Goal: Task Accomplishment & Management: Manage account settings

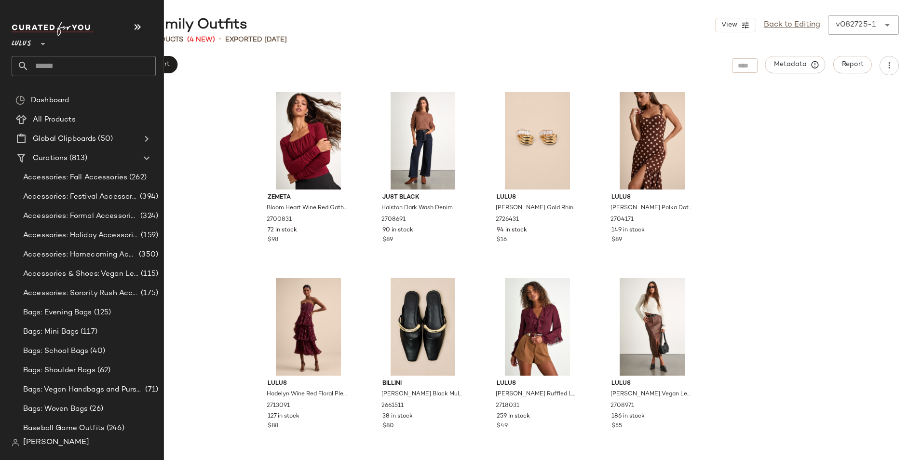
click at [51, 68] on input "text" at bounding box center [92, 66] width 127 height 20
click at [69, 61] on input "text" at bounding box center [92, 66] width 127 height 20
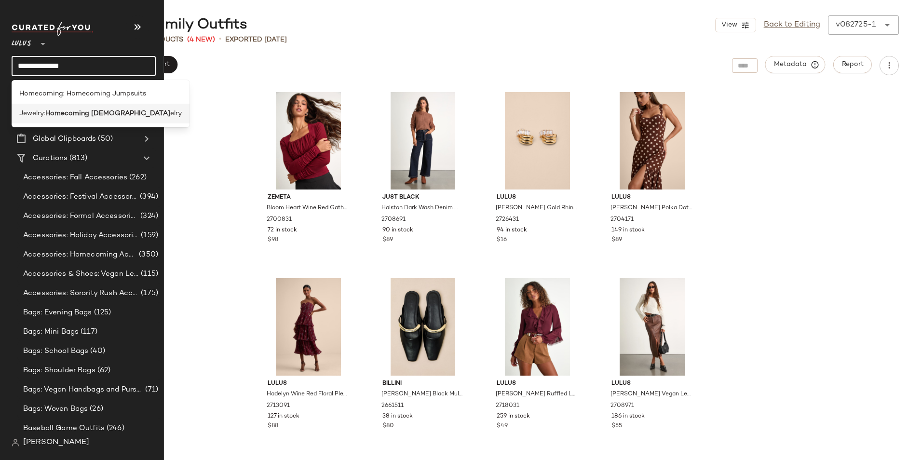
type input "**********"
click at [90, 110] on body "**********" at bounding box center [461, 230] width 922 height 460
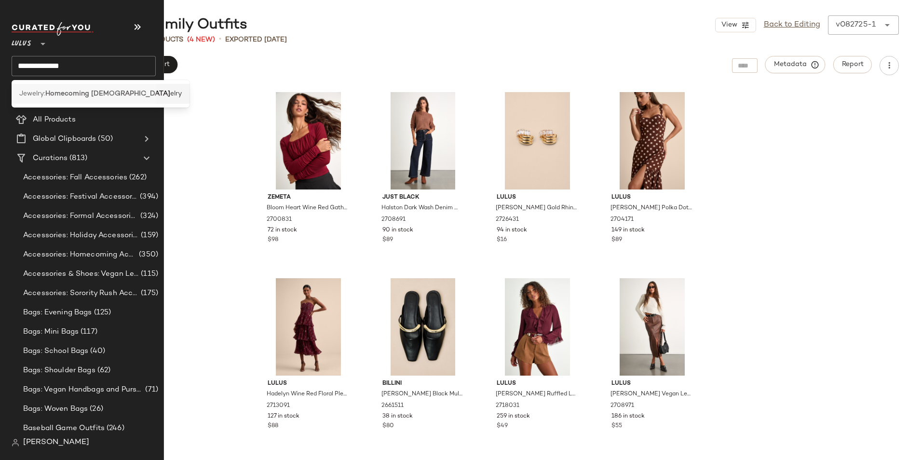
click at [120, 92] on div "Jewelry: Homecoming Jew elry" at bounding box center [100, 94] width 162 height 10
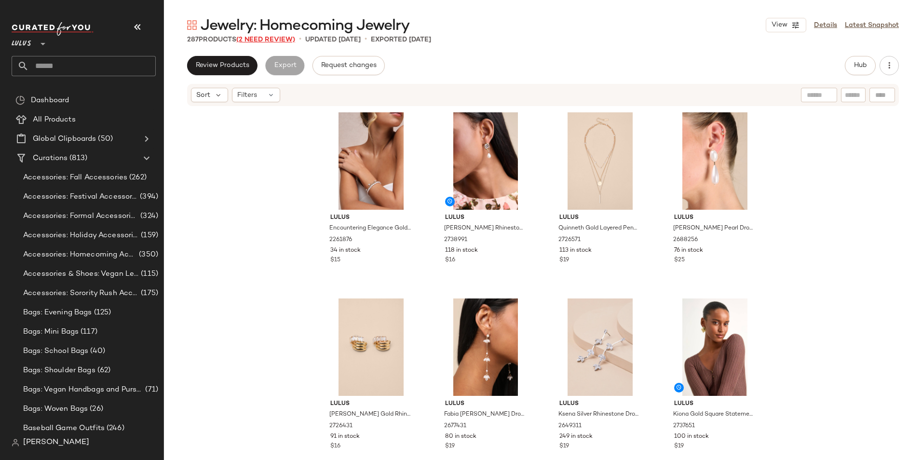
click at [266, 38] on span "(2 Need Review)" at bounding box center [265, 39] width 59 height 7
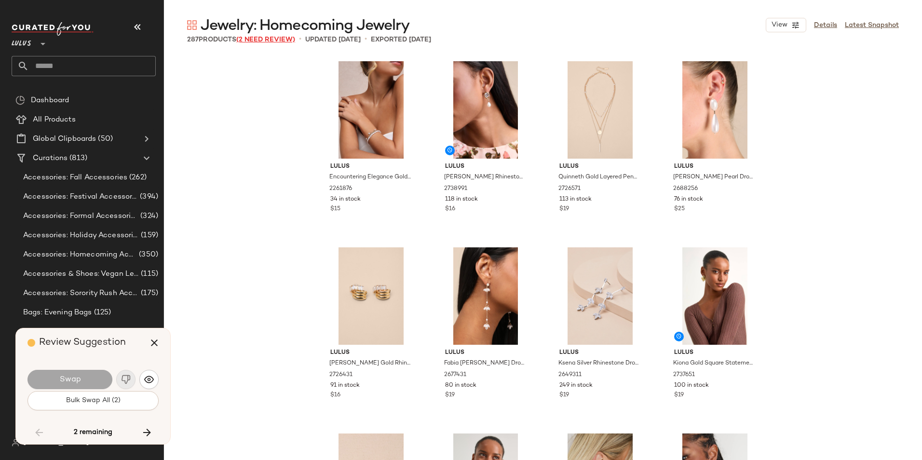
scroll to position [11721, 0]
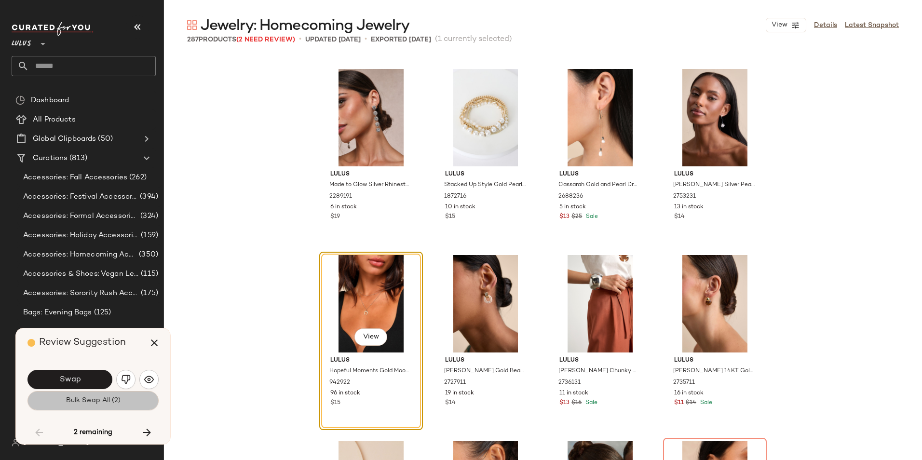
click at [98, 402] on span "Bulk Swap All (2)" at bounding box center [93, 401] width 55 height 8
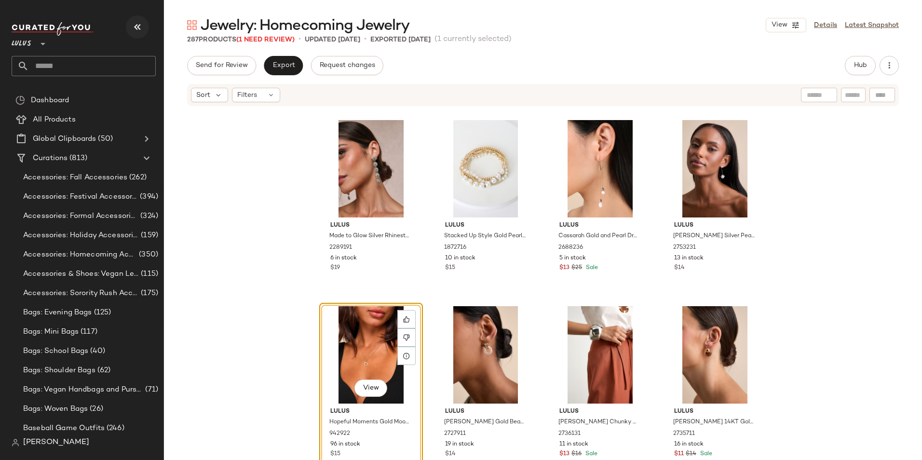
click at [145, 28] on button "button" at bounding box center [137, 26] width 23 height 23
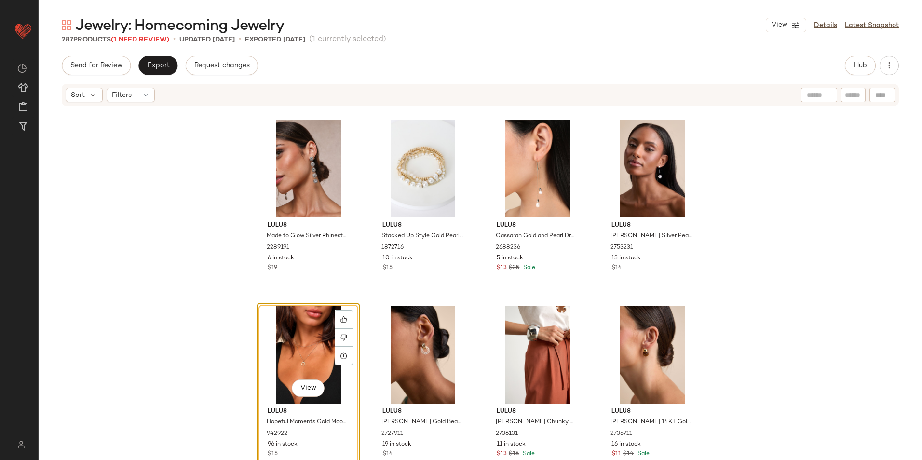
click at [129, 37] on span "(1 Need Review)" at bounding box center [140, 39] width 58 height 7
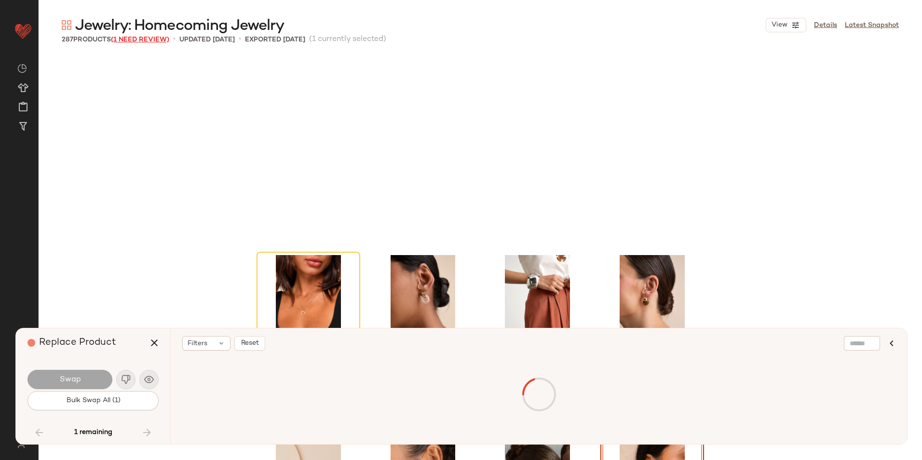
scroll to position [11907, 0]
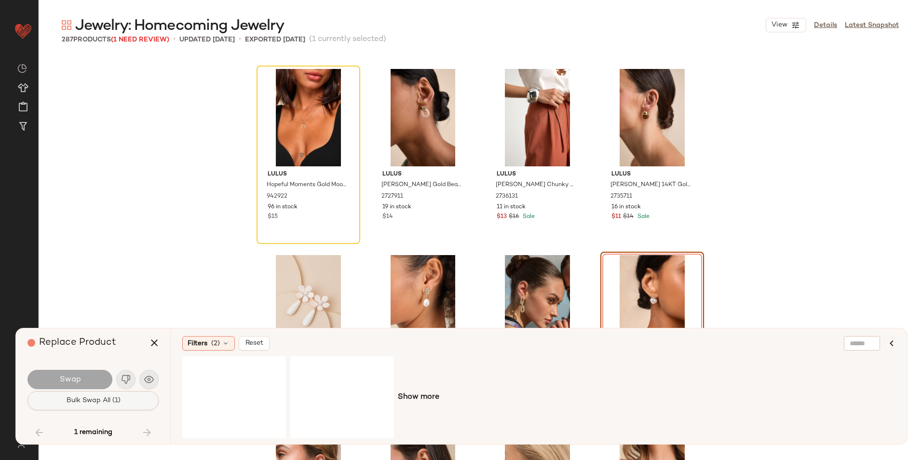
click at [121, 400] on button "Bulk Swap All (1)" at bounding box center [92, 400] width 131 height 19
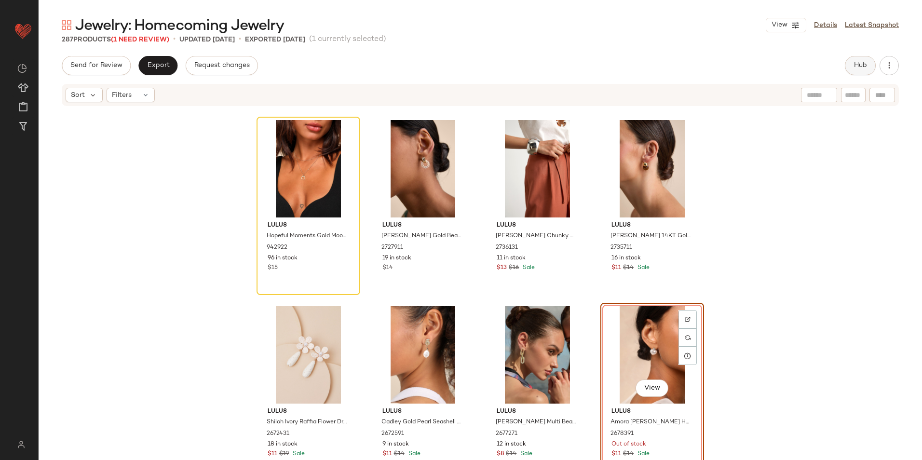
click at [857, 59] on button "Hub" at bounding box center [859, 65] width 31 height 19
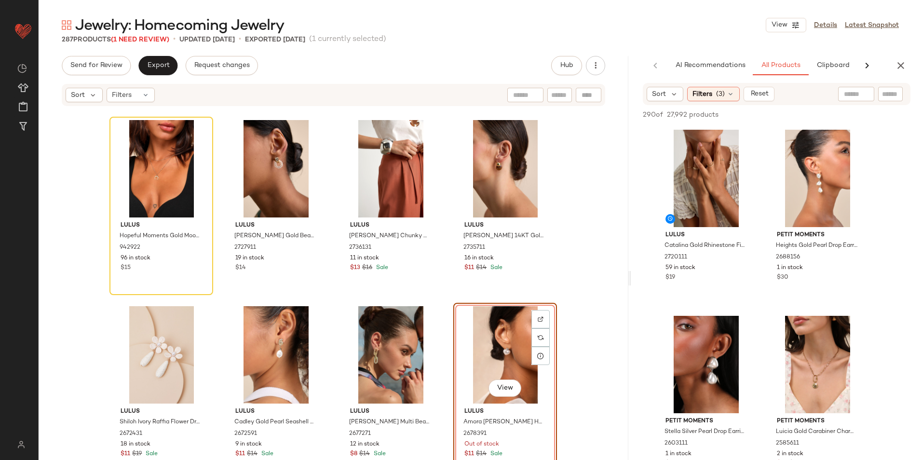
drag, startPoint x: 480, startPoint y: 280, endPoint x: 743, endPoint y: 274, distance: 263.2
click at [743, 274] on div "Jewelry: Homecoming Jewelry View Details Latest Snapshot 287 Products (1 Need R…" at bounding box center [480, 237] width 883 height 444
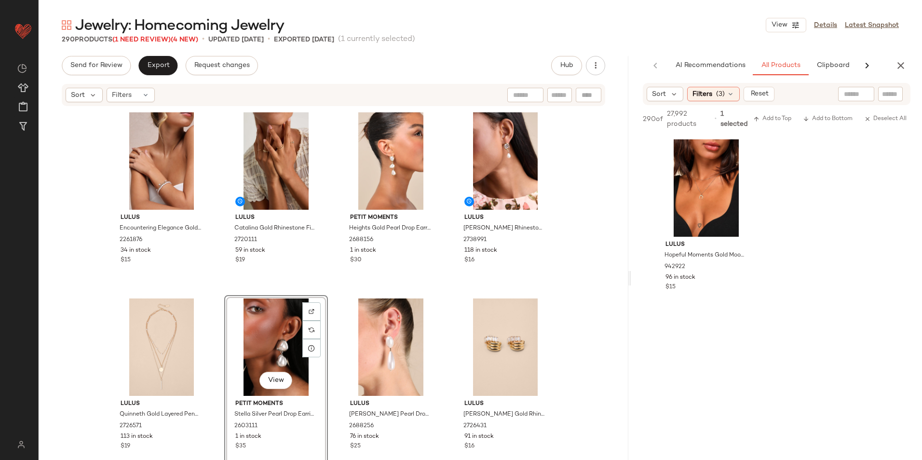
scroll to position [337, 0]
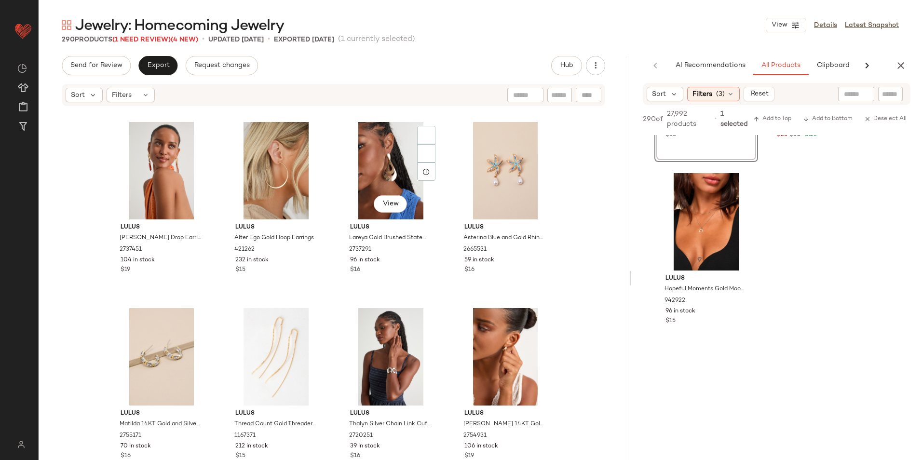
scroll to position [538, 0]
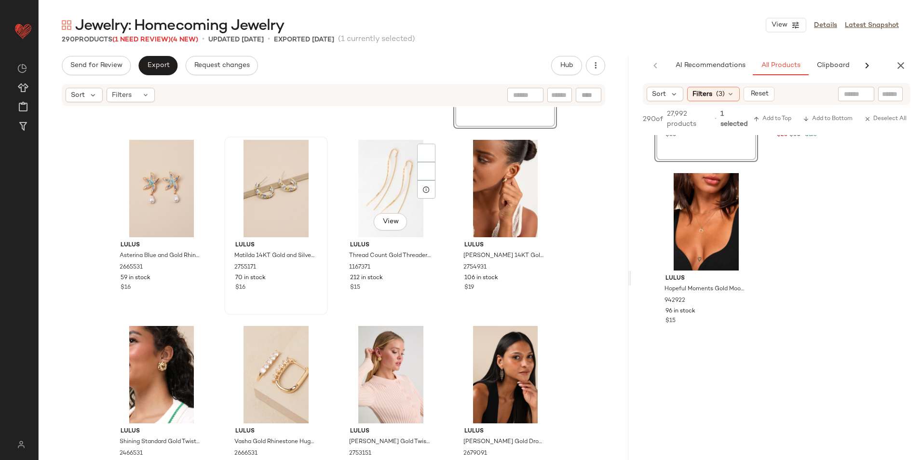
scroll to position [731, 0]
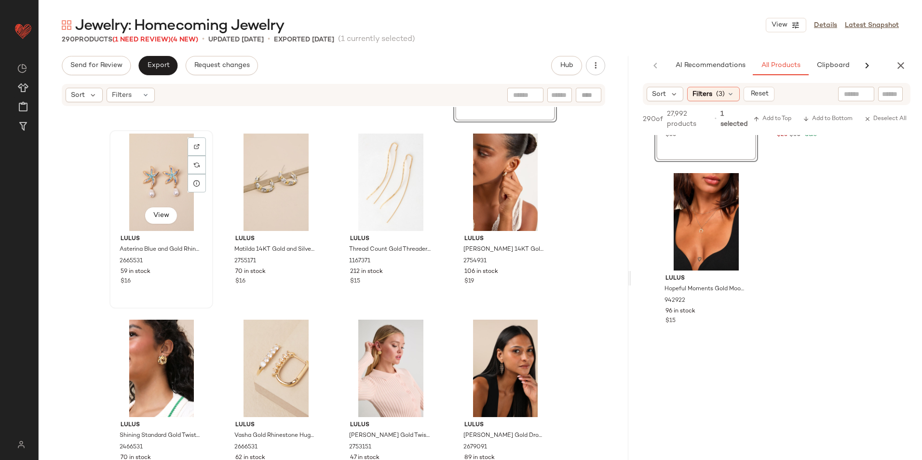
click at [167, 176] on div "View" at bounding box center [161, 182] width 97 height 97
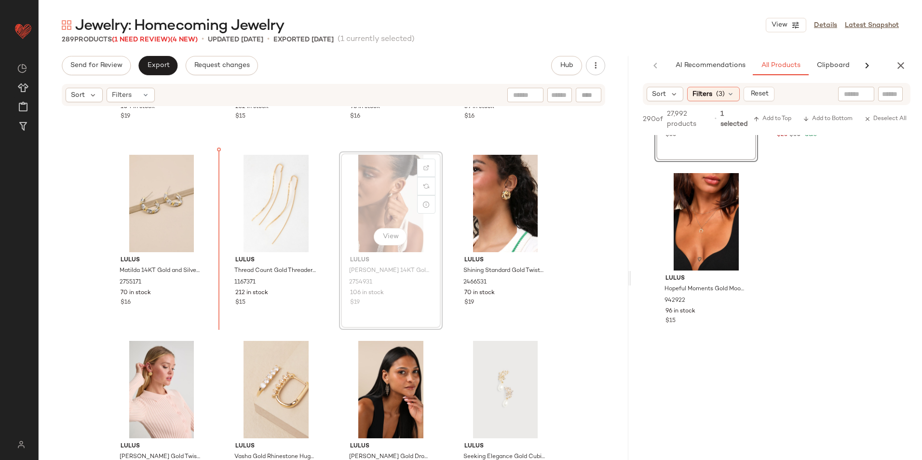
scroll to position [710, 0]
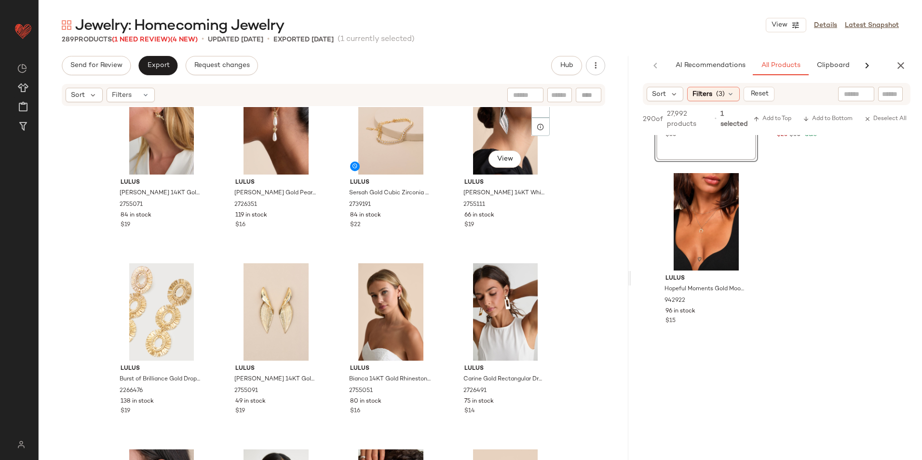
scroll to position [1577, 0]
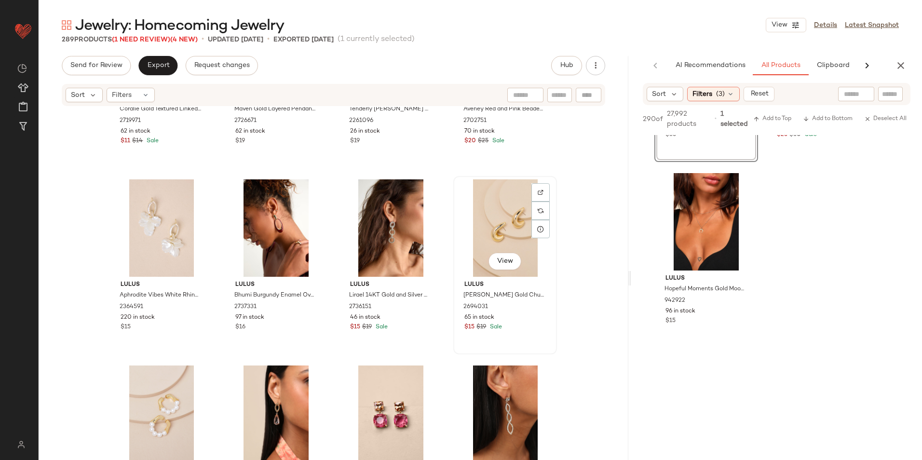
scroll to position [2734, 0]
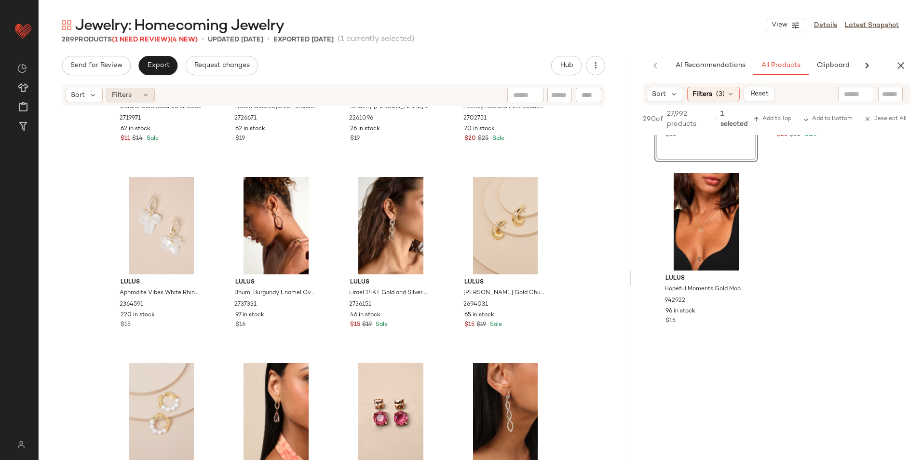
click at [135, 99] on div "Filters" at bounding box center [131, 95] width 48 height 14
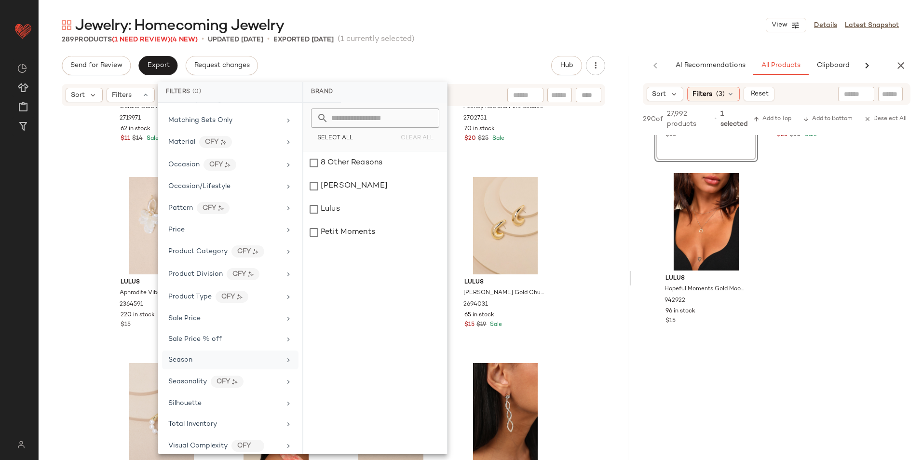
scroll to position [365, 0]
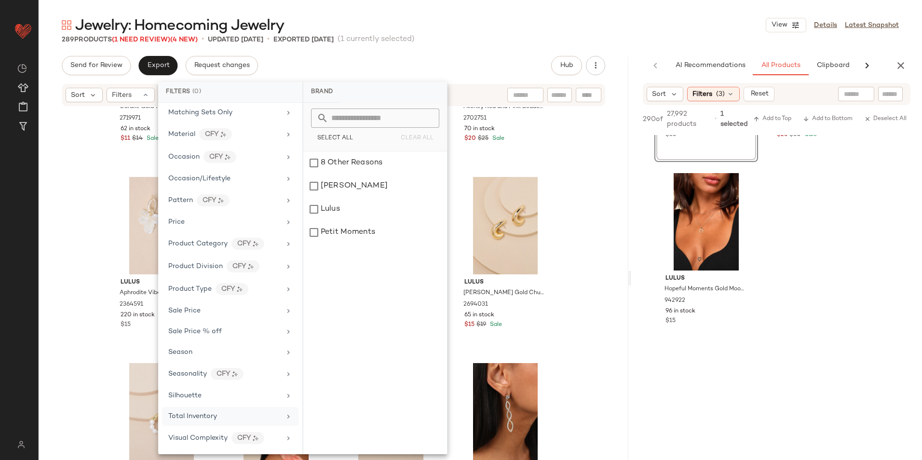
click at [203, 414] on span "Total Inventory" at bounding box center [192, 416] width 49 height 7
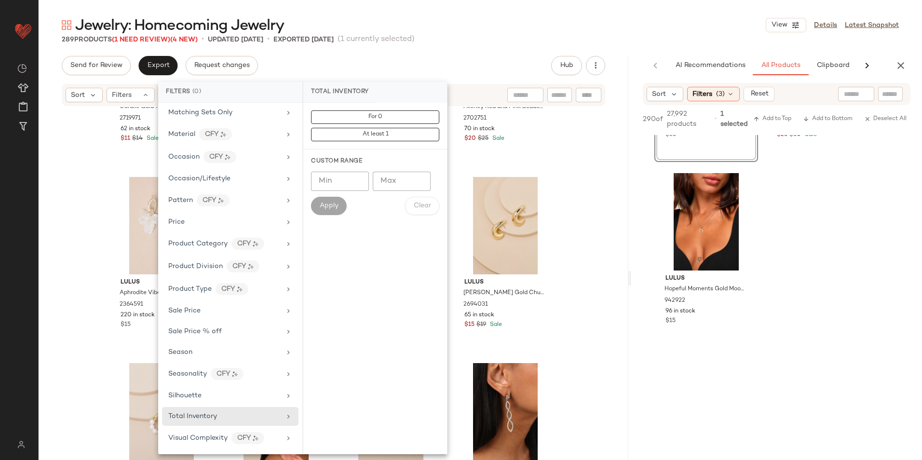
click at [399, 185] on input "Max" at bounding box center [402, 181] width 58 height 19
type input "**"
click at [307, 205] on div "Custom Range Min Min Max ** Max Apply Clear" at bounding box center [375, 185] width 144 height 73
click at [332, 202] on span "Apply" at bounding box center [328, 206] width 19 height 8
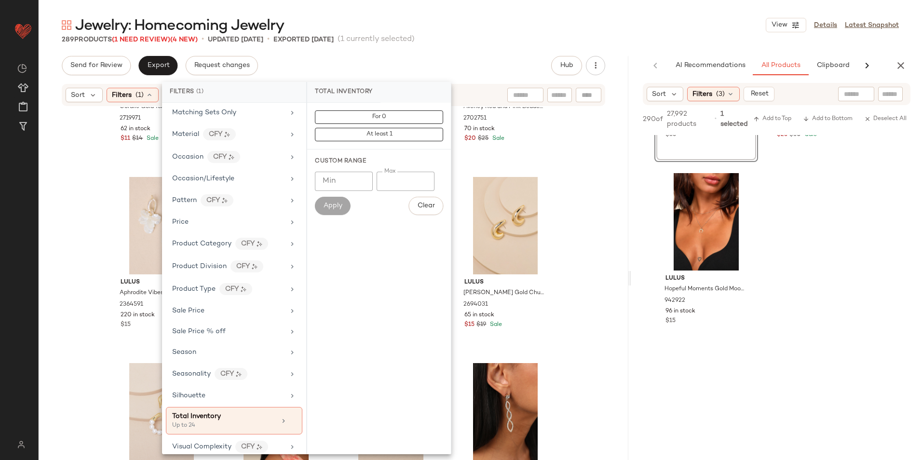
click at [469, 52] on div "Jewelry: Homecoming Jewelry View Details Latest Snapshot 289 Products (1 Need R…" at bounding box center [480, 237] width 883 height 444
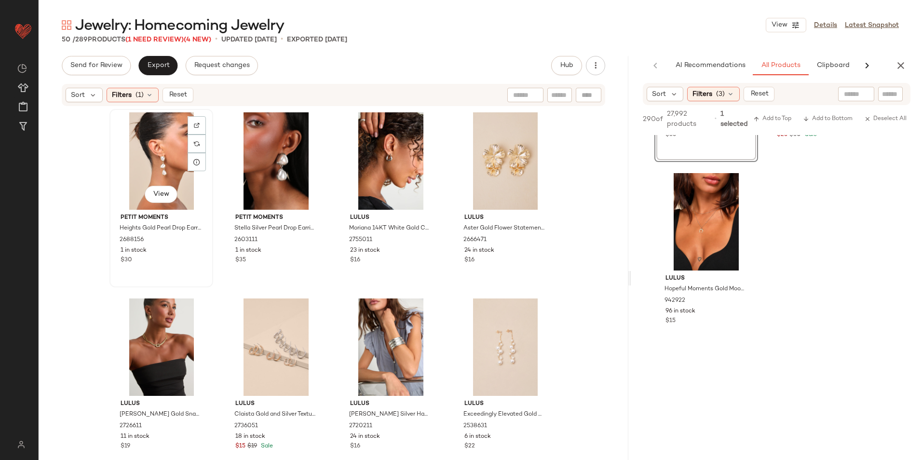
click at [163, 146] on div "View" at bounding box center [161, 160] width 97 height 97
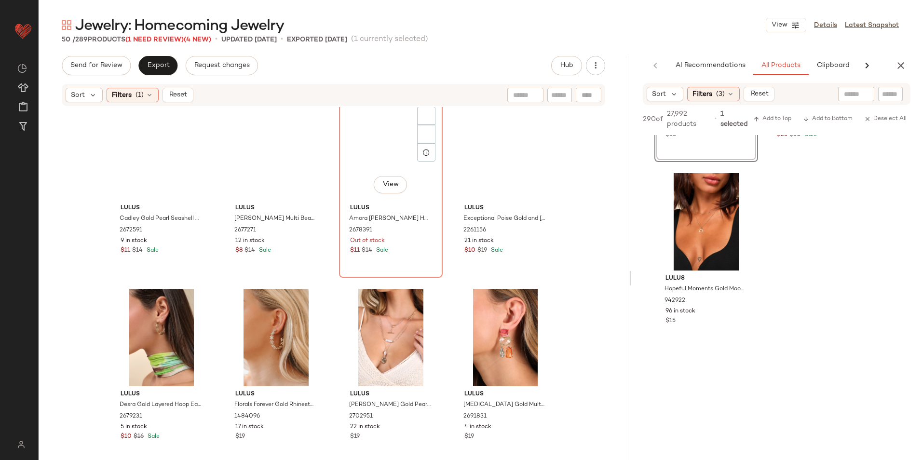
scroll to position [1116, 0]
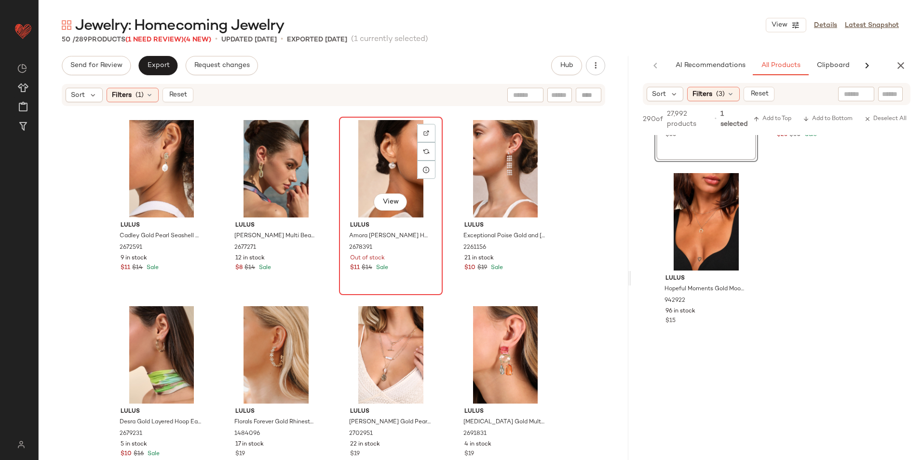
click at [374, 149] on div "View" at bounding box center [390, 168] width 97 height 97
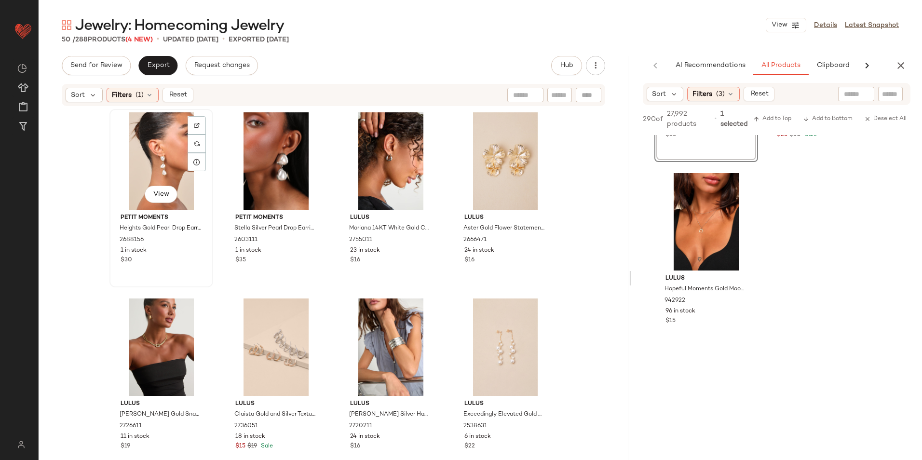
click at [173, 143] on div "View" at bounding box center [161, 160] width 97 height 97
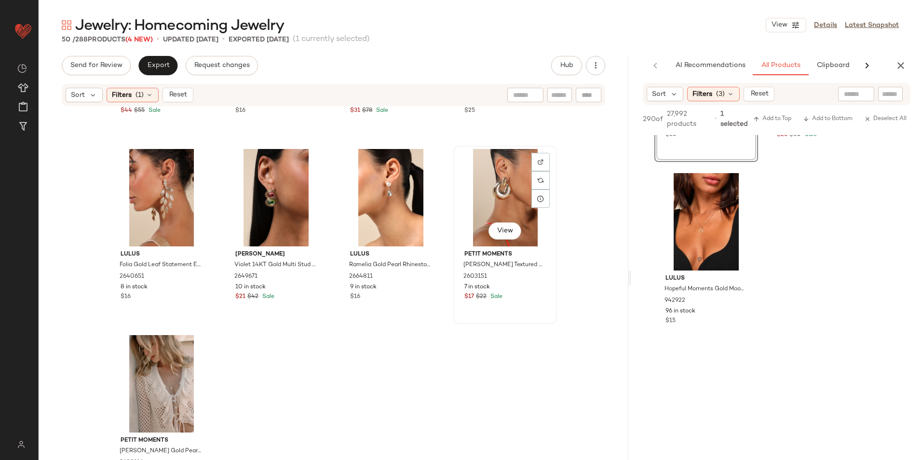
scroll to position [2039, 0]
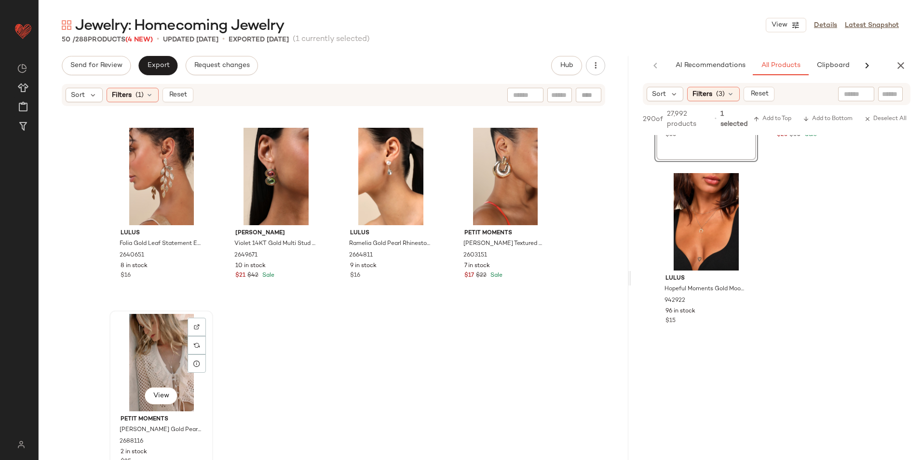
click at [159, 358] on div "View" at bounding box center [161, 362] width 97 height 97
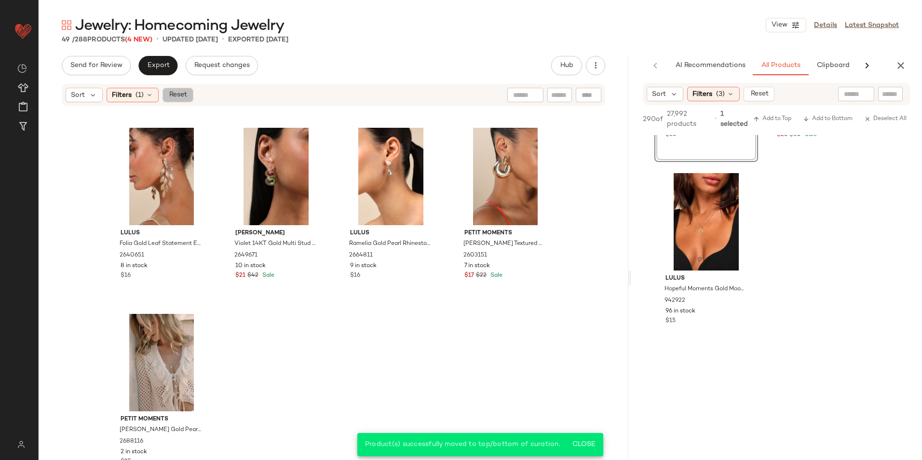
click at [177, 90] on button "Reset" at bounding box center [177, 95] width 31 height 14
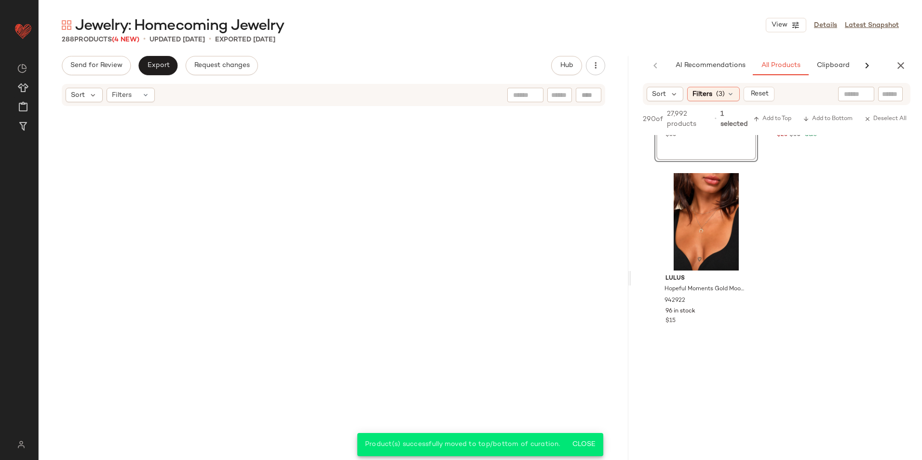
scroll to position [13016, 0]
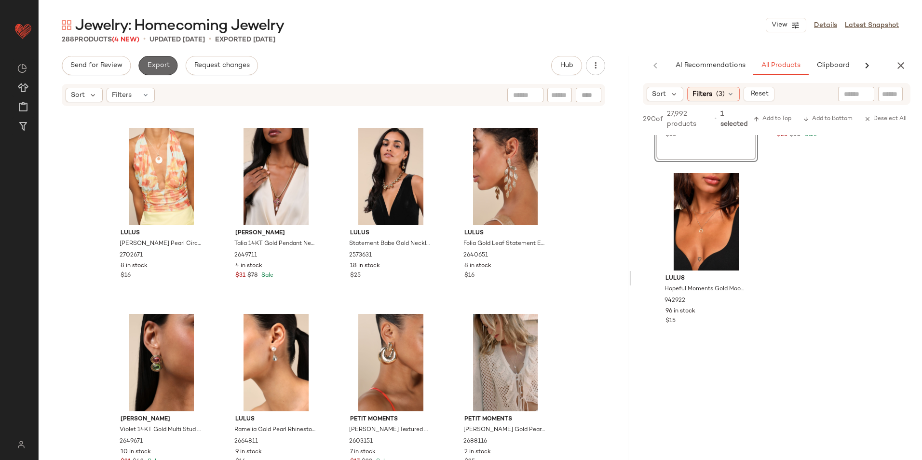
click at [159, 67] on span "Export" at bounding box center [158, 66] width 23 height 8
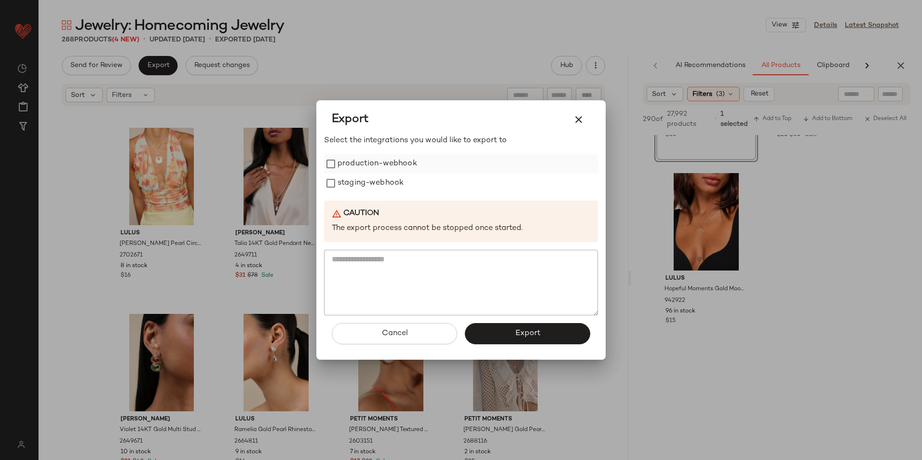
click at [337, 158] on div "production-webhook" at bounding box center [461, 163] width 274 height 19
drag, startPoint x: 343, startPoint y: 183, endPoint x: 346, endPoint y: 171, distance: 12.4
click at [343, 183] on label "staging-webhook" at bounding box center [370, 183] width 66 height 19
click at [348, 163] on label "production-webhook" at bounding box center [377, 163] width 80 height 19
drag, startPoint x: 492, startPoint y: 331, endPoint x: 513, endPoint y: 317, distance: 24.7
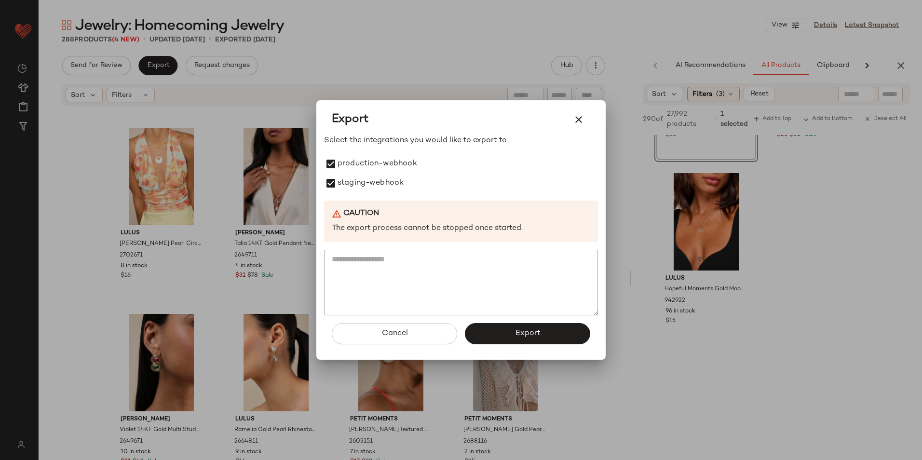
click at [494, 331] on button "Export" at bounding box center [527, 333] width 125 height 21
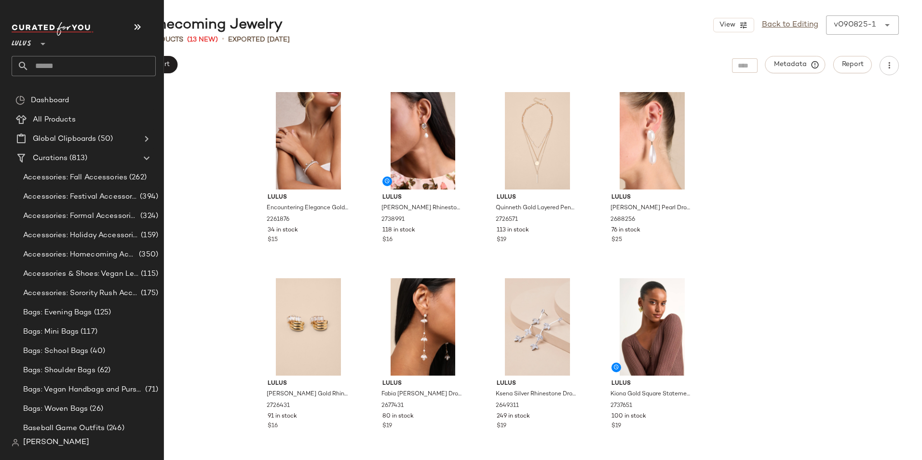
click at [55, 61] on input "text" at bounding box center [92, 66] width 127 height 20
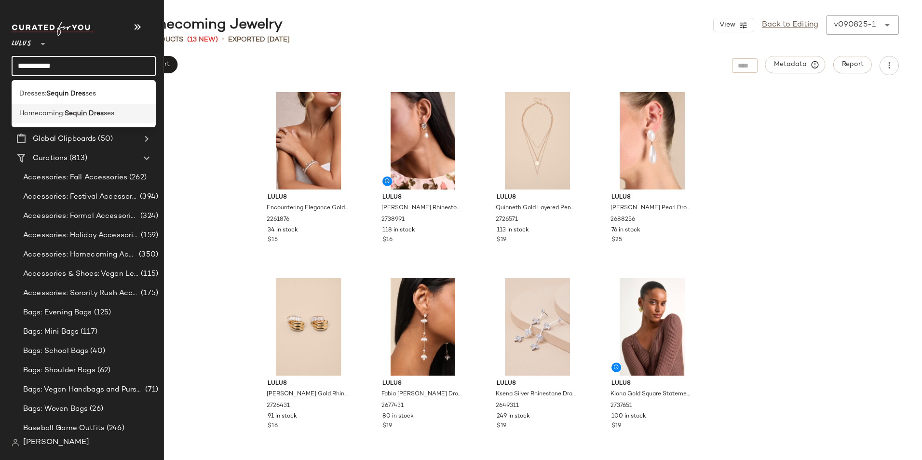
type input "**********"
click at [100, 117] on b "Sequin Dres" at bounding box center [84, 113] width 39 height 10
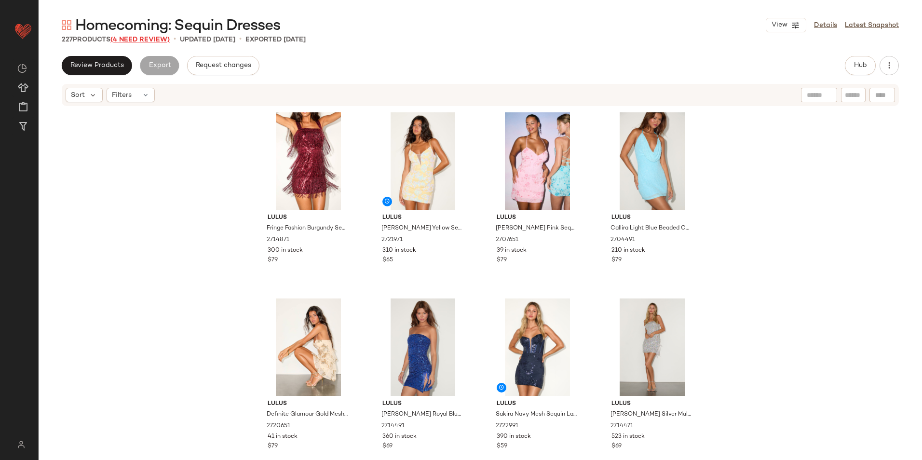
click at [144, 40] on span "(4 Need Review)" at bounding box center [139, 39] width 59 height 7
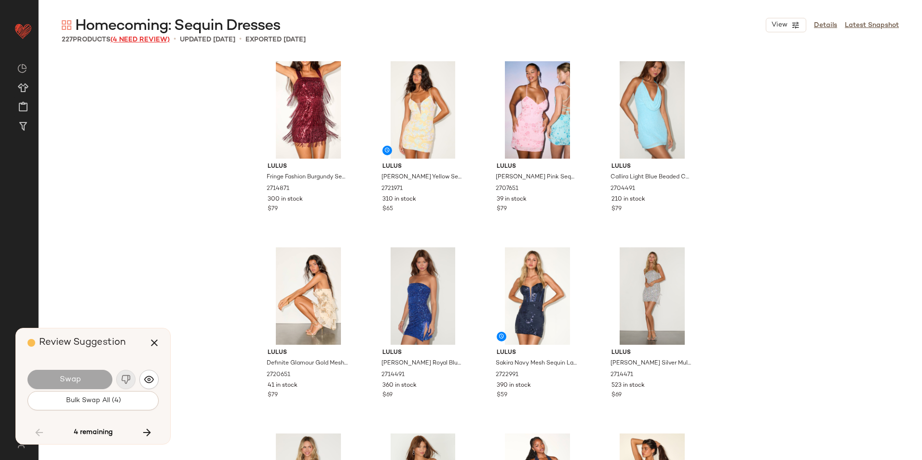
scroll to position [7628, 0]
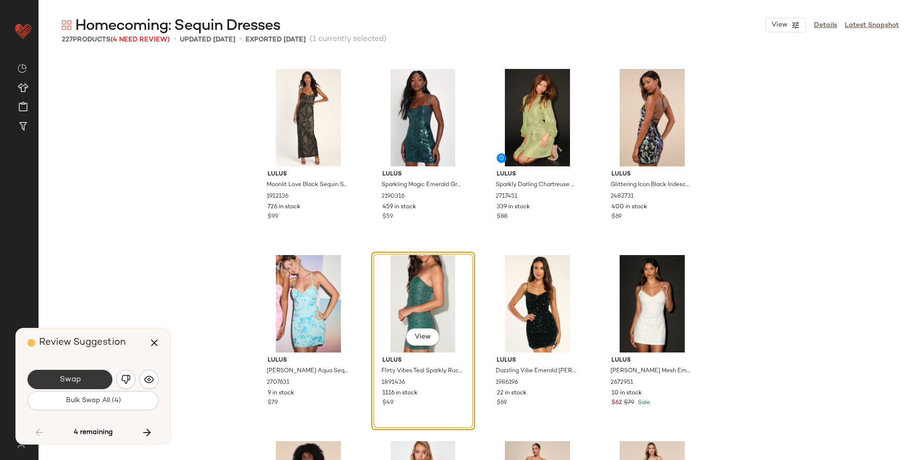
click at [92, 373] on button "Swap" at bounding box center [69, 379] width 85 height 19
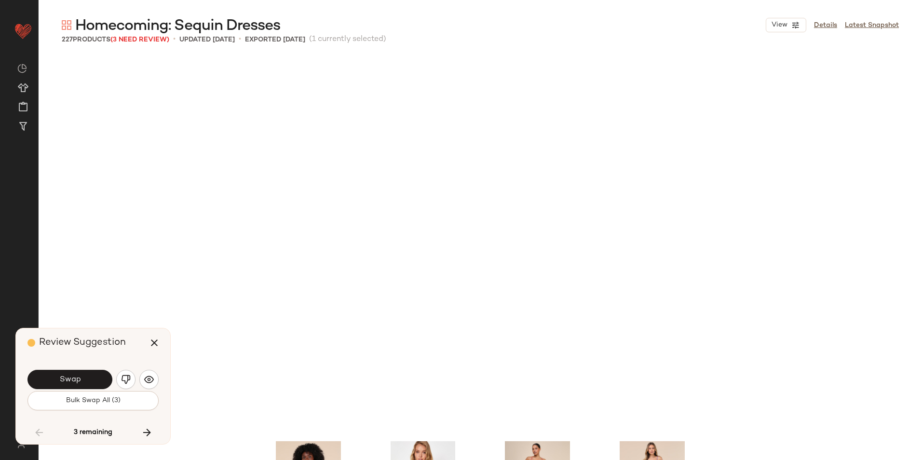
scroll to position [8000, 0]
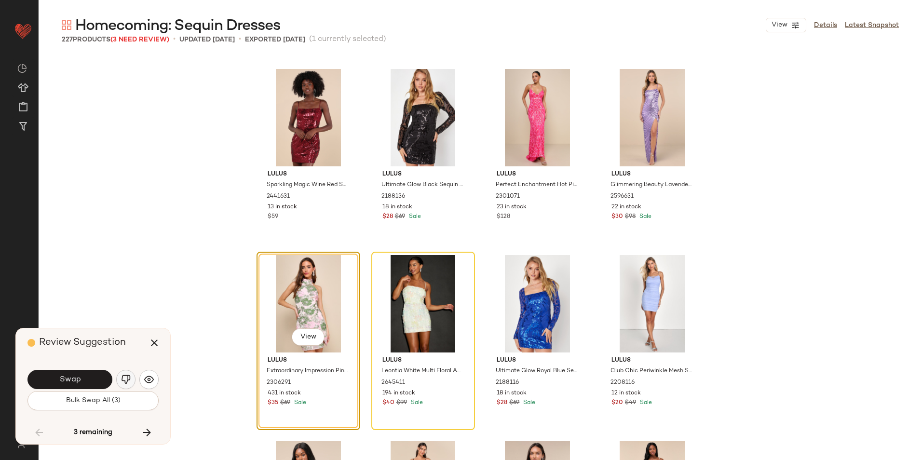
click at [124, 379] on img "button" at bounding box center [126, 380] width 10 height 10
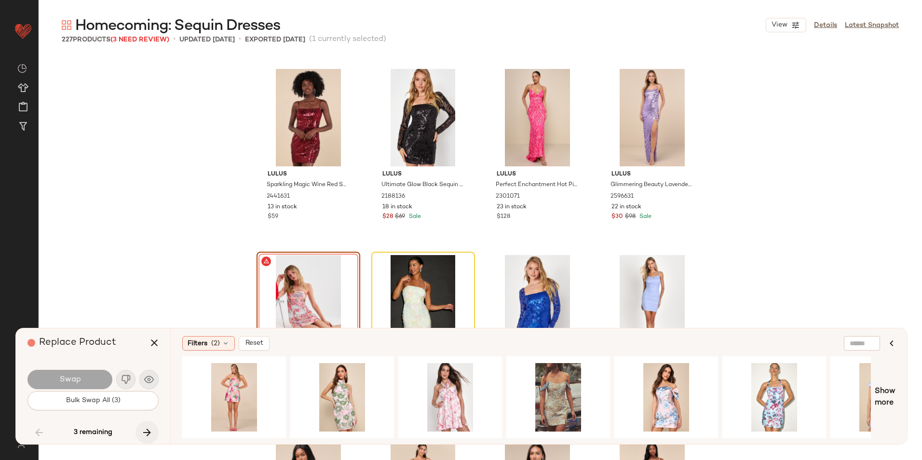
click at [147, 426] on button "button" at bounding box center [146, 432] width 23 height 23
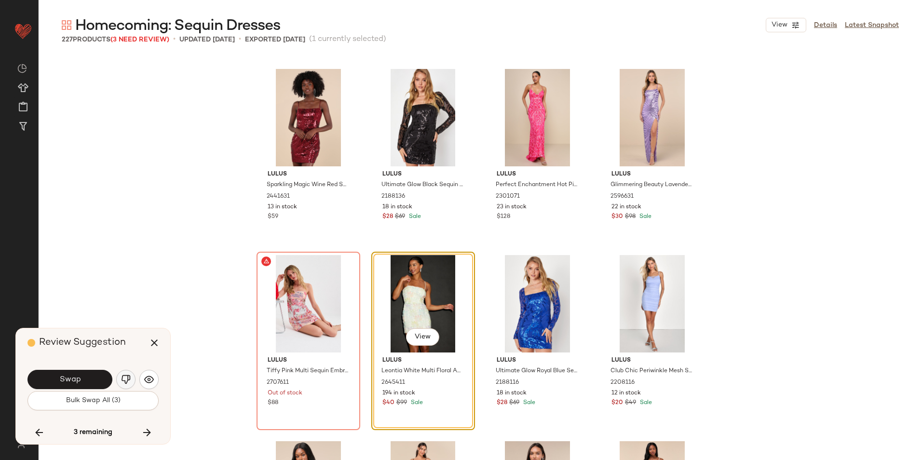
click at [128, 377] on img "button" at bounding box center [126, 380] width 10 height 10
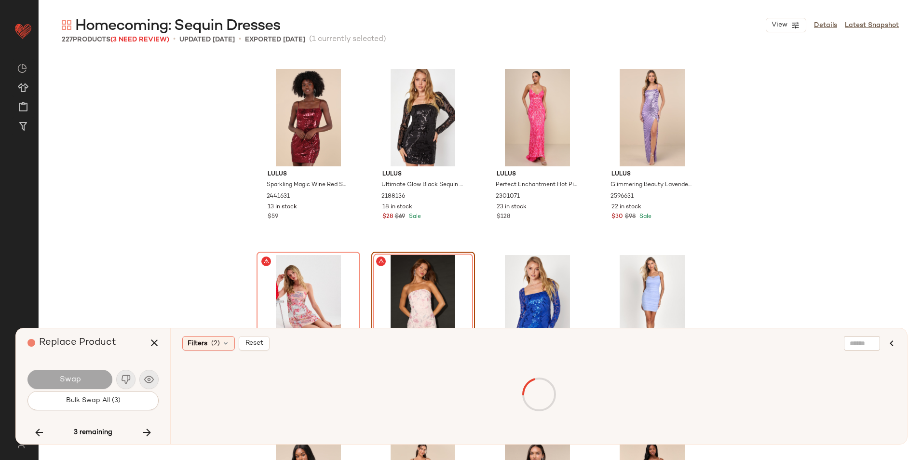
click at [147, 428] on icon "button" at bounding box center [147, 433] width 12 height 12
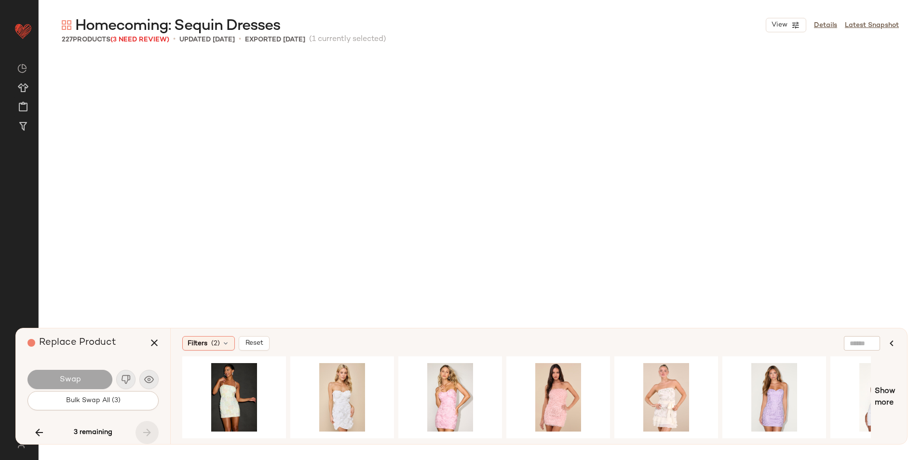
scroll to position [9303, 0]
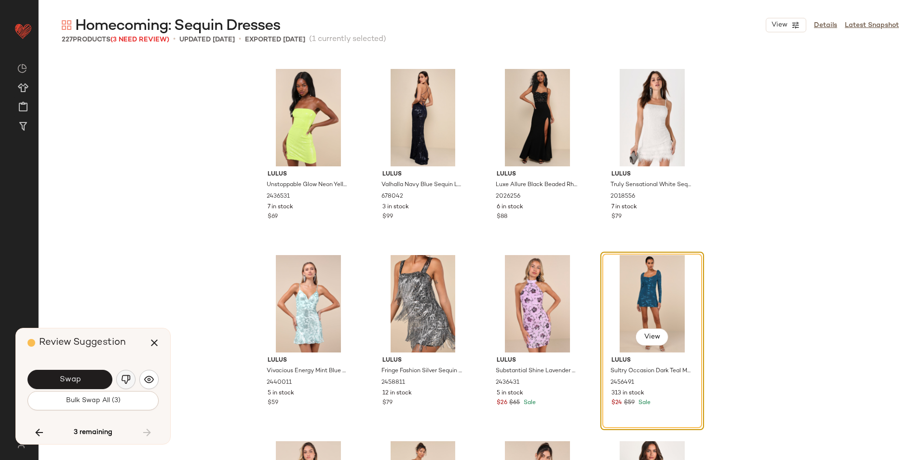
click at [126, 377] on img "button" at bounding box center [126, 380] width 10 height 10
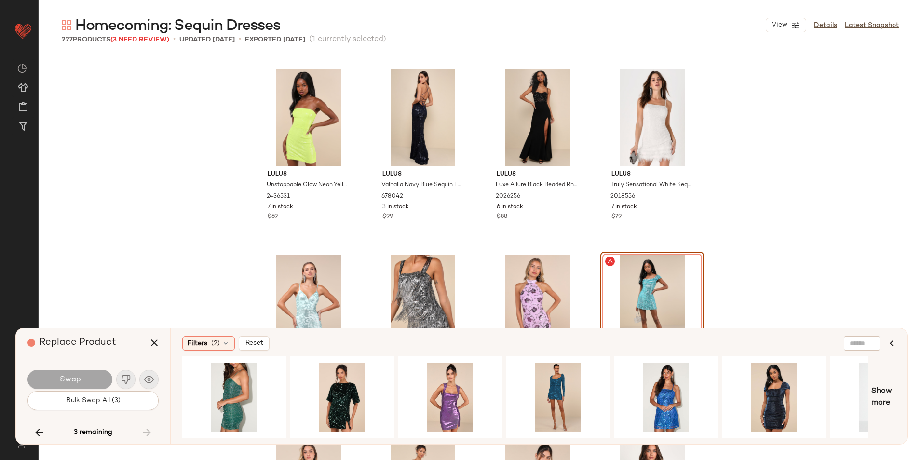
drag, startPoint x: 145, startPoint y: 432, endPoint x: 146, endPoint y: 424, distance: 7.8
click at [145, 432] on div "3 remaining" at bounding box center [92, 432] width 131 height 23
click at [160, 341] on icon "button" at bounding box center [154, 343] width 12 height 12
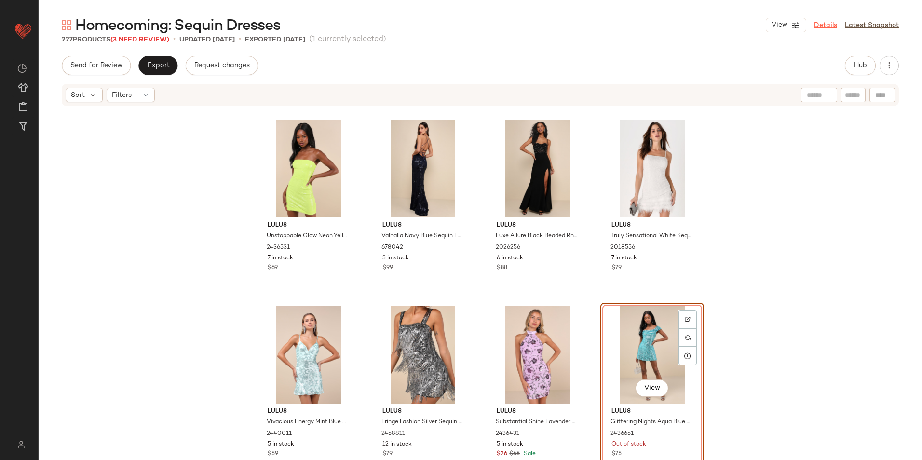
click at [827, 23] on link "Details" at bounding box center [825, 25] width 23 height 10
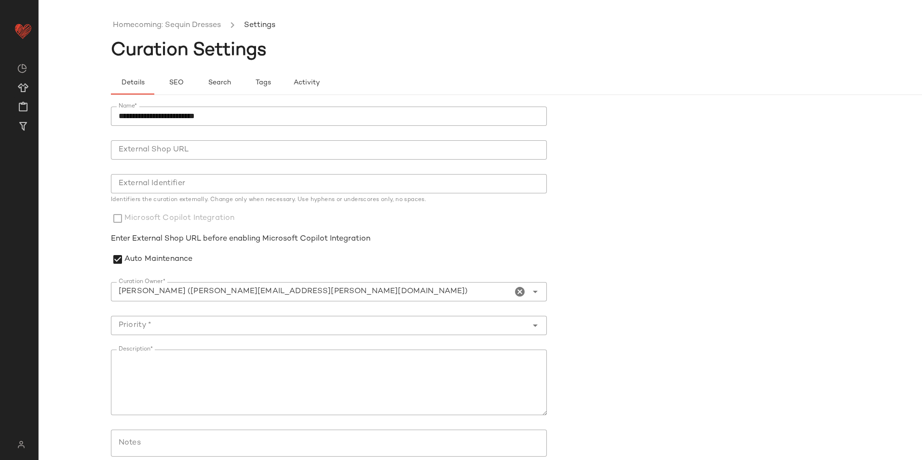
click at [206, 19] on ul "Homecoming: Sequin Dresses Settings" at bounding box center [552, 25] width 883 height 22
click at [206, 23] on link "Homecoming: Sequin Dresses" at bounding box center [167, 25] width 108 height 13
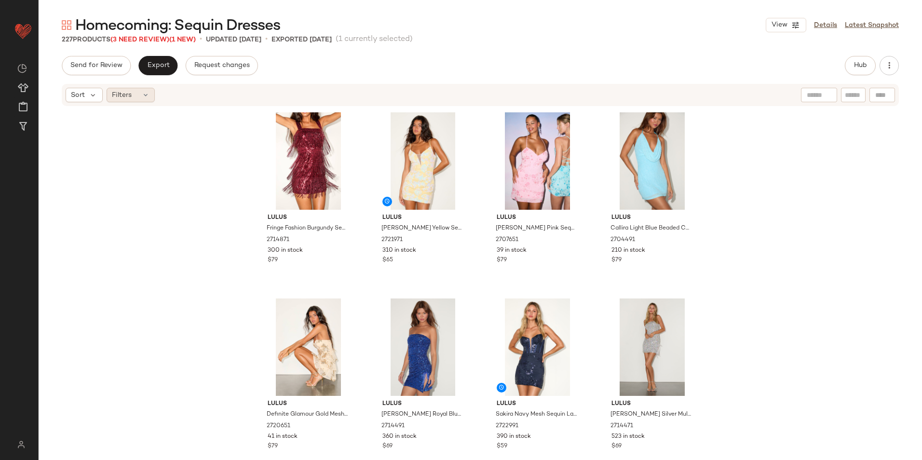
click at [122, 89] on div "Filters" at bounding box center [131, 95] width 48 height 14
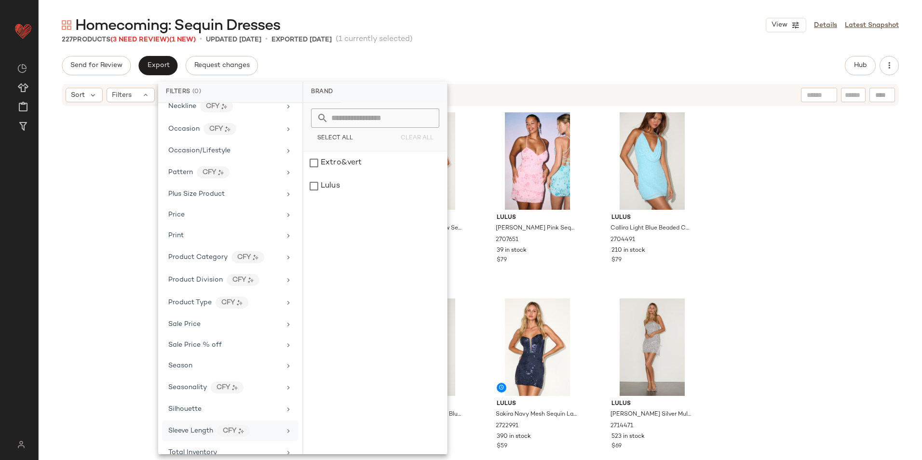
scroll to position [497, 0]
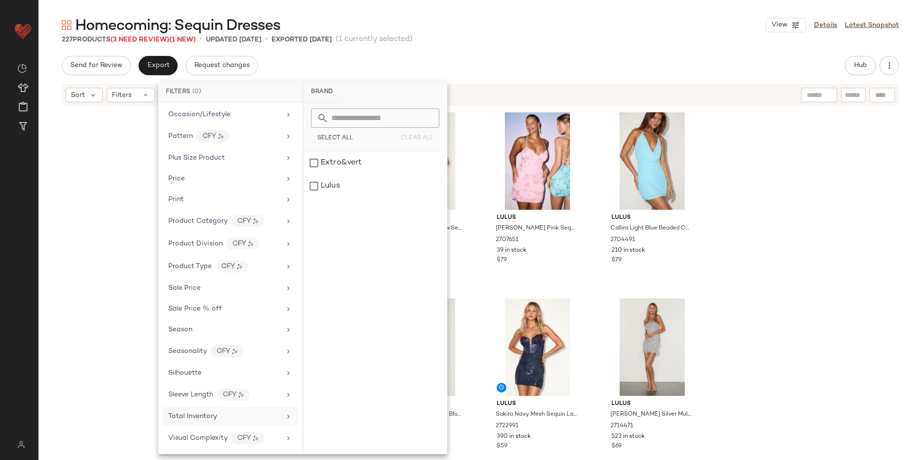
click at [205, 415] on span "Total Inventory" at bounding box center [192, 416] width 49 height 7
click at [372, 118] on span "For 0" at bounding box center [375, 117] width 14 height 7
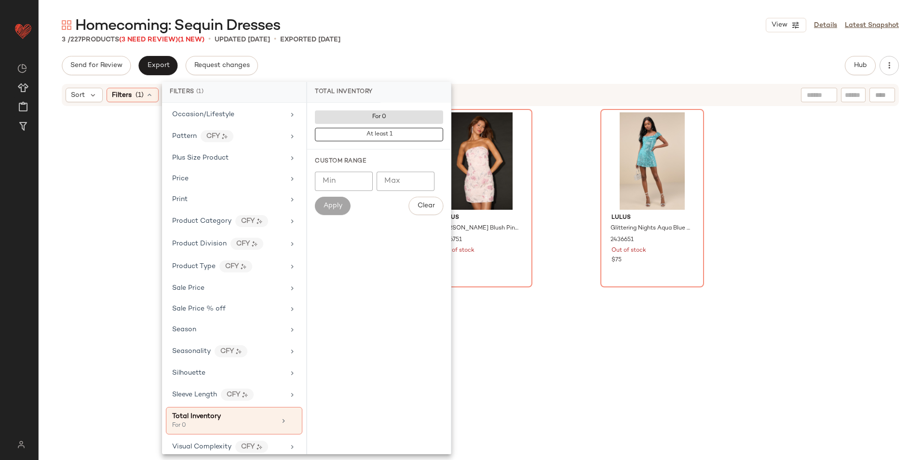
click at [483, 57] on div "Send for Review Export Request changes Hub" at bounding box center [480, 65] width 837 height 19
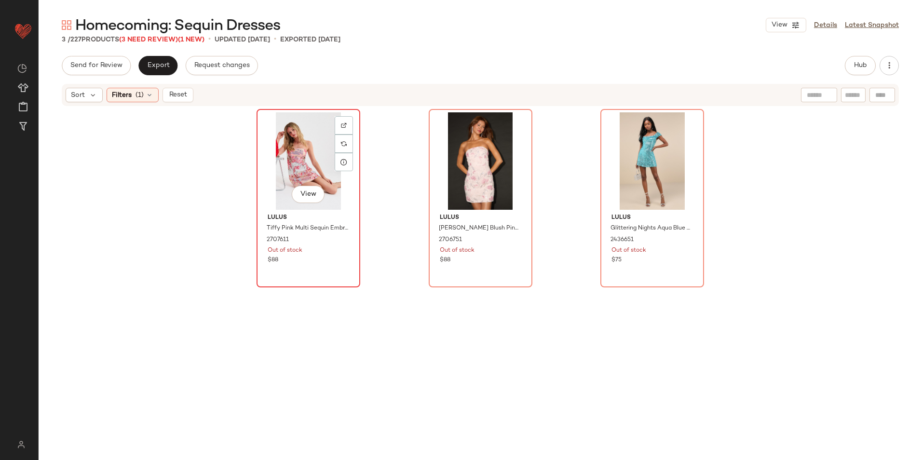
click at [292, 150] on div "View" at bounding box center [308, 160] width 97 height 97
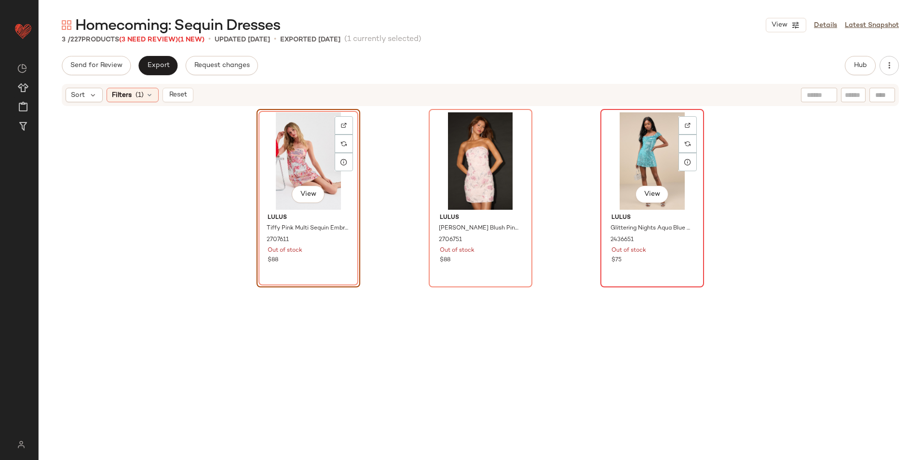
click at [644, 168] on div "View" at bounding box center [651, 160] width 97 height 97
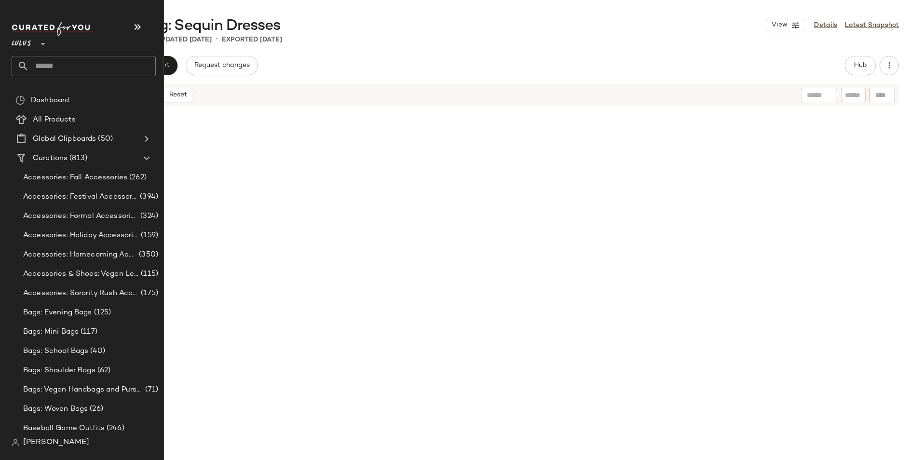
click at [64, 61] on input "text" at bounding box center [92, 66] width 127 height 20
type input "*"
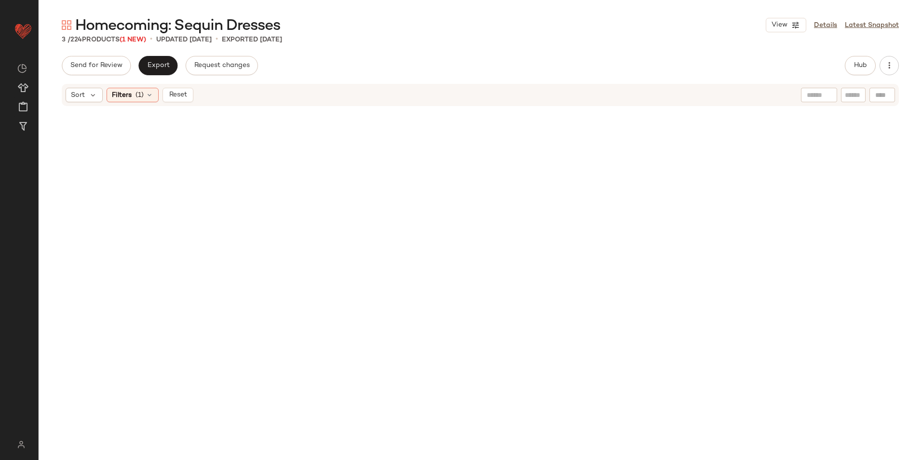
click at [369, 57] on div "Send for Review Export Request changes Hub" at bounding box center [480, 65] width 837 height 19
click at [173, 96] on span "Reset" at bounding box center [177, 95] width 18 height 8
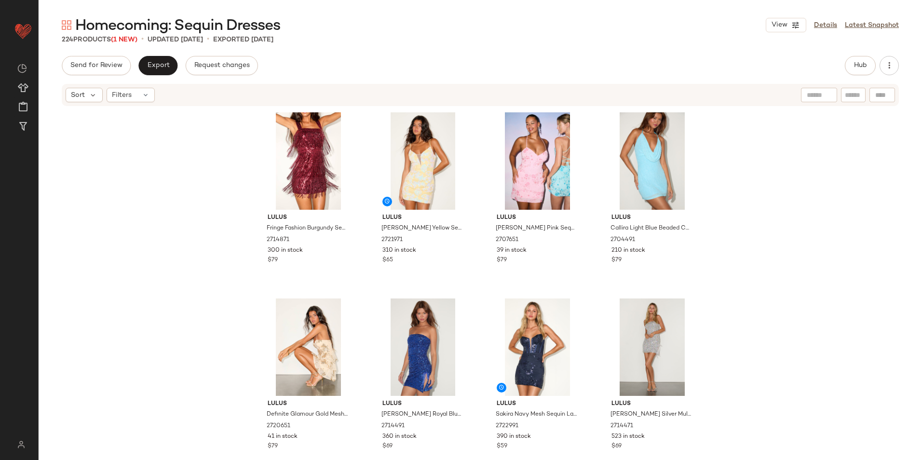
click at [554, 58] on div "Send for Review Export Request changes Hub" at bounding box center [480, 65] width 837 height 19
click at [856, 63] on span "Hub" at bounding box center [859, 66] width 13 height 8
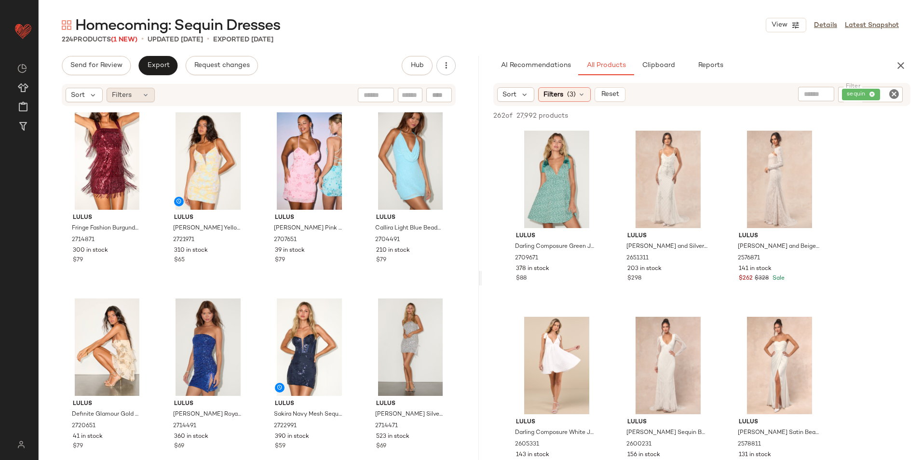
click at [125, 97] on span "Filters" at bounding box center [122, 95] width 20 height 10
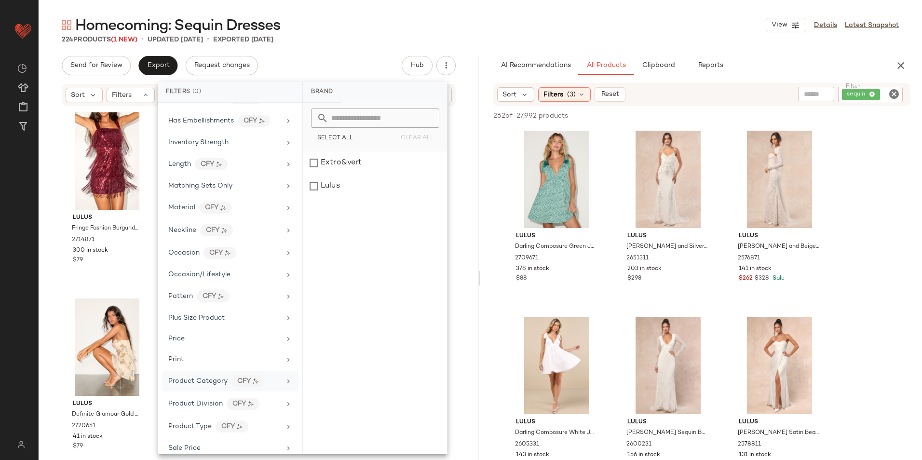
scroll to position [497, 0]
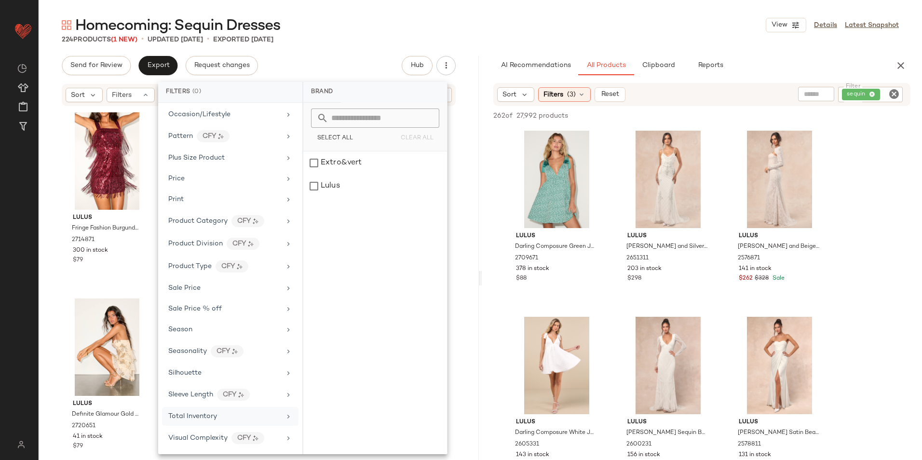
click at [227, 412] on div "Total Inventory" at bounding box center [224, 416] width 112 height 10
click at [414, 178] on input "Max" at bounding box center [402, 181] width 58 height 19
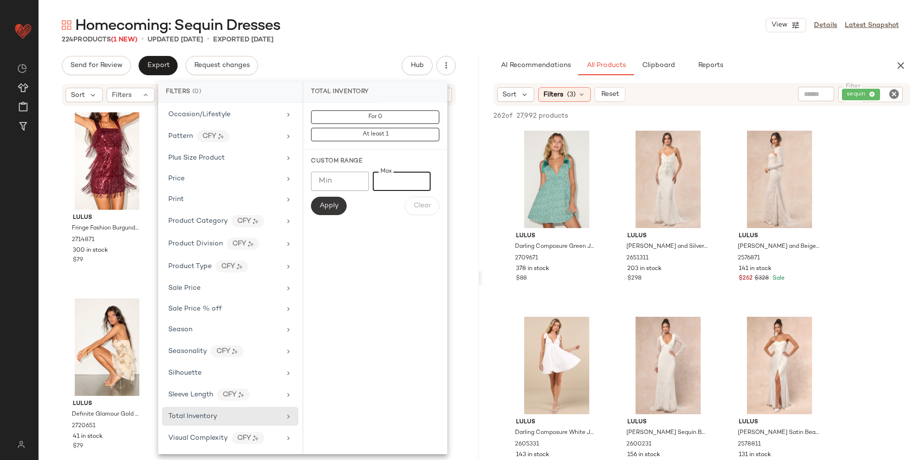
type input "**"
click at [338, 202] on span "Apply" at bounding box center [328, 206] width 19 height 8
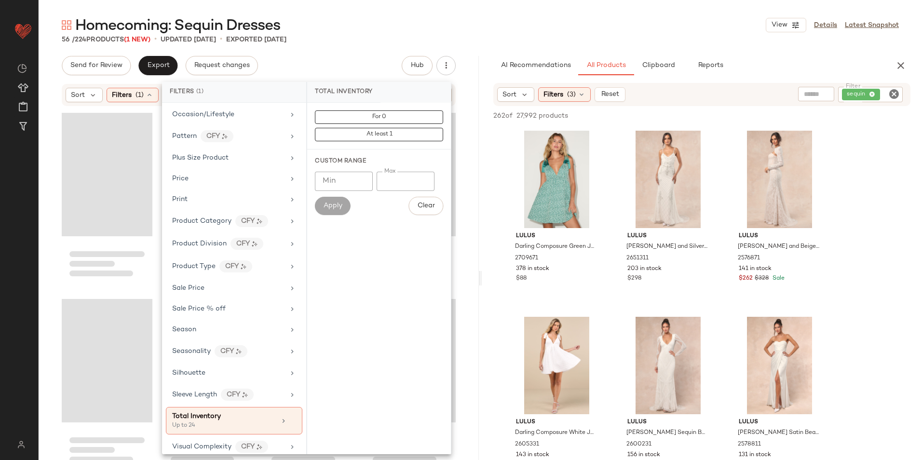
click at [505, 34] on div "Homecoming: Sequin Dresses View Details Latest Snapshot 56 / 224 Products (1 Ne…" at bounding box center [480, 237] width 883 height 444
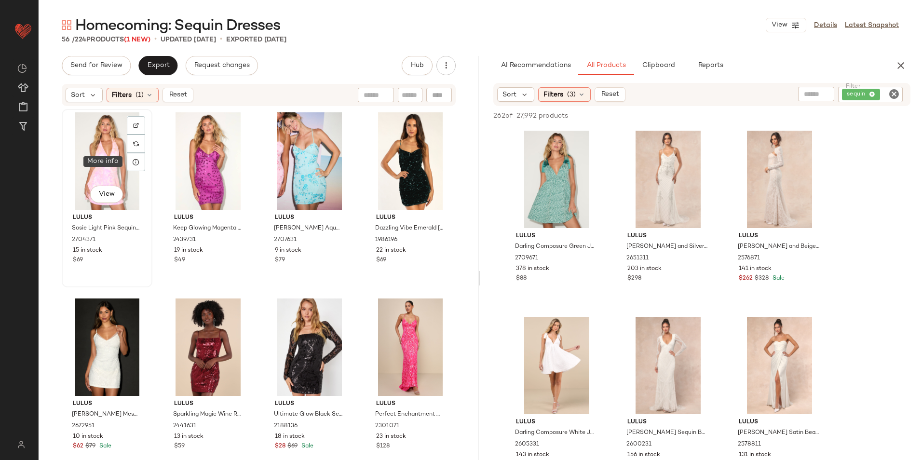
click at [119, 166] on div "View" at bounding box center [107, 160] width 84 height 97
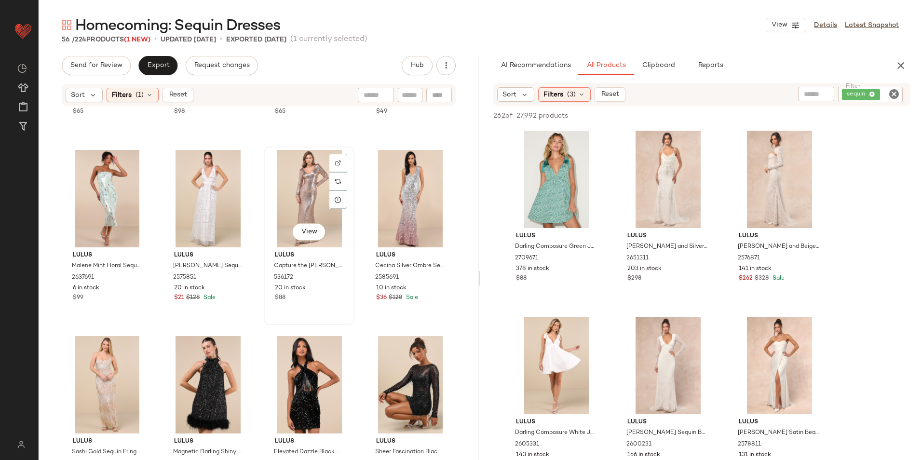
scroll to position [2225, 0]
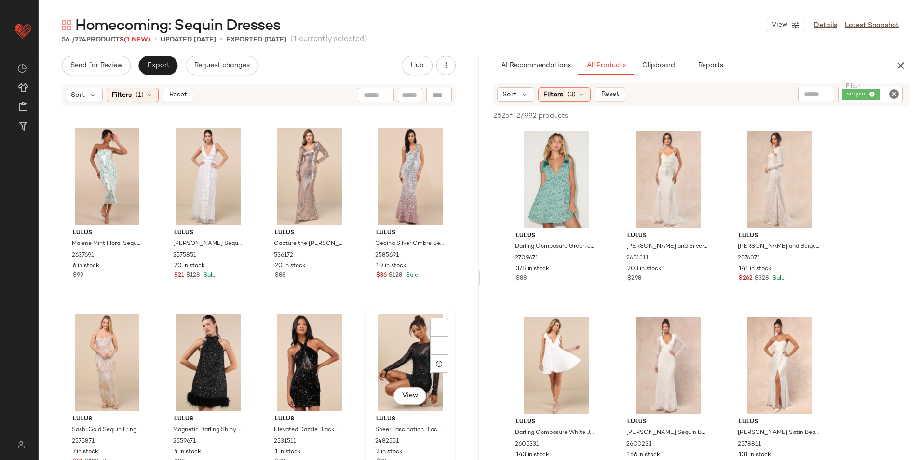
click at [368, 357] on div "View" at bounding box center [410, 362] width 84 height 97
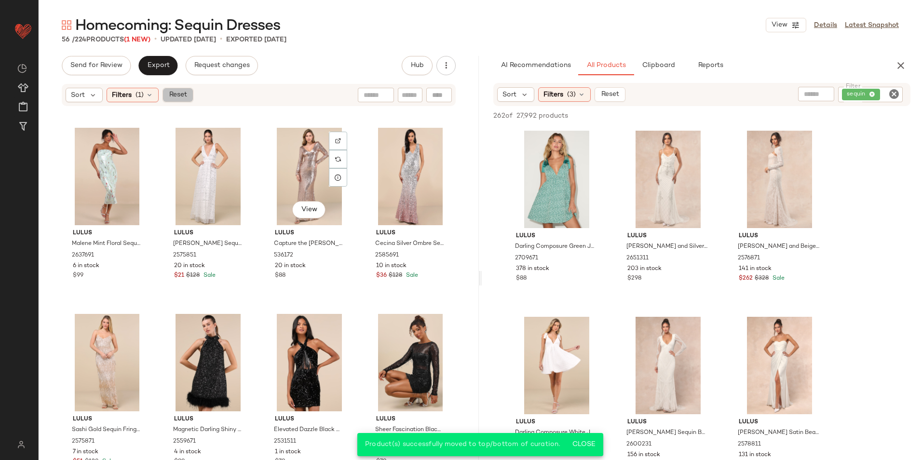
click at [175, 99] on button "Reset" at bounding box center [177, 95] width 31 height 14
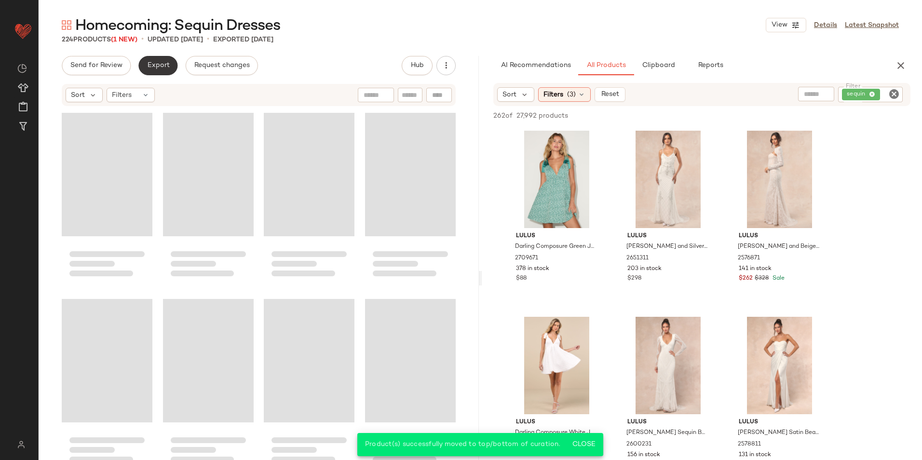
click at [162, 68] on span "Export" at bounding box center [158, 66] width 23 height 8
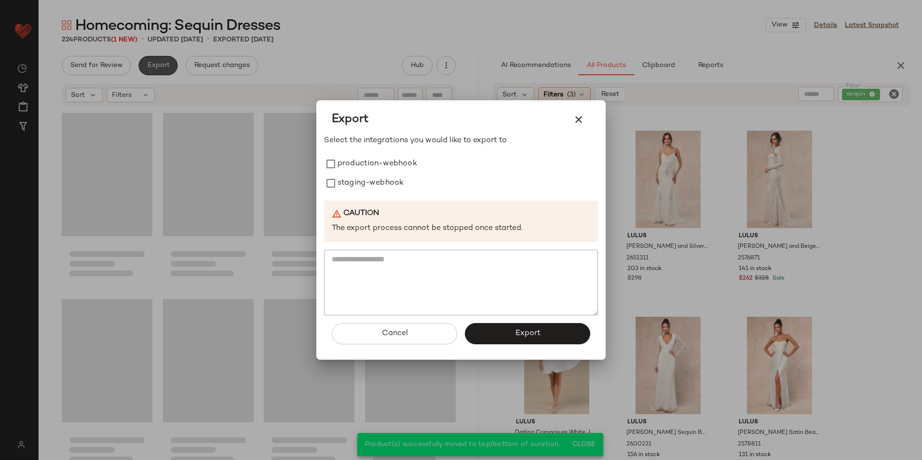
scroll to position [10039, 0]
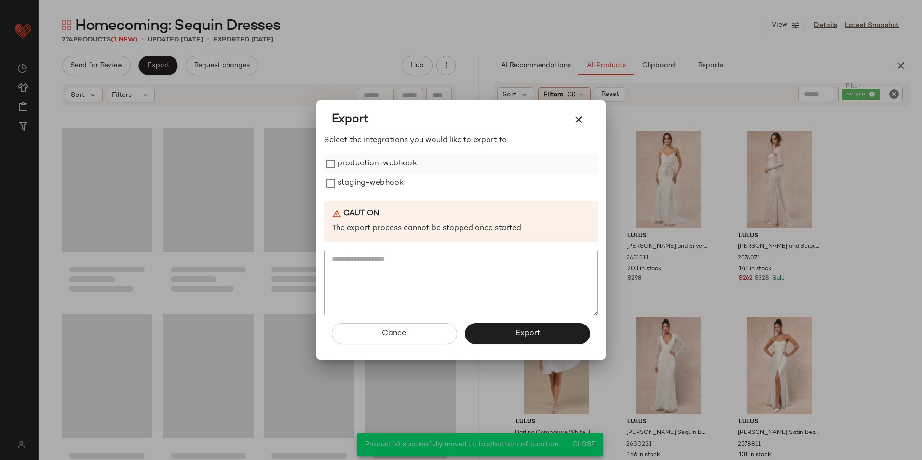
click at [351, 159] on label "production-webhook" at bounding box center [377, 163] width 80 height 19
click at [351, 184] on label "staging-webhook" at bounding box center [370, 183] width 66 height 19
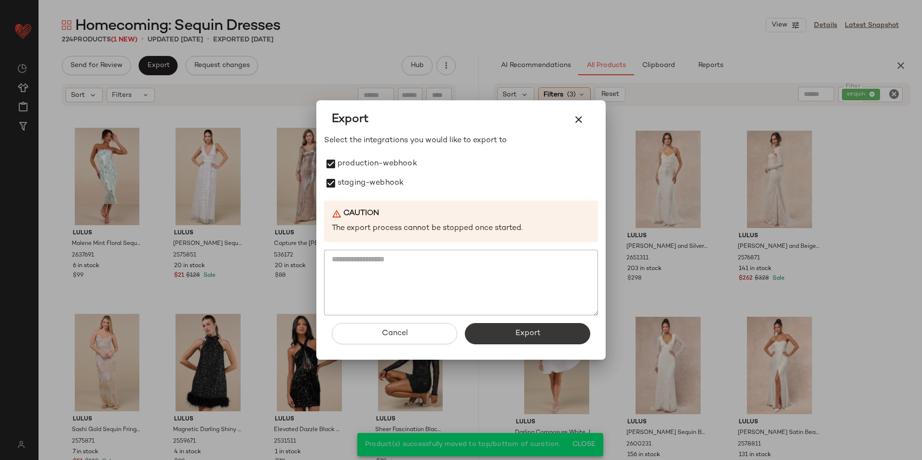
click at [521, 339] on button "Export" at bounding box center [527, 333] width 125 height 21
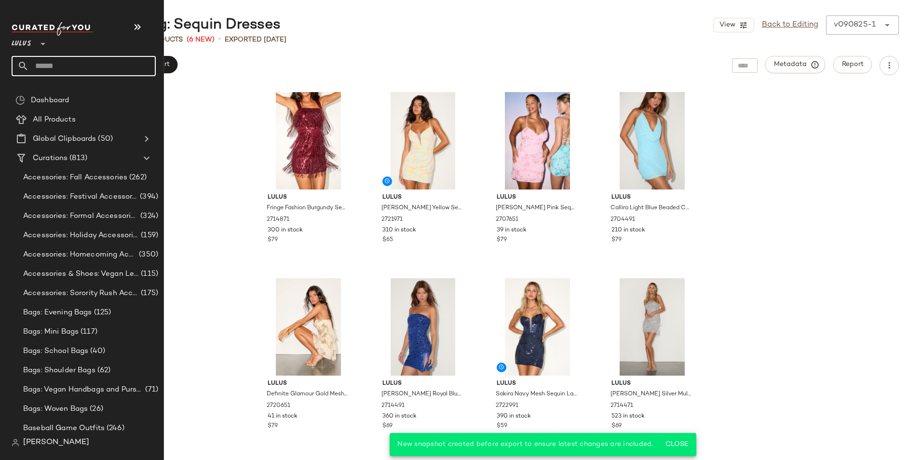
click at [54, 65] on input "text" at bounding box center [92, 66] width 127 height 20
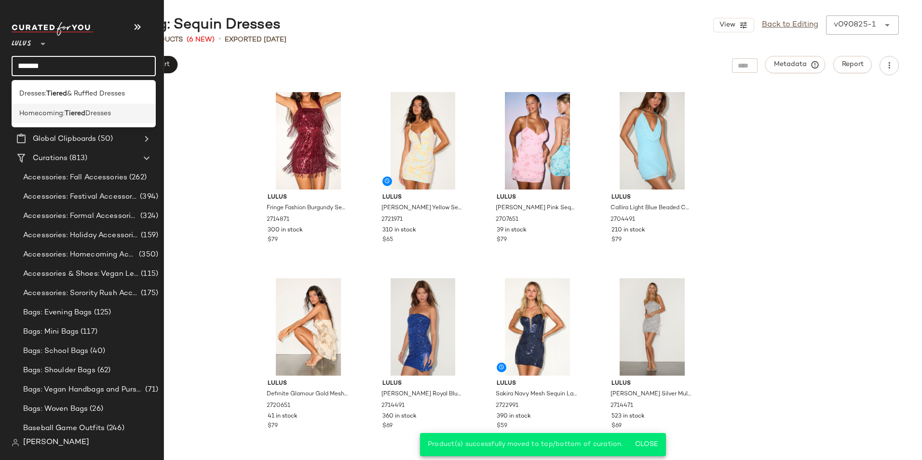
type input "******"
click at [68, 112] on b "Tiered" at bounding box center [75, 113] width 21 height 10
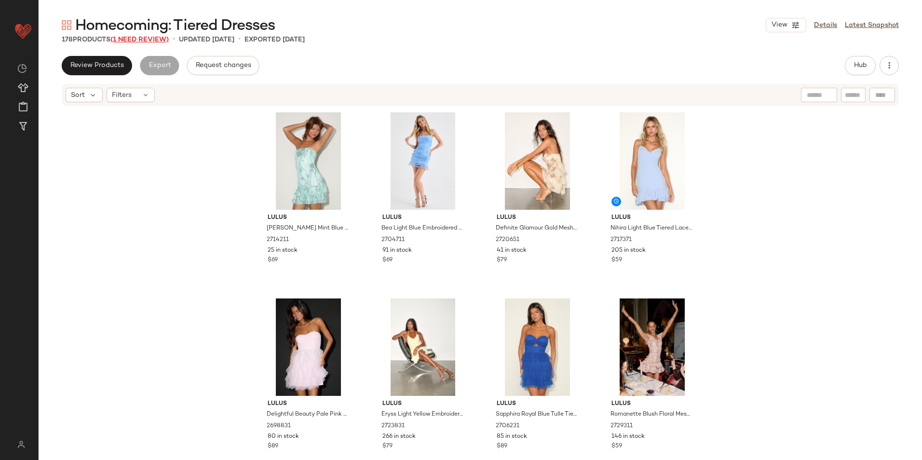
click at [144, 37] on span "(1 Need Review)" at bounding box center [139, 39] width 58 height 7
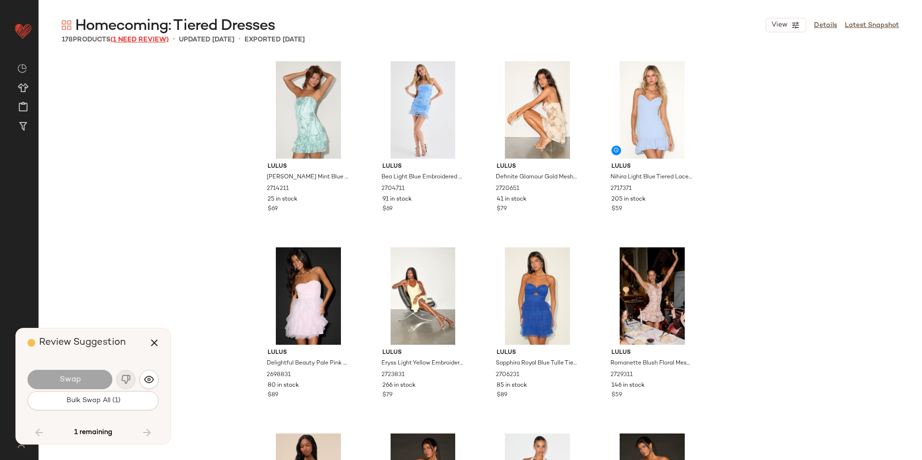
scroll to position [7628, 0]
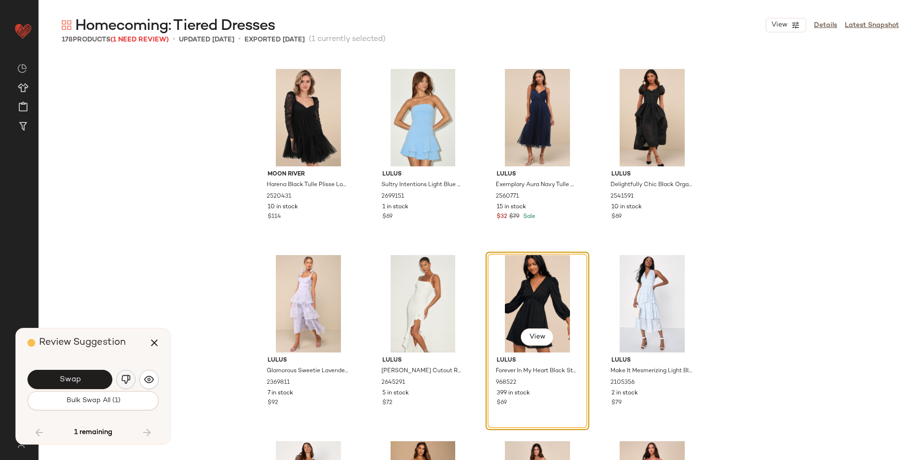
click at [122, 379] on img "button" at bounding box center [126, 380] width 10 height 10
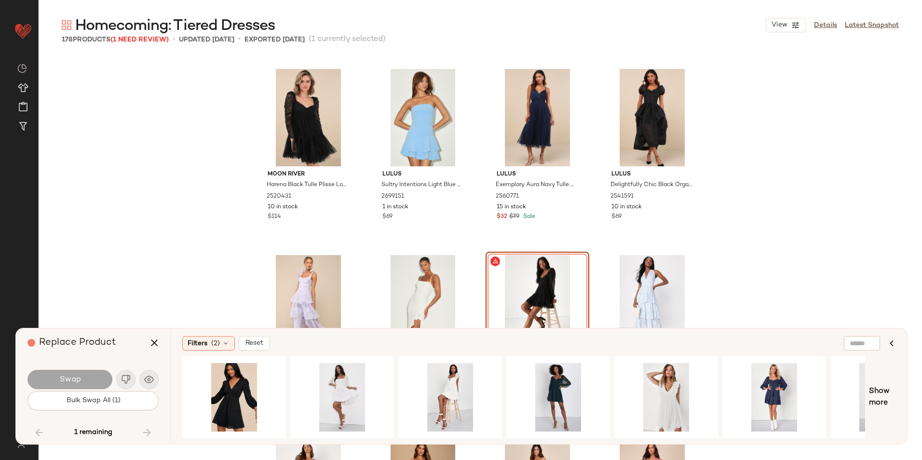
click at [146, 430] on div "1 remaining" at bounding box center [92, 432] width 131 height 23
click at [159, 342] on icon "button" at bounding box center [154, 343] width 12 height 12
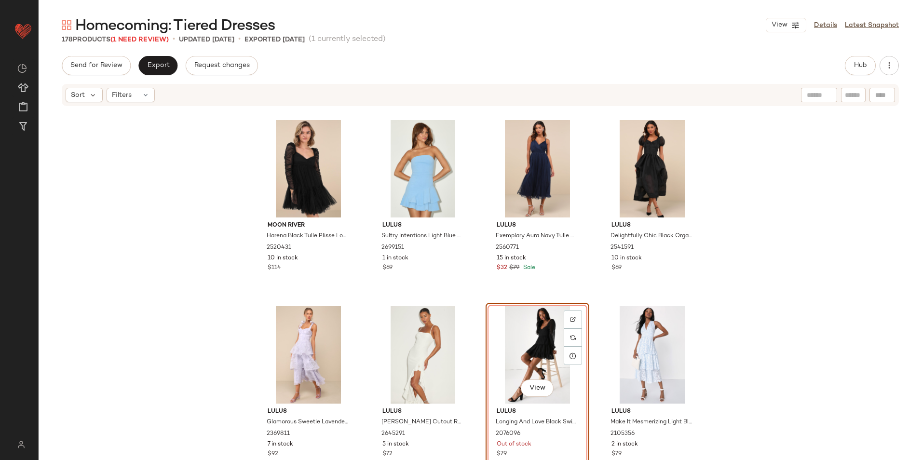
click at [531, 350] on div "View" at bounding box center [537, 354] width 97 height 97
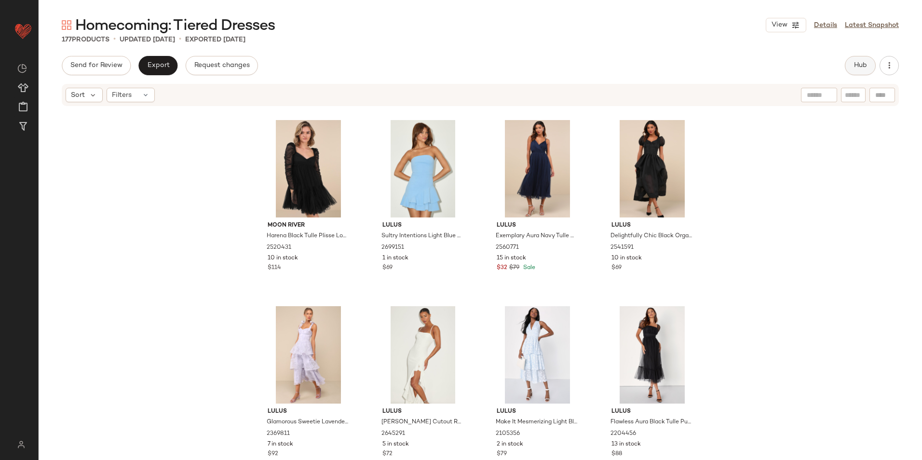
click at [869, 66] on button "Hub" at bounding box center [859, 65] width 31 height 19
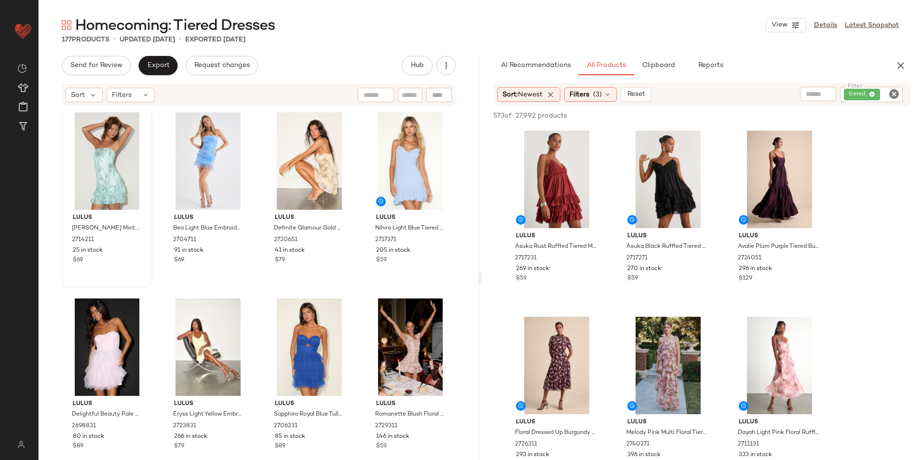
drag, startPoint x: 120, startPoint y: 97, endPoint x: 125, endPoint y: 111, distance: 14.8
click at [120, 97] on span "Filters" at bounding box center [122, 95] width 20 height 10
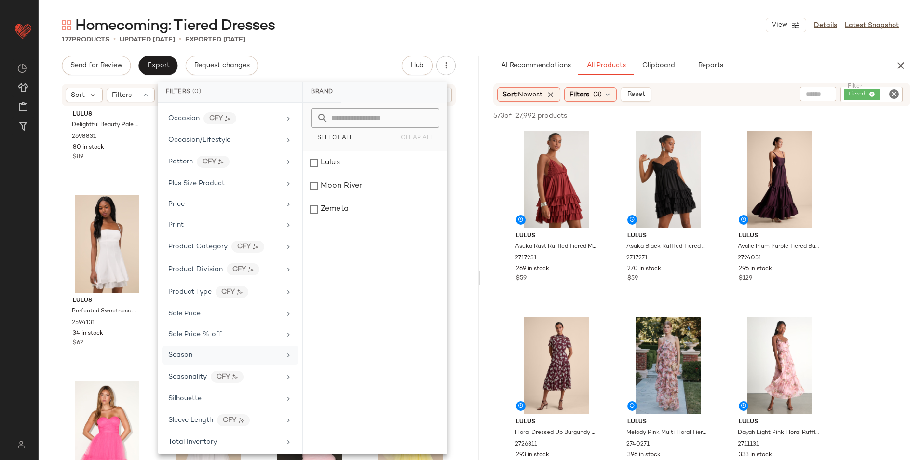
scroll to position [497, 0]
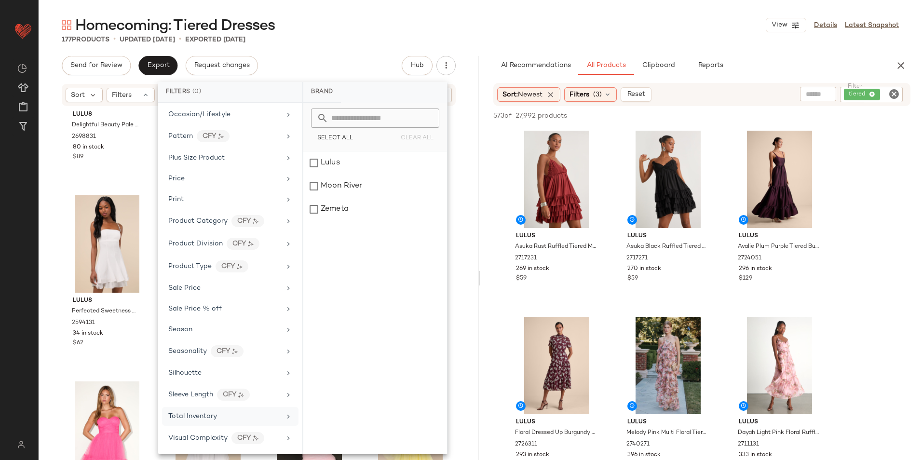
click at [204, 415] on span "Total Inventory" at bounding box center [192, 416] width 49 height 7
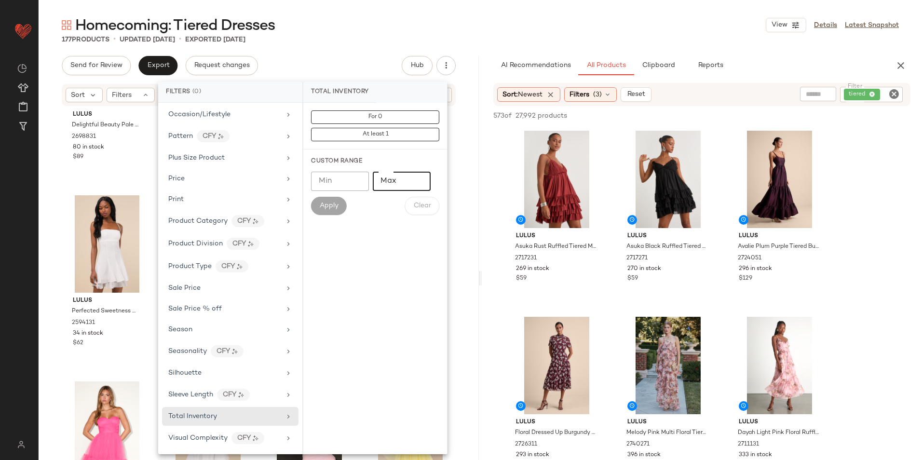
click at [396, 184] on input "Max" at bounding box center [402, 181] width 58 height 19
type input "**"
click at [335, 205] on span "Apply" at bounding box center [328, 206] width 19 height 8
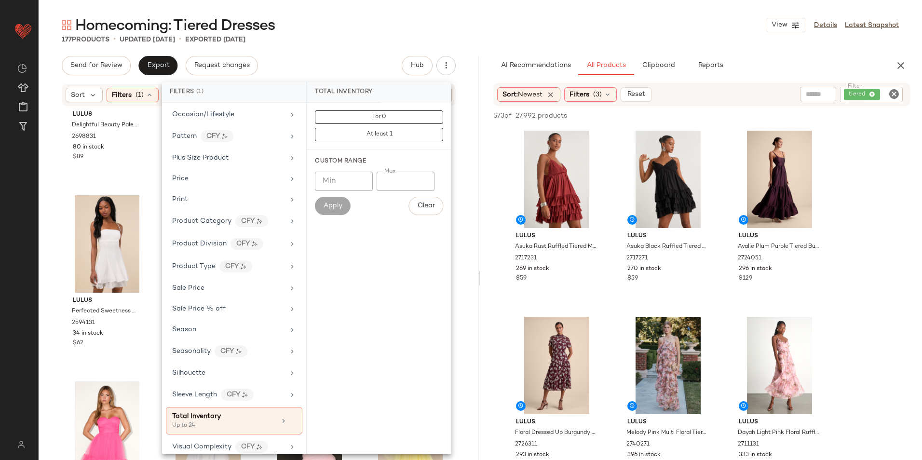
click at [396, 24] on div "Homecoming: Tiered Dresses View Details Latest Snapshot" at bounding box center [480, 24] width 883 height 19
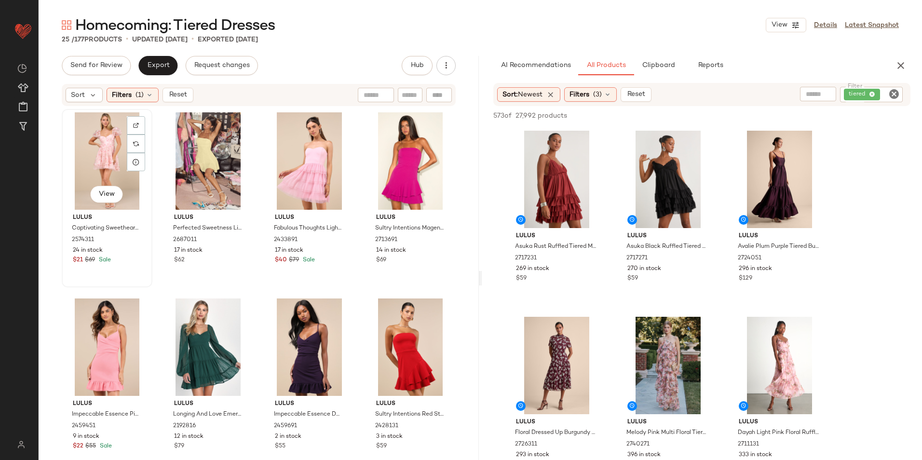
click at [107, 148] on div "View" at bounding box center [107, 160] width 84 height 97
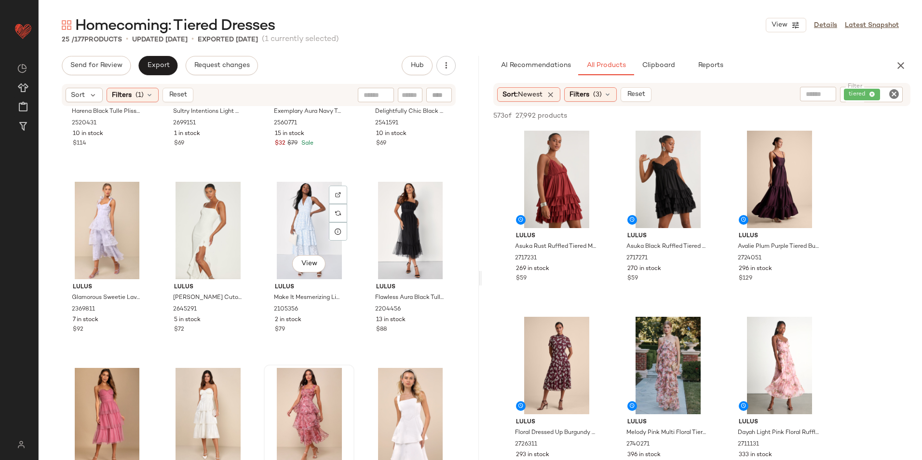
scroll to position [923, 0]
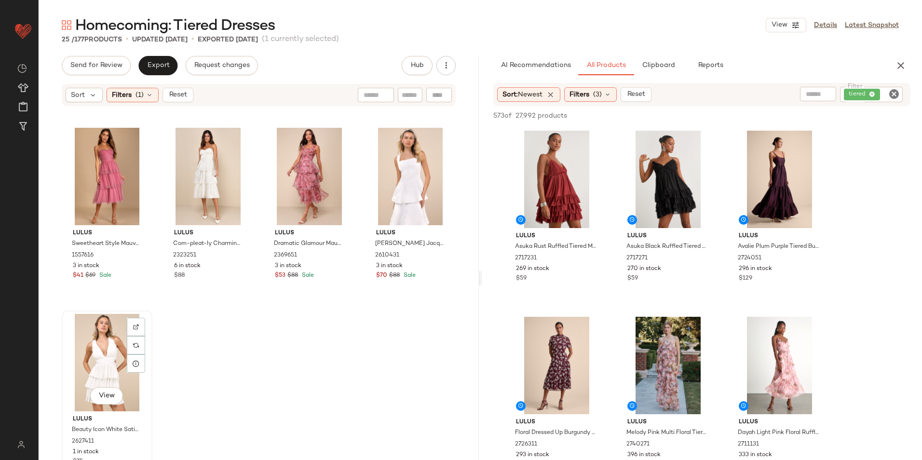
click at [122, 354] on div "View" at bounding box center [107, 362] width 84 height 97
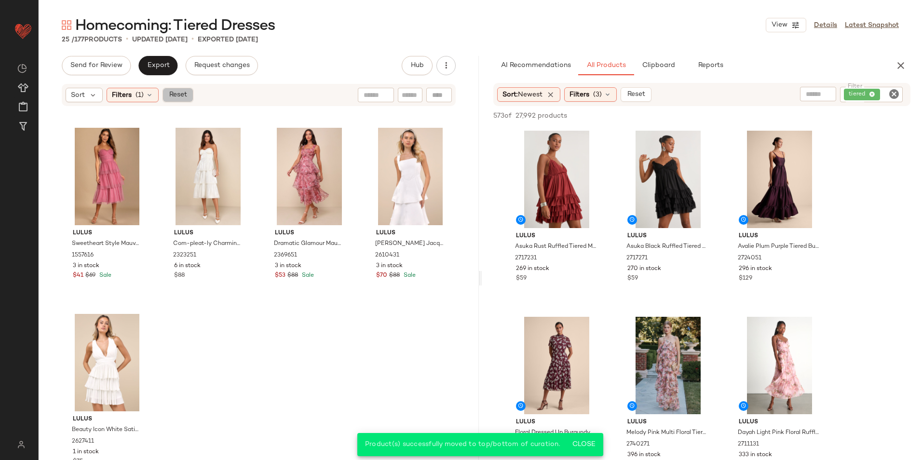
click at [171, 94] on span "Reset" at bounding box center [177, 95] width 18 height 8
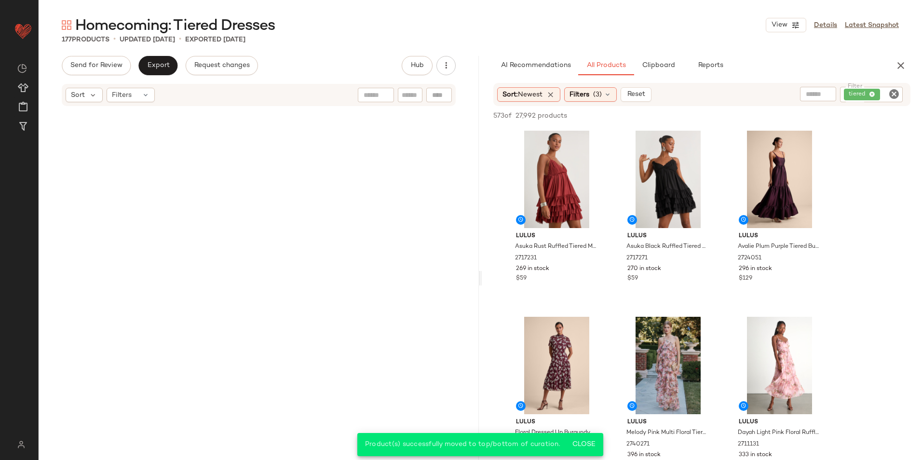
scroll to position [7992, 0]
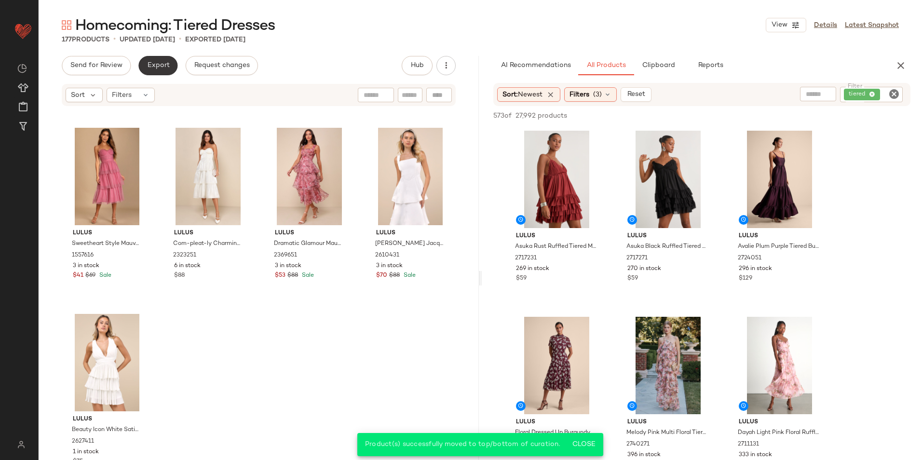
click at [148, 63] on span "Export" at bounding box center [158, 66] width 23 height 8
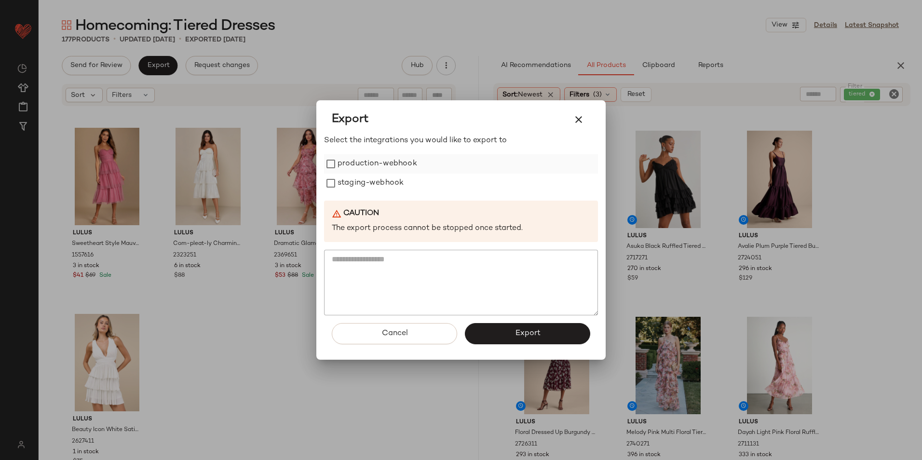
click at [343, 165] on label "production-webhook" at bounding box center [377, 163] width 80 height 19
click at [347, 178] on label "staging-webhook" at bounding box center [370, 183] width 66 height 19
click at [519, 335] on span "Export" at bounding box center [527, 333] width 26 height 9
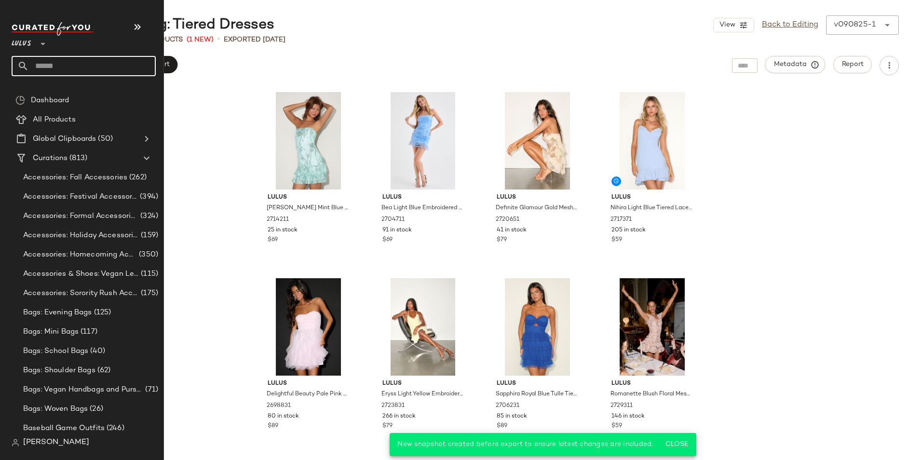
click at [63, 62] on input "text" at bounding box center [92, 66] width 127 height 20
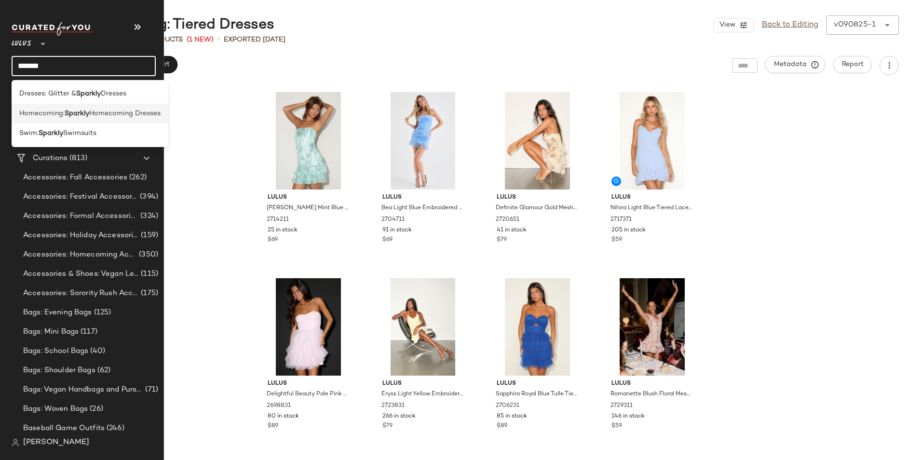
type input "*******"
click at [67, 115] on b "Sparkly" at bounding box center [77, 113] width 25 height 10
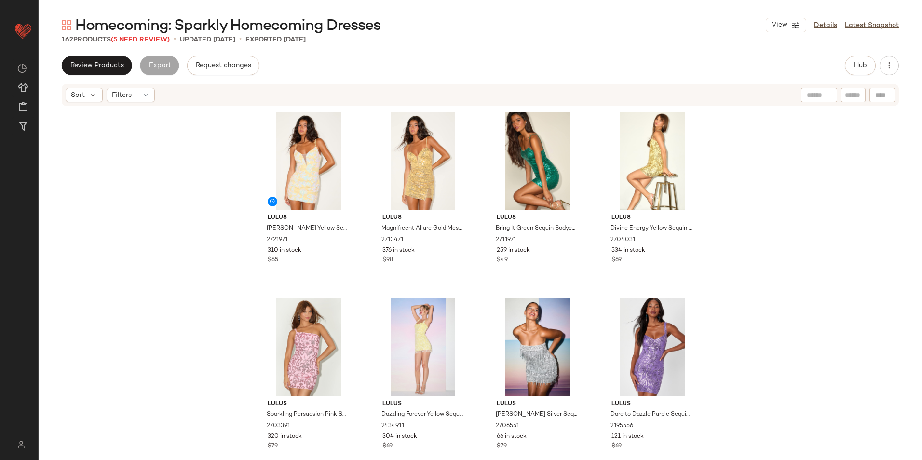
click at [142, 37] on span "(5 Need Review)" at bounding box center [140, 39] width 59 height 7
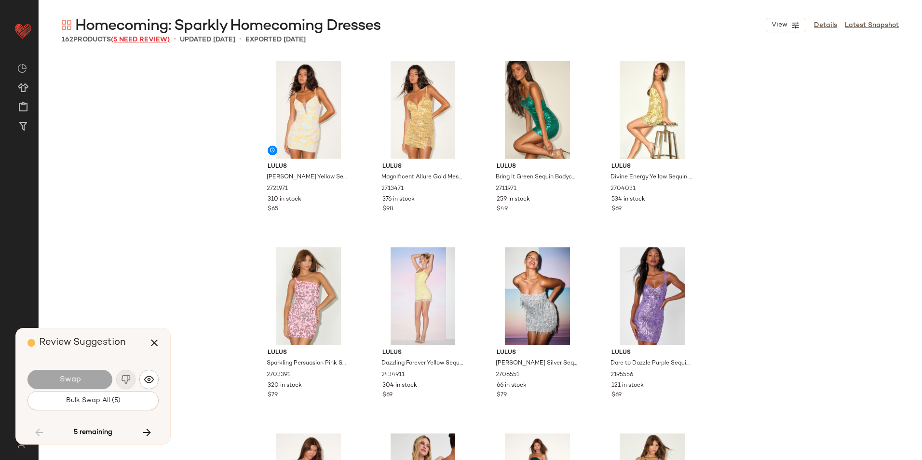
scroll to position [5768, 0]
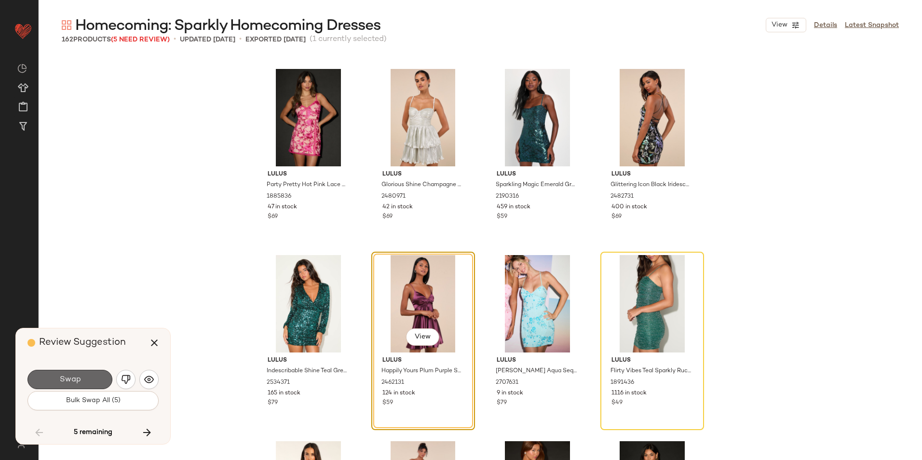
click at [98, 377] on button "Swap" at bounding box center [69, 379] width 85 height 19
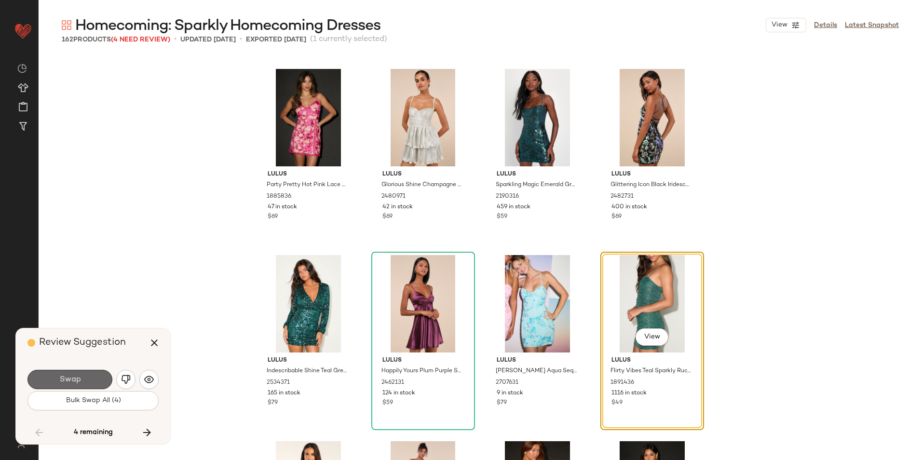
click at [82, 375] on button "Swap" at bounding box center [69, 379] width 85 height 19
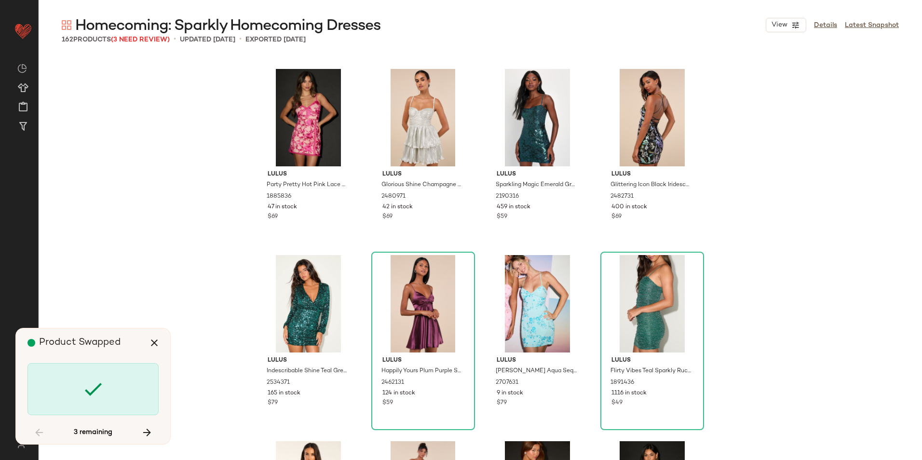
scroll to position [6140, 0]
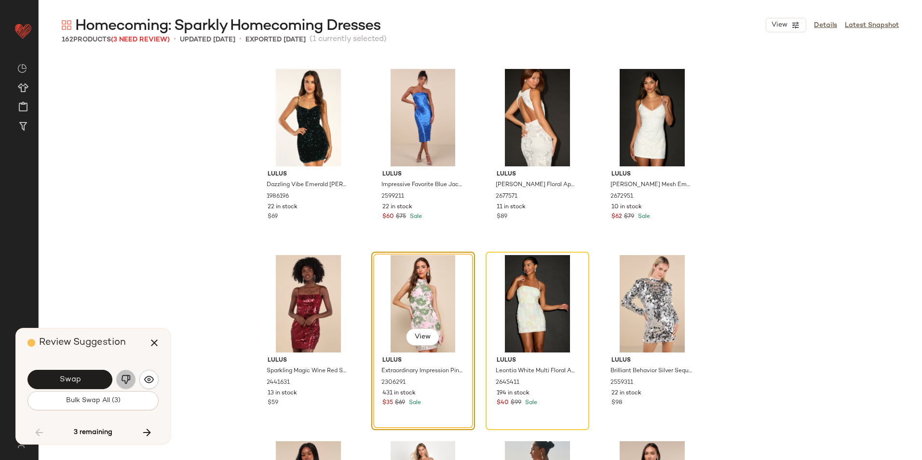
click at [129, 381] on img "button" at bounding box center [126, 380] width 10 height 10
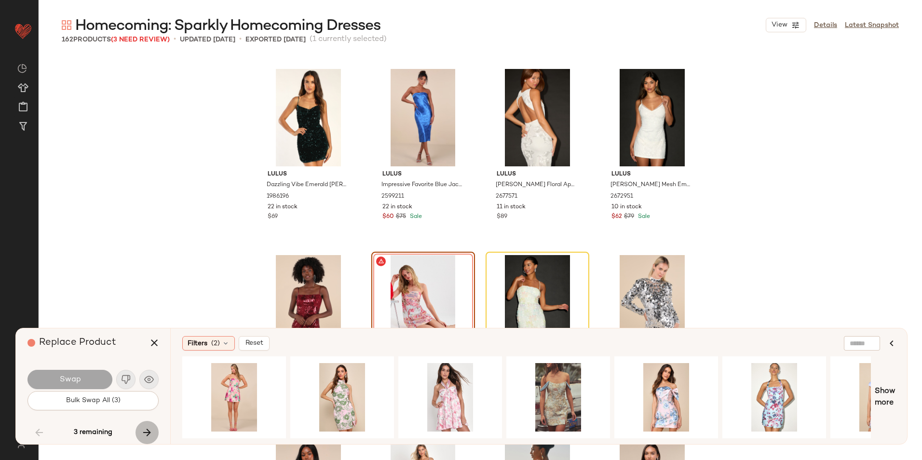
click at [150, 429] on icon "button" at bounding box center [147, 433] width 12 height 12
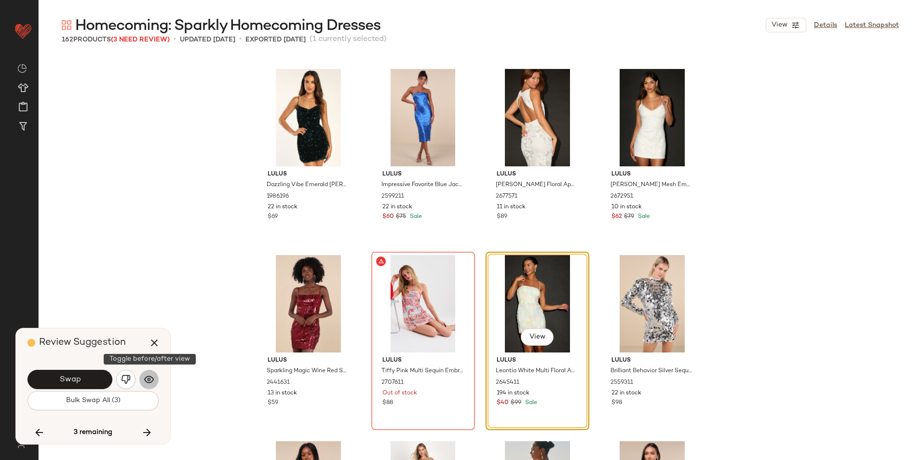
click at [142, 376] on button "button" at bounding box center [148, 379] width 19 height 19
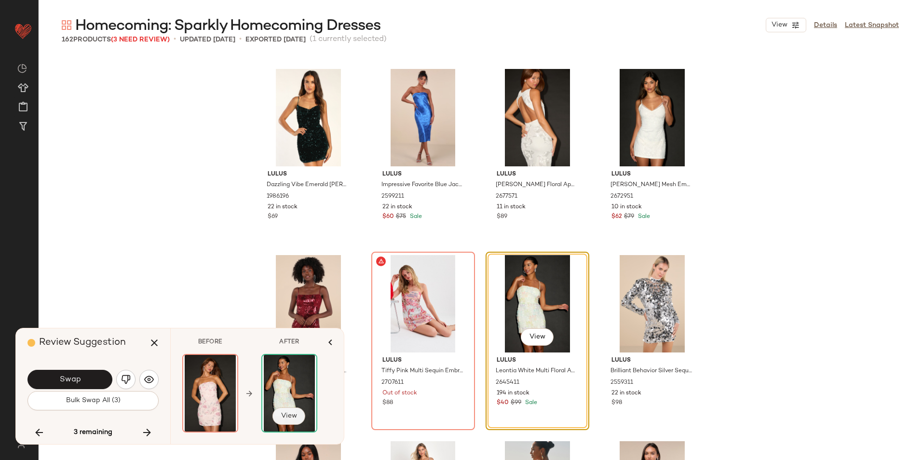
click at [289, 410] on button "View" at bounding box center [288, 415] width 33 height 17
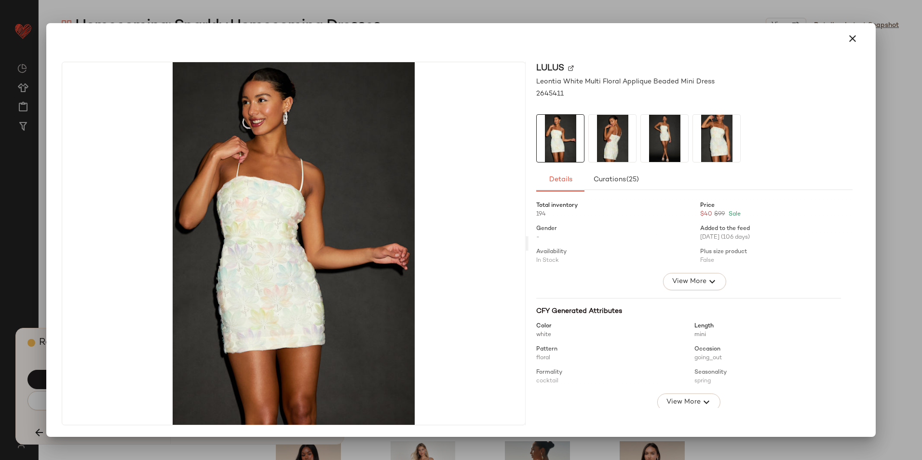
click at [851, 38] on icon "button" at bounding box center [852, 39] width 12 height 12
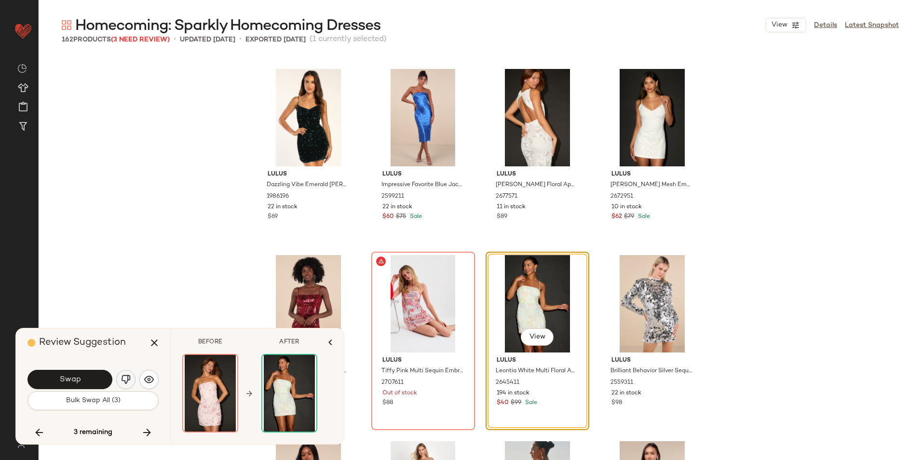
click at [125, 376] on img "button" at bounding box center [126, 380] width 10 height 10
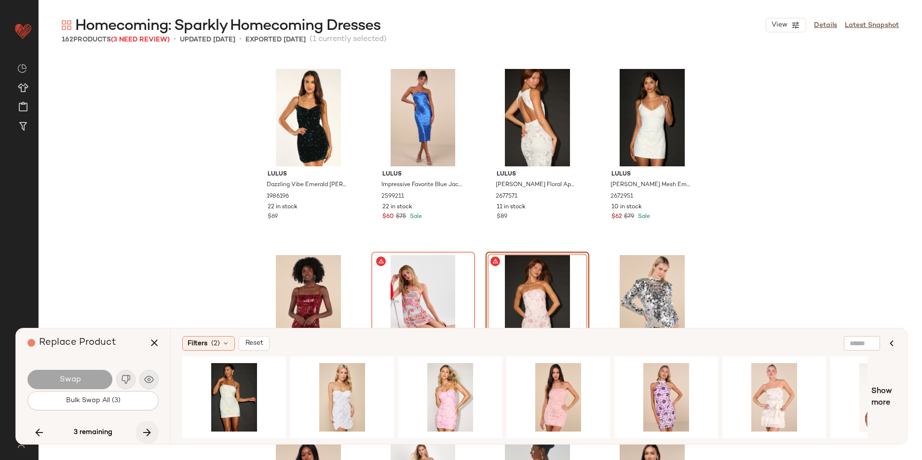
click at [150, 429] on icon "button" at bounding box center [147, 433] width 12 height 12
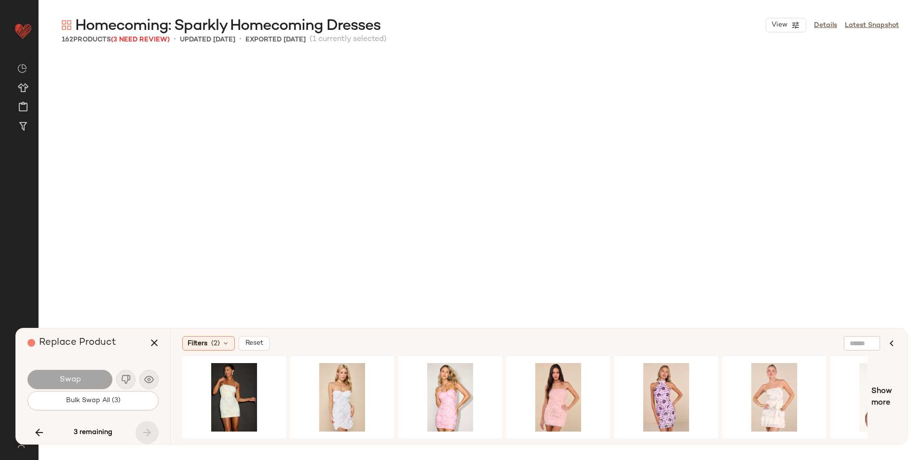
scroll to position [6884, 0]
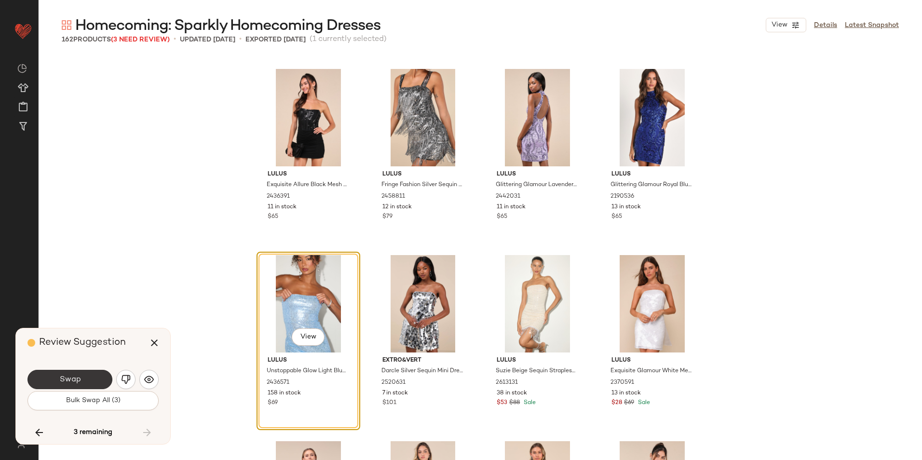
click at [86, 381] on button "Swap" at bounding box center [69, 379] width 85 height 19
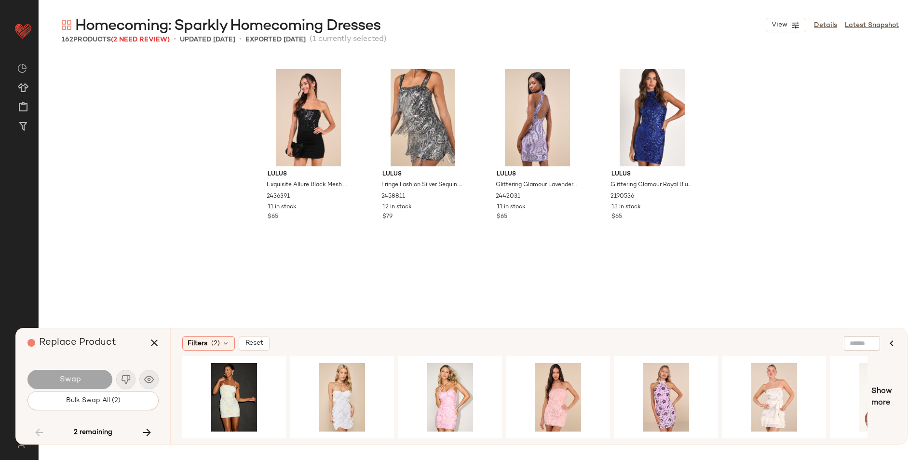
scroll to position [6140, 0]
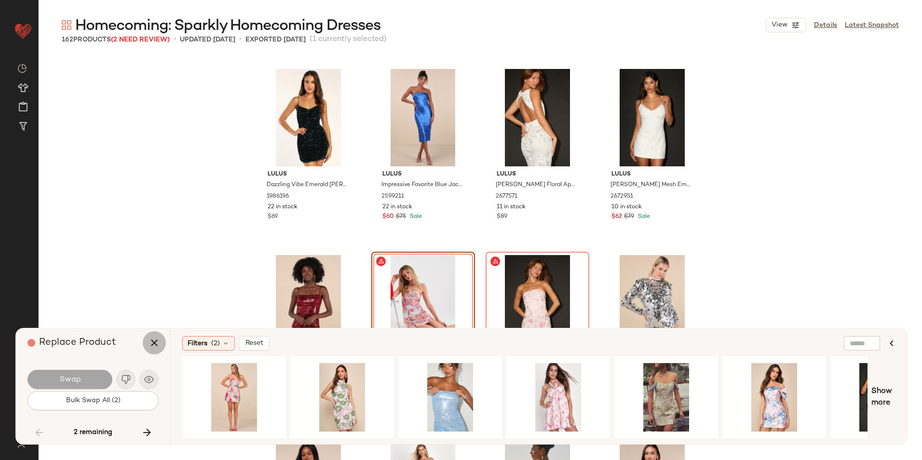
click at [158, 343] on icon "button" at bounding box center [154, 343] width 12 height 12
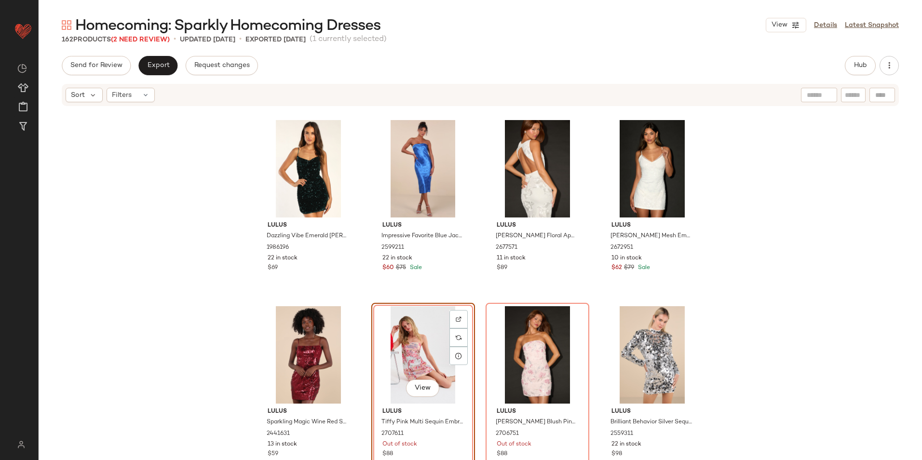
click at [413, 345] on div "View" at bounding box center [423, 354] width 97 height 97
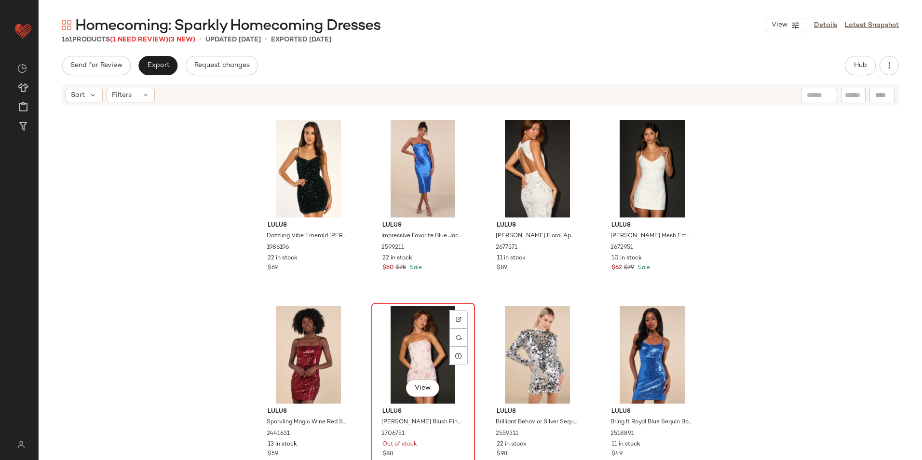
click at [417, 342] on div "View" at bounding box center [423, 354] width 97 height 97
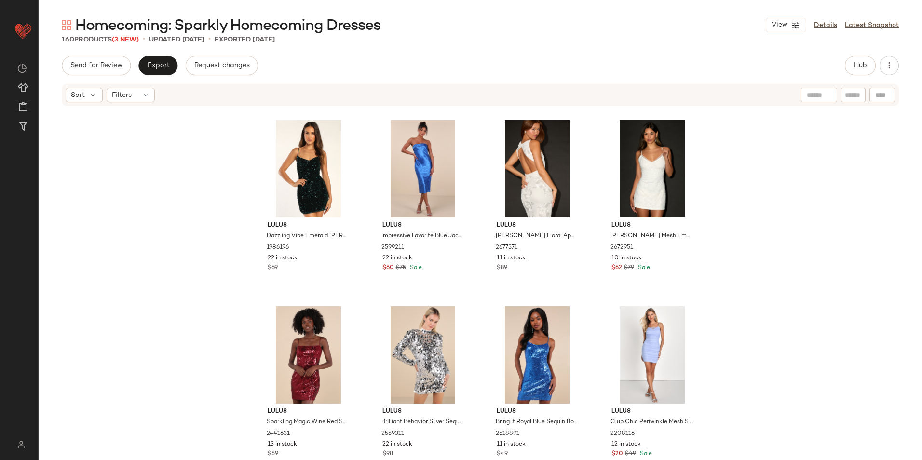
click at [874, 59] on div "Hub" at bounding box center [859, 65] width 31 height 19
click at [865, 65] on span "Hub" at bounding box center [859, 66] width 13 height 8
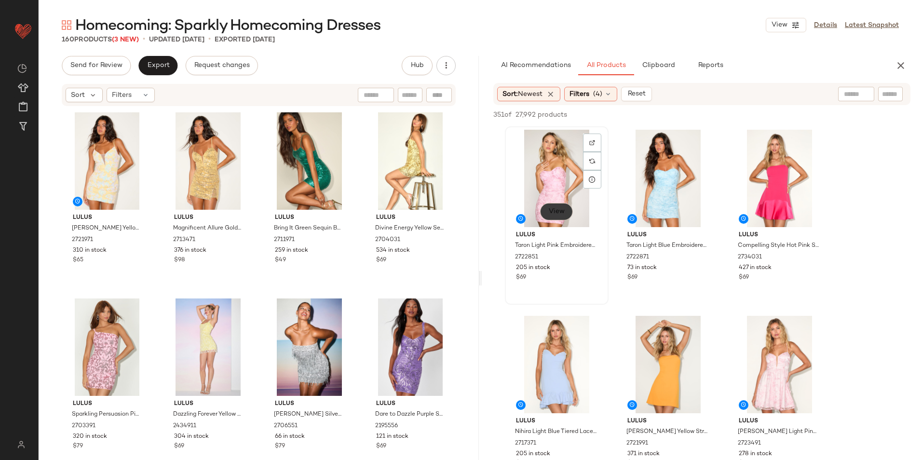
click at [562, 209] on span "View" at bounding box center [556, 212] width 16 height 8
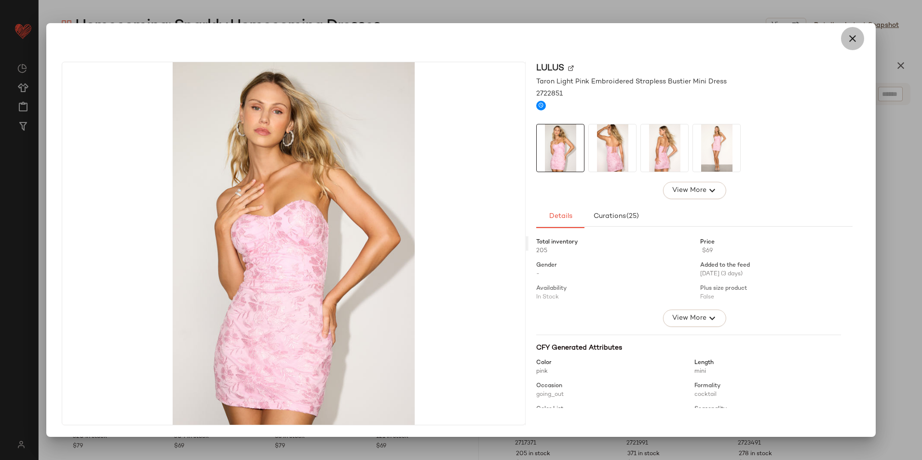
click at [861, 38] on button "button" at bounding box center [852, 38] width 23 height 23
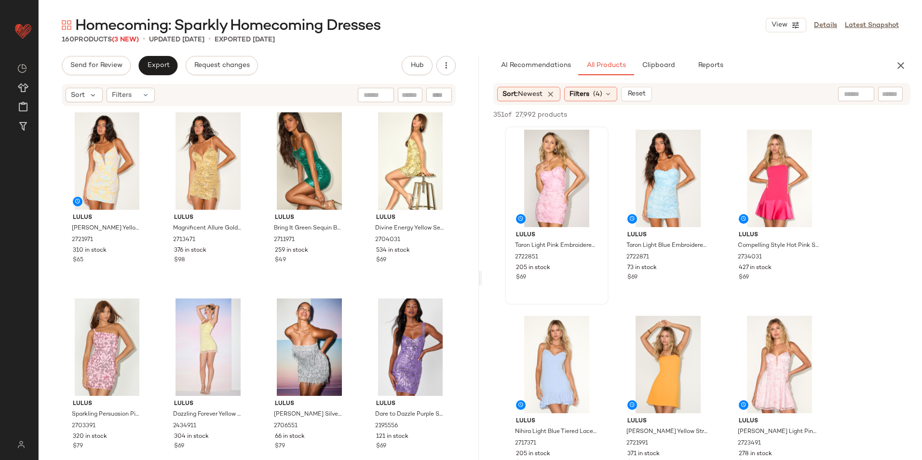
click at [859, 97] on div at bounding box center [856, 94] width 36 height 14
type input "*******"
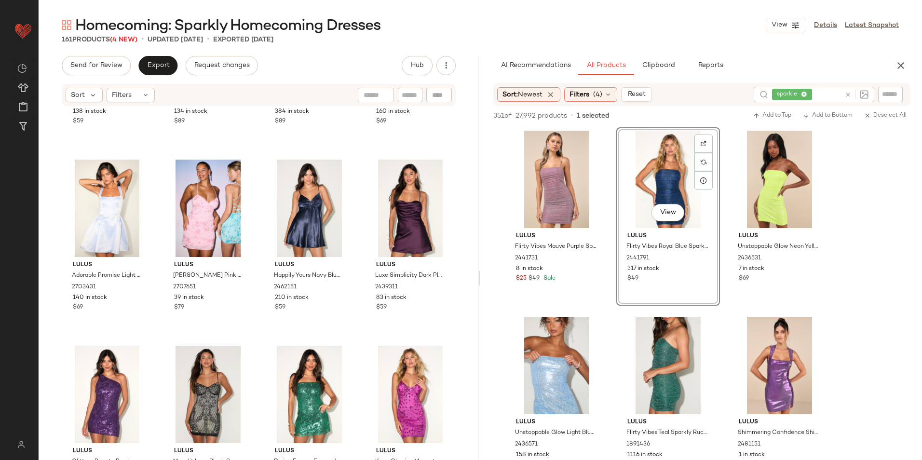
scroll to position [698, 0]
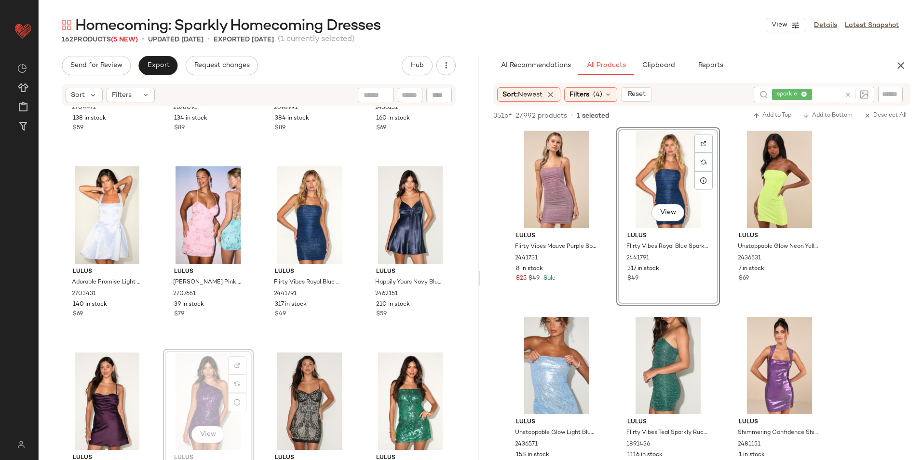
scroll to position [698, 0]
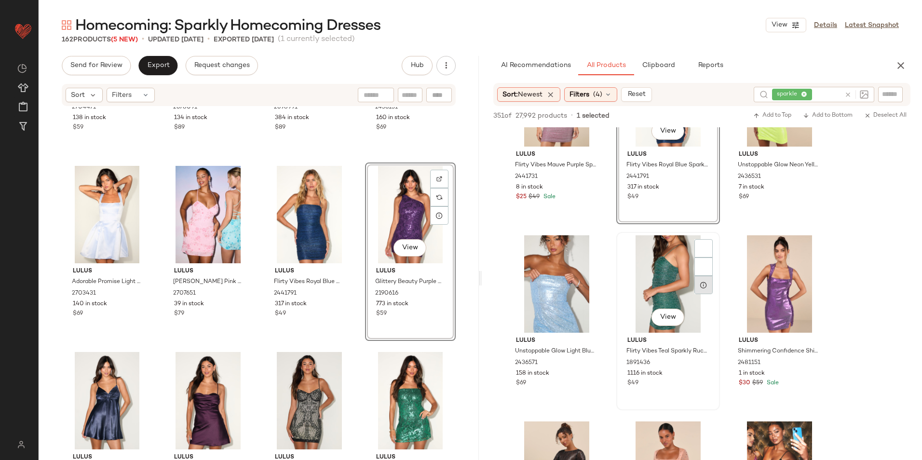
scroll to position [96, 0]
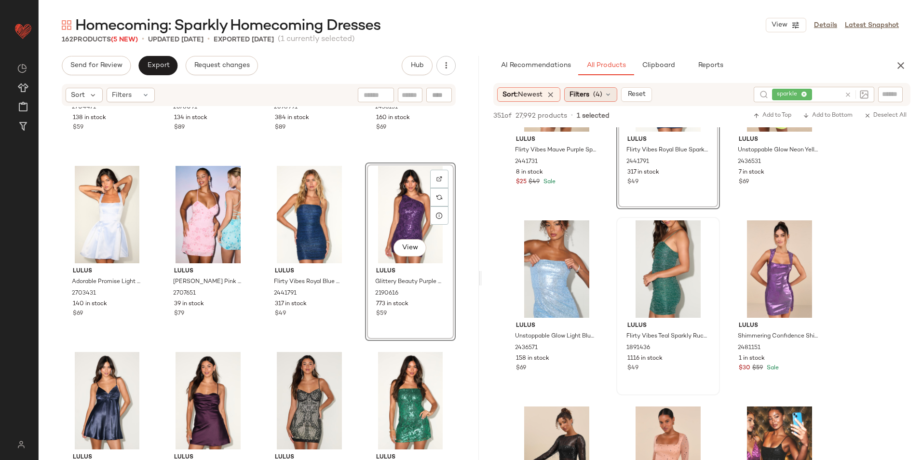
click at [589, 94] on span "Filters" at bounding box center [579, 95] width 20 height 10
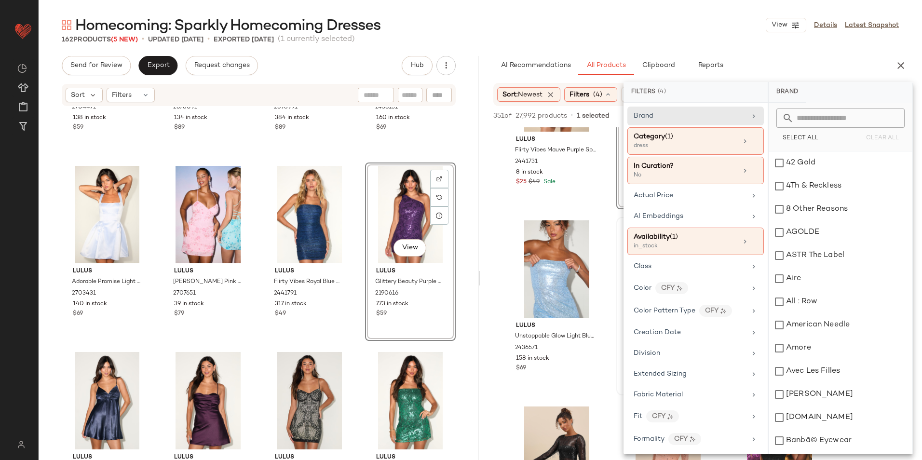
click at [626, 25] on div "Homecoming: Sparkly Homecoming Dresses View Details Latest Snapshot" at bounding box center [480, 24] width 883 height 19
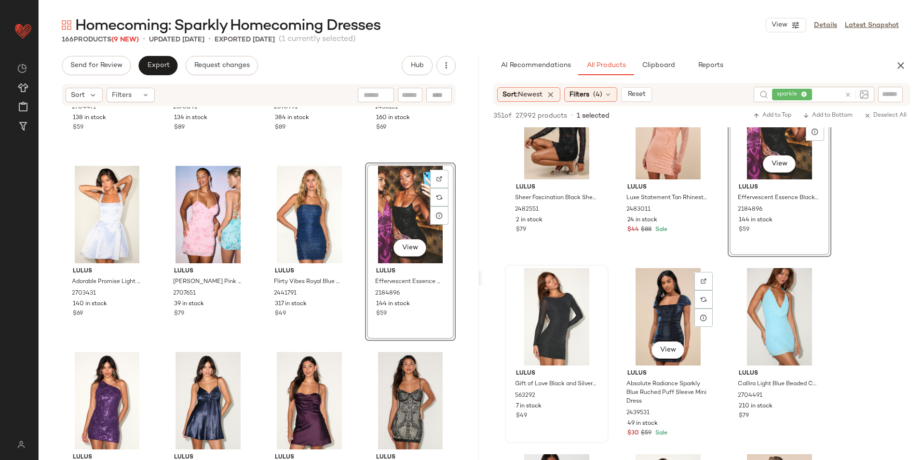
scroll to position [482, 0]
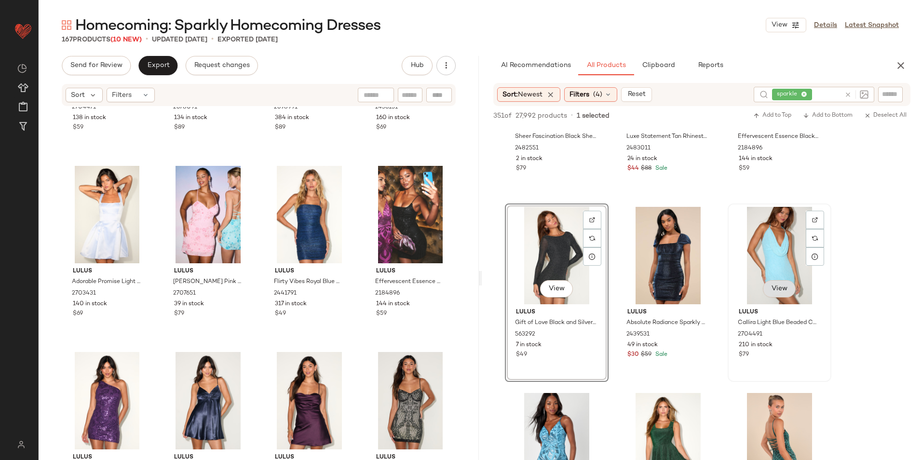
click at [778, 285] on span "View" at bounding box center [779, 289] width 16 height 8
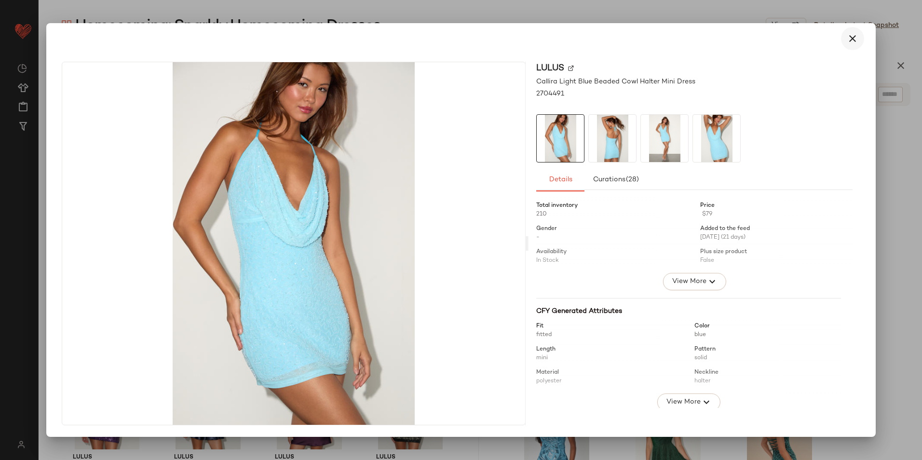
click at [849, 40] on icon "button" at bounding box center [852, 39] width 12 height 12
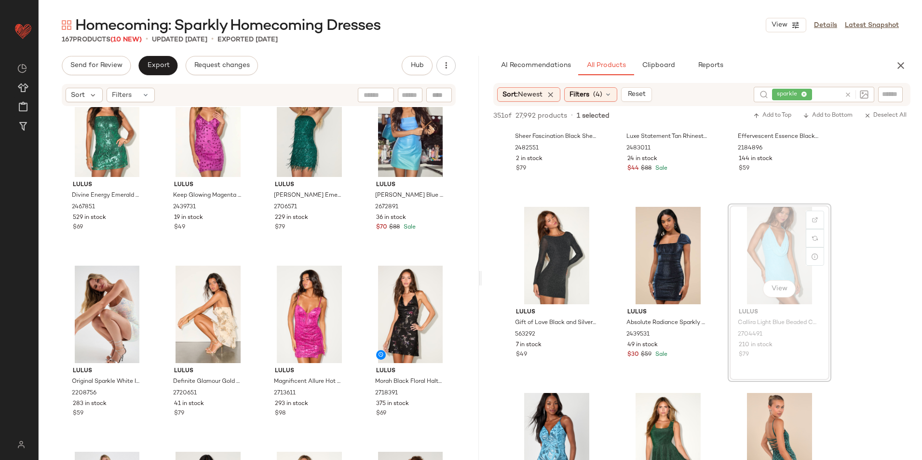
scroll to position [1229, 0]
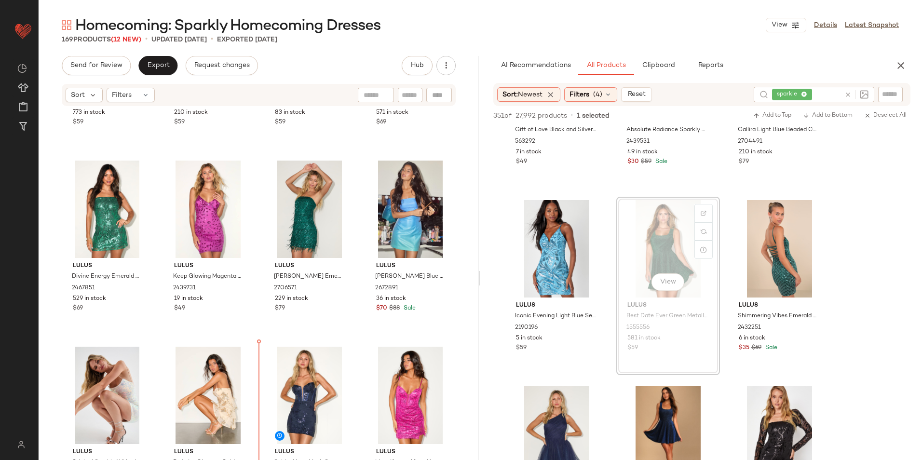
scroll to position [1120, 0]
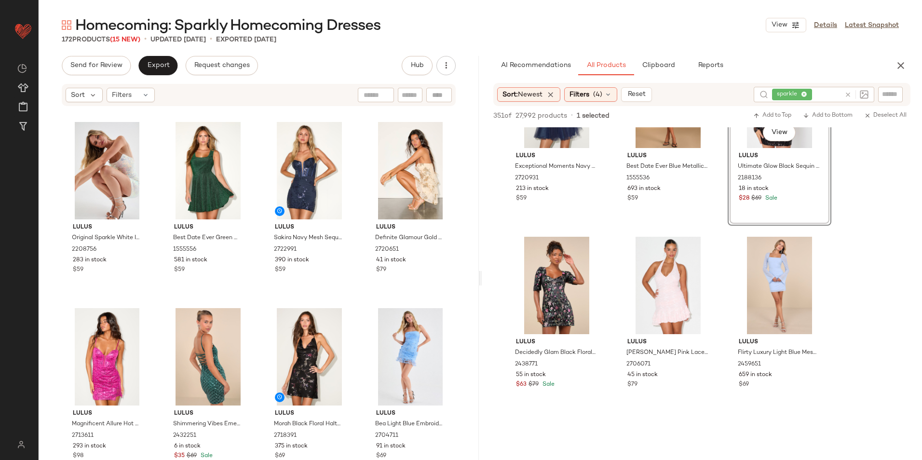
scroll to position [1012, 0]
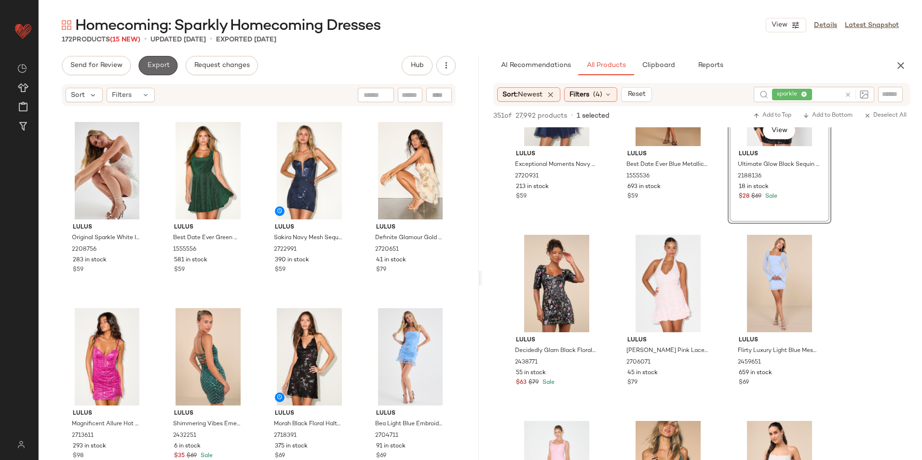
click at [151, 72] on button "Export" at bounding box center [157, 65] width 39 height 19
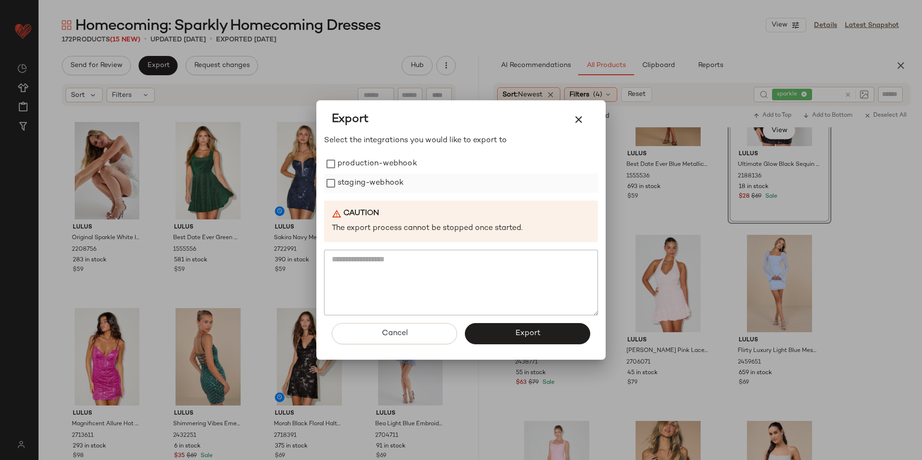
drag, startPoint x: 372, startPoint y: 163, endPoint x: 372, endPoint y: 181, distance: 17.8
click at [372, 162] on label "production-webhook" at bounding box center [377, 163] width 80 height 19
click at [372, 181] on label "staging-webhook" at bounding box center [370, 183] width 66 height 19
click at [498, 340] on button "Export" at bounding box center [527, 333] width 125 height 21
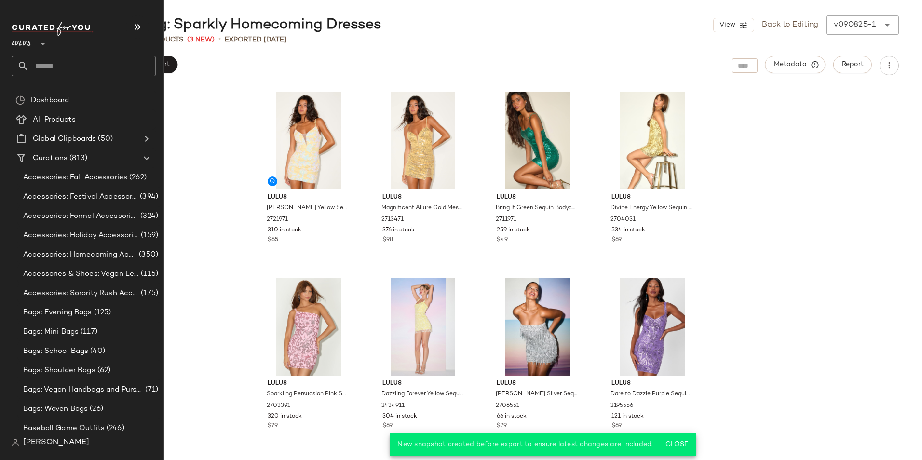
click at [53, 63] on input "text" at bounding box center [92, 66] width 127 height 20
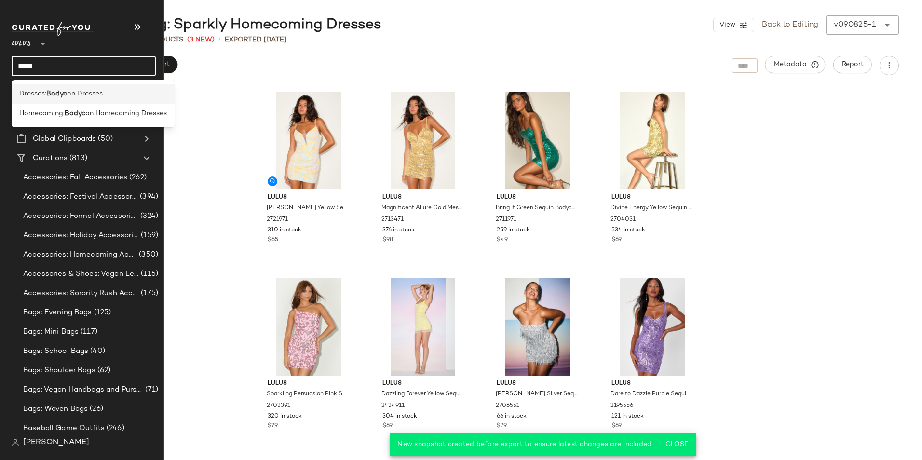
type input "*****"
click at [53, 92] on b "Bodyc" at bounding box center [56, 94] width 21 height 10
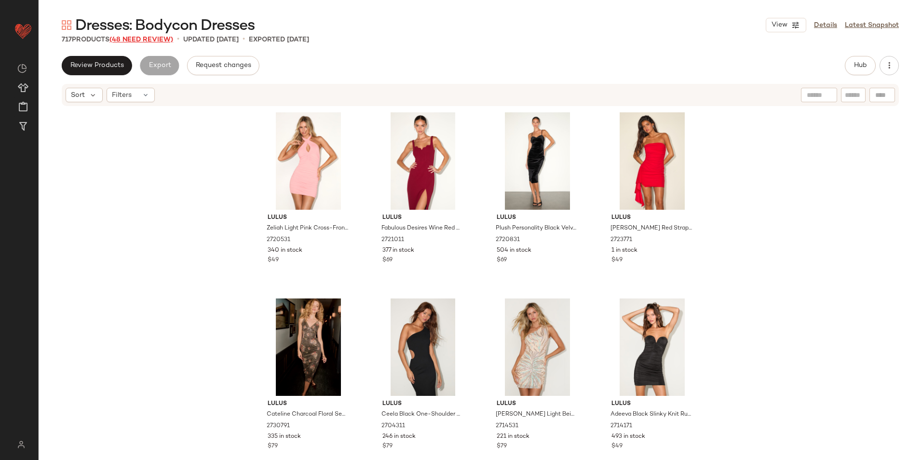
click at [156, 41] on span "(48 Need Review)" at bounding box center [141, 39] width 64 height 7
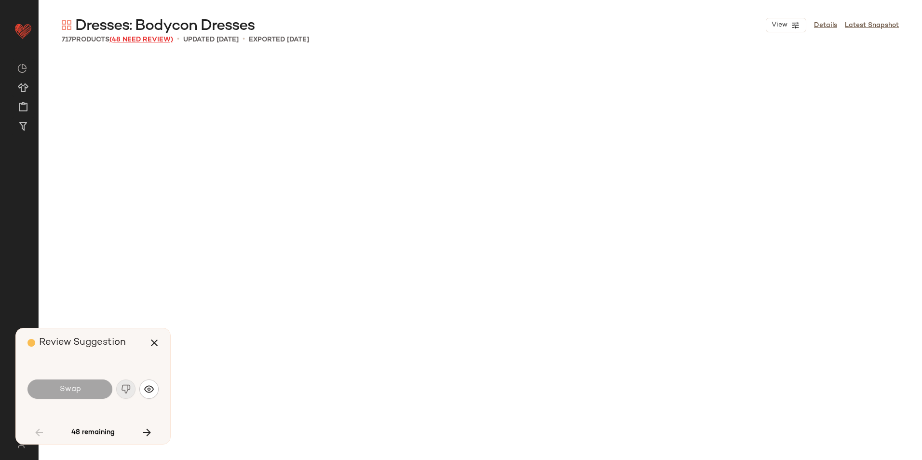
scroll to position [1674, 0]
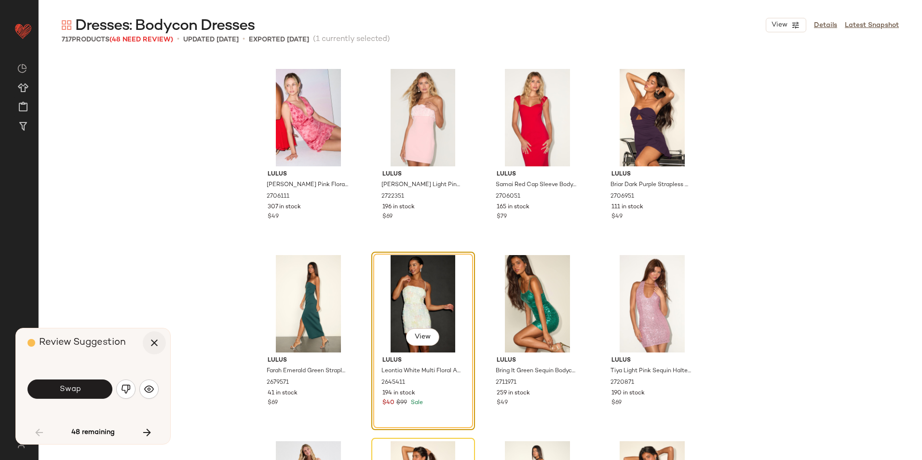
click at [151, 344] on icon "button" at bounding box center [154, 343] width 12 height 12
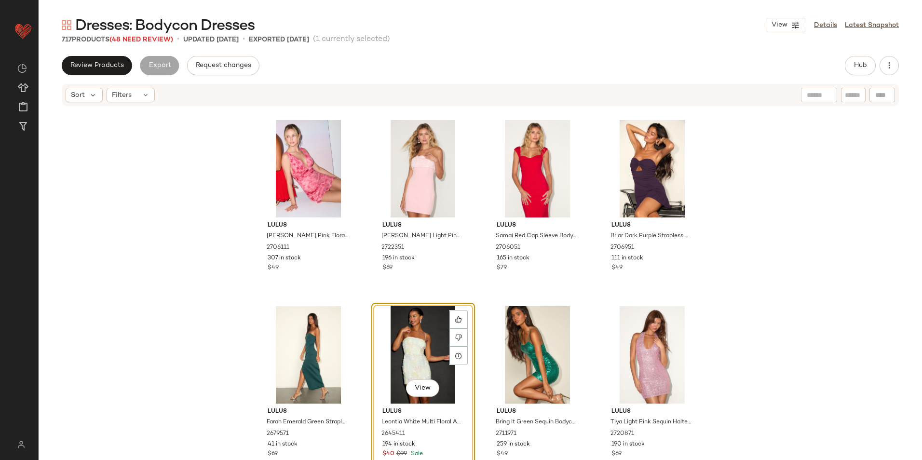
drag, startPoint x: 830, startPoint y: 27, endPoint x: 811, endPoint y: 35, distance: 21.1
click at [830, 27] on link "Details" at bounding box center [825, 25] width 23 height 10
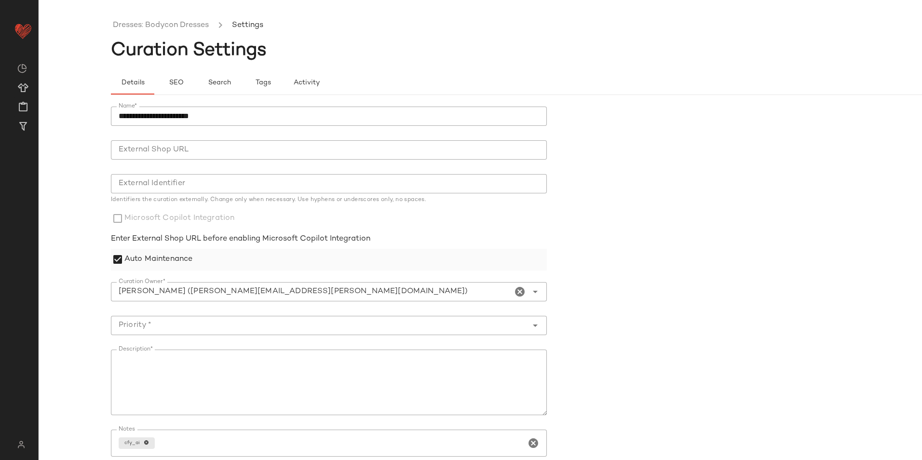
click at [143, 259] on label "Auto Maintenance" at bounding box center [158, 260] width 68 height 22
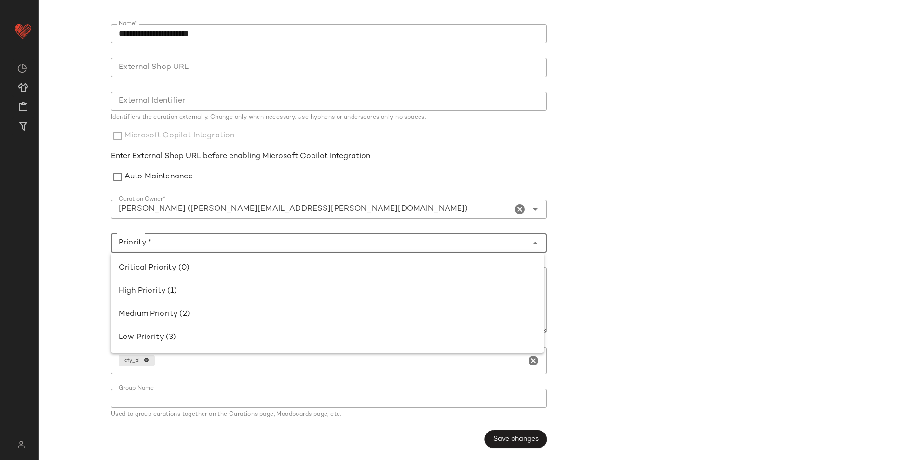
click at [339, 240] on input "Priority *" at bounding box center [319, 243] width 416 height 12
click at [214, 296] on div "High Priority (1)" at bounding box center [327, 291] width 417 height 12
type input "**********"
click at [506, 437] on span "Save changes" at bounding box center [516, 439] width 46 height 8
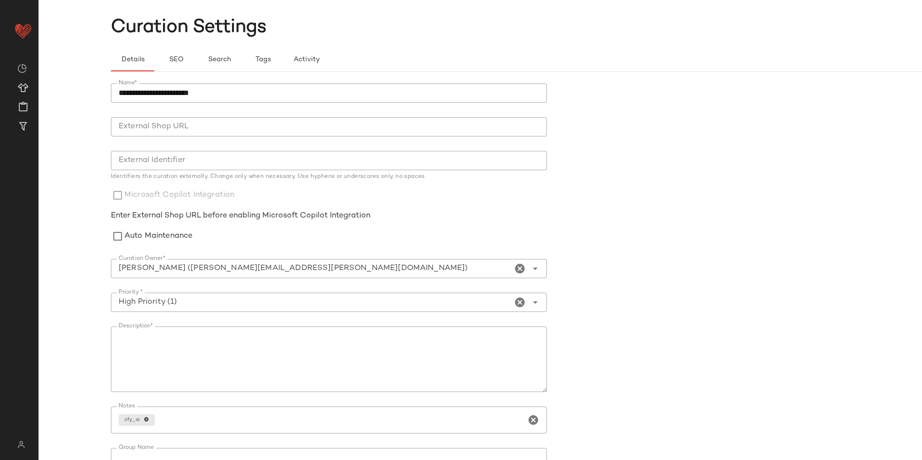
scroll to position [0, 0]
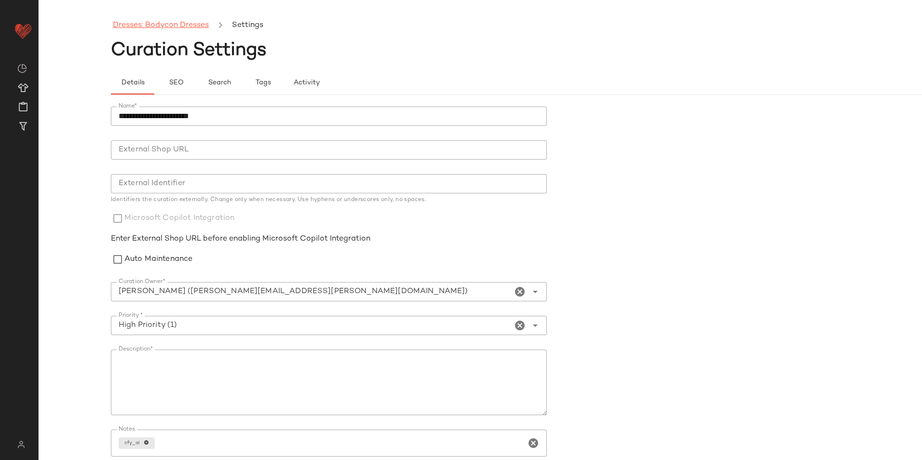
click at [191, 28] on link "Dresses: Bodycon Dresses" at bounding box center [161, 25] width 96 height 13
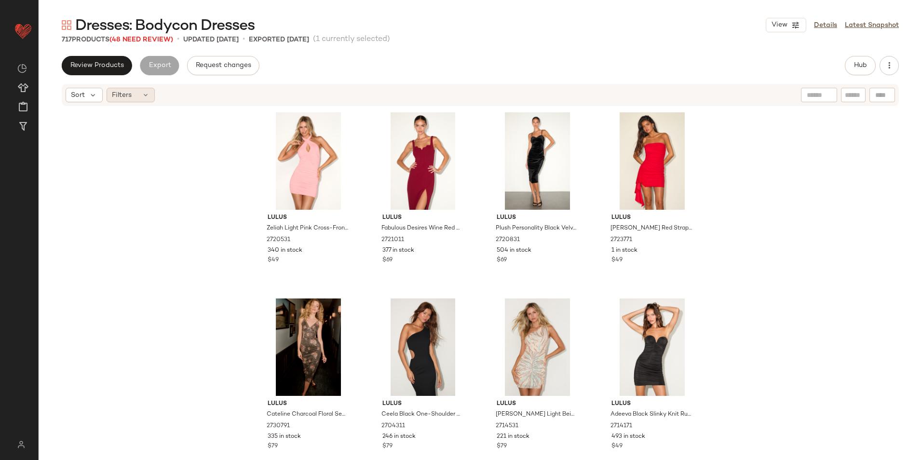
click at [138, 95] on div "Filters" at bounding box center [131, 95] width 48 height 14
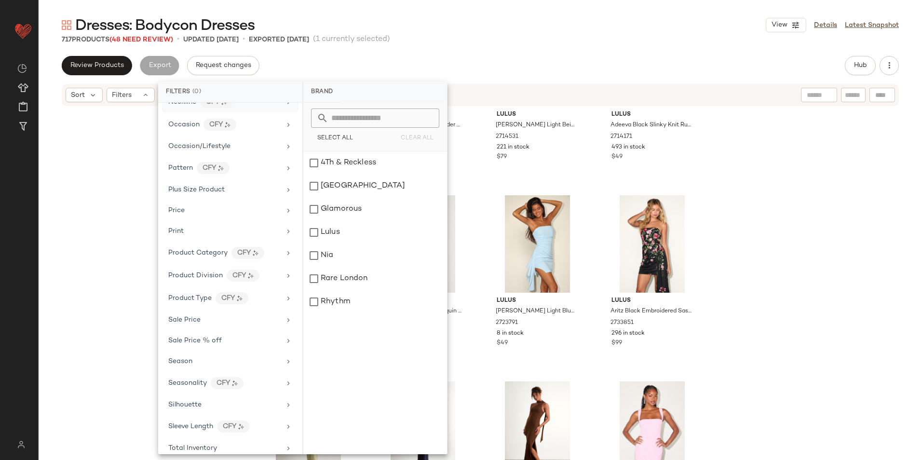
scroll to position [497, 0]
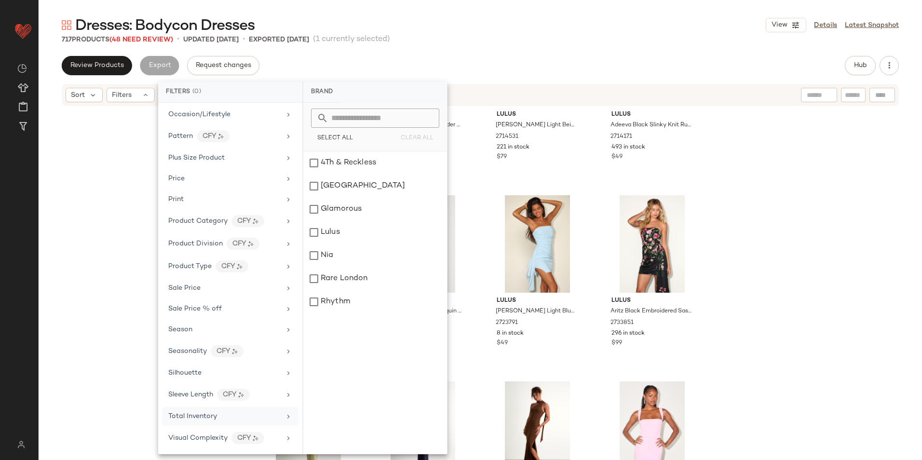
click at [214, 421] on div "Total Inventory" at bounding box center [192, 416] width 49 height 10
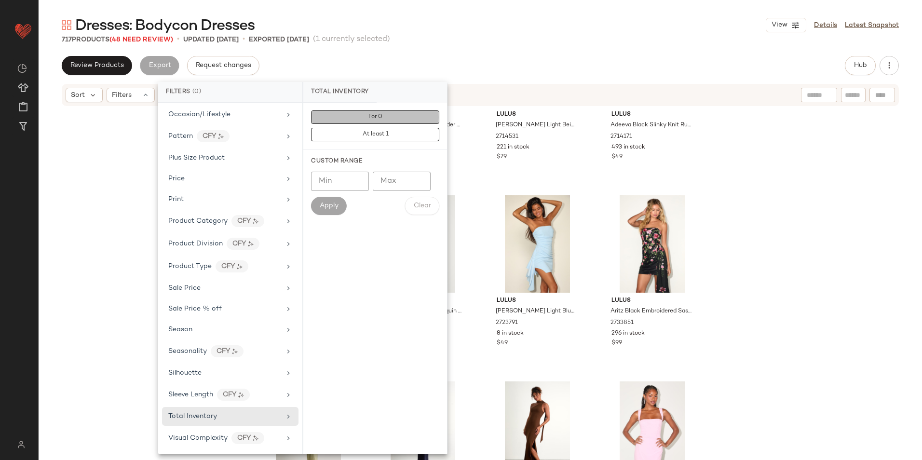
click at [402, 115] on button "For 0" at bounding box center [375, 116] width 128 height 13
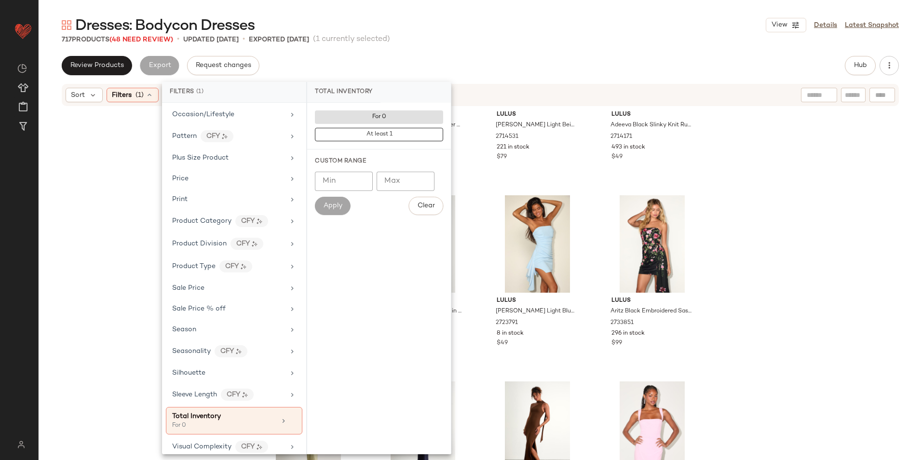
click at [483, 45] on div "Dresses: Bodycon Dresses View Details Latest Snapshot 717 Products (48 Need Rev…" at bounding box center [480, 237] width 883 height 444
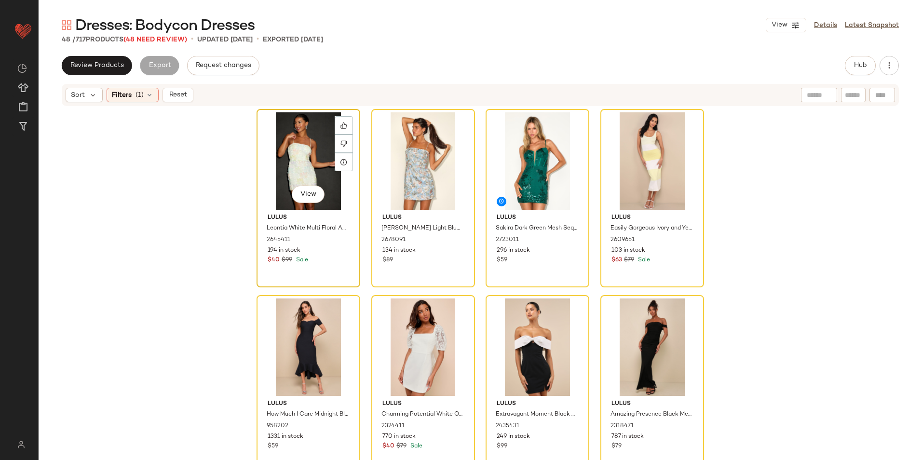
click at [303, 148] on div "View" at bounding box center [308, 160] width 97 height 97
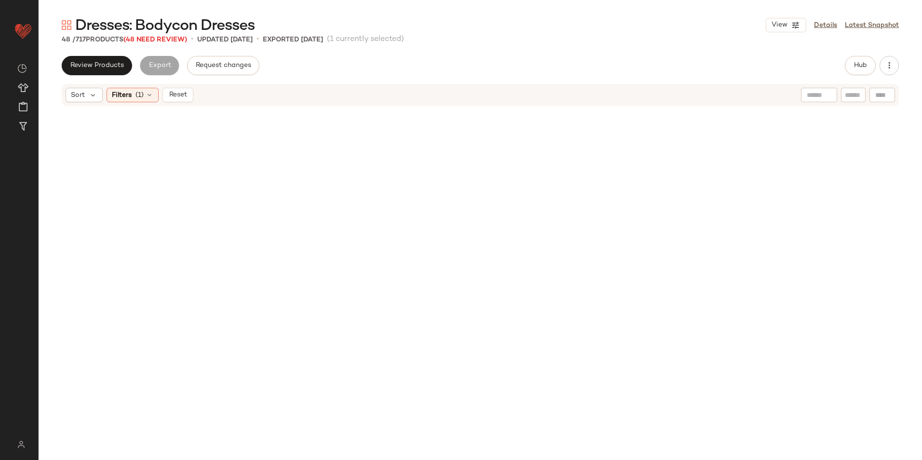
scroll to position [1853, 0]
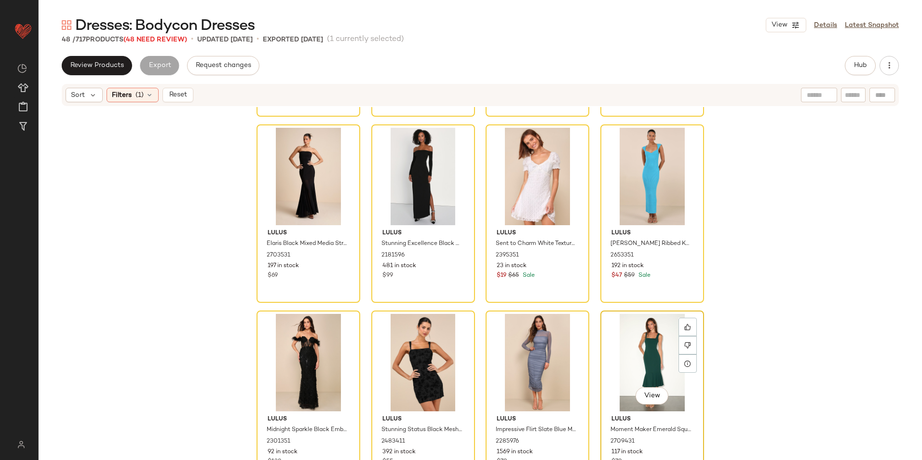
click at [638, 344] on div "View" at bounding box center [651, 362] width 97 height 97
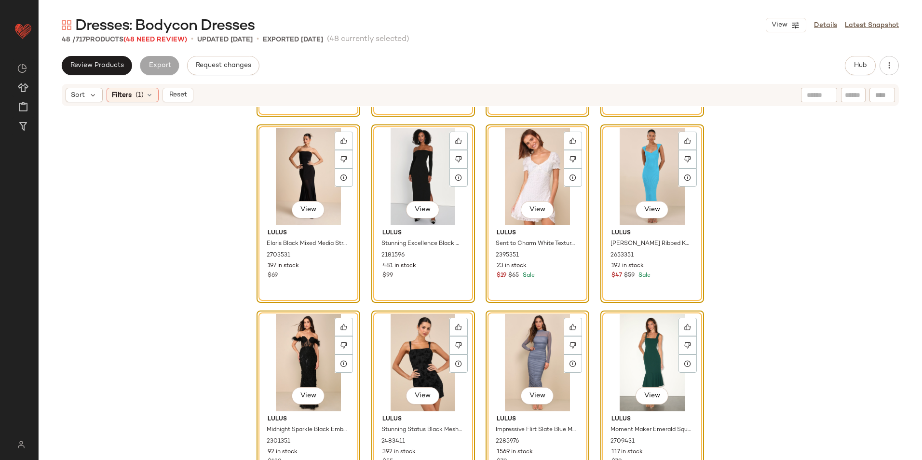
click at [181, 166] on div "View Lulus Charmaine White Embroidered Mini Dress 690962 92 in stock $35 $59 Sa…" at bounding box center [480, 298] width 883 height 382
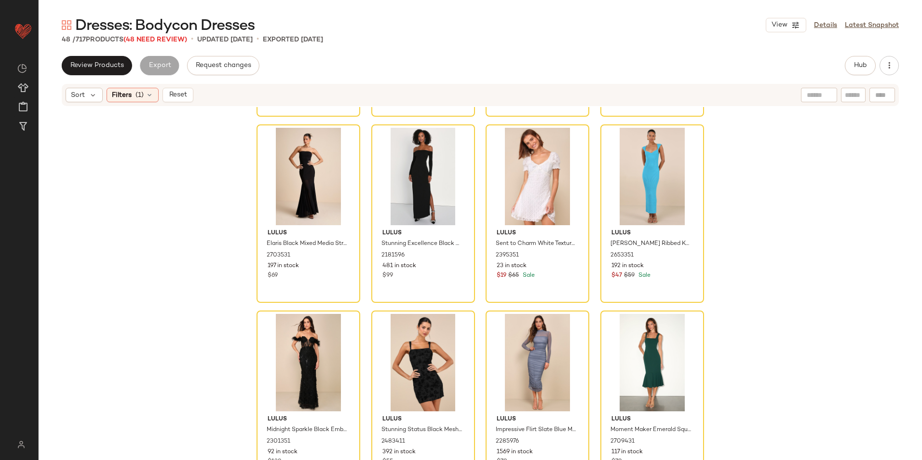
scroll to position [1267, 0]
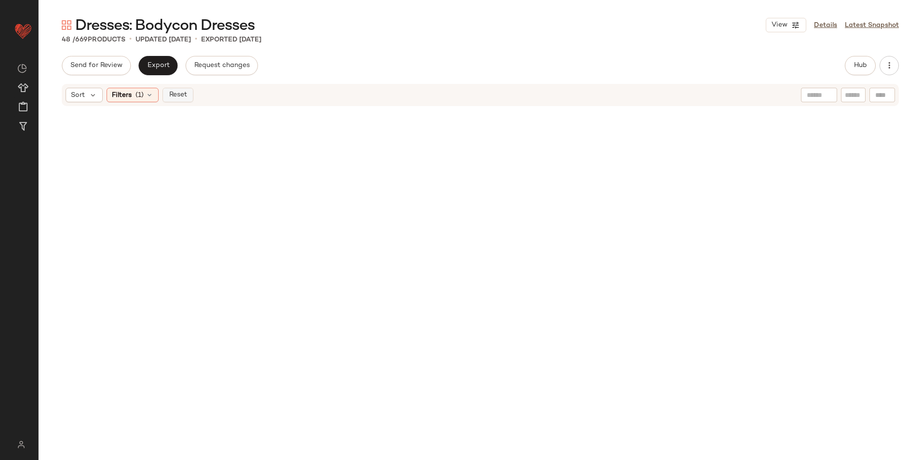
click at [168, 94] on span "Reset" at bounding box center [177, 95] width 18 height 8
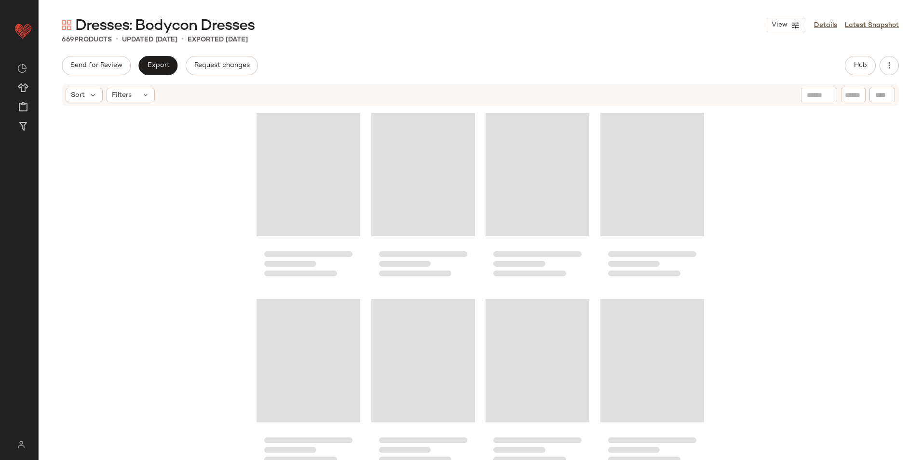
click at [444, 54] on div "Dresses: Bodycon Dresses View Details Latest Snapshot 669 Products • updated Se…" at bounding box center [480, 237] width 883 height 444
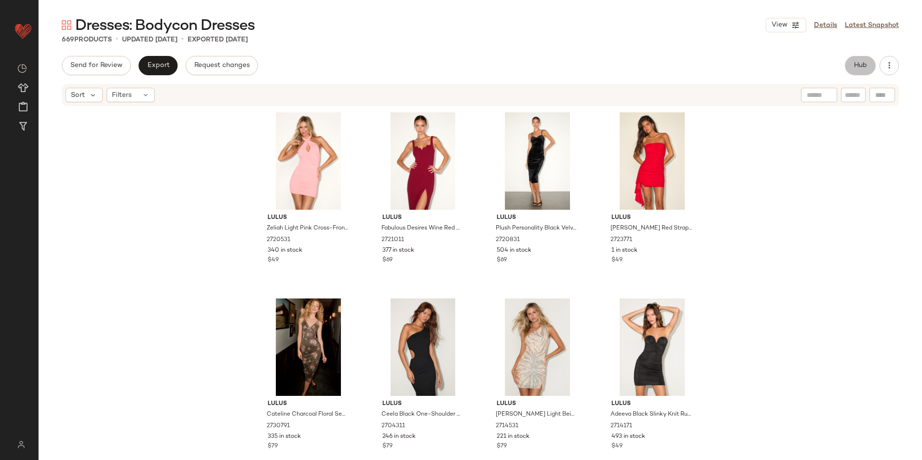
click at [868, 62] on button "Hub" at bounding box center [859, 65] width 31 height 19
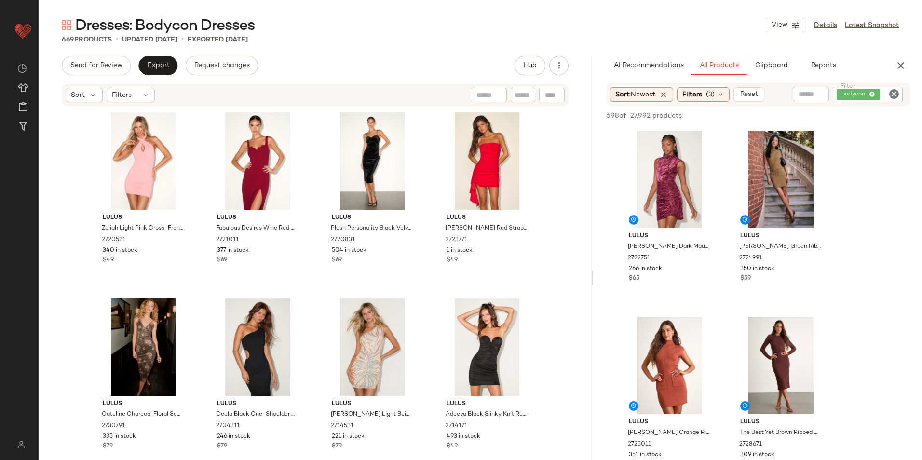
drag, startPoint x: 480, startPoint y: 275, endPoint x: 605, endPoint y: 272, distance: 125.4
click at [595, 280] on div "Dresses: Bodycon Dresses View Details Latest Snapshot 669 Products • updated Se…" at bounding box center [480, 237] width 883 height 444
click at [679, 208] on button "View" at bounding box center [669, 212] width 33 height 17
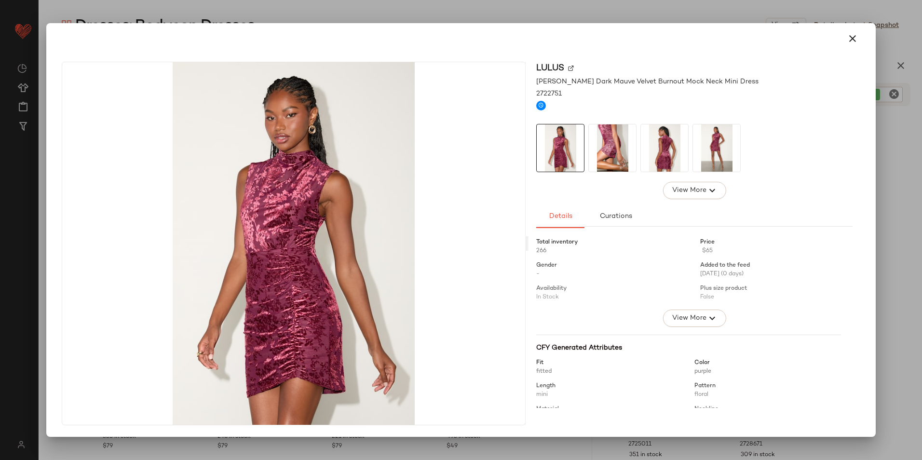
click at [669, 146] on img at bounding box center [664, 147] width 47 height 47
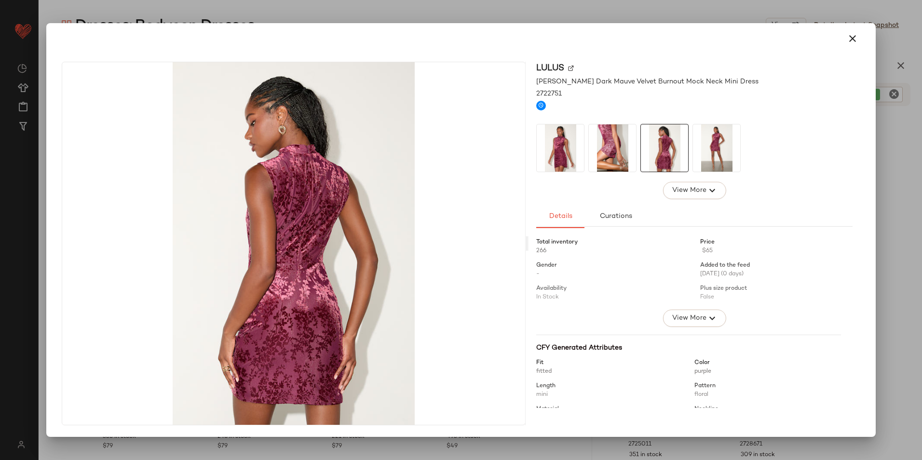
click at [693, 141] on img at bounding box center [716, 147] width 47 height 47
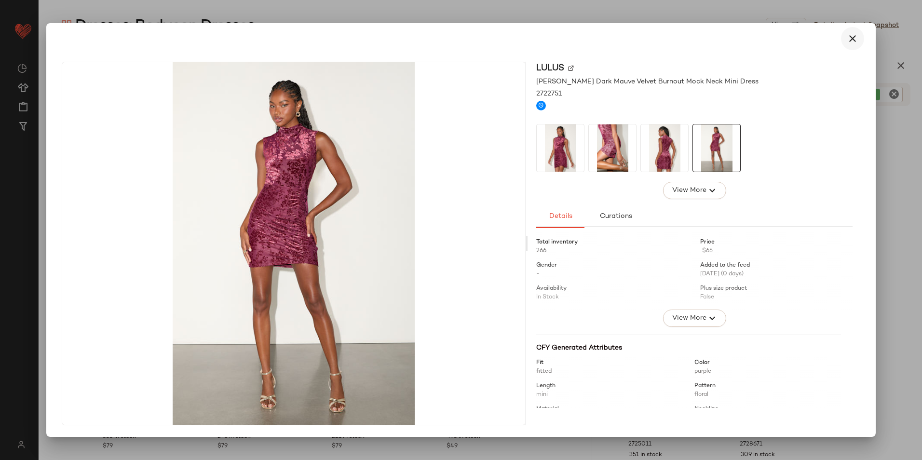
click at [847, 35] on icon "button" at bounding box center [852, 39] width 12 height 12
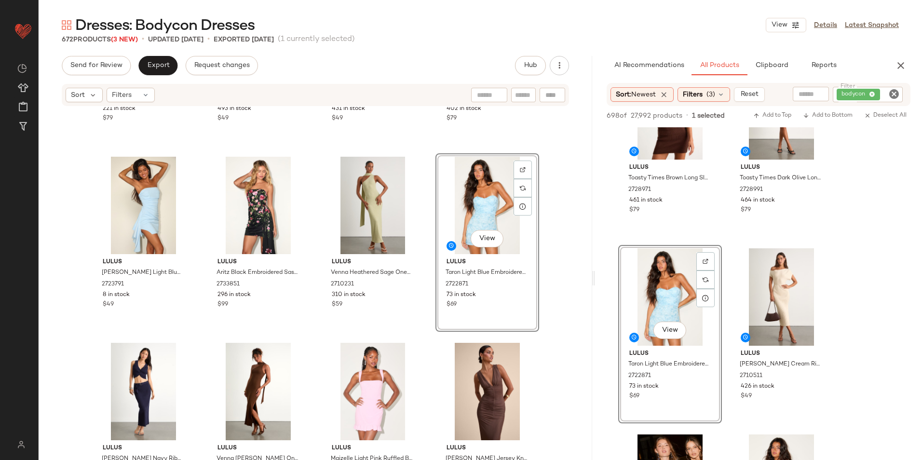
scroll to position [634, 0]
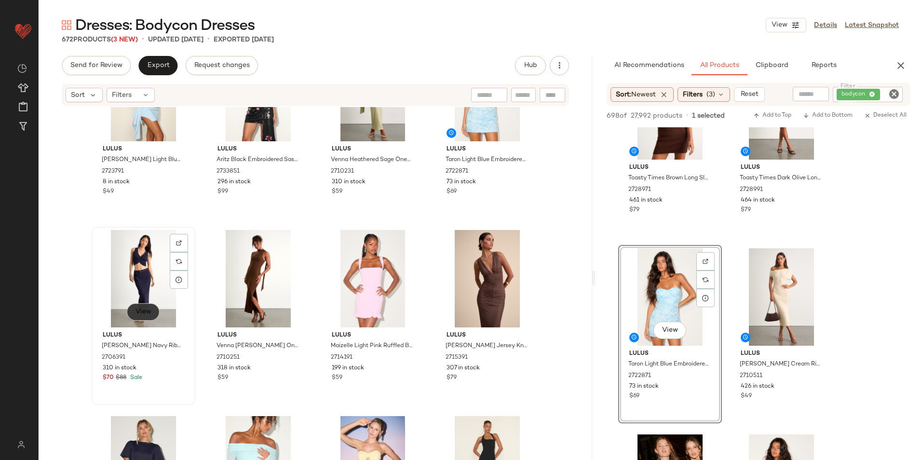
click at [143, 312] on span "View" at bounding box center [143, 312] width 16 height 8
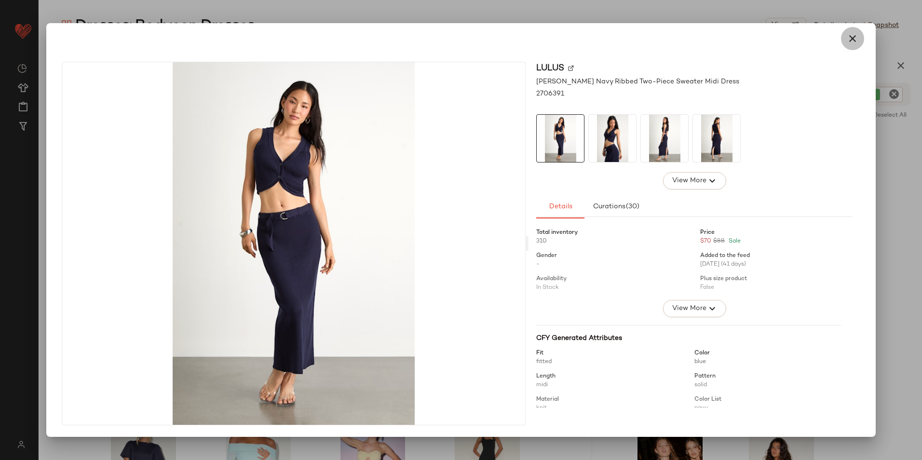
click at [859, 36] on button "button" at bounding box center [852, 38] width 23 height 23
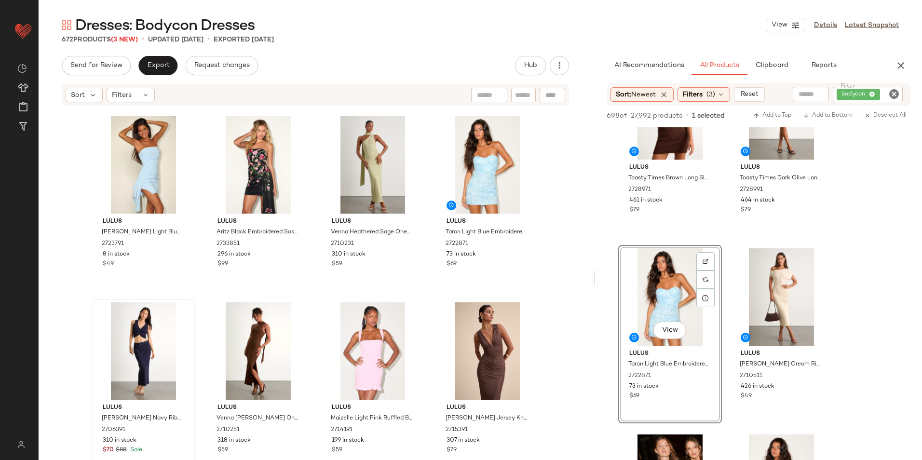
scroll to position [442, 0]
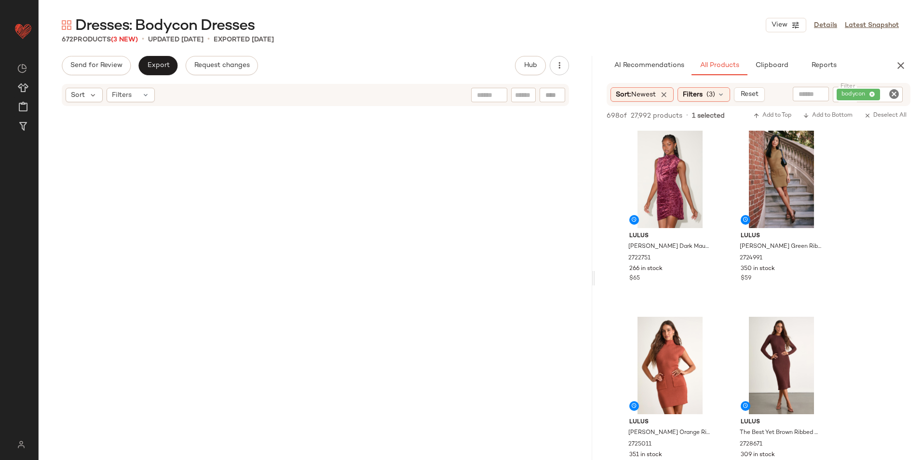
scroll to position [627, 0]
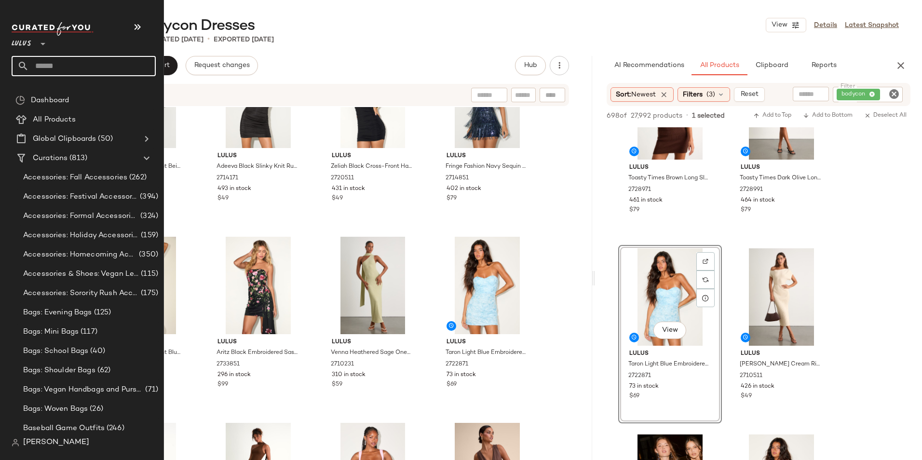
click at [40, 66] on input "text" at bounding box center [92, 66] width 127 height 20
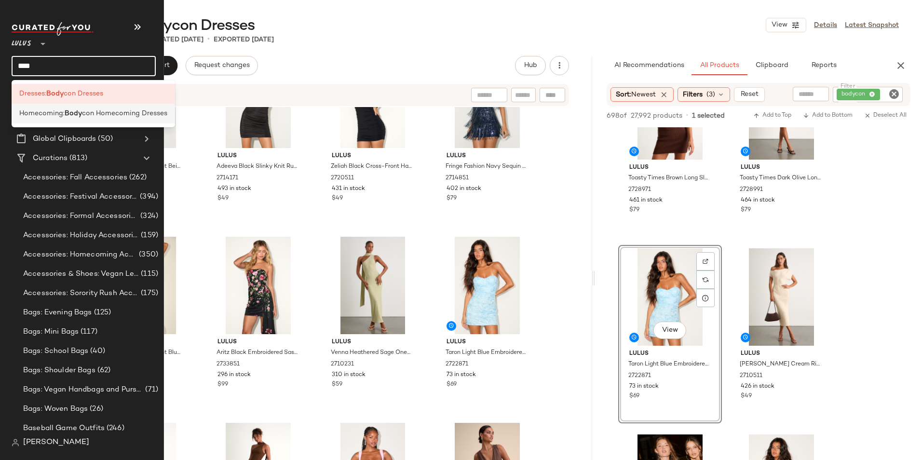
type input "****"
click at [58, 113] on span "Homecoming:" at bounding box center [41, 113] width 45 height 10
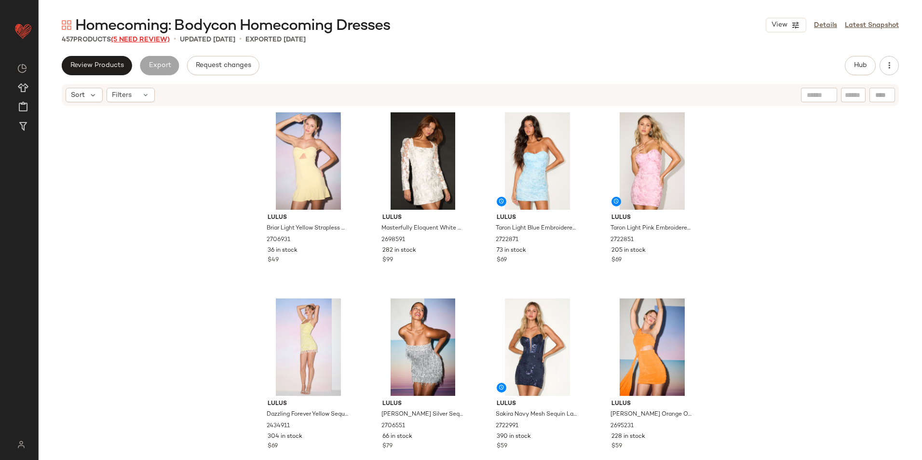
click at [156, 41] on span "(5 Need Review)" at bounding box center [140, 39] width 59 height 7
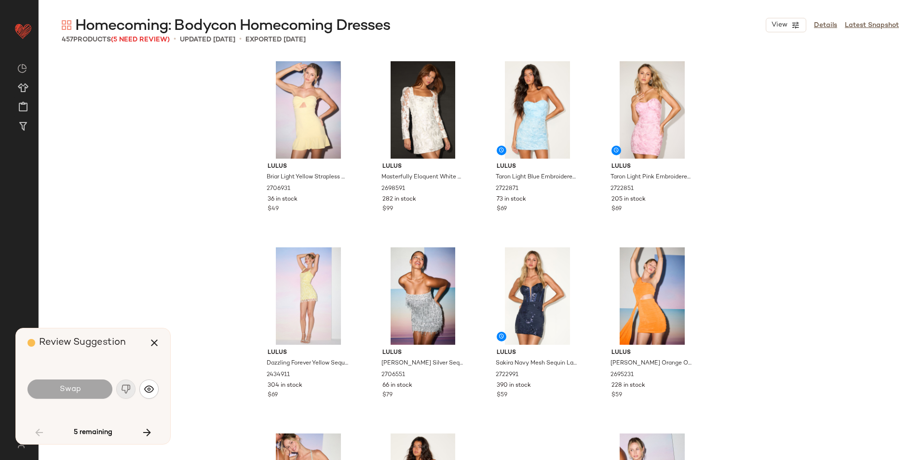
scroll to position [2047, 0]
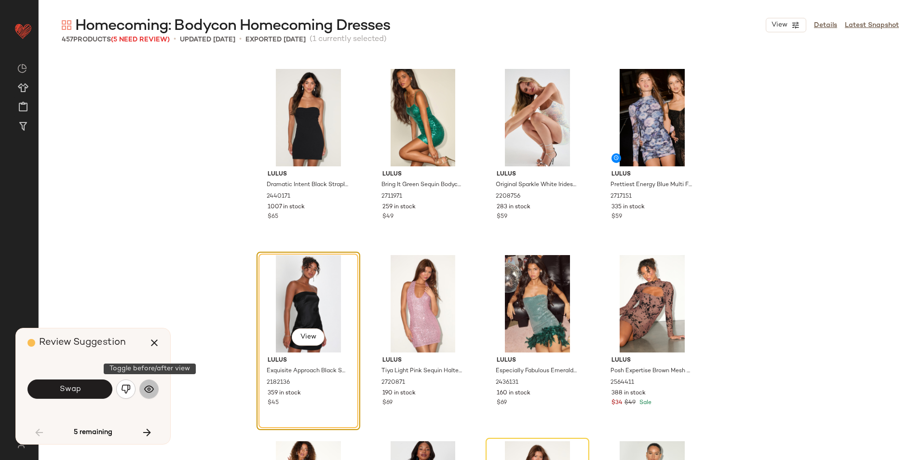
click at [153, 390] on img "button" at bounding box center [149, 389] width 10 height 10
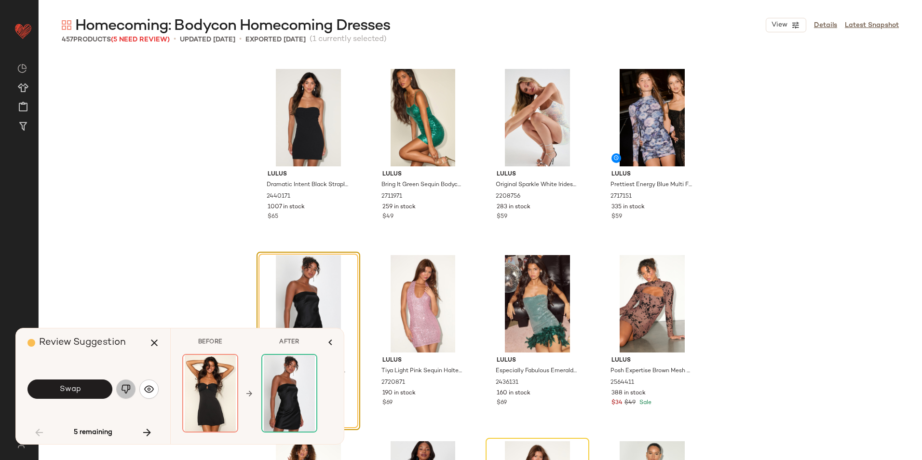
click at [129, 389] on img "button" at bounding box center [126, 389] width 10 height 10
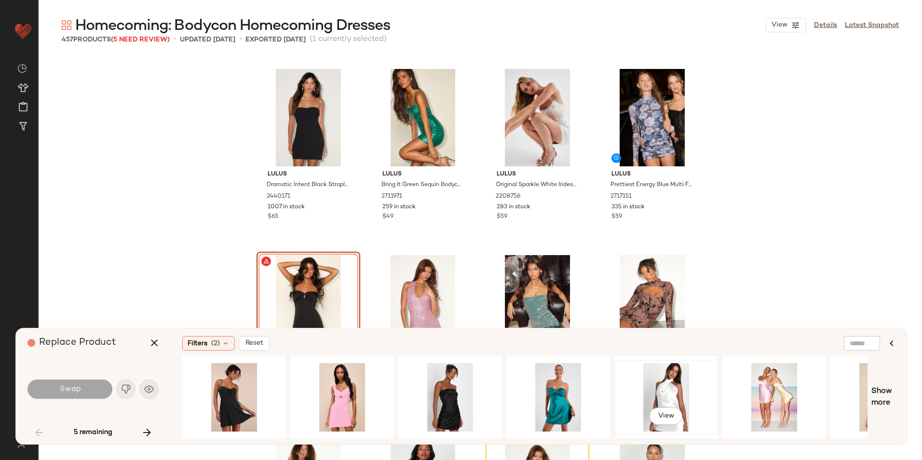
click at [658, 388] on div "View" at bounding box center [665, 397] width 97 height 68
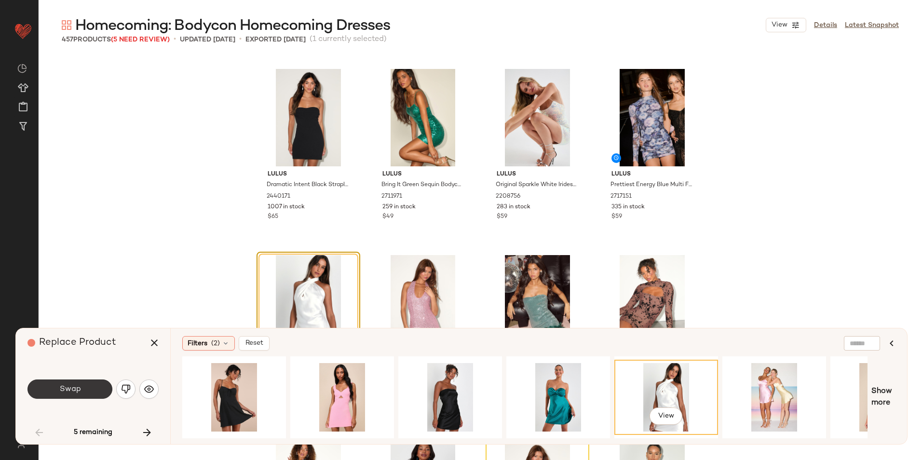
click at [107, 385] on button "Swap" at bounding box center [69, 388] width 85 height 19
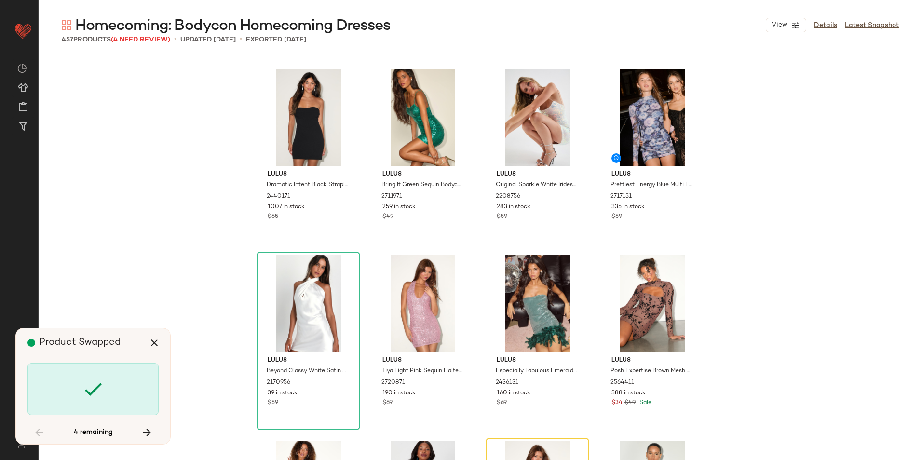
scroll to position [2233, 0]
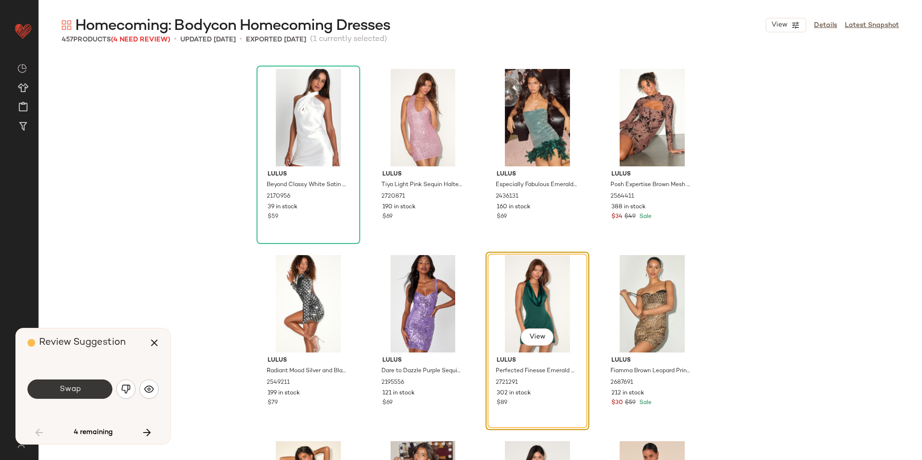
click at [96, 388] on button "Swap" at bounding box center [69, 388] width 85 height 19
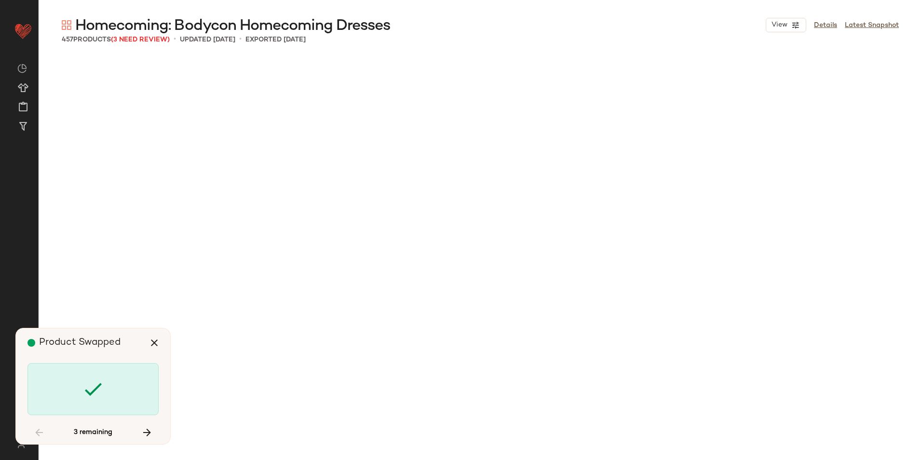
scroll to position [16745, 0]
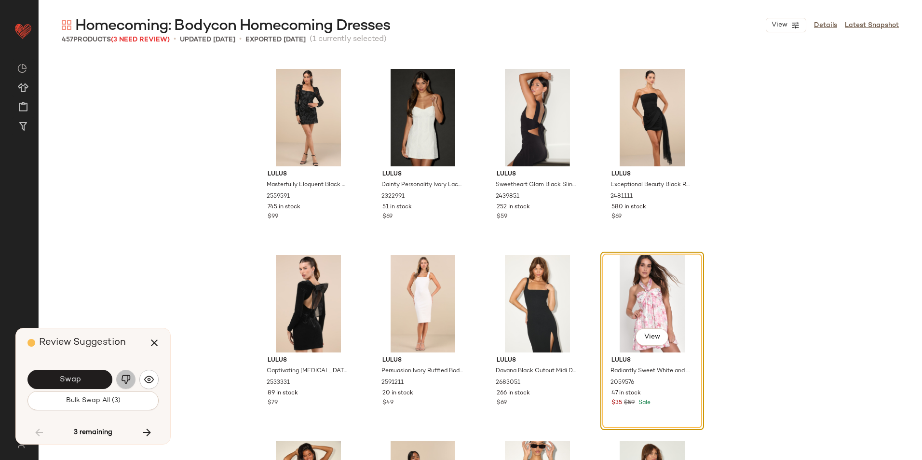
click at [130, 382] on img "button" at bounding box center [126, 380] width 10 height 10
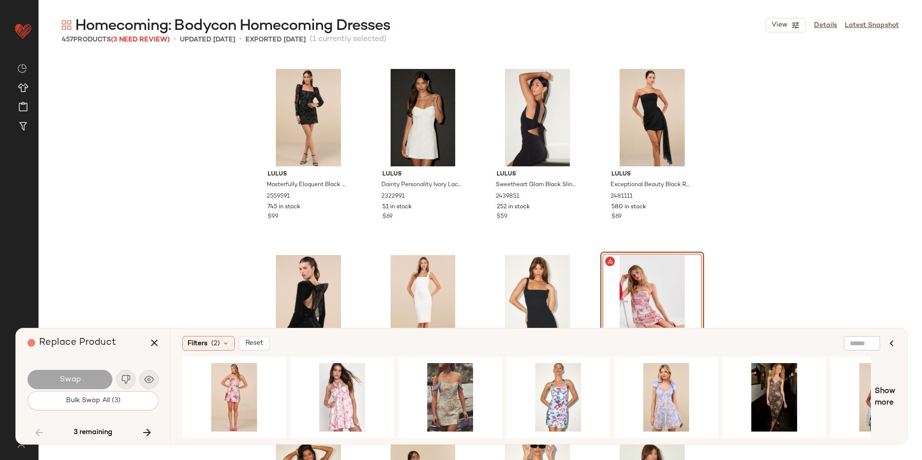
click at [672, 270] on div "View" at bounding box center [651, 303] width 97 height 97
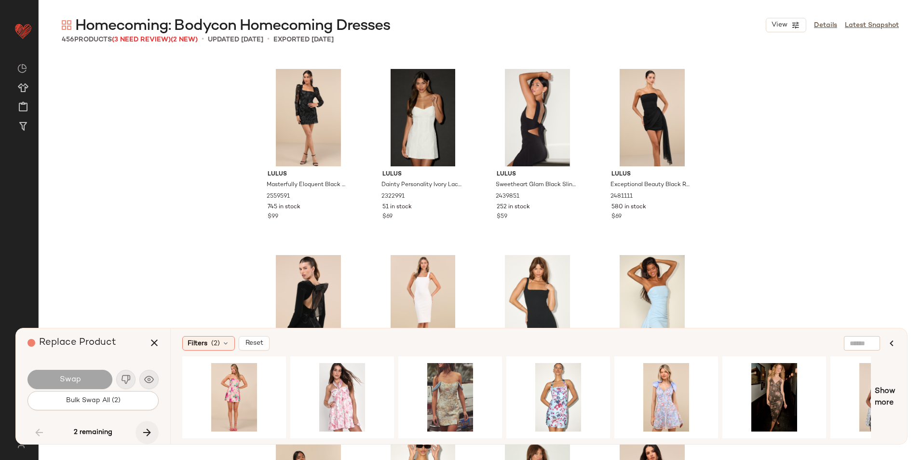
click at [153, 427] on button "button" at bounding box center [146, 432] width 23 height 23
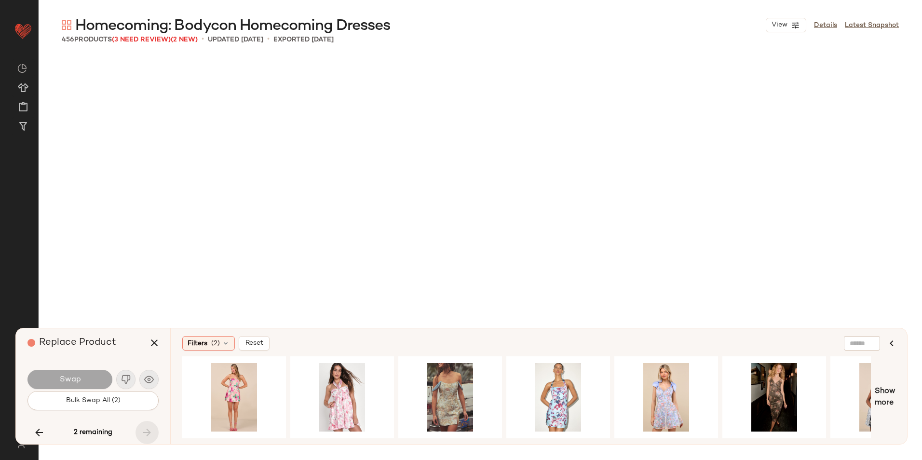
scroll to position [17861, 0]
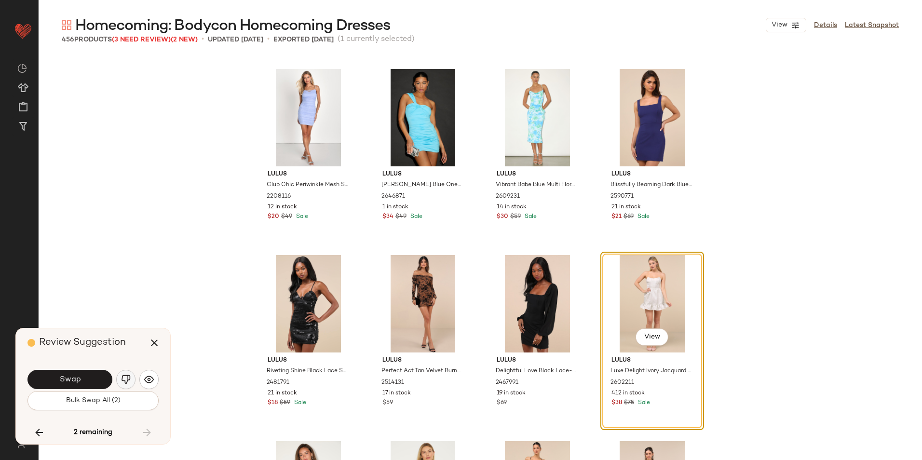
click at [122, 379] on img "button" at bounding box center [126, 380] width 10 height 10
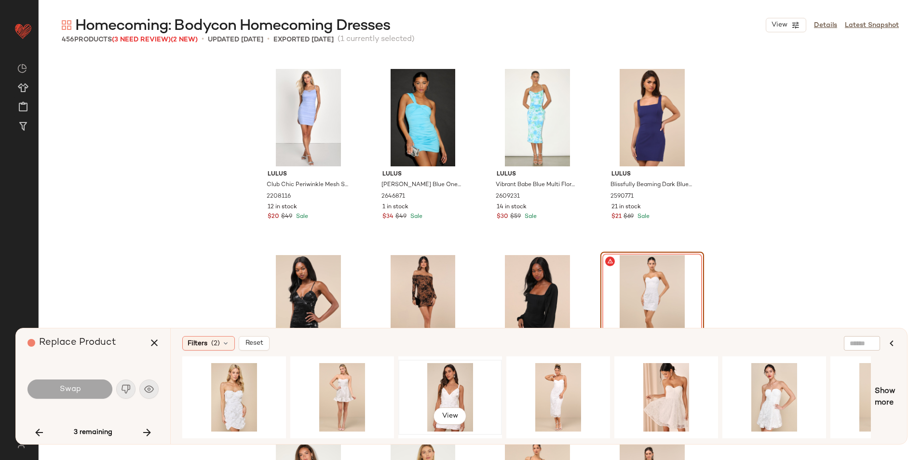
click at [438, 401] on div "View" at bounding box center [450, 397] width 97 height 68
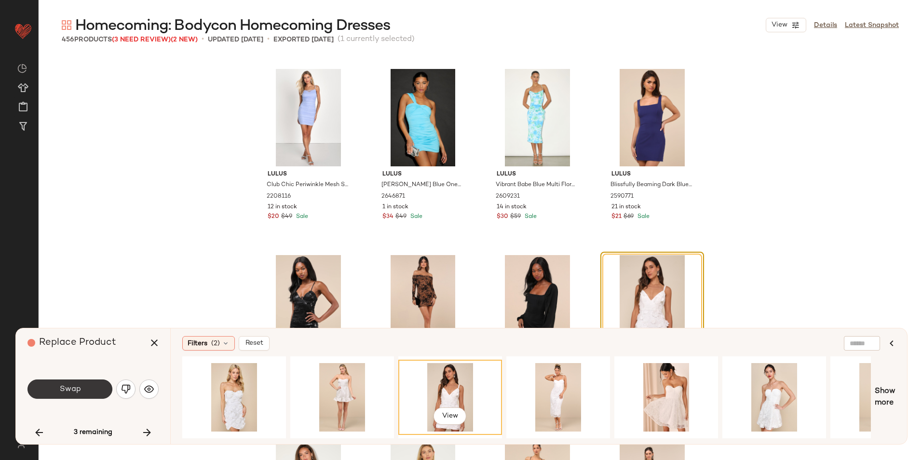
click at [82, 384] on button "Swap" at bounding box center [69, 388] width 85 height 19
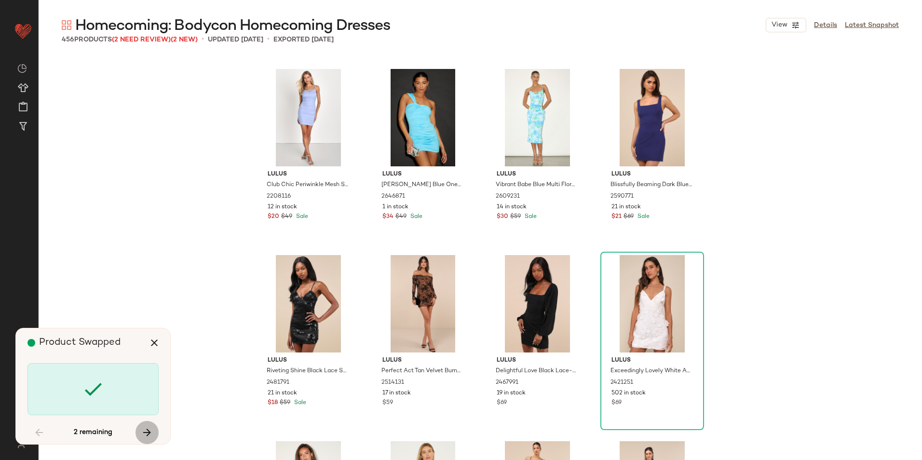
click at [149, 430] on icon "button" at bounding box center [147, 433] width 12 height 12
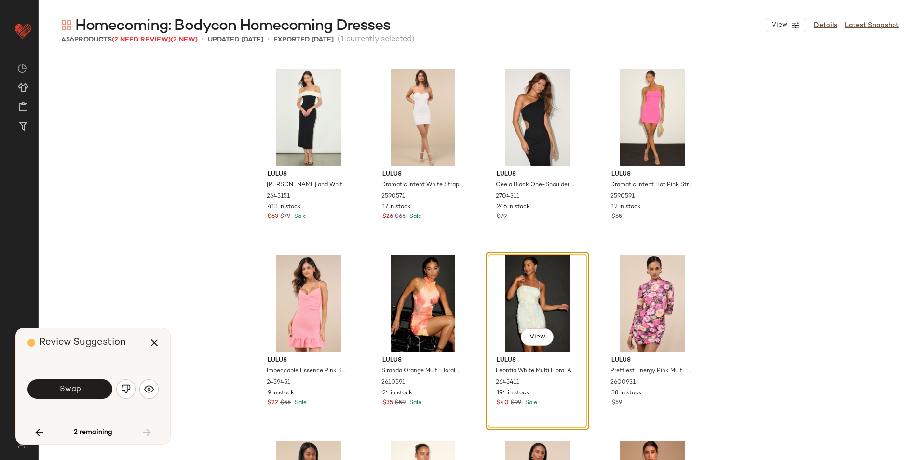
click at [98, 383] on button "Swap" at bounding box center [69, 388] width 85 height 19
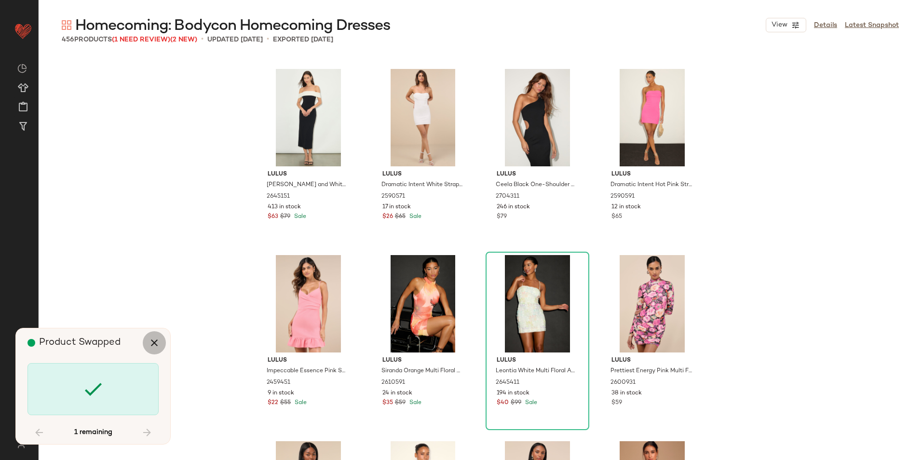
click at [156, 337] on icon "button" at bounding box center [154, 343] width 12 height 12
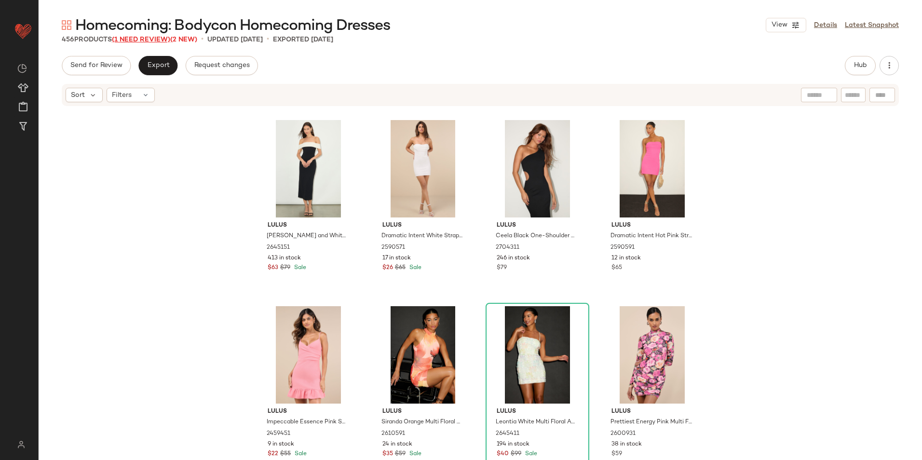
click at [158, 40] on span "(1 Need Review)" at bounding box center [141, 39] width 58 height 7
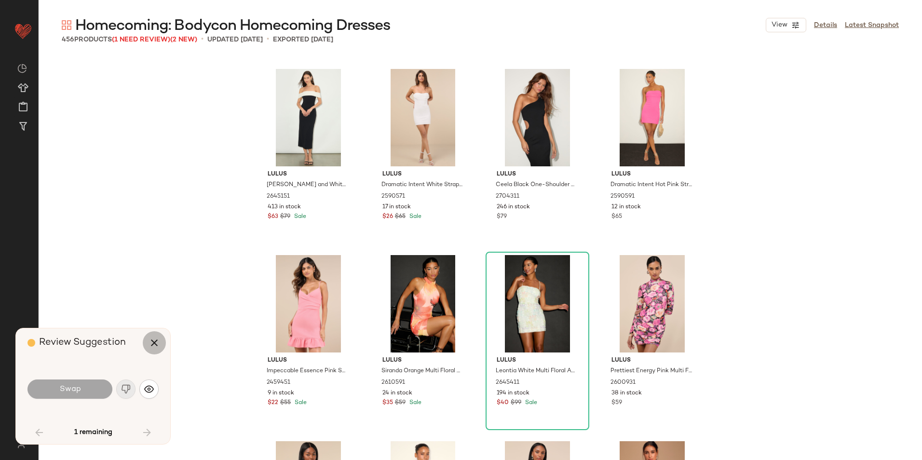
click at [155, 349] on button "button" at bounding box center [154, 342] width 23 height 23
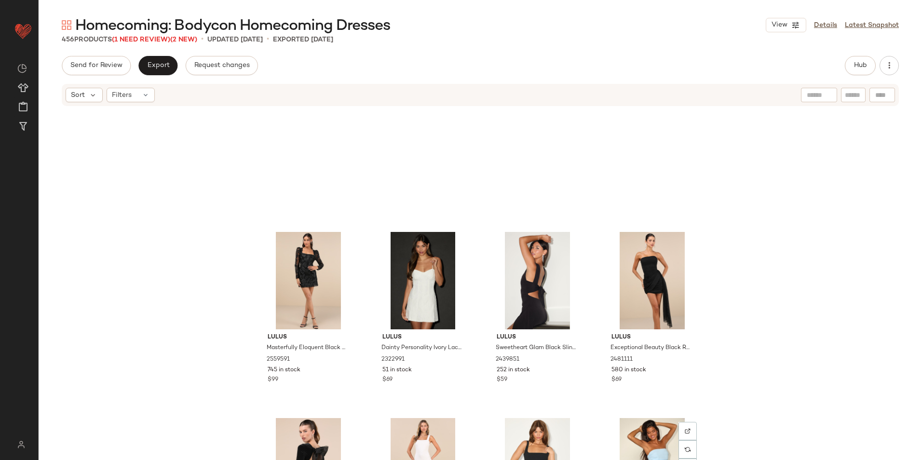
scroll to position [16628, 0]
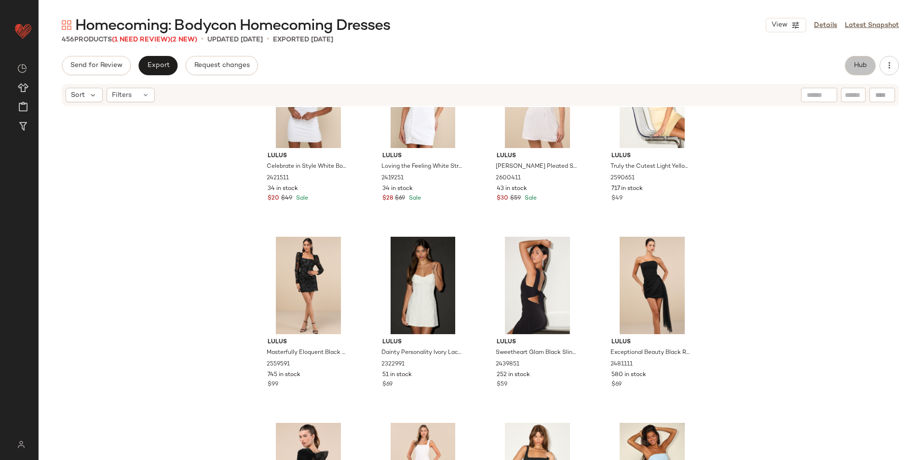
click at [850, 67] on button "Hub" at bounding box center [859, 65] width 31 height 19
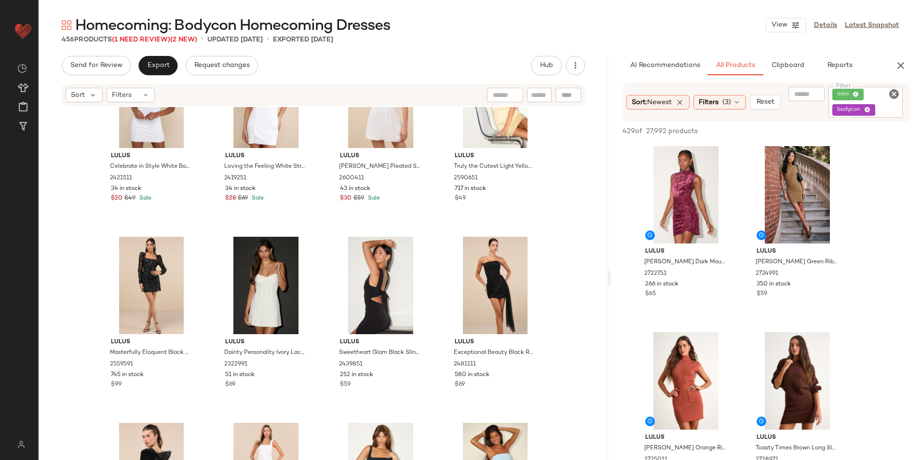
drag, startPoint x: 479, startPoint y: 276, endPoint x: 693, endPoint y: 275, distance: 214.0
click at [693, 275] on div "Homecoming: Bodycon Homecoming Dresses View Details Latest Snapshot 456 Product…" at bounding box center [480, 237] width 883 height 444
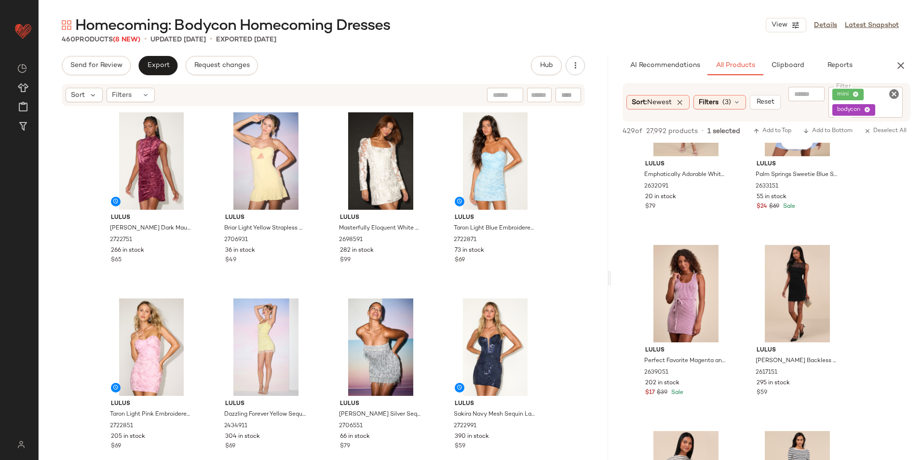
scroll to position [2506, 0]
click at [791, 65] on span "Clipboard" at bounding box center [786, 66] width 33 height 8
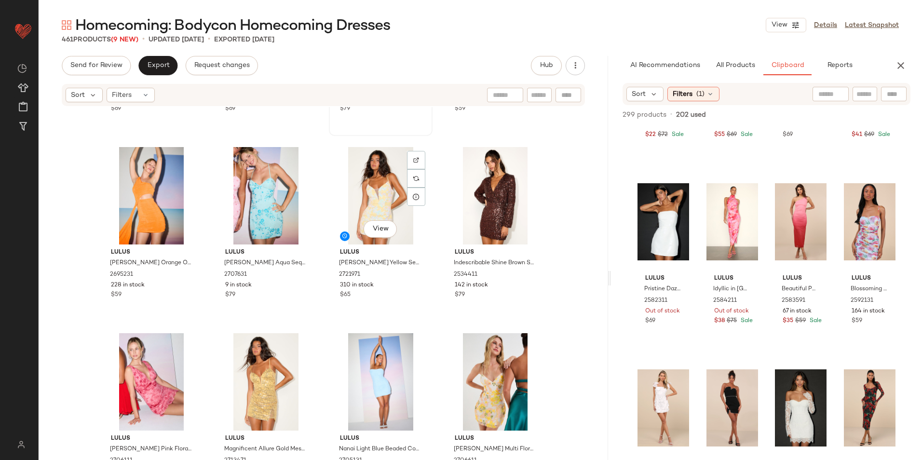
scroll to position [393, 0]
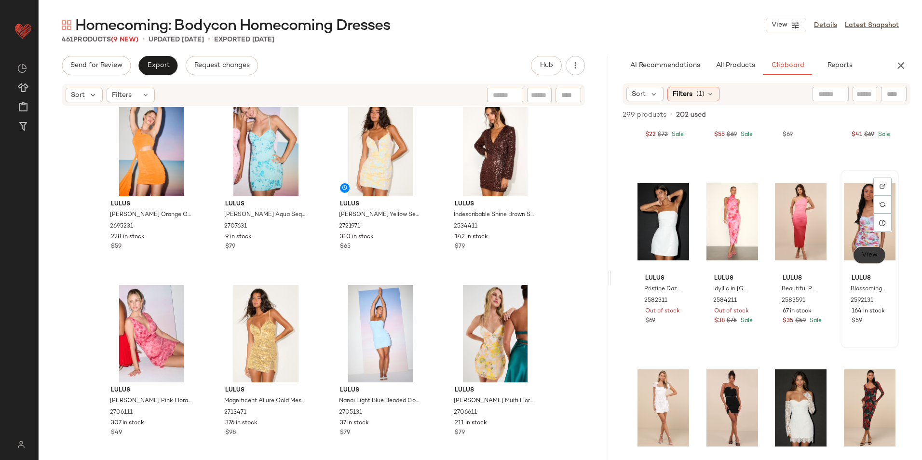
click at [867, 253] on span "View" at bounding box center [868, 255] width 16 height 8
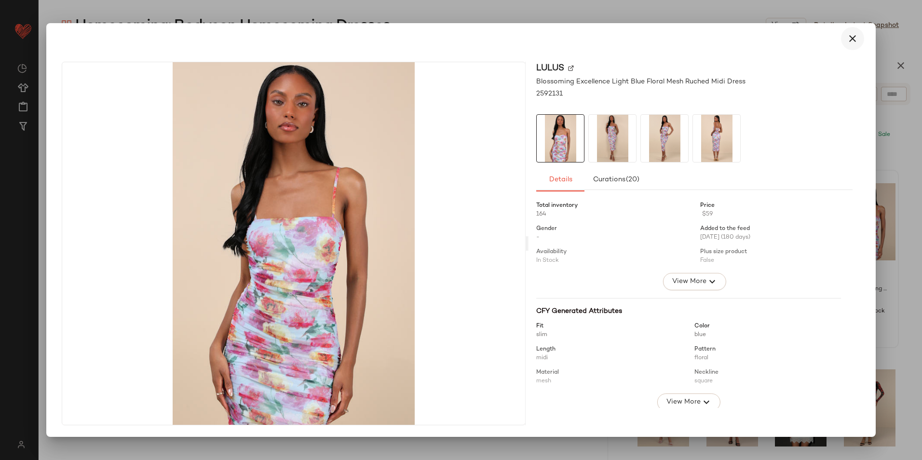
click at [853, 39] on icon "button" at bounding box center [852, 39] width 12 height 12
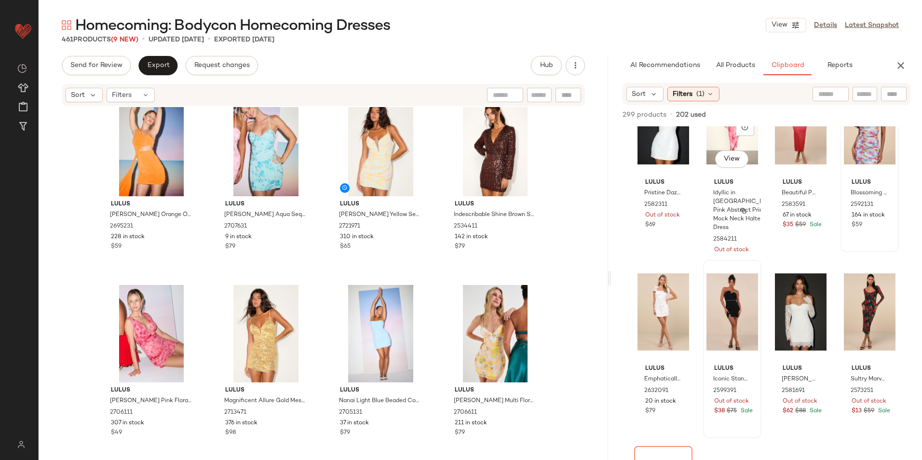
scroll to position [297, 0]
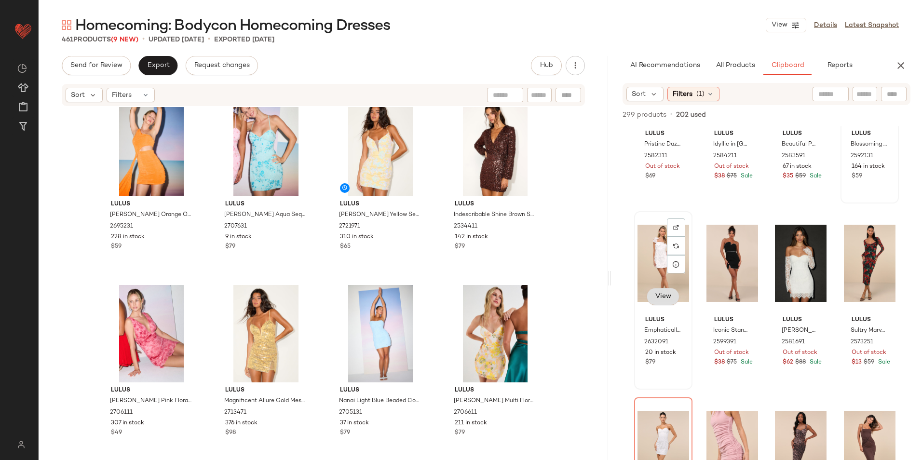
click at [664, 295] on span "View" at bounding box center [663, 297] width 16 height 8
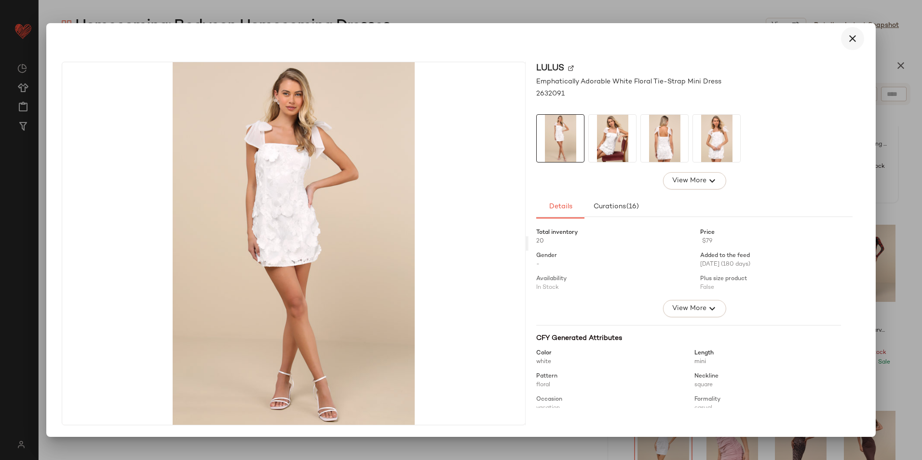
click at [849, 35] on icon "button" at bounding box center [852, 39] width 12 height 12
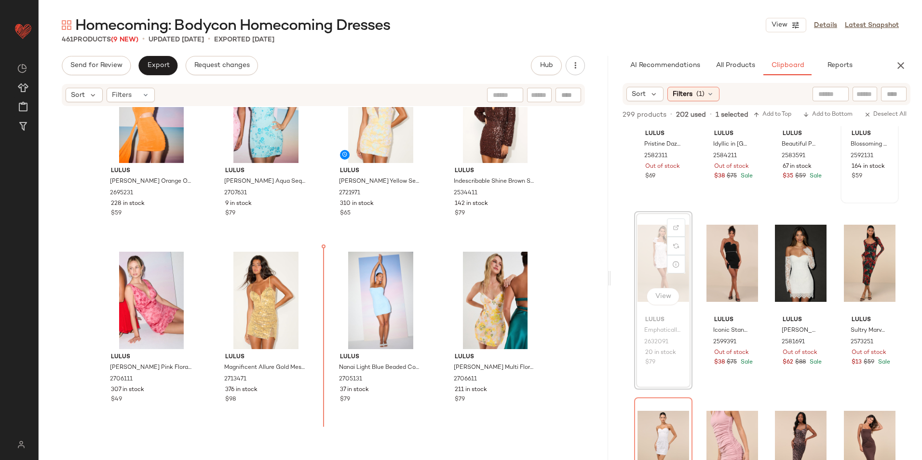
scroll to position [438, 0]
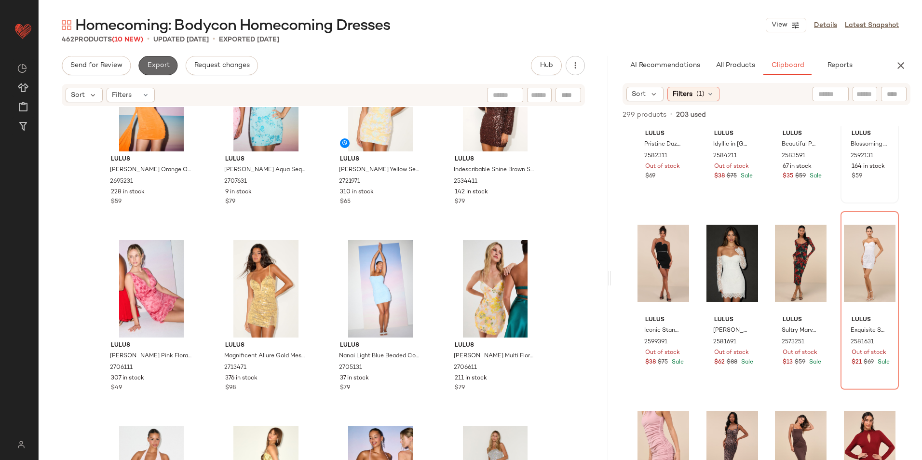
click at [169, 62] on button "Export" at bounding box center [157, 65] width 39 height 19
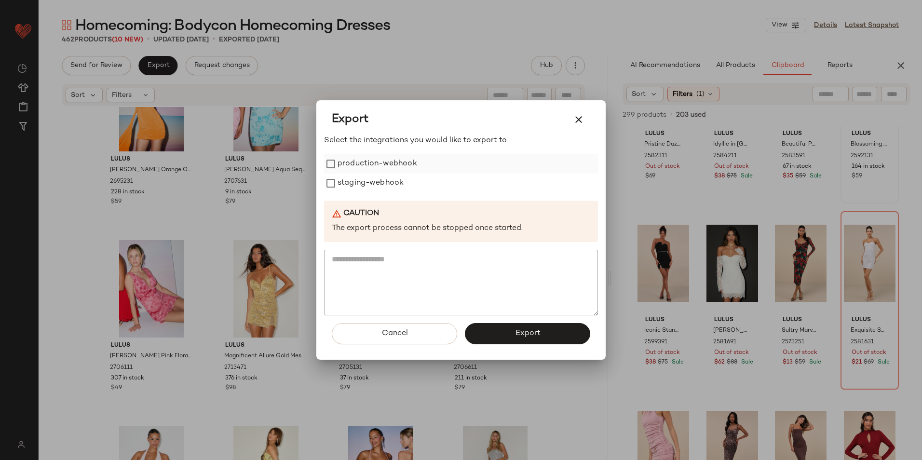
click at [391, 165] on label "production-webhook" at bounding box center [377, 163] width 80 height 19
click at [385, 182] on label "staging-webhook" at bounding box center [370, 183] width 66 height 19
click at [493, 332] on button "Export" at bounding box center [527, 333] width 125 height 21
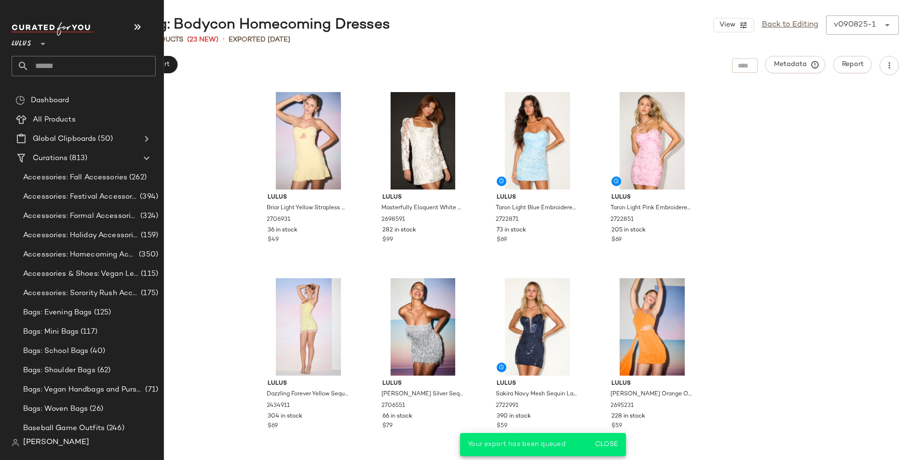
click at [80, 72] on input "text" at bounding box center [92, 66] width 127 height 20
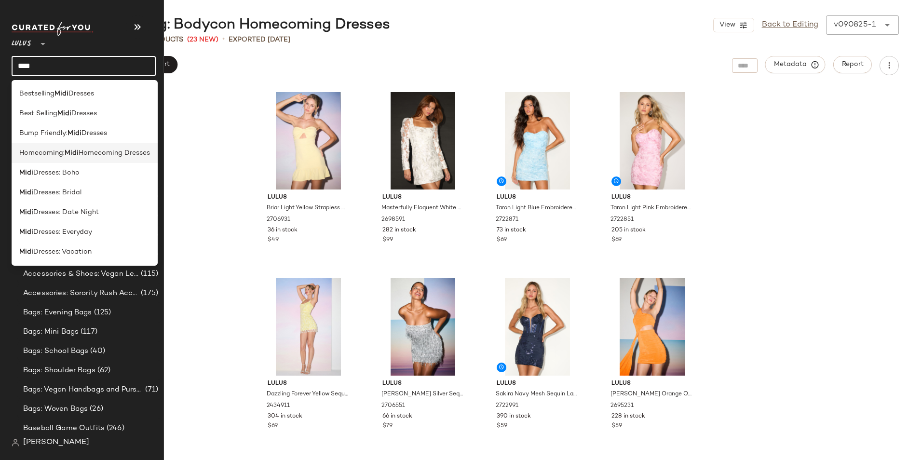
type input "****"
click at [69, 159] on div "Homecoming: Midi Homecoming Dresses" at bounding box center [85, 153] width 146 height 20
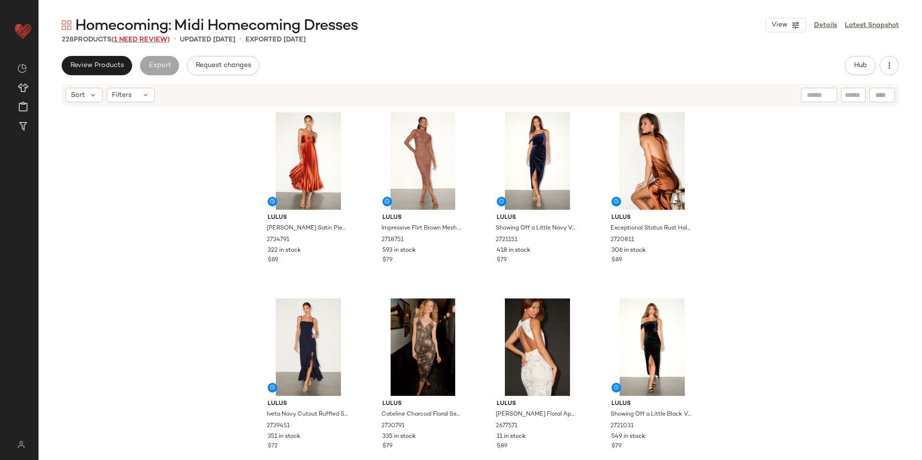
click at [128, 40] on span "(1 Need Review)" at bounding box center [140, 39] width 58 height 7
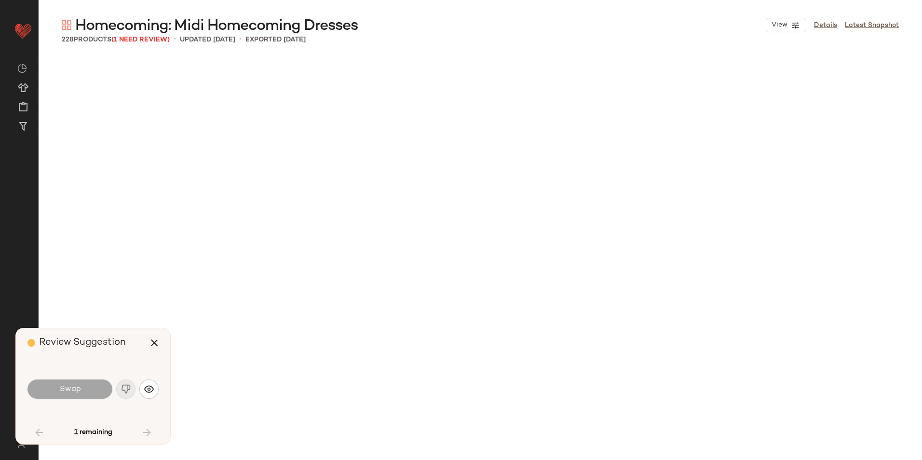
scroll to position [1116, 0]
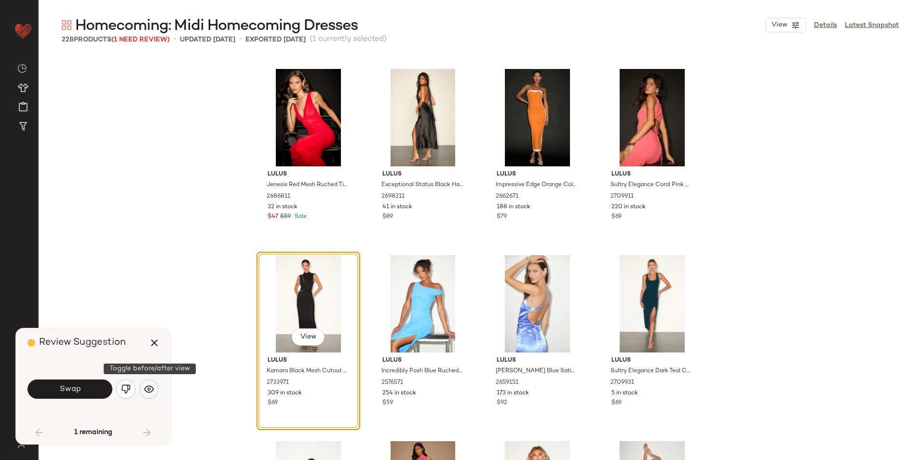
click at [147, 389] on img "button" at bounding box center [149, 389] width 10 height 10
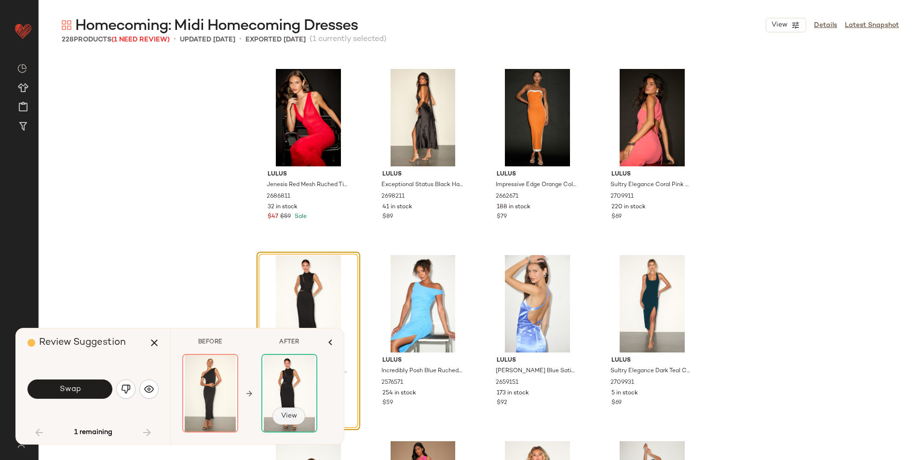
click at [285, 410] on button "View" at bounding box center [288, 415] width 33 height 17
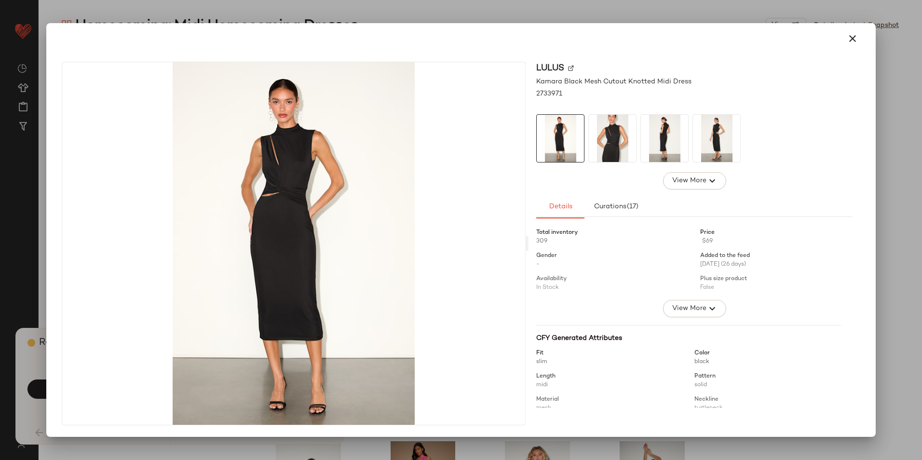
click at [865, 35] on div at bounding box center [461, 38] width 822 height 31
click at [852, 42] on icon "button" at bounding box center [852, 39] width 12 height 12
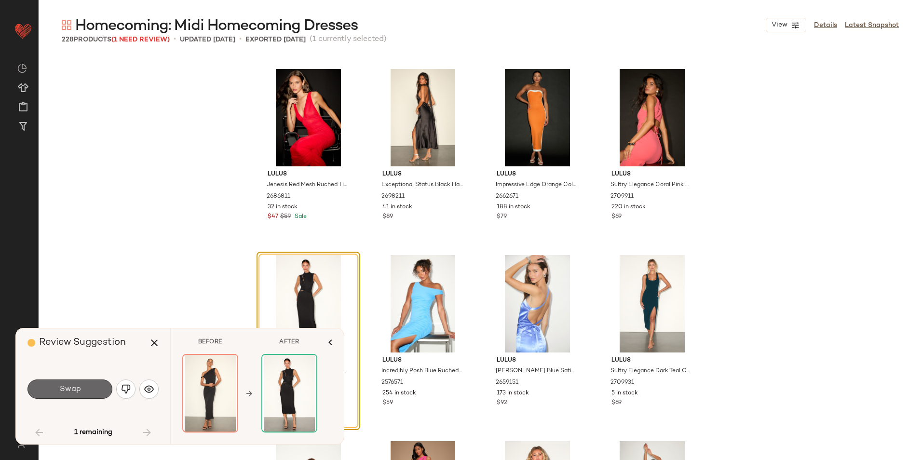
click at [85, 390] on button "Swap" at bounding box center [69, 388] width 85 height 19
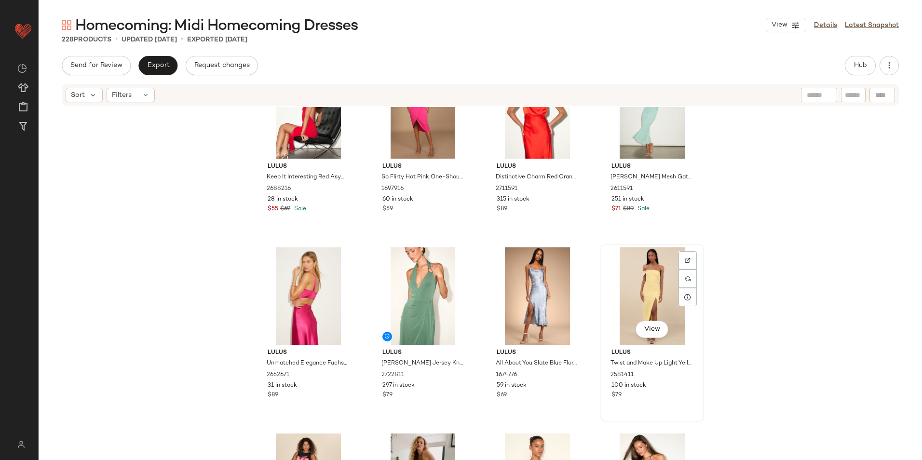
scroll to position [1647, 0]
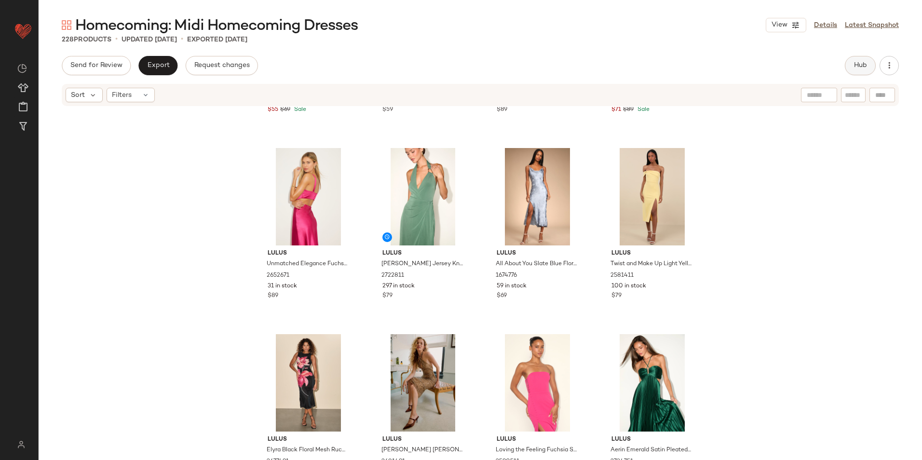
click at [858, 62] on span "Hub" at bounding box center [859, 66] width 13 height 8
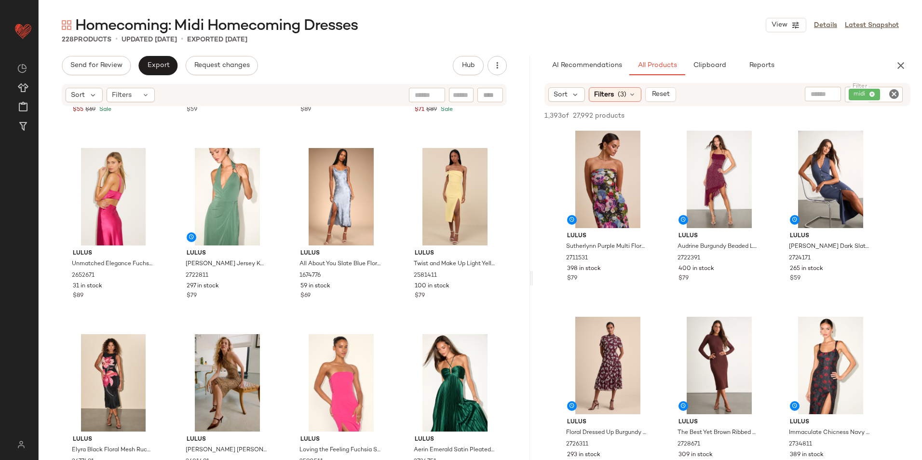
drag, startPoint x: 481, startPoint y: 276, endPoint x: 534, endPoint y: 277, distance: 53.0
click at [534, 277] on div "Homecoming: Midi Homecoming Dresses View Details Latest Snapshot 228 Products •…" at bounding box center [480, 237] width 883 height 444
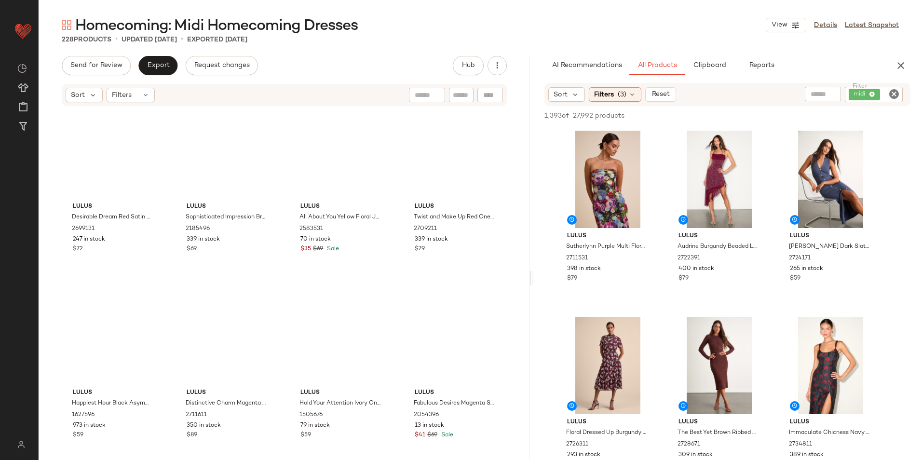
scroll to position [0, 0]
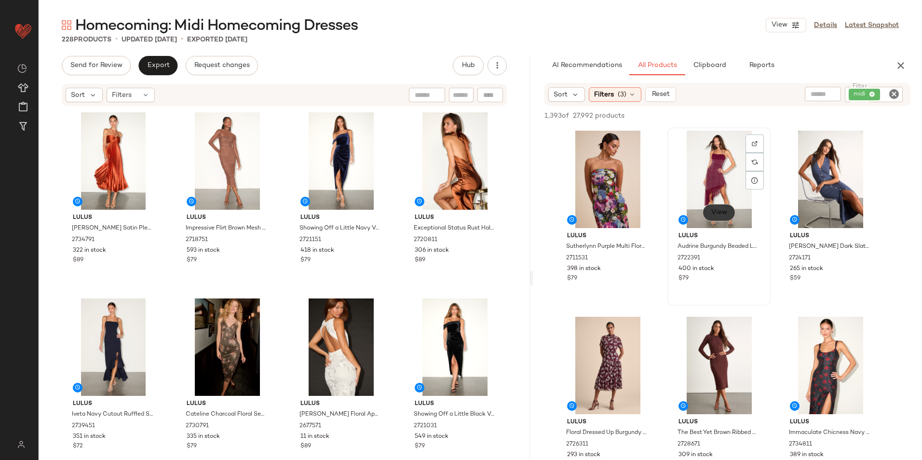
click at [714, 209] on span "View" at bounding box center [718, 213] width 16 height 8
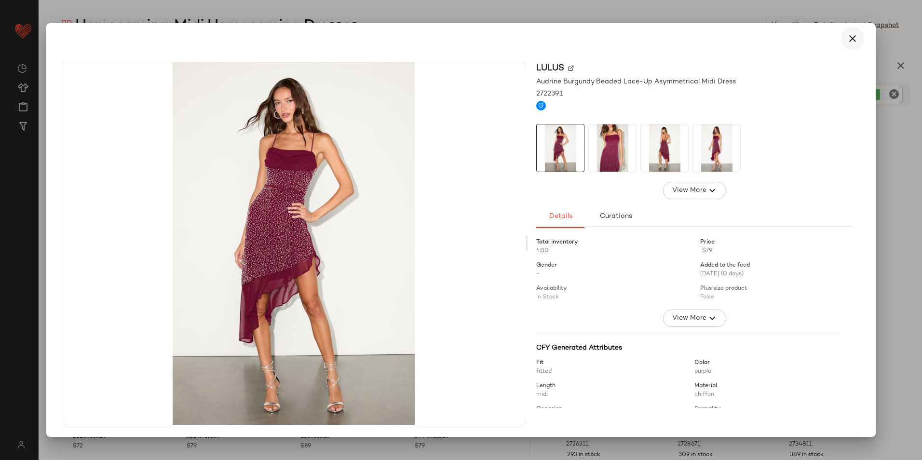
click at [852, 38] on icon "button" at bounding box center [852, 39] width 12 height 12
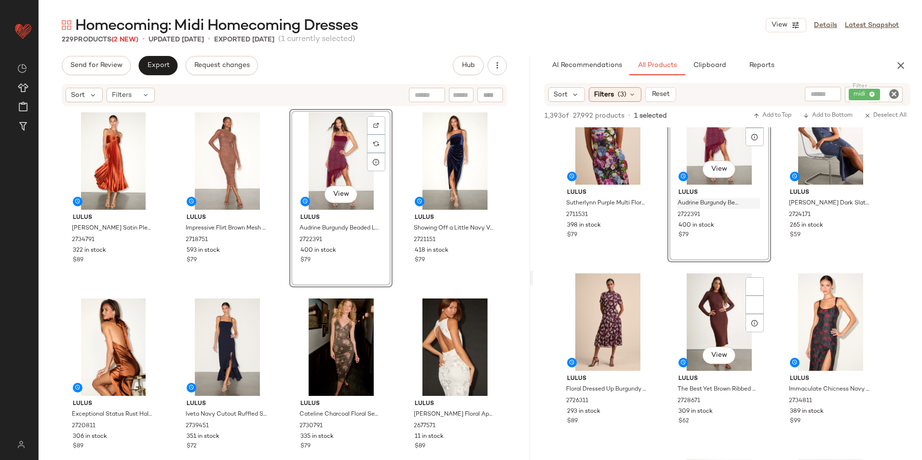
scroll to position [96, 0]
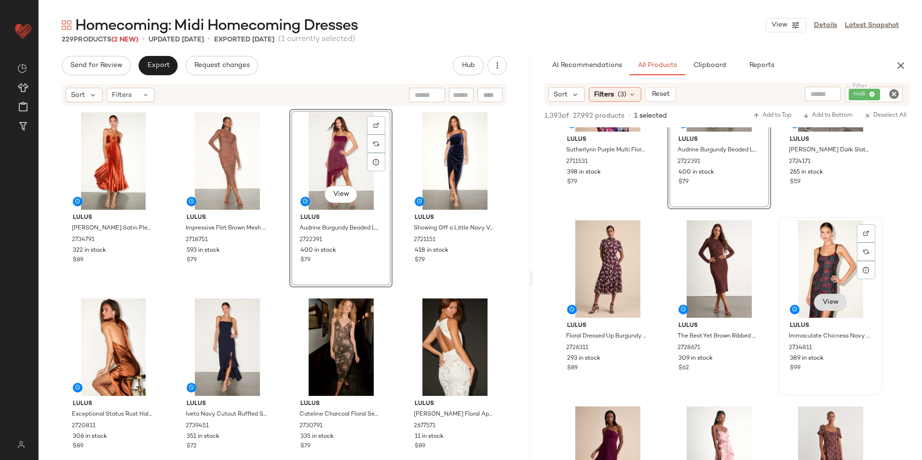
click at [823, 306] on span "View" at bounding box center [829, 302] width 16 height 8
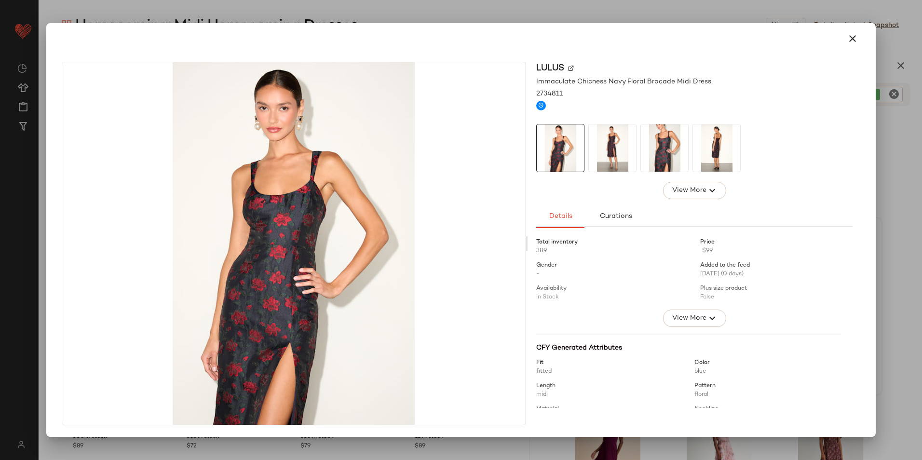
click at [617, 156] on img at bounding box center [612, 147] width 47 height 47
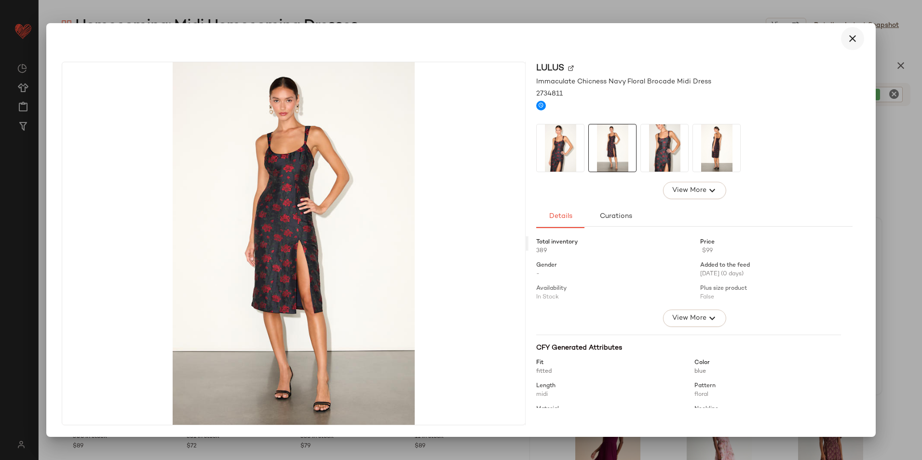
click at [854, 33] on icon "button" at bounding box center [852, 39] width 12 height 12
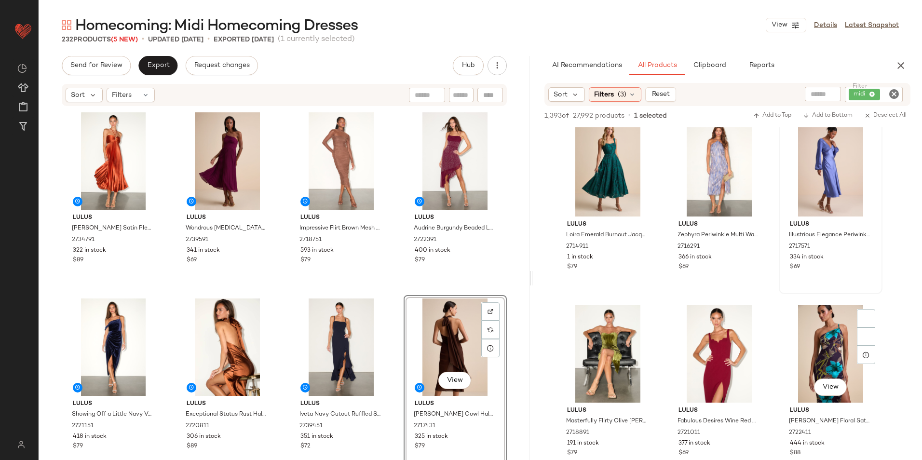
scroll to position [1976, 0]
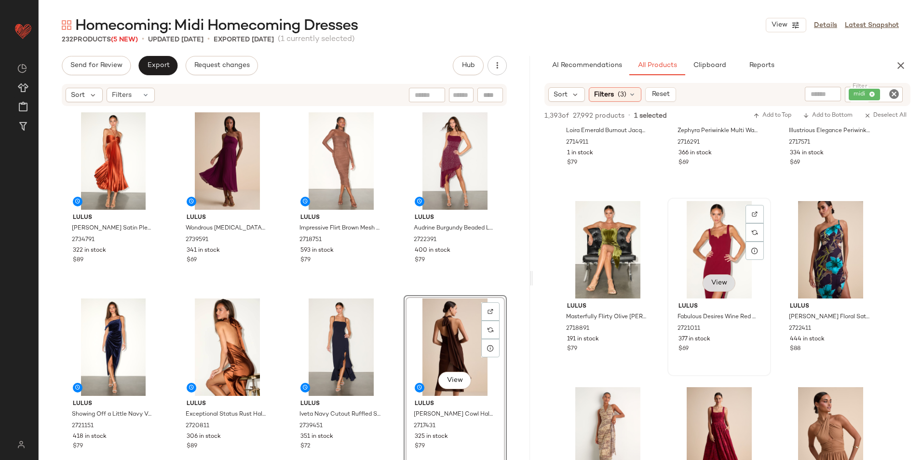
click at [715, 284] on span "View" at bounding box center [718, 283] width 16 height 8
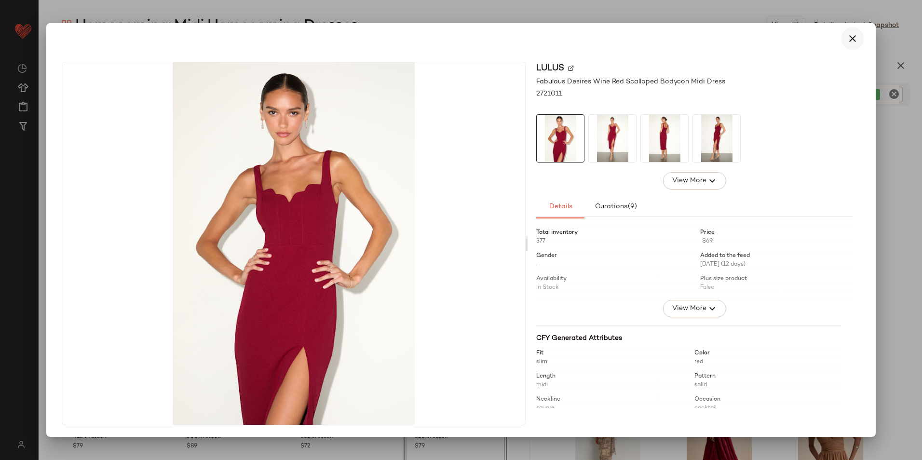
click at [845, 40] on button "button" at bounding box center [852, 38] width 23 height 23
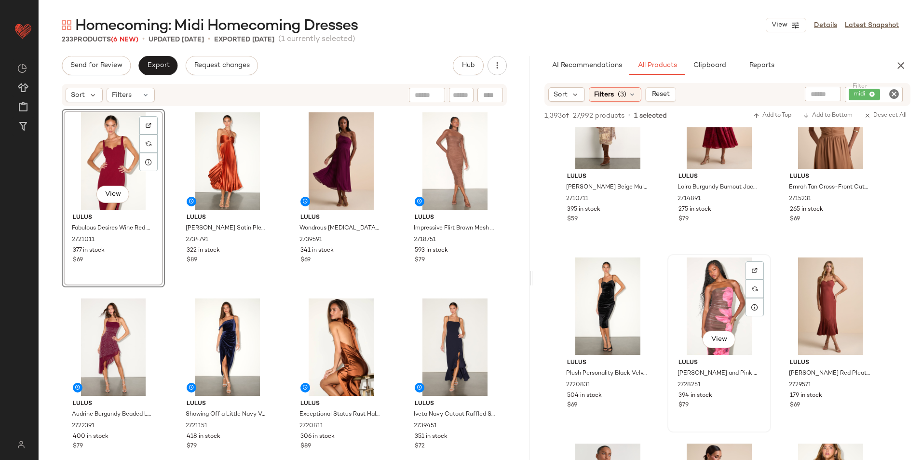
scroll to position [2314, 0]
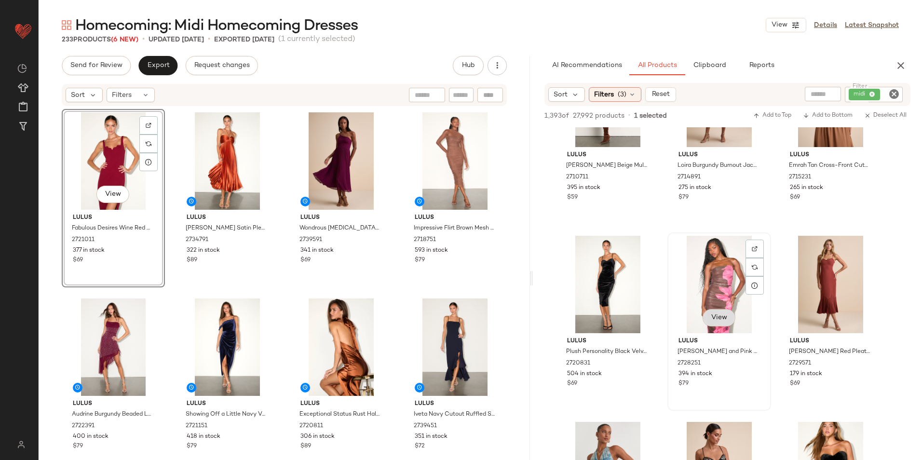
click at [715, 317] on span "View" at bounding box center [718, 318] width 16 height 8
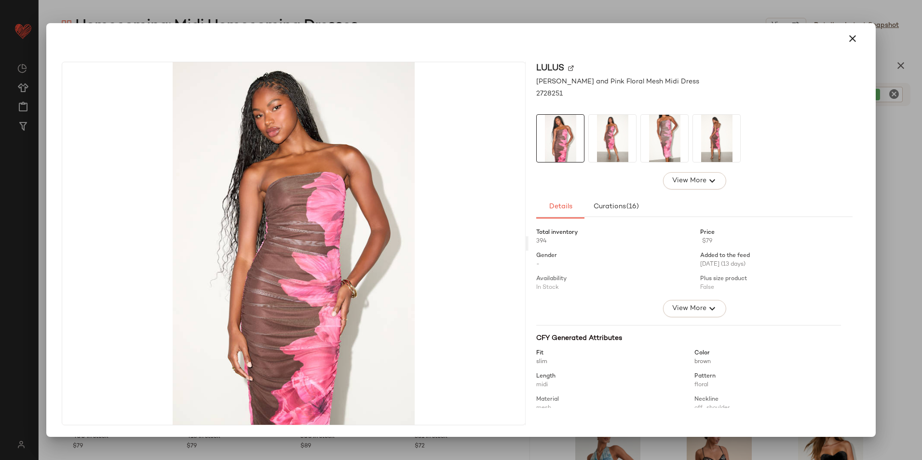
click at [604, 126] on img at bounding box center [612, 138] width 47 height 47
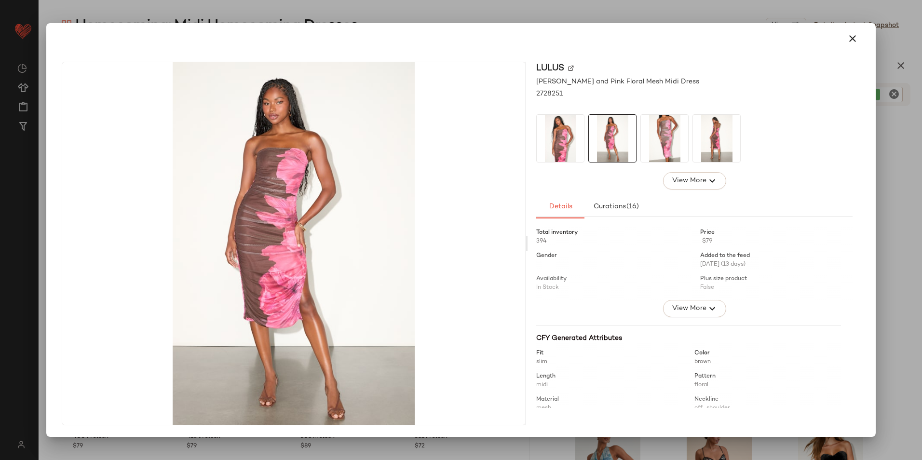
click at [653, 142] on img at bounding box center [664, 138] width 47 height 47
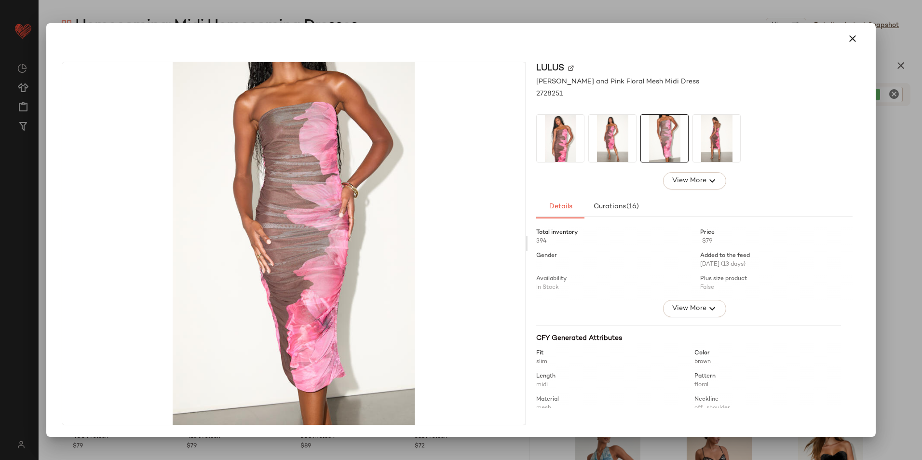
click at [719, 146] on img at bounding box center [716, 138] width 47 height 47
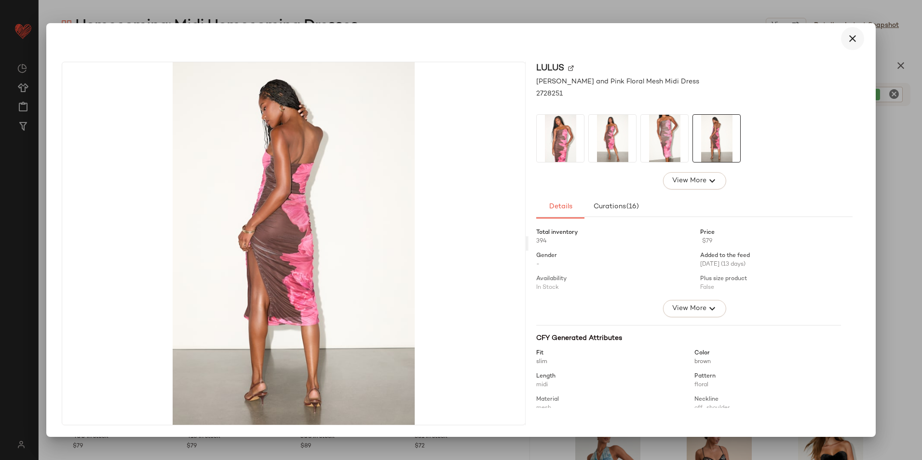
click at [848, 39] on icon "button" at bounding box center [852, 39] width 12 height 12
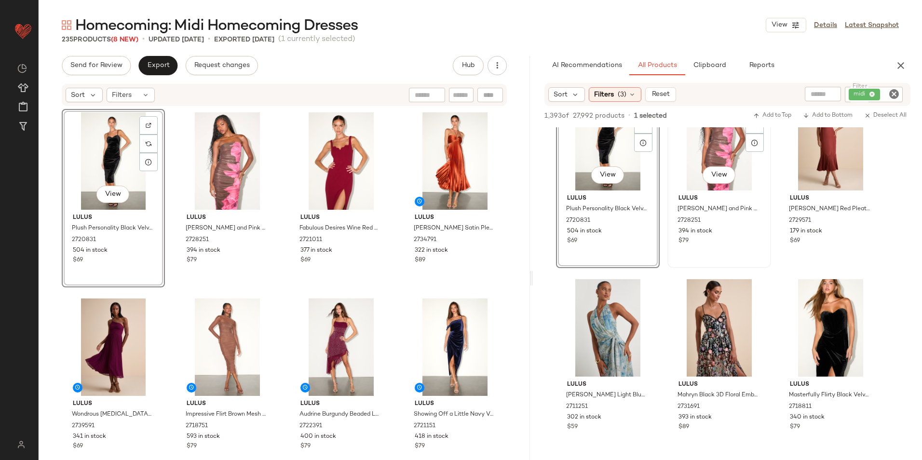
scroll to position [2458, 0]
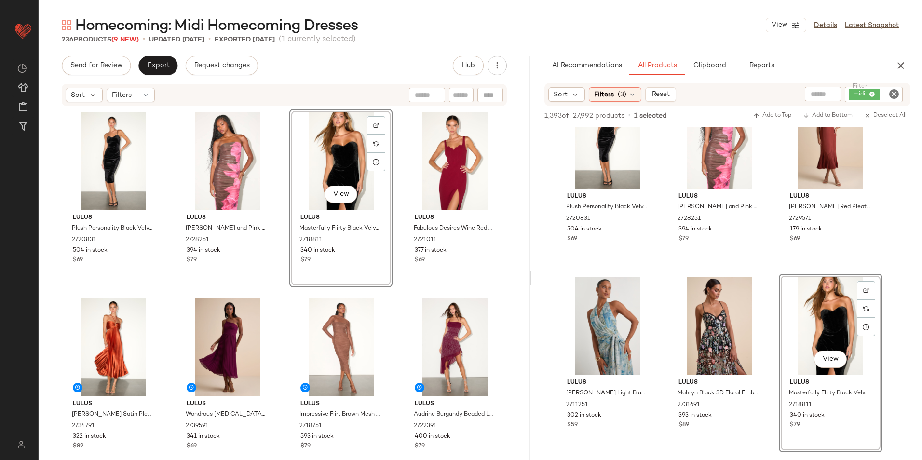
click at [459, 102] on div "Sort Filters" at bounding box center [284, 95] width 445 height 22
click at [459, 97] on input "Filter" at bounding box center [429, 95] width 82 height 10
type input "****"
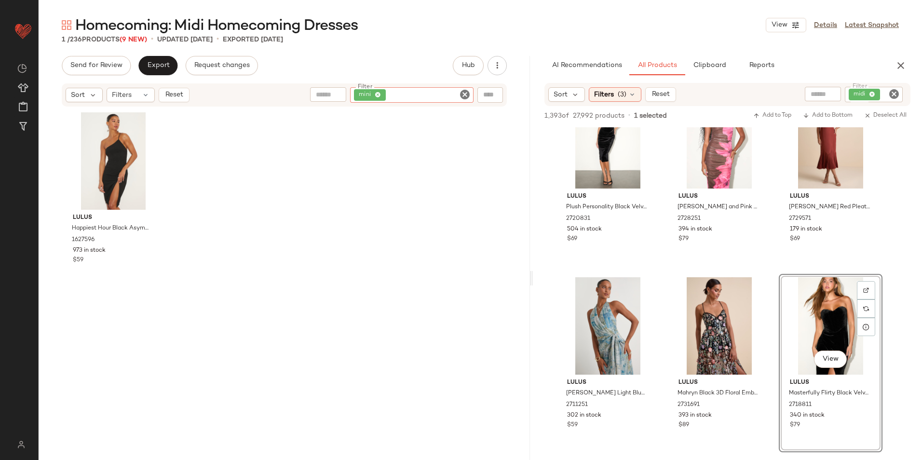
click at [466, 95] on icon "Clear Filter" at bounding box center [465, 95] width 12 height 12
click at [395, 84] on div "Sort Filters" at bounding box center [284, 95] width 445 height 22
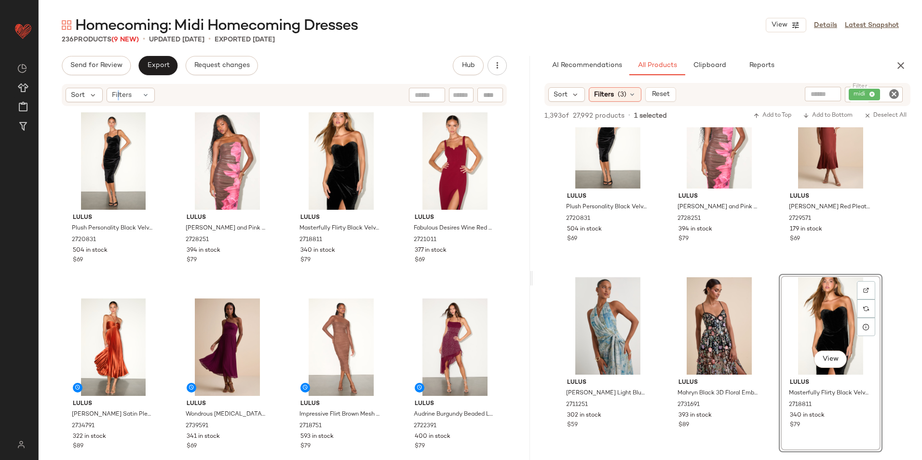
click at [119, 103] on div "Sort Filters" at bounding box center [284, 95] width 445 height 22
click at [135, 94] on div "Filters" at bounding box center [131, 95] width 48 height 14
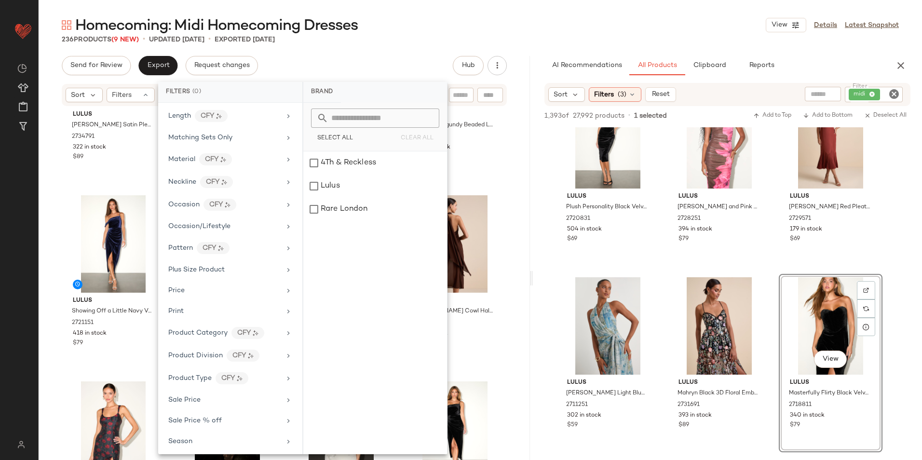
scroll to position [497, 0]
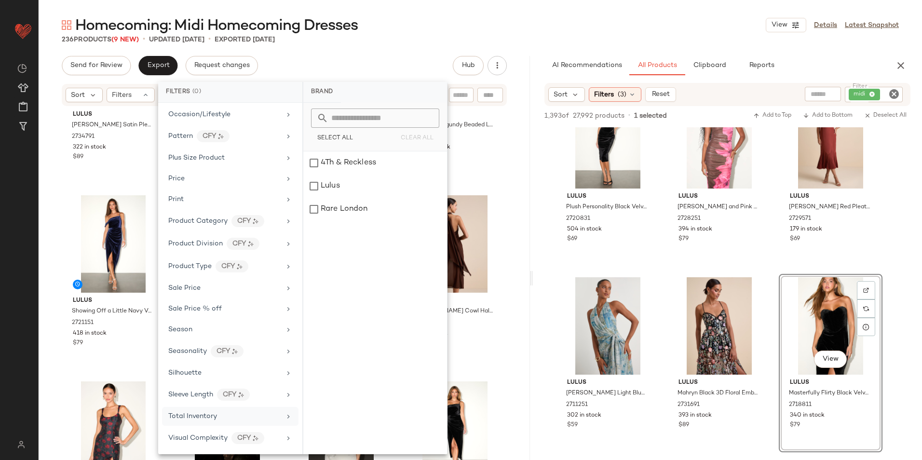
click at [220, 413] on div "Total Inventory" at bounding box center [224, 416] width 112 height 10
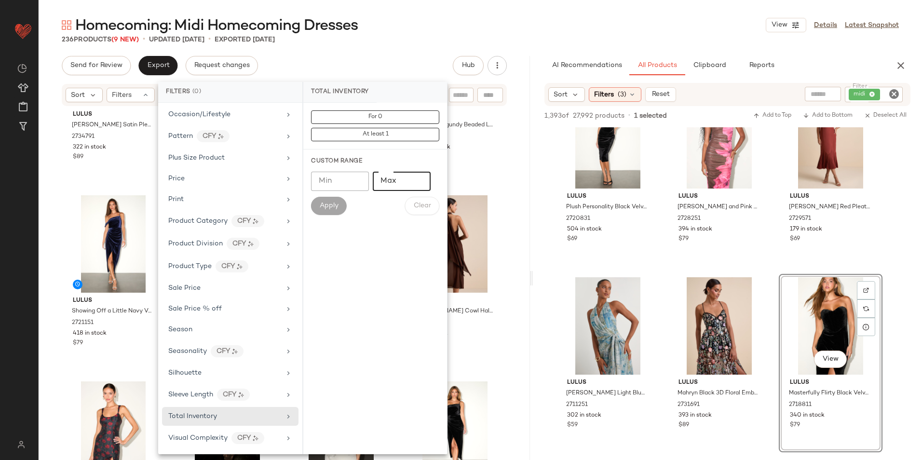
click at [393, 180] on input "Max" at bounding box center [402, 181] width 58 height 19
type input "**"
click at [332, 205] on span "Apply" at bounding box center [328, 206] width 19 height 8
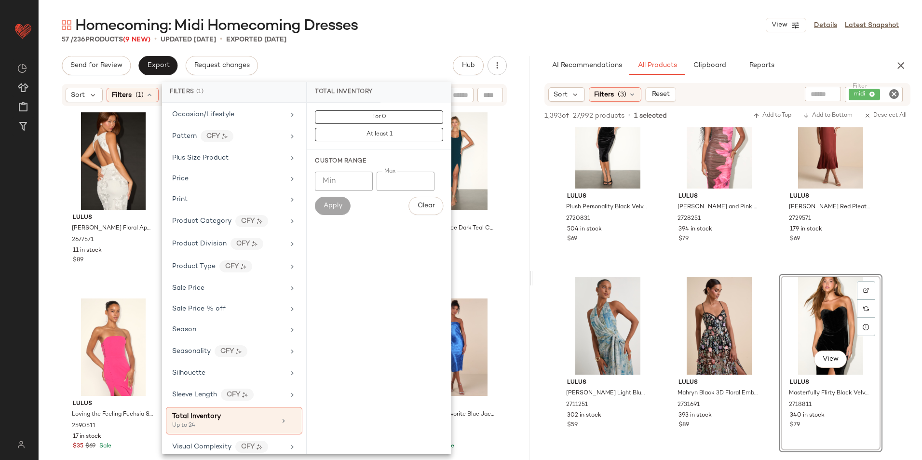
click at [419, 45] on div "Homecoming: Midi Homecoming Dresses View Details Latest Snapshot 57 / 236 Produ…" at bounding box center [480, 237] width 883 height 444
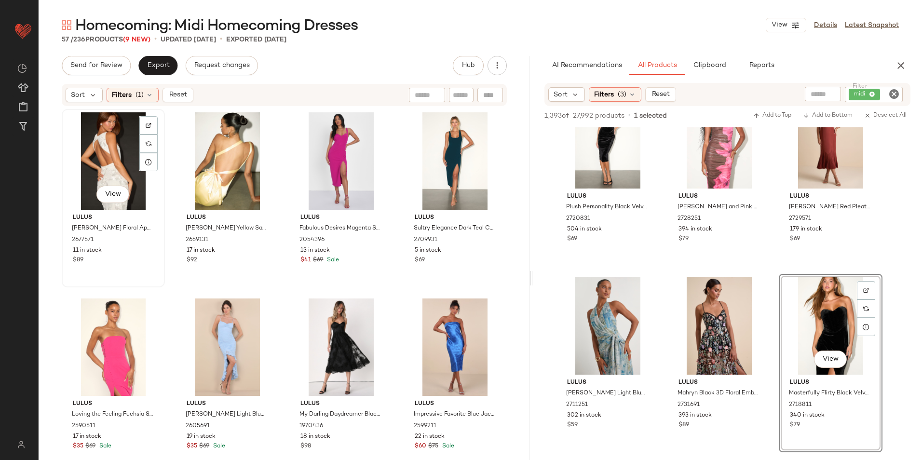
click at [121, 157] on div "View" at bounding box center [113, 160] width 96 height 97
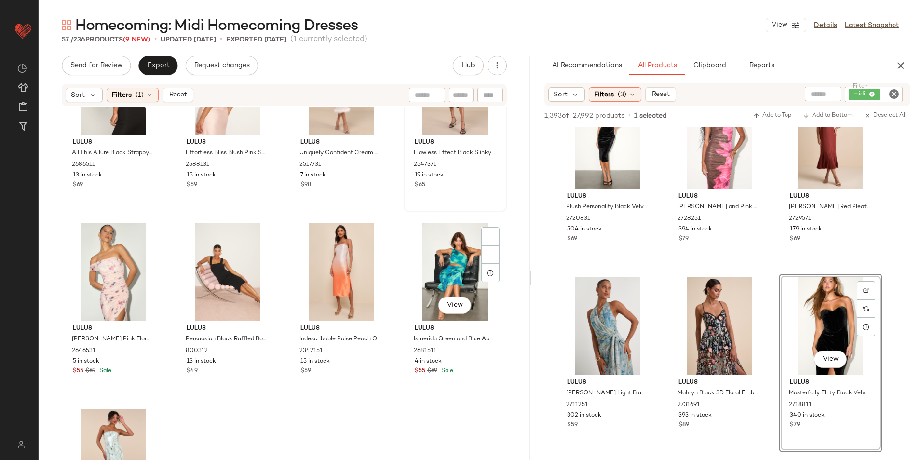
scroll to position [2411, 0]
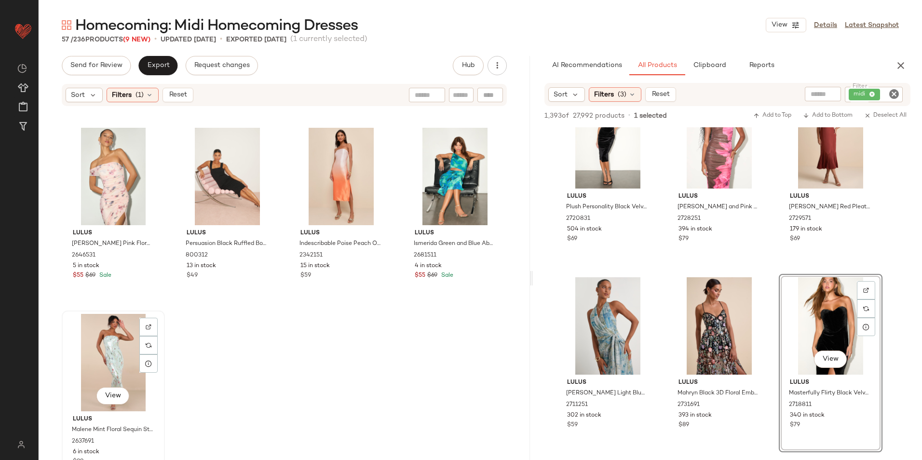
click at [123, 338] on div "View" at bounding box center [113, 362] width 96 height 97
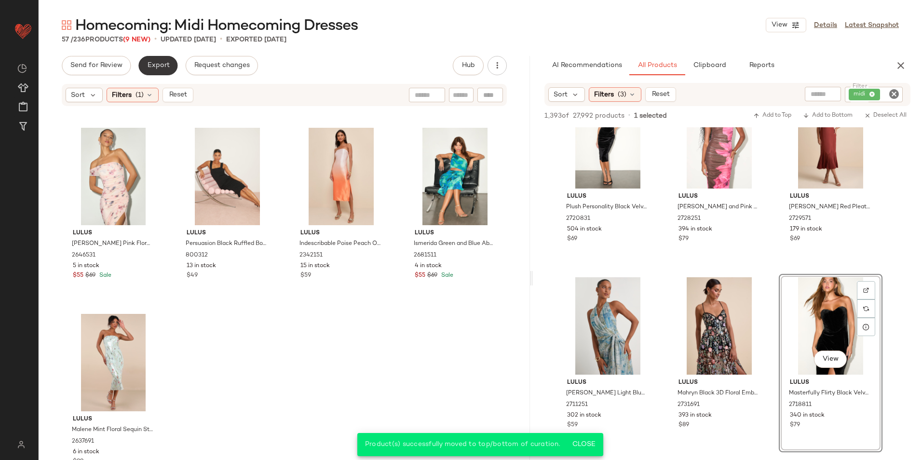
click at [154, 65] on span "Export" at bounding box center [158, 66] width 23 height 8
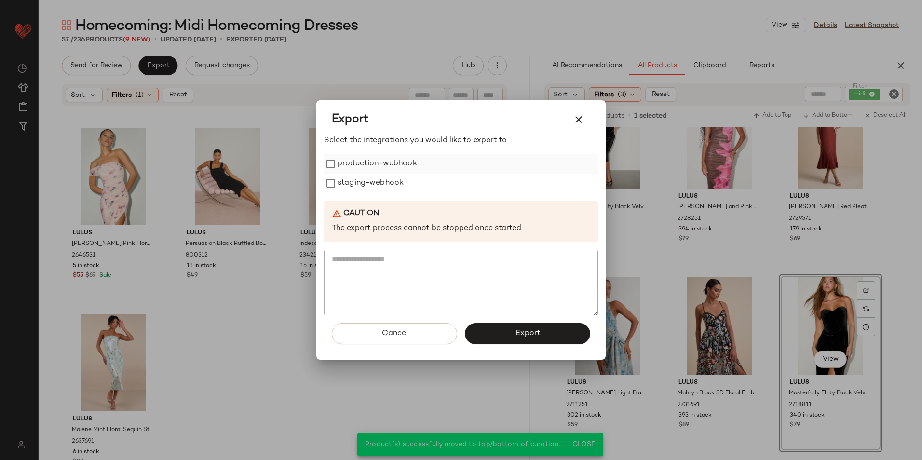
click at [368, 164] on label "production-webhook" at bounding box center [377, 163] width 80 height 19
click at [364, 183] on label "staging-webhook" at bounding box center [370, 183] width 66 height 19
click at [484, 332] on button "Export" at bounding box center [527, 333] width 125 height 21
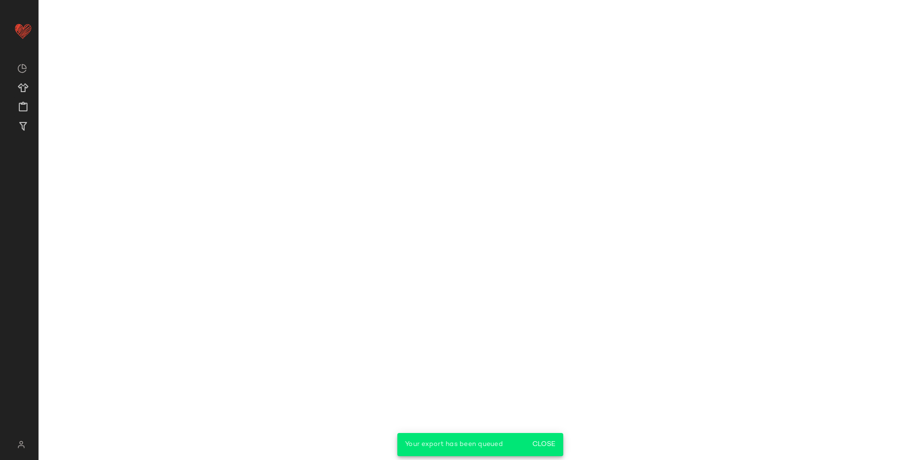
scroll to position [3574, 0]
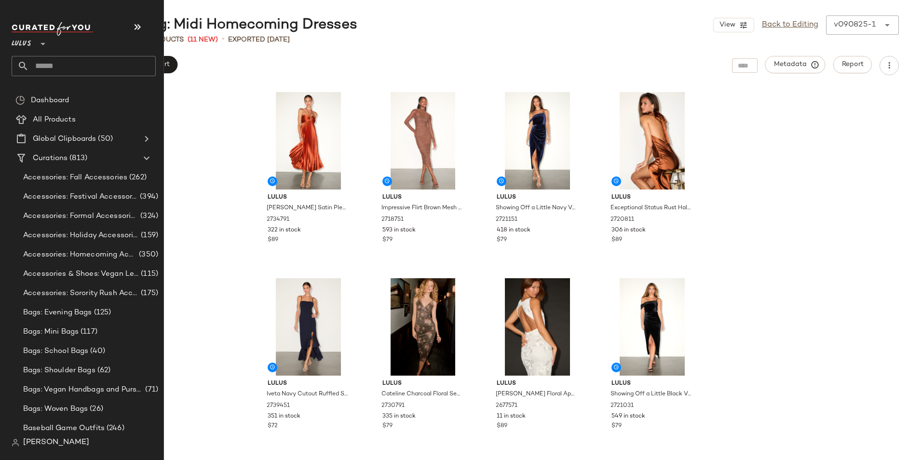
click at [68, 59] on input "text" at bounding box center [92, 66] width 127 height 20
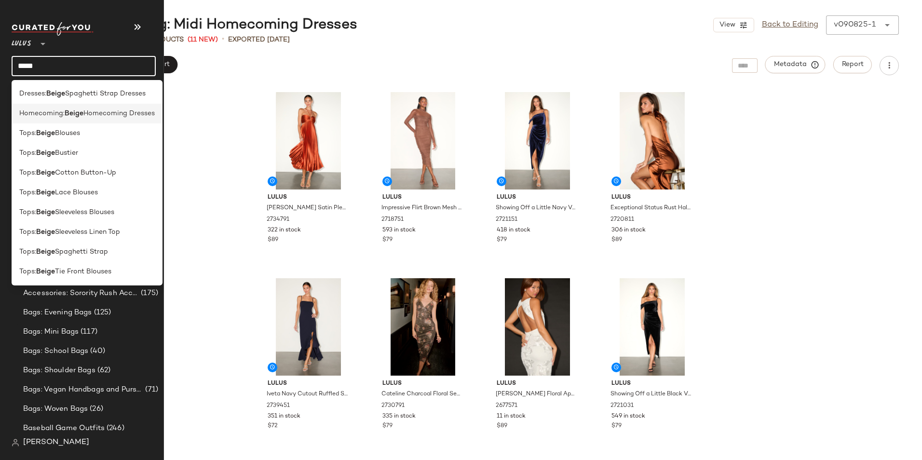
type input "*****"
click at [80, 113] on b "Beige" at bounding box center [74, 113] width 19 height 10
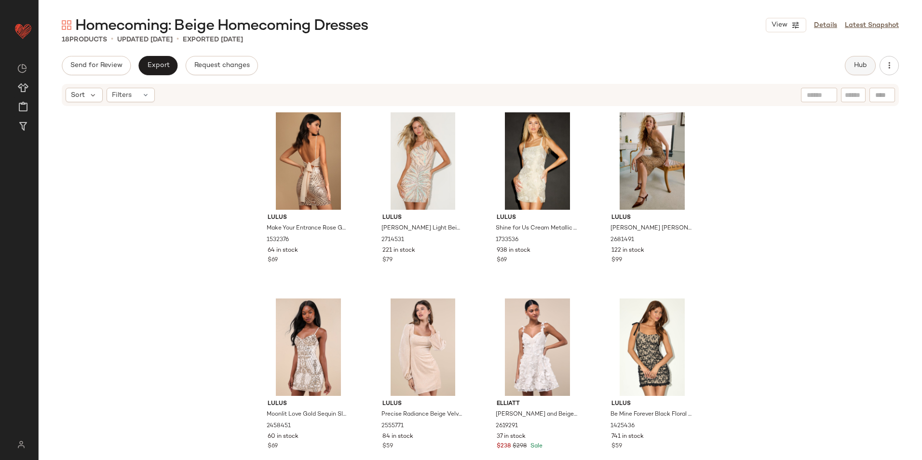
click at [868, 64] on button "Hub" at bounding box center [859, 65] width 31 height 19
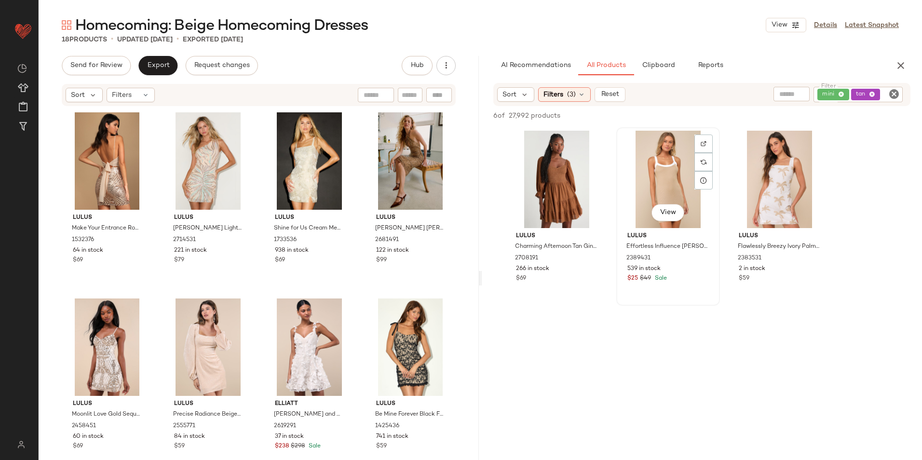
drag, startPoint x: 482, startPoint y: 277, endPoint x: 687, endPoint y: 277, distance: 205.3
click at [687, 277] on div "Lulus Charming Afternoon Tan Gingham Balloon Sleeve Mini Dress 2708191 266 in s…" at bounding box center [702, 216] width 440 height 178
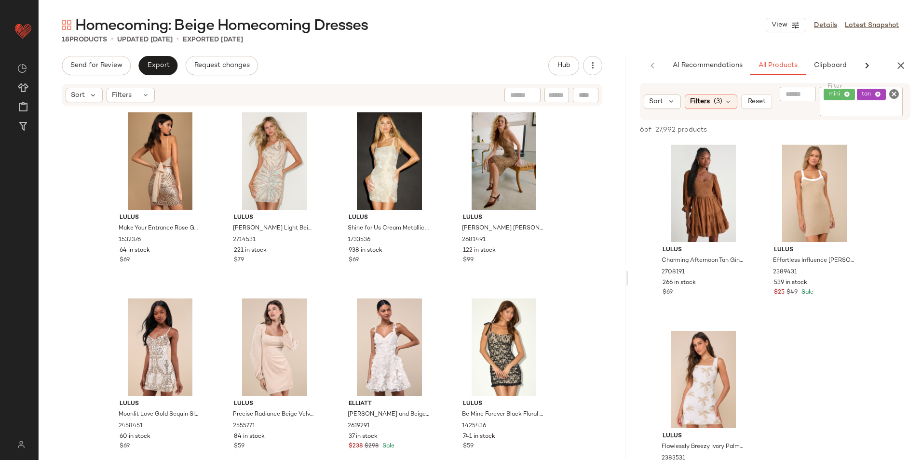
drag, startPoint x: 508, startPoint y: 277, endPoint x: 655, endPoint y: 274, distance: 147.0
click at [655, 274] on div "Homecoming: Beige Homecoming Dresses View Details Latest Snapshot 18 Products •…" at bounding box center [480, 237] width 883 height 444
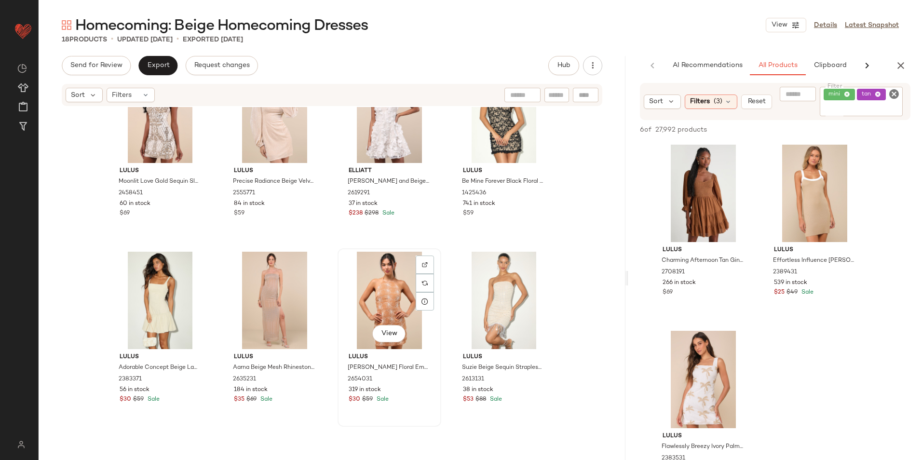
scroll to position [249, 0]
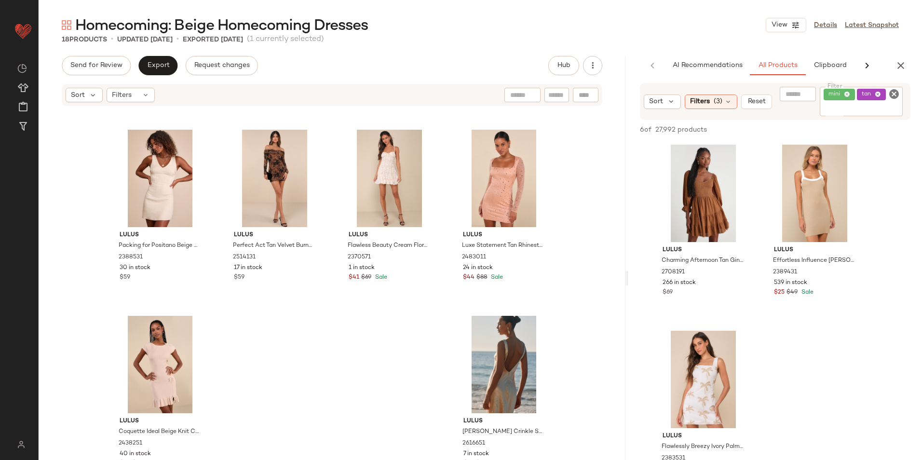
scroll to position [550, 0]
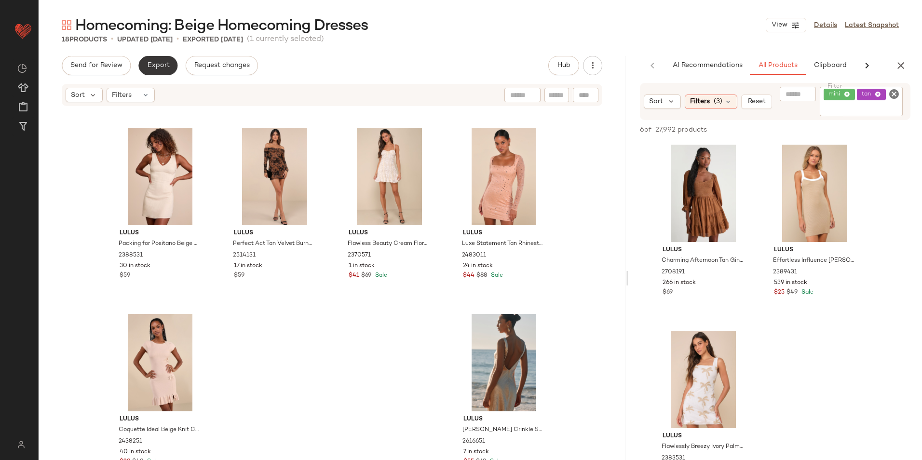
click at [162, 64] on span "Export" at bounding box center [158, 66] width 23 height 8
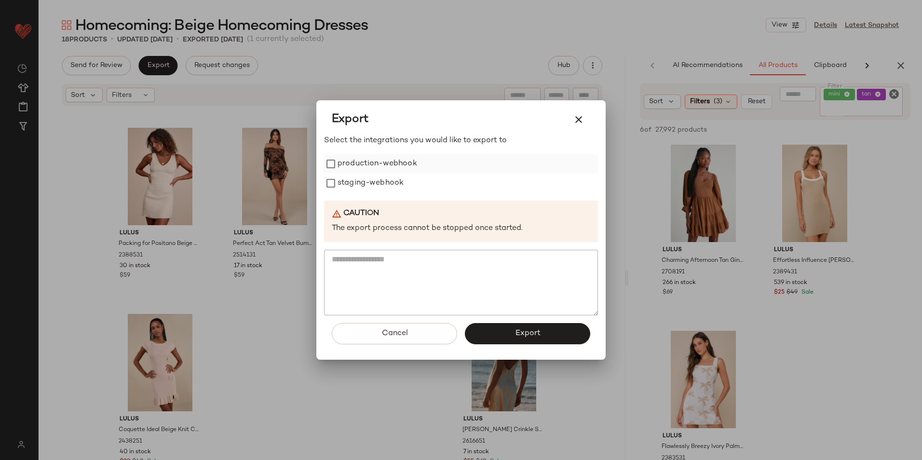
click at [376, 172] on label "production-webhook" at bounding box center [377, 163] width 80 height 19
click at [367, 181] on label "staging-webhook" at bounding box center [370, 183] width 66 height 19
click at [495, 325] on button "Export" at bounding box center [527, 333] width 125 height 21
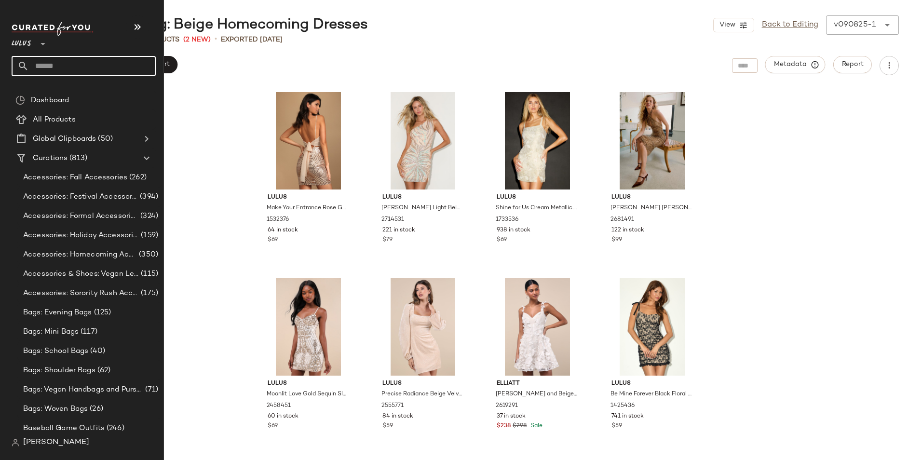
click at [55, 62] on input "text" at bounding box center [92, 66] width 127 height 20
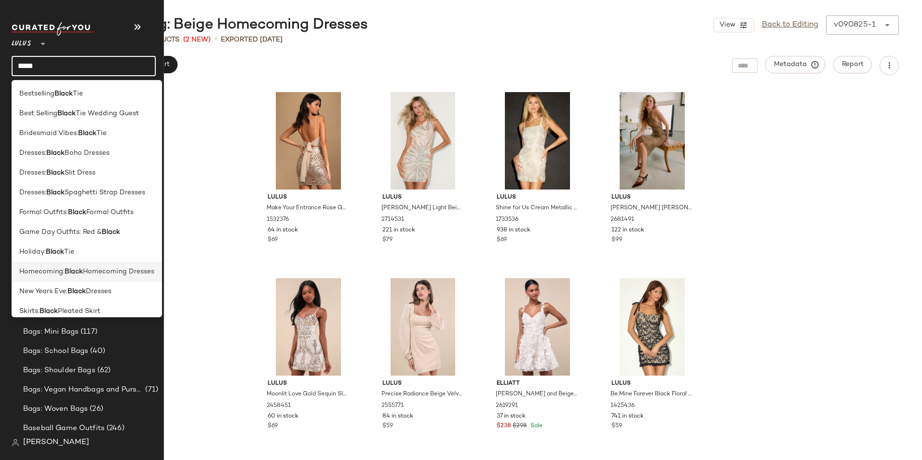
type input "*****"
click at [93, 268] on span "Homecoming Dresses" at bounding box center [118, 272] width 71 height 10
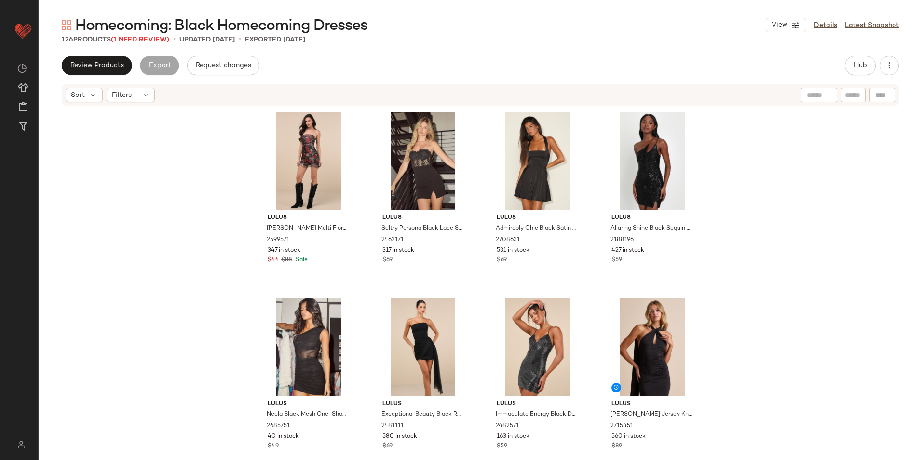
click at [141, 38] on span "(1 Need Review)" at bounding box center [140, 39] width 58 height 7
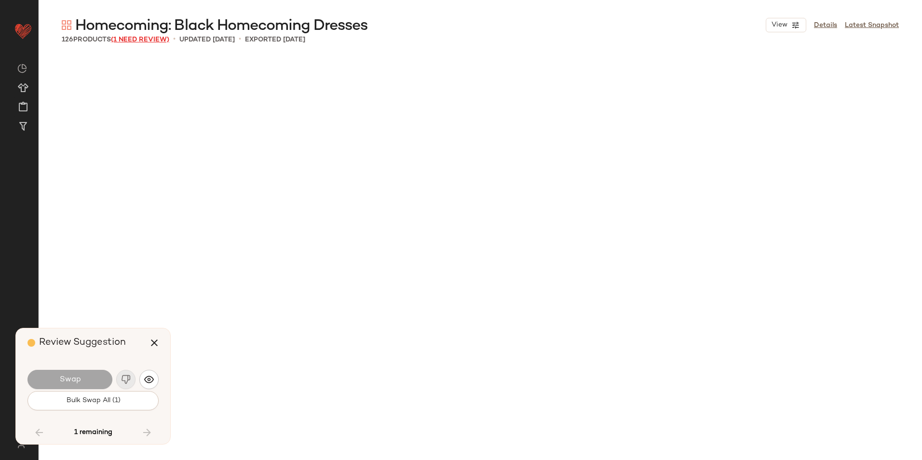
scroll to position [4651, 0]
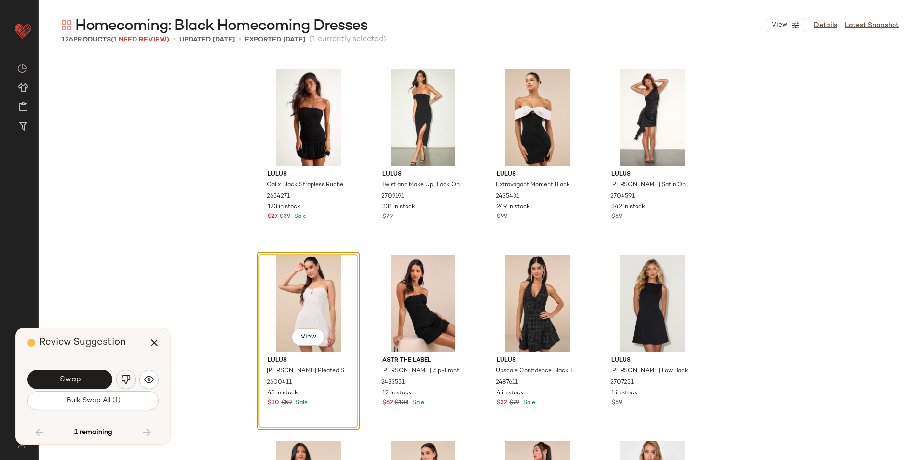
click at [126, 381] on img "button" at bounding box center [126, 380] width 10 height 10
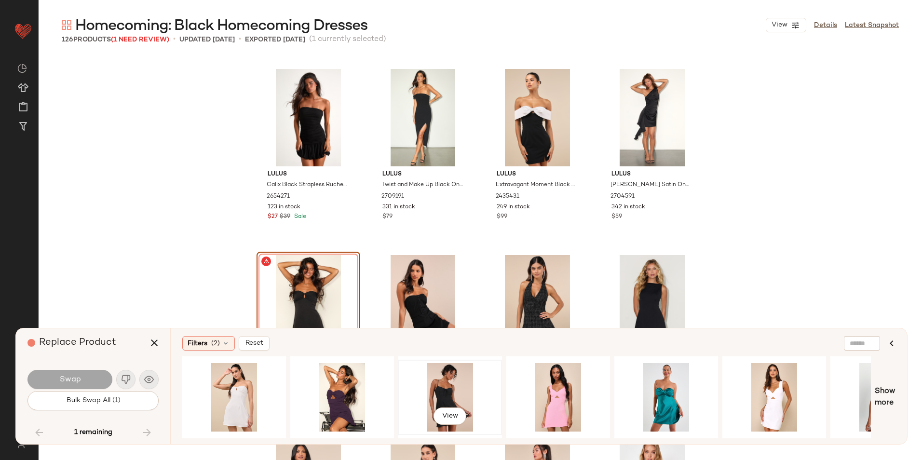
click at [437, 390] on div "View" at bounding box center [450, 397] width 97 height 68
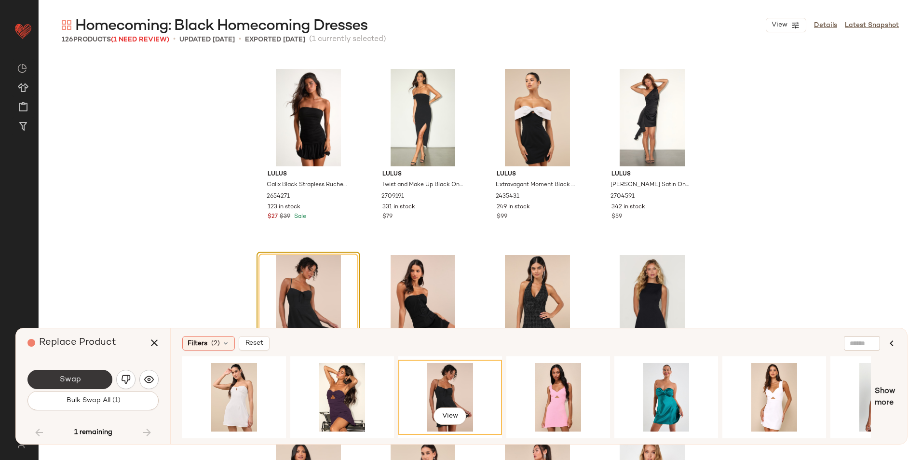
click at [80, 377] on button "Swap" at bounding box center [69, 379] width 85 height 19
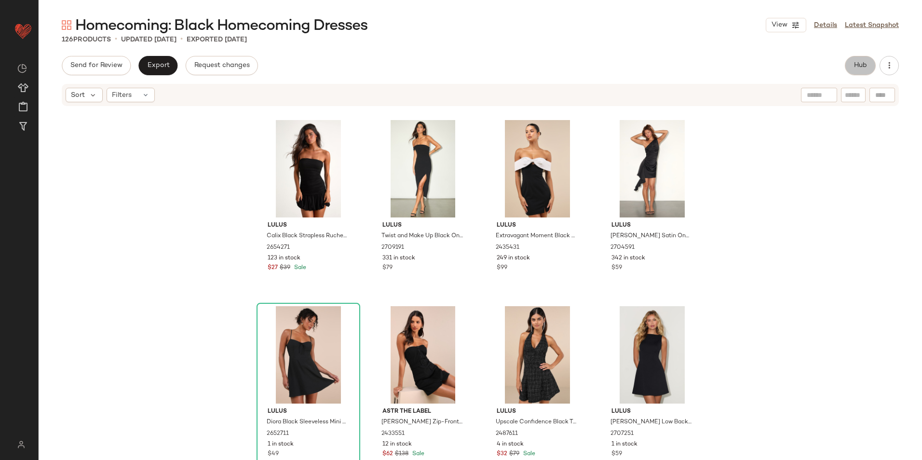
click at [859, 65] on span "Hub" at bounding box center [859, 66] width 13 height 8
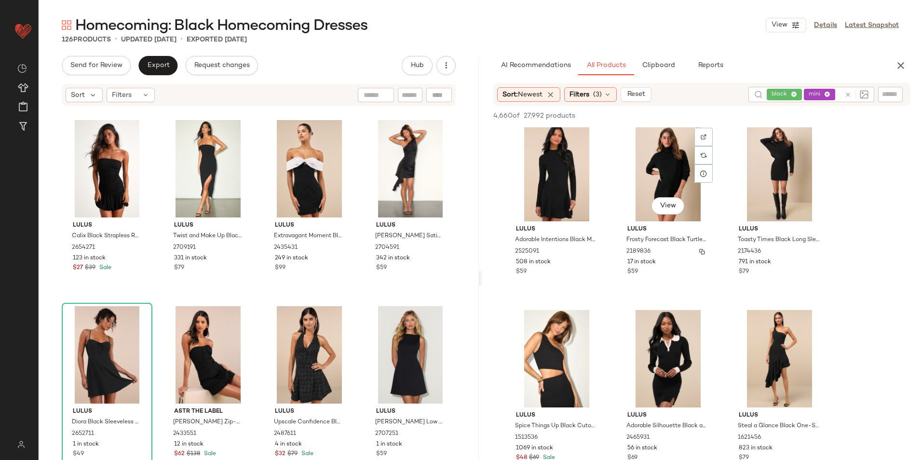
scroll to position [241, 0]
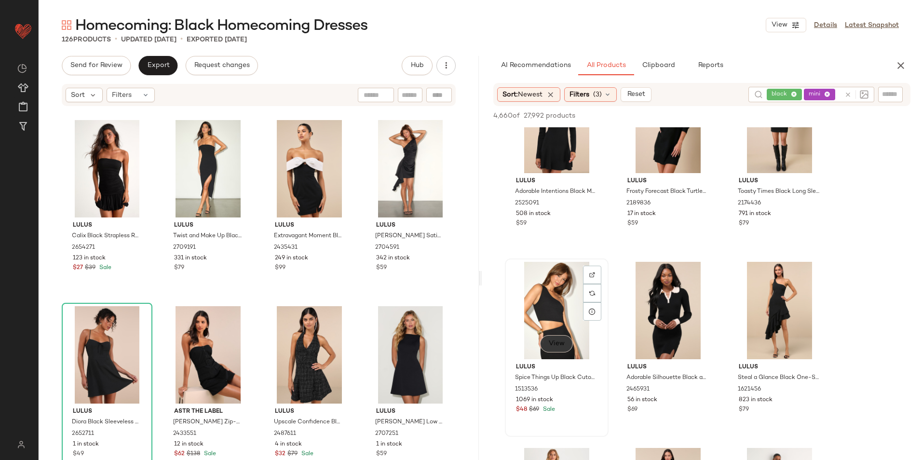
click at [554, 346] on span "View" at bounding box center [556, 344] width 16 height 8
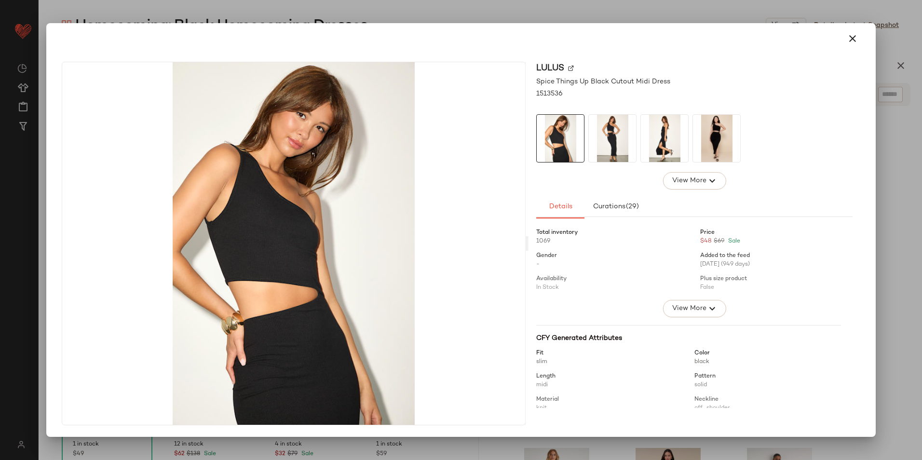
click at [648, 144] on img at bounding box center [664, 138] width 47 height 47
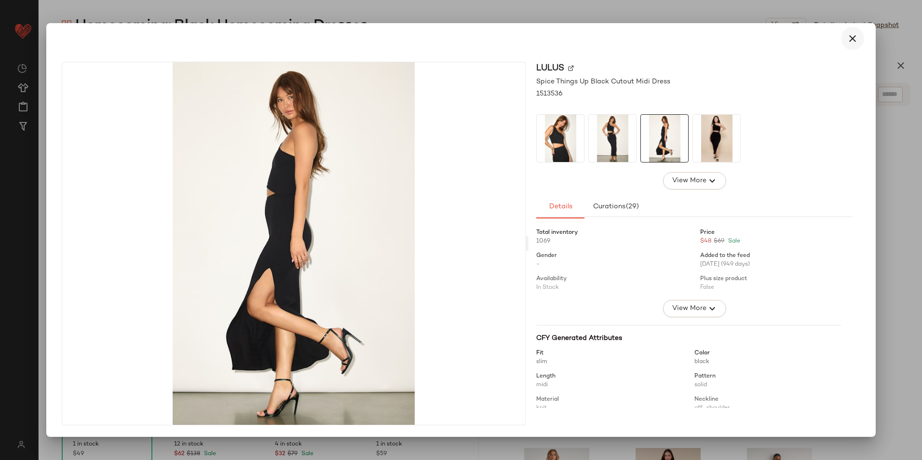
click at [855, 41] on icon "button" at bounding box center [852, 39] width 12 height 12
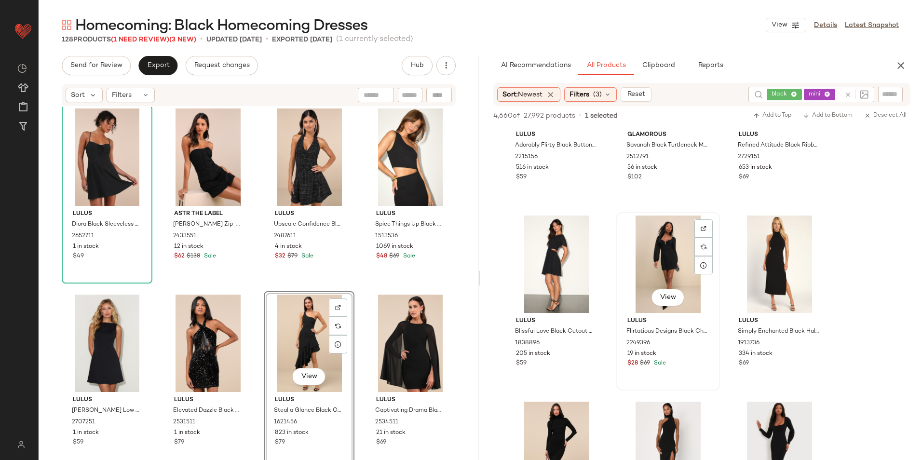
scroll to position [675, 0]
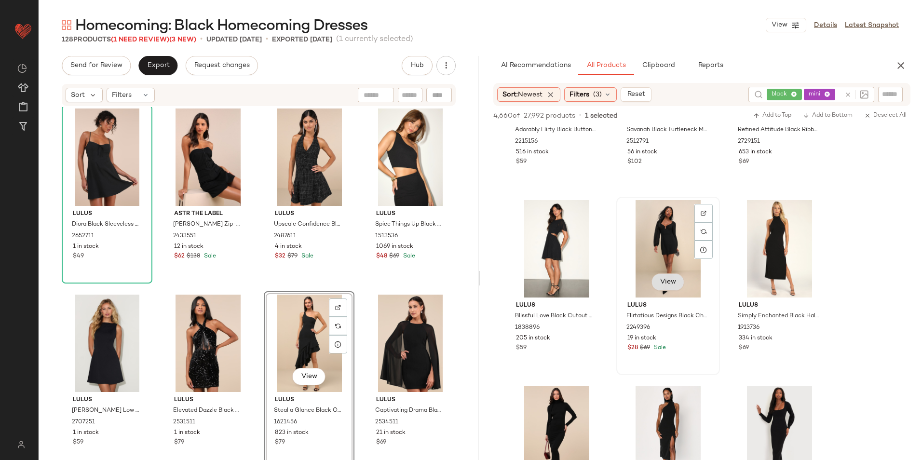
click at [666, 277] on button "View" at bounding box center [667, 281] width 33 height 17
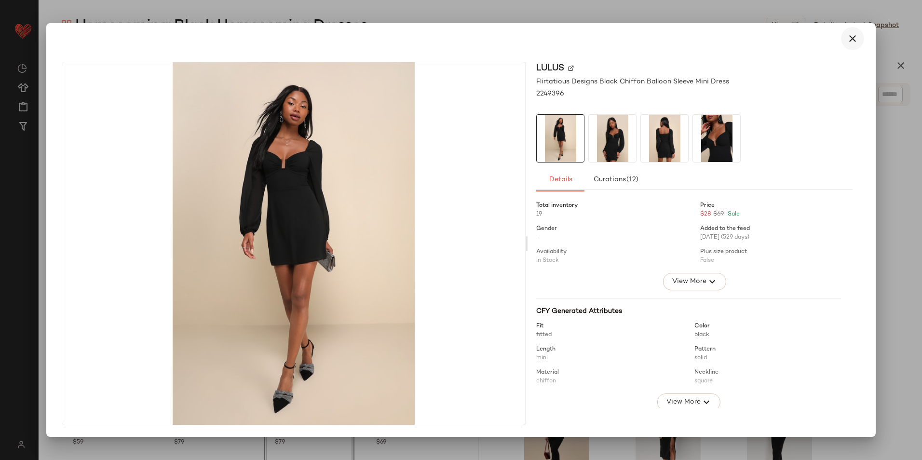
click at [845, 41] on button "button" at bounding box center [852, 38] width 23 height 23
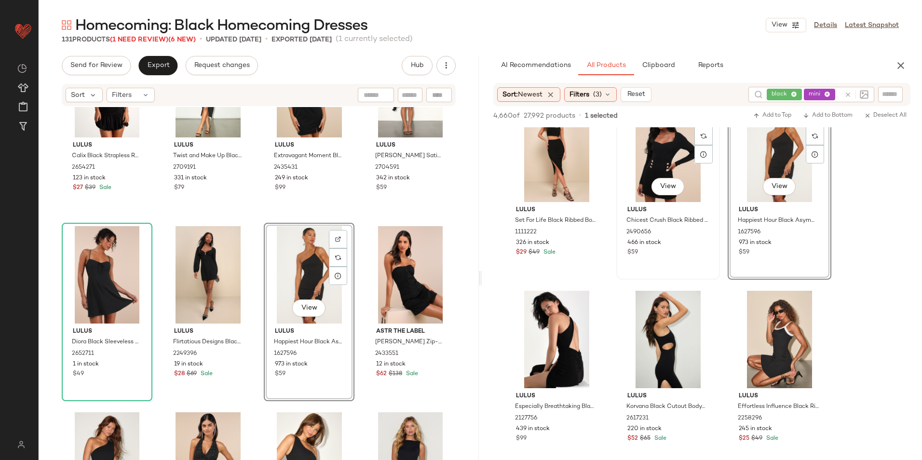
scroll to position [1735, 0]
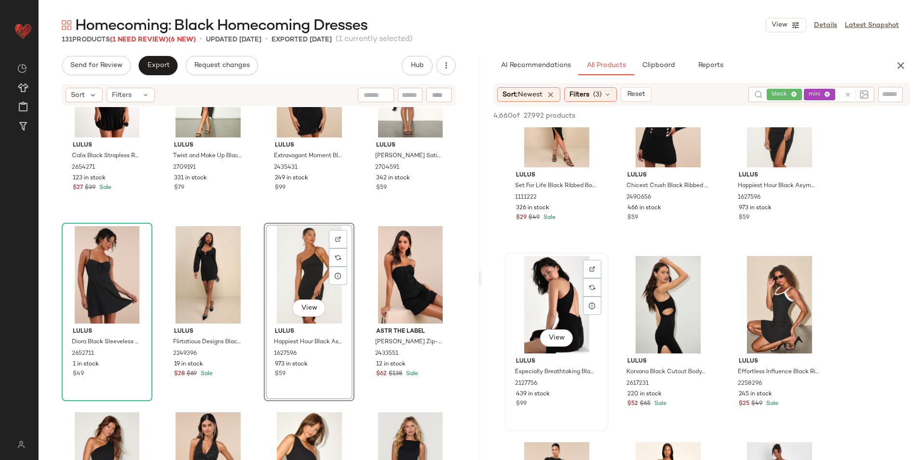
click at [548, 318] on div "View" at bounding box center [556, 304] width 97 height 97
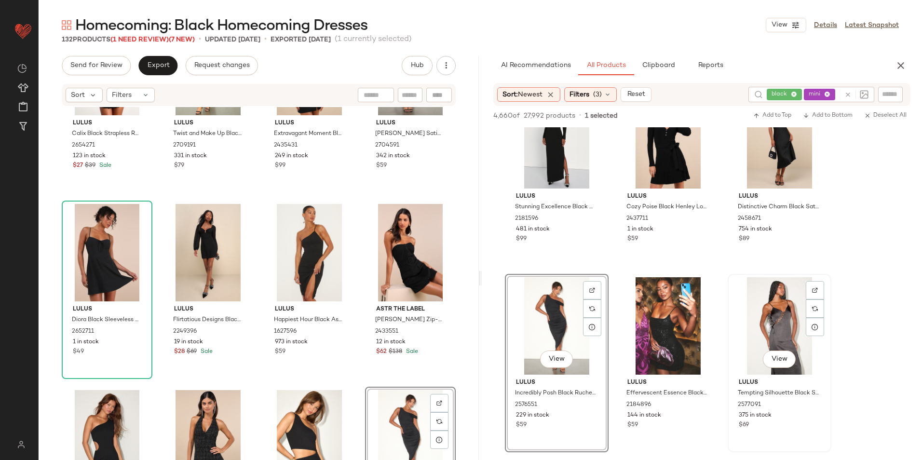
scroll to position [2555, 0]
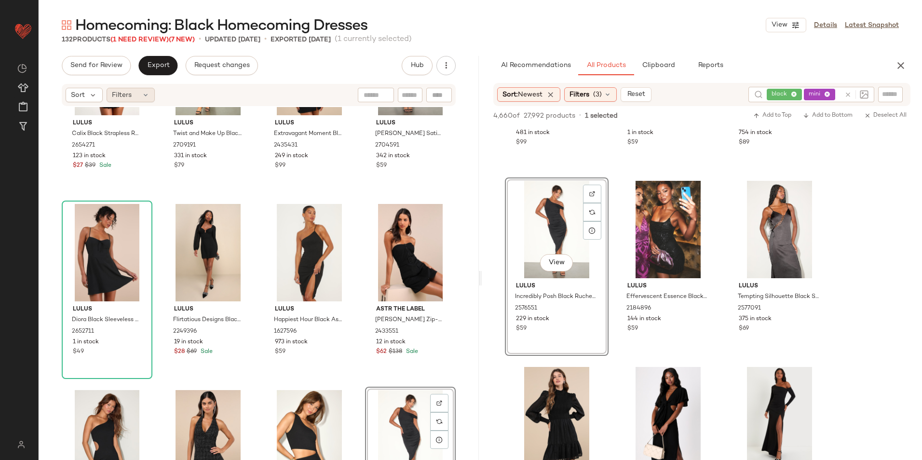
click at [133, 93] on div "Filters" at bounding box center [131, 95] width 48 height 14
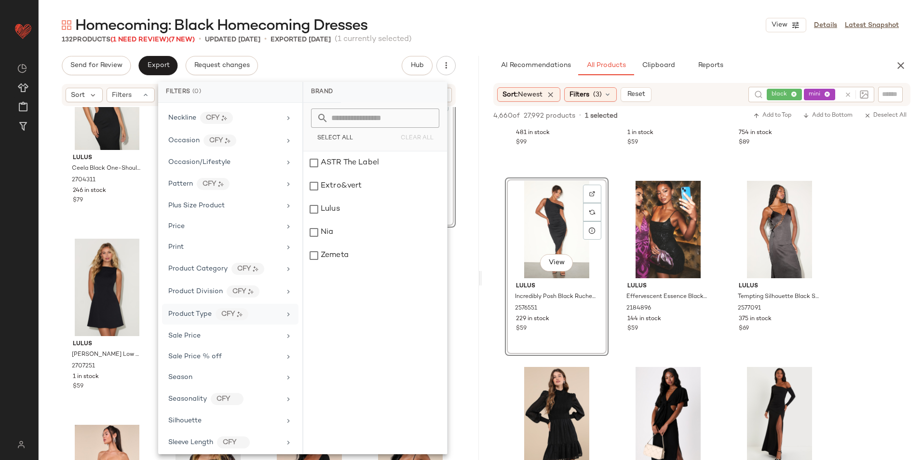
scroll to position [497, 0]
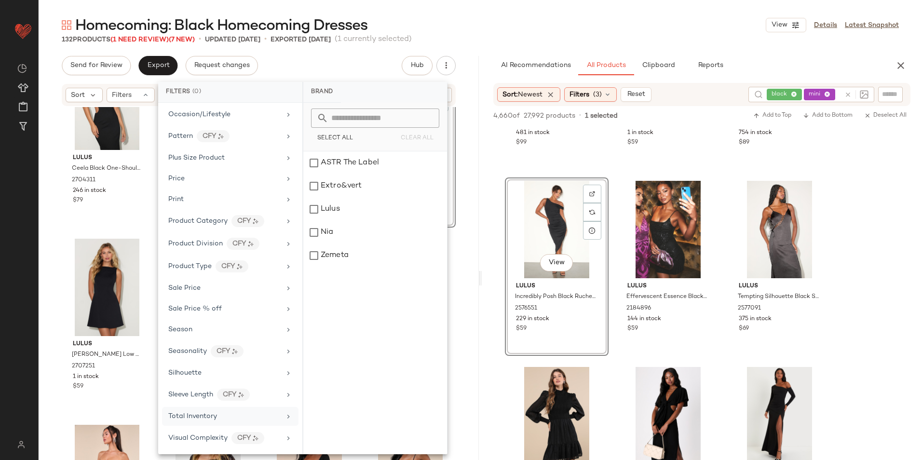
click at [220, 415] on div "Total Inventory" at bounding box center [224, 416] width 112 height 10
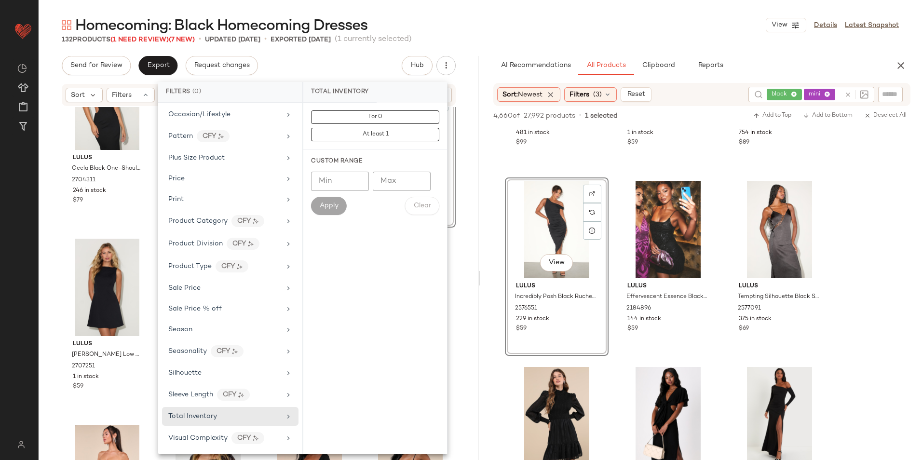
click at [400, 181] on input "Max" at bounding box center [402, 181] width 58 height 19
type input "**"
click at [331, 202] on span "Apply" at bounding box center [328, 206] width 19 height 8
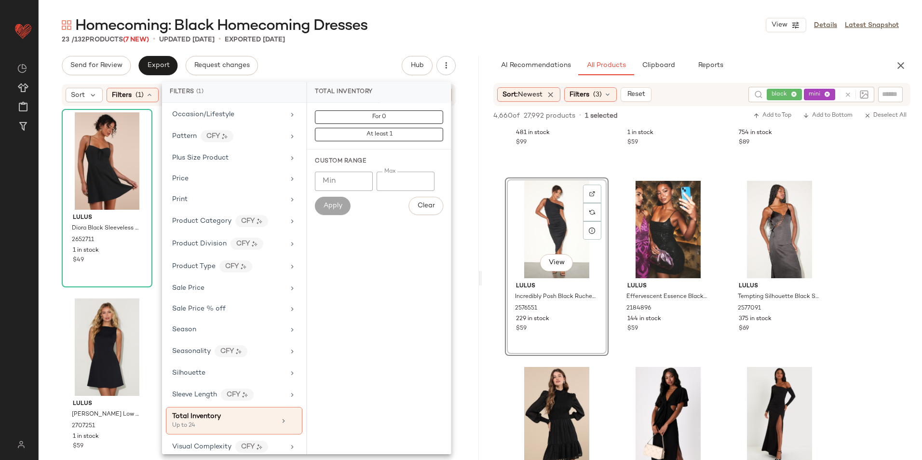
click at [374, 54] on div "Homecoming: Black Homecoming Dresses View Details Latest Snapshot 23 / 132 Prod…" at bounding box center [480, 237] width 883 height 444
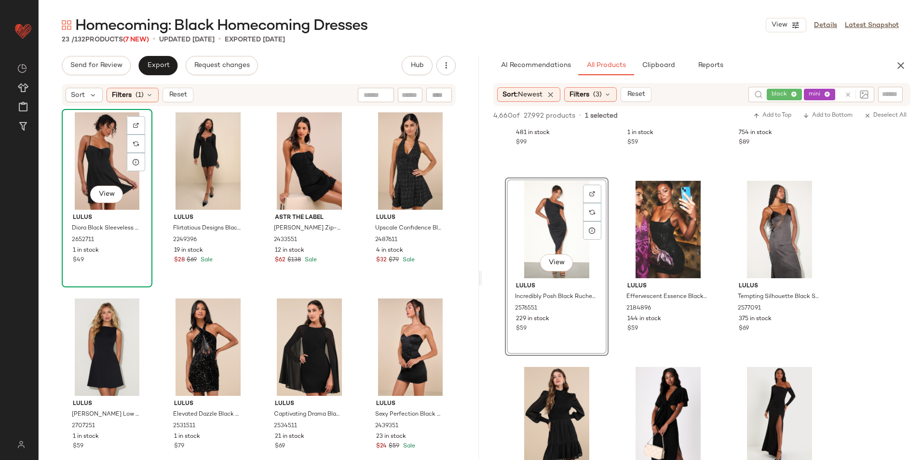
click at [98, 149] on div "View" at bounding box center [107, 160] width 84 height 97
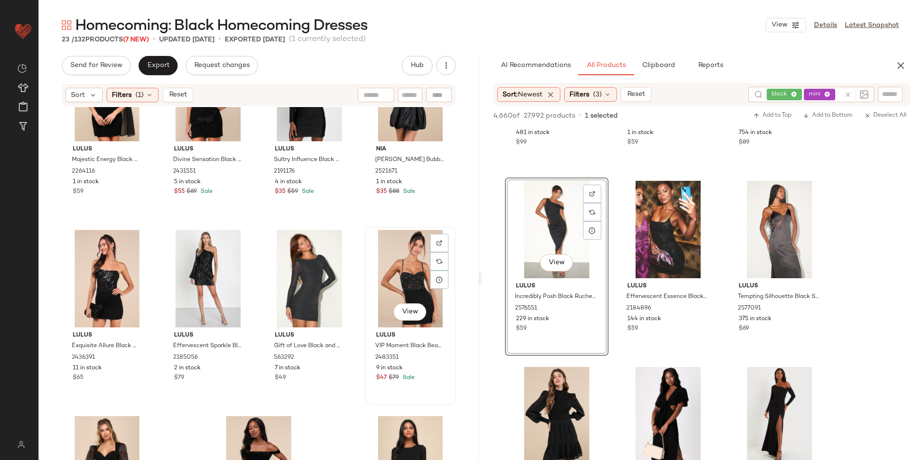
scroll to position [736, 0]
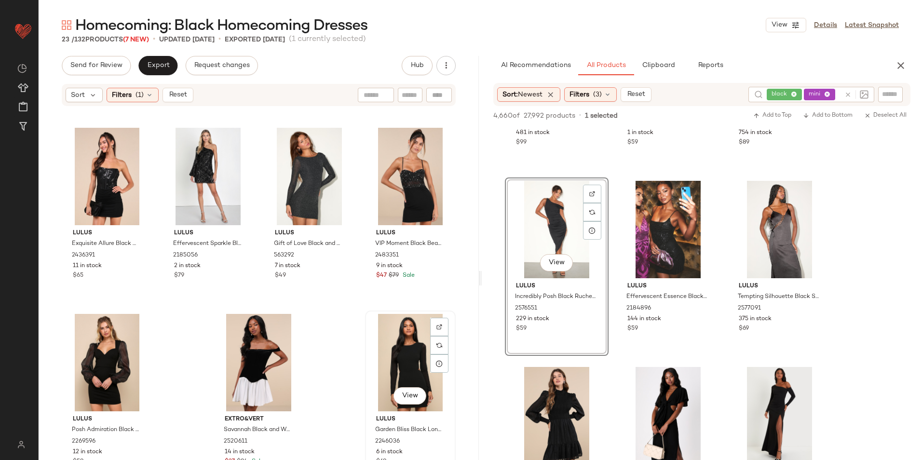
click at [407, 348] on div "View" at bounding box center [410, 362] width 84 height 97
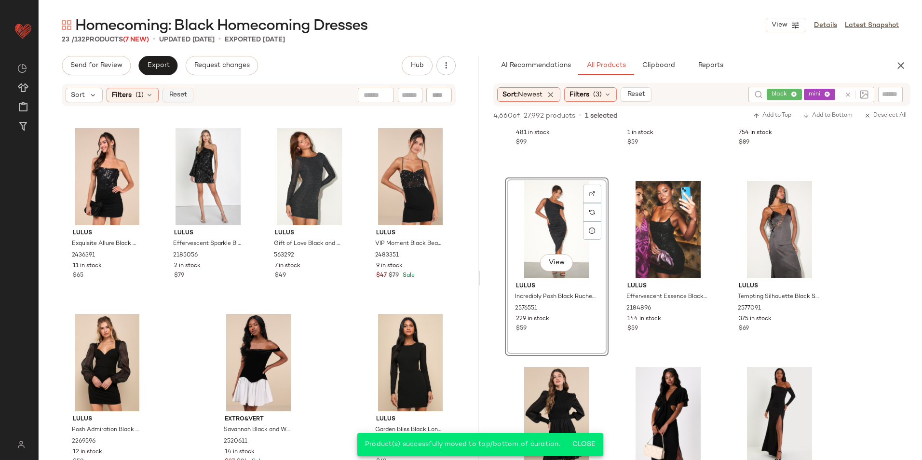
drag, startPoint x: 182, startPoint y: 103, endPoint x: 182, endPoint y: 96, distance: 6.3
click at [182, 101] on div "Sort Filters (1) Reset" at bounding box center [259, 95] width 394 height 22
click at [182, 96] on span "Reset" at bounding box center [177, 95] width 18 height 8
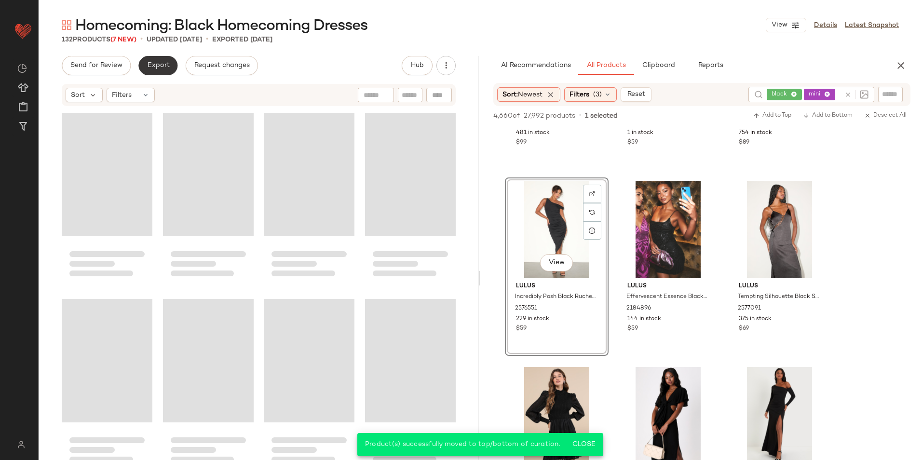
click at [163, 70] on button "Export" at bounding box center [157, 65] width 39 height 19
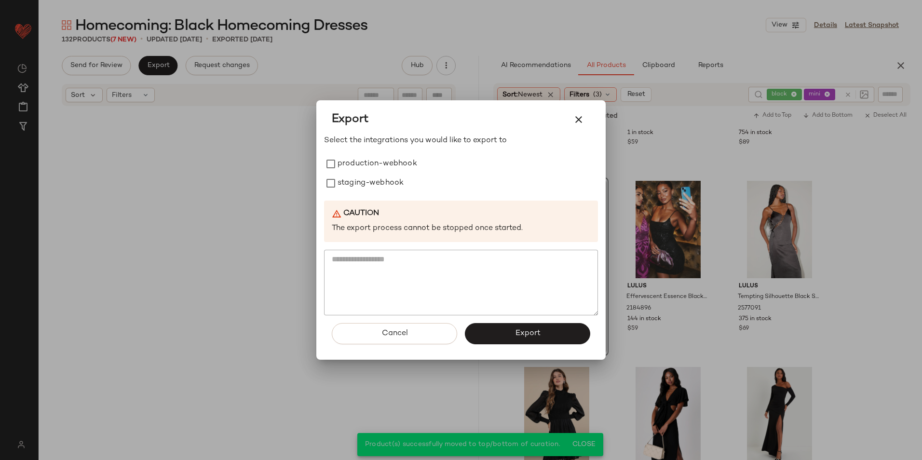
scroll to position [5760, 0]
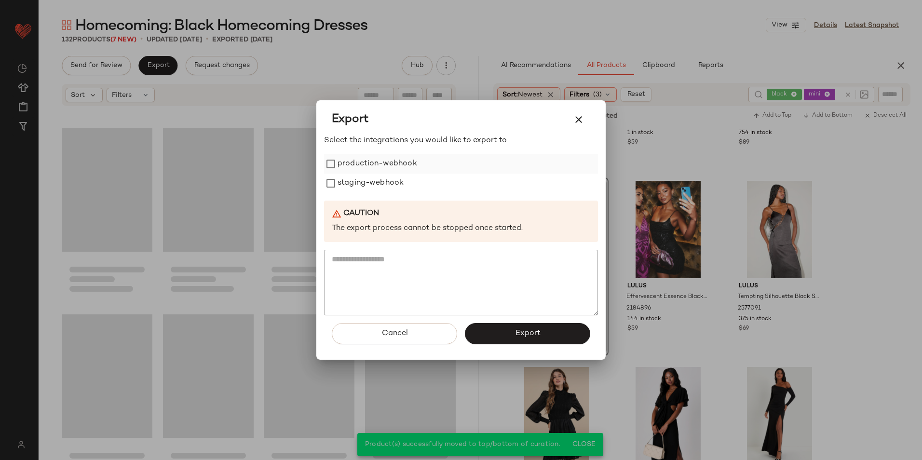
click at [367, 166] on label "production-webhook" at bounding box center [377, 163] width 80 height 19
click at [353, 178] on label "staging-webhook" at bounding box center [370, 183] width 66 height 19
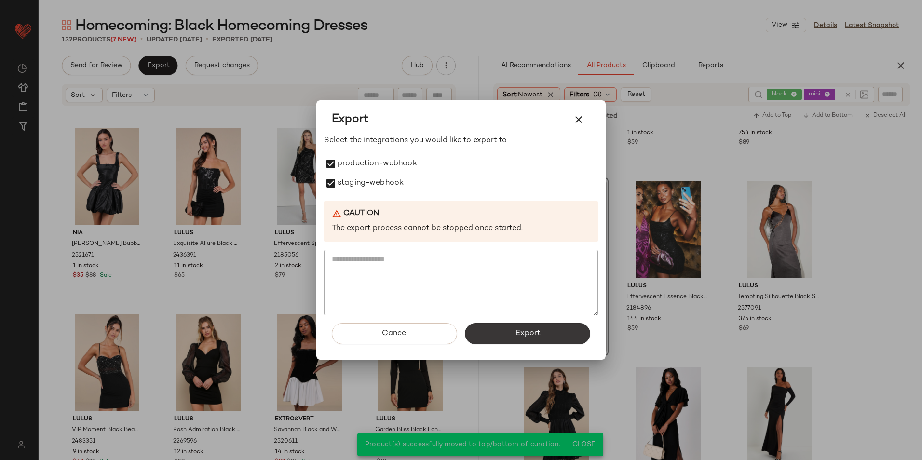
click at [531, 334] on span "Export" at bounding box center [527, 333] width 26 height 9
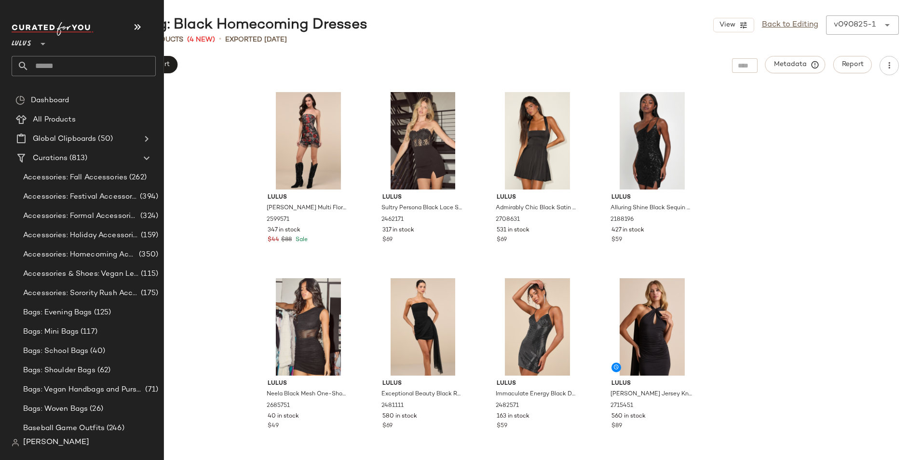
click at [50, 64] on input "text" at bounding box center [92, 66] width 127 height 20
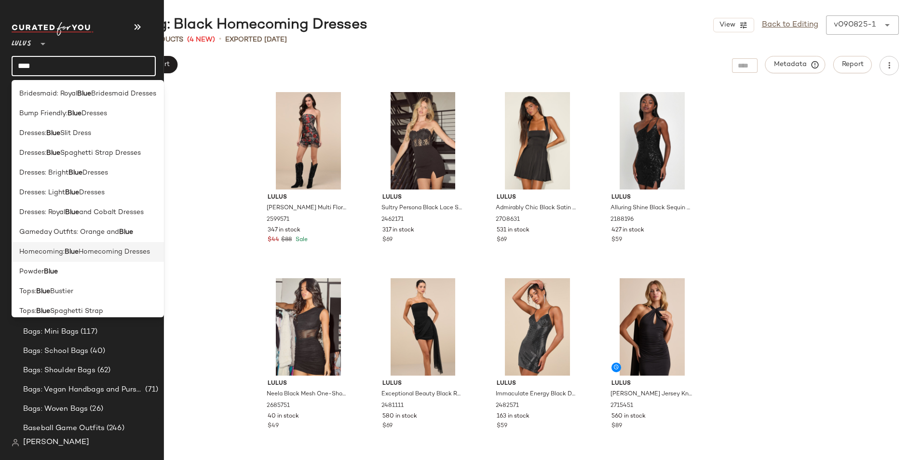
type input "****"
click at [82, 254] on span "Homecoming Dresses" at bounding box center [114, 252] width 71 height 10
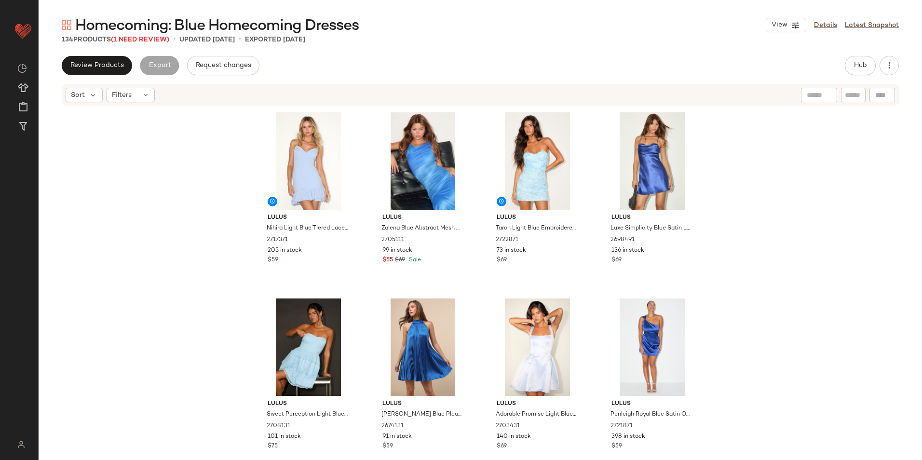
click at [131, 36] on span "Homecoming: Blue Homecoming Dresses" at bounding box center [216, 25] width 283 height 19
click at [131, 40] on span "(1 Need Review)" at bounding box center [140, 39] width 58 height 7
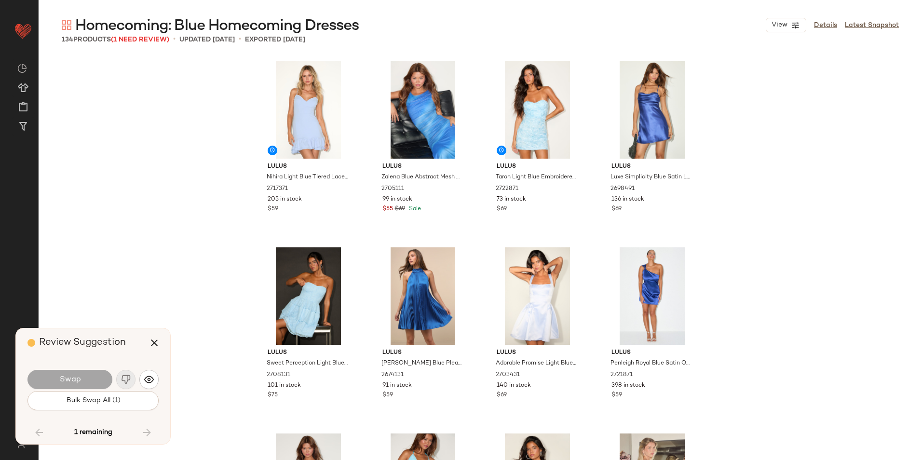
scroll to position [5582, 0]
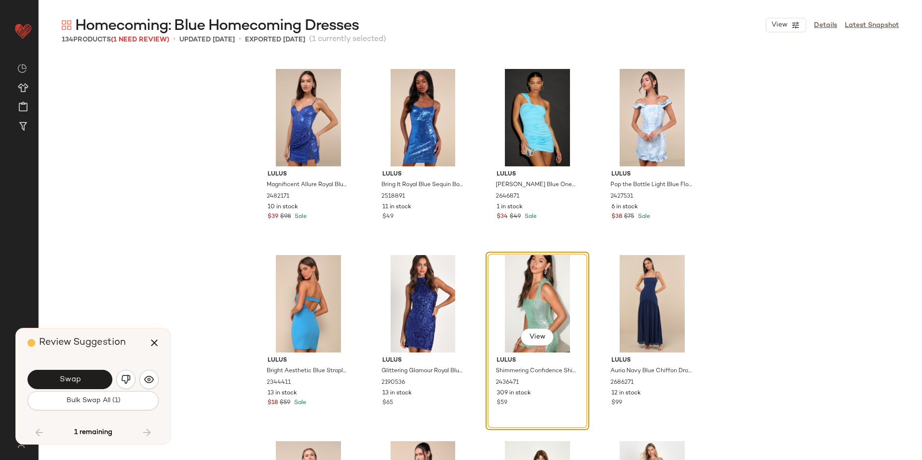
click at [133, 379] on button "button" at bounding box center [125, 379] width 19 height 19
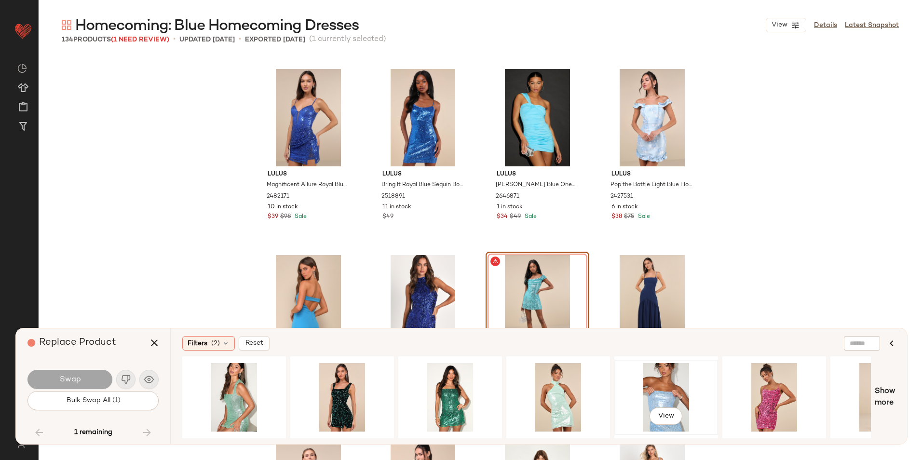
click at [689, 389] on div "View" at bounding box center [665, 397] width 97 height 68
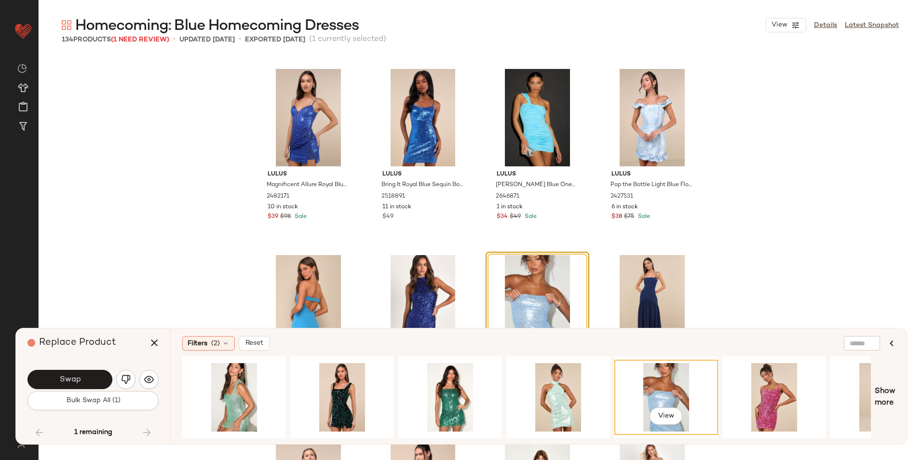
click at [51, 377] on button "Swap" at bounding box center [69, 379] width 85 height 19
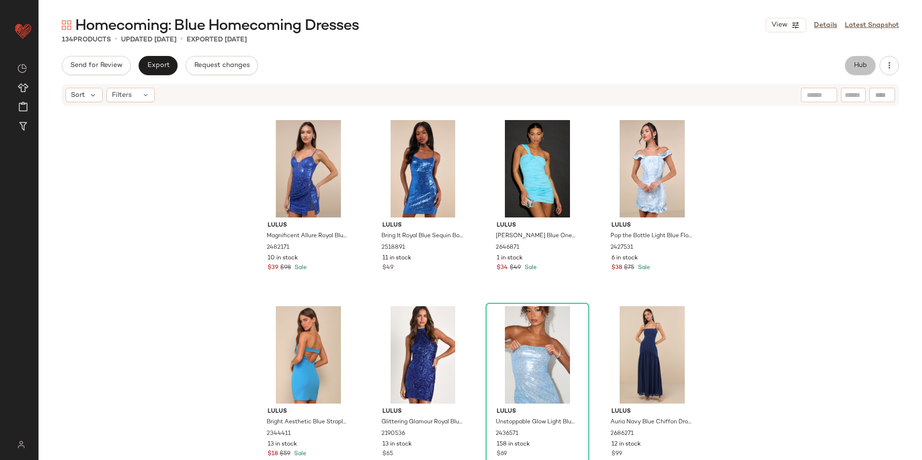
click at [852, 63] on button "Hub" at bounding box center [859, 65] width 31 height 19
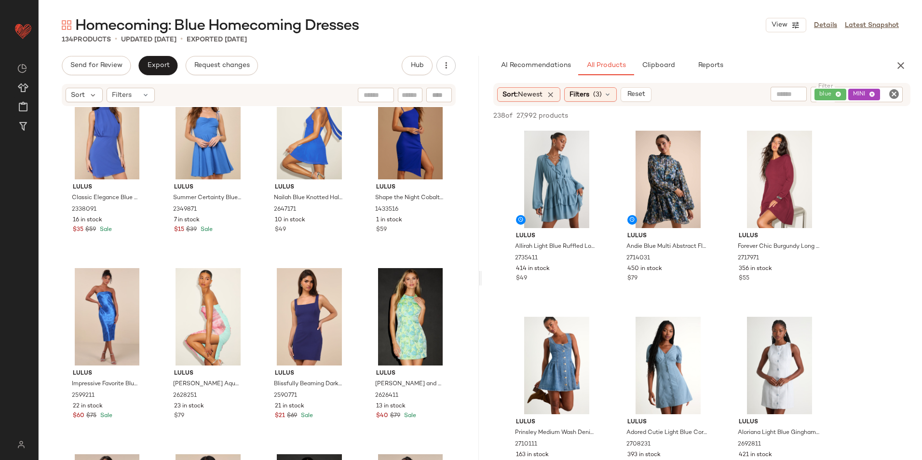
scroll to position [4913, 0]
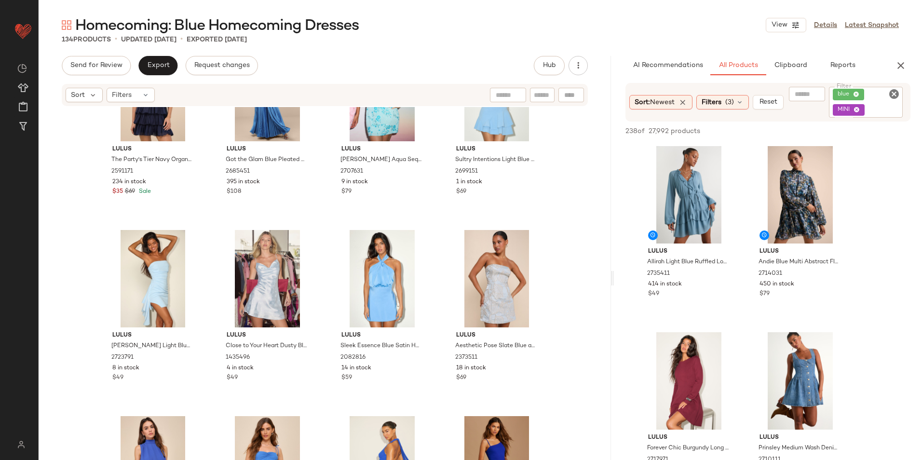
drag, startPoint x: 479, startPoint y: 278, endPoint x: 751, endPoint y: 281, distance: 272.8
click at [751, 281] on div "Homecoming: Blue Homecoming Dresses View Details Latest Snapshot 134 Products •…" at bounding box center [480, 237] width 883 height 444
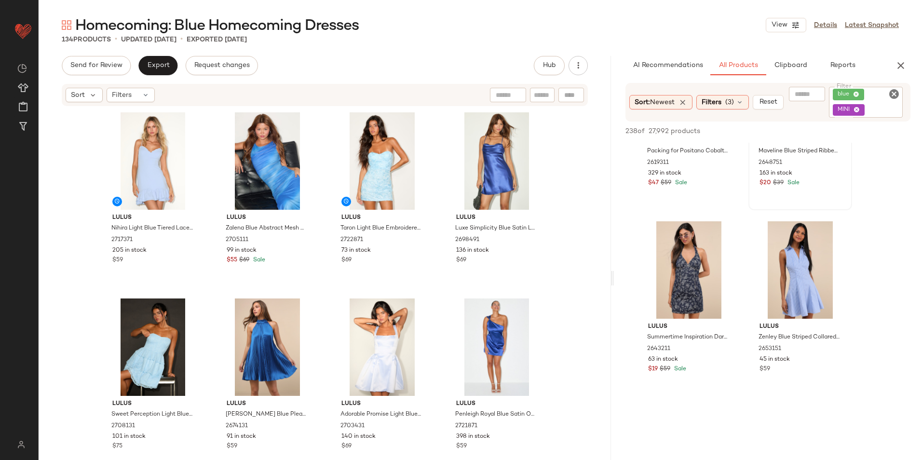
scroll to position [2169, 0]
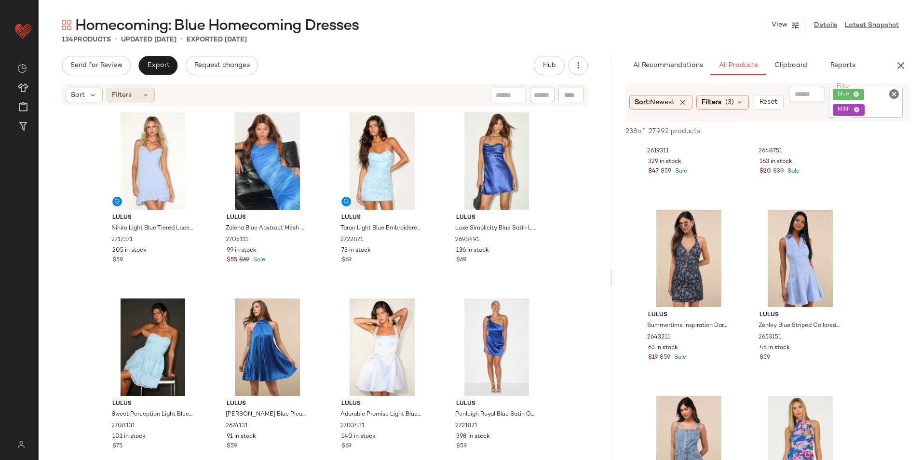
drag, startPoint x: 110, startPoint y: 91, endPoint x: 136, endPoint y: 95, distance: 25.8
click at [111, 93] on div "Filters" at bounding box center [131, 95] width 48 height 14
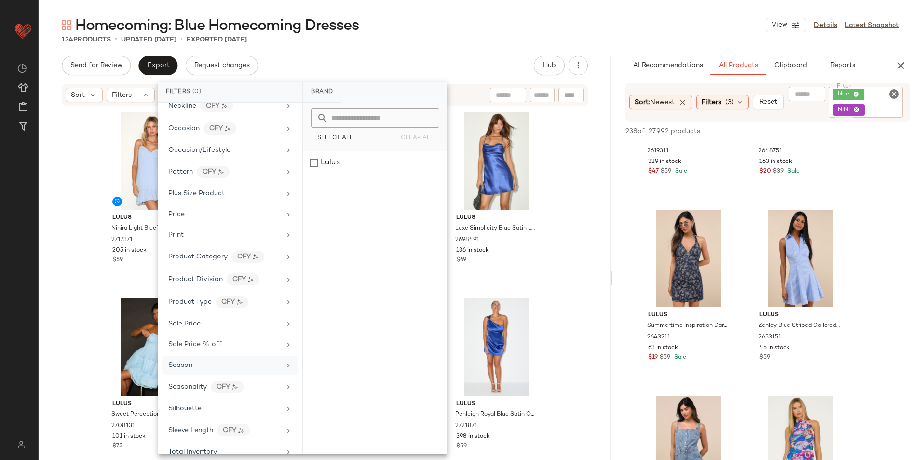
scroll to position [497, 0]
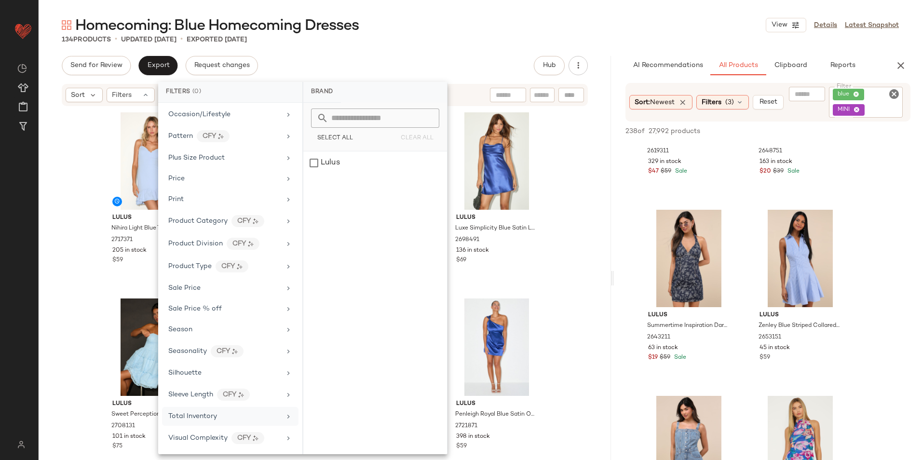
click at [187, 413] on span "Total Inventory" at bounding box center [192, 416] width 49 height 7
click at [421, 182] on input "**" at bounding box center [402, 181] width 58 height 19
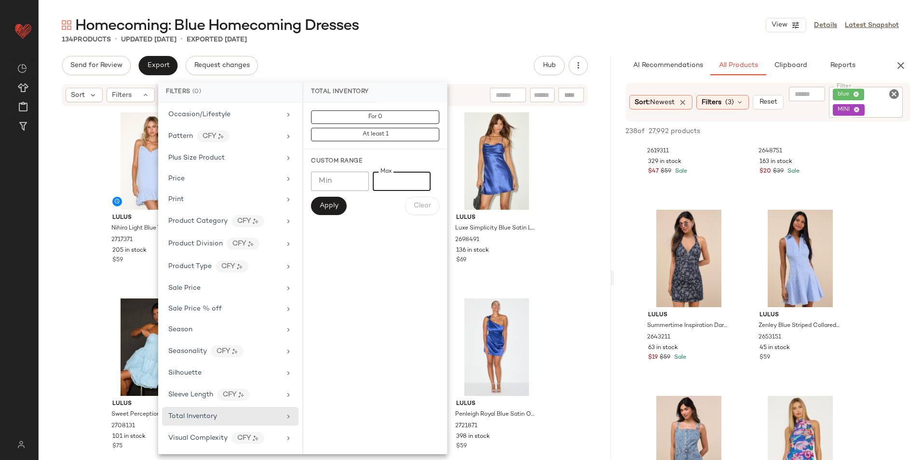
drag, startPoint x: 408, startPoint y: 182, endPoint x: 333, endPoint y: 187, distance: 75.3
click at [333, 187] on div "Min Min Max ** Max" at bounding box center [375, 181] width 128 height 19
type input "**"
click at [321, 209] on span "Apply" at bounding box center [328, 206] width 19 height 8
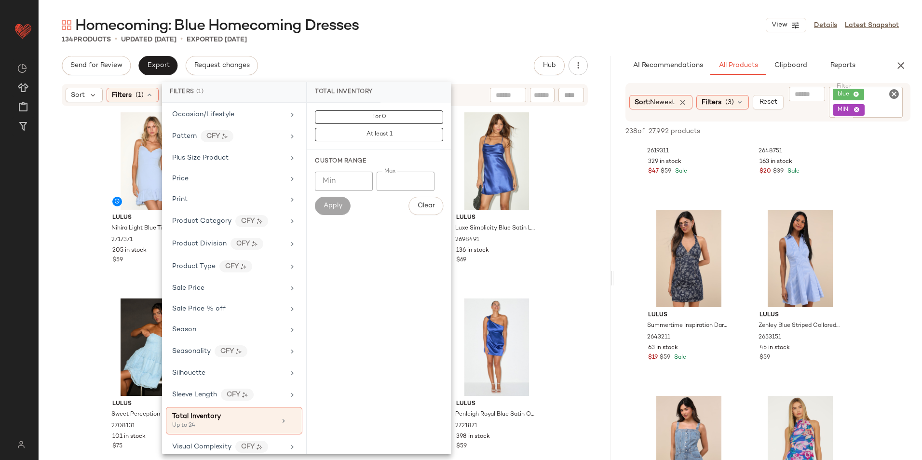
click at [472, 48] on div "Homecoming: Blue Homecoming Dresses View Details Latest Snapshot 134 Products •…" at bounding box center [480, 237] width 883 height 444
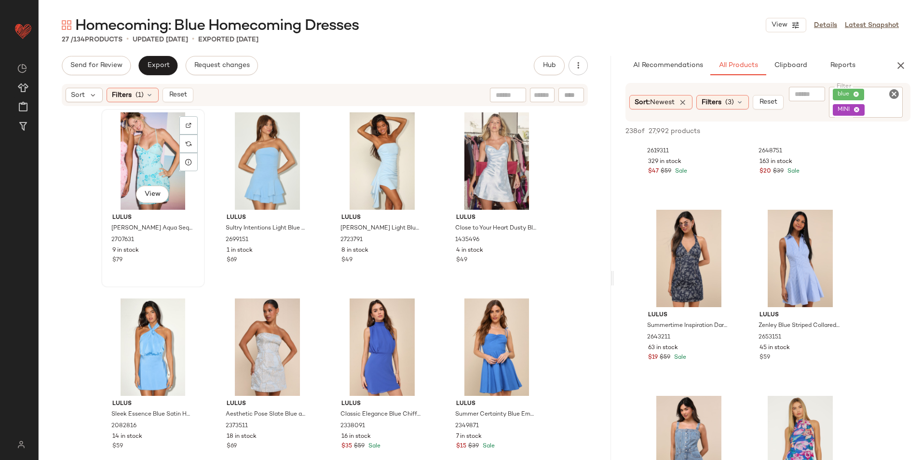
click at [164, 166] on div "View" at bounding box center [153, 160] width 97 height 97
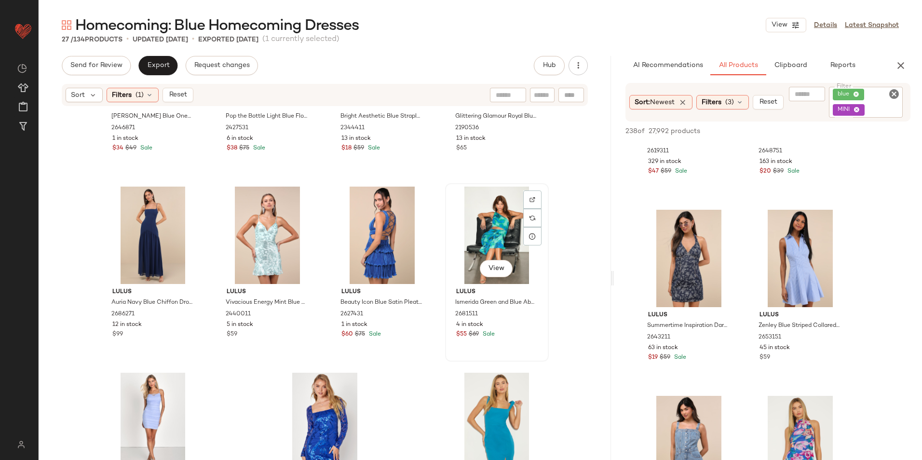
scroll to position [923, 0]
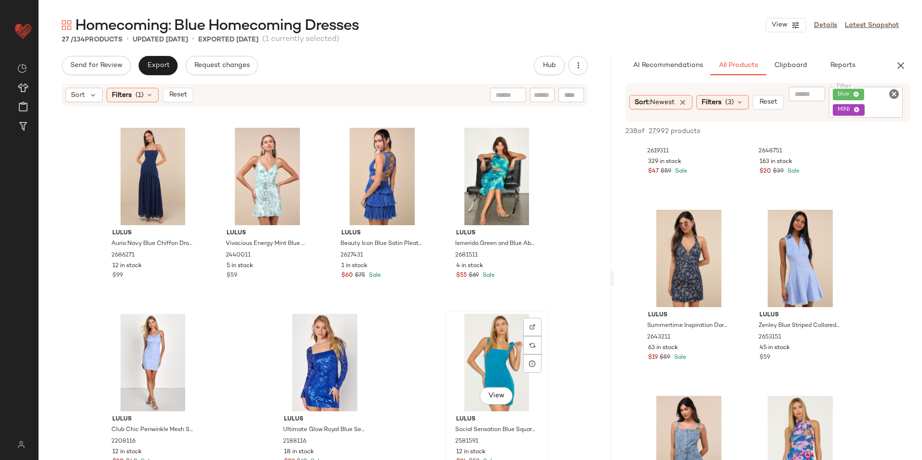
click at [491, 361] on div "View" at bounding box center [496, 362] width 97 height 97
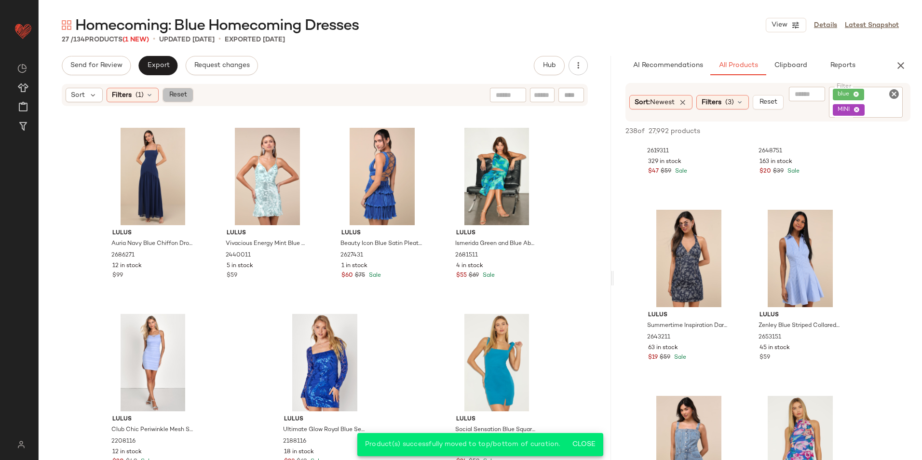
click at [172, 96] on span "Reset" at bounding box center [177, 95] width 18 height 8
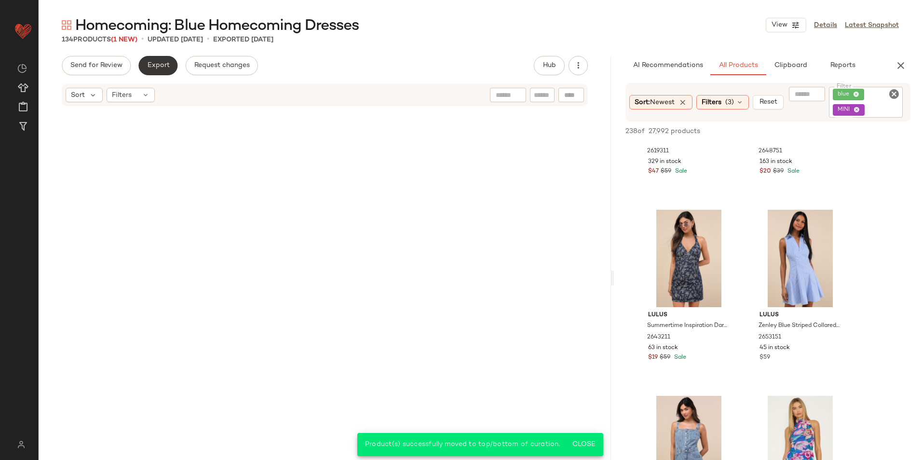
scroll to position [5946, 0]
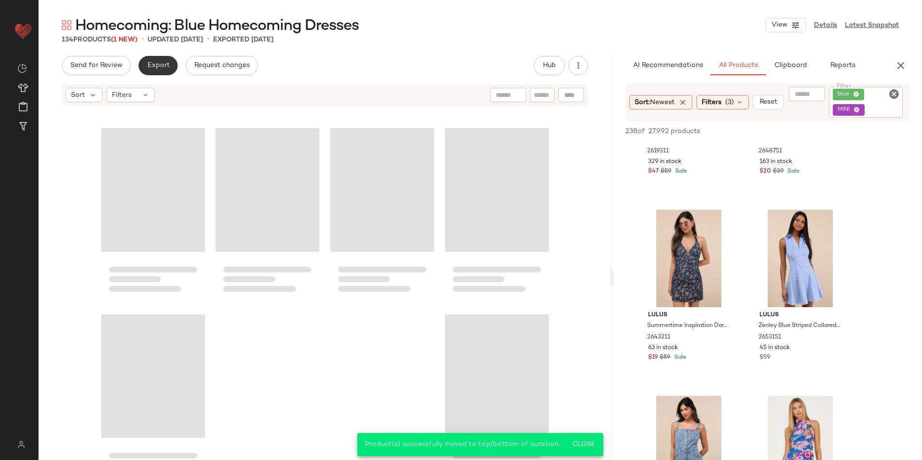
click at [162, 68] on span "Export" at bounding box center [158, 66] width 23 height 8
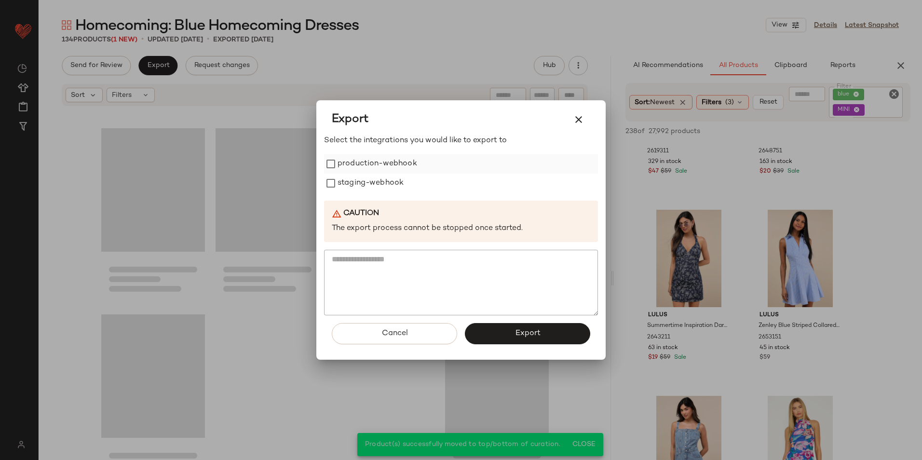
click at [364, 163] on label "production-webhook" at bounding box center [377, 163] width 80 height 19
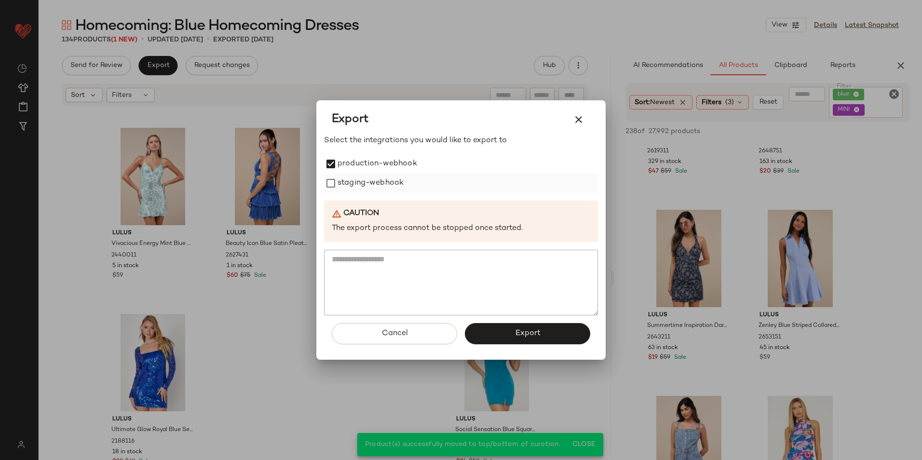
click at [368, 186] on label "staging-webhook" at bounding box center [370, 183] width 66 height 19
click at [497, 335] on button "Export" at bounding box center [527, 333] width 125 height 21
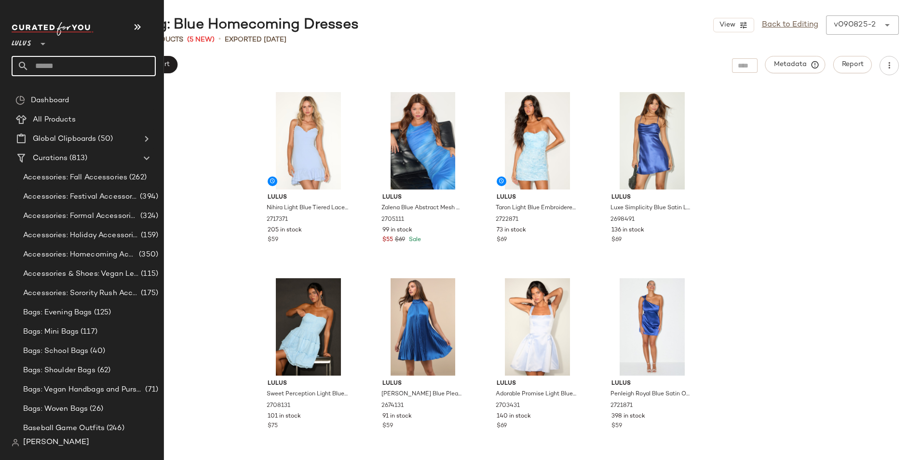
click at [52, 65] on input "text" at bounding box center [92, 66] width 127 height 20
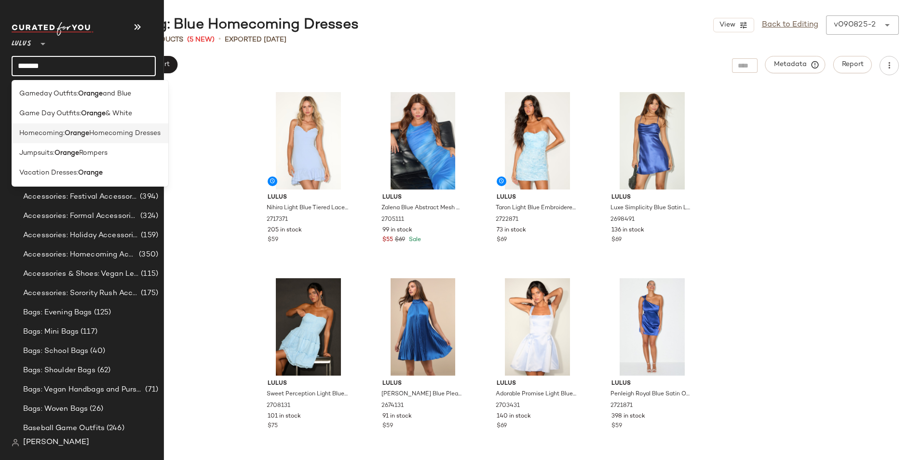
type input "******"
click at [73, 135] on b "Orange" at bounding box center [77, 133] width 25 height 10
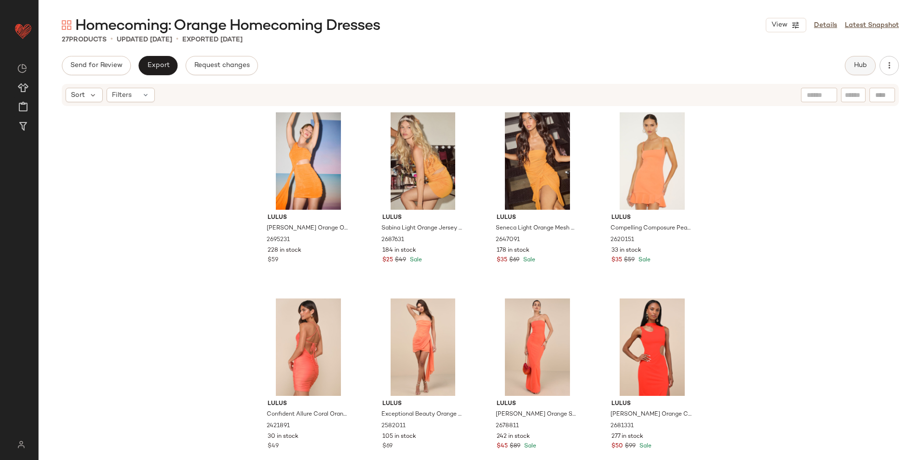
click at [863, 63] on span "Hub" at bounding box center [859, 66] width 13 height 8
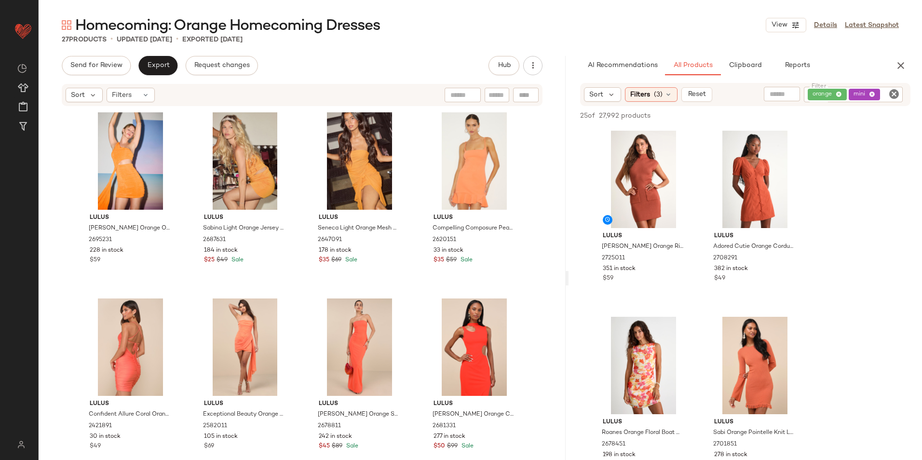
drag, startPoint x: 479, startPoint y: 279, endPoint x: 575, endPoint y: 280, distance: 95.4
click at [575, 280] on div "Homecoming: Orange Homecoming Dresses View Details Latest Snapshot 27 Products …" at bounding box center [480, 237] width 883 height 444
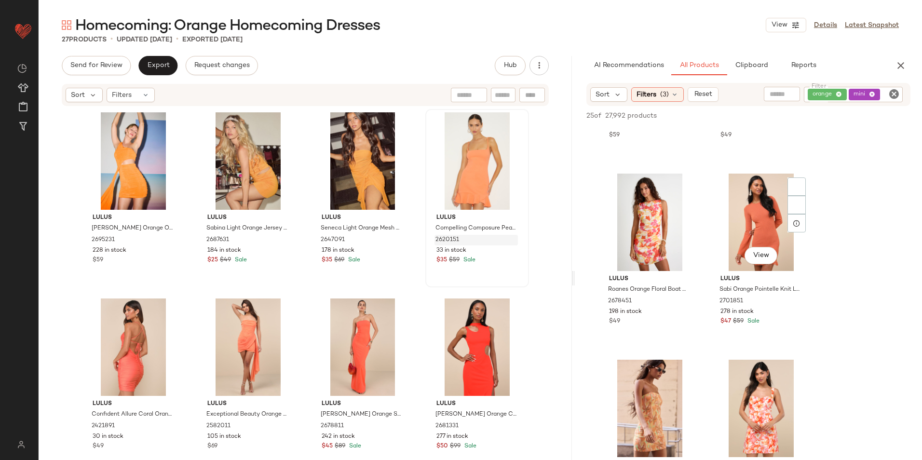
scroll to position [48, 0]
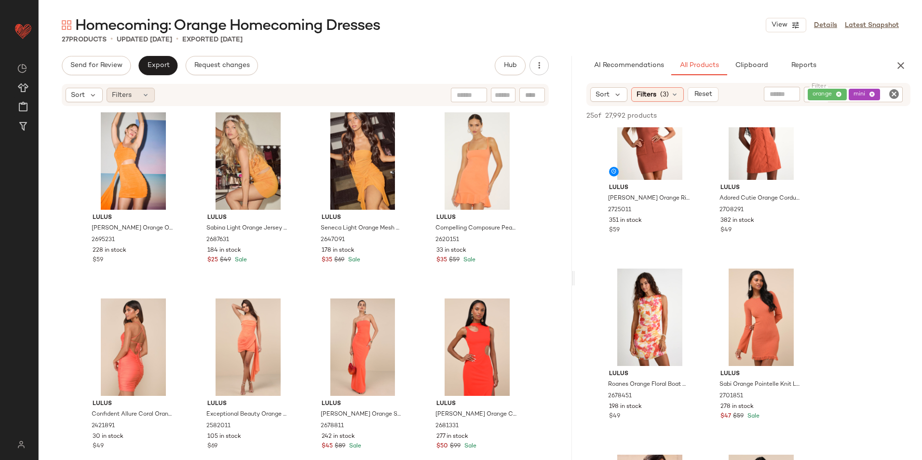
click at [150, 93] on div "Filters" at bounding box center [131, 95] width 48 height 14
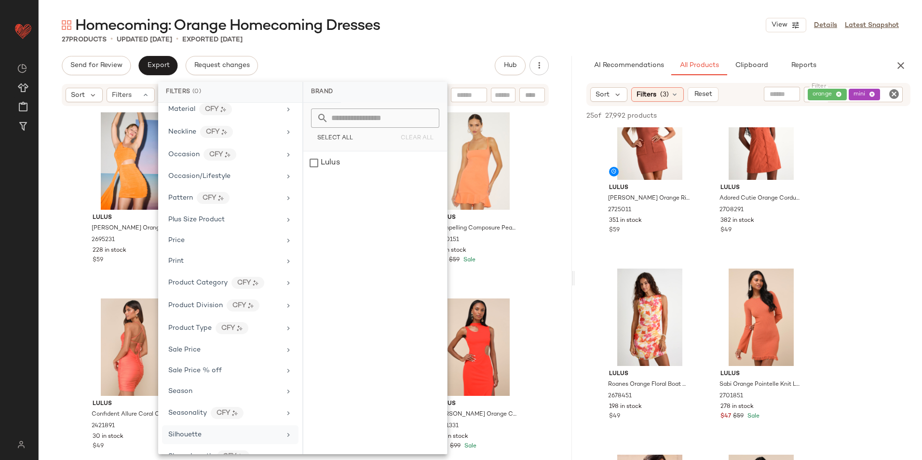
scroll to position [497, 0]
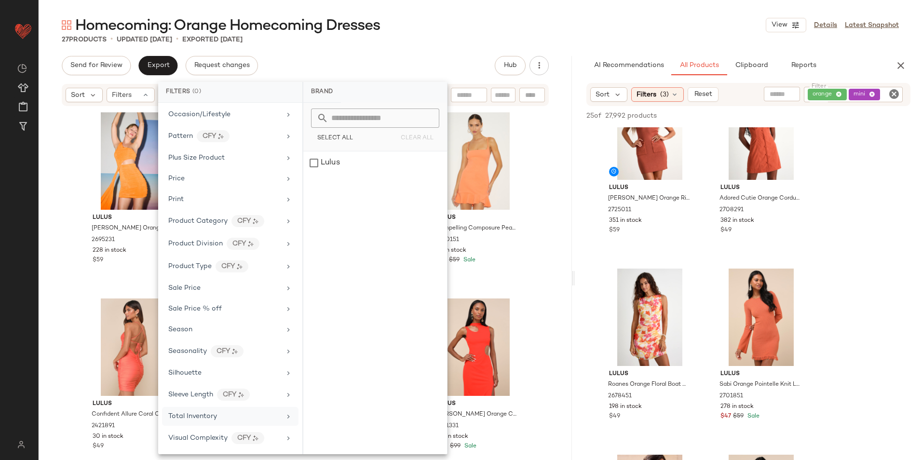
click at [208, 408] on div "Total Inventory" at bounding box center [230, 416] width 136 height 19
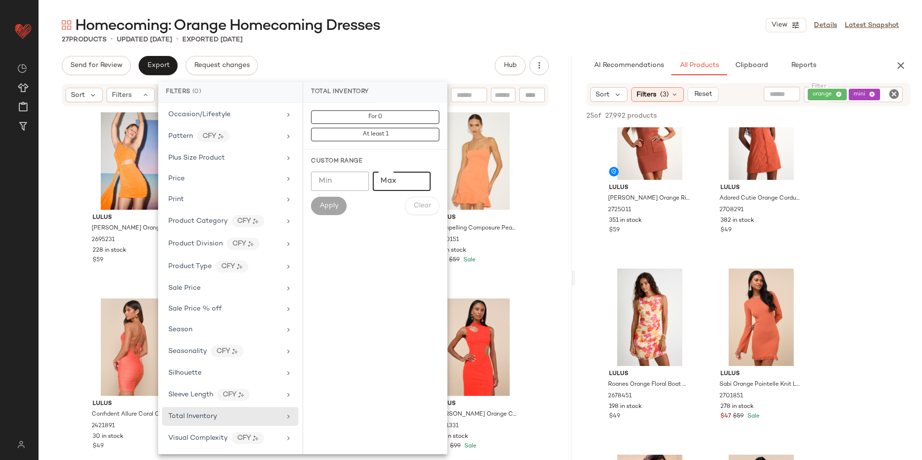
click at [405, 180] on input "Max" at bounding box center [402, 181] width 58 height 19
type input "**"
click at [336, 204] on span "Apply" at bounding box center [328, 206] width 19 height 8
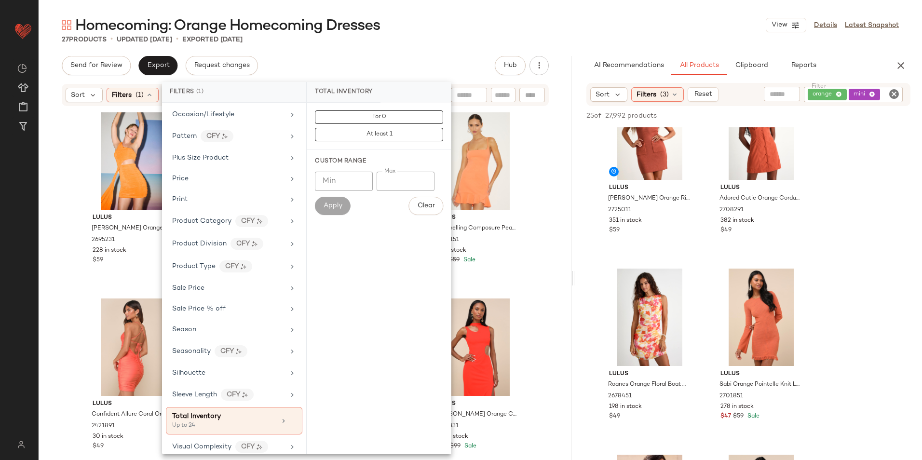
click at [436, 40] on div "27 Products • updated Sep 8th • Exported Sep 8th" at bounding box center [480, 40] width 883 height 10
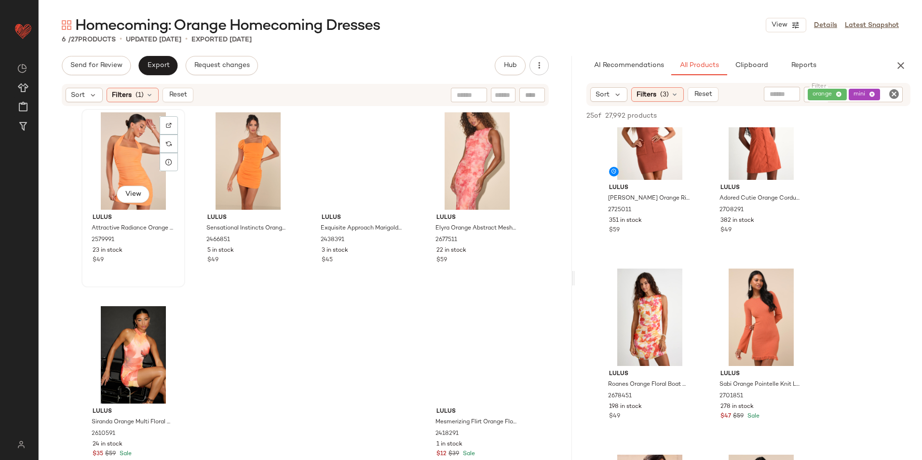
click at [121, 148] on div "View" at bounding box center [133, 160] width 97 height 97
click at [458, 351] on div "View" at bounding box center [476, 354] width 97 height 97
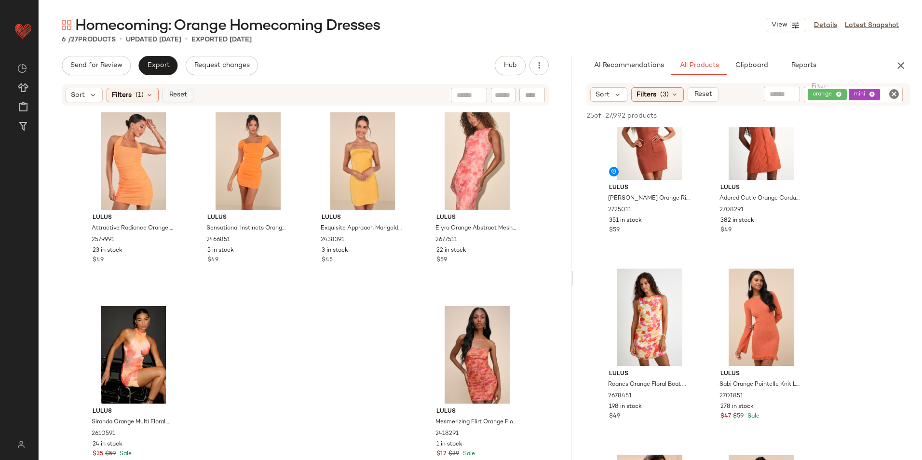
click at [178, 93] on span "Reset" at bounding box center [177, 95] width 18 height 8
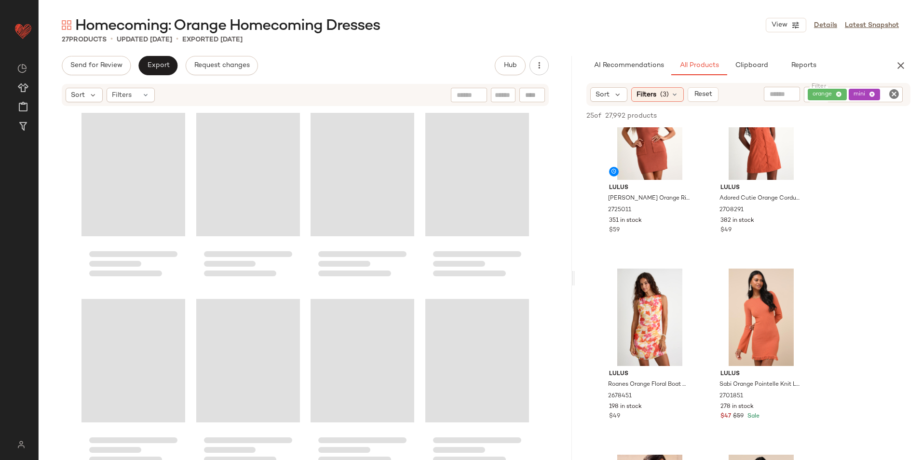
scroll to position [923, 0]
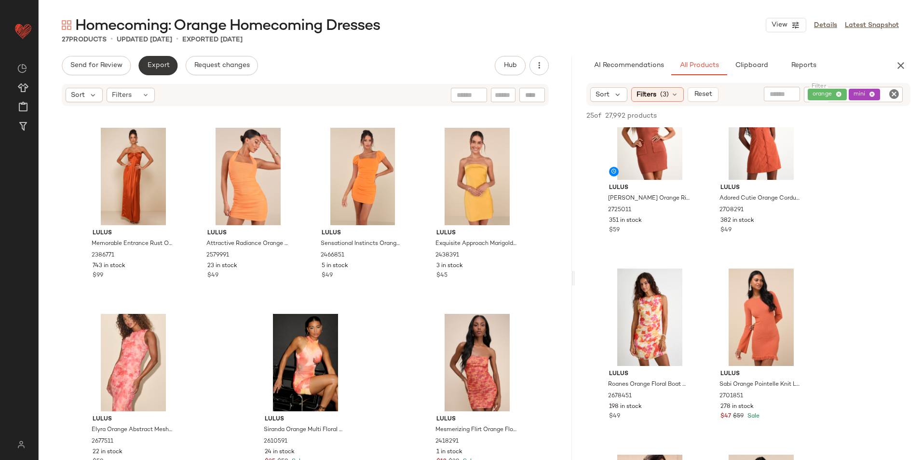
click at [160, 64] on span "Export" at bounding box center [158, 66] width 23 height 8
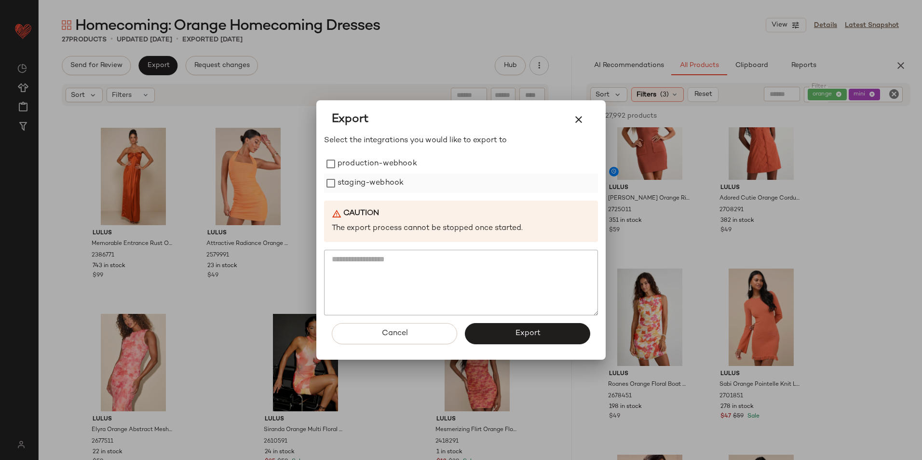
drag, startPoint x: 354, startPoint y: 159, endPoint x: 353, endPoint y: 192, distance: 32.8
click at [355, 164] on label "production-webhook" at bounding box center [377, 163] width 80 height 19
click at [352, 193] on div "Select the integrations you would like to export to production-webhook staging-…" at bounding box center [461, 225] width 274 height 180
drag, startPoint x: 379, startPoint y: 191, endPoint x: 387, endPoint y: 186, distance: 8.7
click at [380, 190] on label "staging-webhook" at bounding box center [370, 183] width 66 height 19
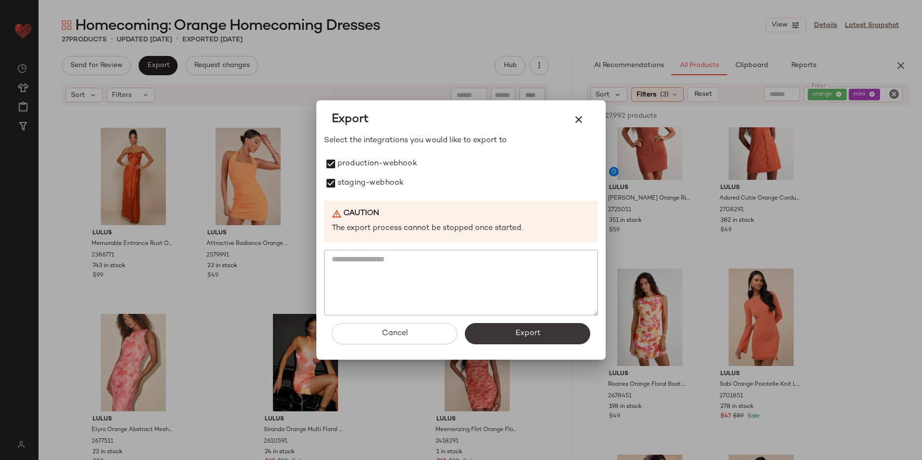
click at [508, 328] on button "Export" at bounding box center [527, 333] width 125 height 21
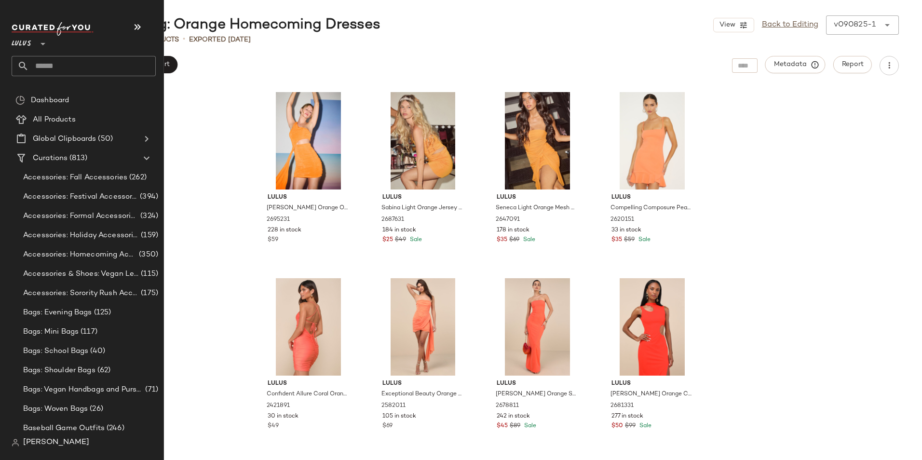
click at [63, 67] on input "text" at bounding box center [92, 66] width 127 height 20
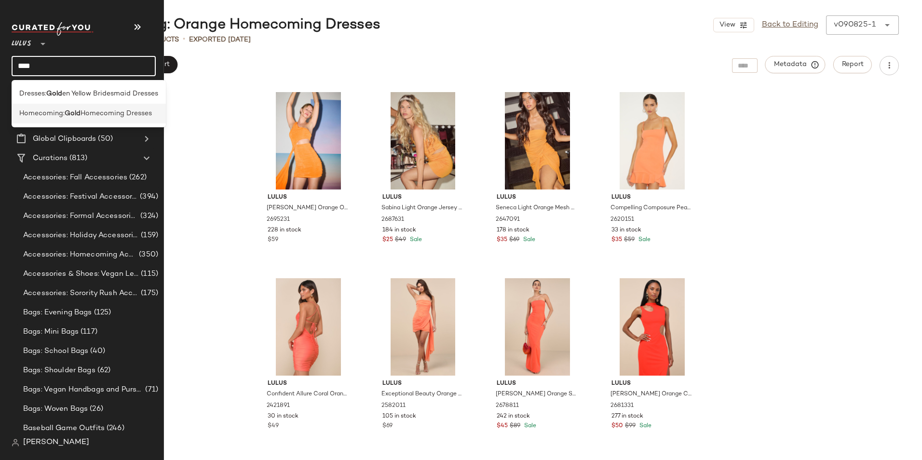
type input "****"
click at [63, 120] on div "Homecoming: Gold Homecoming Dresses" at bounding box center [89, 114] width 154 height 20
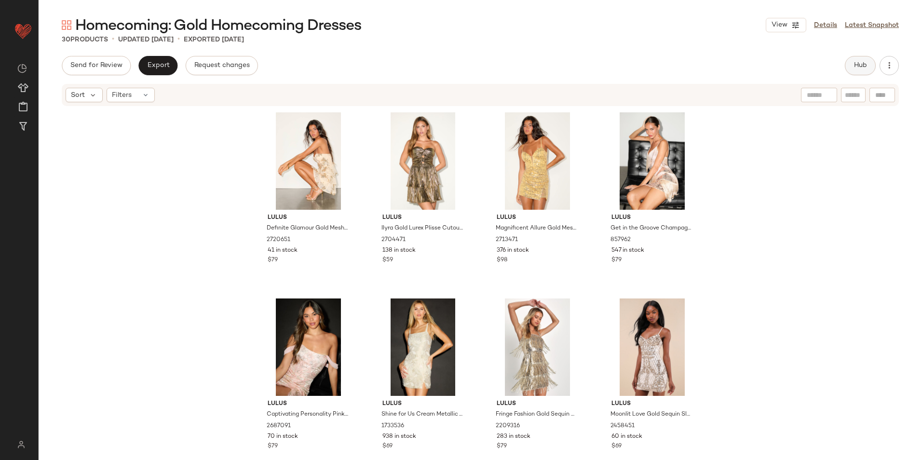
click at [856, 62] on span "Hub" at bounding box center [859, 66] width 13 height 8
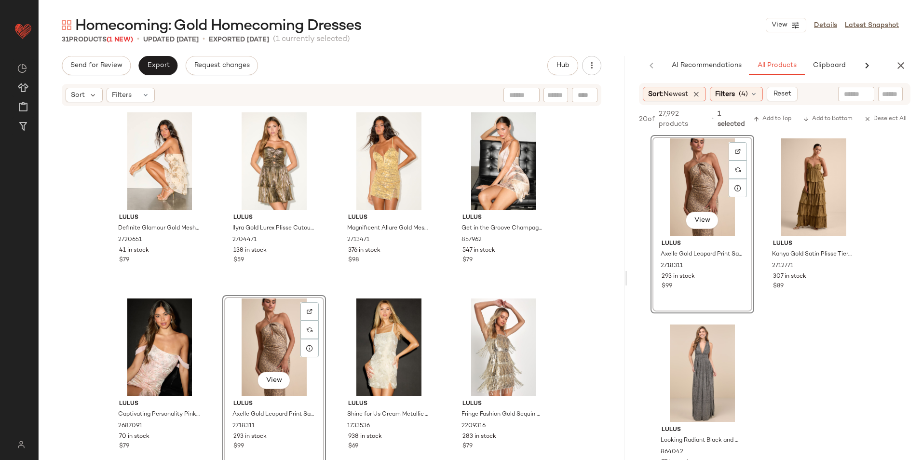
drag, startPoint x: 480, startPoint y: 281, endPoint x: 654, endPoint y: 287, distance: 174.6
click at [654, 287] on div "Homecoming: Gold Homecoming Dresses View Details Latest Snapshot 31 Products (1…" at bounding box center [480, 237] width 883 height 444
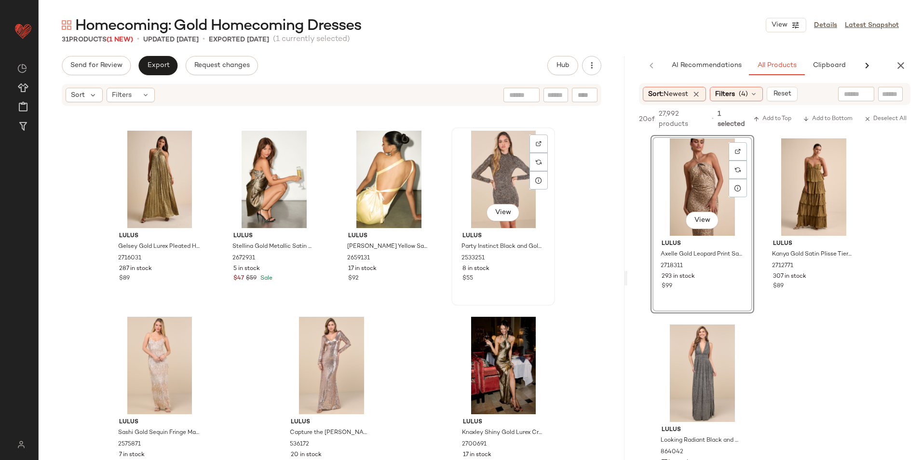
scroll to position [1109, 0]
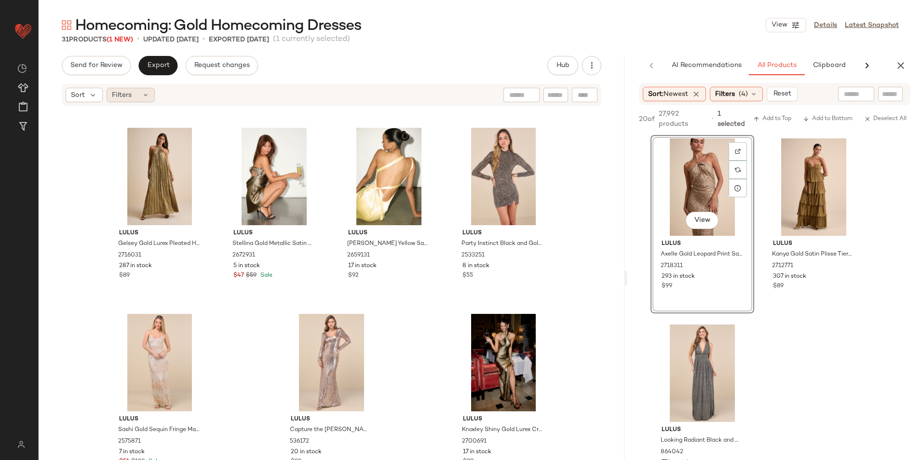
click at [150, 97] on div "Filters" at bounding box center [131, 95] width 48 height 14
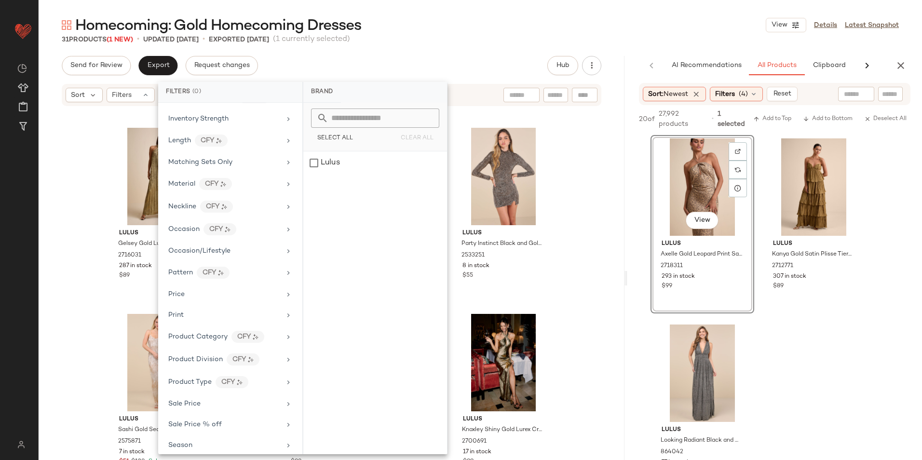
scroll to position [477, 0]
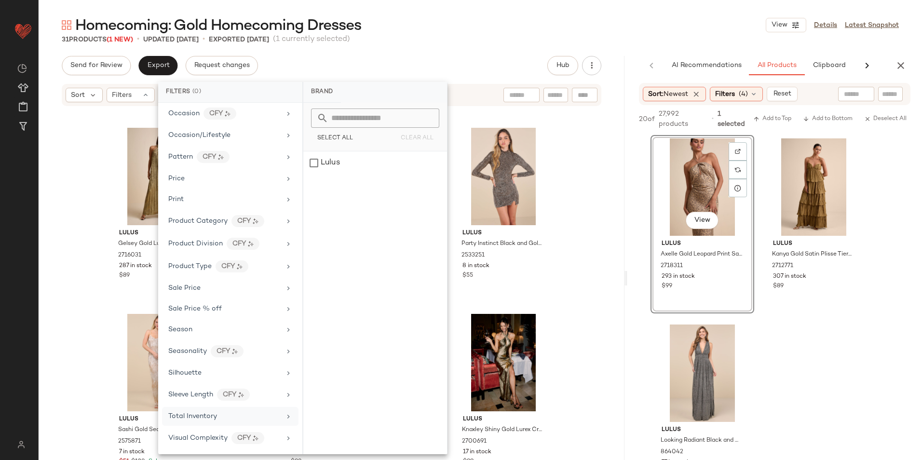
click at [216, 411] on div "Total Inventory" at bounding box center [230, 416] width 136 height 19
click at [406, 185] on input "Max" at bounding box center [402, 181] width 58 height 19
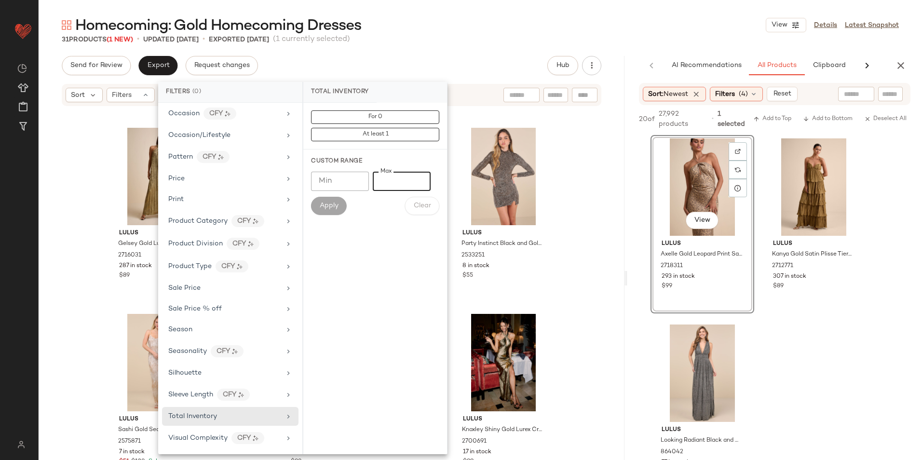
click at [404, 175] on input "Max" at bounding box center [402, 181] width 58 height 19
type input "**"
click at [336, 210] on span "Apply" at bounding box center [328, 206] width 19 height 8
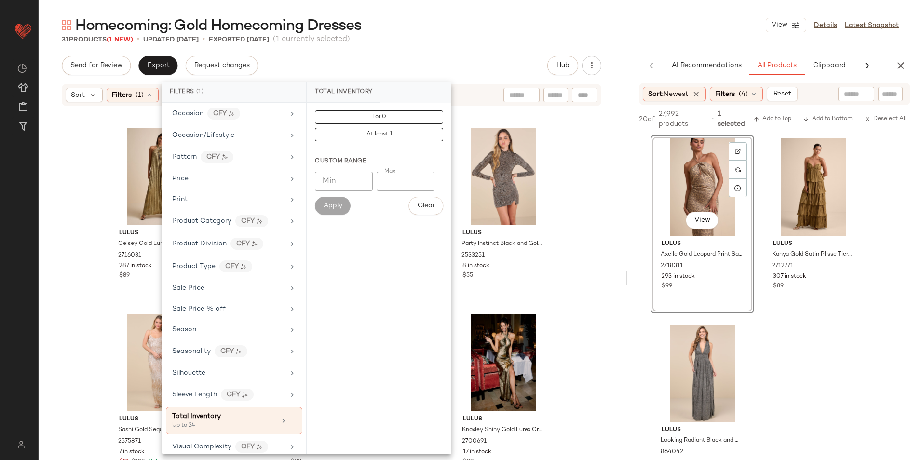
click at [453, 48] on div "Homecoming: Gold Homecoming Dresses View Details Latest Snapshot 31 Products (1…" at bounding box center [480, 237] width 883 height 444
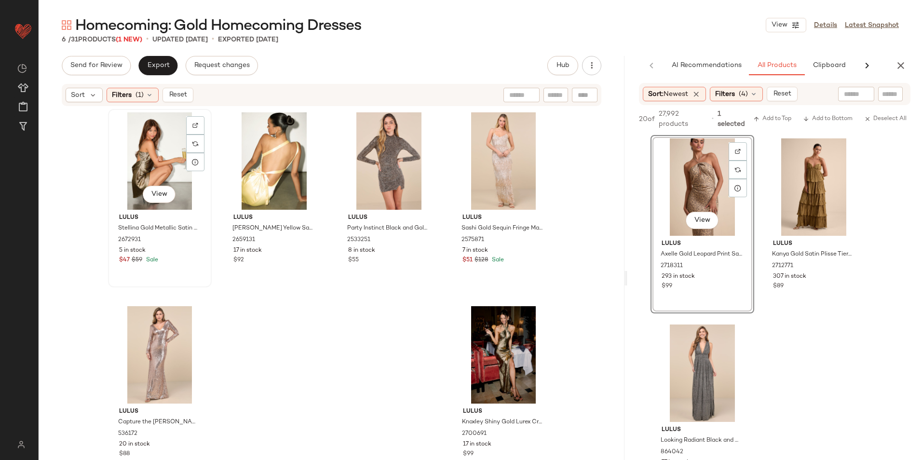
click at [164, 142] on div "View" at bounding box center [159, 160] width 97 height 97
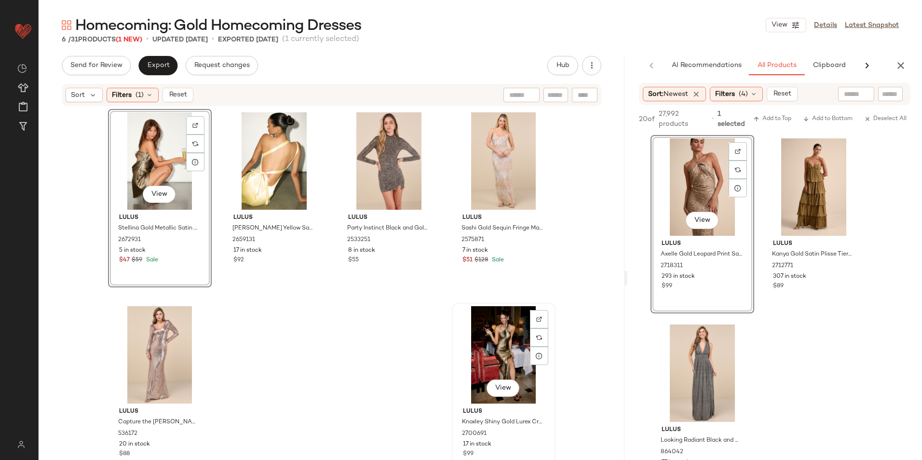
click at [487, 354] on div "View" at bounding box center [503, 354] width 97 height 97
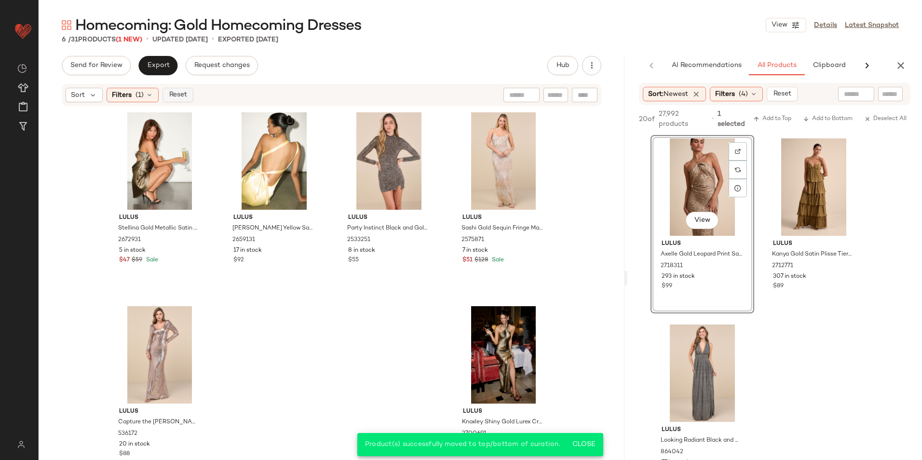
click at [172, 96] on span "Reset" at bounding box center [177, 95] width 18 height 8
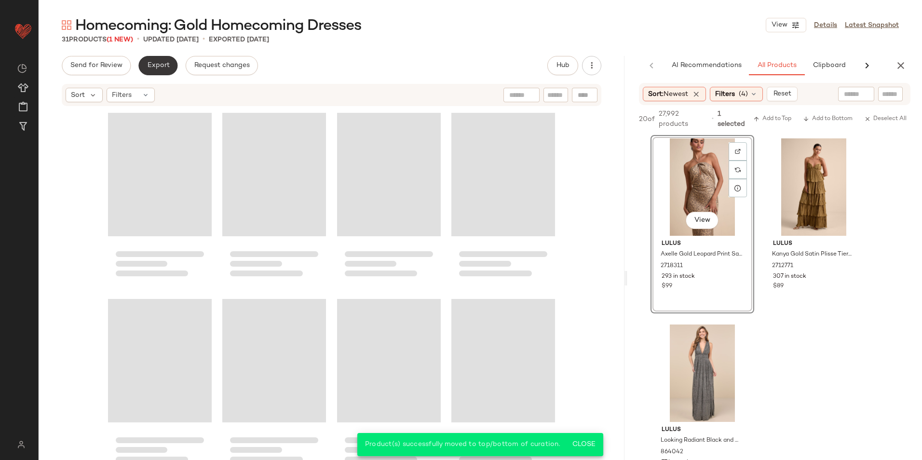
click at [170, 68] on button "Export" at bounding box center [157, 65] width 39 height 19
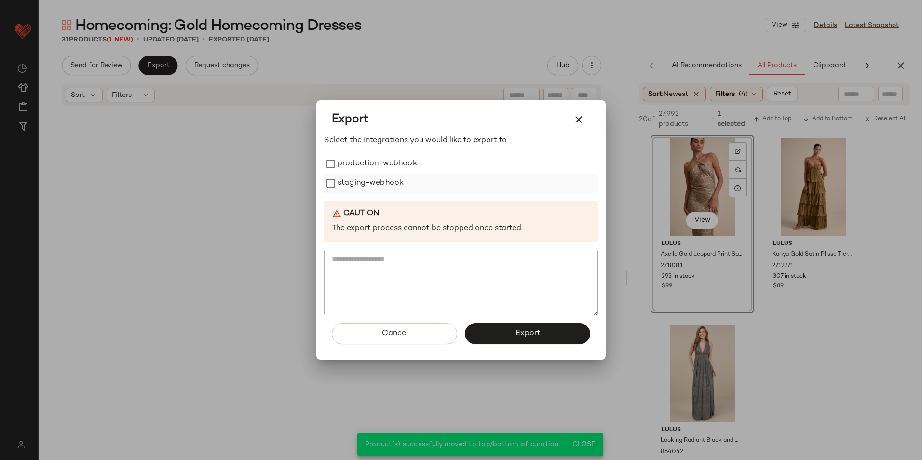
scroll to position [1109, 0]
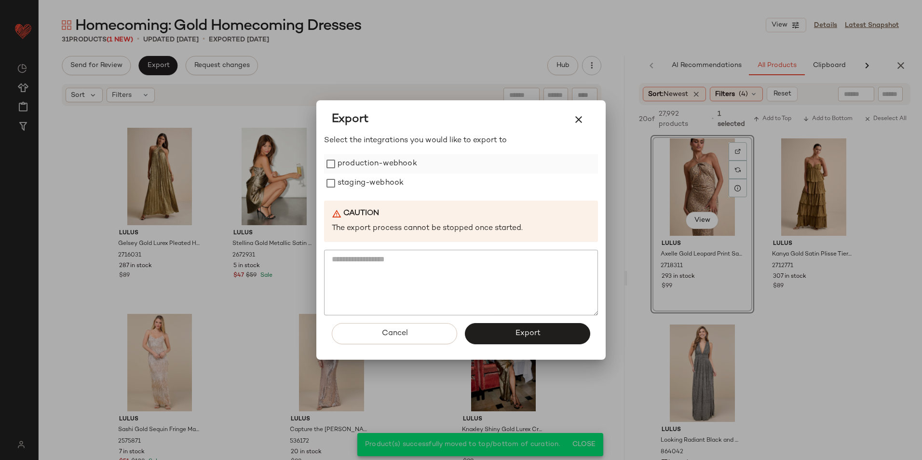
click at [394, 162] on label "production-webhook" at bounding box center [377, 163] width 80 height 19
click at [387, 183] on label "staging-webhook" at bounding box center [370, 183] width 66 height 19
click at [495, 334] on button "Export" at bounding box center [527, 333] width 125 height 21
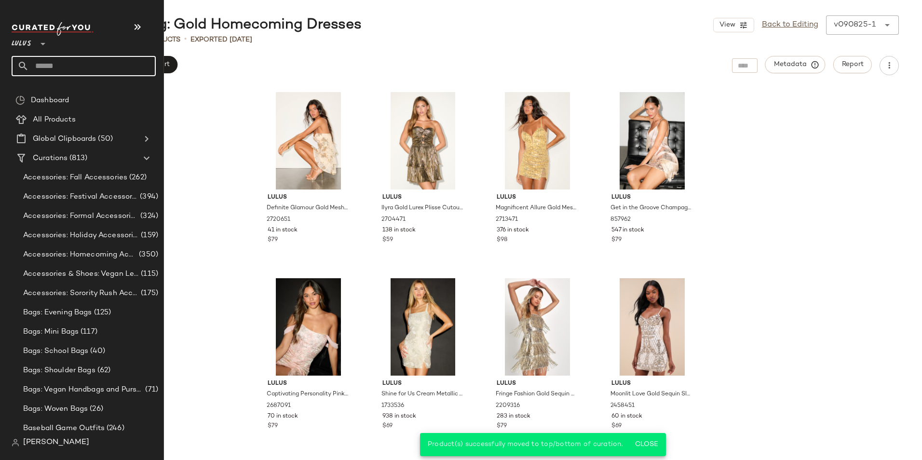
click at [47, 65] on input "text" at bounding box center [92, 66] width 127 height 20
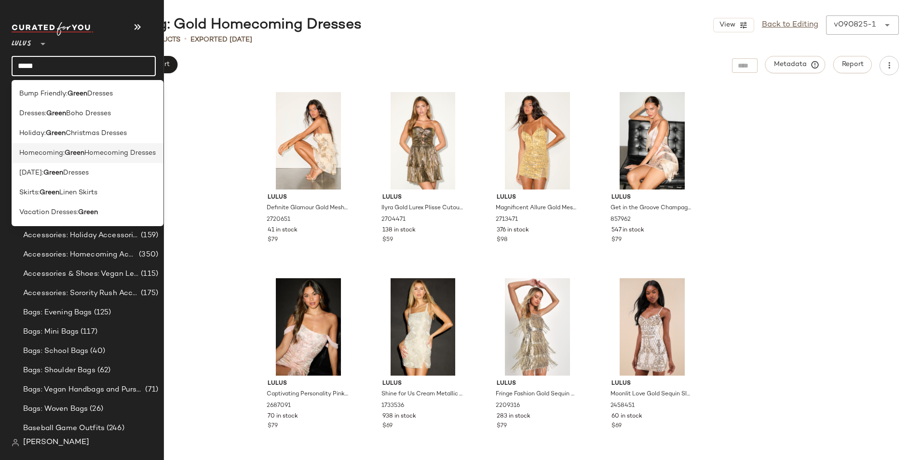
type input "*****"
click at [60, 156] on span "Homecoming:" at bounding box center [41, 153] width 45 height 10
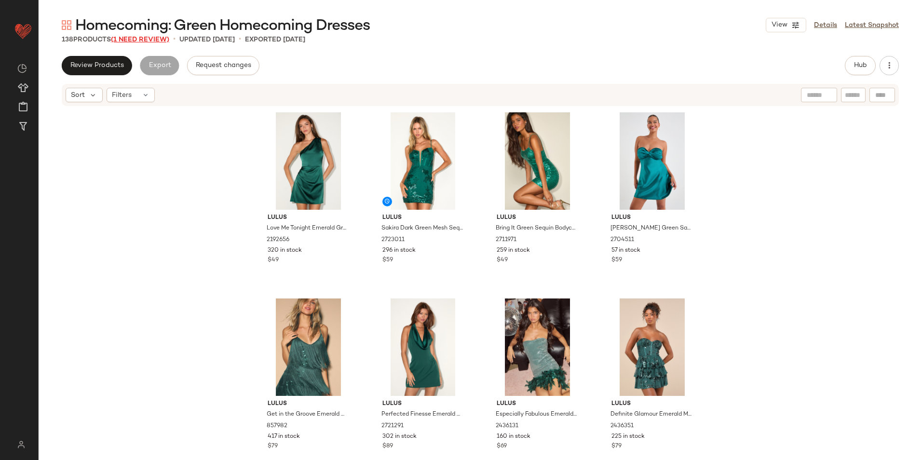
click at [135, 41] on span "(1 Need Review)" at bounding box center [140, 39] width 58 height 7
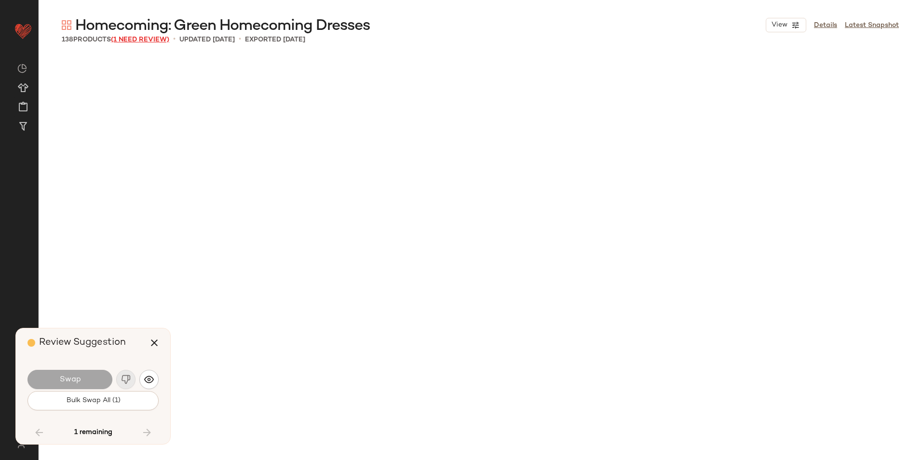
scroll to position [5023, 0]
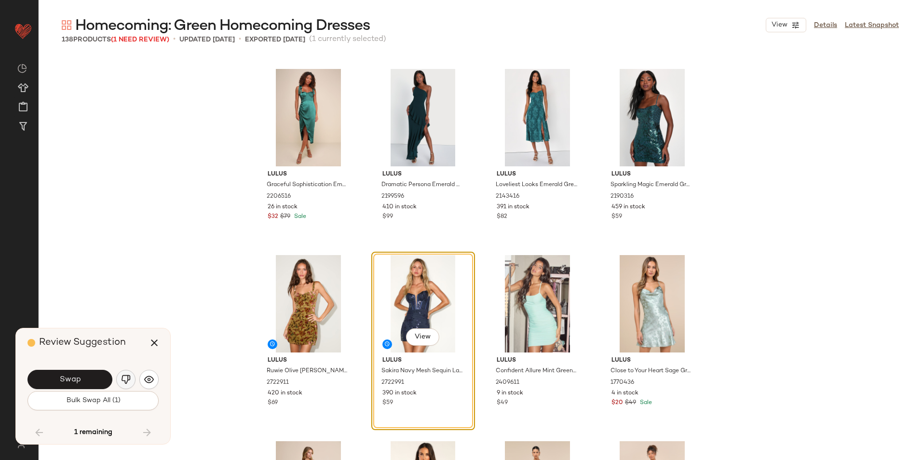
click at [127, 378] on img "button" at bounding box center [126, 380] width 10 height 10
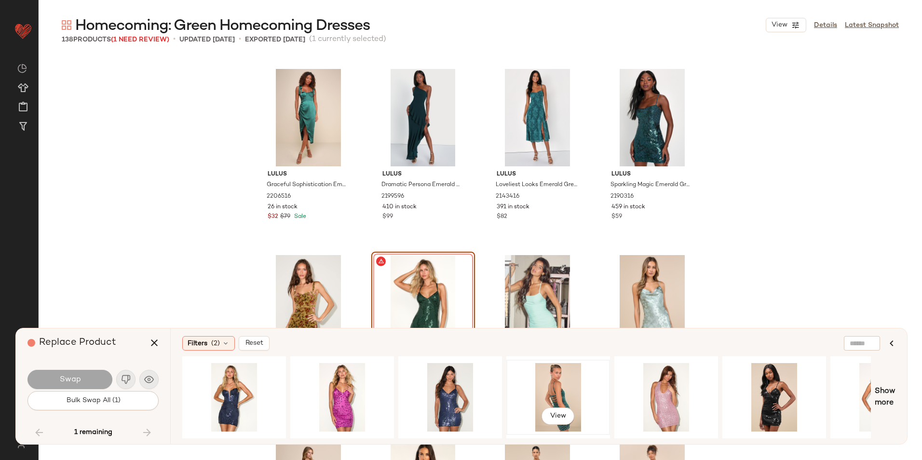
click at [575, 389] on div "View" at bounding box center [557, 397] width 97 height 68
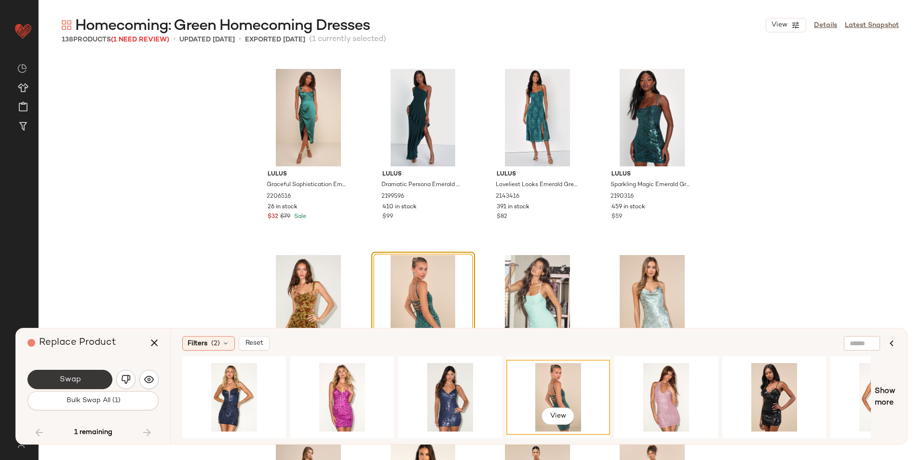
click at [88, 376] on button "Swap" at bounding box center [69, 379] width 85 height 19
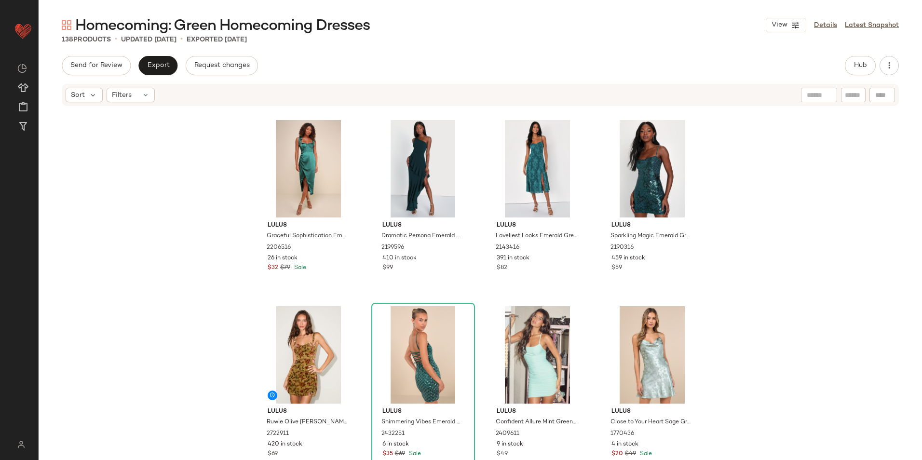
scroll to position [5264, 0]
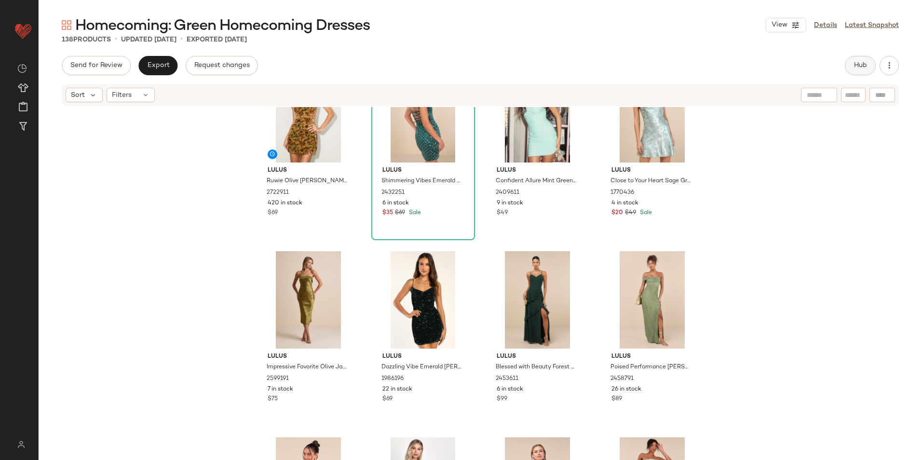
click at [860, 65] on span "Hub" at bounding box center [859, 66] width 13 height 8
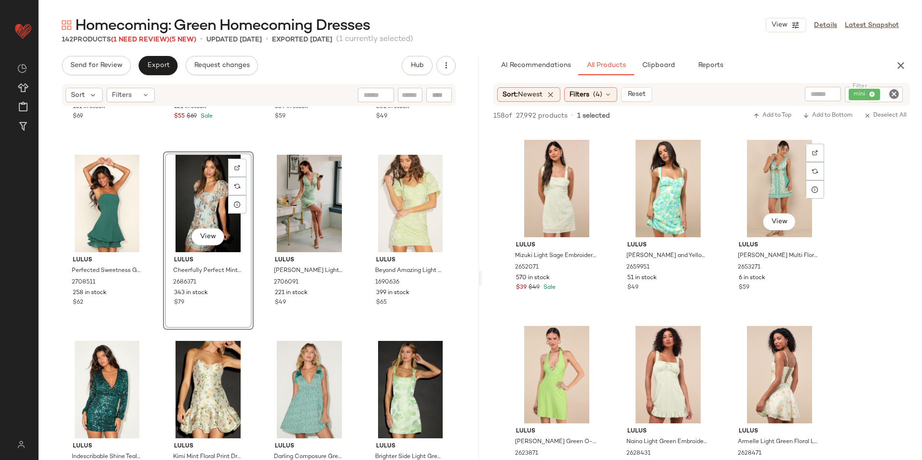
scroll to position [964, 0]
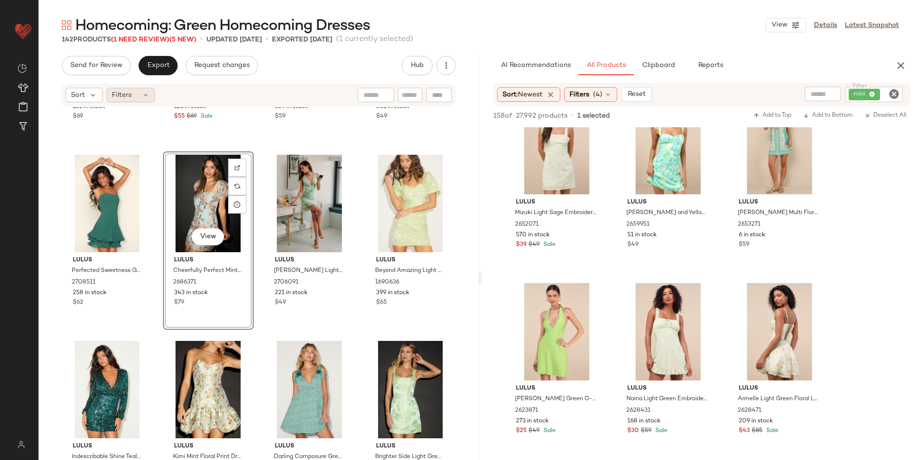
click at [143, 95] on icon at bounding box center [146, 95] width 8 height 8
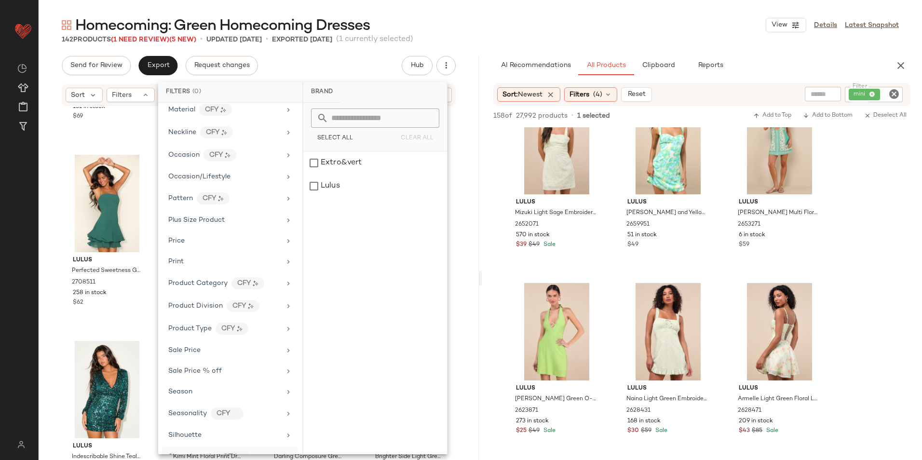
scroll to position [497, 0]
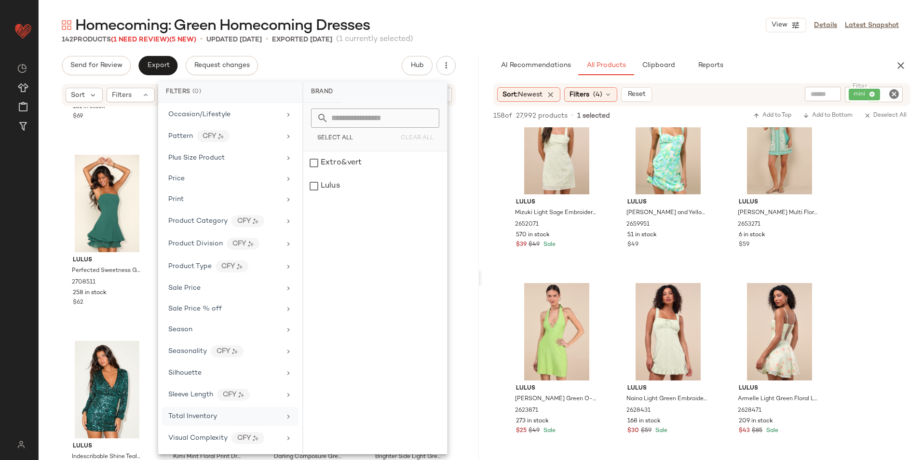
click at [210, 412] on div "Total Inventory" at bounding box center [192, 416] width 49 height 10
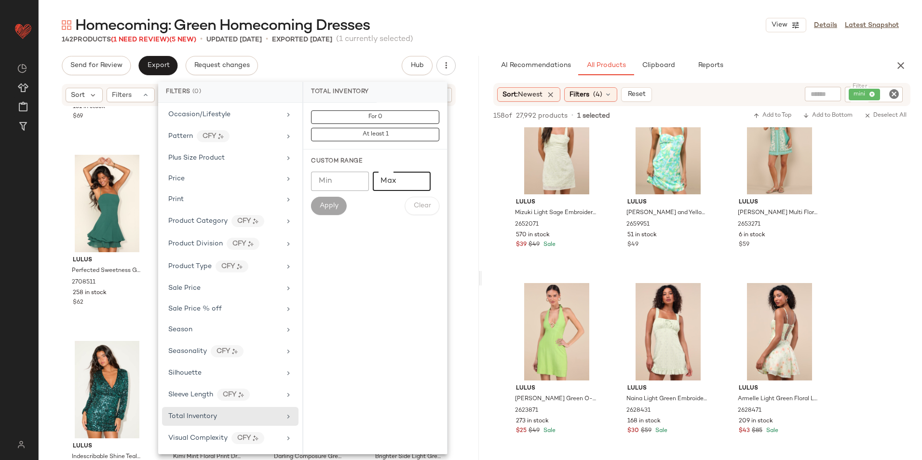
click at [405, 180] on input "Max" at bounding box center [402, 181] width 58 height 19
type input "**"
click at [321, 202] on span "Apply" at bounding box center [328, 206] width 19 height 8
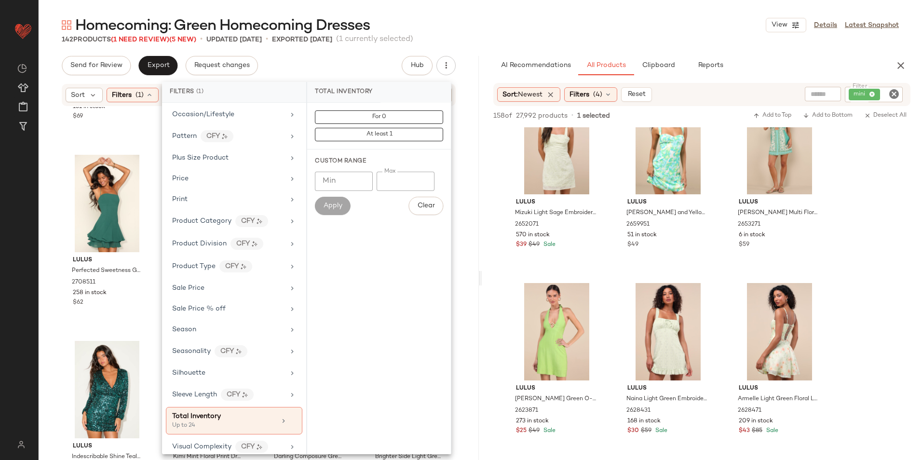
click at [495, 4] on main "Homecoming: Green Homecoming Dresses View Details Latest Snapshot 142 Products …" at bounding box center [461, 230] width 922 height 460
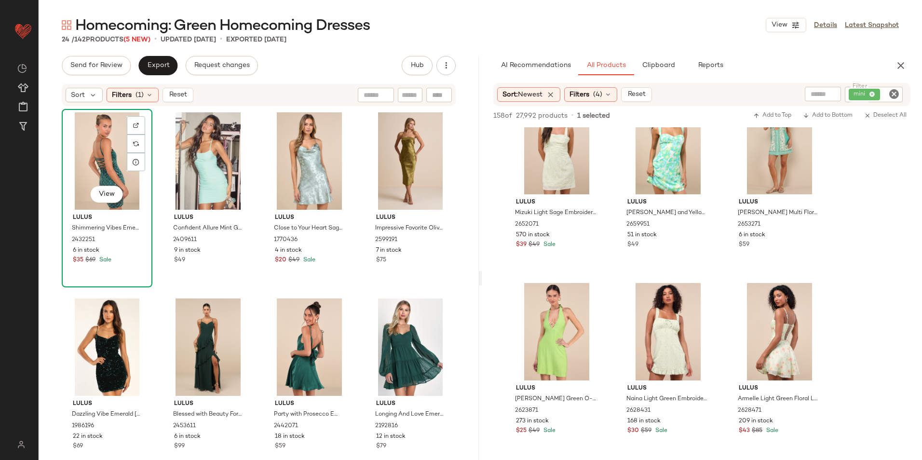
click at [95, 159] on div "View" at bounding box center [107, 160] width 84 height 97
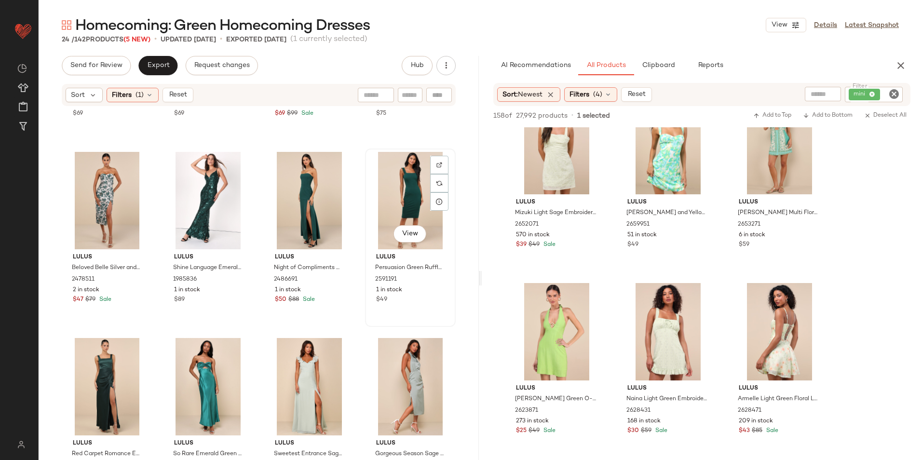
scroll to position [736, 0]
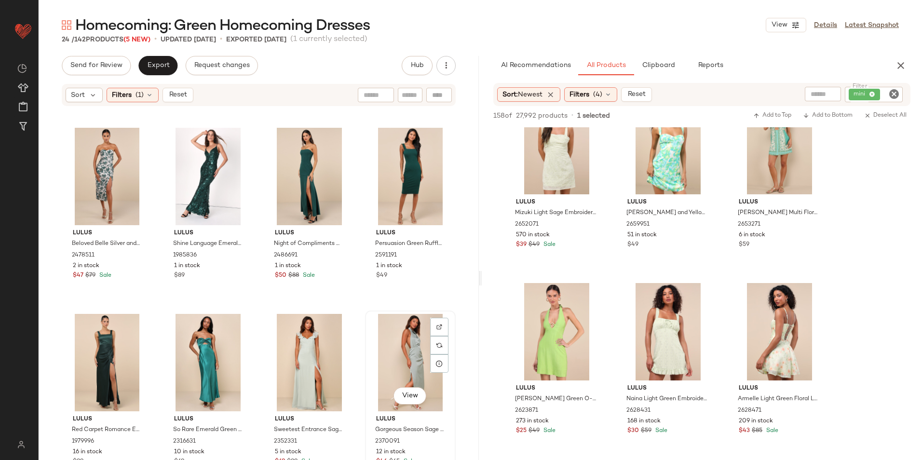
click at [396, 367] on div "View" at bounding box center [410, 362] width 84 height 97
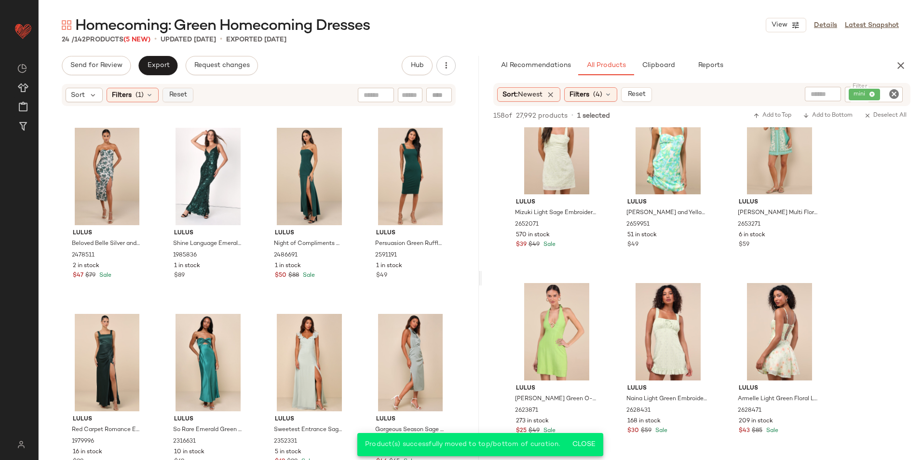
click at [177, 92] on span "Reset" at bounding box center [177, 95] width 18 height 8
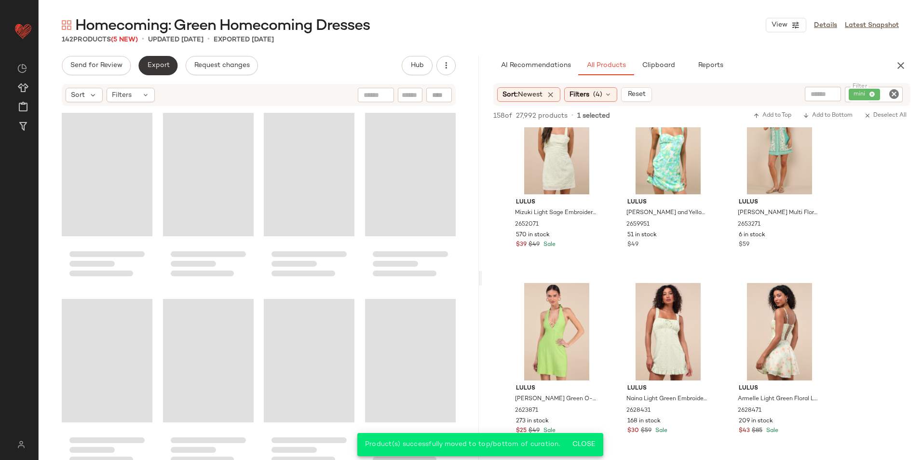
scroll to position [6318, 0]
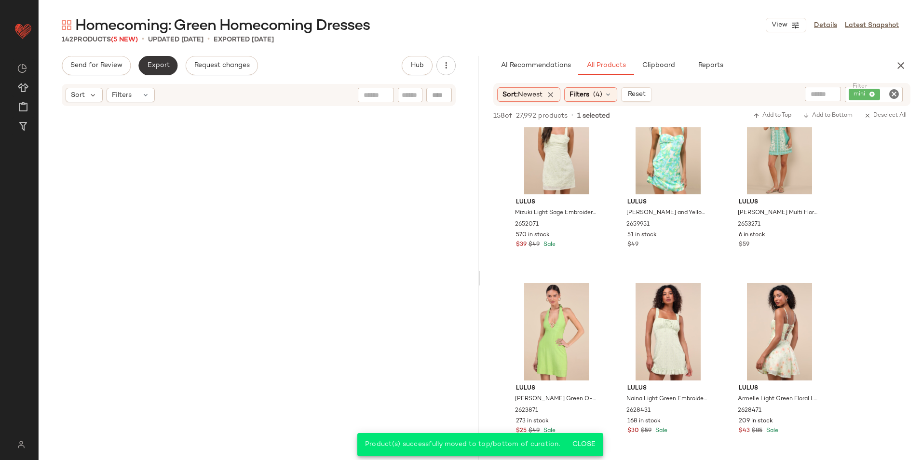
click at [161, 64] on span "Export" at bounding box center [158, 66] width 23 height 8
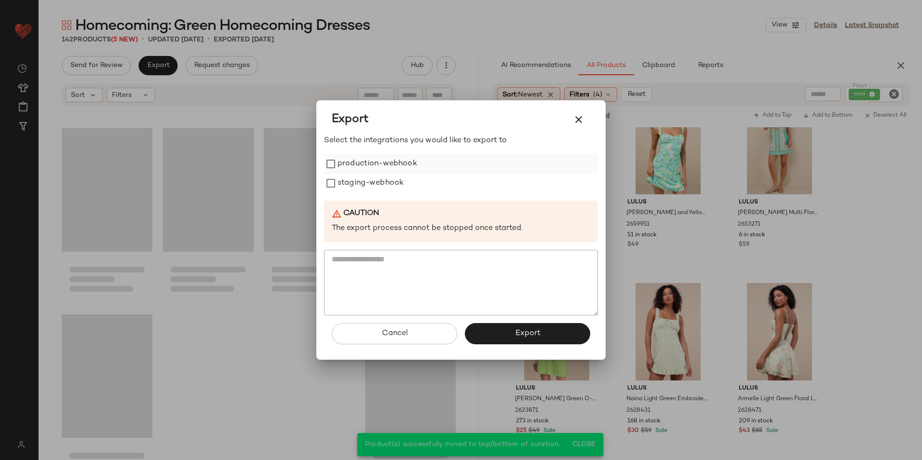
click at [376, 165] on label "production-webhook" at bounding box center [377, 163] width 80 height 19
click at [364, 178] on label "staging-webhook" at bounding box center [370, 183] width 66 height 19
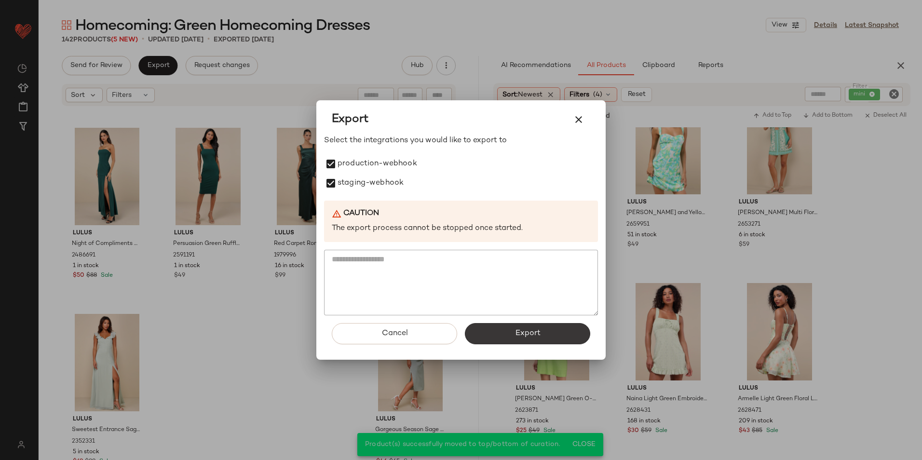
click at [507, 330] on button "Export" at bounding box center [527, 333] width 125 height 21
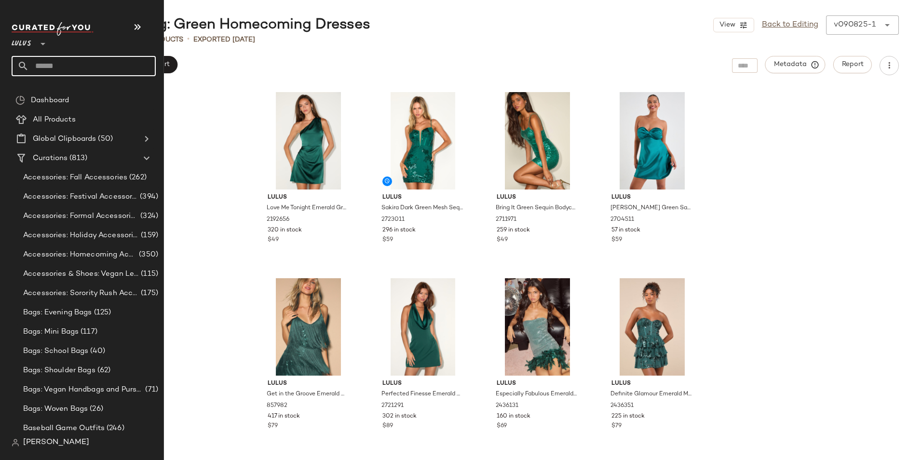
click at [42, 65] on input "text" at bounding box center [92, 66] width 127 height 20
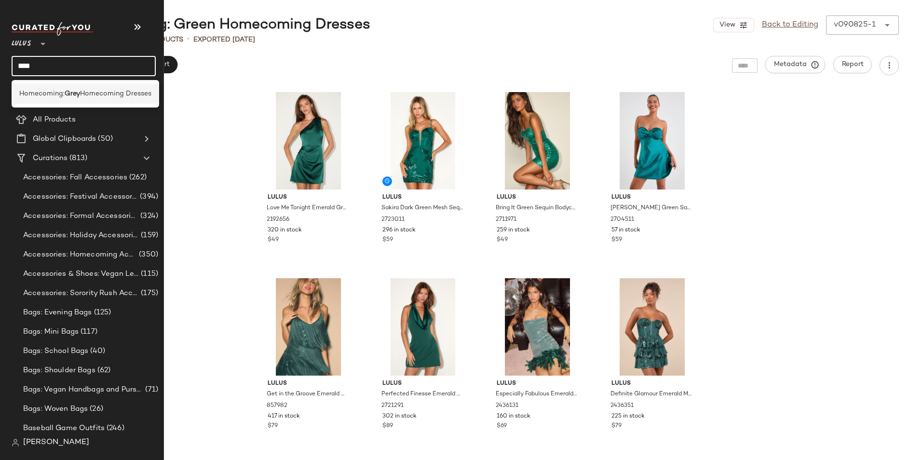
type input "****"
click at [59, 88] on div "Homecoming: Grey Homecoming Dresses" at bounding box center [85, 94] width 147 height 20
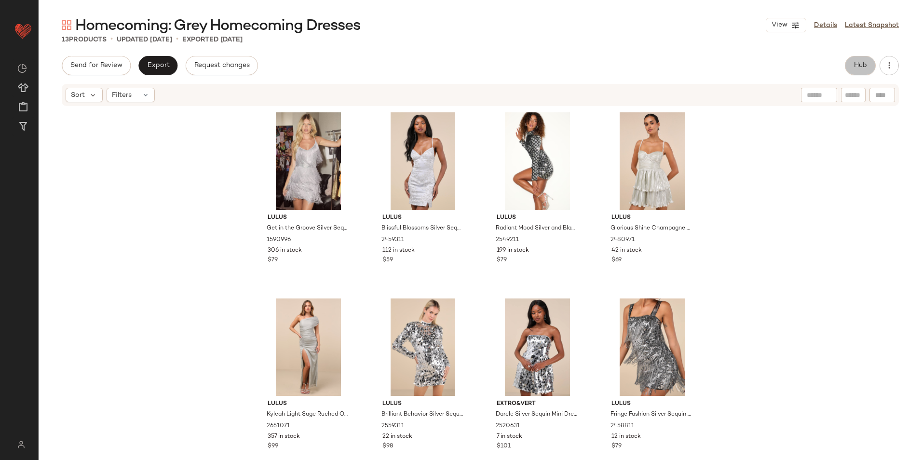
click at [856, 66] on span "Hub" at bounding box center [859, 66] width 13 height 8
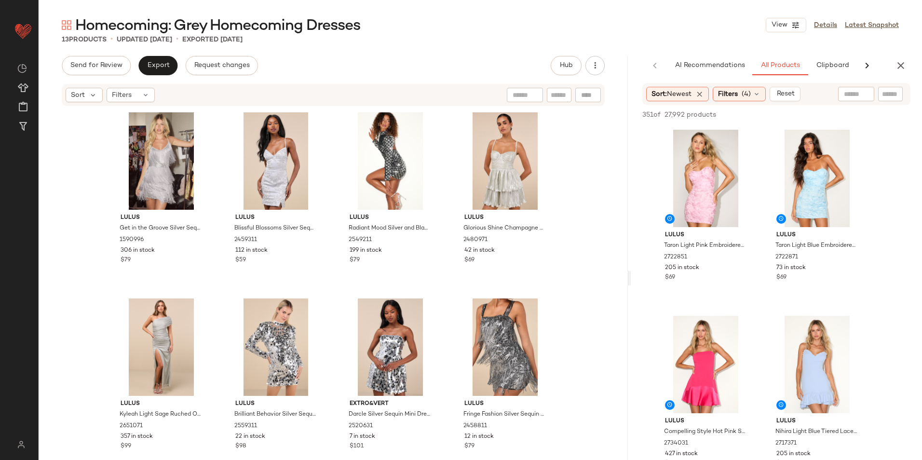
drag, startPoint x: 478, startPoint y: 281, endPoint x: 750, endPoint y: 279, distance: 271.4
click at [746, 280] on div "Homecoming: Grey Homecoming Dresses View Details Latest Snapshot 13 Products • …" at bounding box center [480, 237] width 883 height 444
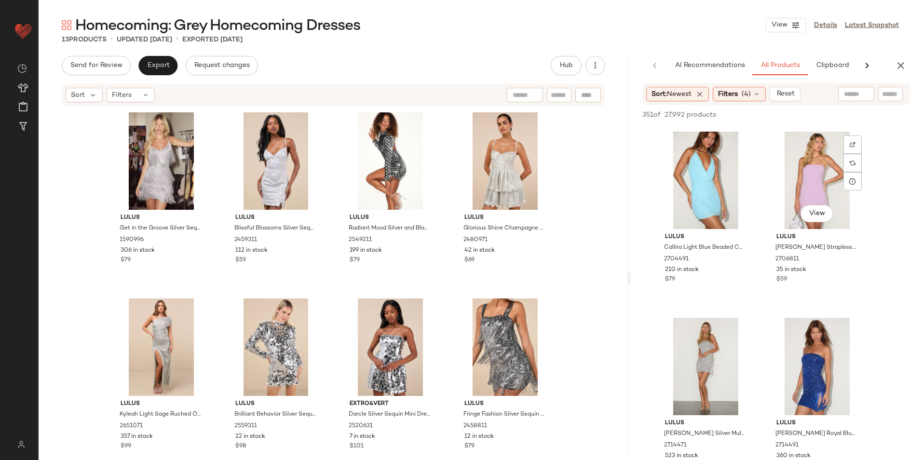
scroll to position [2699, 0]
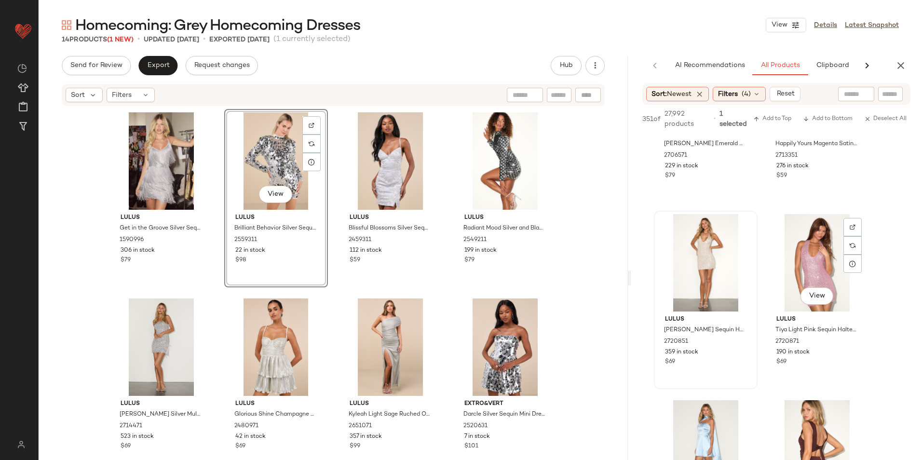
scroll to position [4386, 0]
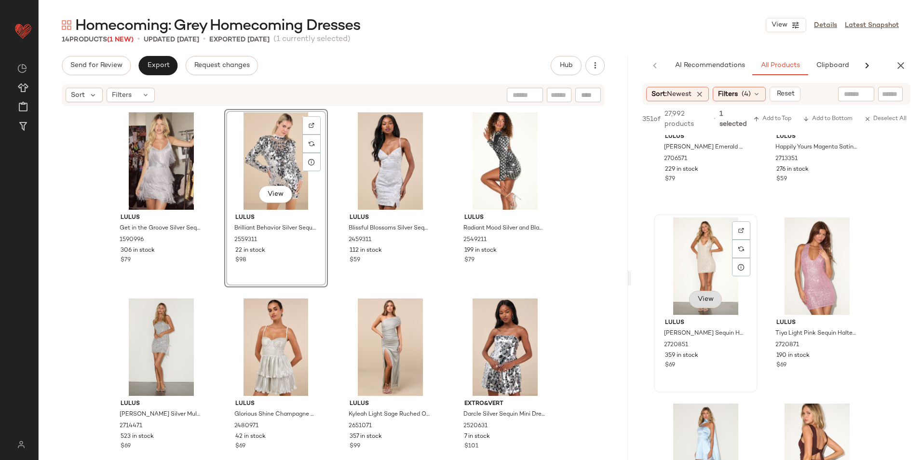
click at [706, 298] on button "View" at bounding box center [704, 299] width 33 height 17
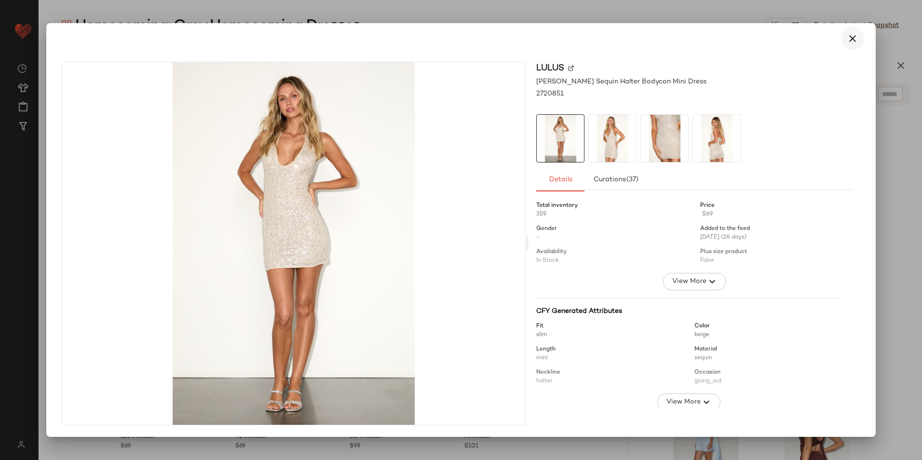
click at [851, 40] on icon "button" at bounding box center [852, 39] width 12 height 12
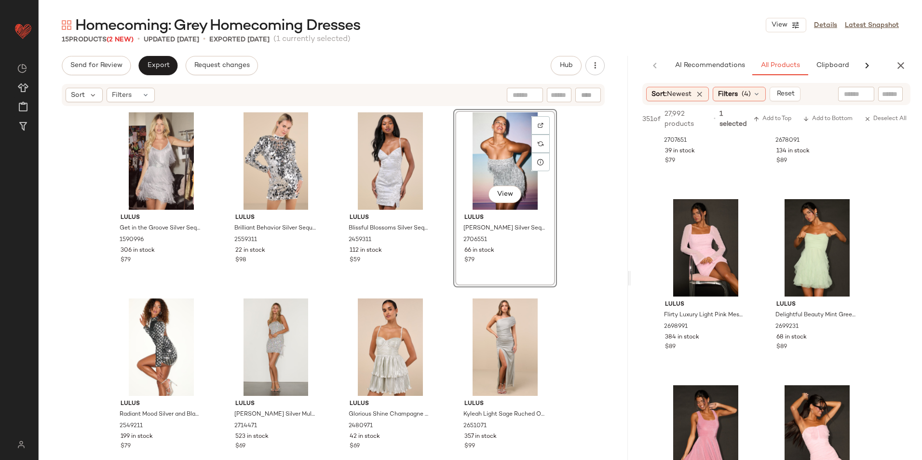
scroll to position [8772, 0]
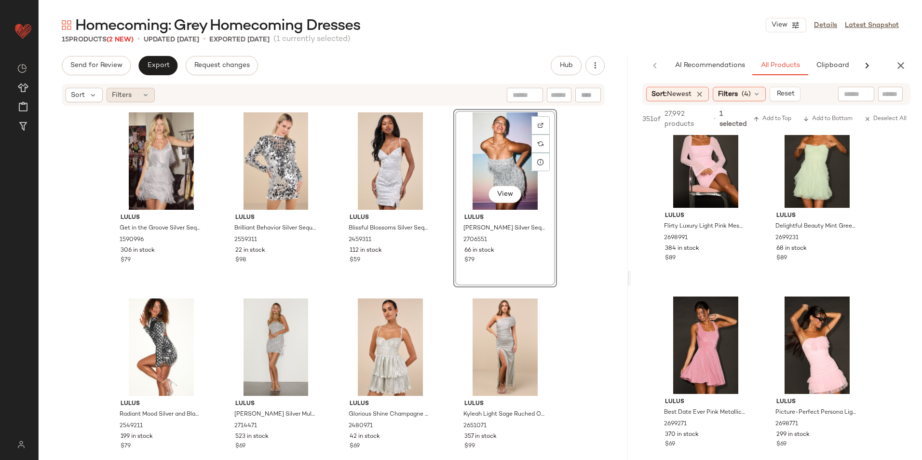
click at [139, 91] on div "Filters" at bounding box center [131, 95] width 48 height 14
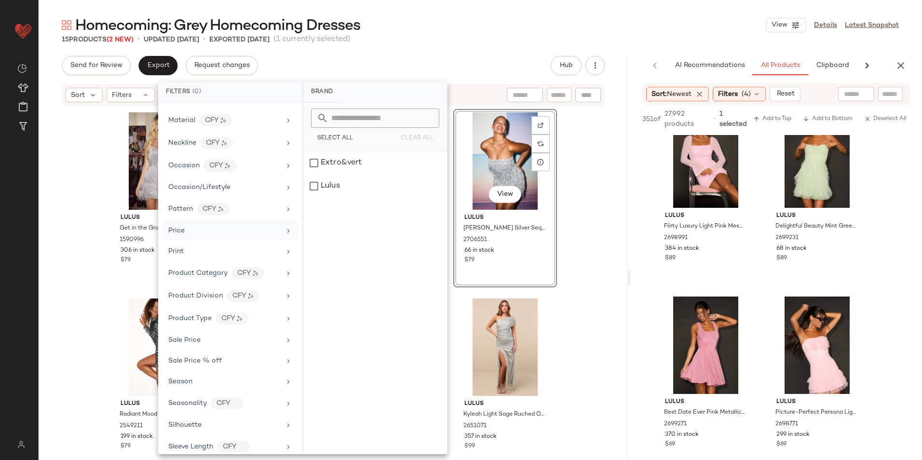
scroll to position [477, 0]
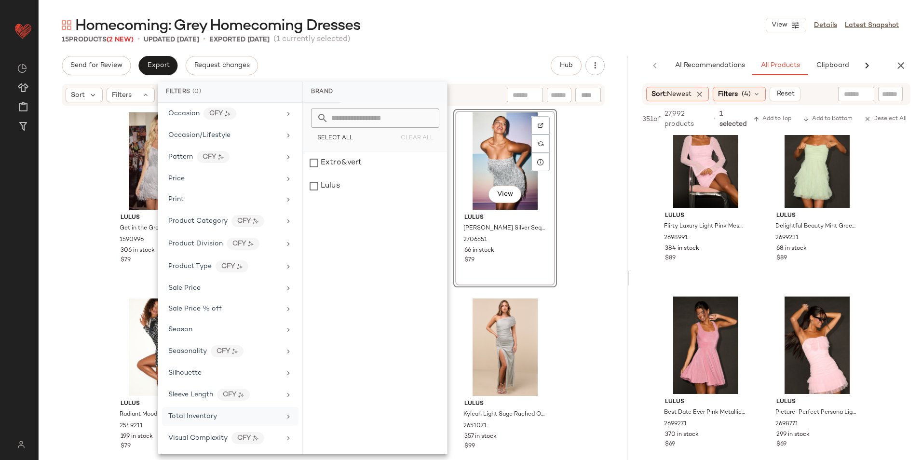
click at [202, 418] on span "Total Inventory" at bounding box center [192, 416] width 49 height 7
click at [391, 177] on input "Max" at bounding box center [402, 181] width 58 height 19
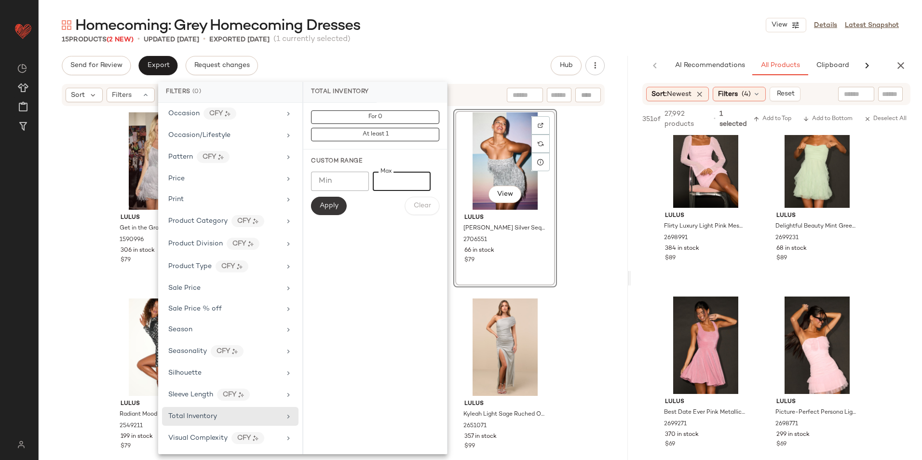
type input "**"
drag, startPoint x: 338, startPoint y: 204, endPoint x: 440, endPoint y: 35, distance: 197.4
click at [338, 202] on span "Apply" at bounding box center [328, 206] width 19 height 8
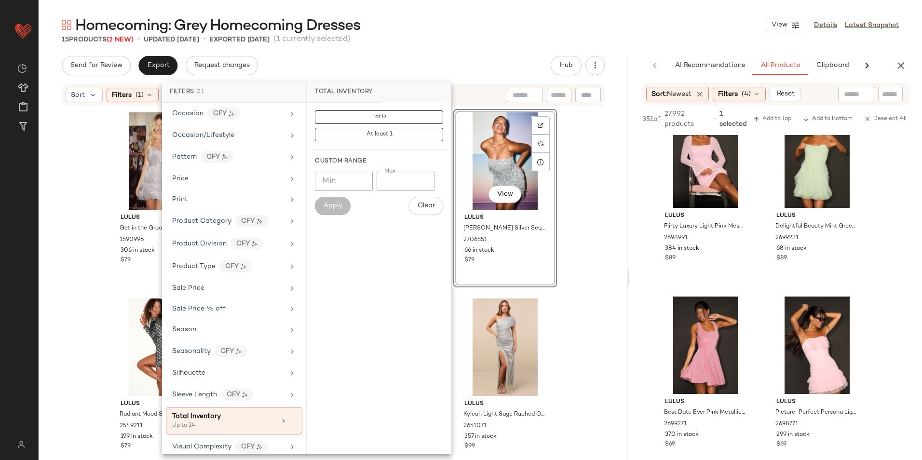
click at [445, 8] on main "Homecoming: Grey Homecoming Dresses View Details Latest Snapshot 15 Products (2…" at bounding box center [461, 230] width 922 height 460
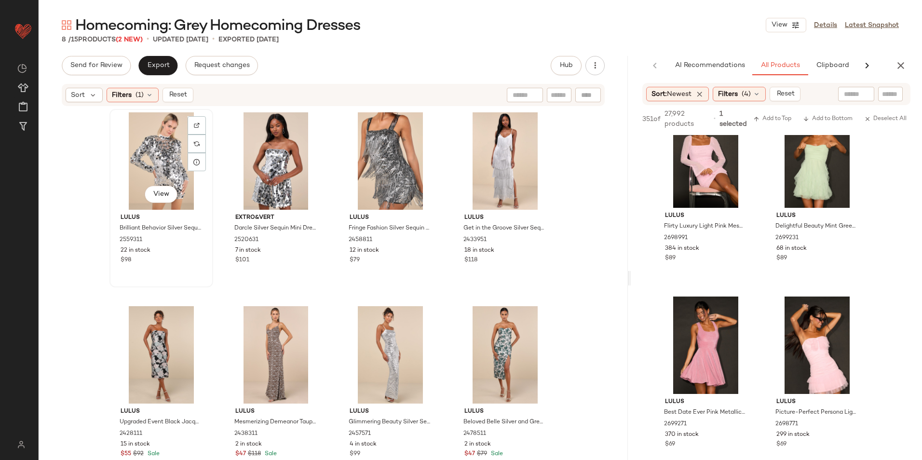
click at [148, 145] on div "View" at bounding box center [161, 160] width 97 height 97
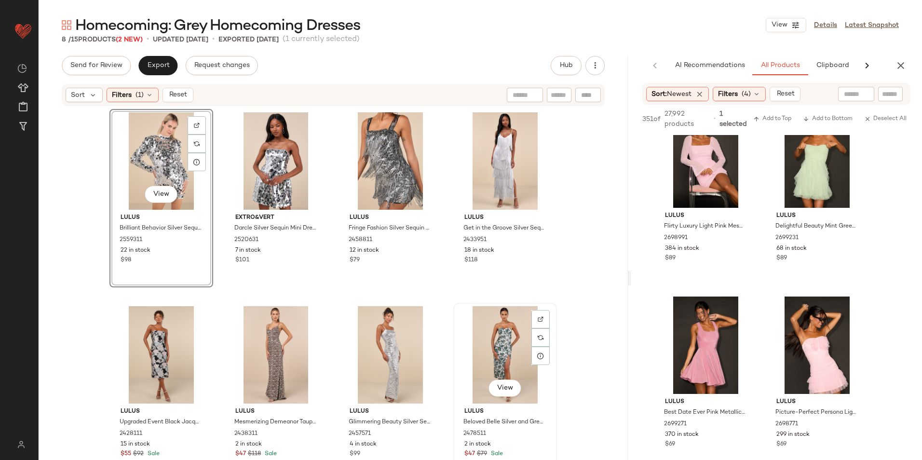
click at [505, 326] on div "View" at bounding box center [504, 354] width 97 height 97
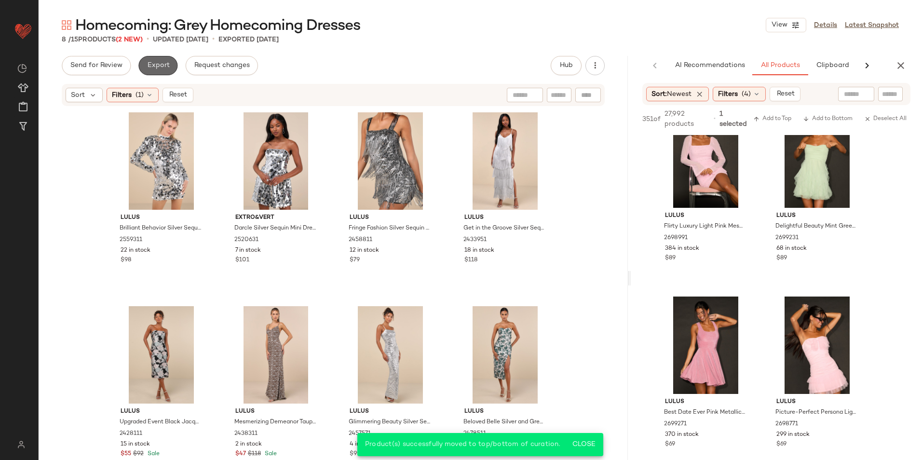
click at [167, 65] on span "Export" at bounding box center [158, 66] width 23 height 8
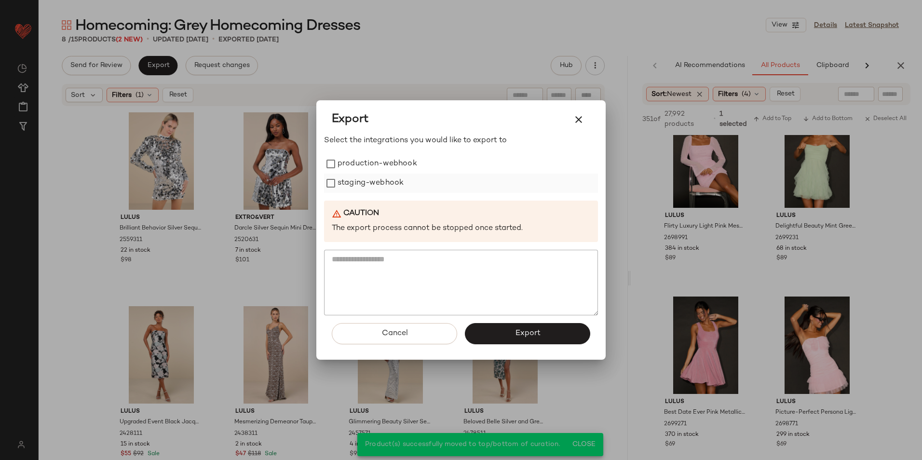
click at [363, 165] on label "production-webhook" at bounding box center [377, 163] width 80 height 19
click at [364, 189] on label "staging-webhook" at bounding box center [370, 183] width 66 height 19
click at [516, 338] on span "Export" at bounding box center [527, 333] width 26 height 9
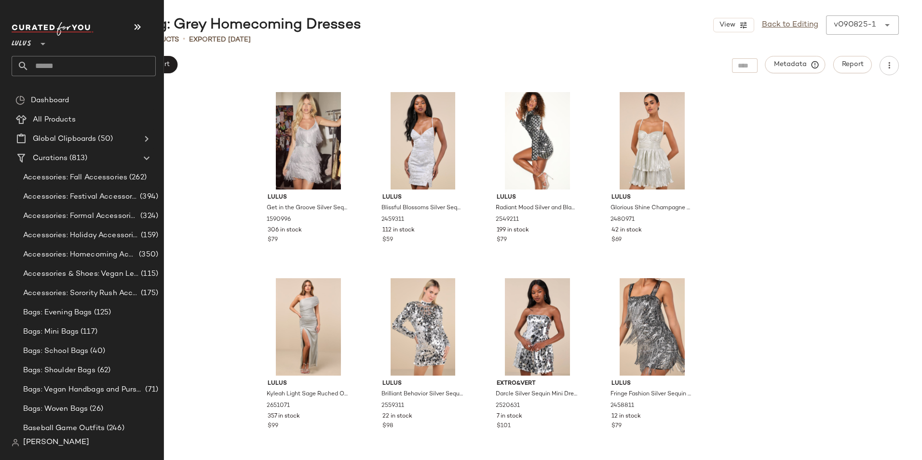
click at [49, 62] on input "text" at bounding box center [92, 66] width 127 height 20
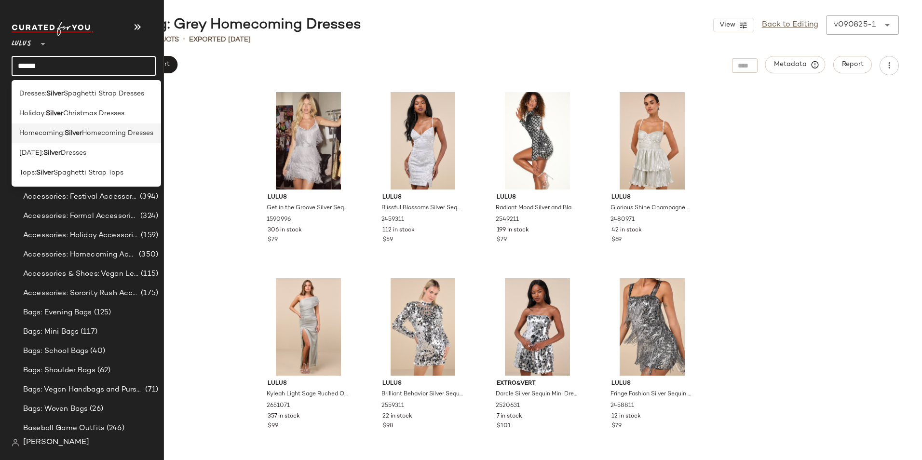
type input "******"
click at [67, 136] on b "Silver" at bounding box center [73, 133] width 17 height 10
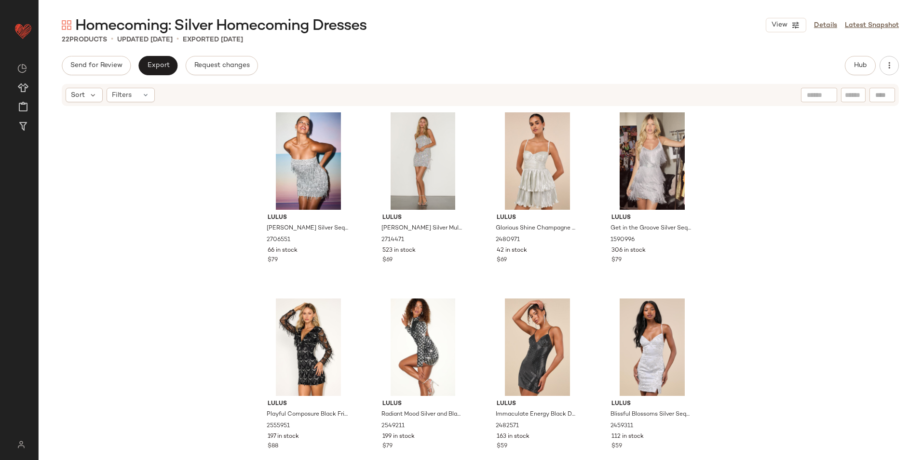
click at [842, 64] on div "Send for Review Export Request changes Hub" at bounding box center [480, 65] width 837 height 19
click at [861, 68] on span "Hub" at bounding box center [859, 66] width 13 height 8
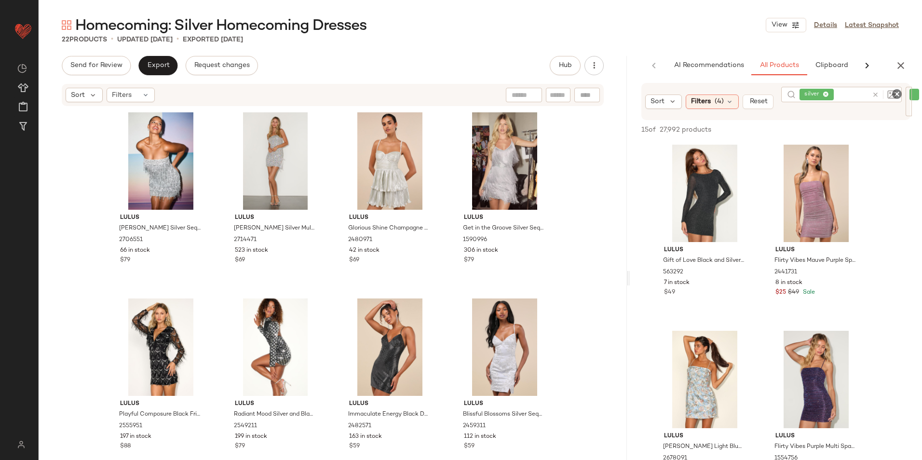
drag, startPoint x: 479, startPoint y: 278, endPoint x: 660, endPoint y: 266, distance: 182.1
click at [649, 275] on div "Homecoming: Silver Homecoming Dresses View Details Latest Snapshot 22 Products …" at bounding box center [480, 237] width 883 height 444
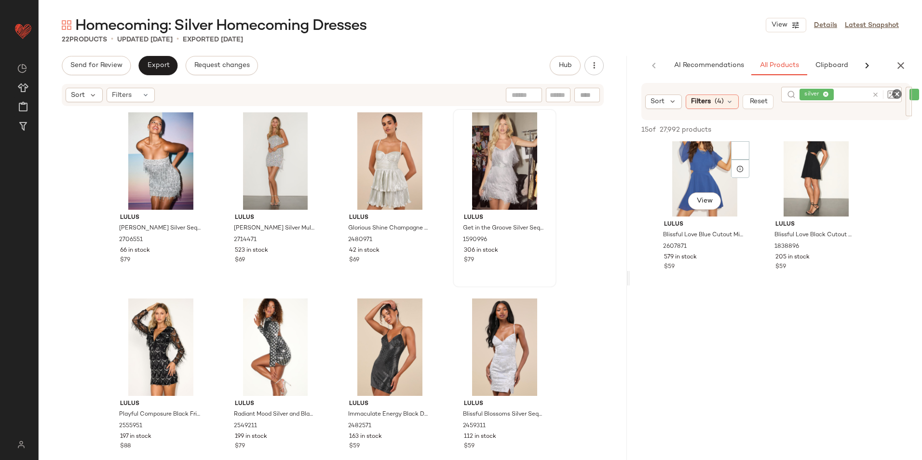
scroll to position [482, 0]
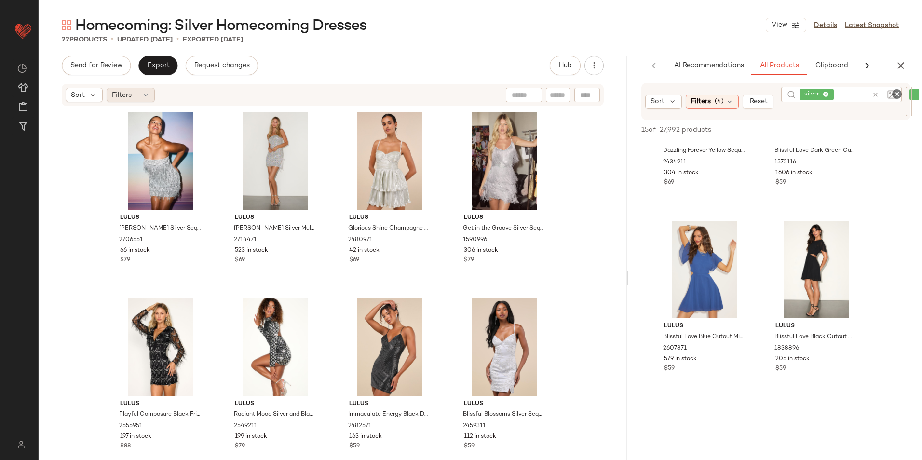
click at [145, 98] on icon at bounding box center [146, 95] width 8 height 8
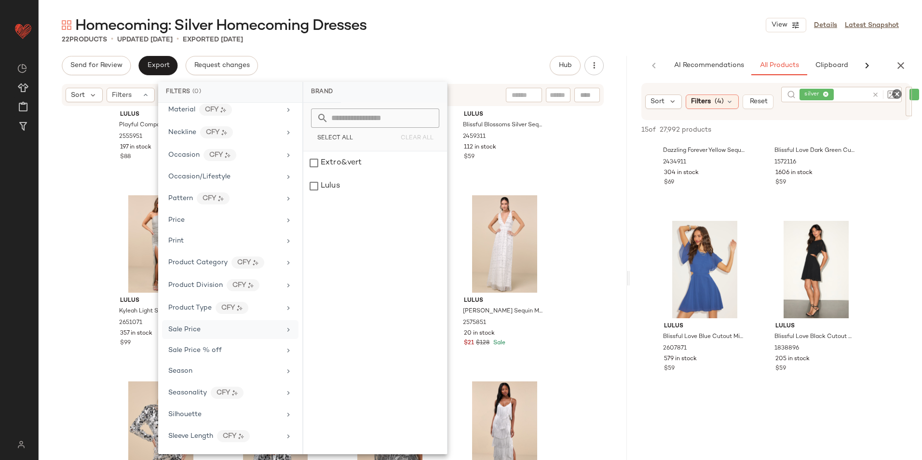
scroll to position [477, 0]
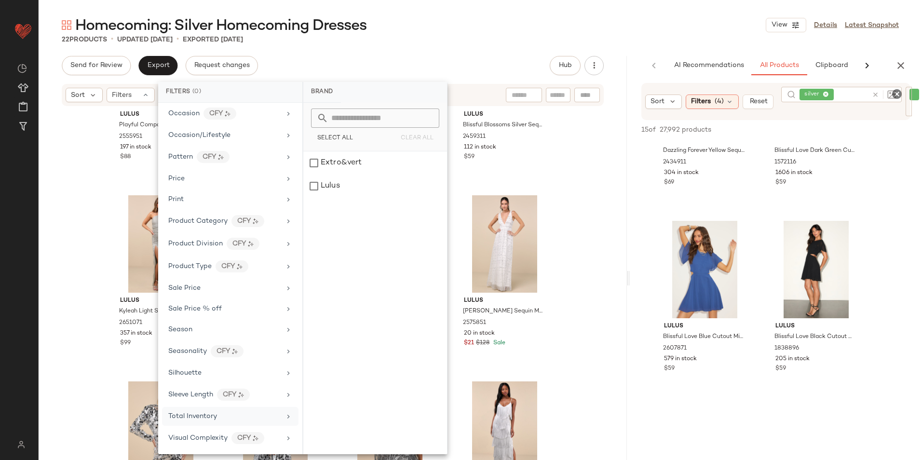
click at [227, 415] on div "Total Inventory" at bounding box center [224, 416] width 112 height 10
click at [377, 182] on input "Max" at bounding box center [402, 181] width 58 height 19
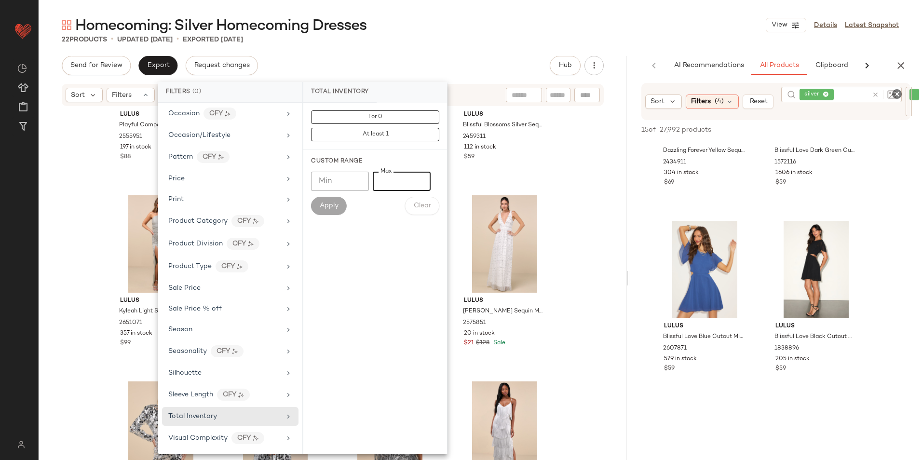
type input "**"
type input "******"
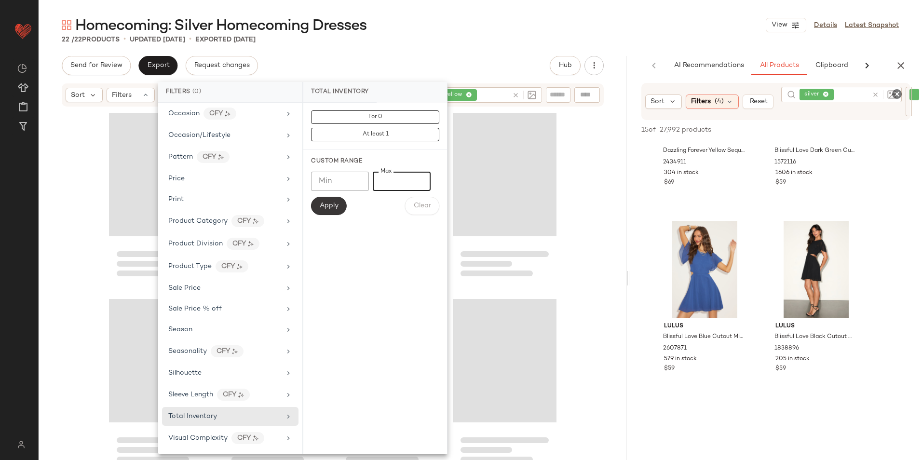
click at [333, 206] on span "Apply" at bounding box center [328, 206] width 19 height 8
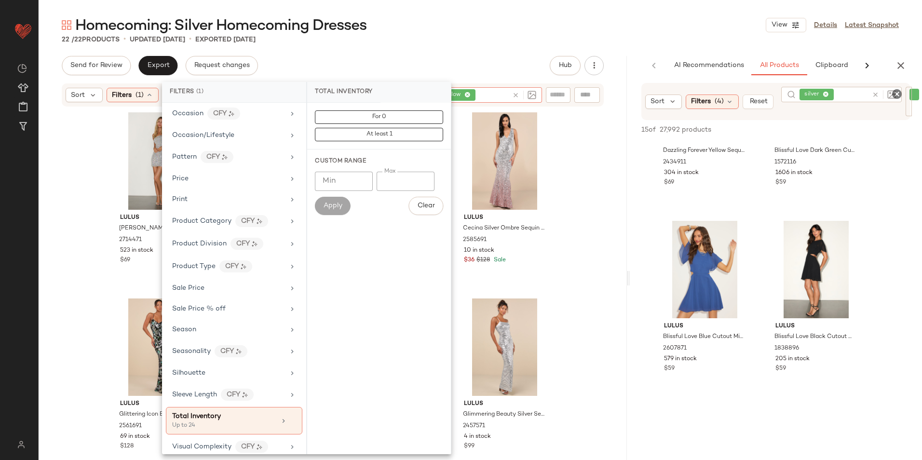
click at [516, 96] on icon at bounding box center [515, 95] width 7 height 7
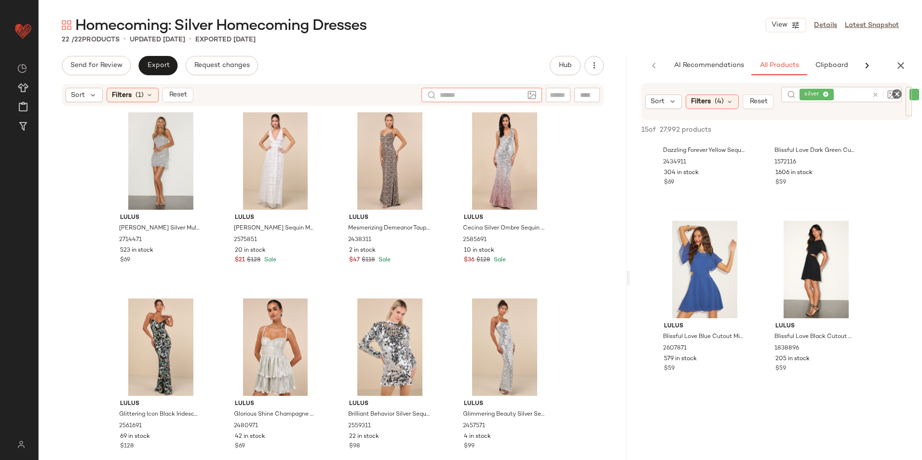
click at [510, 73] on div "Send for Review Export Request changes Hub" at bounding box center [333, 65] width 542 height 19
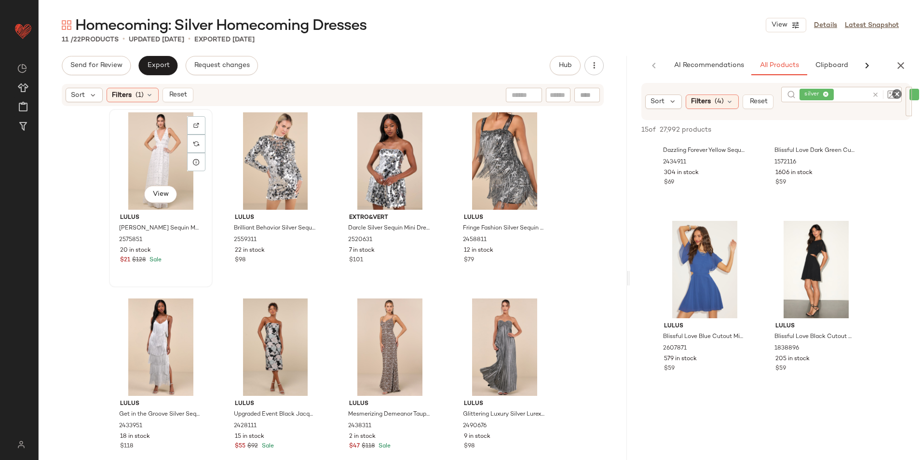
drag, startPoint x: 158, startPoint y: 140, endPoint x: 208, endPoint y: 171, distance: 58.6
click at [158, 140] on div "View" at bounding box center [160, 160] width 97 height 97
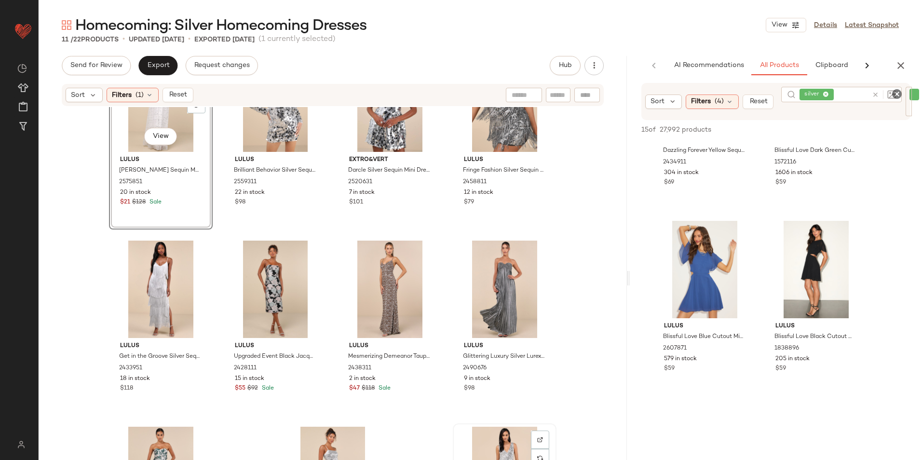
scroll to position [171, 0]
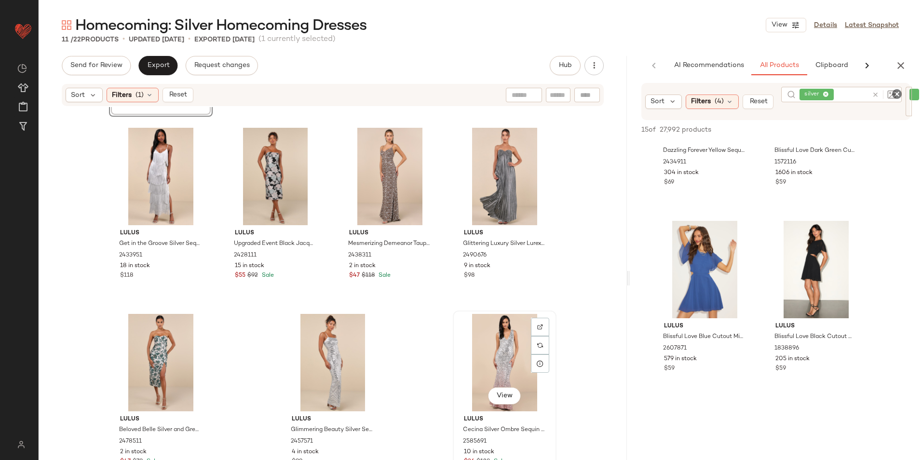
click at [494, 354] on div "View" at bounding box center [504, 362] width 97 height 97
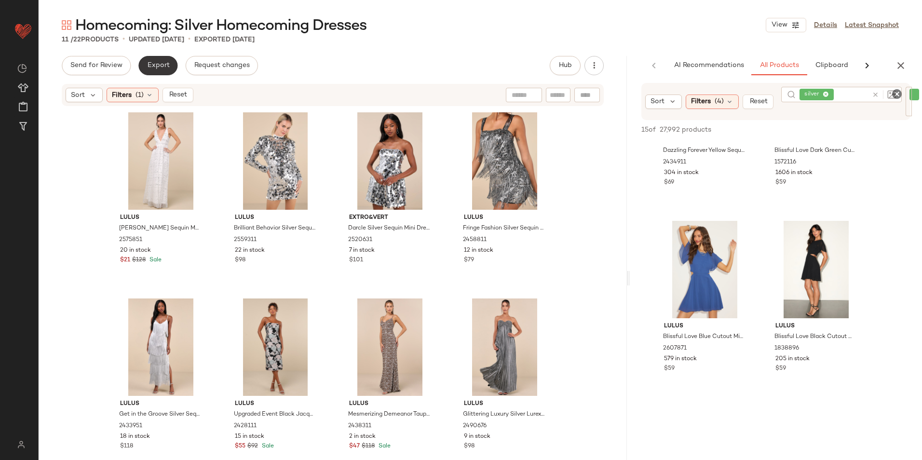
click at [153, 62] on span "Export" at bounding box center [158, 66] width 23 height 8
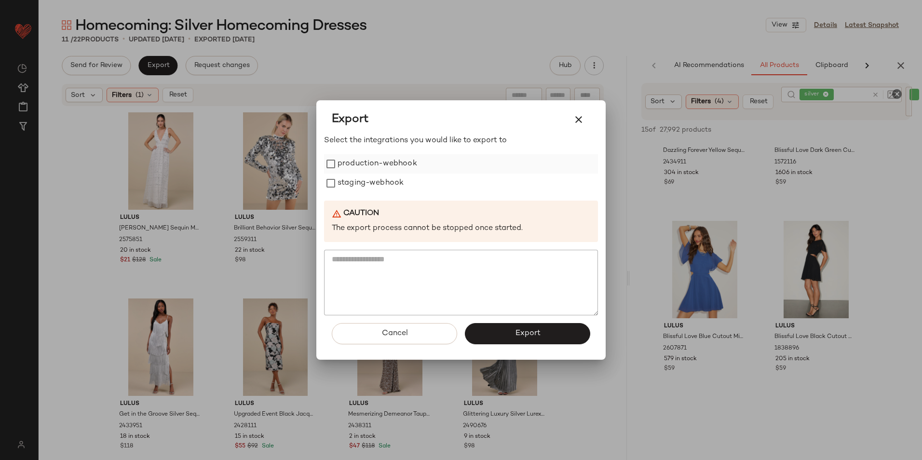
click at [340, 166] on label "production-webhook" at bounding box center [377, 163] width 80 height 19
click at [358, 195] on div "Select the integrations you would like to export to production-webhook staging-…" at bounding box center [461, 225] width 274 height 180
click at [374, 187] on label "staging-webhook" at bounding box center [370, 183] width 66 height 19
click at [489, 335] on button "Export" at bounding box center [527, 333] width 125 height 21
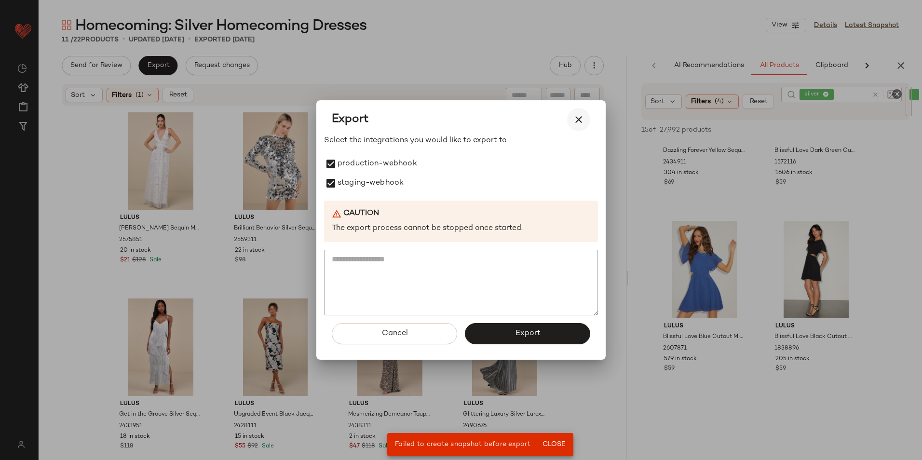
click at [585, 119] on button "button" at bounding box center [578, 119] width 23 height 23
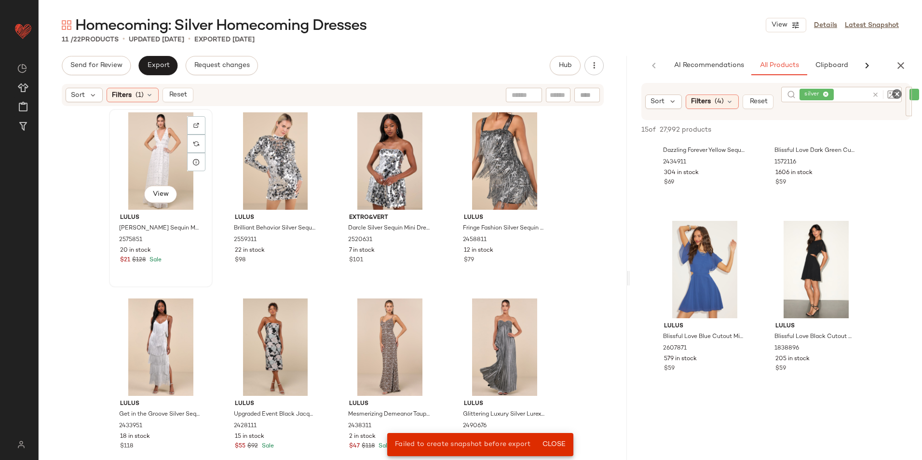
click at [159, 162] on div "View" at bounding box center [160, 160] width 97 height 97
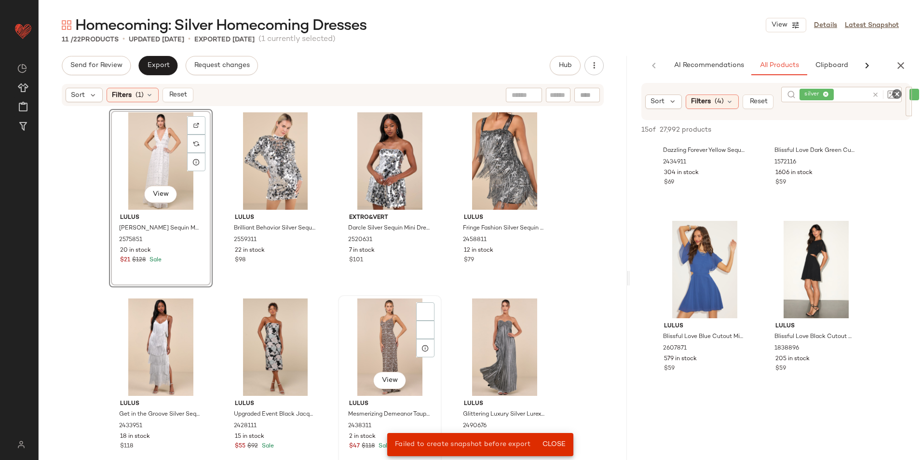
scroll to position [171, 0]
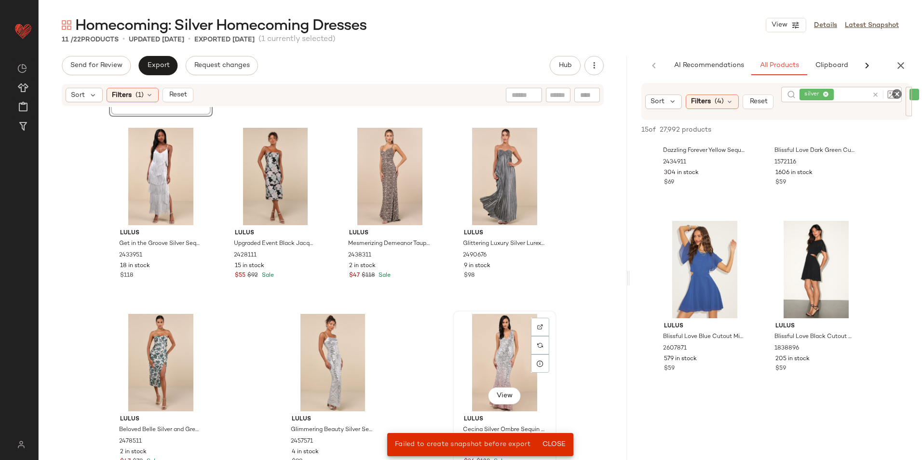
click at [486, 339] on div "View" at bounding box center [504, 362] width 97 height 97
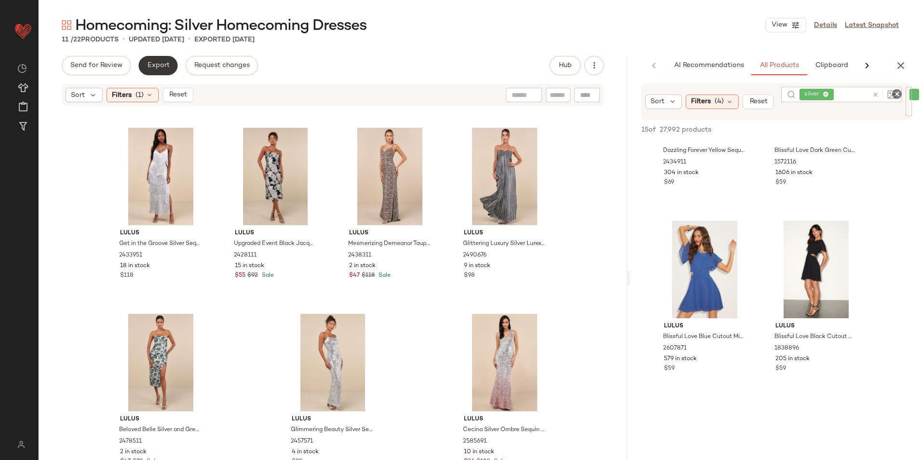
click at [150, 60] on button "Export" at bounding box center [157, 65] width 39 height 19
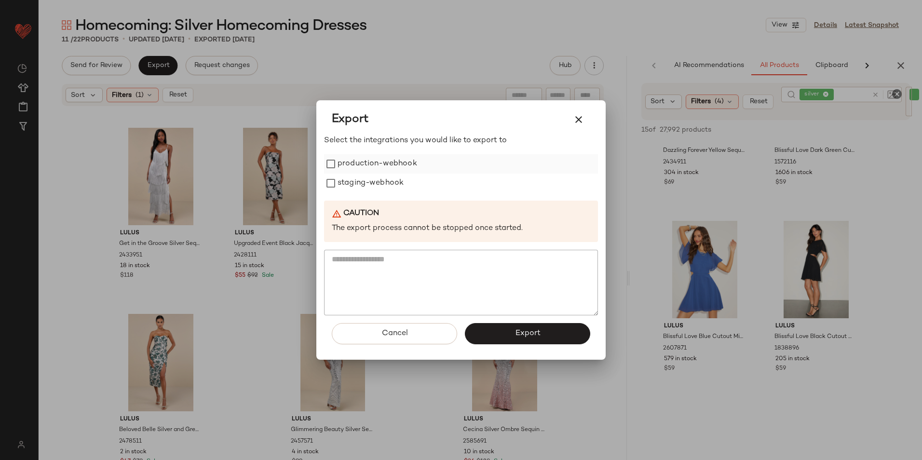
drag, startPoint x: 371, startPoint y: 160, endPoint x: 370, endPoint y: 166, distance: 6.3
click at [371, 161] on label "production-webhook" at bounding box center [377, 163] width 80 height 19
click at [369, 178] on label "staging-webhook" at bounding box center [370, 183] width 66 height 19
click at [493, 332] on button "Export" at bounding box center [527, 333] width 125 height 21
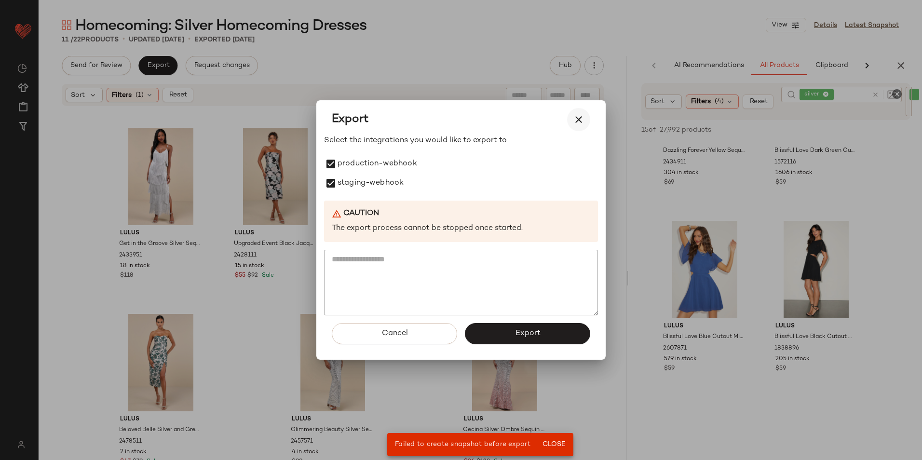
click at [567, 120] on button "button" at bounding box center [578, 119] width 23 height 23
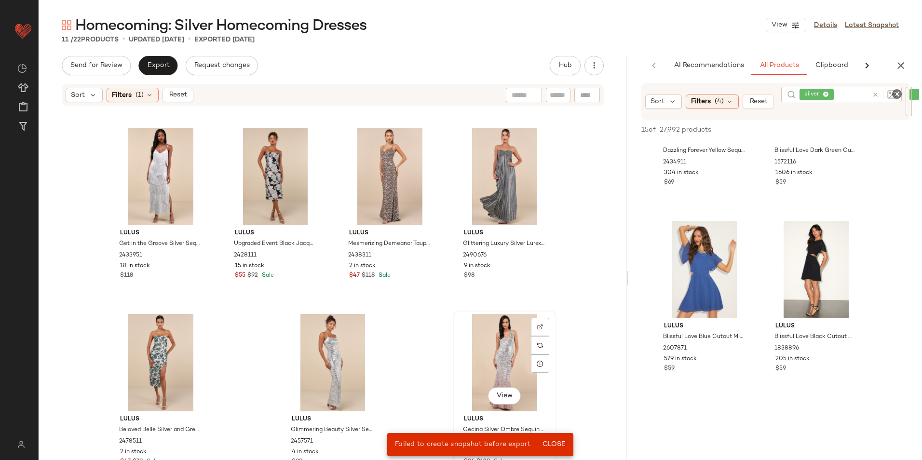
click at [489, 361] on div "View" at bounding box center [504, 362] width 97 height 97
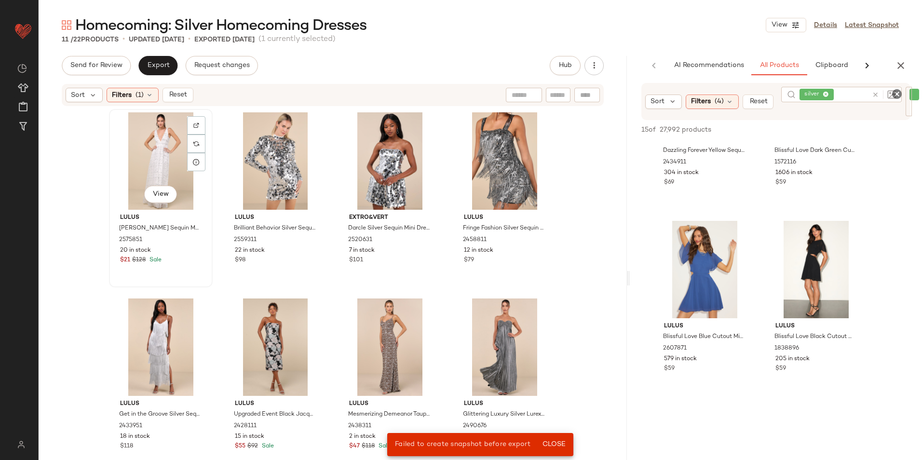
click at [132, 158] on div "View" at bounding box center [160, 160] width 97 height 97
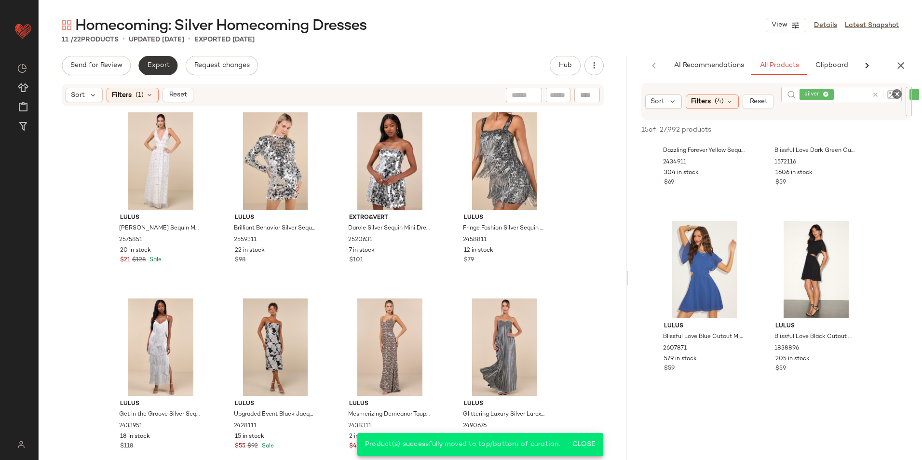
click at [153, 66] on span "Export" at bounding box center [158, 66] width 23 height 8
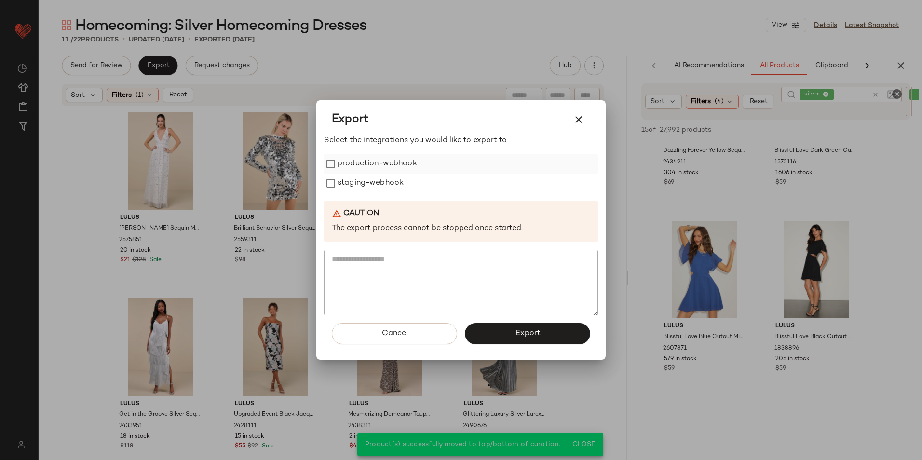
click at [356, 161] on label "production-webhook" at bounding box center [377, 163] width 80 height 19
drag, startPoint x: 357, startPoint y: 177, endPoint x: 387, endPoint y: 218, distance: 51.4
click at [357, 177] on label "staging-webhook" at bounding box center [370, 183] width 66 height 19
click at [531, 340] on button "Export" at bounding box center [527, 333] width 125 height 21
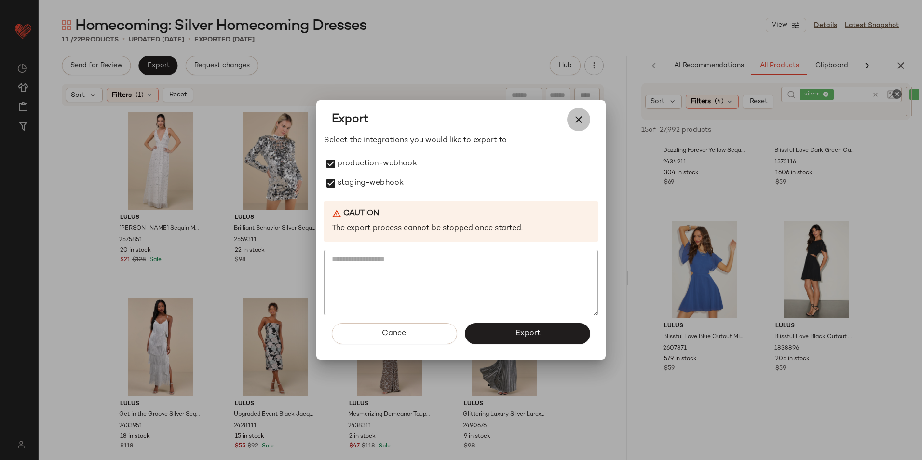
click at [578, 116] on icon "button" at bounding box center [579, 120] width 12 height 12
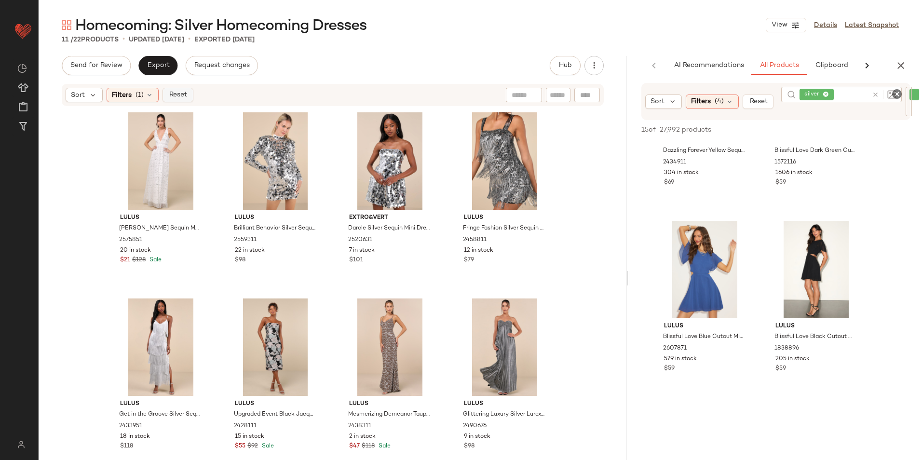
click at [186, 96] on span "Reset" at bounding box center [177, 95] width 18 height 8
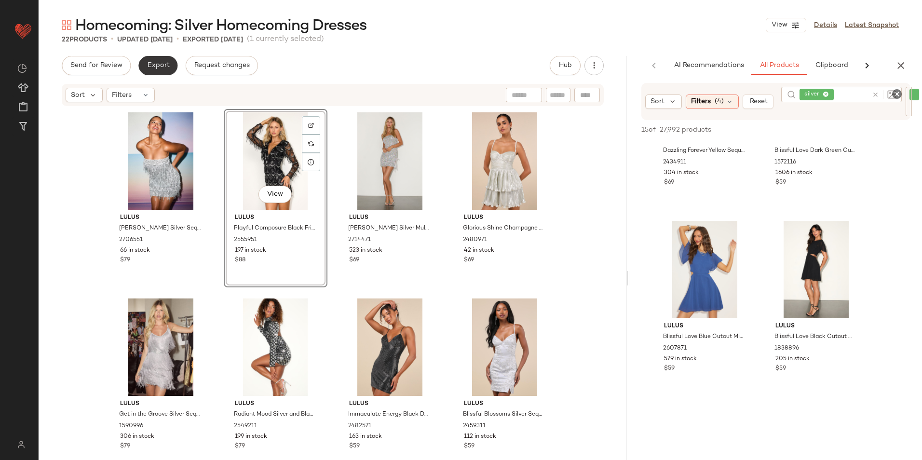
click at [161, 71] on button "Export" at bounding box center [157, 65] width 39 height 19
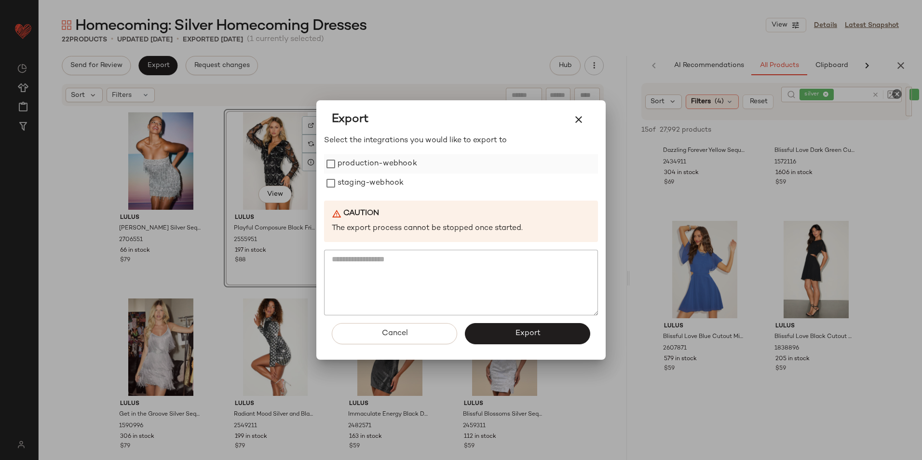
click at [398, 164] on label "production-webhook" at bounding box center [377, 163] width 80 height 19
drag, startPoint x: 392, startPoint y: 178, endPoint x: 410, endPoint y: 215, distance: 41.0
click at [392, 180] on label "staging-webhook" at bounding box center [370, 183] width 66 height 19
click at [514, 335] on span "Export" at bounding box center [527, 333] width 26 height 9
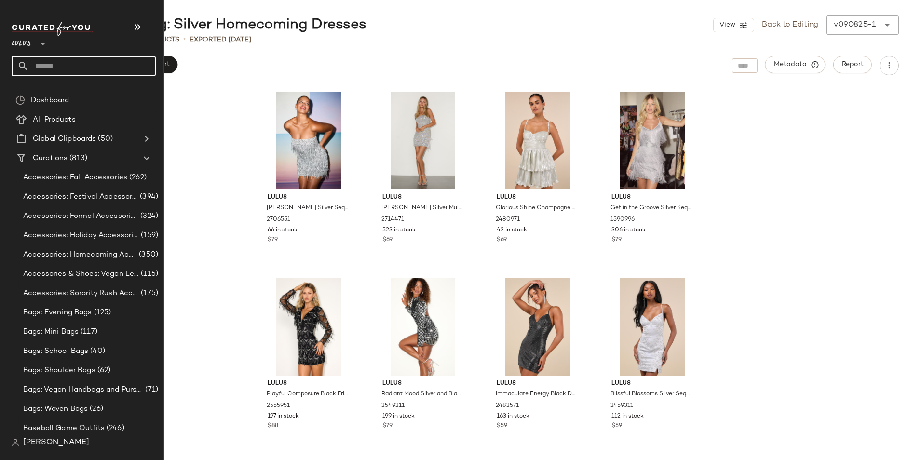
click at [62, 63] on input "text" at bounding box center [92, 66] width 127 height 20
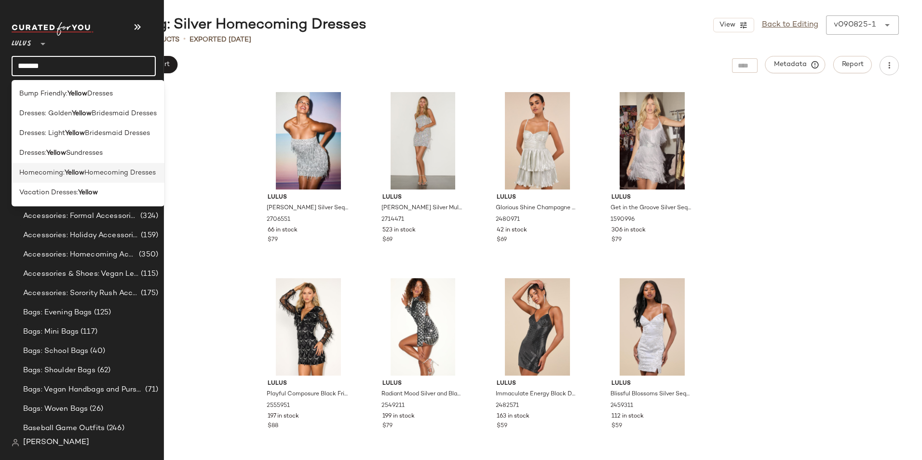
type input "******"
click at [54, 180] on div "Homecoming: Yellow Homecoming Dresses" at bounding box center [88, 173] width 153 height 20
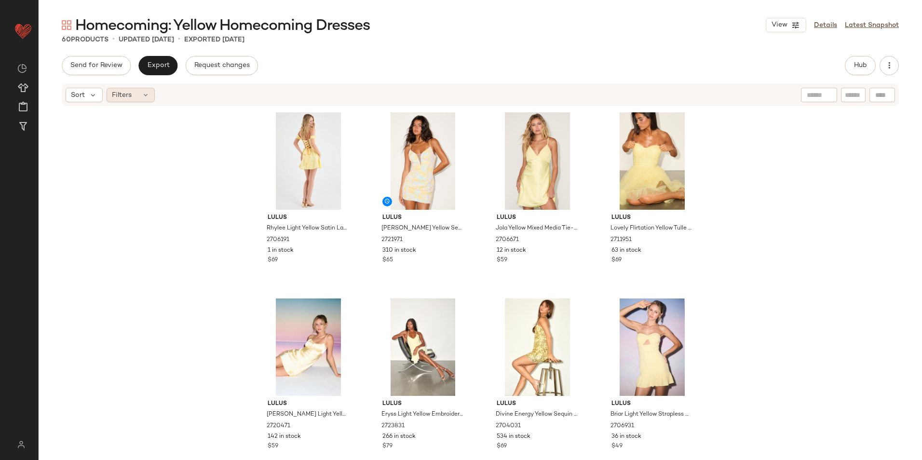
click at [132, 96] on div "Filters" at bounding box center [131, 95] width 48 height 14
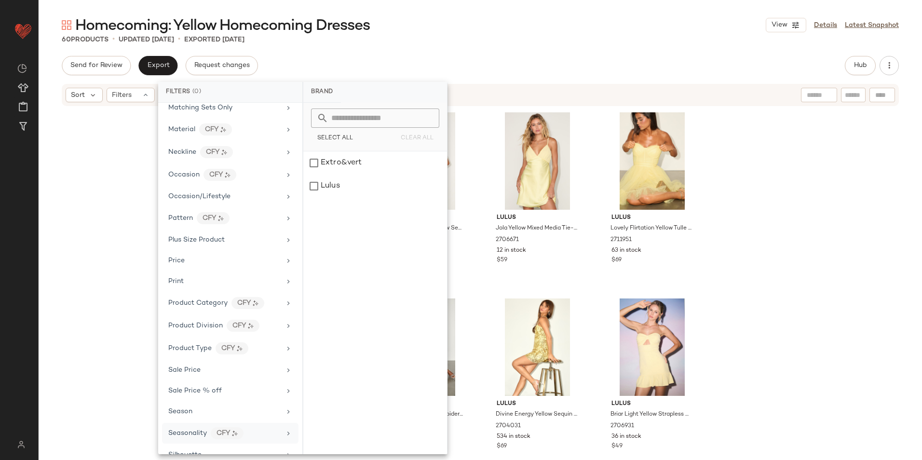
scroll to position [497, 0]
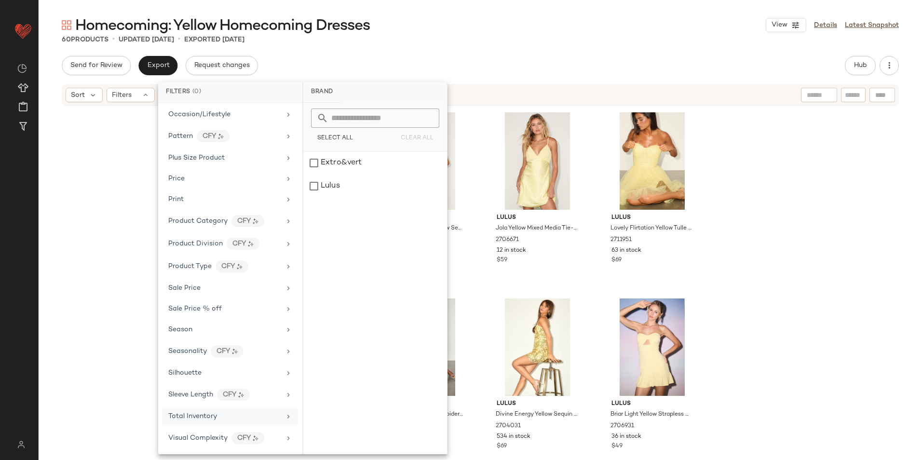
drag, startPoint x: 221, startPoint y: 415, endPoint x: 228, endPoint y: 410, distance: 7.9
click at [222, 415] on div "Total Inventory" at bounding box center [224, 416] width 112 height 10
click at [396, 176] on input "Max" at bounding box center [402, 181] width 58 height 19
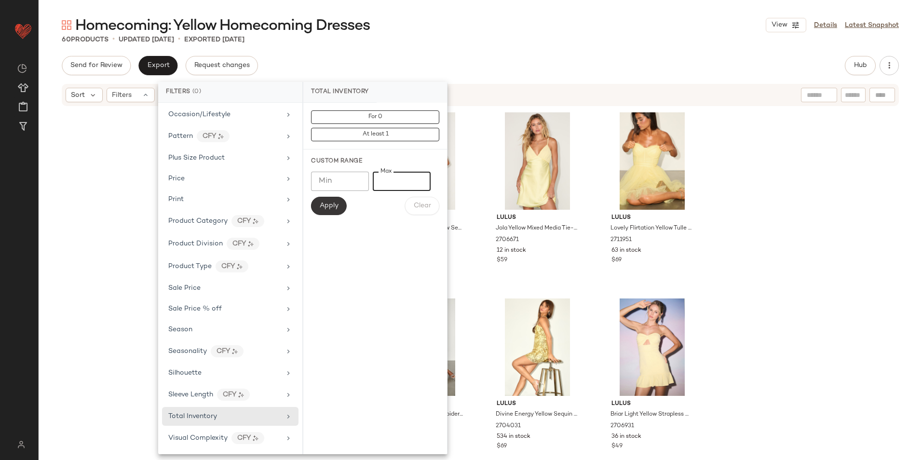
type input "**"
click at [335, 206] on span "Apply" at bounding box center [328, 206] width 19 height 8
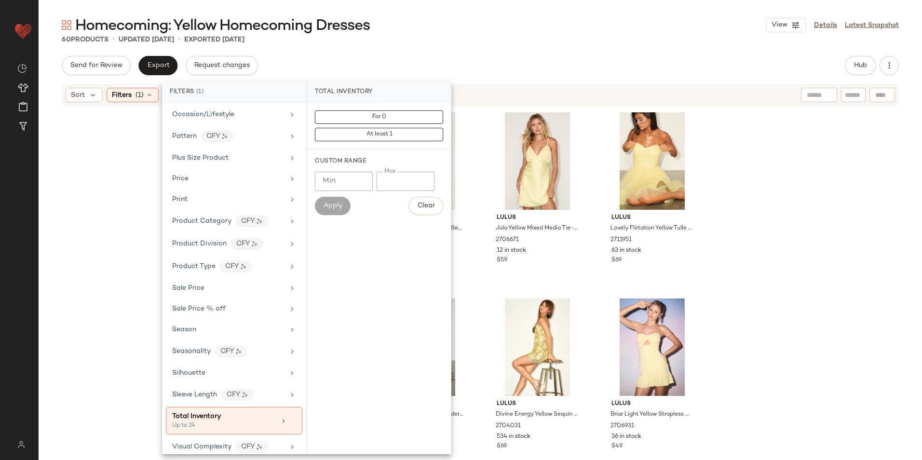
click at [498, 34] on div "Homecoming: Yellow Homecoming Dresses View Details Latest Snapshot" at bounding box center [480, 24] width 883 height 19
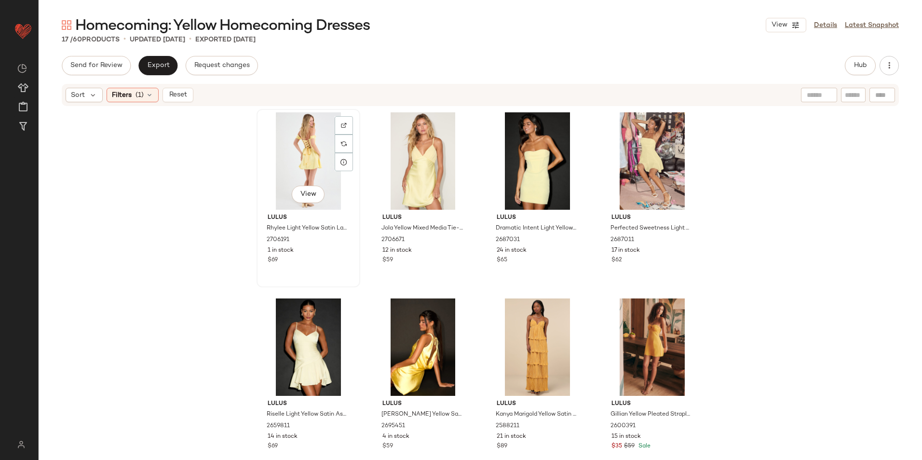
click at [312, 158] on div "View" at bounding box center [308, 160] width 97 height 97
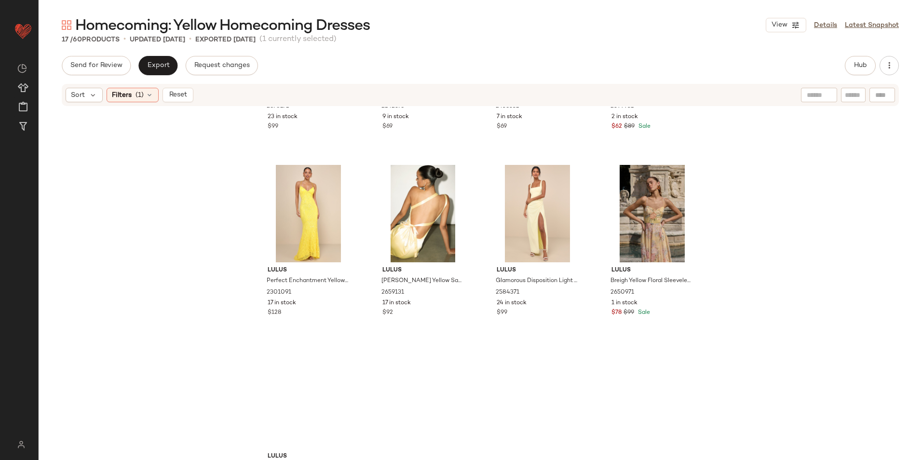
scroll to position [550, 0]
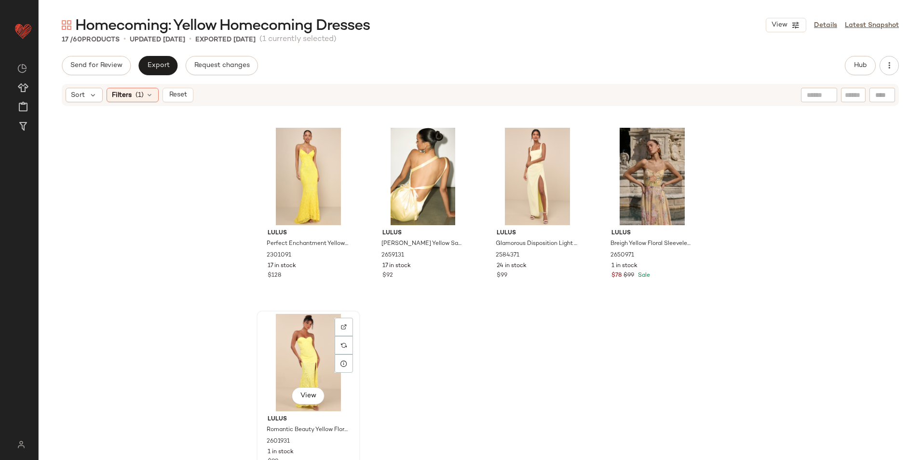
click at [275, 353] on div "View" at bounding box center [308, 362] width 97 height 97
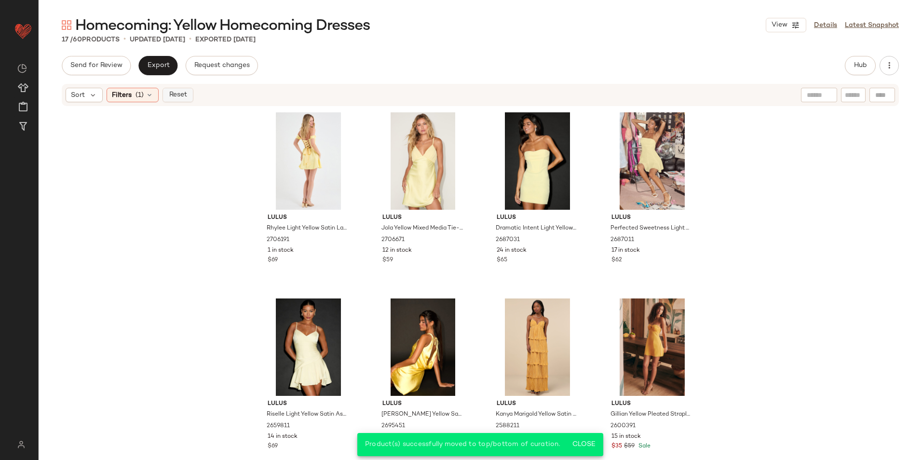
click at [180, 97] on span "Reset" at bounding box center [177, 95] width 18 height 8
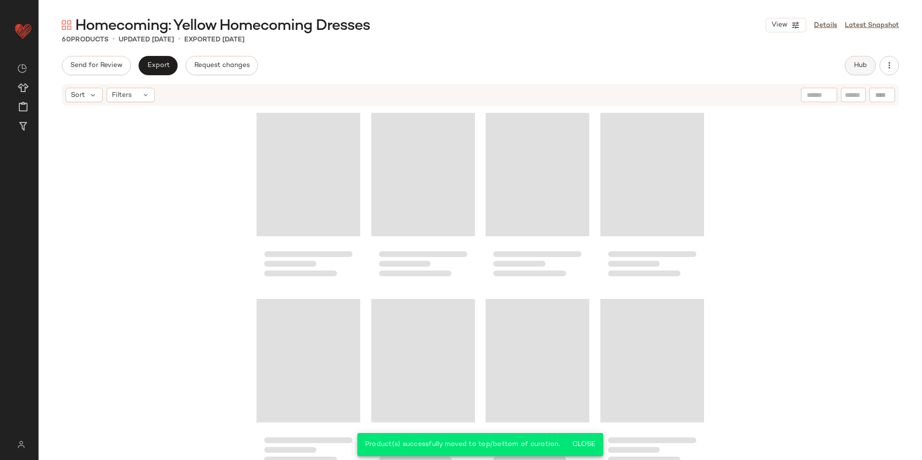
scroll to position [2411, 0]
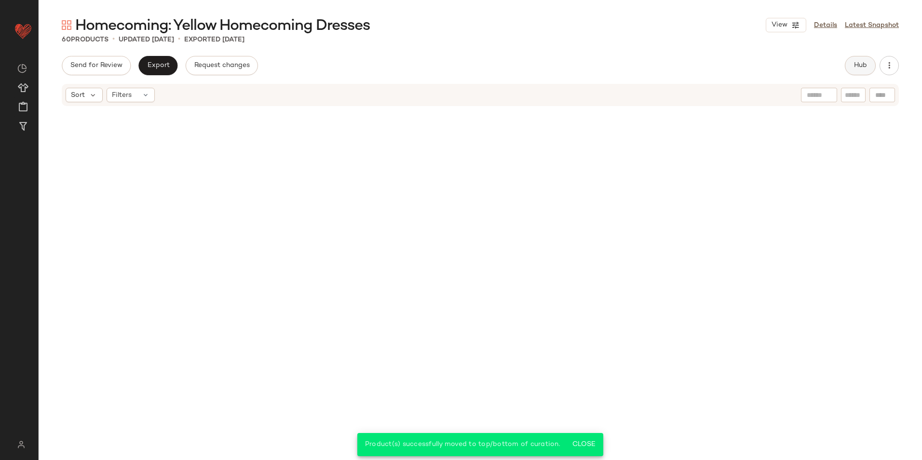
click at [862, 65] on span "Hub" at bounding box center [859, 66] width 13 height 8
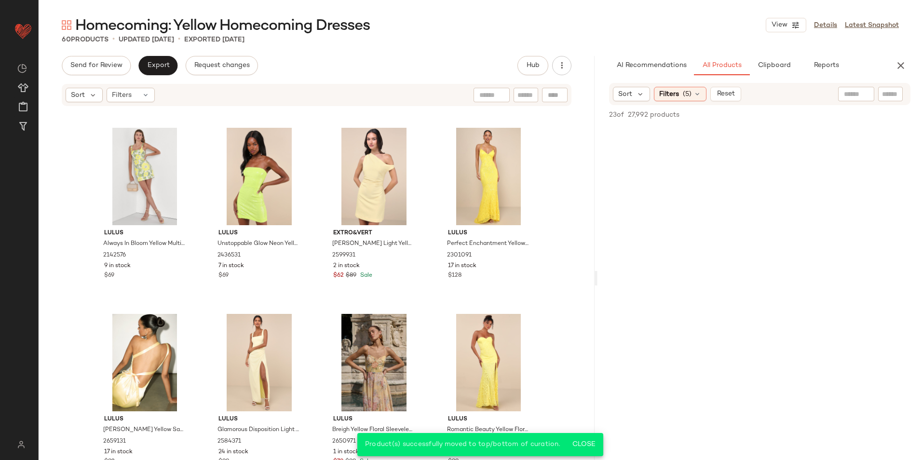
drag, startPoint x: 480, startPoint y: 278, endPoint x: 610, endPoint y: 269, distance: 130.4
click at [610, 269] on div "Homecoming: Yellow Homecoming Dresses View Details Latest Snapshot 60 Products …" at bounding box center [480, 237] width 883 height 444
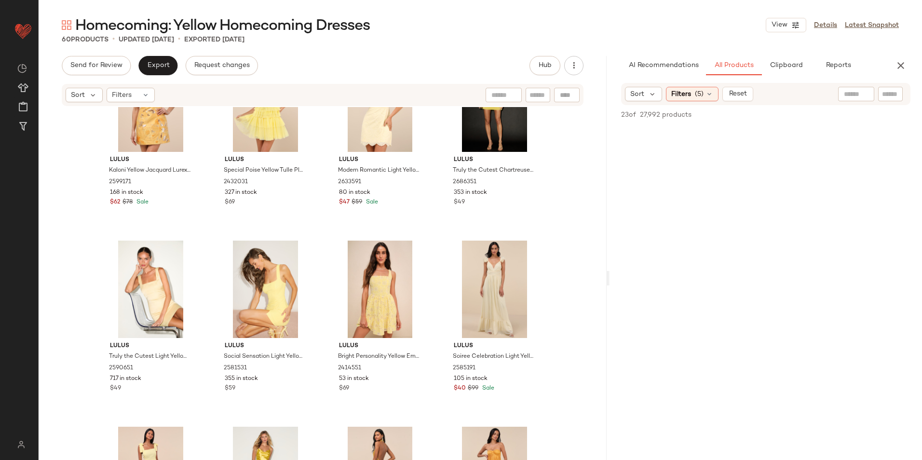
scroll to position [0, 0]
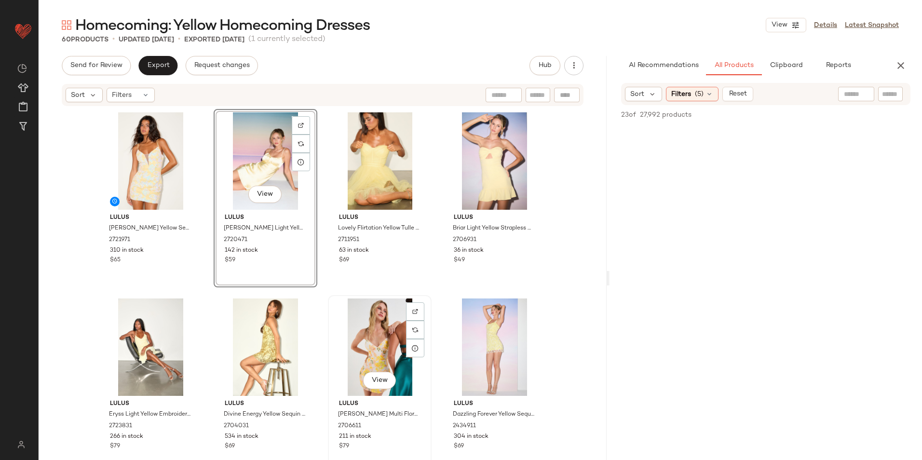
scroll to position [145, 0]
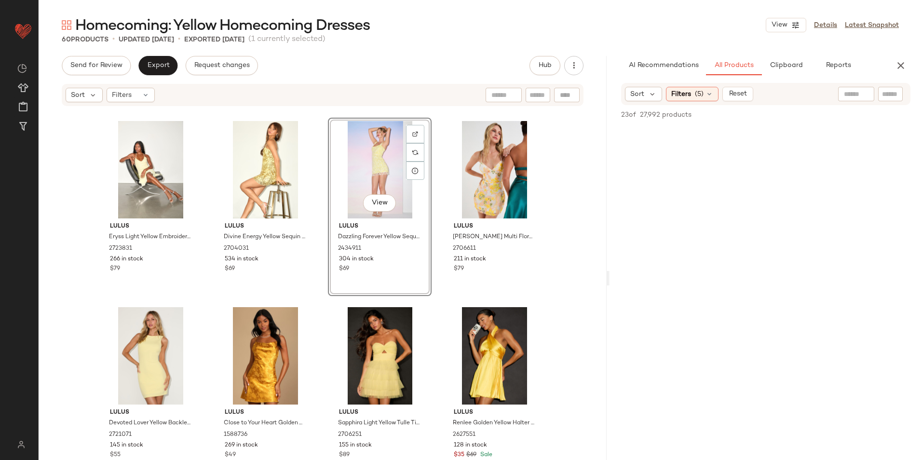
scroll to position [193, 0]
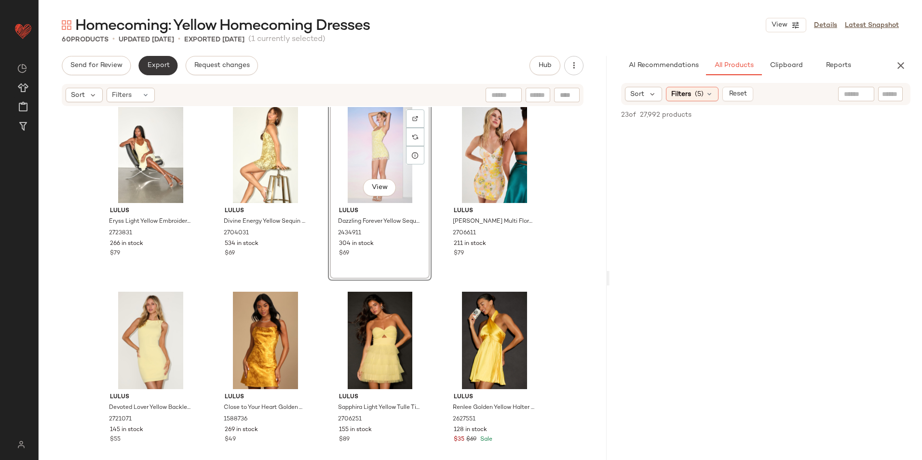
click at [164, 66] on span "Export" at bounding box center [158, 66] width 23 height 8
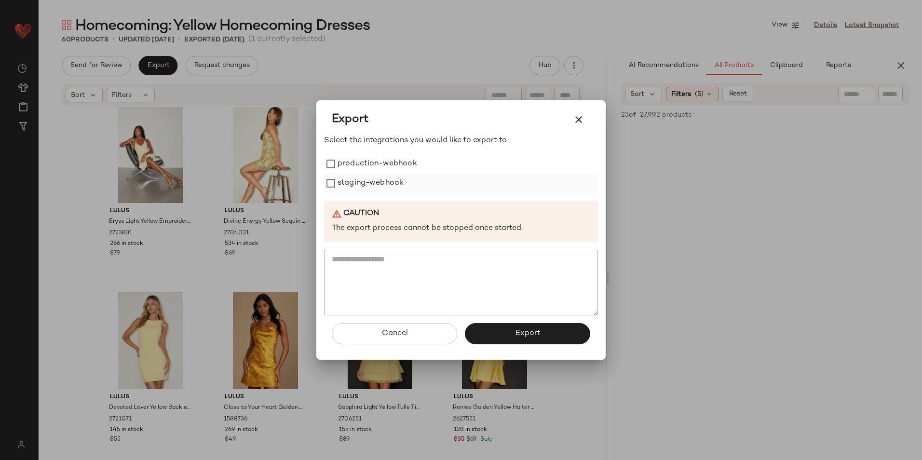
drag, startPoint x: 378, startPoint y: 165, endPoint x: 378, endPoint y: 179, distance: 13.5
click at [378, 170] on label "production-webhook" at bounding box center [377, 163] width 80 height 19
drag, startPoint x: 381, startPoint y: 189, endPoint x: 403, endPoint y: 210, distance: 30.4
click at [383, 196] on div "Select the integrations you would like to export to production-webhook staging-…" at bounding box center [461, 225] width 274 height 180
drag, startPoint x: 371, startPoint y: 182, endPoint x: 376, endPoint y: 197, distance: 15.2
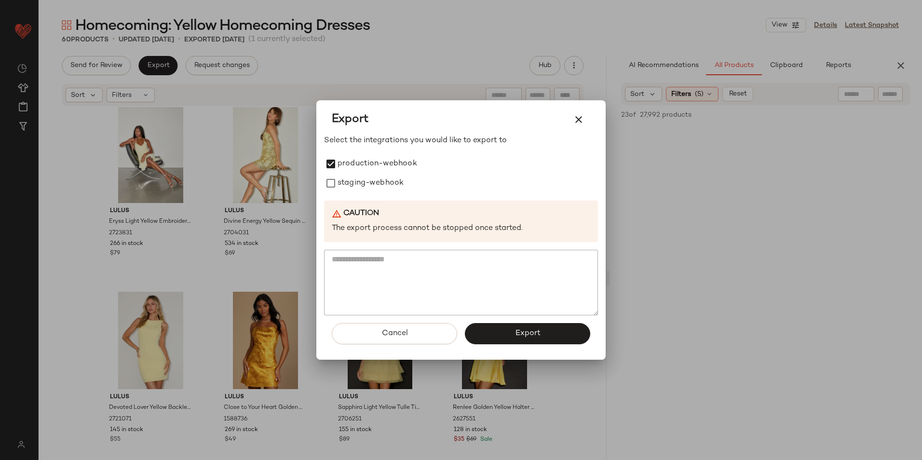
click at [371, 185] on label "staging-webhook" at bounding box center [370, 183] width 66 height 19
click at [505, 330] on button "Export" at bounding box center [527, 333] width 125 height 21
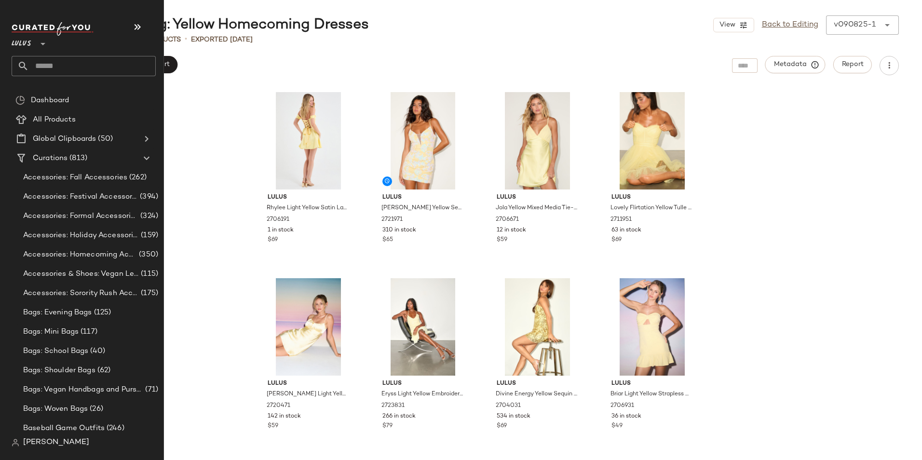
click at [40, 60] on input "text" at bounding box center [92, 66] width 127 height 20
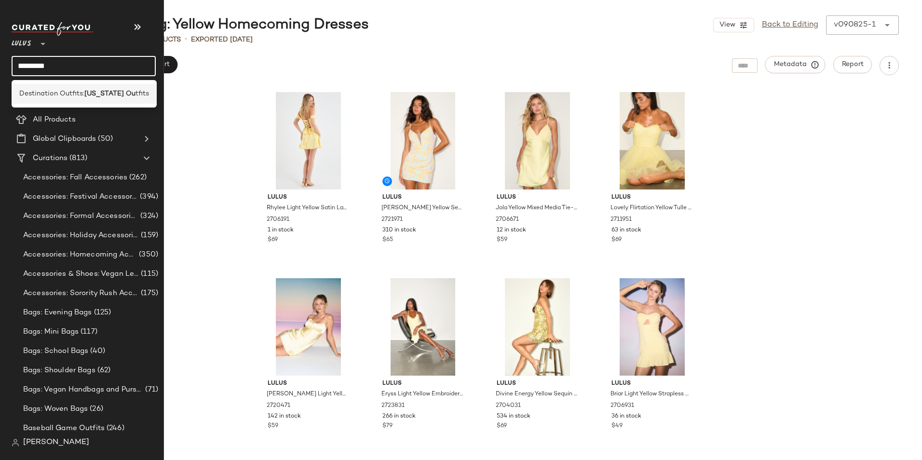
type input "*********"
click at [111, 94] on b "Hawaii Ou" at bounding box center [109, 94] width 51 height 10
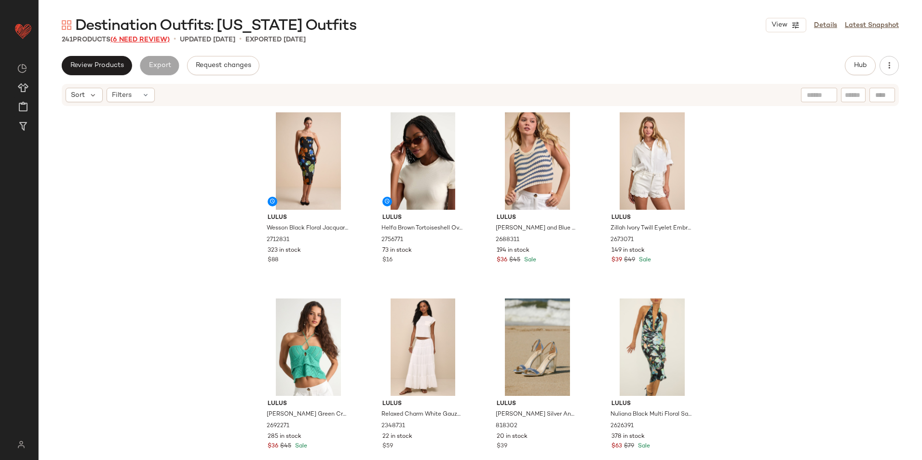
click at [143, 40] on span "(6 Need Review)" at bounding box center [139, 39] width 59 height 7
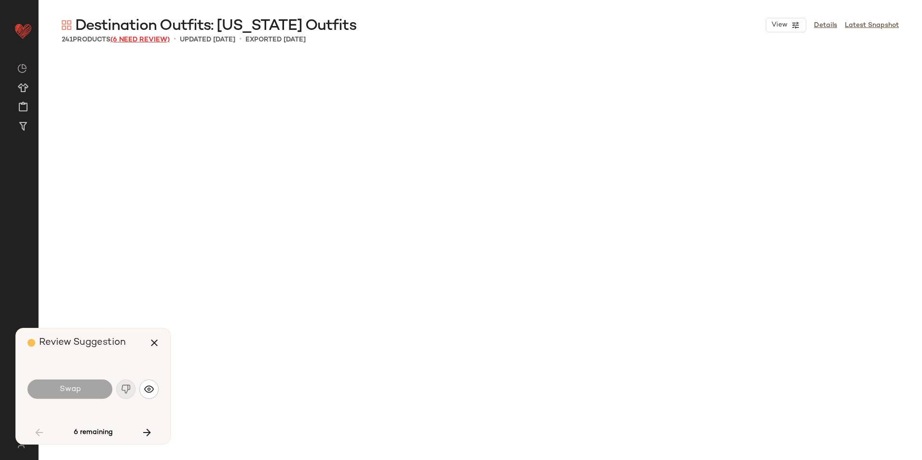
scroll to position [1861, 0]
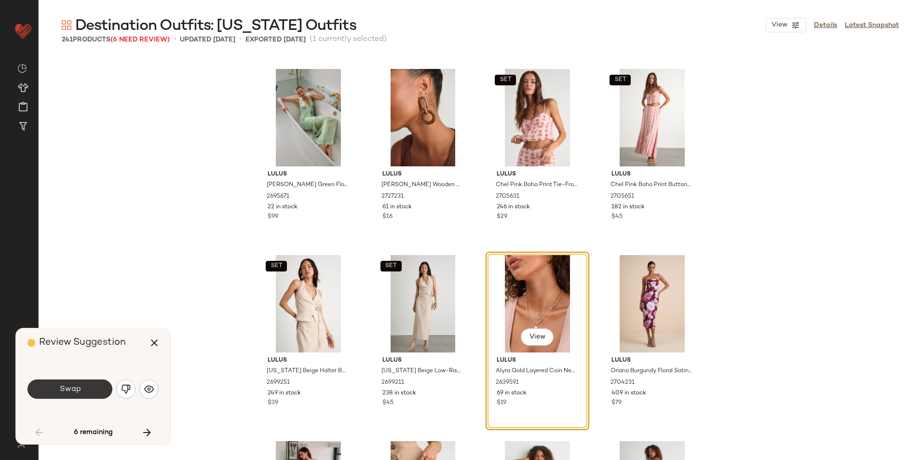
click at [81, 384] on button "Swap" at bounding box center [69, 388] width 85 height 19
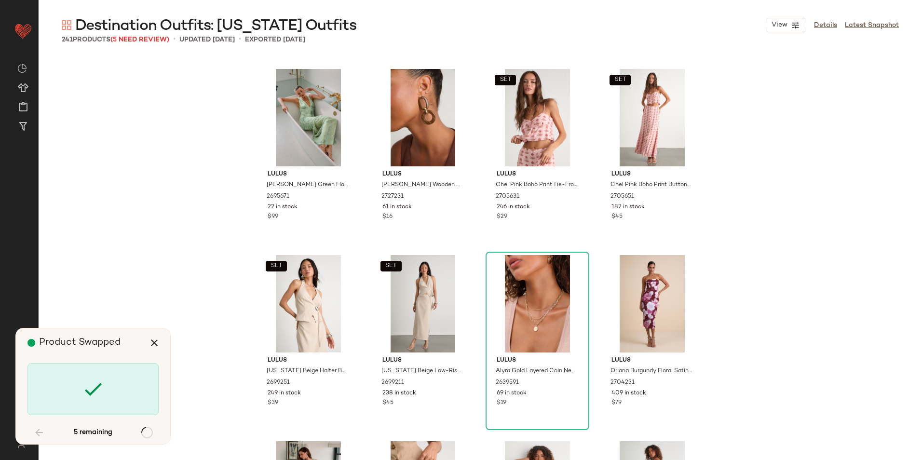
scroll to position [2977, 0]
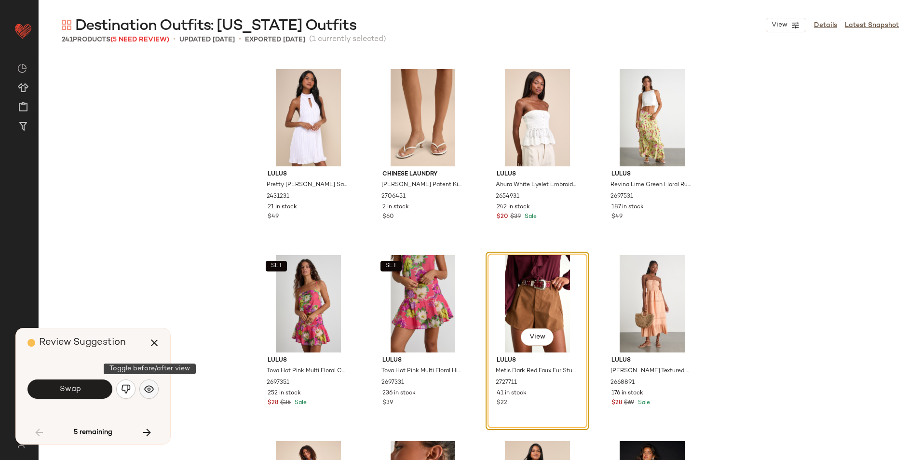
click at [150, 390] on img "button" at bounding box center [149, 389] width 10 height 10
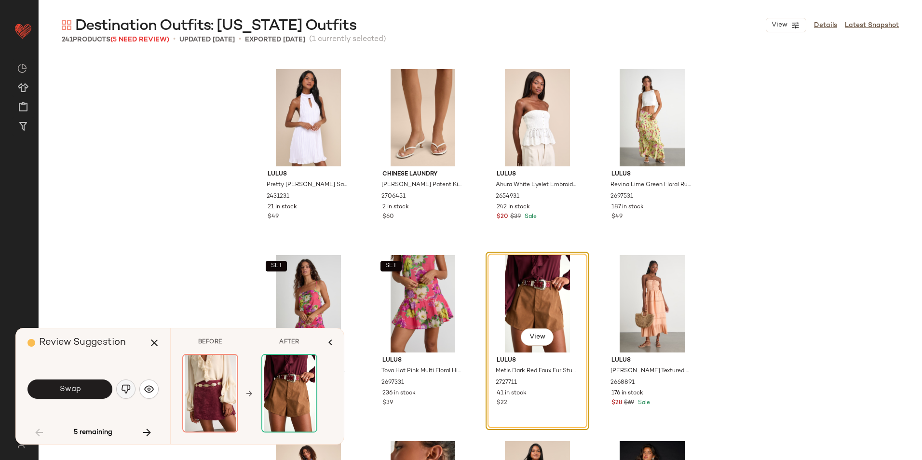
click at [122, 387] on img "button" at bounding box center [126, 389] width 10 height 10
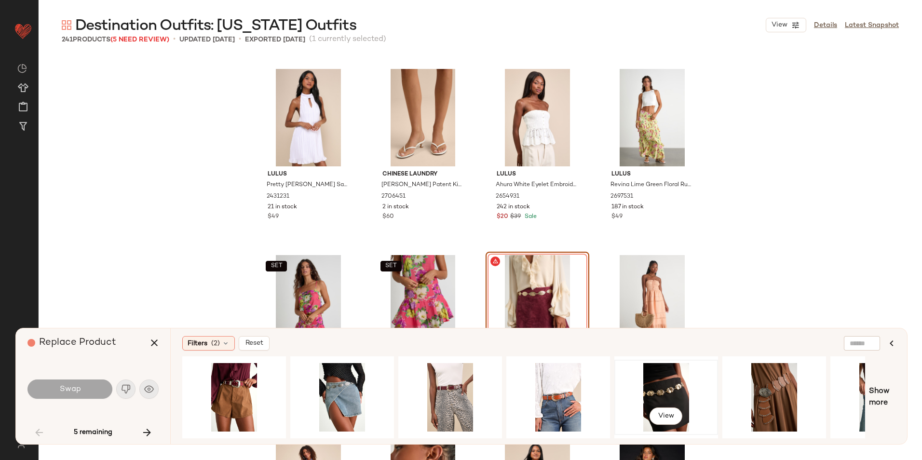
click at [665, 378] on div "View" at bounding box center [665, 397] width 97 height 68
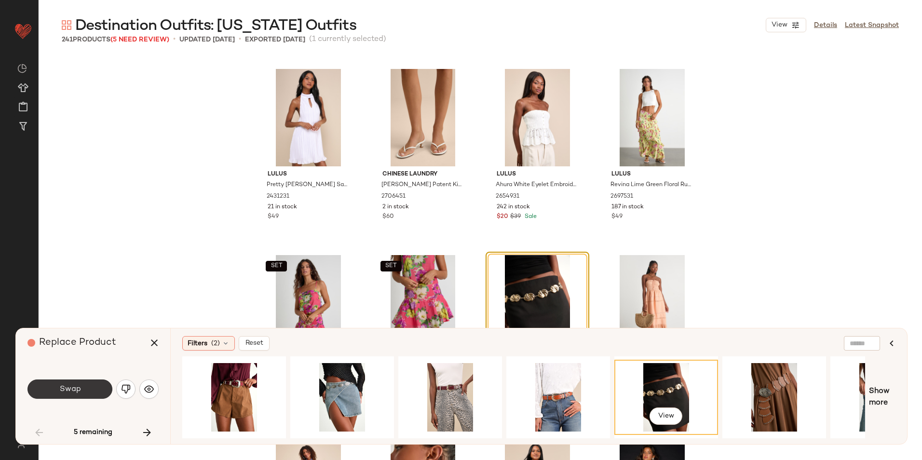
click at [74, 389] on span "Swap" at bounding box center [70, 389] width 22 height 9
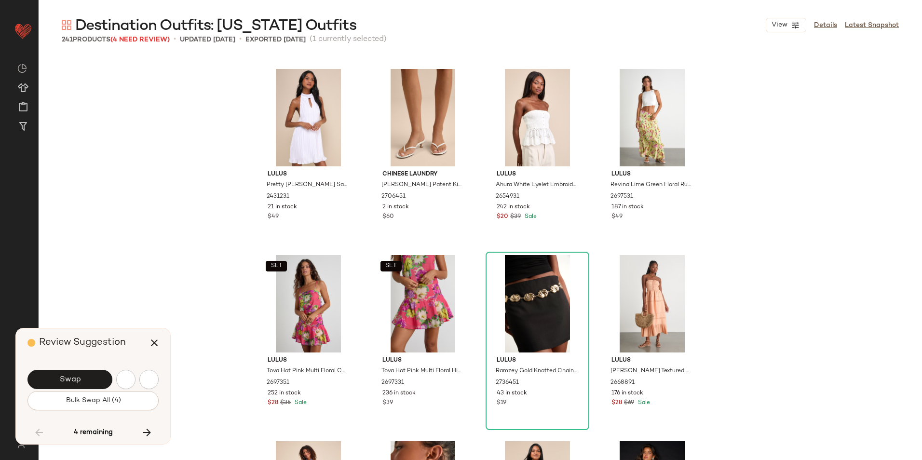
scroll to position [3535, 0]
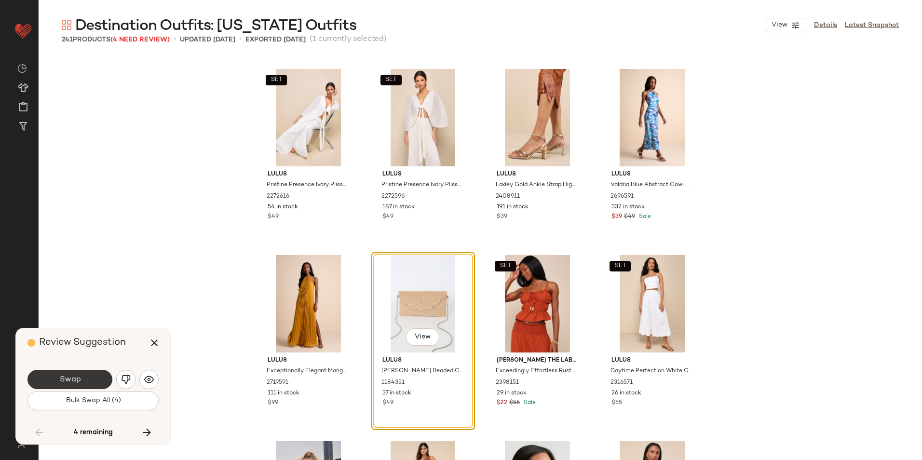
click at [70, 376] on span "Swap" at bounding box center [70, 379] width 22 height 9
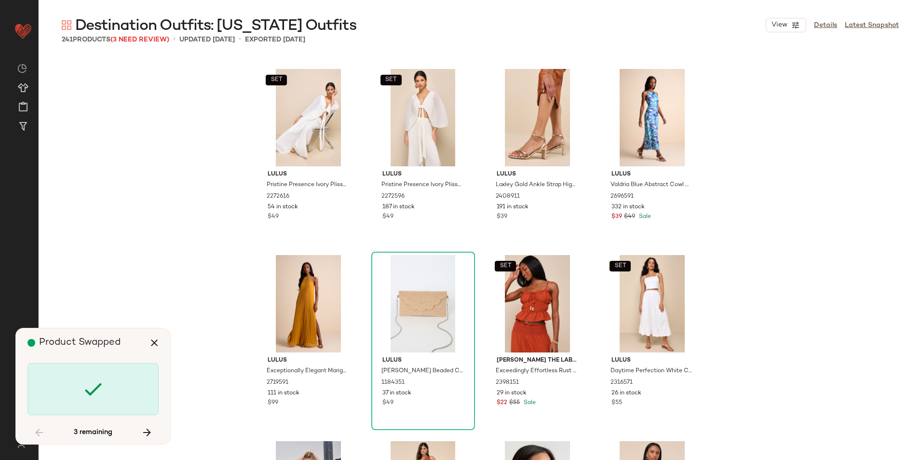
scroll to position [8000, 0]
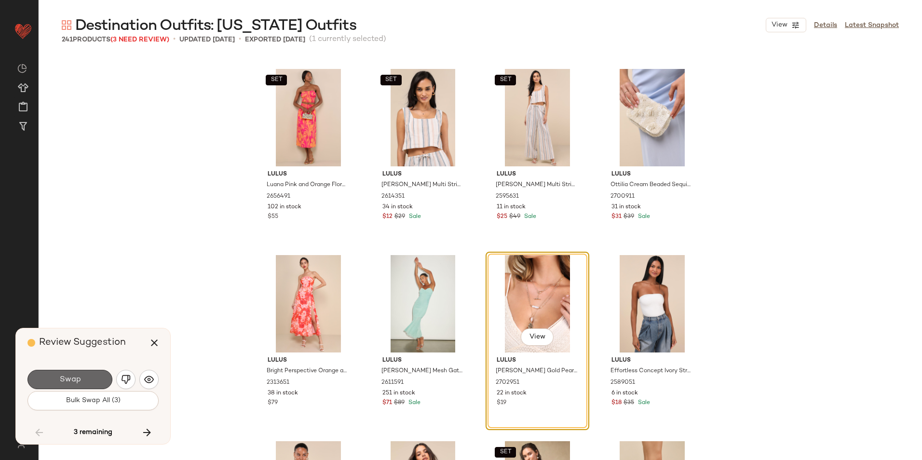
click at [63, 379] on span "Swap" at bounding box center [70, 379] width 22 height 9
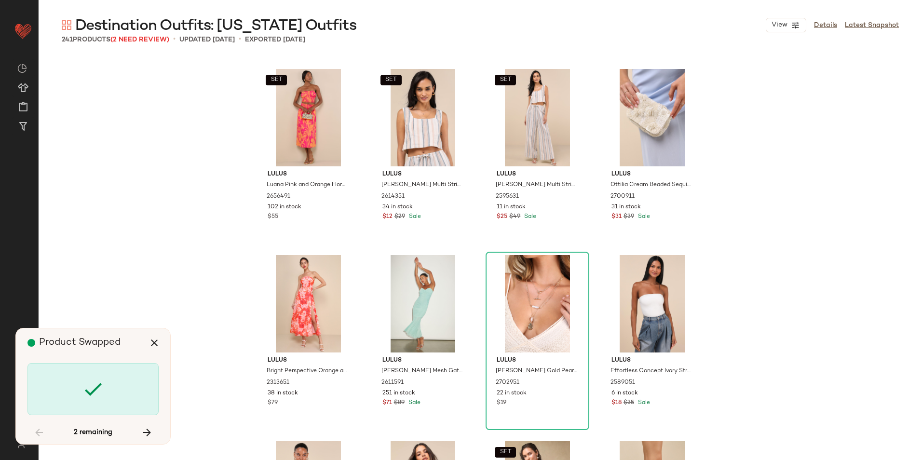
scroll to position [9489, 0]
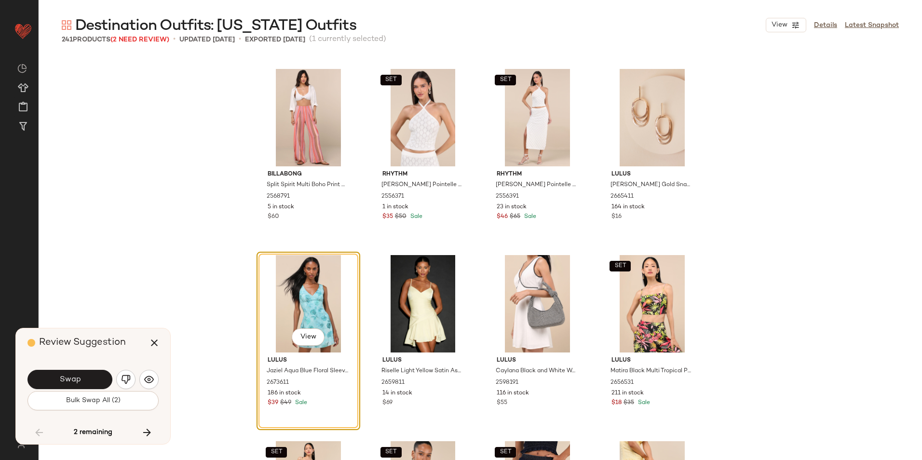
click at [63, 379] on span "Swap" at bounding box center [70, 379] width 22 height 9
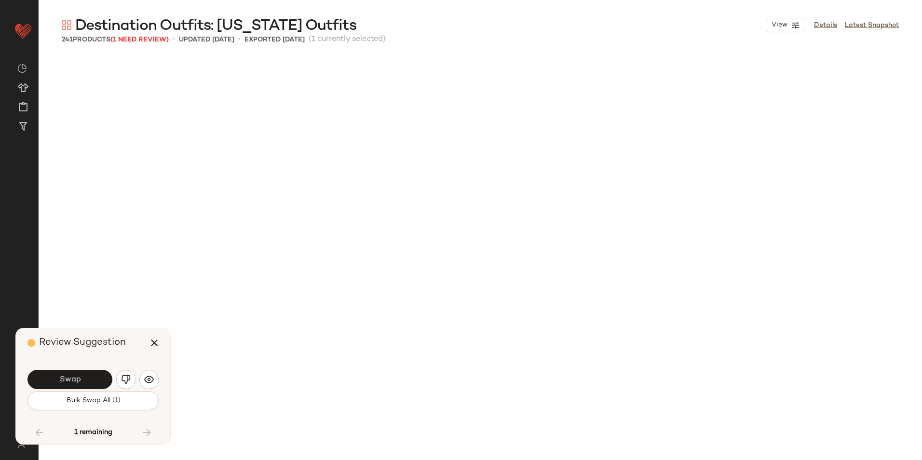
scroll to position [10047, 0]
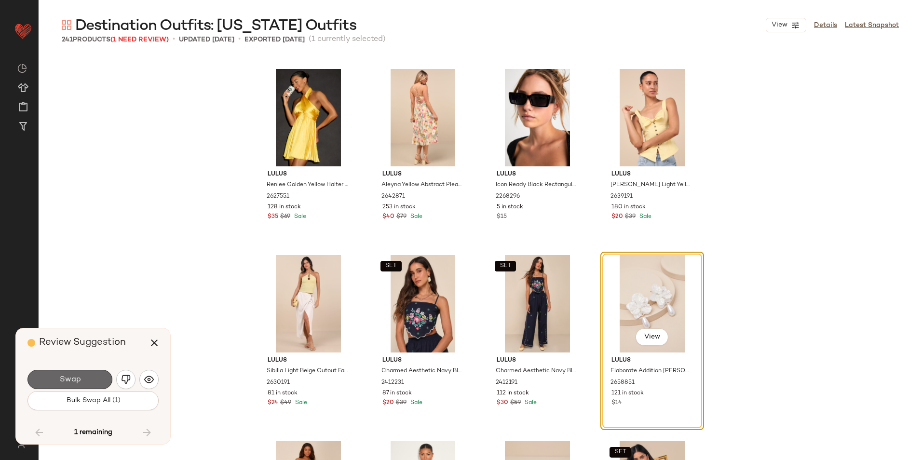
click at [91, 373] on button "Swap" at bounding box center [69, 379] width 85 height 19
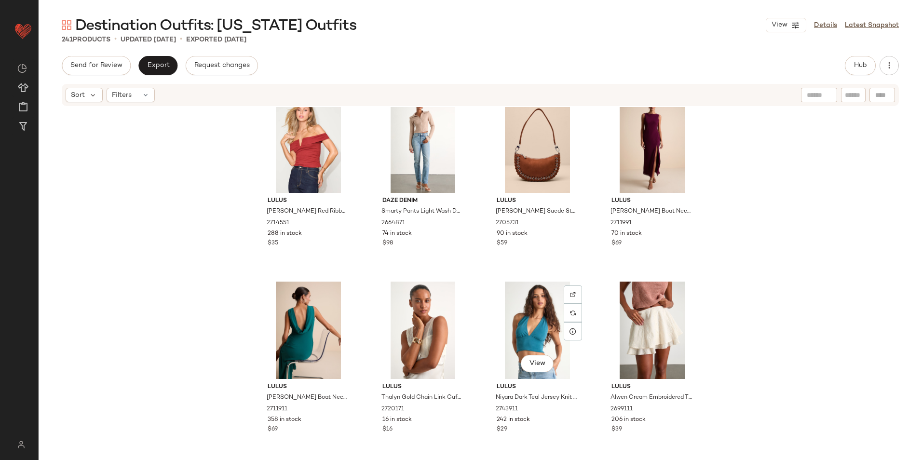
scroll to position [972, 0]
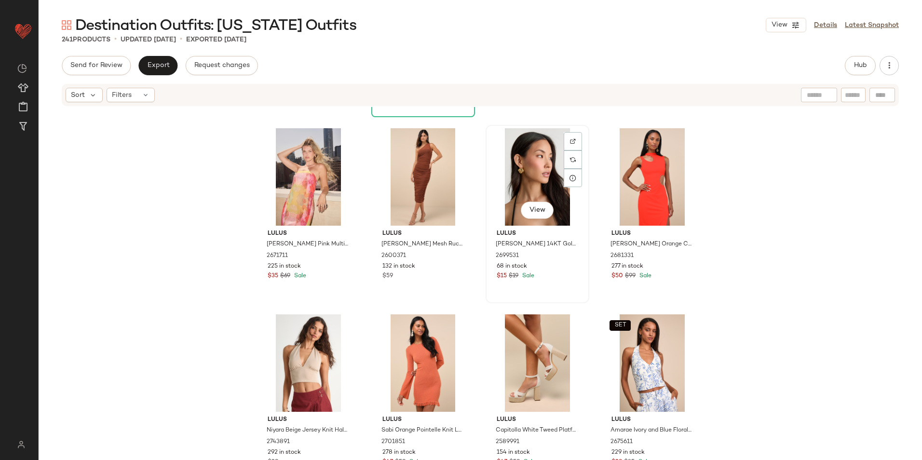
scroll to position [3912, 0]
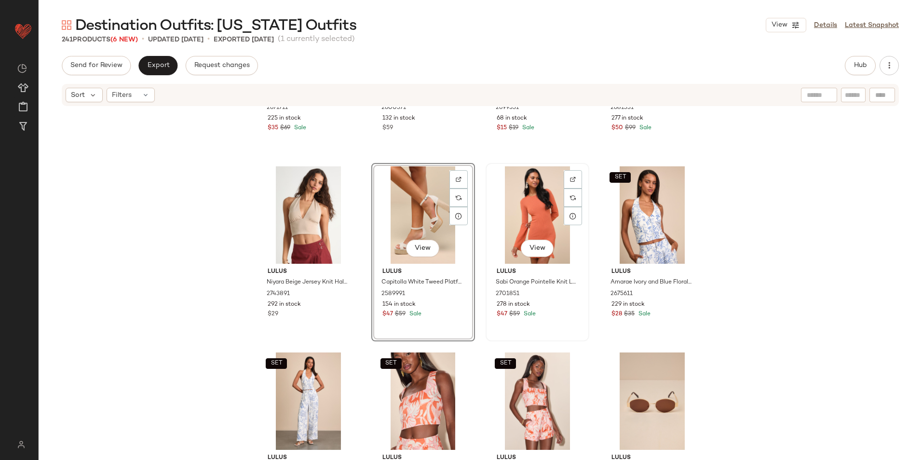
scroll to position [4056, 0]
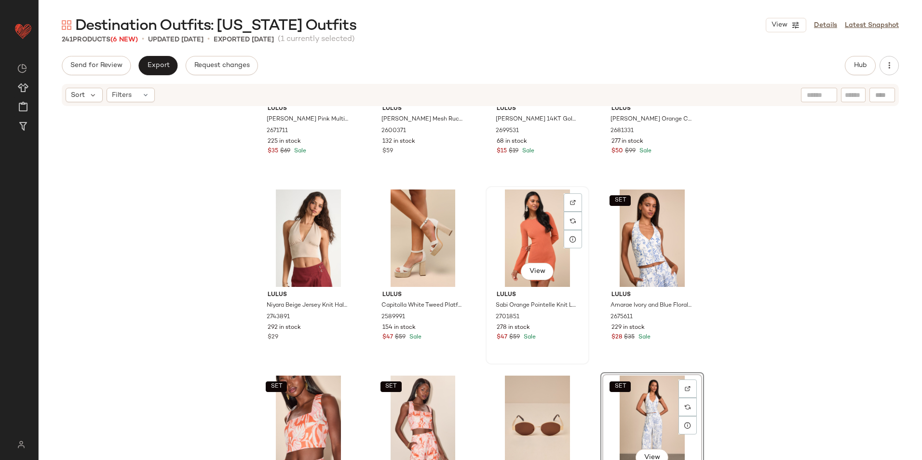
scroll to position [4008, 0]
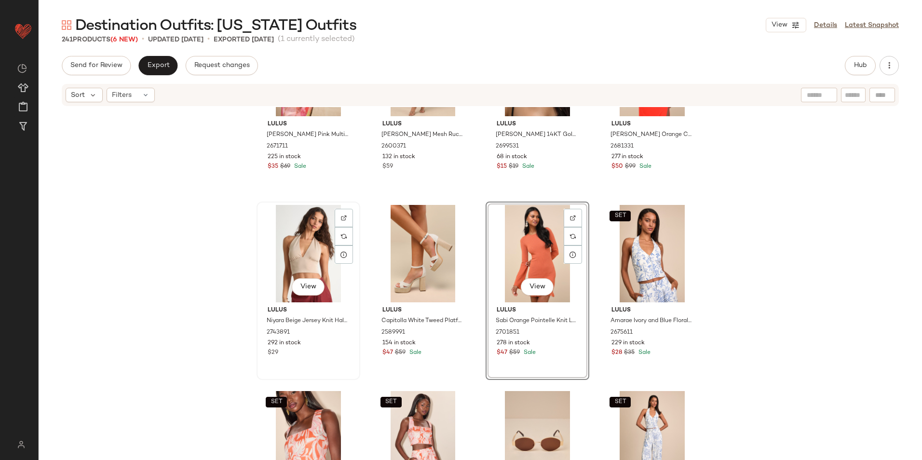
click at [307, 247] on div "View" at bounding box center [308, 253] width 97 height 97
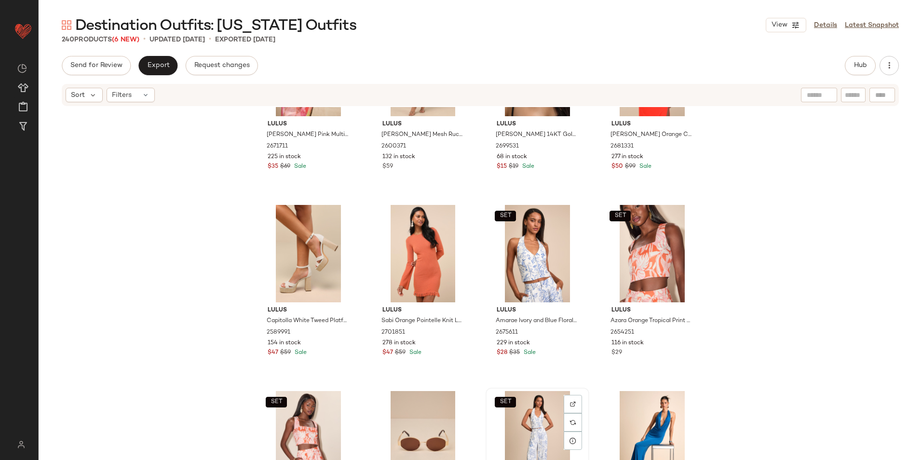
scroll to position [4009, 0]
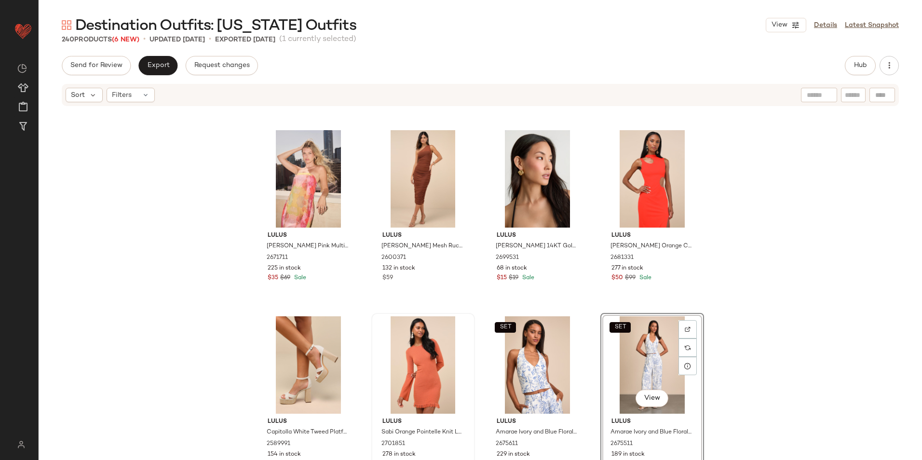
scroll to position [3913, 0]
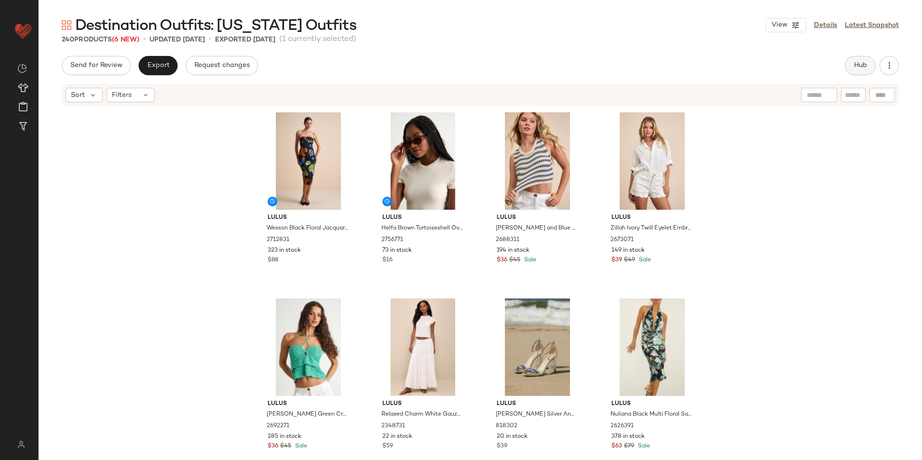
click at [870, 68] on button "Hub" at bounding box center [859, 65] width 31 height 19
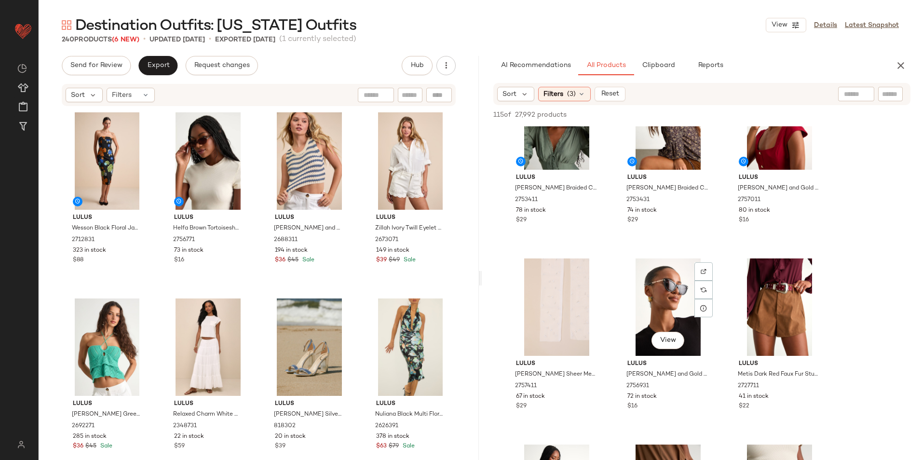
scroll to position [434, 0]
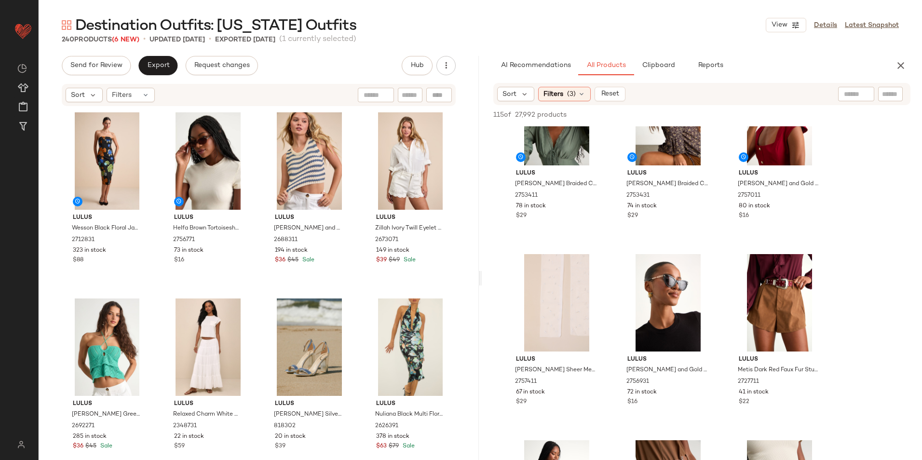
drag, startPoint x: 562, startPoint y: 97, endPoint x: 541, endPoint y: 113, distance: 26.4
click at [562, 96] on span "Filters" at bounding box center [553, 94] width 20 height 10
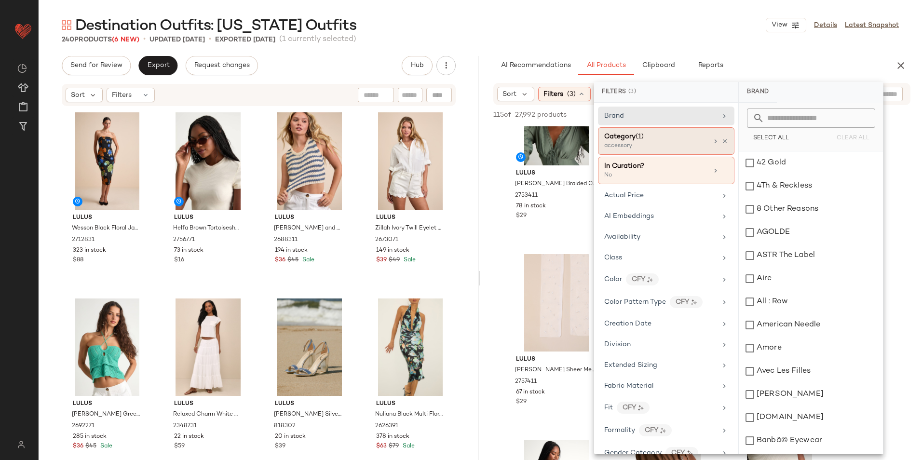
click at [621, 142] on div "accessory" at bounding box center [652, 146] width 96 height 9
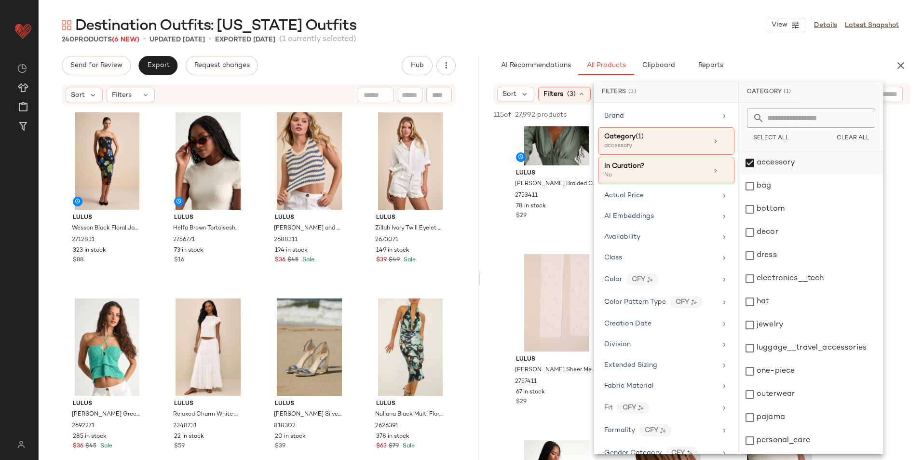
click at [783, 167] on div "accessory" at bounding box center [811, 162] width 144 height 23
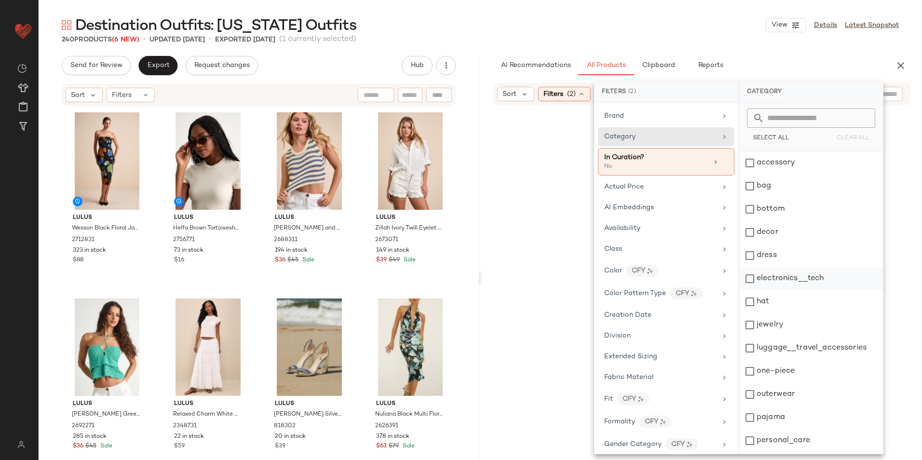
click at [776, 207] on div "bottom" at bounding box center [811, 209] width 144 height 23
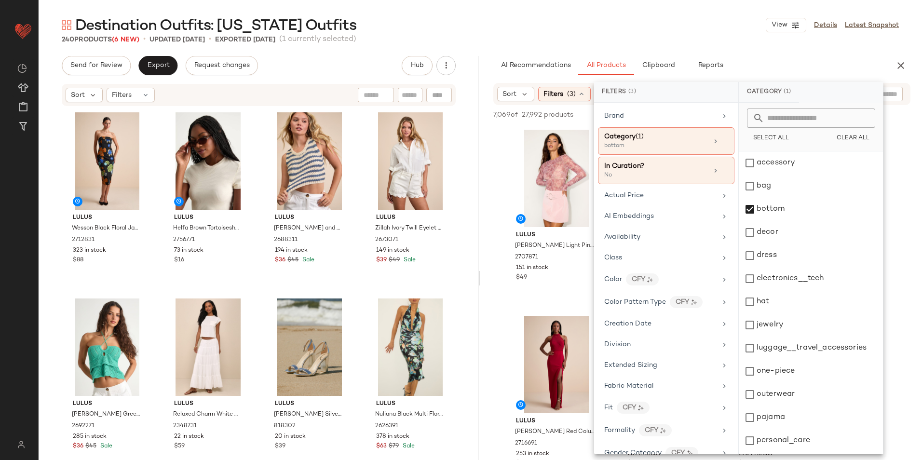
scroll to position [91, 0]
click at [773, 421] on div "top" at bounding box center [811, 419] width 144 height 23
click at [739, 16] on div "Destination Outfits: [US_STATE] Outfits View Details Latest Snapshot" at bounding box center [480, 24] width 883 height 19
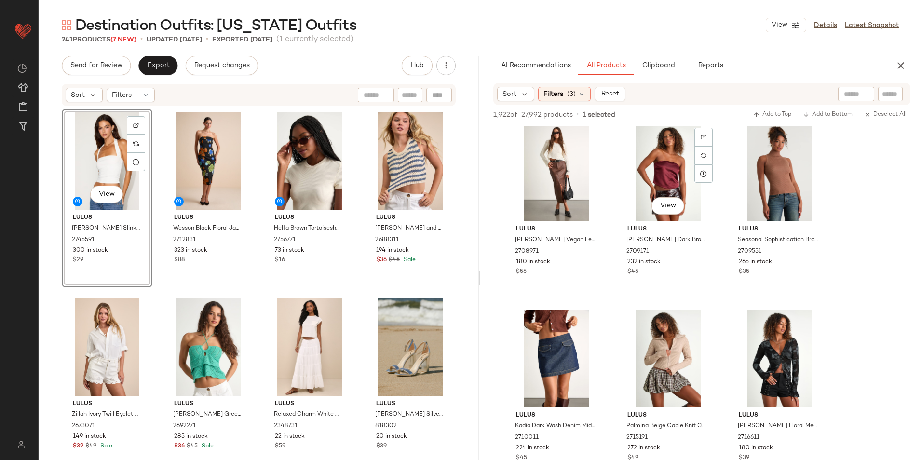
scroll to position [4290, 0]
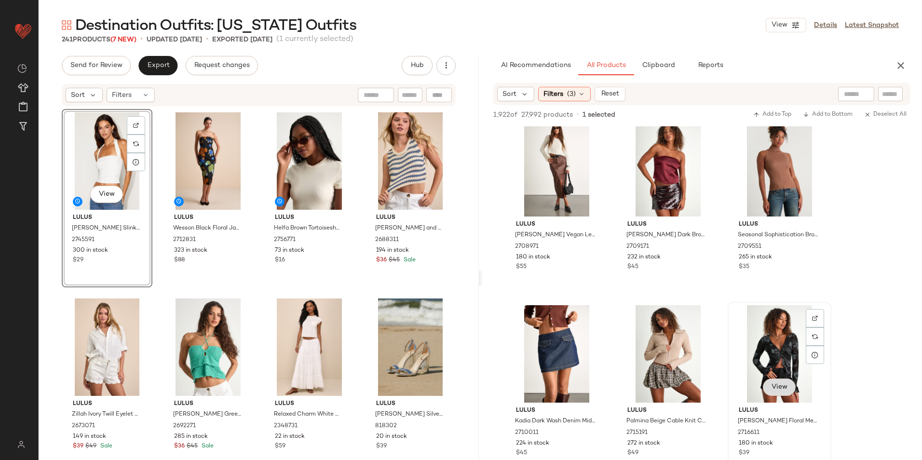
click at [777, 385] on span "View" at bounding box center [779, 387] width 16 height 8
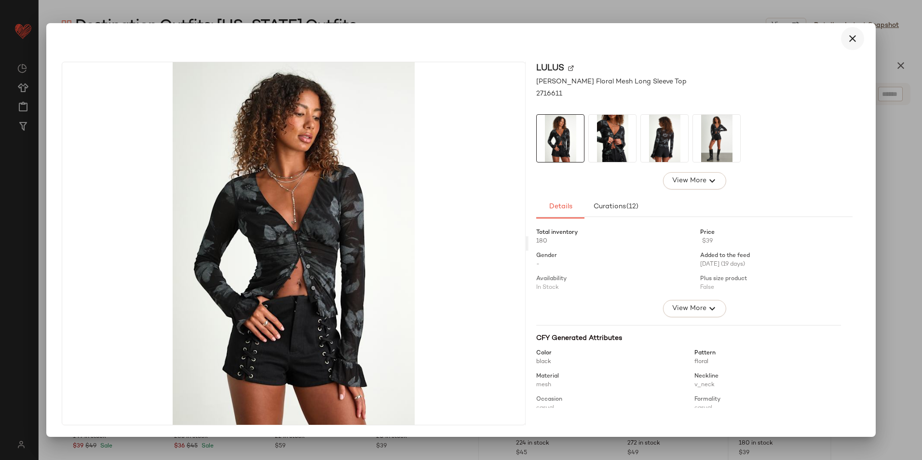
click at [856, 38] on icon "button" at bounding box center [852, 39] width 12 height 12
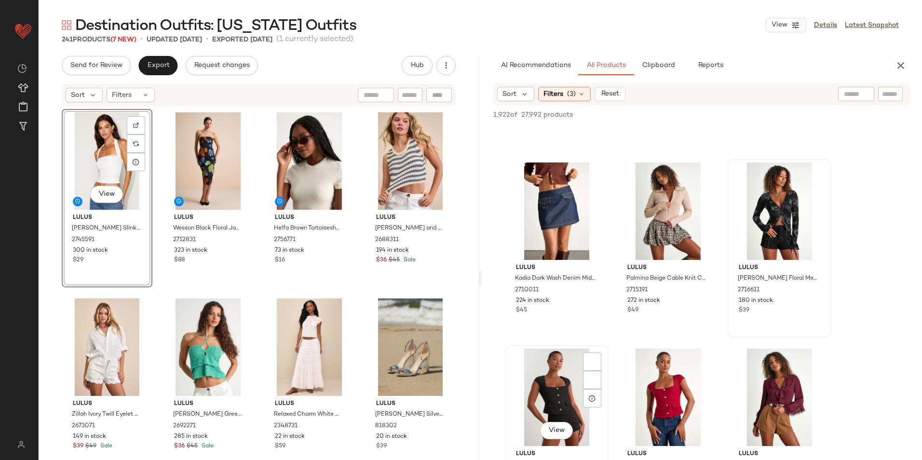
scroll to position [4434, 0]
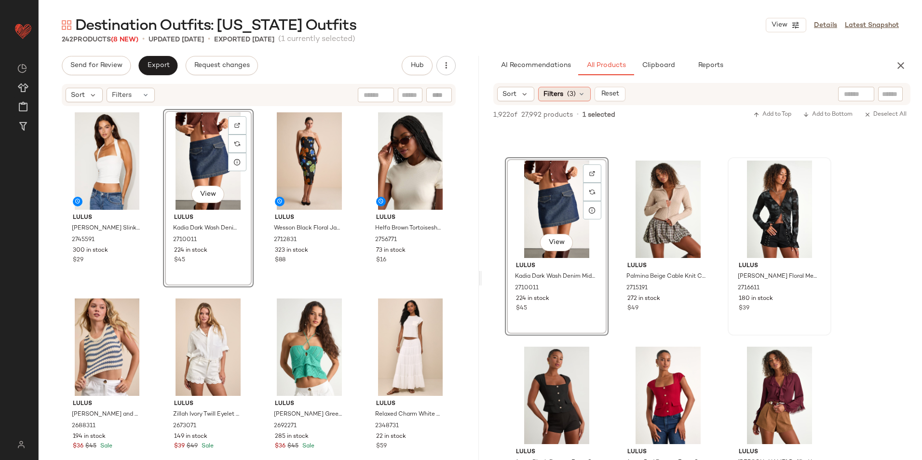
click at [586, 96] on div "Filters (3)" at bounding box center [564, 94] width 53 height 14
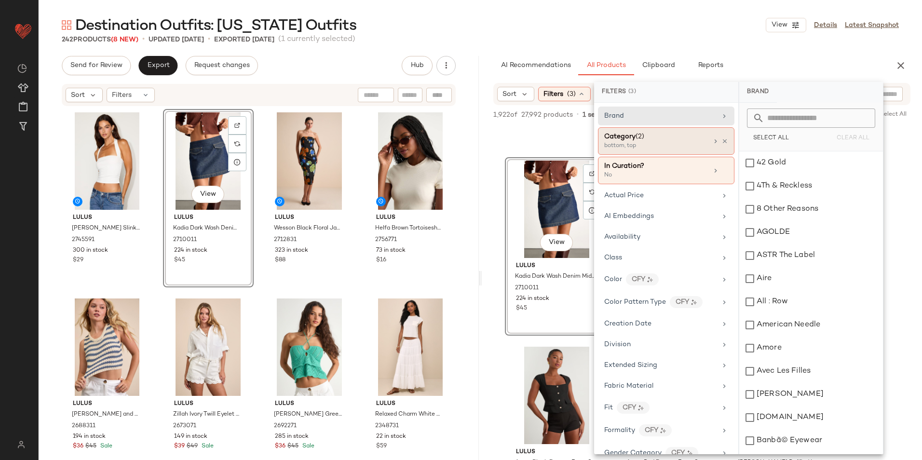
click at [644, 137] on span "(2)" at bounding box center [639, 136] width 9 height 7
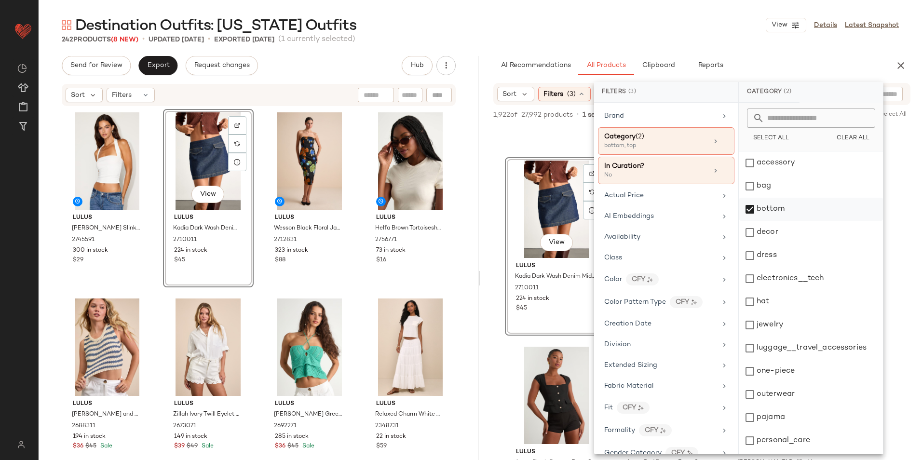
click at [757, 208] on div "bottom" at bounding box center [811, 209] width 144 height 23
click at [780, 258] on div "dress" at bounding box center [811, 255] width 144 height 23
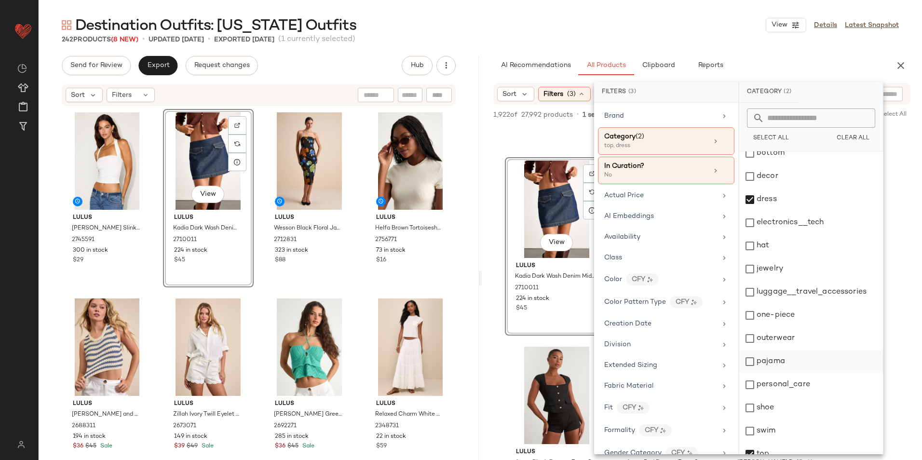
scroll to position [91, 0]
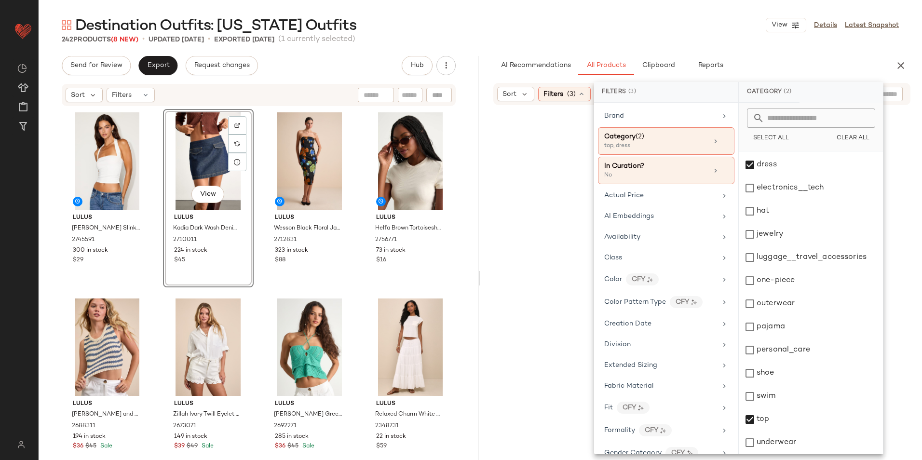
click at [757, 424] on div "top" at bounding box center [811, 419] width 144 height 23
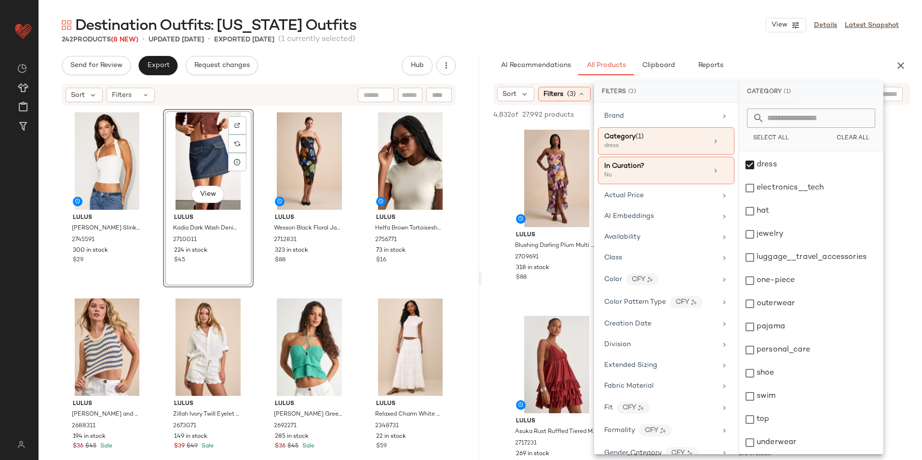
drag, startPoint x: 714, startPoint y: 25, endPoint x: 709, endPoint y: 27, distance: 5.6
click at [709, 27] on div "Destination Outfits: Hawaii Outfits View Details Latest Snapshot" at bounding box center [480, 24] width 883 height 19
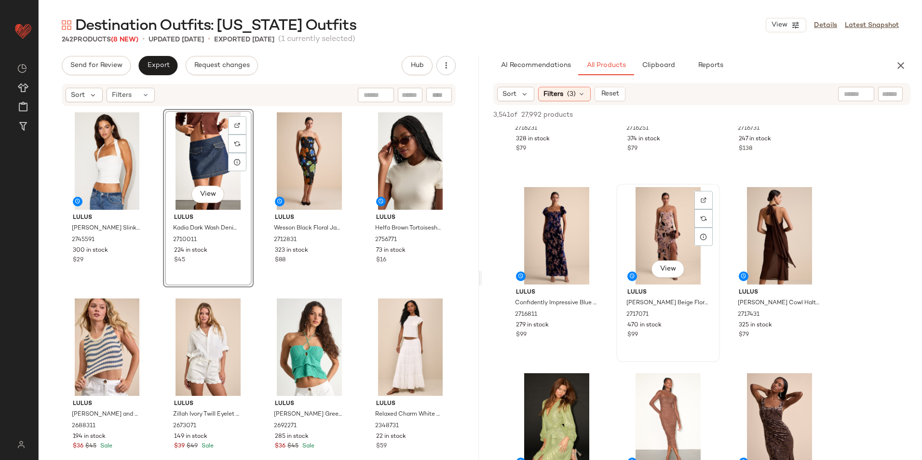
scroll to position [2169, 0]
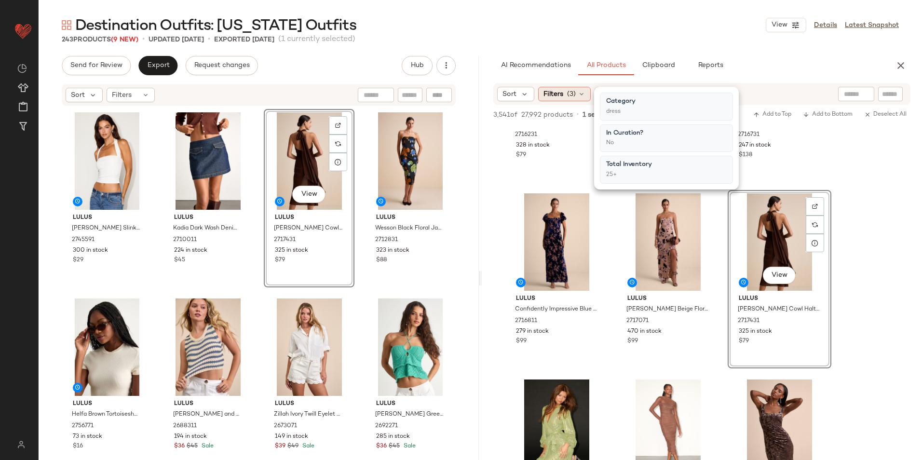
click at [579, 94] on icon at bounding box center [581, 94] width 8 height 8
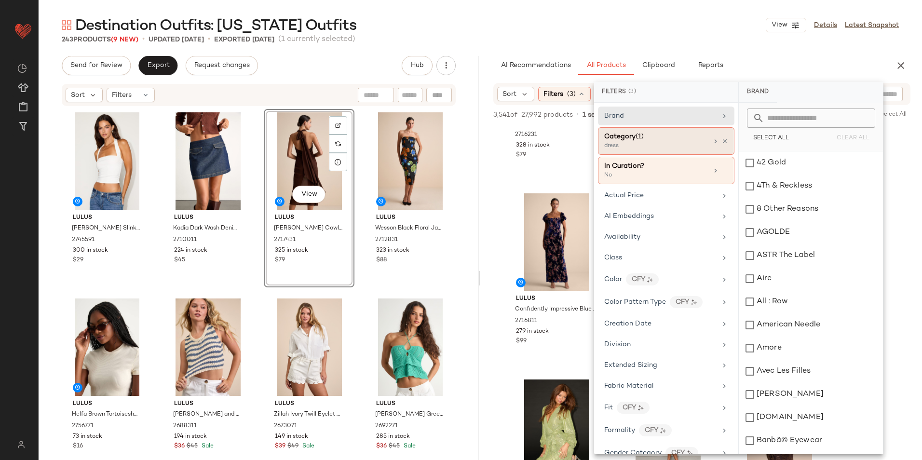
click at [666, 145] on div "dress" at bounding box center [652, 146] width 96 height 9
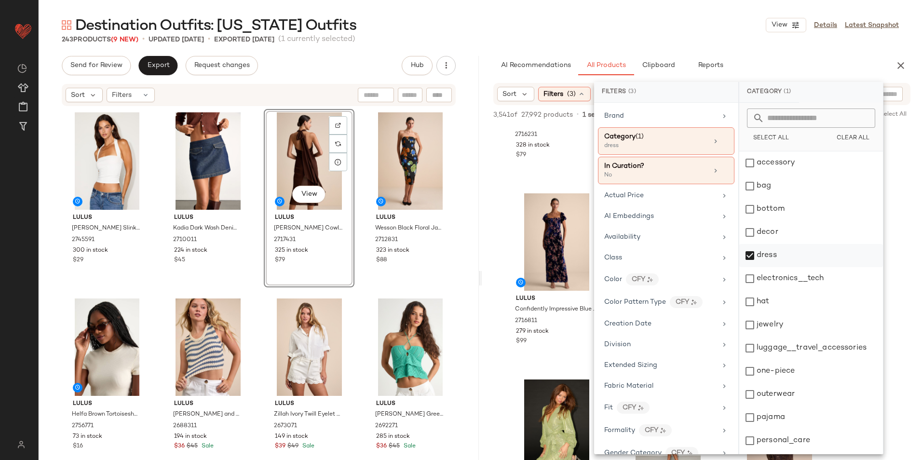
click at [769, 252] on div "dress" at bounding box center [811, 255] width 144 height 23
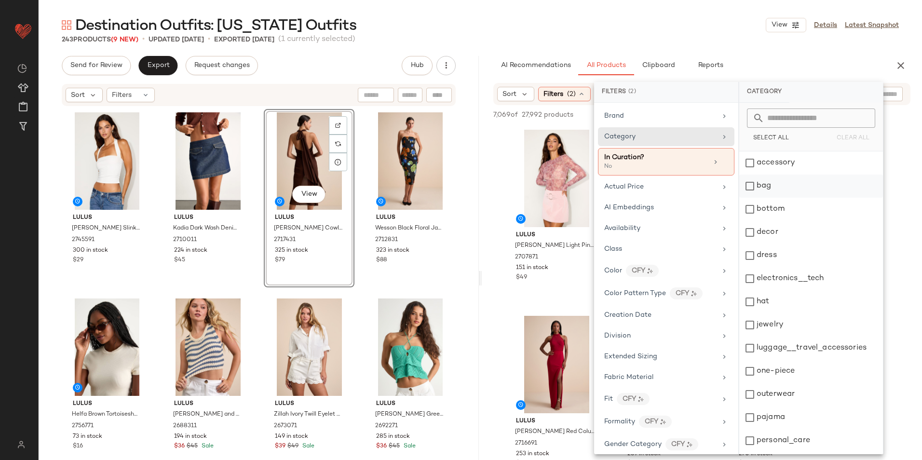
click at [768, 187] on div "bag" at bounding box center [811, 185] width 144 height 23
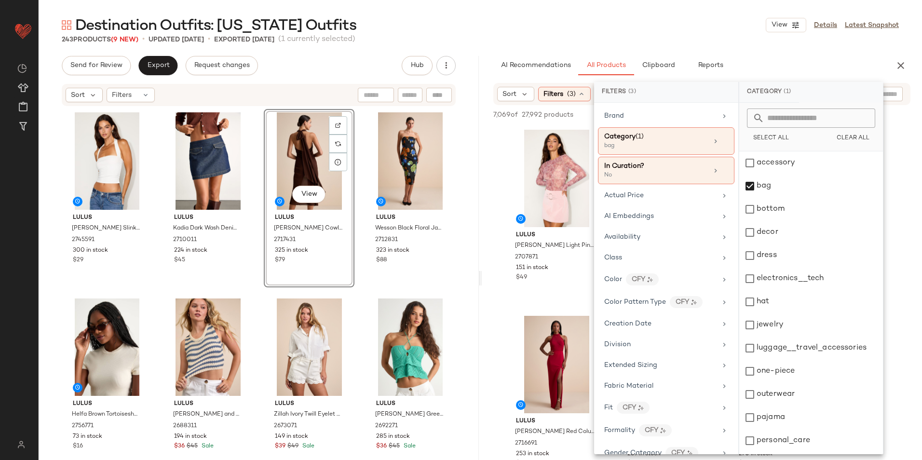
click at [678, 43] on div "243 Products (9 New) • updated Sep 9th • Exported Sep 4th (1 currently selected)" at bounding box center [480, 40] width 883 height 10
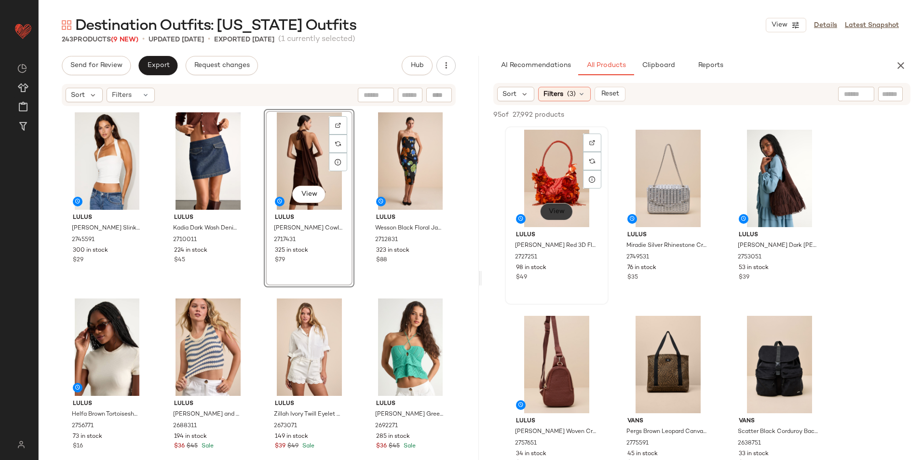
click at [556, 209] on span "View" at bounding box center [556, 212] width 16 height 8
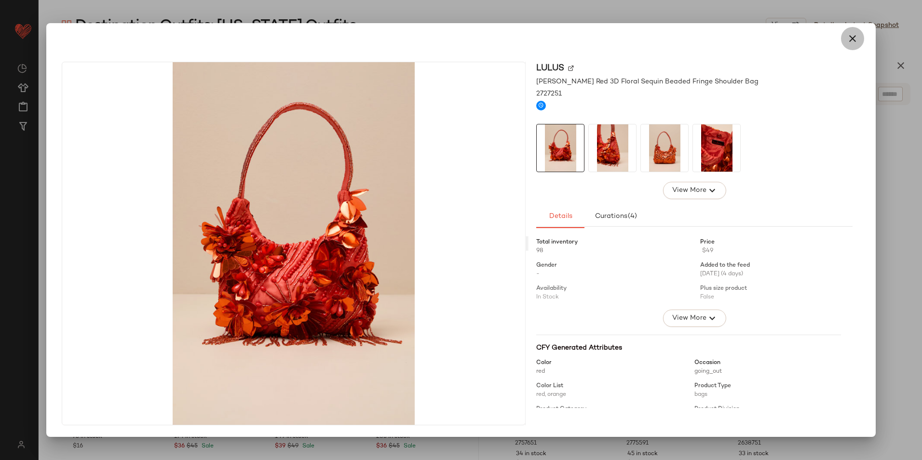
click at [849, 35] on icon "button" at bounding box center [852, 39] width 12 height 12
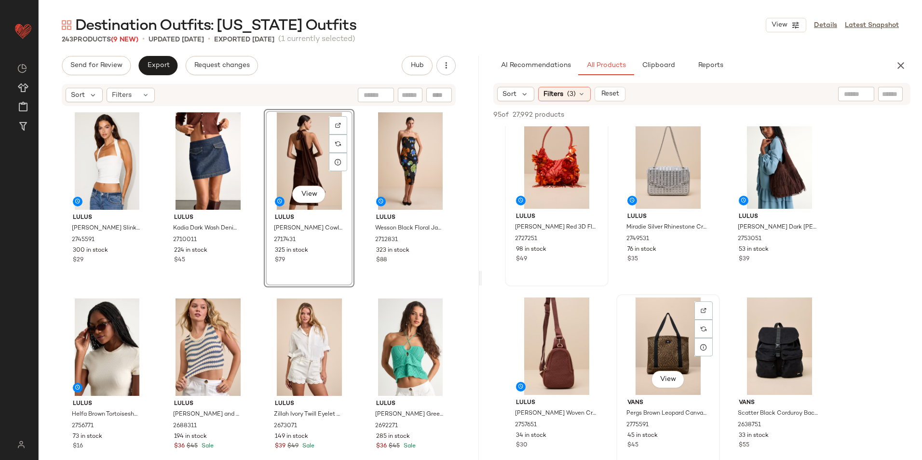
scroll to position [0, 0]
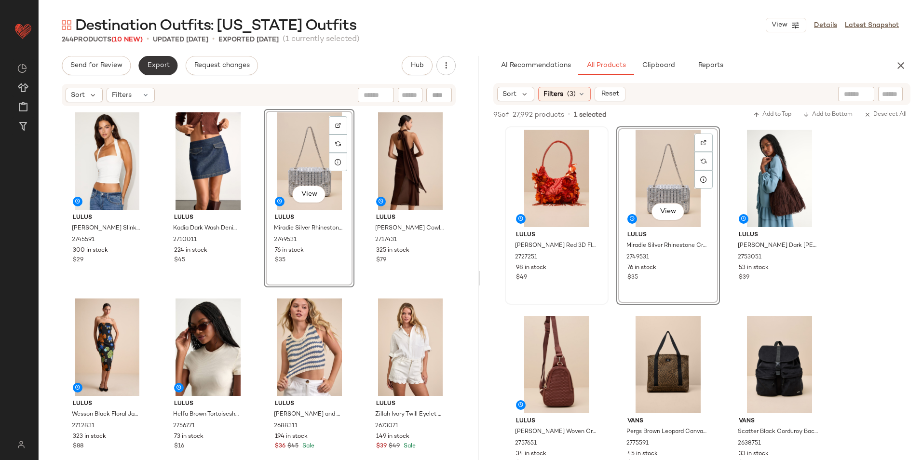
click at [154, 62] on span "Export" at bounding box center [158, 66] width 23 height 8
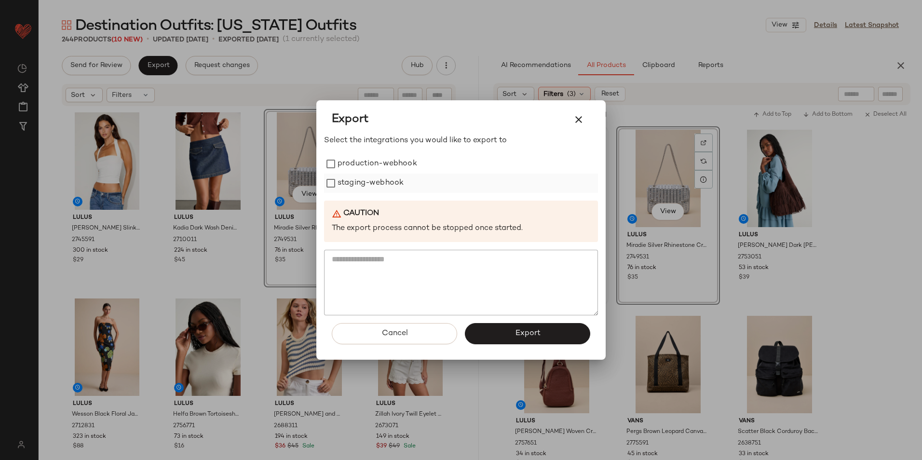
drag, startPoint x: 364, startPoint y: 169, endPoint x: 364, endPoint y: 175, distance: 6.3
click at [364, 172] on label "production-webhook" at bounding box center [377, 163] width 80 height 19
drag, startPoint x: 364, startPoint y: 182, endPoint x: 375, endPoint y: 200, distance: 20.5
click at [365, 184] on label "staging-webhook" at bounding box center [370, 183] width 66 height 19
click at [509, 331] on button "Export" at bounding box center [527, 333] width 125 height 21
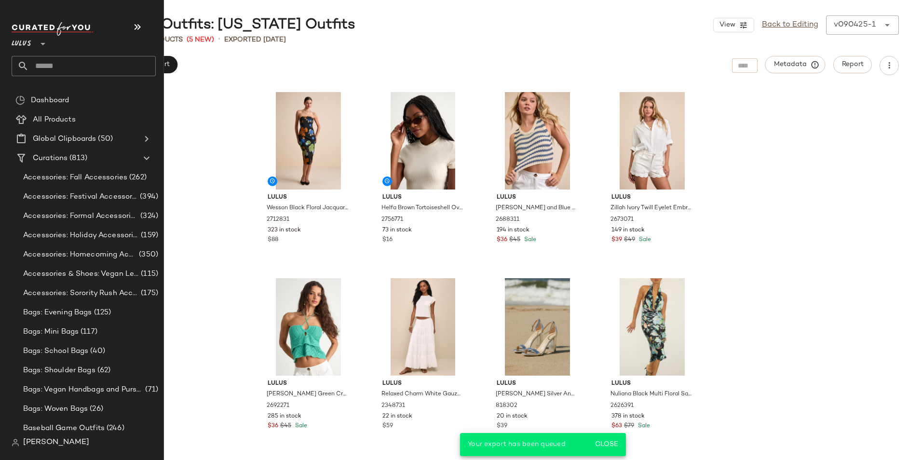
click at [47, 59] on input "text" at bounding box center [92, 66] width 127 height 20
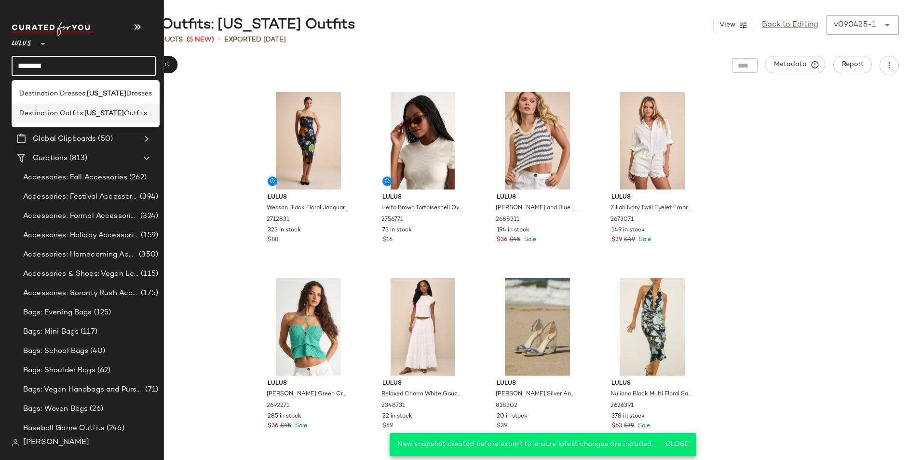
type input "********"
click at [57, 108] on span "Destination Outfits:" at bounding box center [51, 113] width 65 height 10
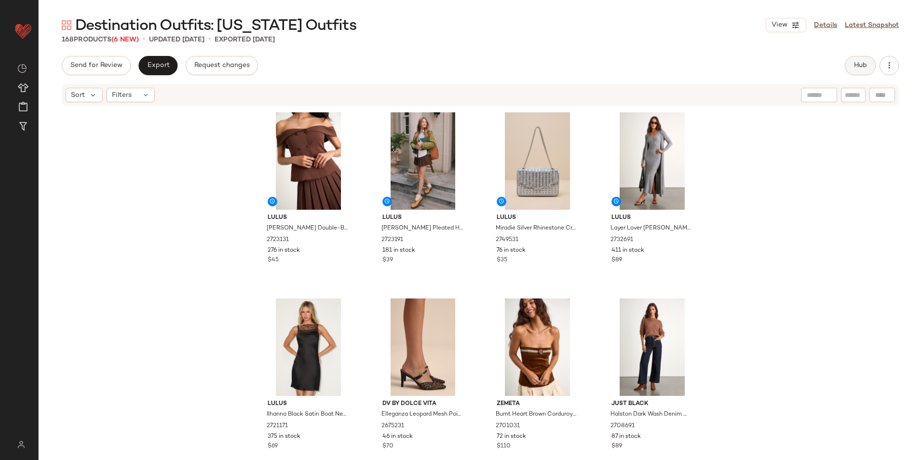
click at [863, 65] on span "Hub" at bounding box center [859, 66] width 13 height 8
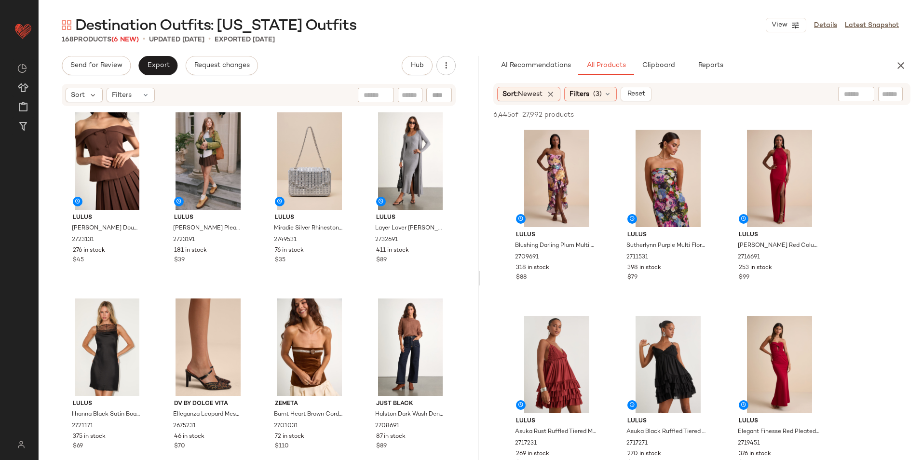
drag, startPoint x: 480, startPoint y: 280, endPoint x: 834, endPoint y: 278, distance: 354.3
click at [834, 279] on div "Destination Outfits: New York Outfits View Details Latest Snapshot 168 Products…" at bounding box center [480, 237] width 883 height 444
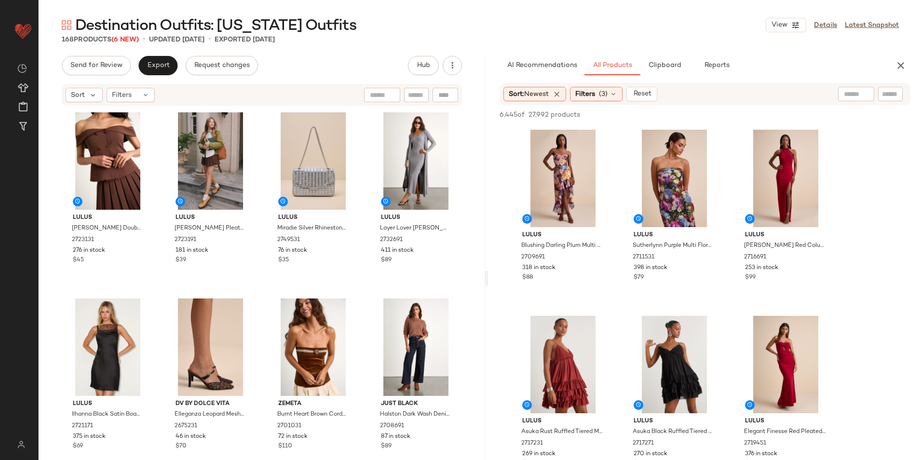
click at [503, 7] on main "Destination Outfits: New York Outfits View Details Latest Snapshot 168 Products…" at bounding box center [461, 230] width 922 height 460
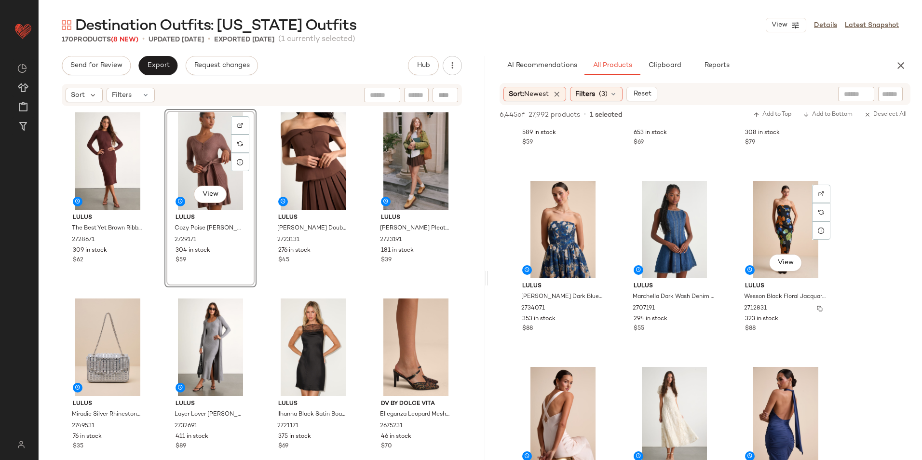
scroll to position [4001, 0]
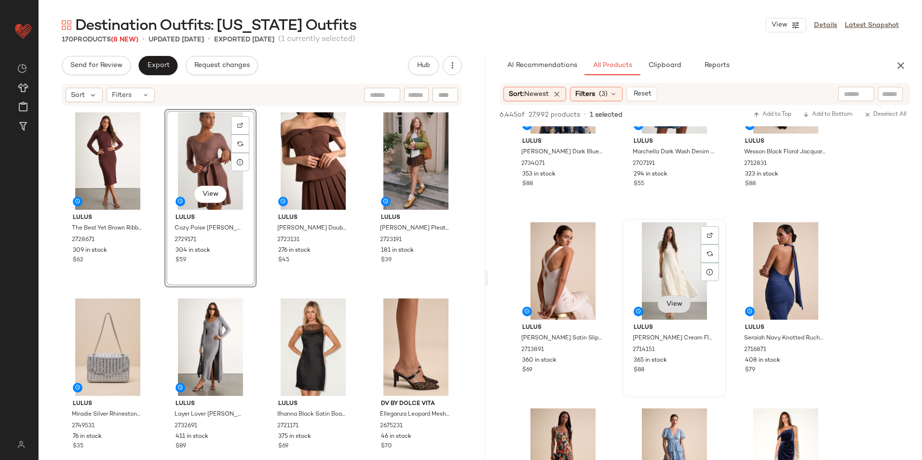
click at [678, 301] on span "View" at bounding box center [673, 304] width 16 height 8
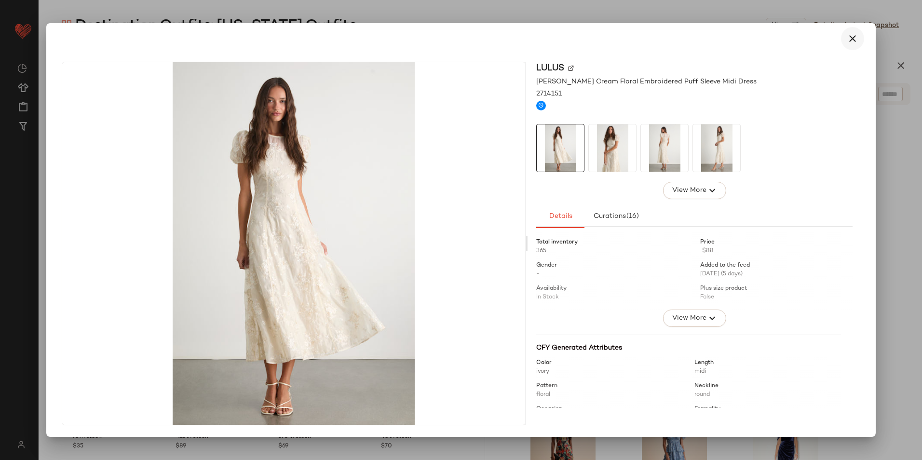
click at [857, 36] on icon "button" at bounding box center [852, 39] width 12 height 12
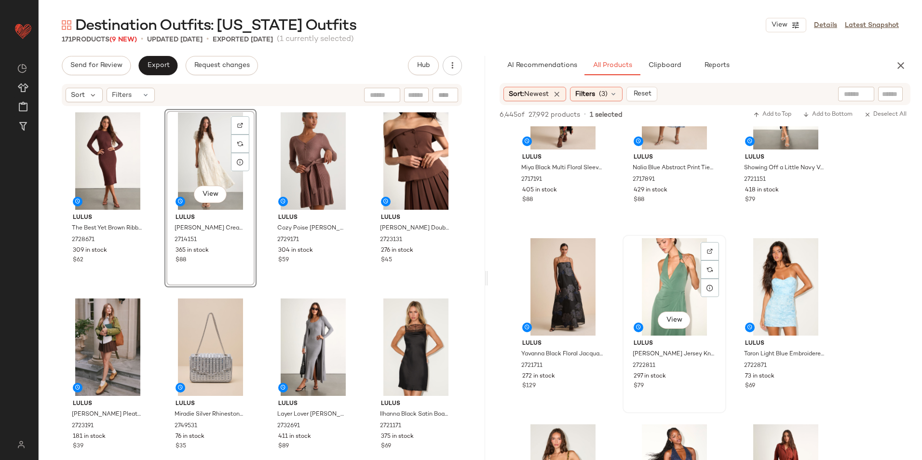
scroll to position [4483, 0]
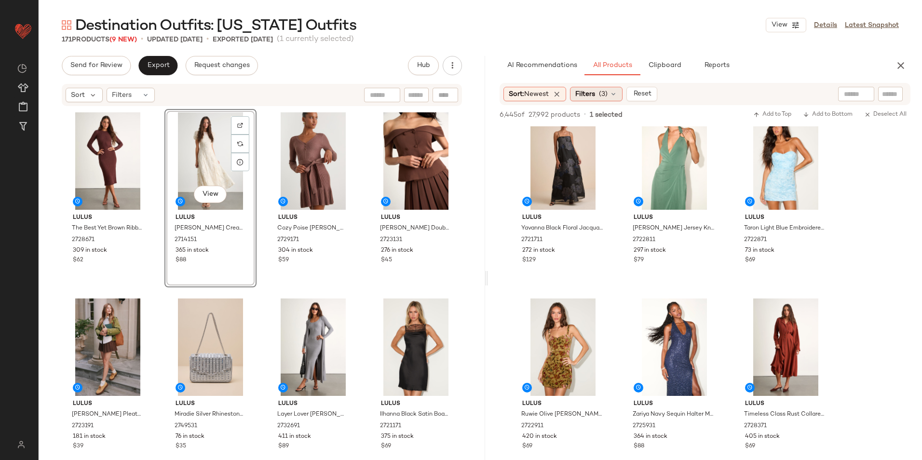
click at [603, 91] on span "(3)" at bounding box center [603, 94] width 9 height 10
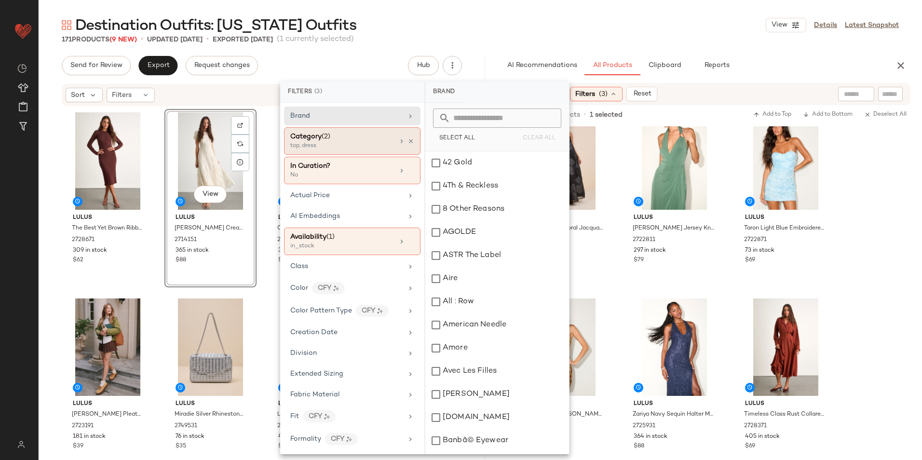
click at [355, 135] on div "Category (2)" at bounding box center [342, 137] width 104 height 10
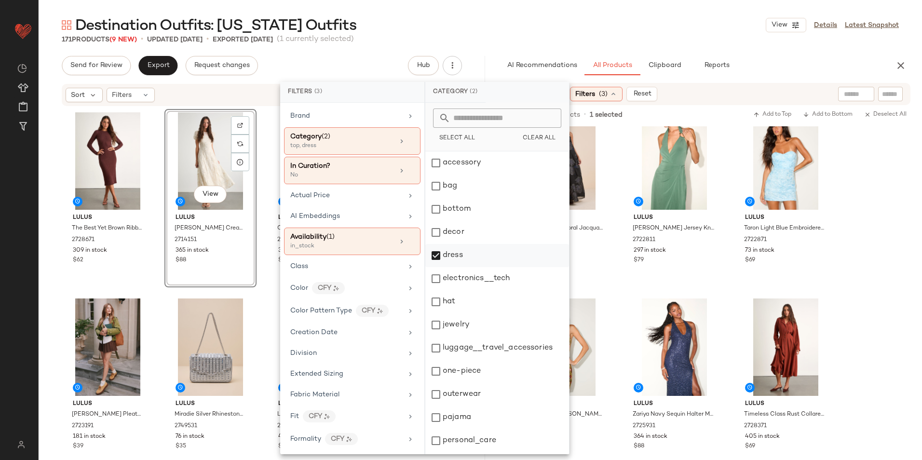
click at [454, 254] on div "dress" at bounding box center [497, 255] width 144 height 23
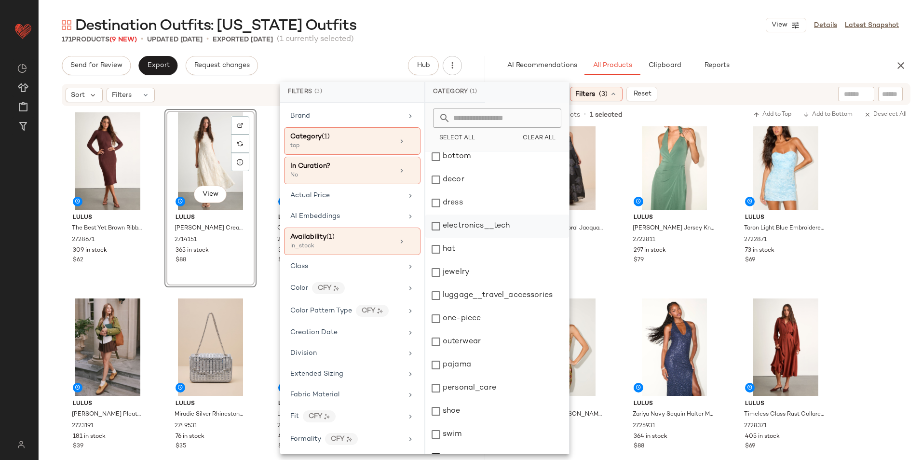
scroll to position [91, 0]
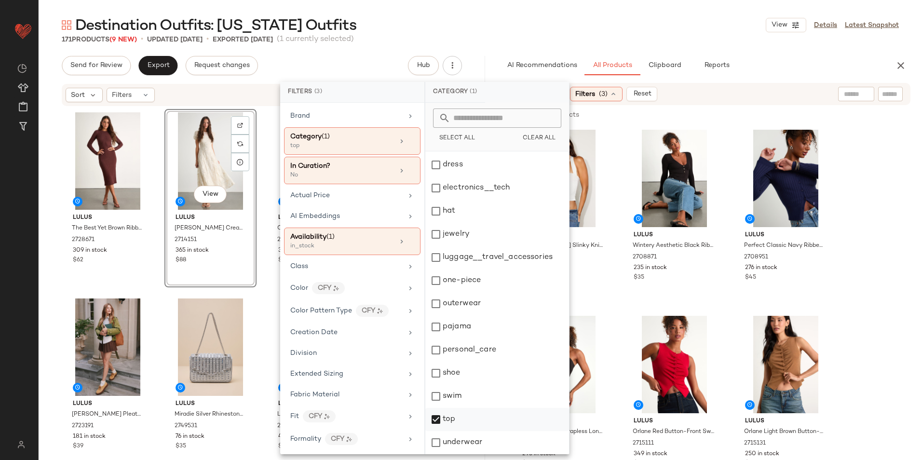
click at [468, 418] on div "top" at bounding box center [497, 419] width 144 height 23
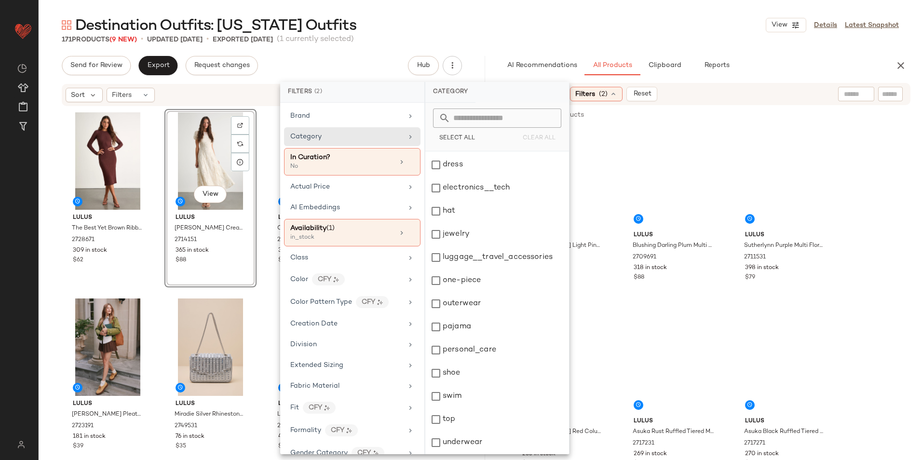
click at [586, 4] on main "Destination Outfits: New York Outfits View Details Latest Snapshot 171 Products…" at bounding box center [461, 230] width 922 height 460
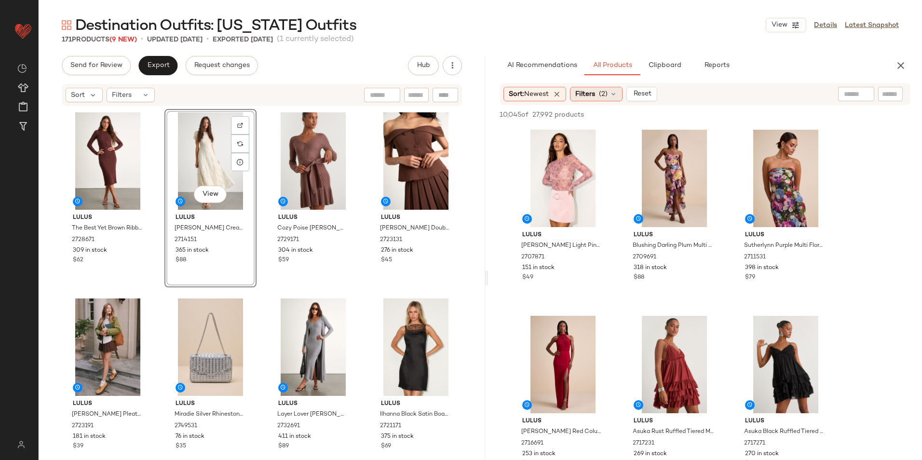
click at [595, 91] on span "Filters" at bounding box center [585, 94] width 20 height 10
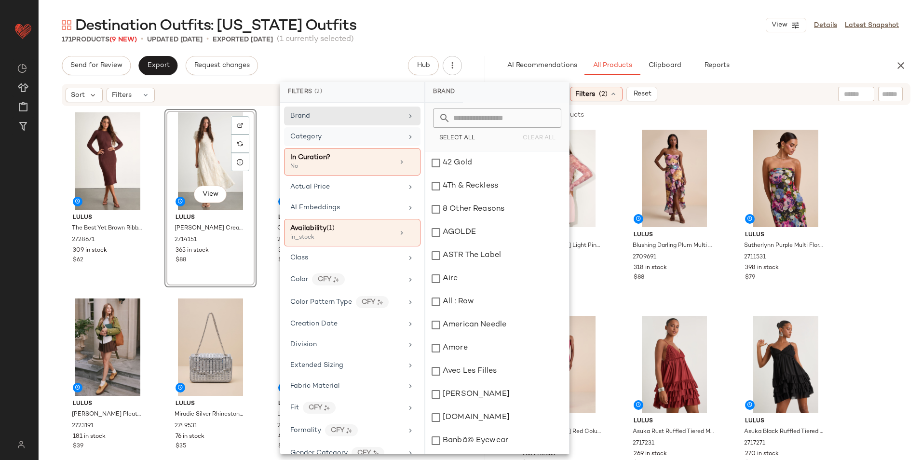
click at [344, 140] on div "Category" at bounding box center [346, 137] width 112 height 10
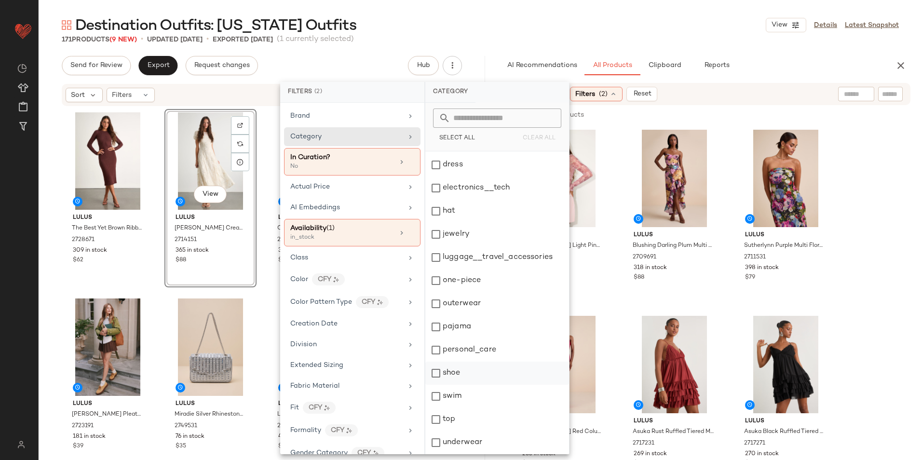
click at [480, 372] on div "shoe" at bounding box center [497, 372] width 144 height 23
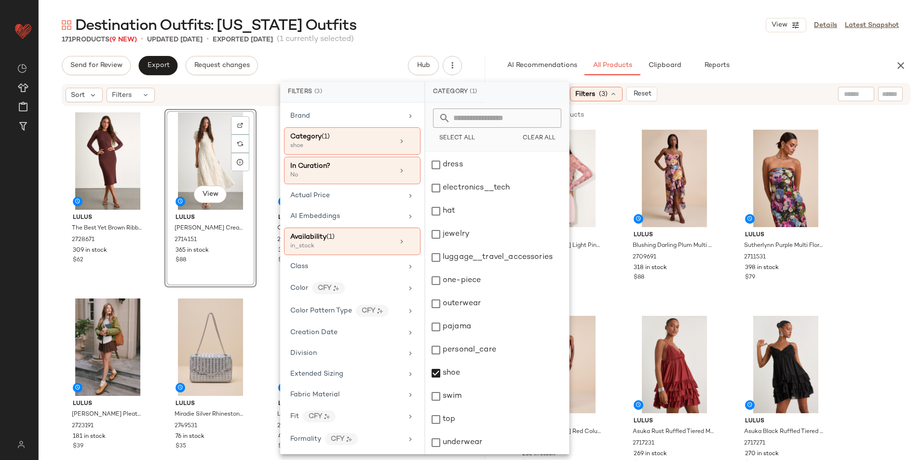
click at [624, 22] on div "Destination Outfits: New York Outfits View Details Latest Snapshot" at bounding box center [480, 24] width 883 height 19
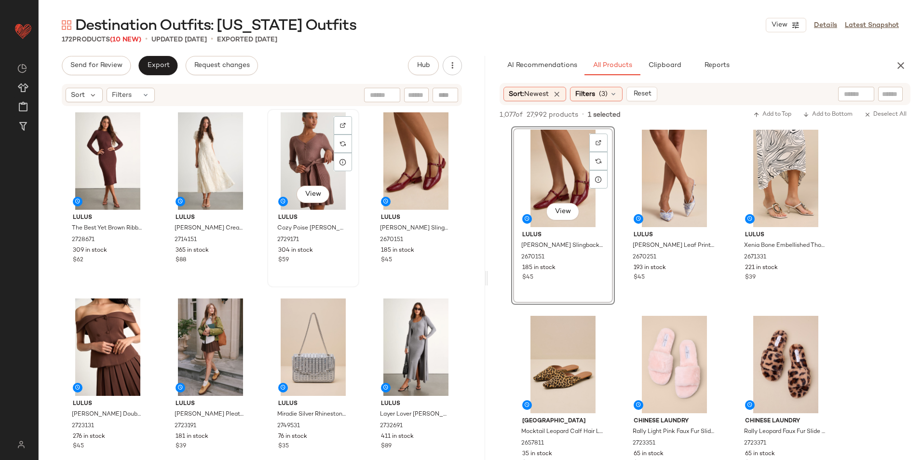
click at [308, 175] on div "View" at bounding box center [312, 160] width 85 height 97
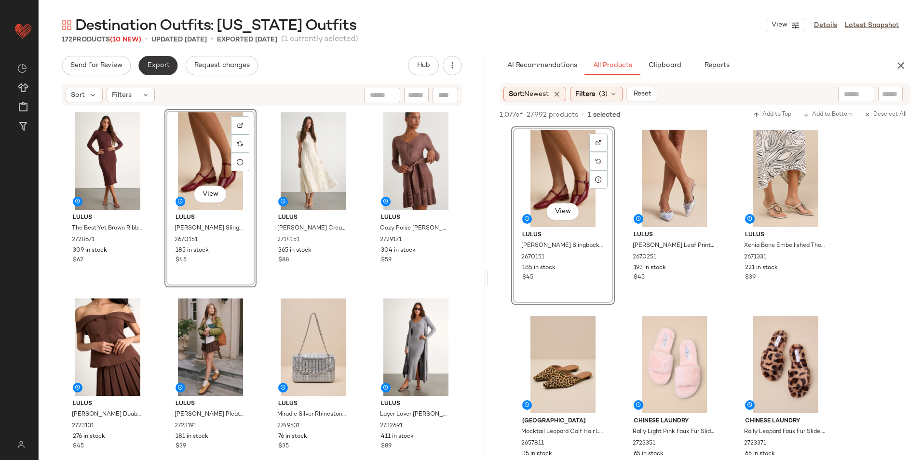
click at [153, 68] on span "Export" at bounding box center [158, 66] width 23 height 8
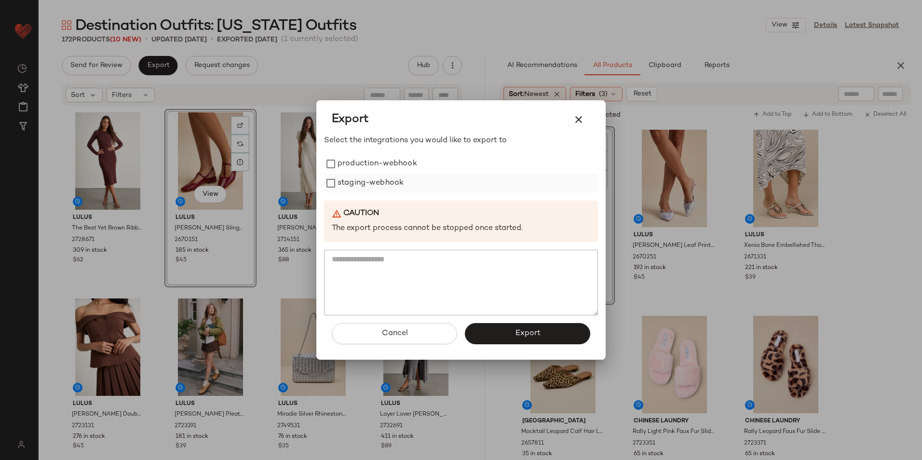
drag, startPoint x: 348, startPoint y: 170, endPoint x: 350, endPoint y: 176, distance: 6.6
click at [349, 171] on label "production-webhook" at bounding box center [377, 163] width 80 height 19
drag, startPoint x: 356, startPoint y: 190, endPoint x: 388, endPoint y: 201, distance: 33.4
click at [356, 191] on label "staging-webhook" at bounding box center [370, 183] width 66 height 19
click at [531, 339] on button "Export" at bounding box center [527, 333] width 125 height 21
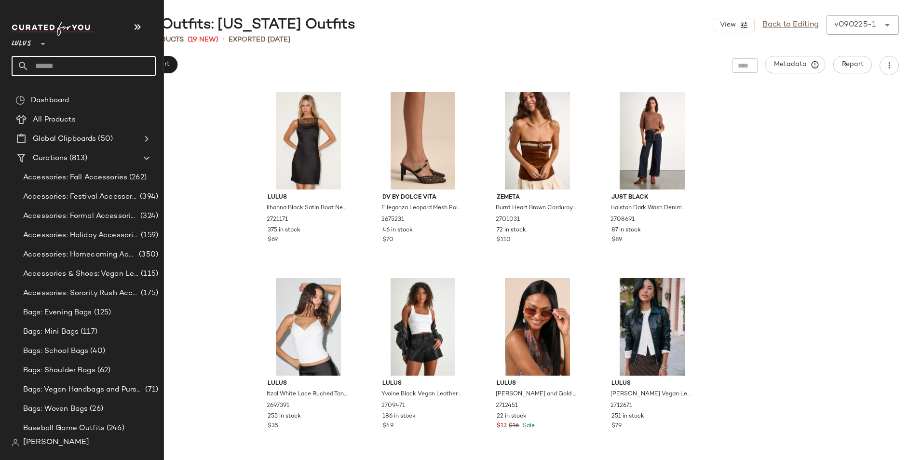
click at [47, 70] on input "text" at bounding box center [92, 66] width 127 height 20
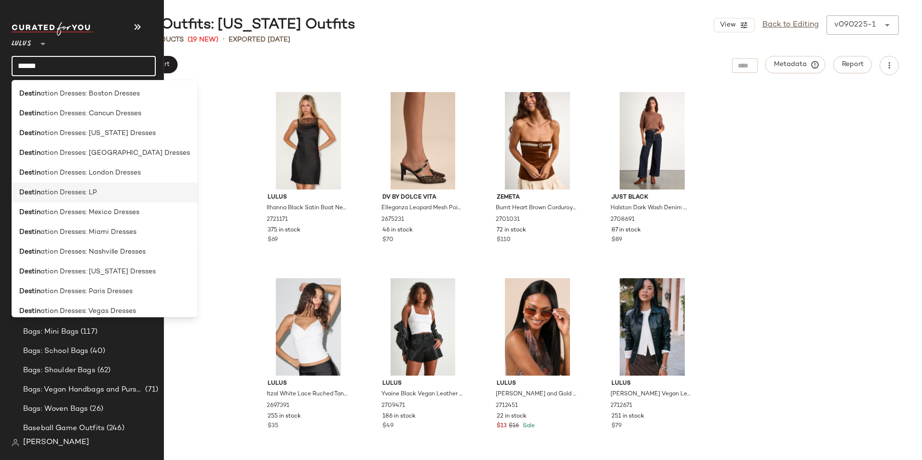
type input "******"
click at [63, 187] on span "ation Dresses: LP" at bounding box center [68, 192] width 56 height 10
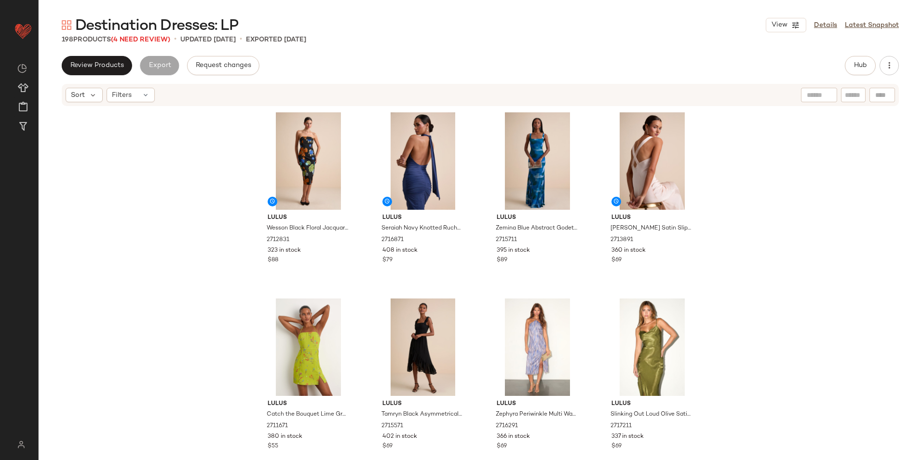
click at [133, 36] on span "Destination Dresses: LP" at bounding box center [156, 25] width 163 height 19
click at [130, 42] on span "(4 Need Review)" at bounding box center [140, 39] width 59 height 7
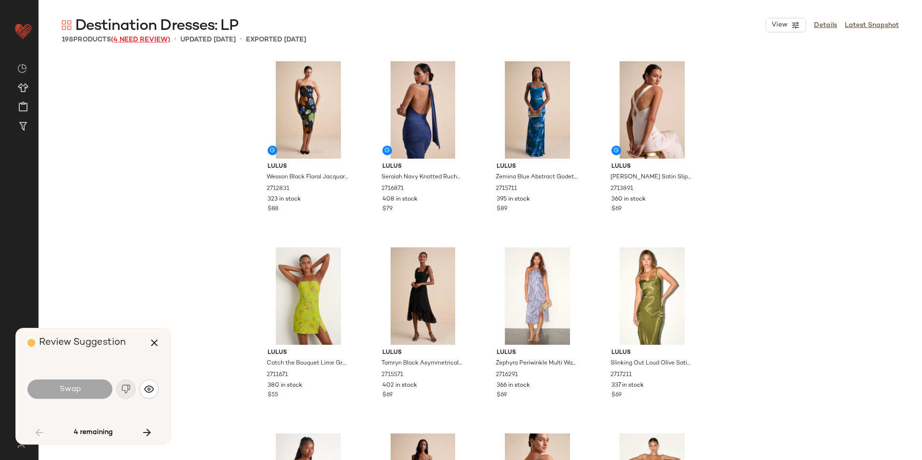
scroll to position [1116, 0]
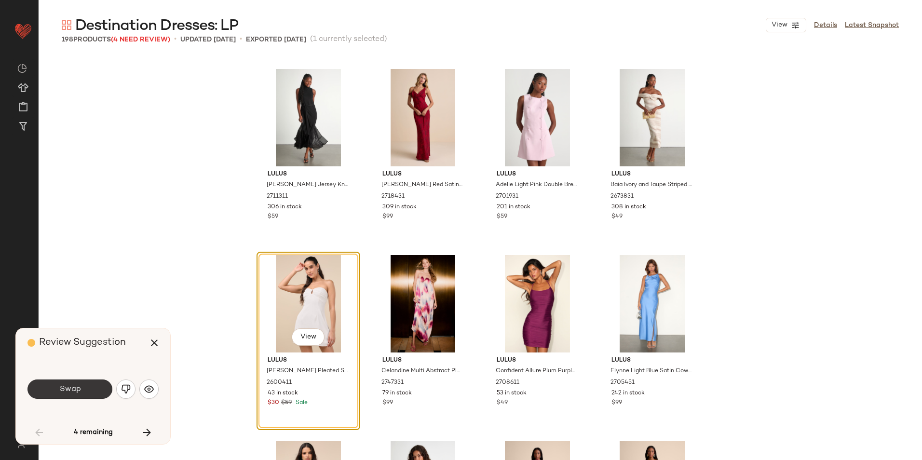
click at [94, 388] on button "Swap" at bounding box center [69, 388] width 85 height 19
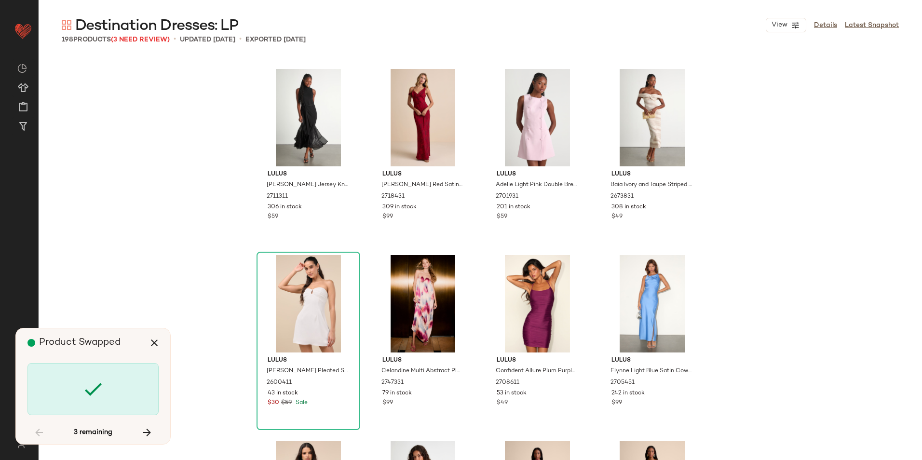
scroll to position [1488, 0]
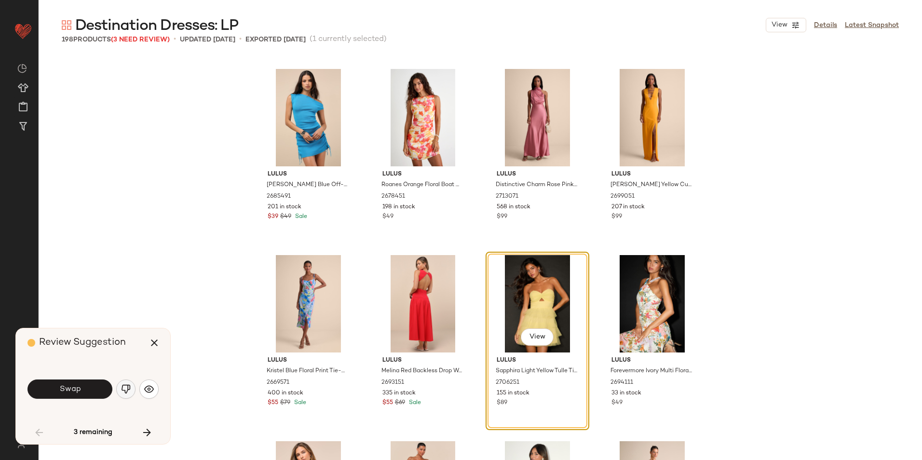
click at [126, 392] on img "button" at bounding box center [126, 389] width 10 height 10
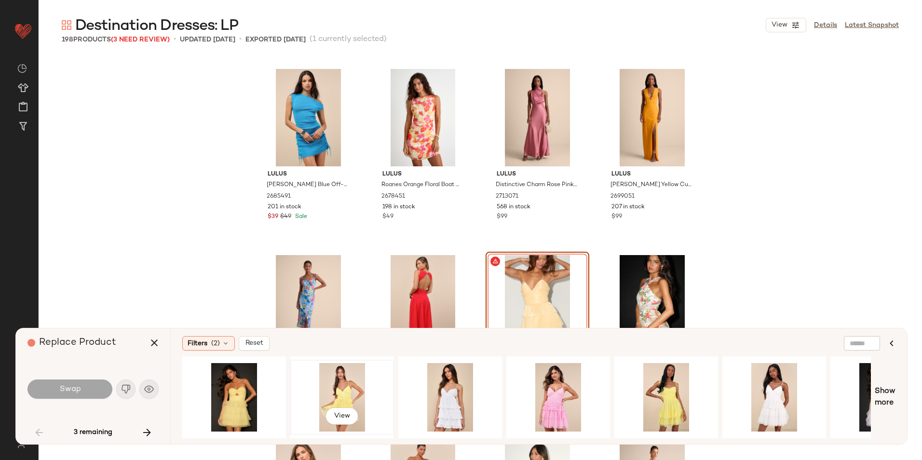
click at [336, 391] on div "View" at bounding box center [342, 397] width 97 height 68
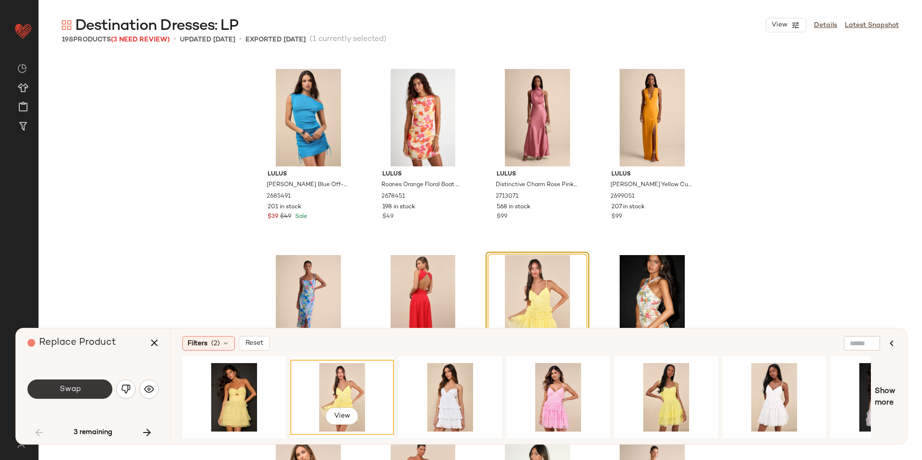
click at [81, 390] on button "Swap" at bounding box center [69, 388] width 85 height 19
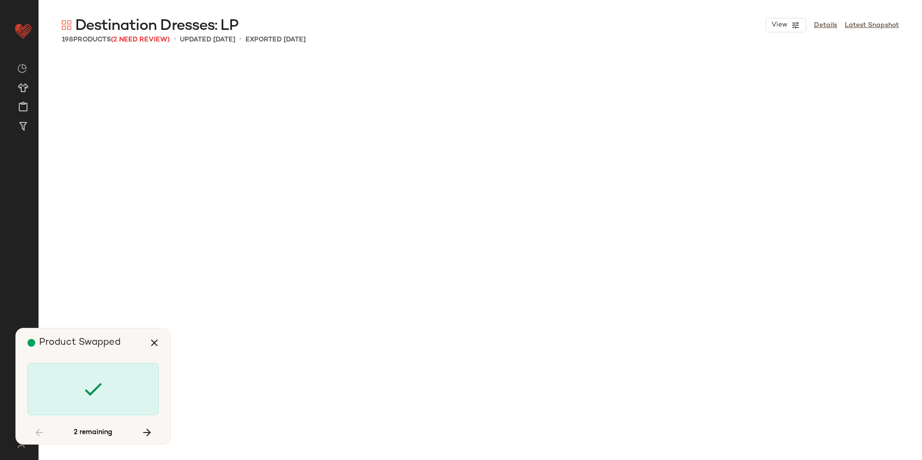
scroll to position [7442, 0]
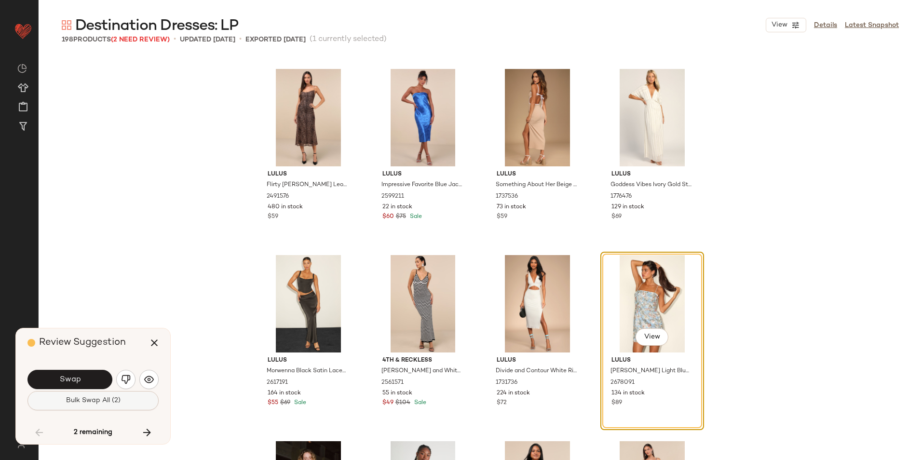
click at [113, 402] on span "Bulk Swap All (2)" at bounding box center [93, 401] width 55 height 8
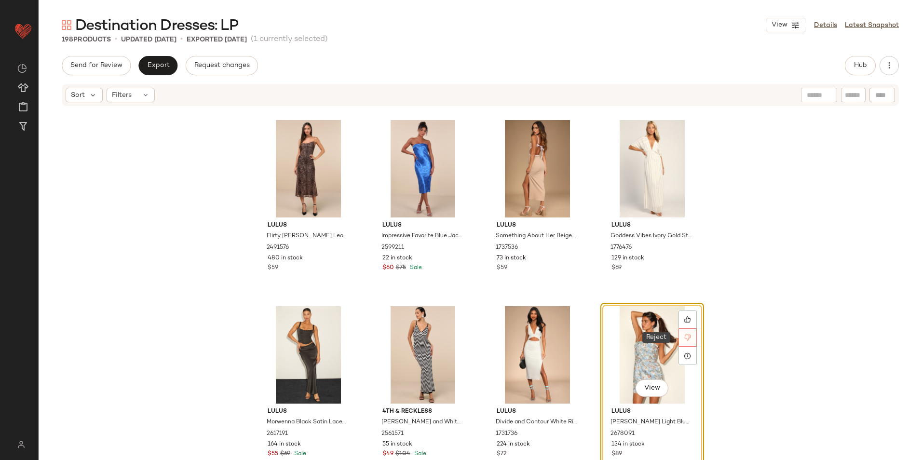
click at [678, 335] on div at bounding box center [687, 337] width 18 height 18
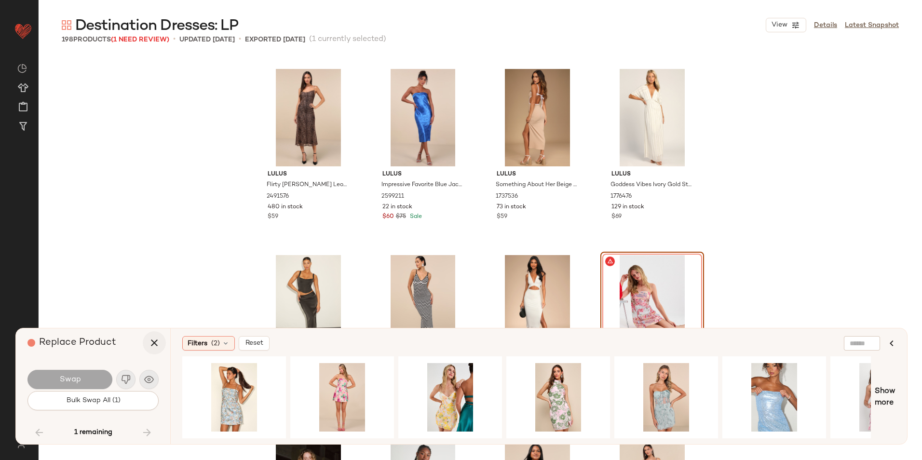
click at [151, 340] on icon "button" at bounding box center [154, 343] width 12 height 12
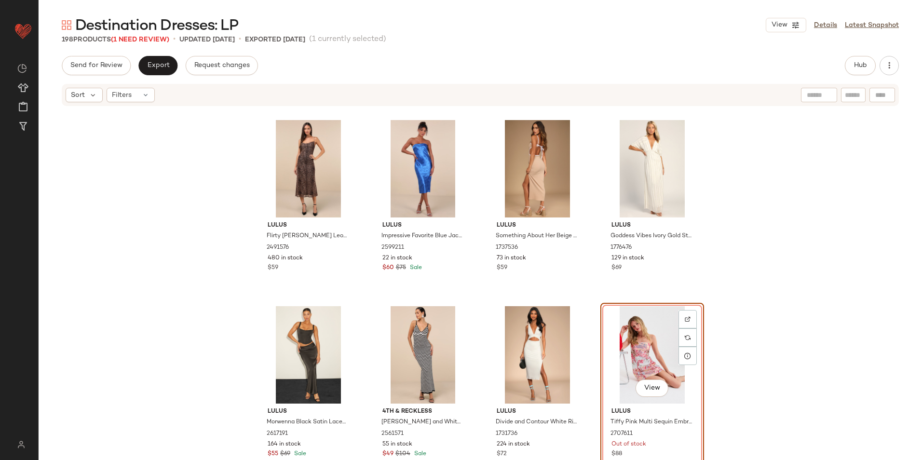
click at [710, 342] on div "Lulus Flirty Destiny Brown Leopard Print Mesh Cowl Neck Midi Dress 2491576 480 …" at bounding box center [480, 298] width 883 height 382
click at [610, 353] on div "View" at bounding box center [651, 354] width 97 height 97
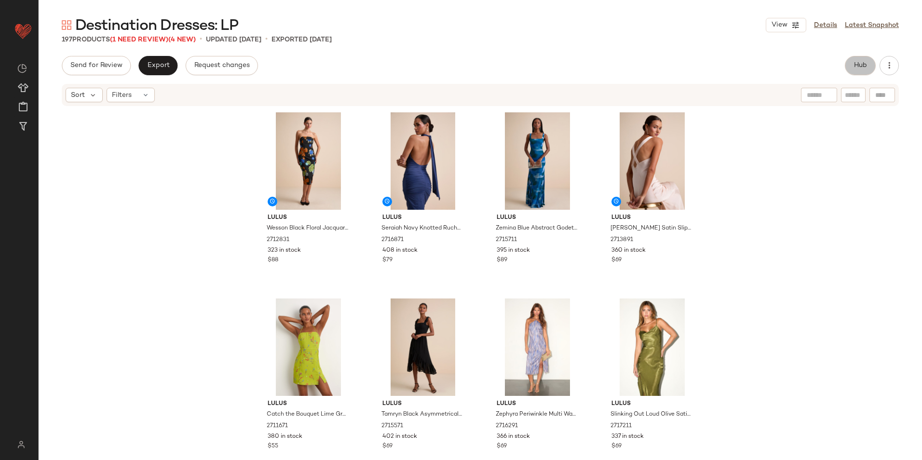
click at [850, 67] on button "Hub" at bounding box center [859, 65] width 31 height 19
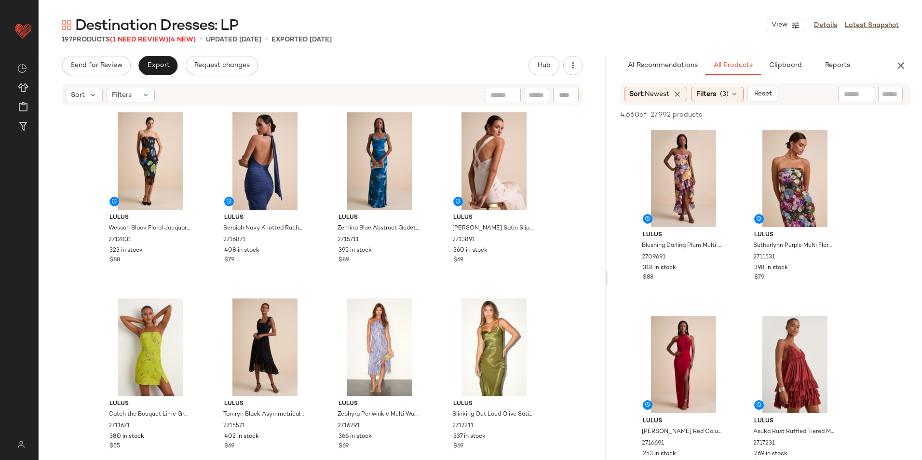
drag, startPoint x: 480, startPoint y: 277, endPoint x: 646, endPoint y: 277, distance: 166.3
click at [646, 277] on div "Destination Dresses: LP View Details Latest Snapshot 197 Products (1 Need Revie…" at bounding box center [480, 237] width 883 height 444
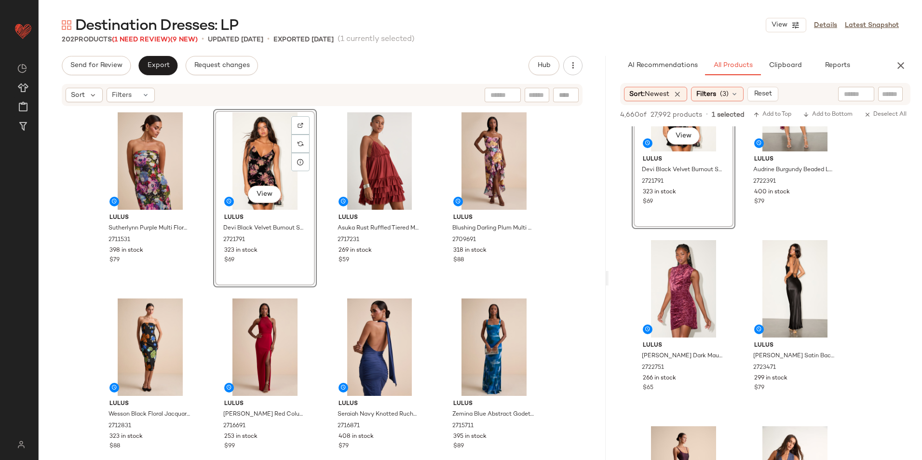
scroll to position [819, 0]
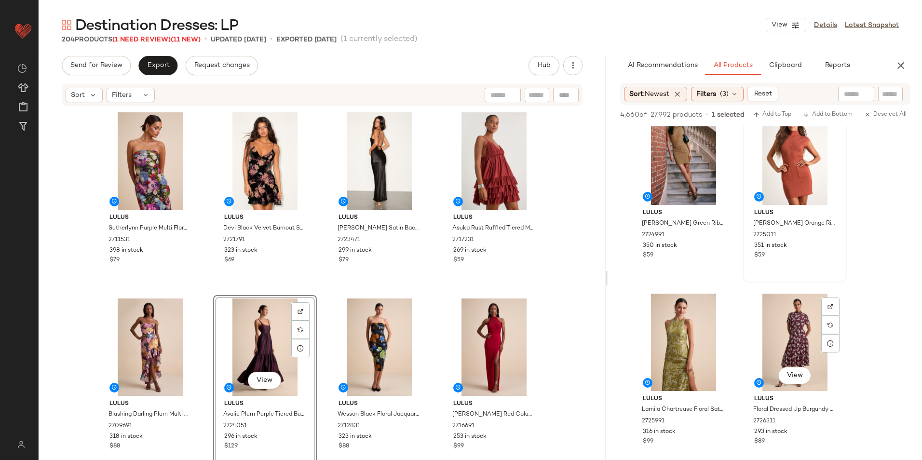
scroll to position [1301, 0]
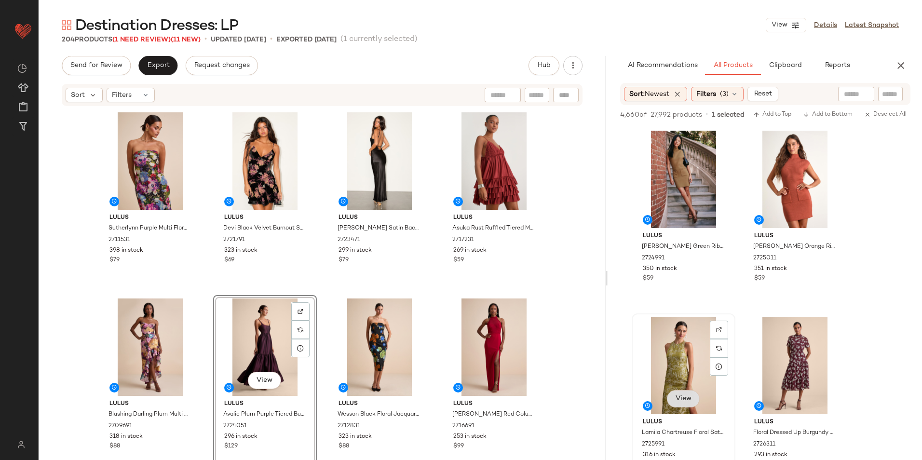
click at [681, 398] on span "View" at bounding box center [683, 399] width 16 height 8
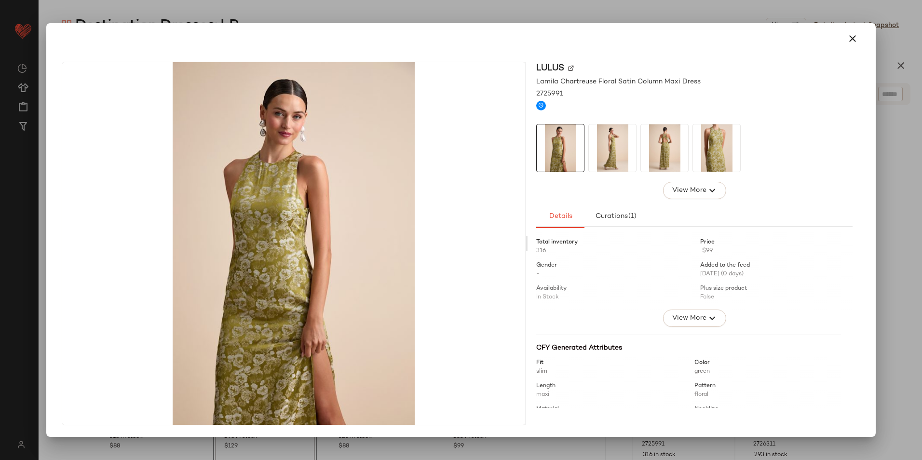
click at [603, 151] on img at bounding box center [612, 147] width 47 height 47
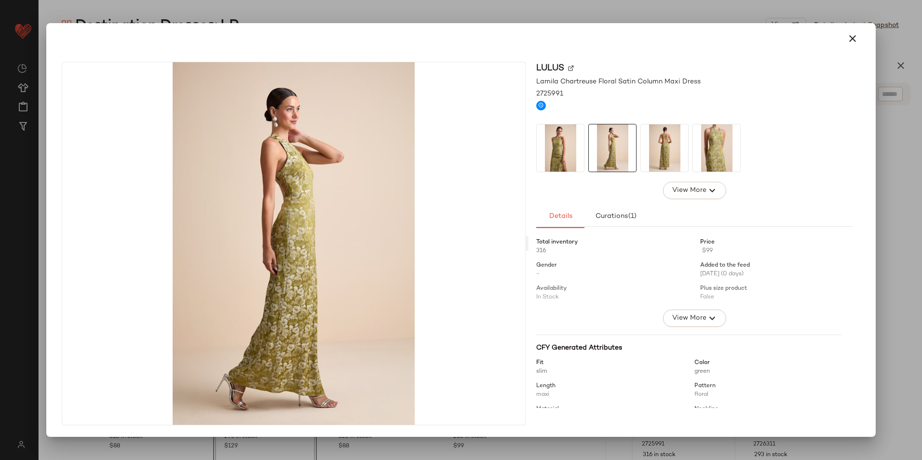
click at [655, 150] on img at bounding box center [664, 147] width 47 height 47
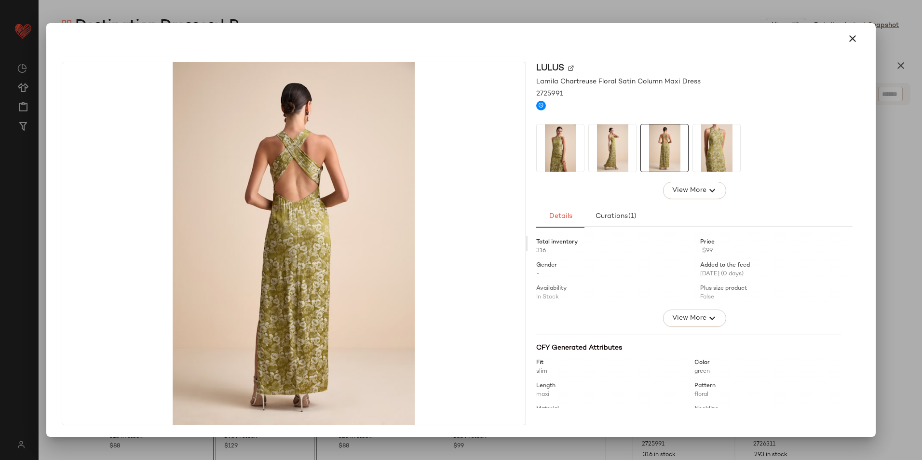
click at [723, 152] on img at bounding box center [716, 147] width 47 height 47
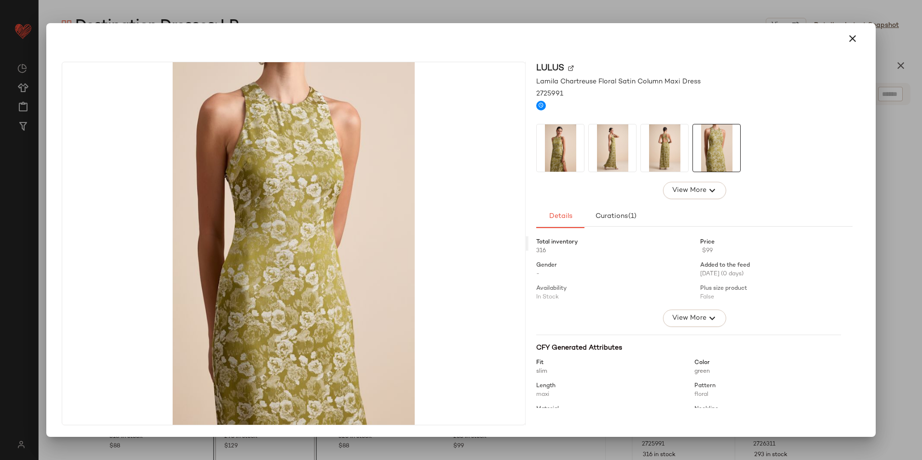
click at [850, 34] on icon "button" at bounding box center [852, 39] width 12 height 12
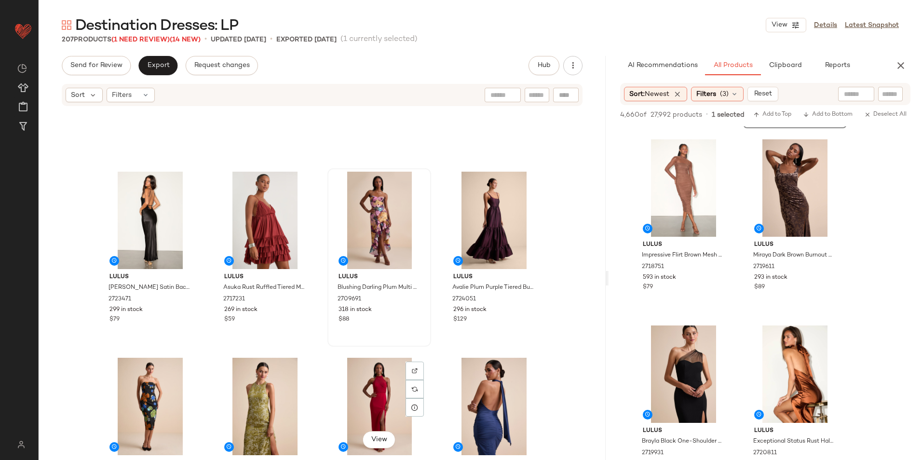
scroll to position [0, 0]
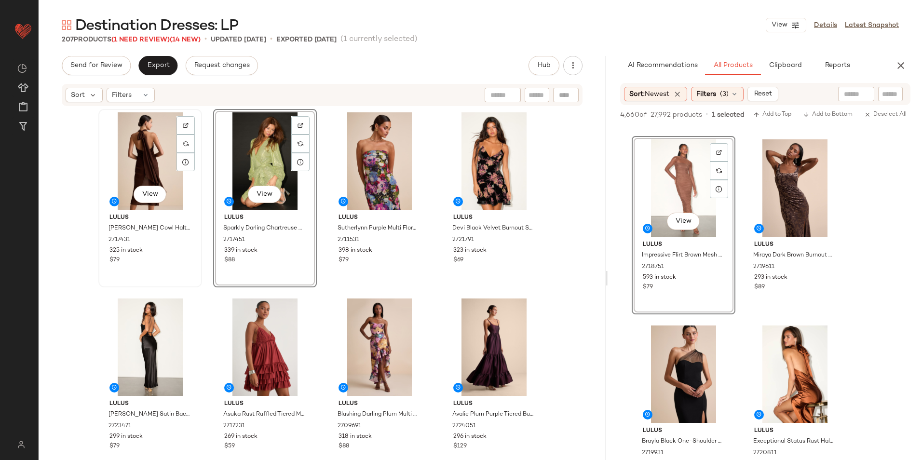
click at [144, 177] on div "View" at bounding box center [150, 160] width 97 height 97
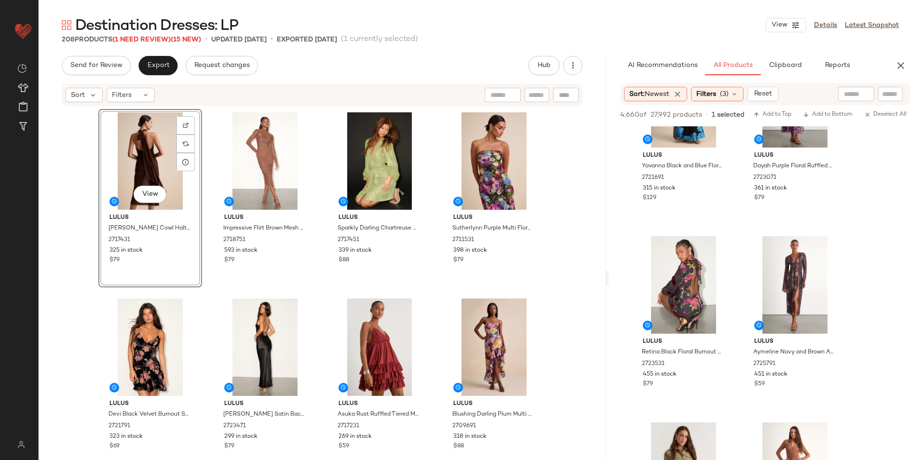
scroll to position [4145, 0]
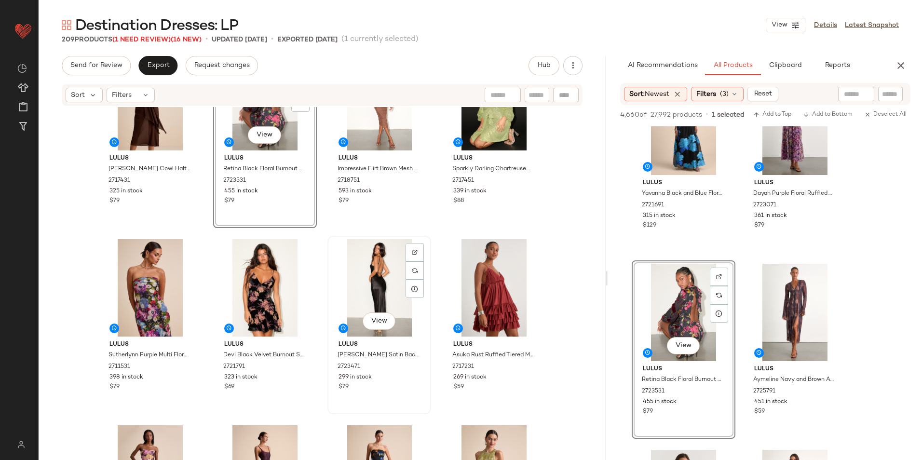
scroll to position [145, 0]
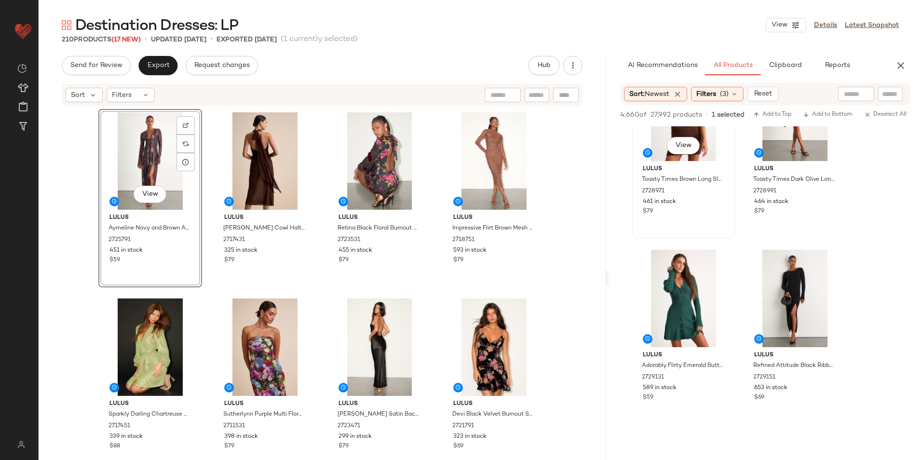
scroll to position [4724, 0]
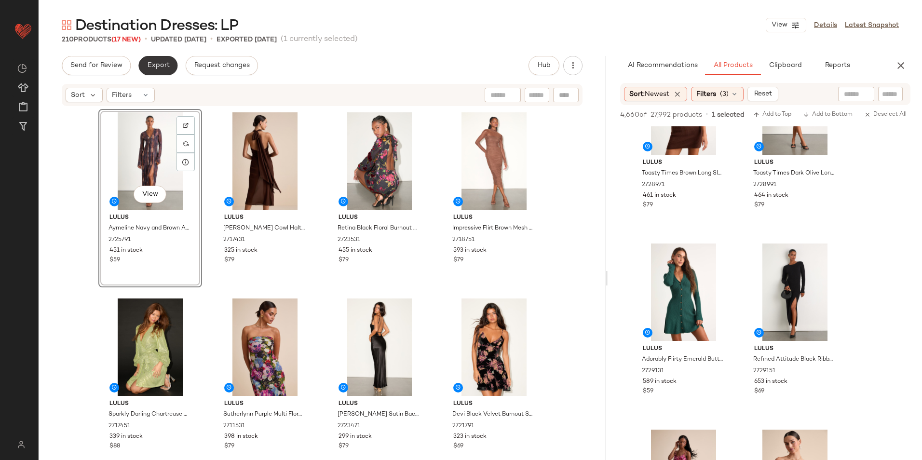
click at [155, 68] on span "Export" at bounding box center [158, 66] width 23 height 8
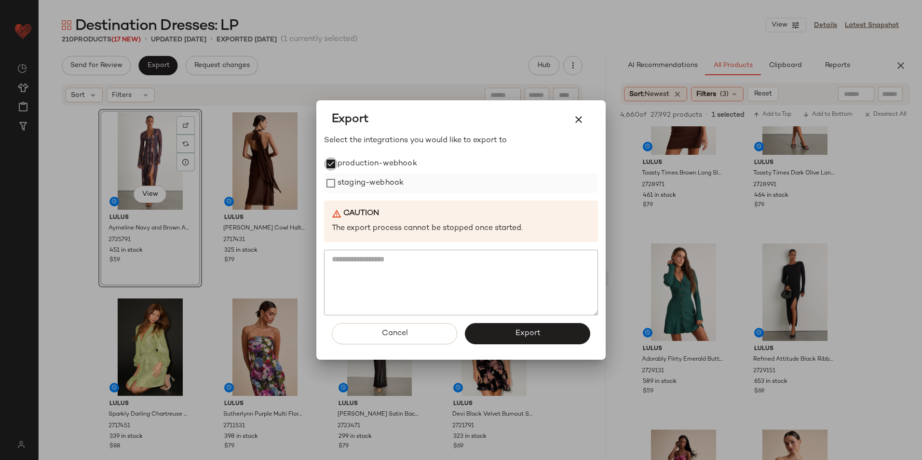
drag, startPoint x: 350, startPoint y: 187, endPoint x: 357, endPoint y: 190, distance: 7.5
click at [351, 187] on label "staging-webhook" at bounding box center [370, 183] width 66 height 19
click at [515, 329] on span "Export" at bounding box center [527, 333] width 26 height 9
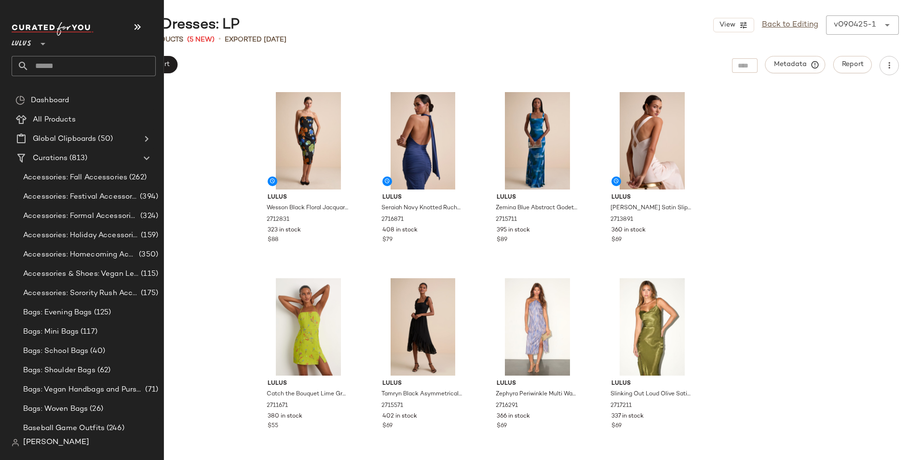
click at [47, 64] on input "text" at bounding box center [92, 66] width 127 height 20
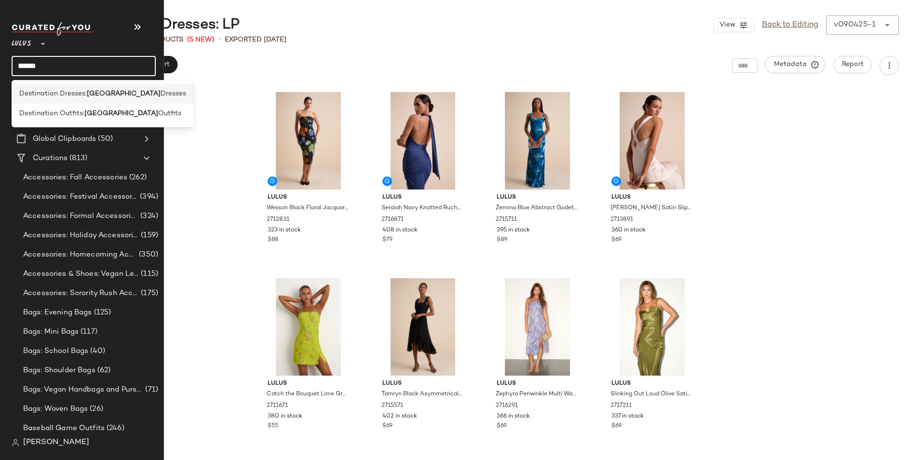
type input "******"
click at [90, 90] on b "Mexico" at bounding box center [124, 94] width 74 height 10
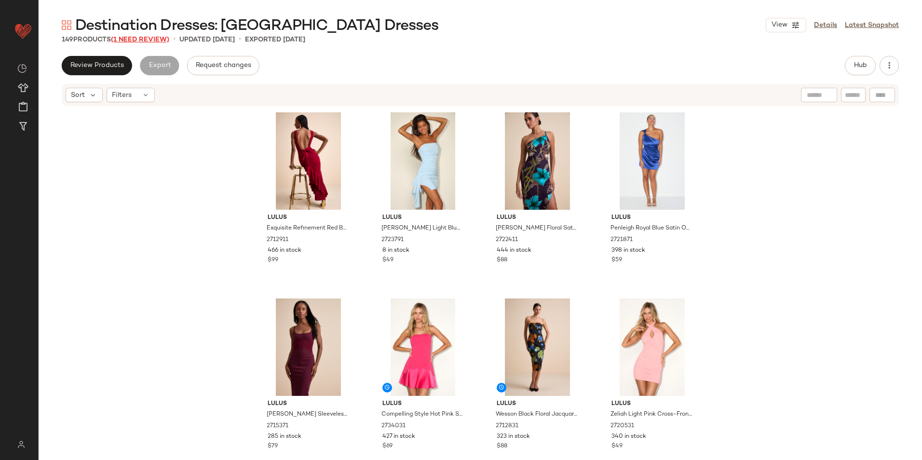
click at [138, 39] on span "(1 Need Review)" at bounding box center [140, 39] width 58 height 7
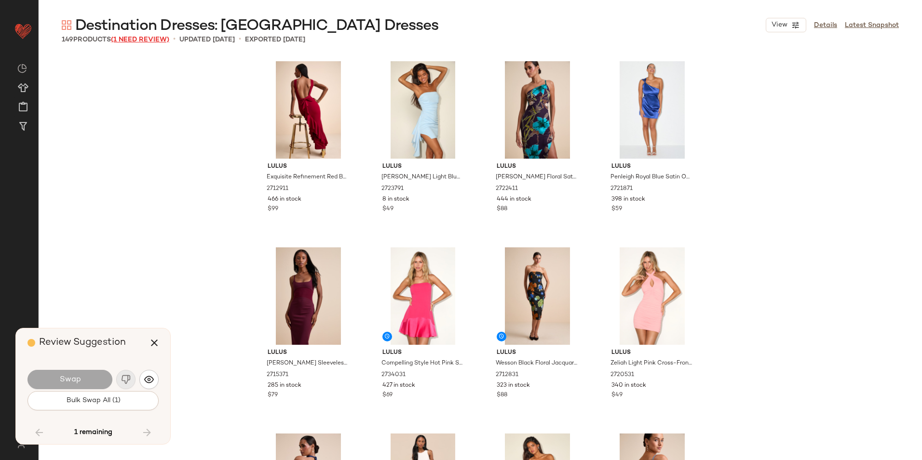
scroll to position [4279, 0]
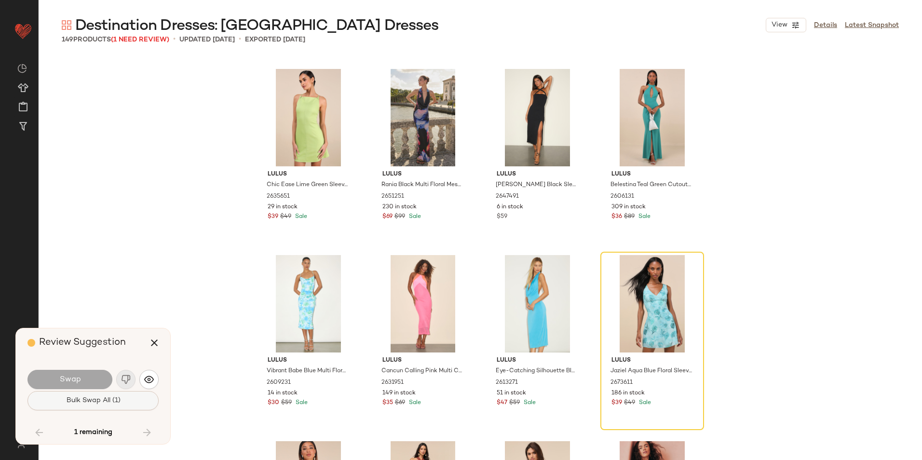
click at [107, 397] on span "Bulk Swap All (1)" at bounding box center [93, 401] width 54 height 8
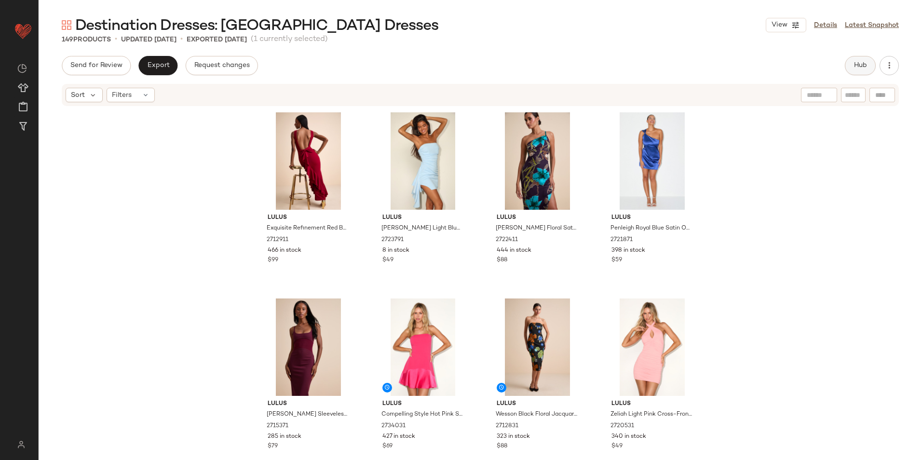
click at [870, 65] on button "Hub" at bounding box center [859, 65] width 31 height 19
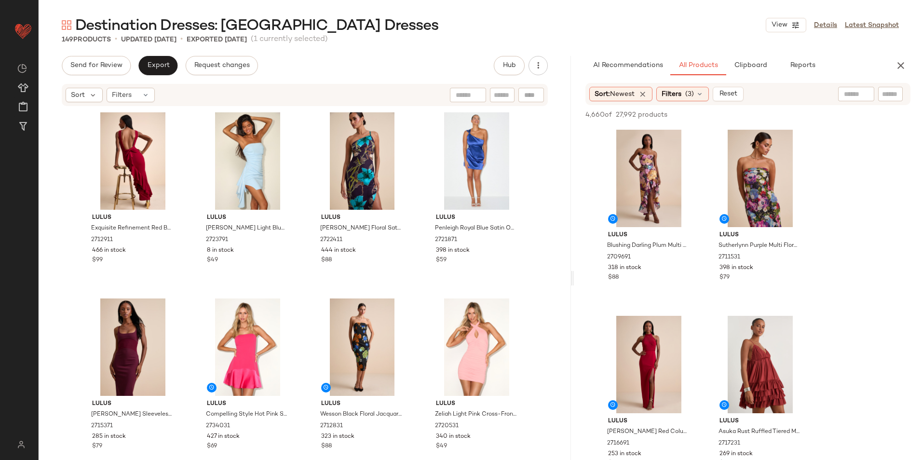
drag, startPoint x: 481, startPoint y: 278, endPoint x: 674, endPoint y: 273, distance: 193.8
click at [674, 273] on div "Destination Dresses: Mexico Dresses View Details Latest Snapshot 149 Products •…" at bounding box center [480, 237] width 883 height 444
click at [647, 213] on span "View" at bounding box center [648, 212] width 16 height 8
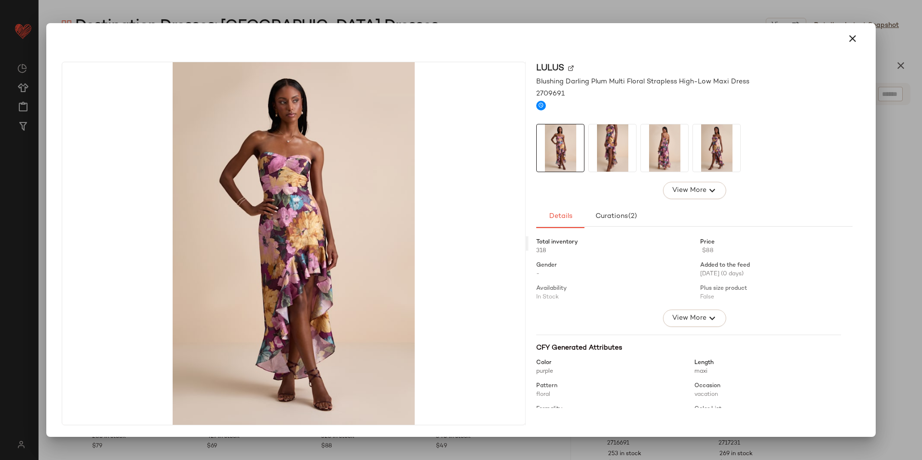
click at [614, 148] on img at bounding box center [612, 147] width 47 height 47
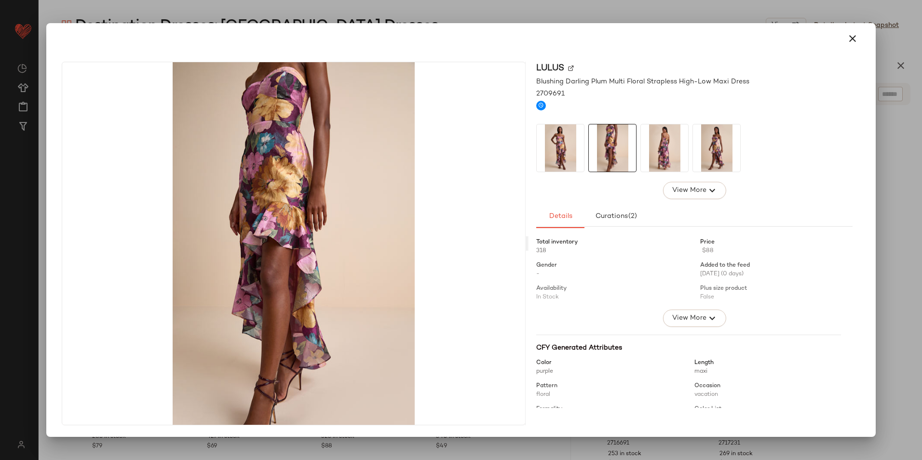
click at [652, 145] on img at bounding box center [664, 147] width 47 height 47
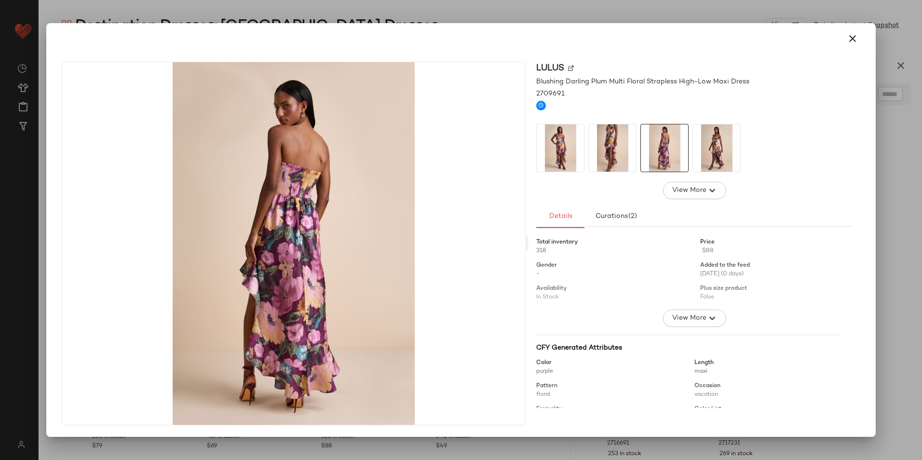
click at [706, 156] on img at bounding box center [716, 147] width 47 height 47
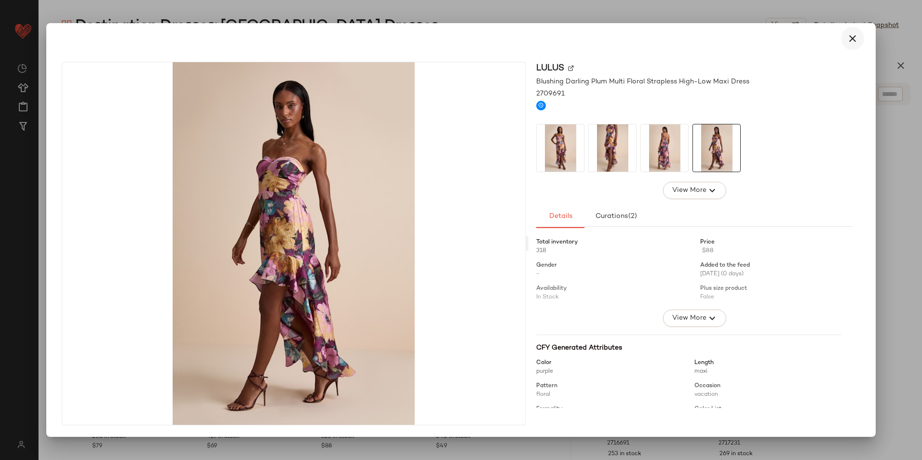
click at [844, 34] on button "button" at bounding box center [852, 38] width 23 height 23
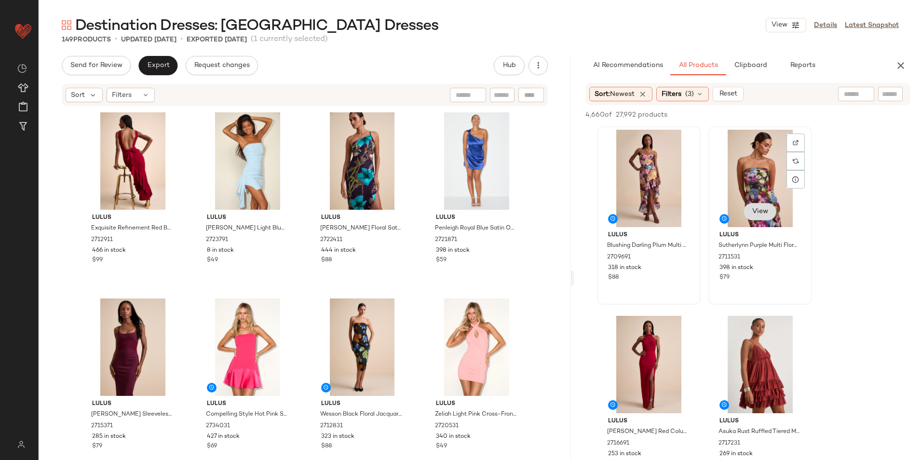
click at [756, 212] on span "View" at bounding box center [759, 212] width 16 height 8
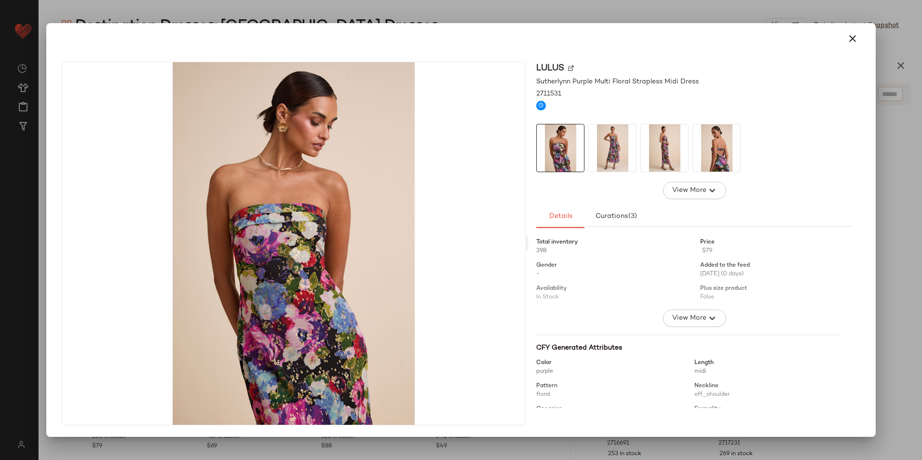
click at [608, 145] on img at bounding box center [612, 147] width 47 height 47
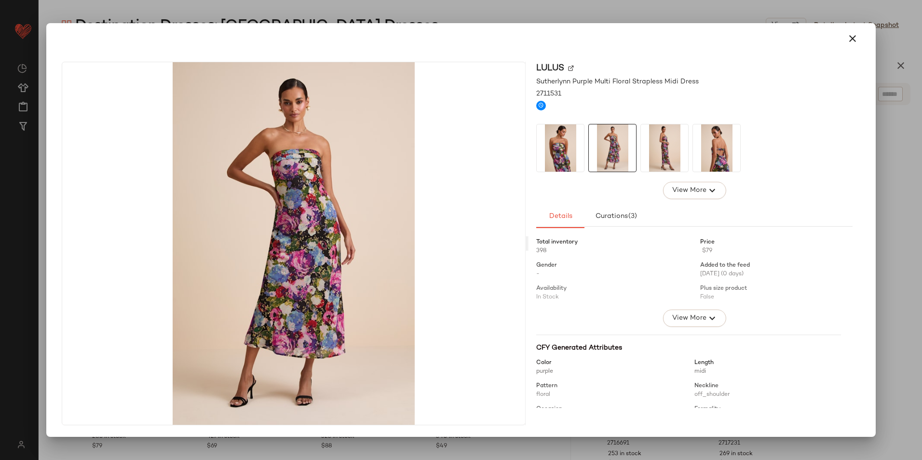
click at [653, 147] on img at bounding box center [664, 147] width 47 height 47
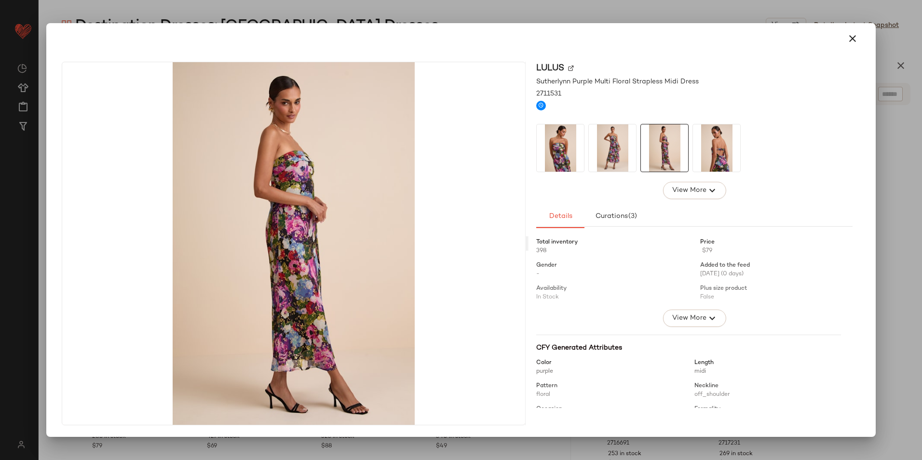
click at [720, 149] on img at bounding box center [716, 147] width 47 height 47
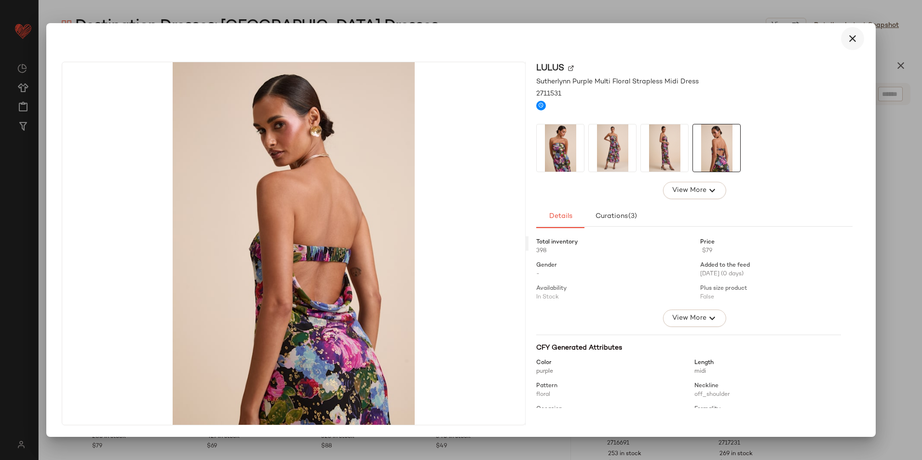
click at [854, 38] on icon "button" at bounding box center [852, 39] width 12 height 12
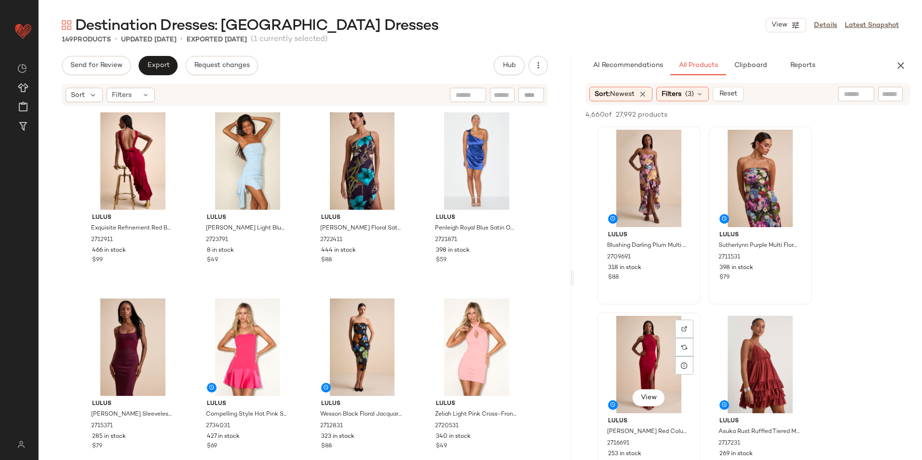
scroll to position [145, 0]
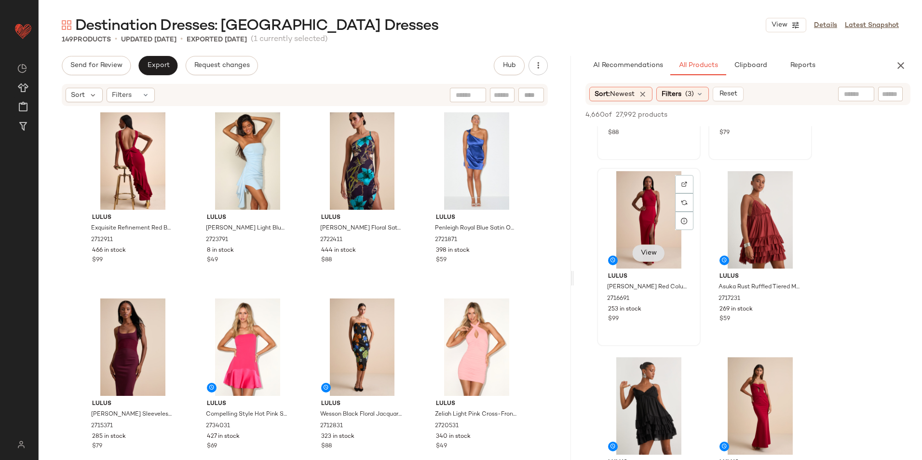
click at [654, 254] on span "View" at bounding box center [648, 253] width 16 height 8
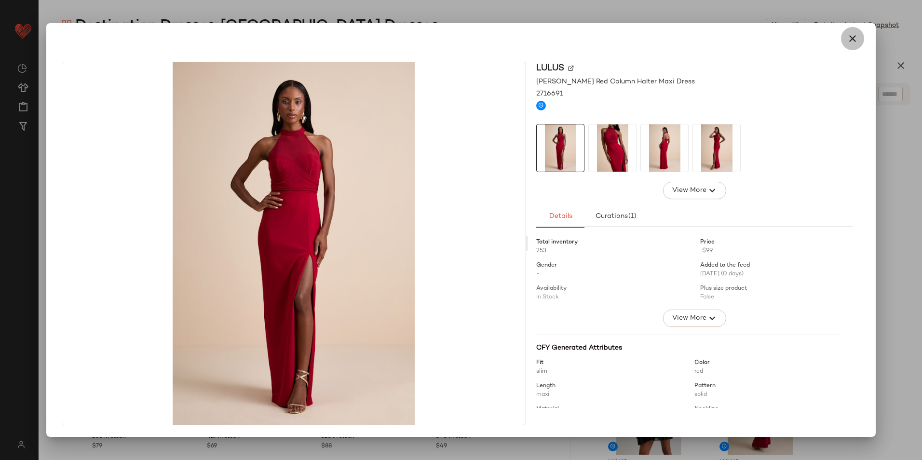
click at [859, 37] on button "button" at bounding box center [852, 38] width 23 height 23
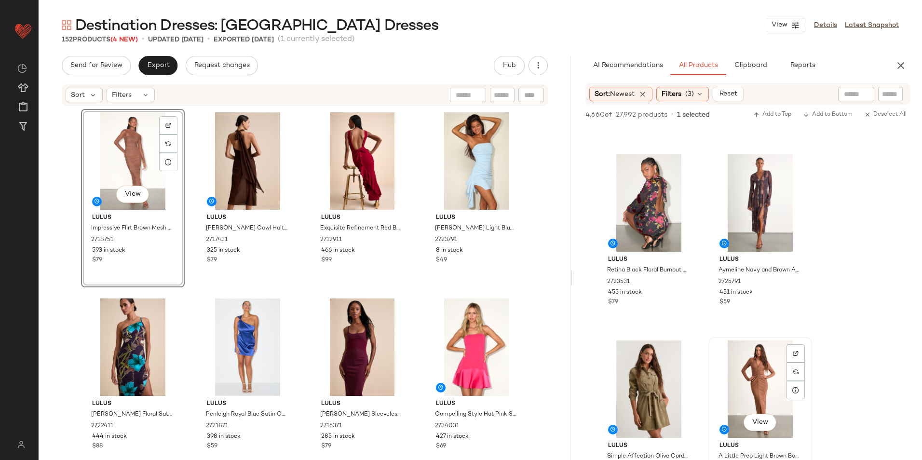
scroll to position [4242, 0]
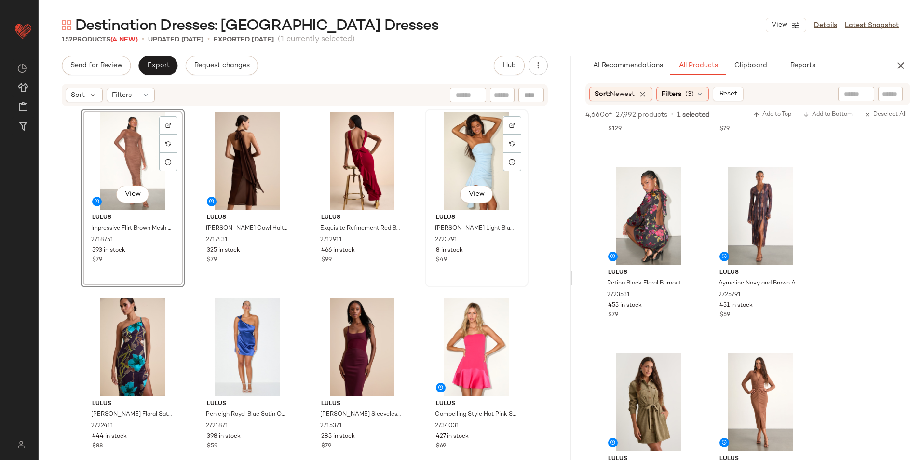
click at [461, 167] on div "View" at bounding box center [476, 160] width 97 height 97
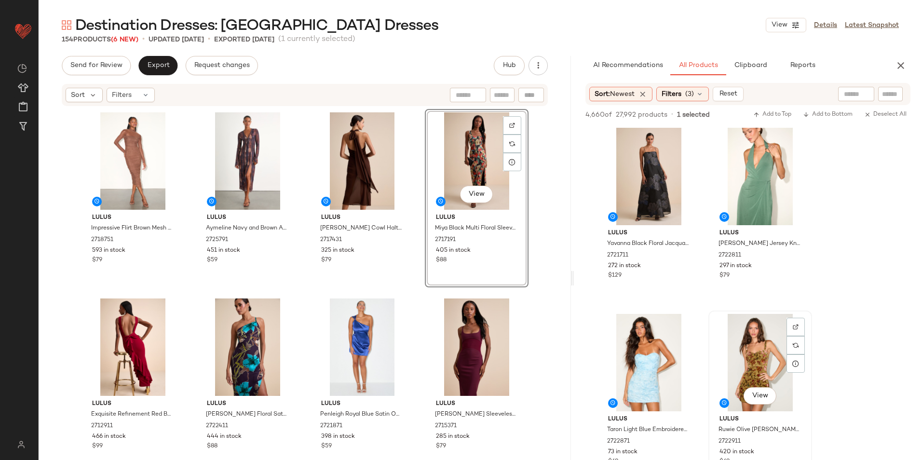
scroll to position [5688, 0]
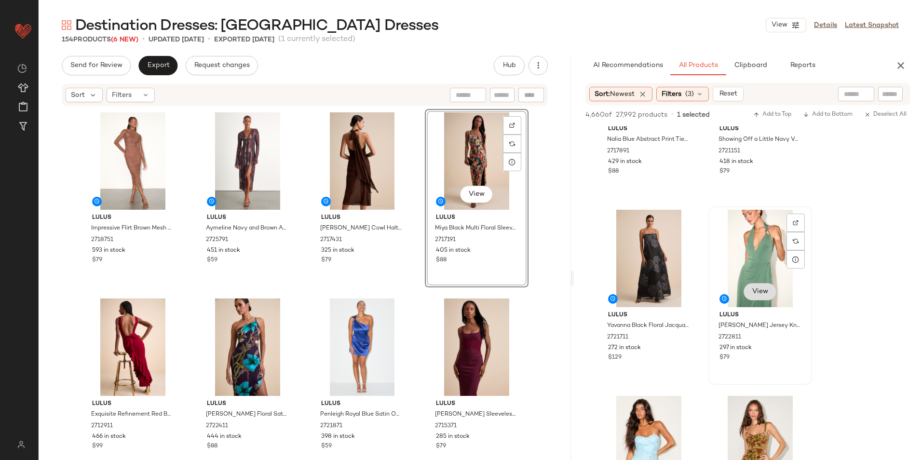
click at [759, 293] on span "View" at bounding box center [759, 292] width 16 height 8
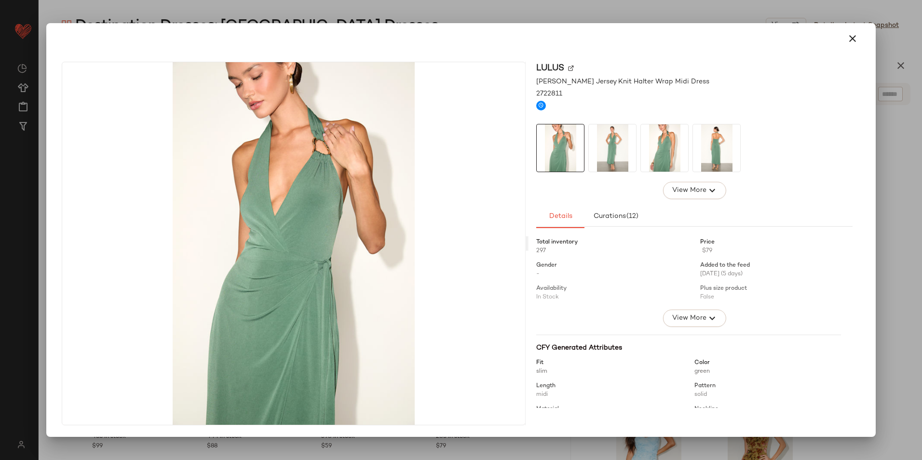
click at [612, 157] on img at bounding box center [612, 147] width 47 height 47
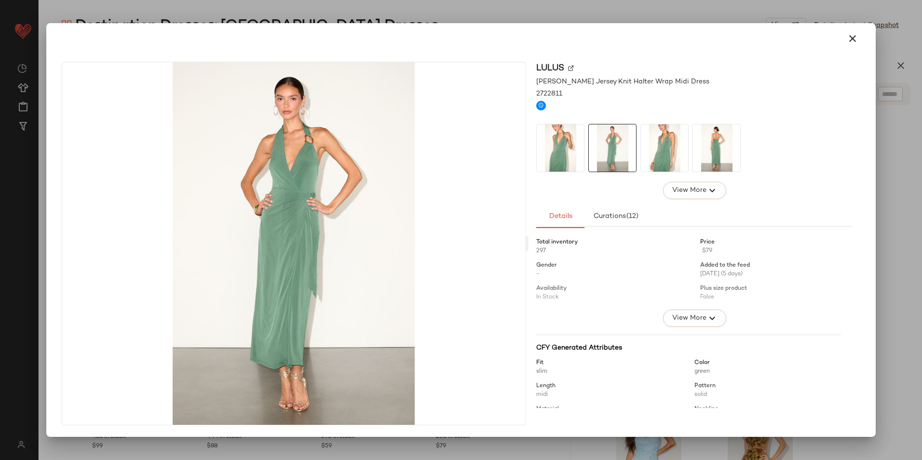
click at [669, 138] on img at bounding box center [664, 147] width 47 height 47
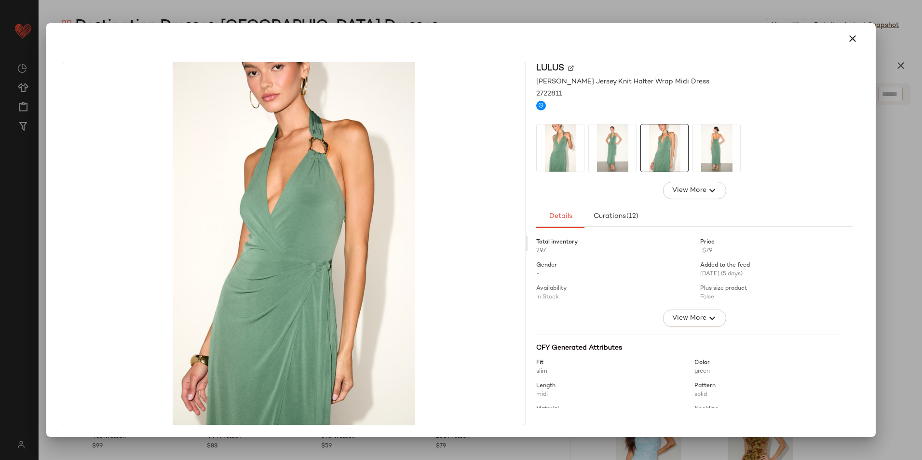
click at [701, 152] on img at bounding box center [716, 147] width 47 height 47
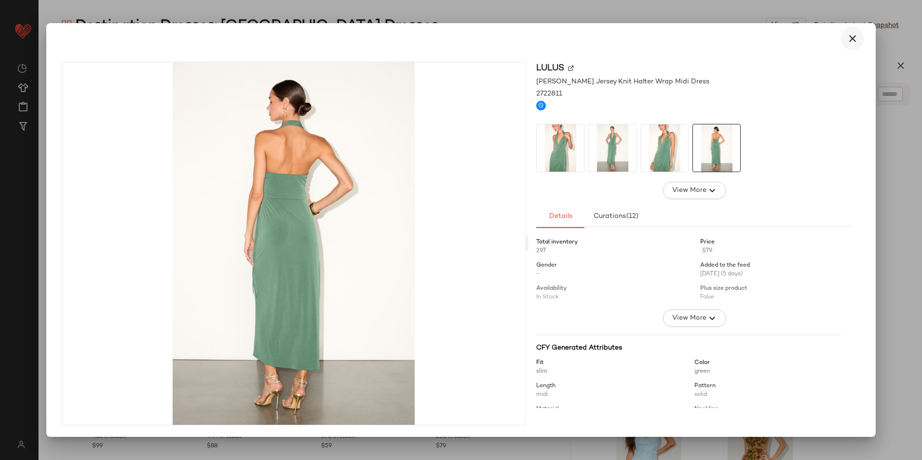
click at [850, 40] on icon "button" at bounding box center [852, 39] width 12 height 12
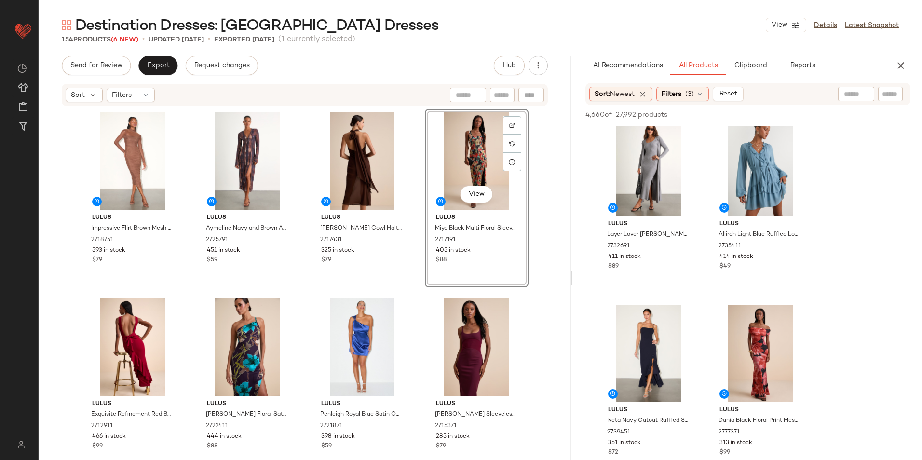
scroll to position [6411, 0]
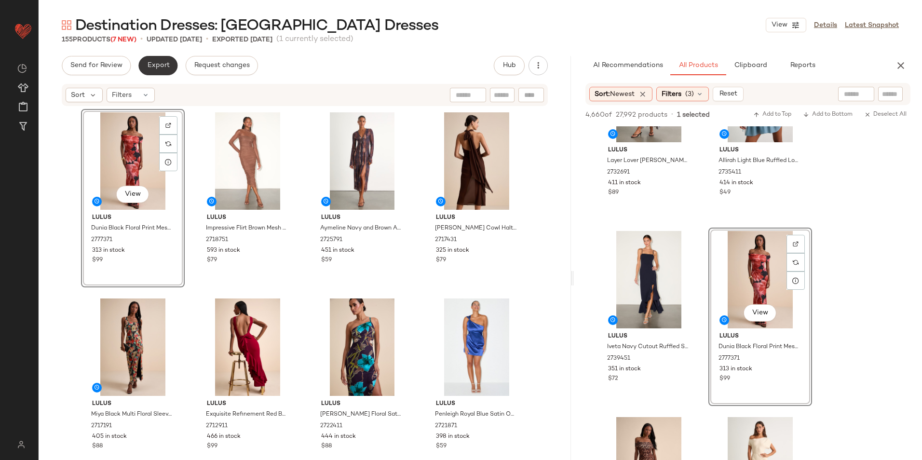
click at [158, 56] on button "Export" at bounding box center [157, 65] width 39 height 19
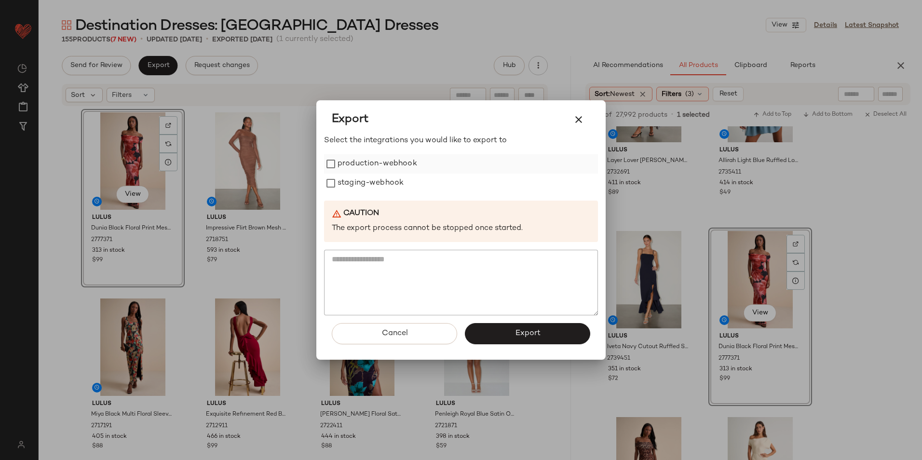
click at [374, 166] on label "production-webhook" at bounding box center [377, 163] width 80 height 19
click at [366, 185] on label "staging-webhook" at bounding box center [370, 183] width 66 height 19
click at [524, 331] on span "Export" at bounding box center [527, 333] width 26 height 9
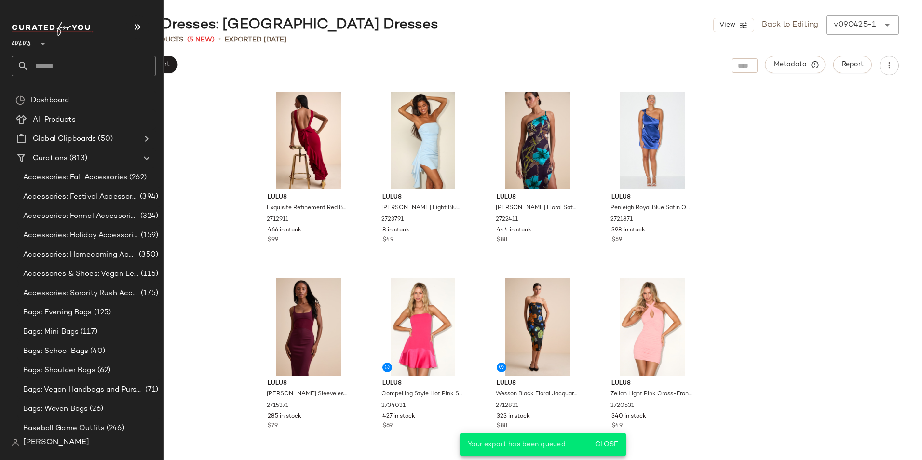
click at [72, 63] on input "text" at bounding box center [92, 66] width 127 height 20
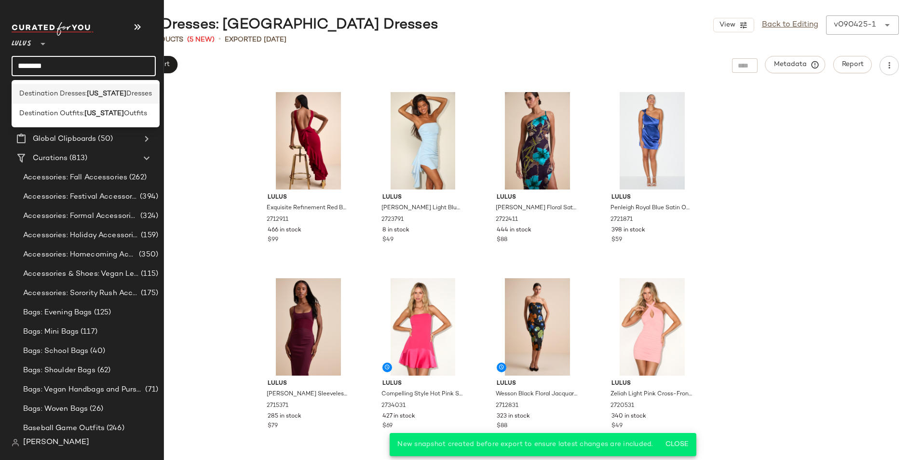
type input "********"
click at [71, 90] on span "Destination Dresses:" at bounding box center [52, 94] width 67 height 10
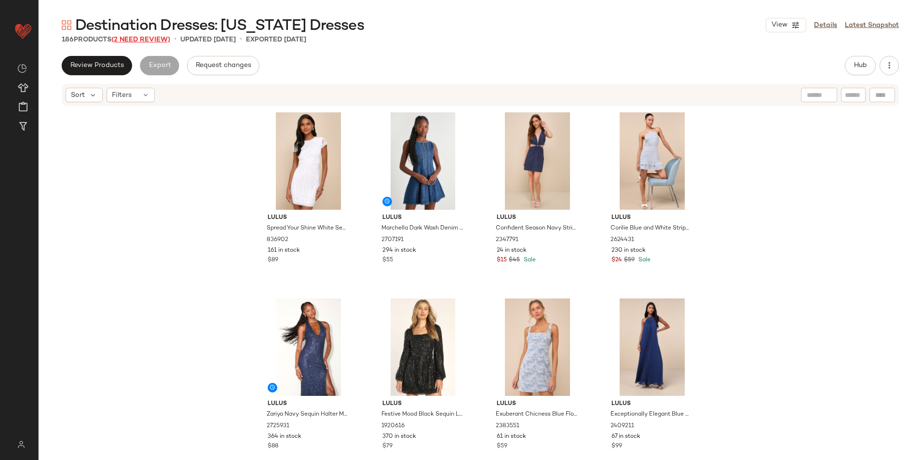
click at [151, 36] on span "(2 Need Review)" at bounding box center [140, 39] width 59 height 7
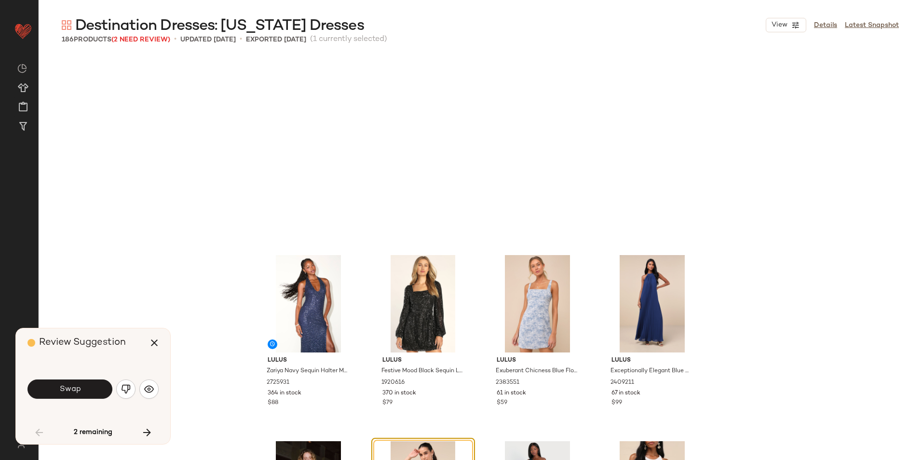
scroll to position [194, 0]
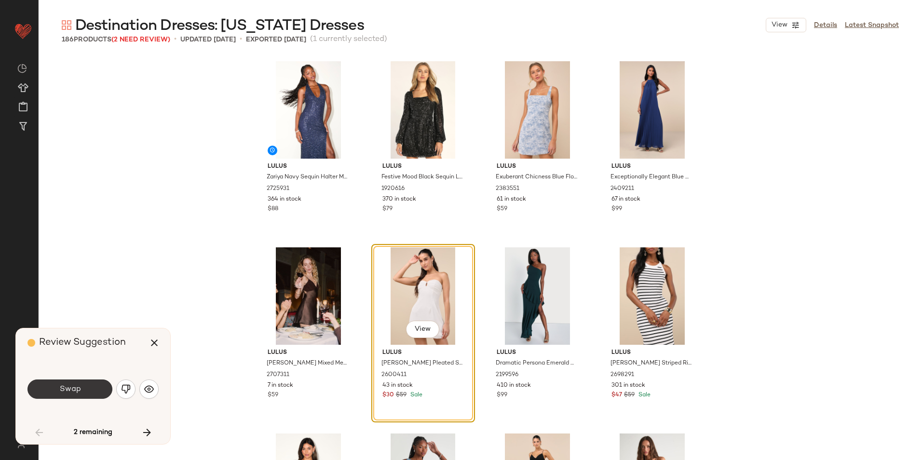
click at [95, 385] on button "Swap" at bounding box center [69, 388] width 85 height 19
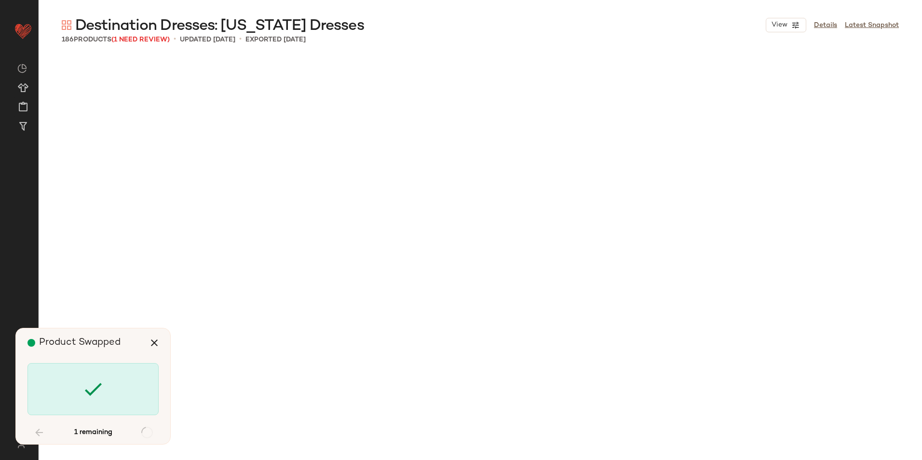
scroll to position [1674, 0]
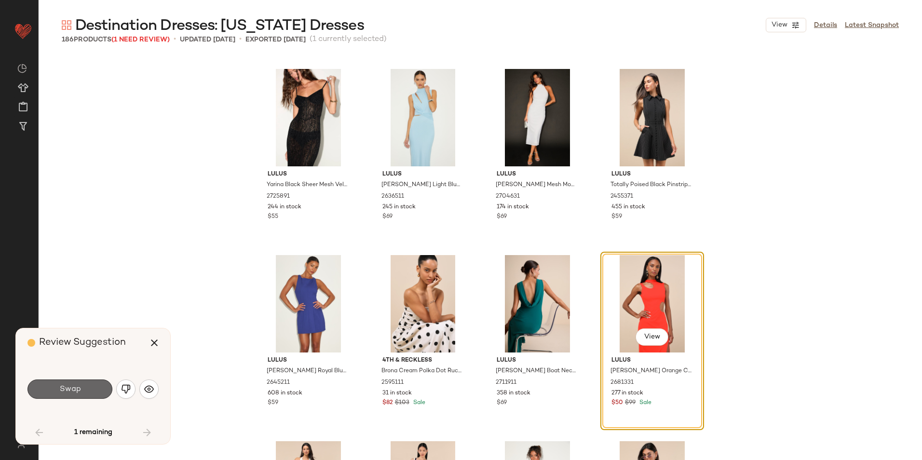
click at [104, 393] on button "Swap" at bounding box center [69, 388] width 85 height 19
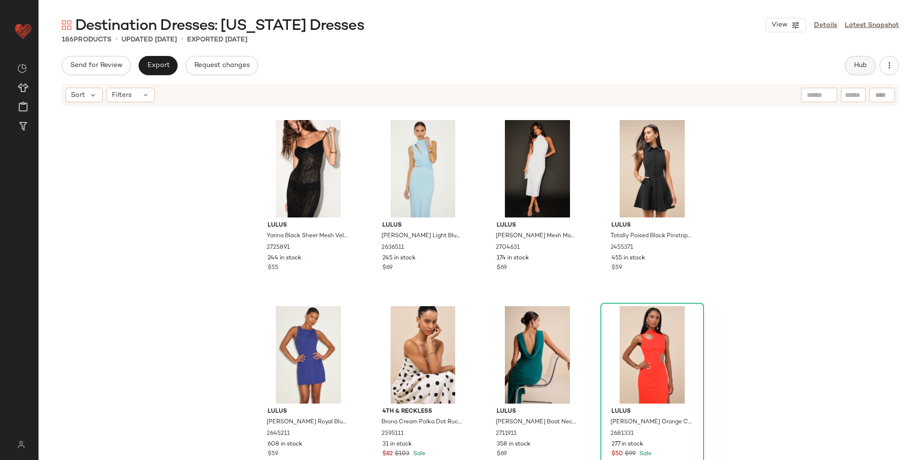
click at [846, 71] on button "Hub" at bounding box center [859, 65] width 31 height 19
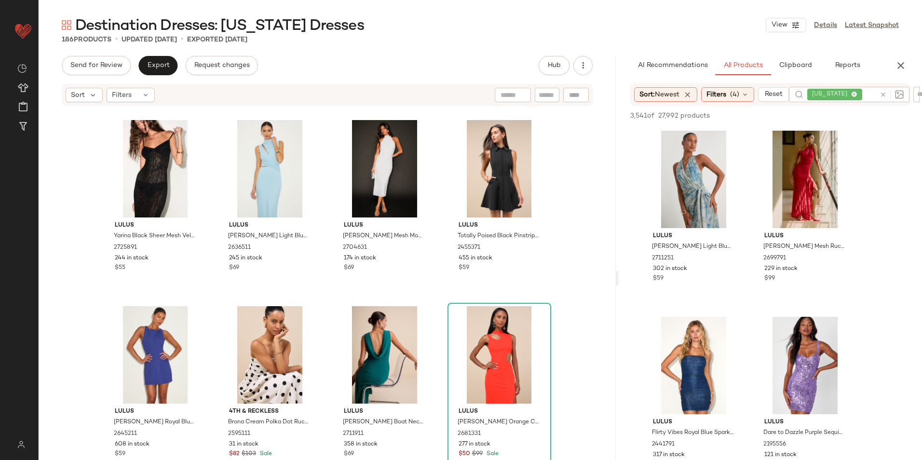
drag, startPoint x: 479, startPoint y: 277, endPoint x: 648, endPoint y: 274, distance: 169.2
click at [648, 274] on div "Destination Dresses: New York Dresses View Details Latest Snapshot 186 Products…" at bounding box center [480, 237] width 883 height 444
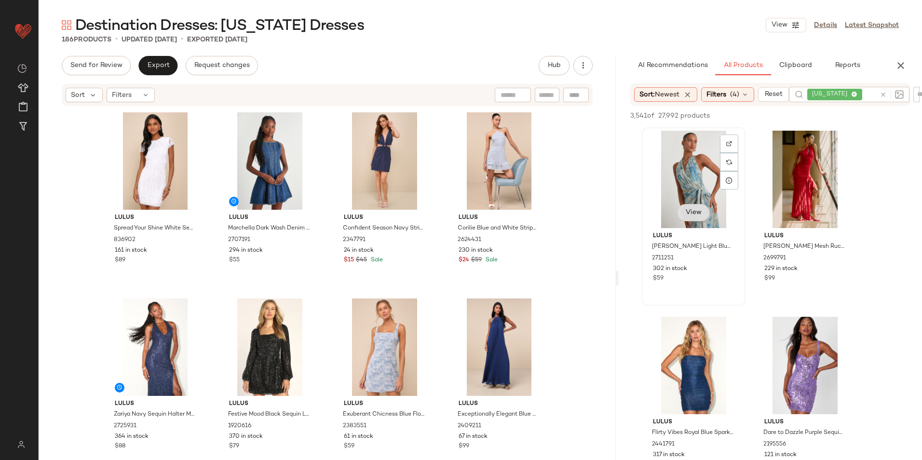
click at [687, 214] on span "View" at bounding box center [693, 213] width 16 height 8
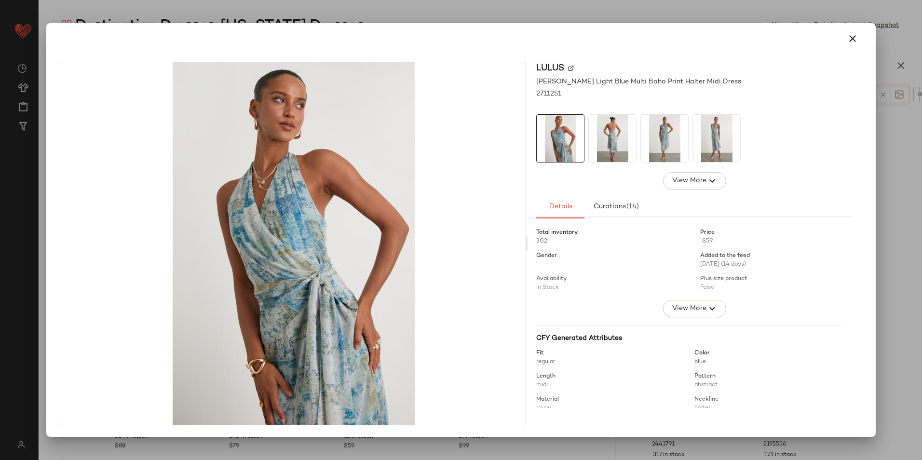
click at [620, 138] on img at bounding box center [612, 138] width 47 height 47
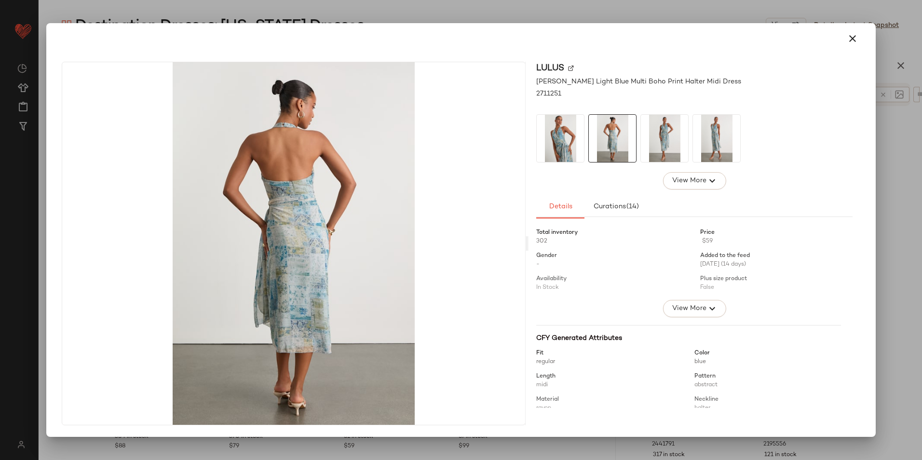
click at [658, 130] on img at bounding box center [664, 138] width 47 height 47
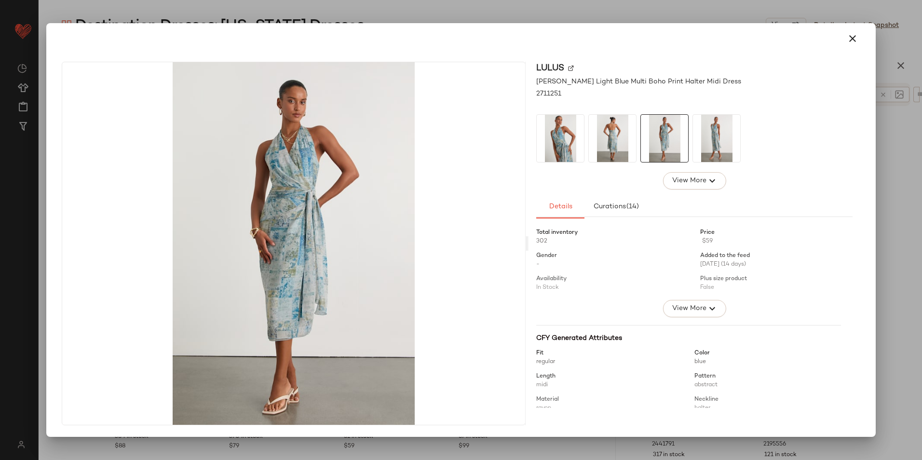
click at [710, 143] on img at bounding box center [716, 138] width 47 height 47
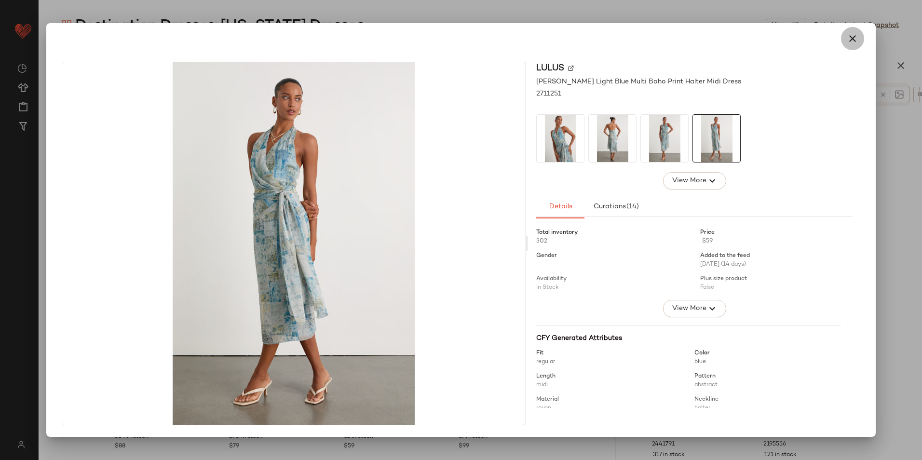
click at [852, 35] on icon "button" at bounding box center [852, 39] width 12 height 12
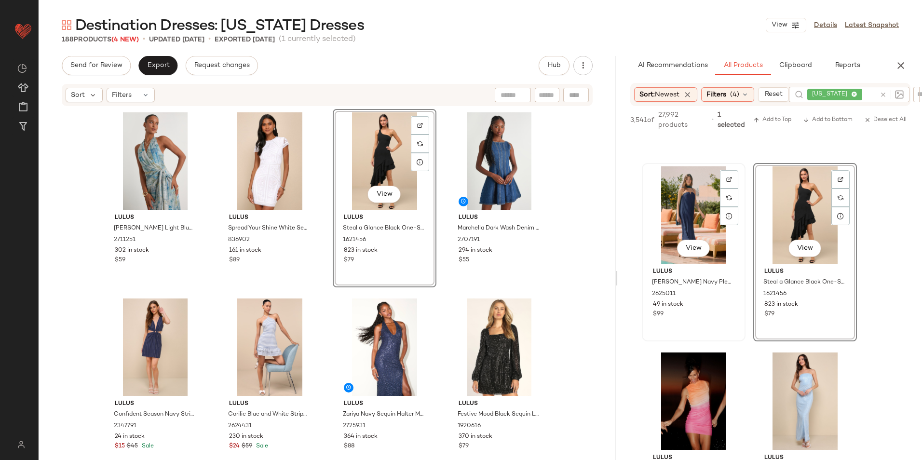
scroll to position [1832, 0]
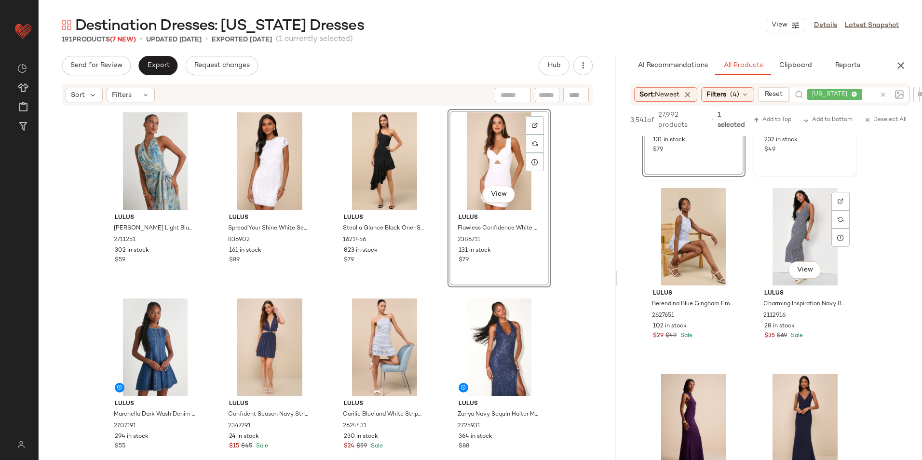
scroll to position [5013, 0]
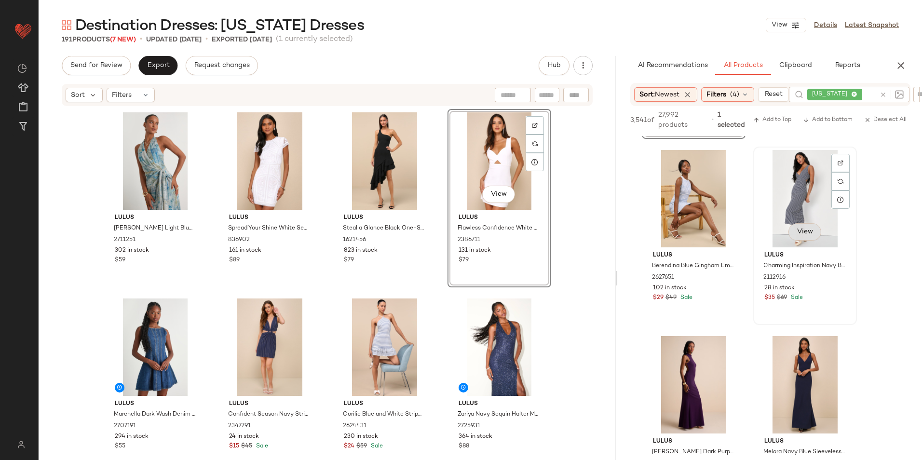
click at [803, 232] on div "View" at bounding box center [804, 232] width 33 height 19
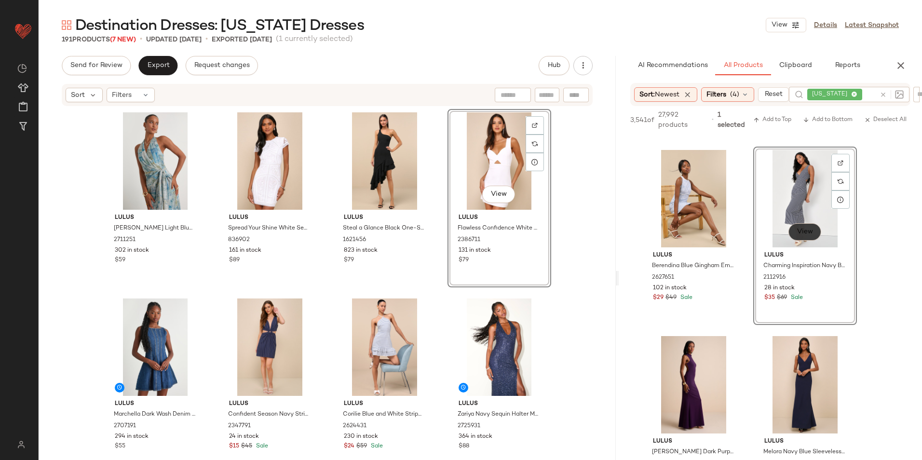
click at [816, 226] on button "View" at bounding box center [804, 231] width 33 height 17
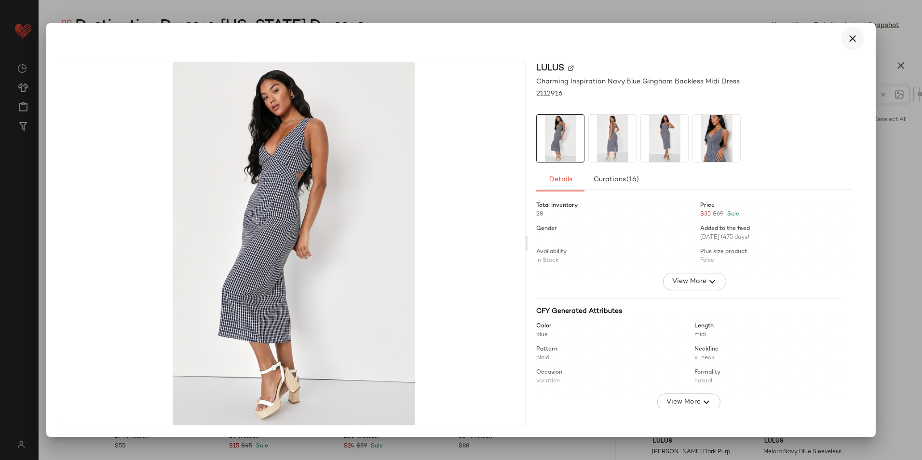
click at [857, 39] on icon "button" at bounding box center [852, 39] width 12 height 12
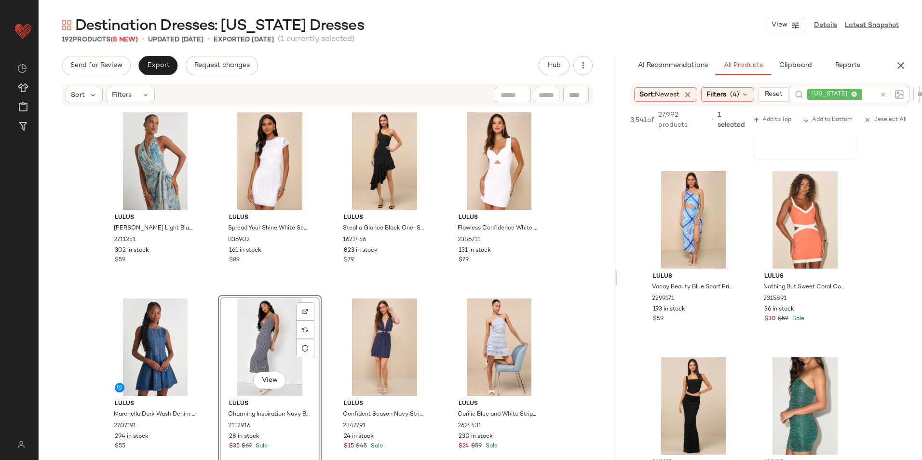
scroll to position [5880, 0]
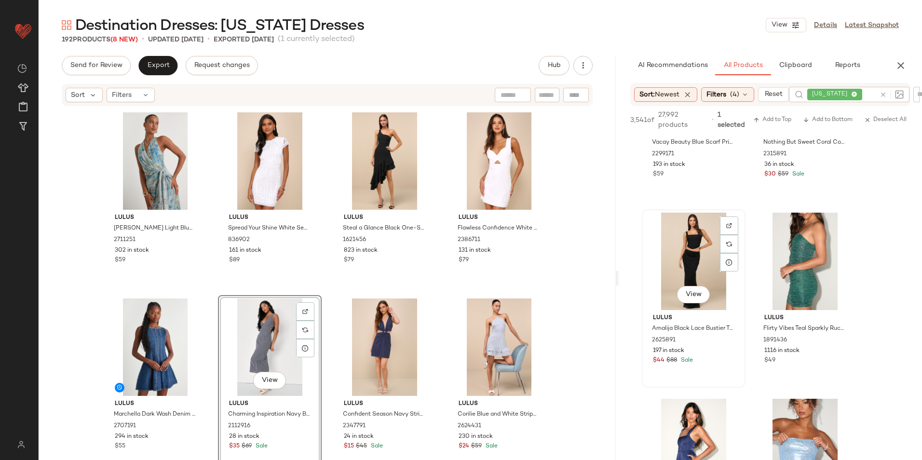
click at [701, 285] on div "View" at bounding box center [693, 261] width 97 height 97
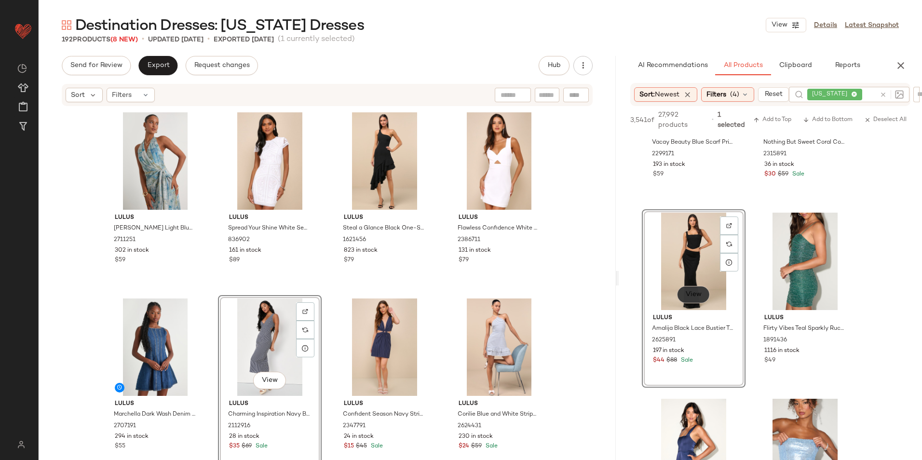
click at [680, 296] on button "View" at bounding box center [693, 294] width 33 height 17
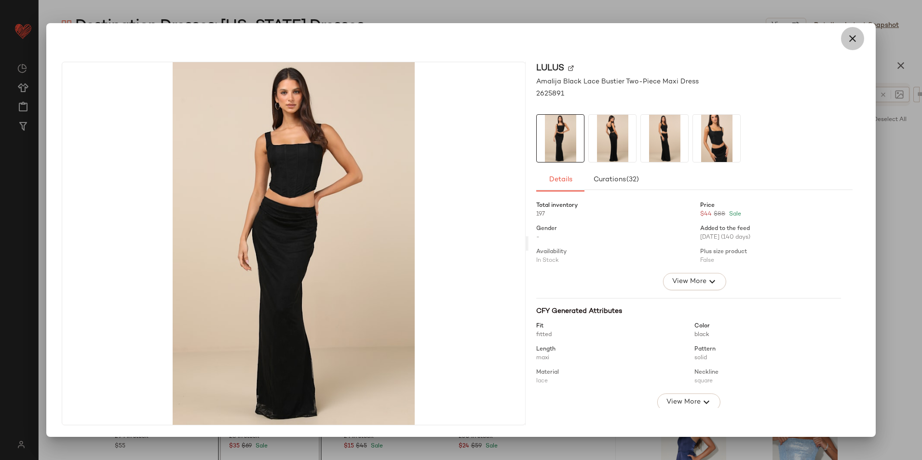
click at [853, 41] on icon "button" at bounding box center [852, 39] width 12 height 12
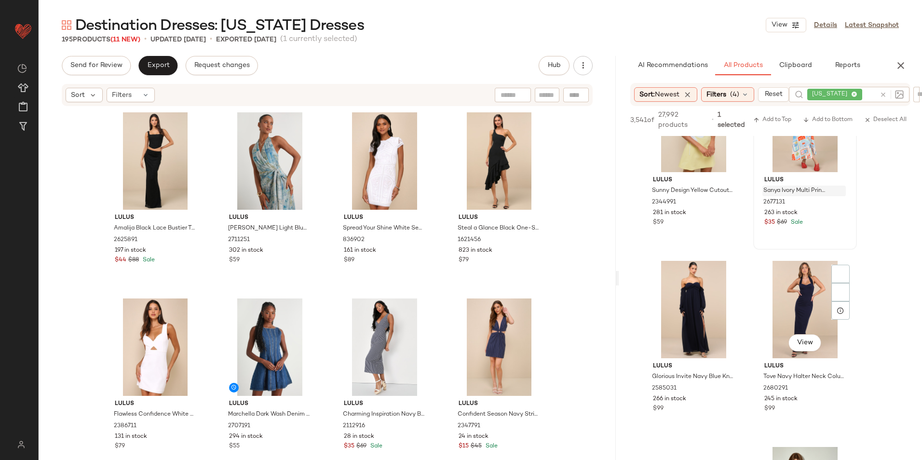
scroll to position [7760, 0]
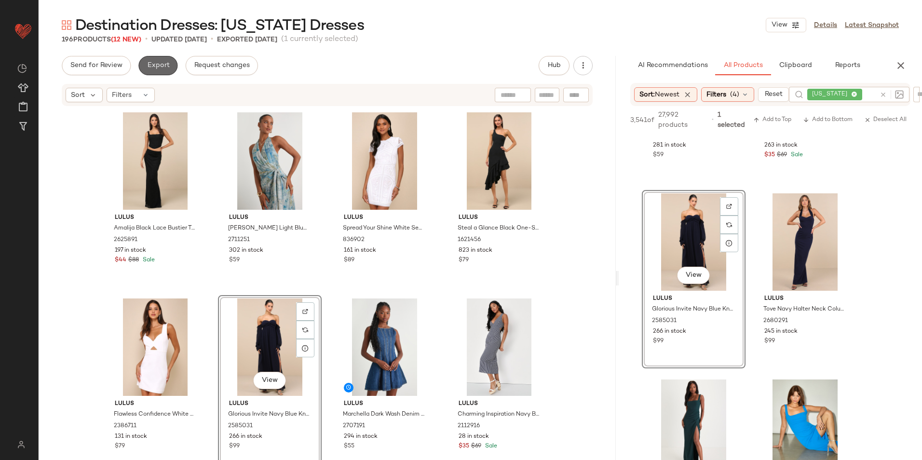
click at [152, 62] on span "Export" at bounding box center [158, 66] width 23 height 8
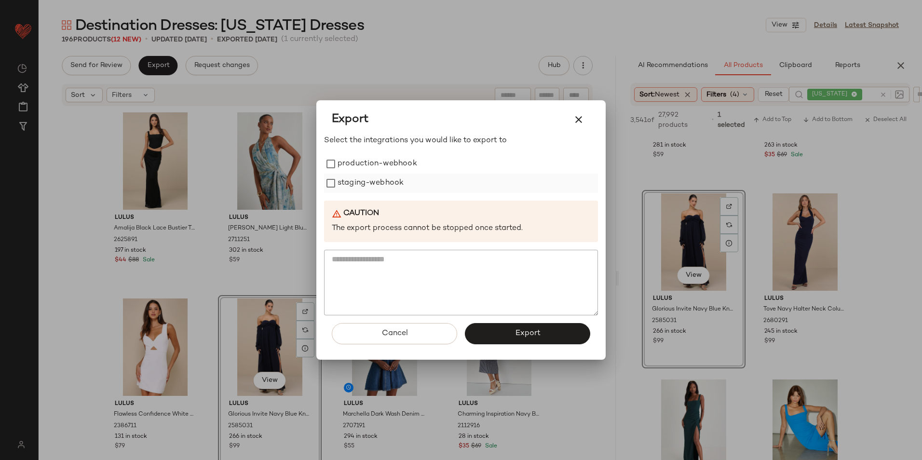
click at [372, 167] on label "production-webhook" at bounding box center [377, 163] width 80 height 19
click at [374, 183] on label "staging-webhook" at bounding box center [370, 183] width 66 height 19
click at [523, 345] on div "Cancel Export" at bounding box center [461, 337] width 274 height 44
click at [525, 342] on button "Export" at bounding box center [527, 333] width 125 height 21
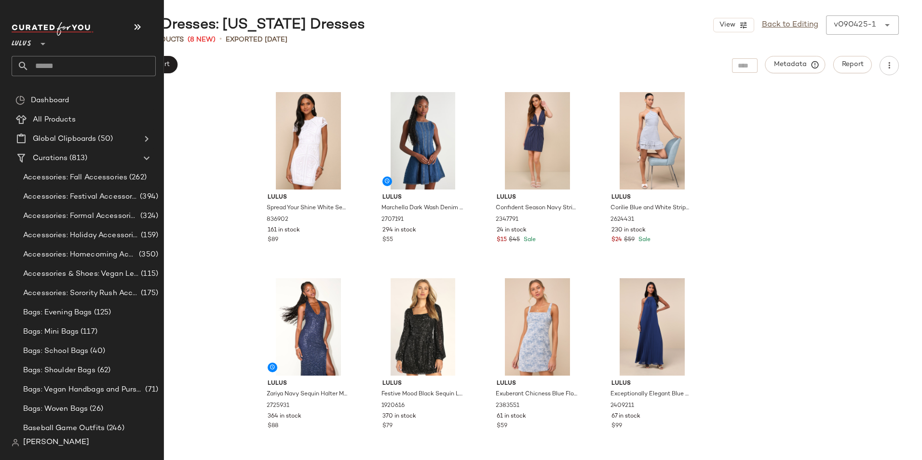
click at [65, 57] on input "text" at bounding box center [92, 66] width 127 height 20
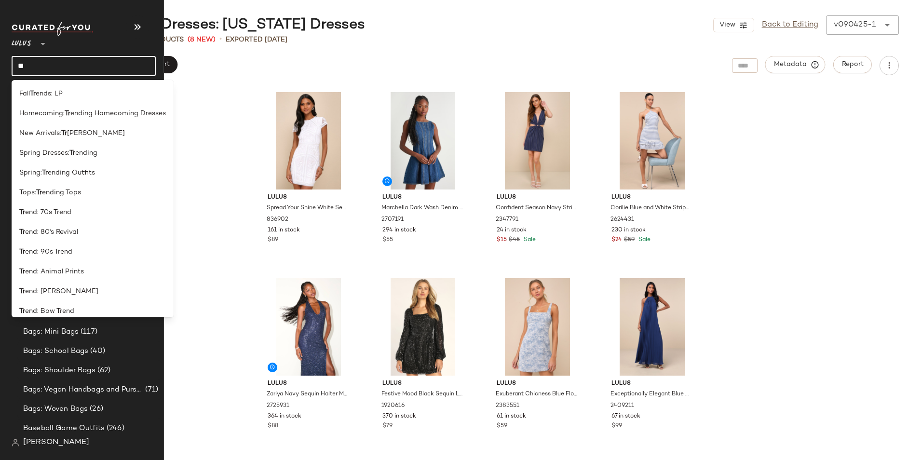
type input "*"
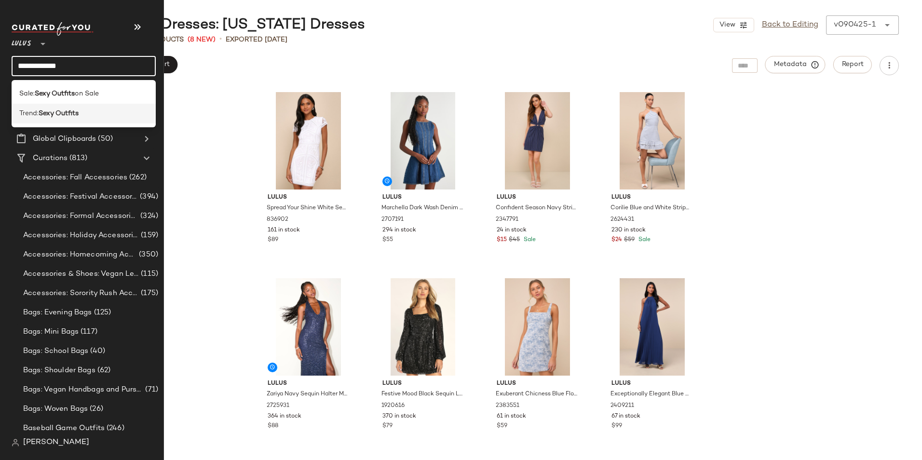
type input "**********"
click at [67, 118] on b "Sexy Outfits" at bounding box center [59, 113] width 40 height 10
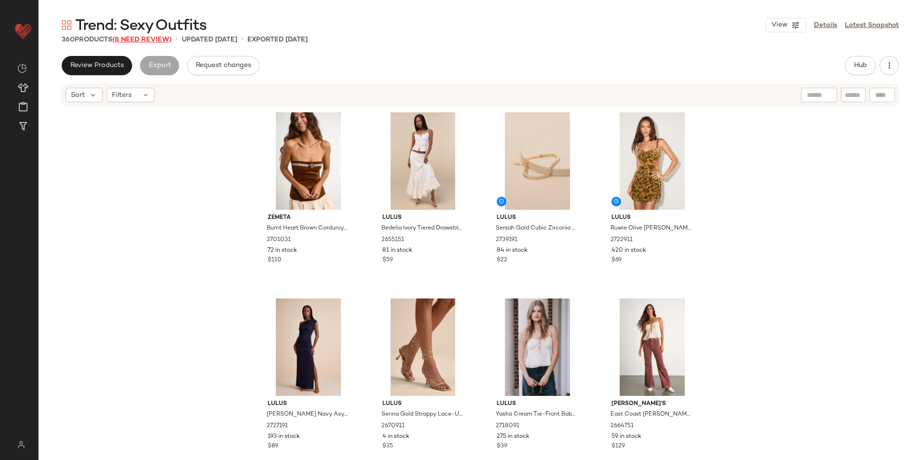
click at [162, 38] on span "(8 Need Review)" at bounding box center [141, 39] width 59 height 7
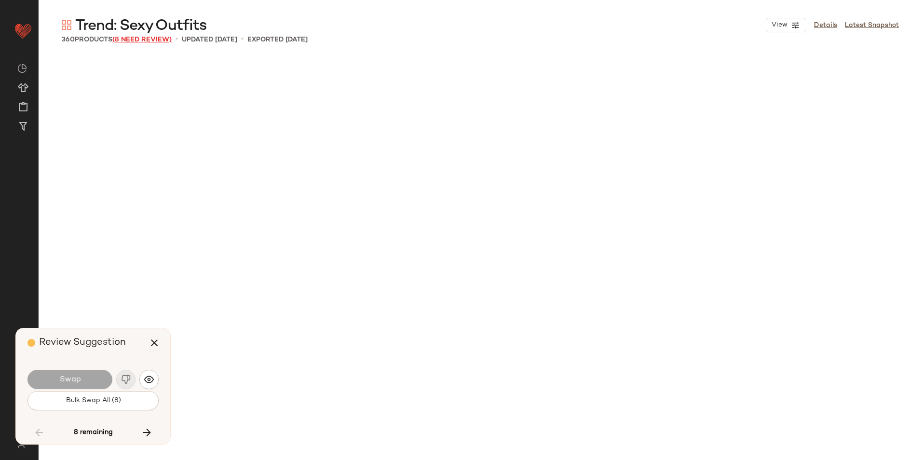
scroll to position [3349, 0]
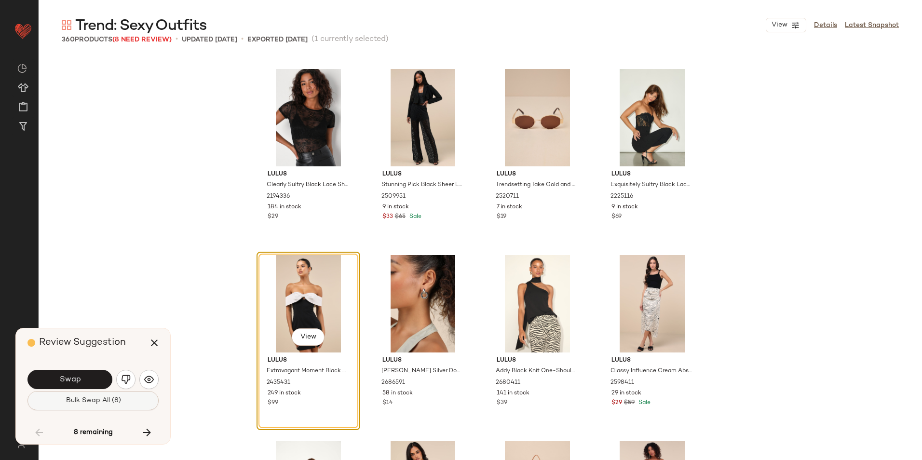
click at [110, 400] on span "Bulk Swap All (8)" at bounding box center [92, 401] width 55 height 8
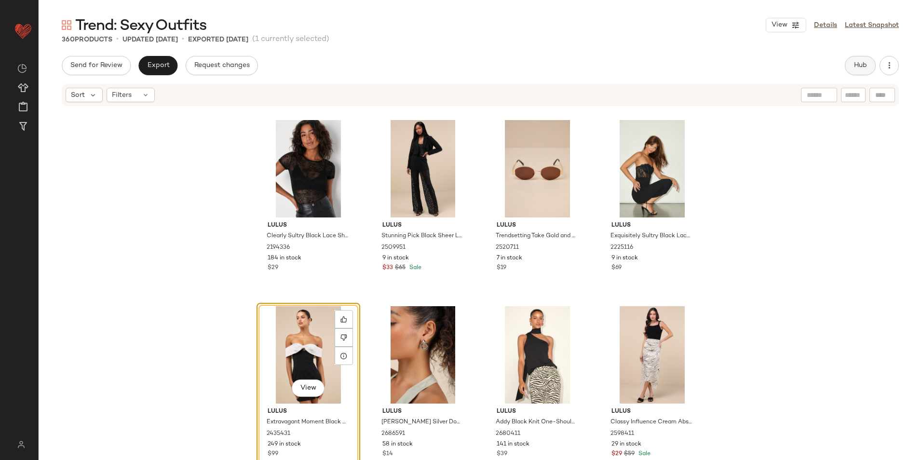
click at [866, 57] on button "Hub" at bounding box center [859, 65] width 31 height 19
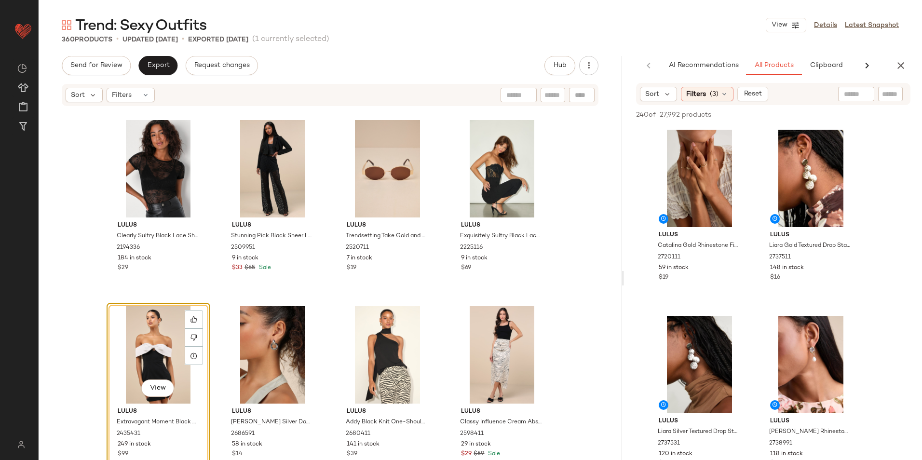
drag, startPoint x: 481, startPoint y: 279, endPoint x: 660, endPoint y: 278, distance: 179.3
click at [660, 278] on div "Trend: Sexy Outfits View Details Latest Snapshot 360 Products • updated [DATE] …" at bounding box center [480, 237] width 883 height 444
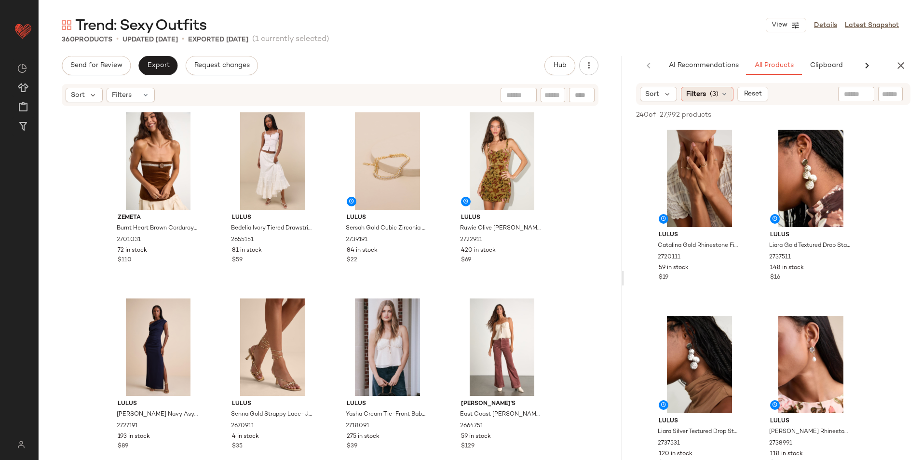
click at [722, 91] on icon at bounding box center [724, 94] width 8 height 8
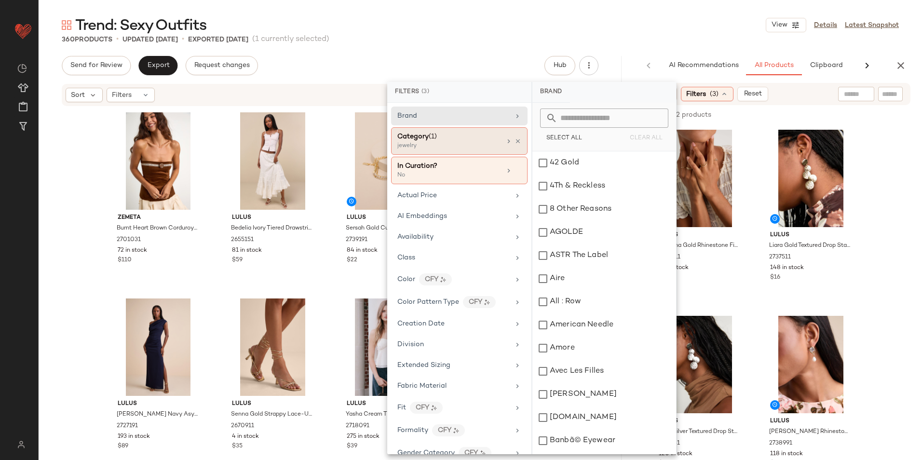
click at [472, 146] on div "jewelry" at bounding box center [445, 146] width 96 height 9
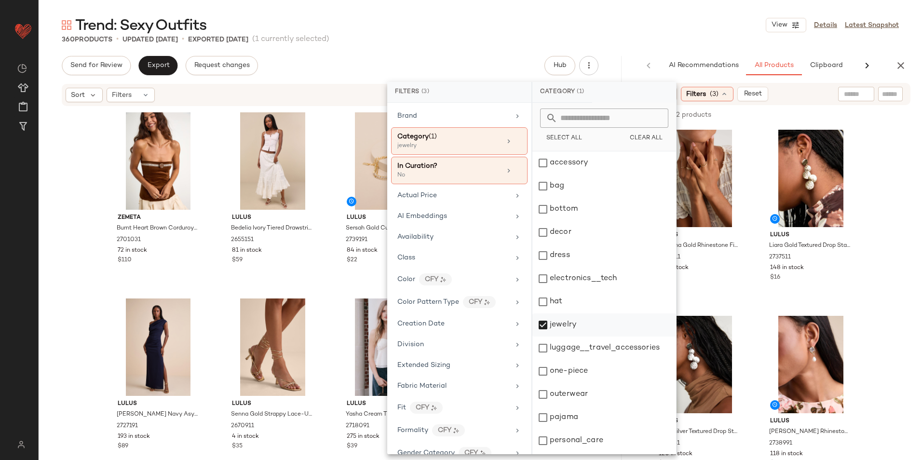
click at [562, 322] on div "jewelry" at bounding box center [604, 324] width 144 height 23
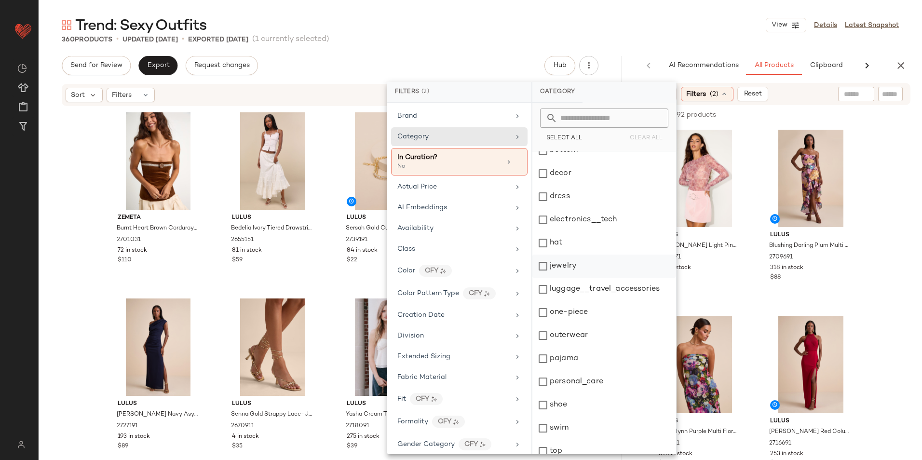
scroll to position [91, 0]
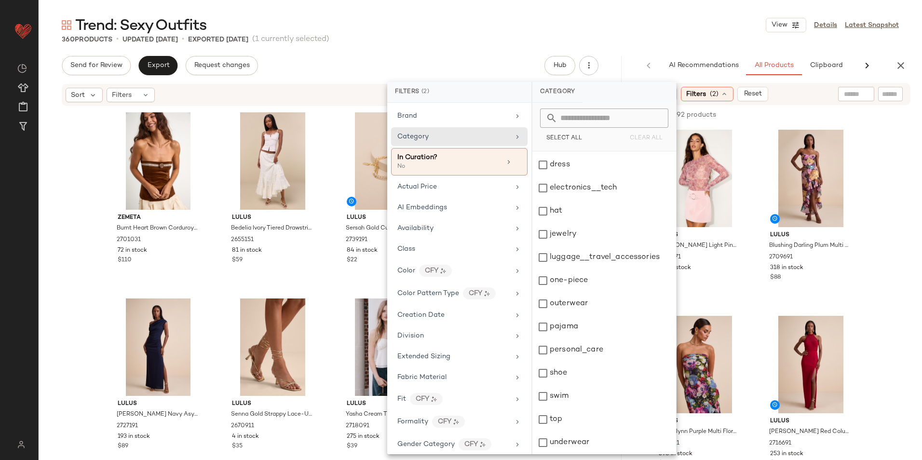
click at [607, 30] on div "Trend: Sexy Outfits View Details Latest Snapshot" at bounding box center [480, 24] width 883 height 19
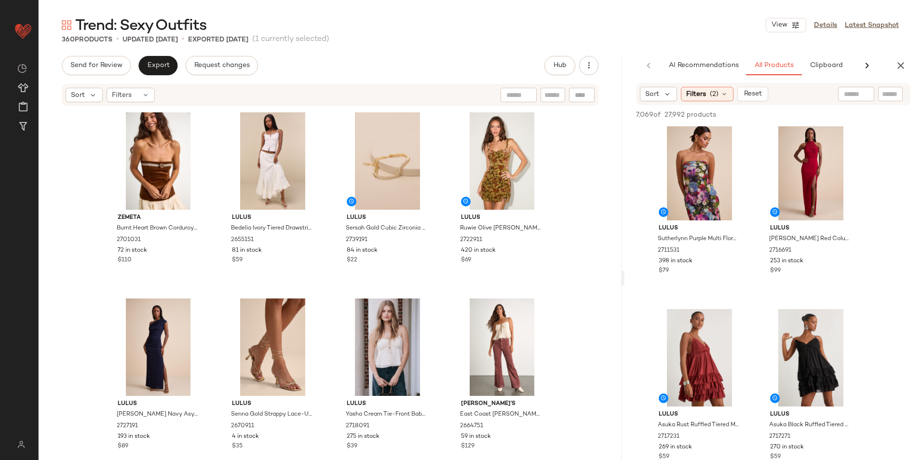
scroll to position [0, 0]
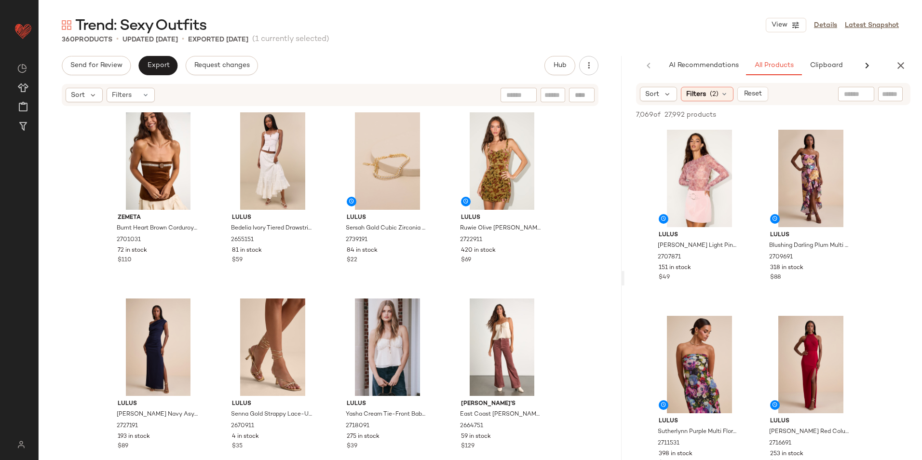
click at [641, 120] on div "7,069 of 27,992 products • 0 selected Add to Top Add to Bottom Deselect All" at bounding box center [772, 115] width 297 height 21
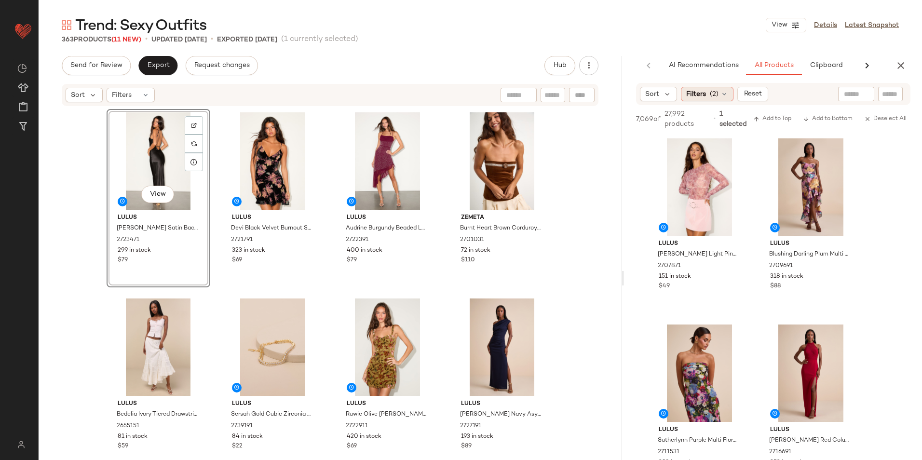
click at [723, 89] on div "Filters (2)" at bounding box center [707, 94] width 53 height 14
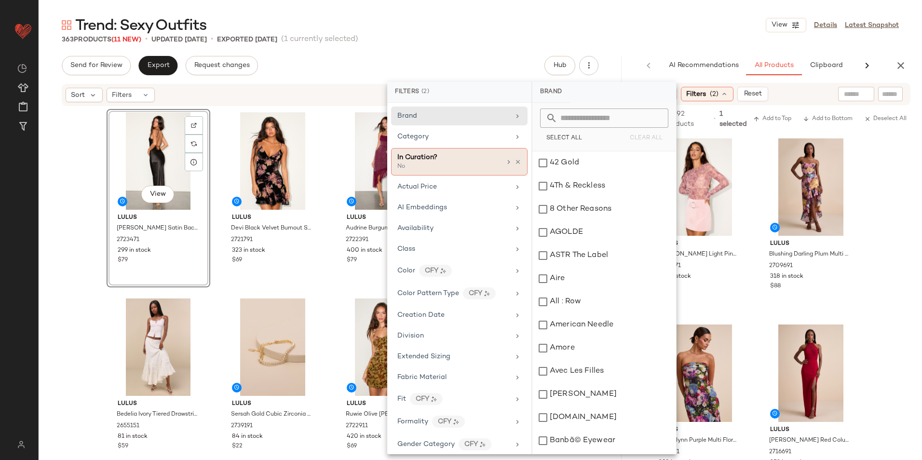
click at [464, 158] on div "In Curation?" at bounding box center [449, 157] width 104 height 10
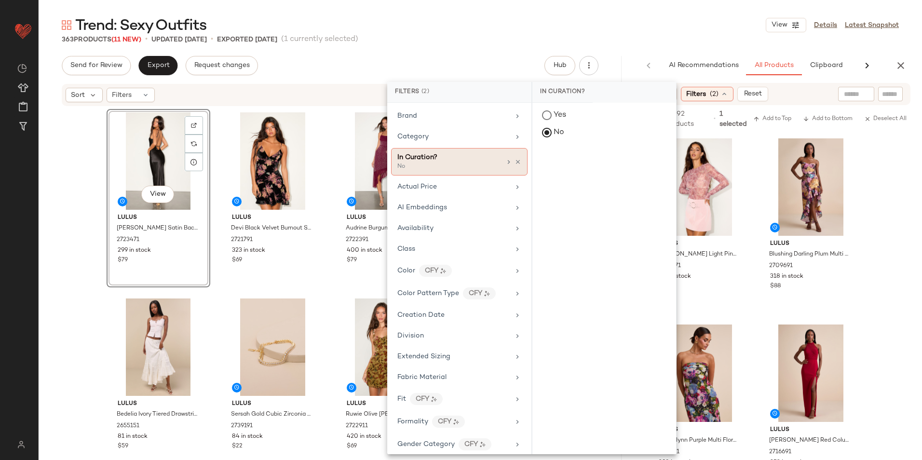
click at [446, 160] on div "In Curation?" at bounding box center [449, 157] width 104 height 10
click at [442, 128] on div "Category" at bounding box center [459, 136] width 136 height 19
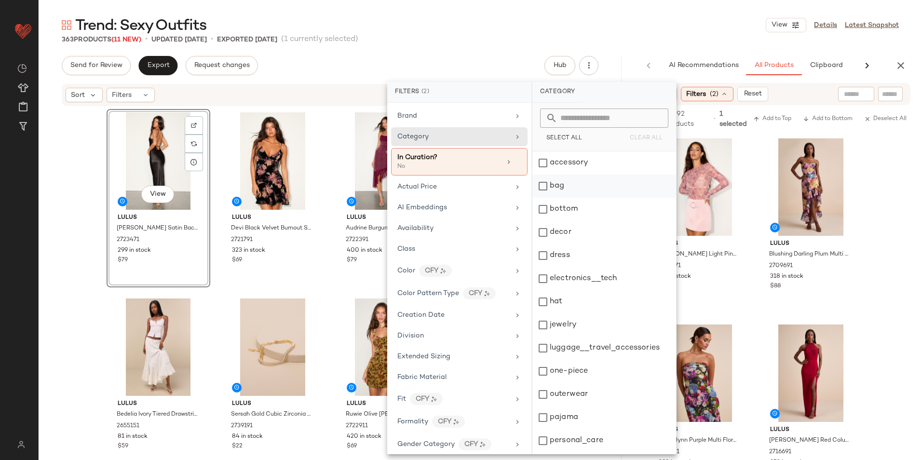
click at [556, 188] on div "bag" at bounding box center [604, 185] width 144 height 23
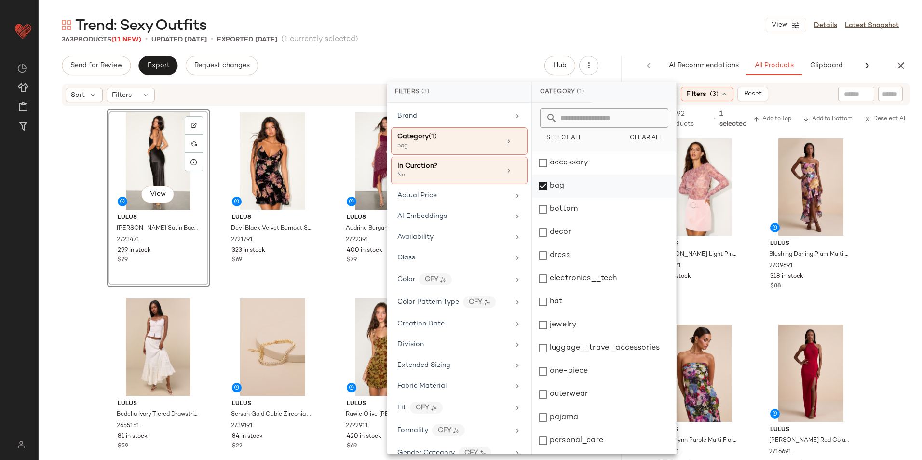
click at [555, 187] on div "bag" at bounding box center [604, 185] width 144 height 23
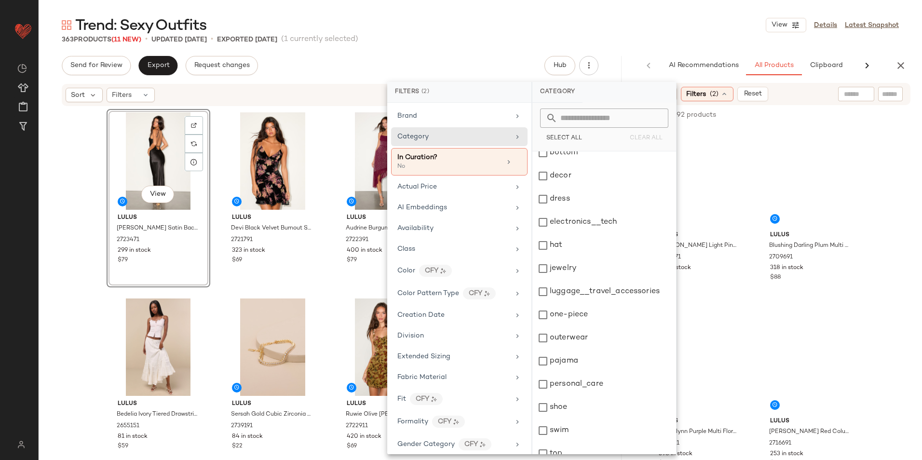
scroll to position [91, 0]
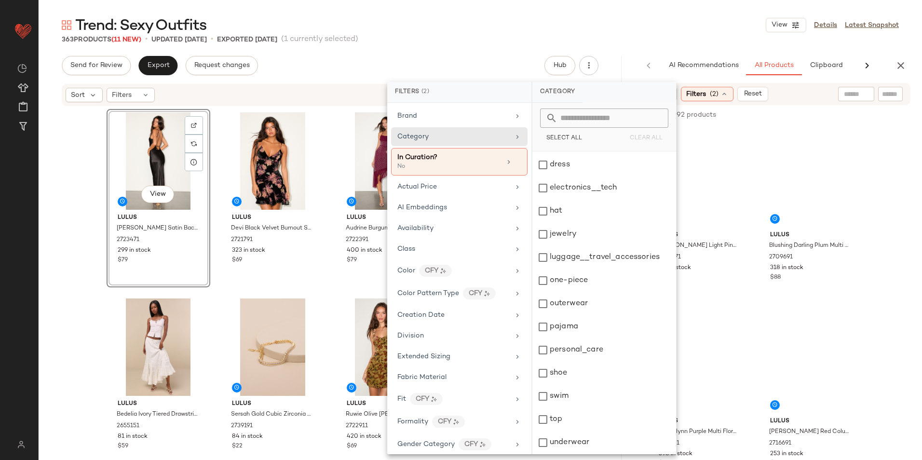
click at [482, 35] on div "363 Products (11 New) • updated [DATE] • Exported [DATE] (1 currently selected)" at bounding box center [480, 40] width 883 height 10
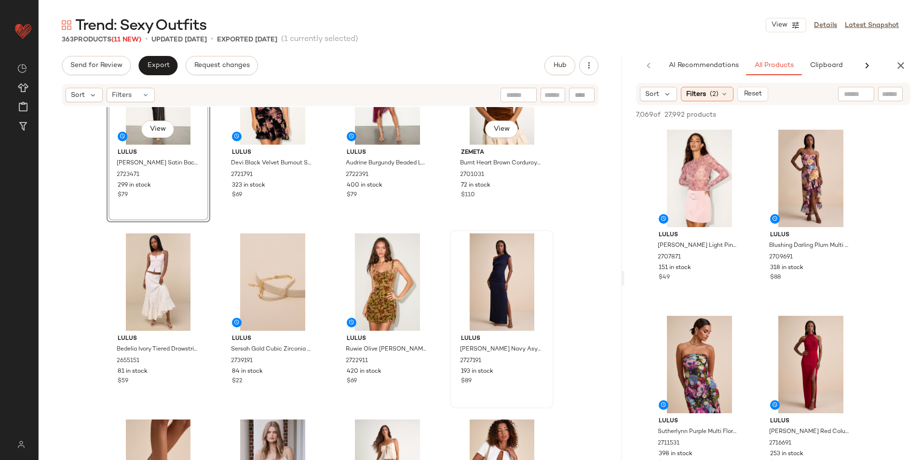
scroll to position [0, 0]
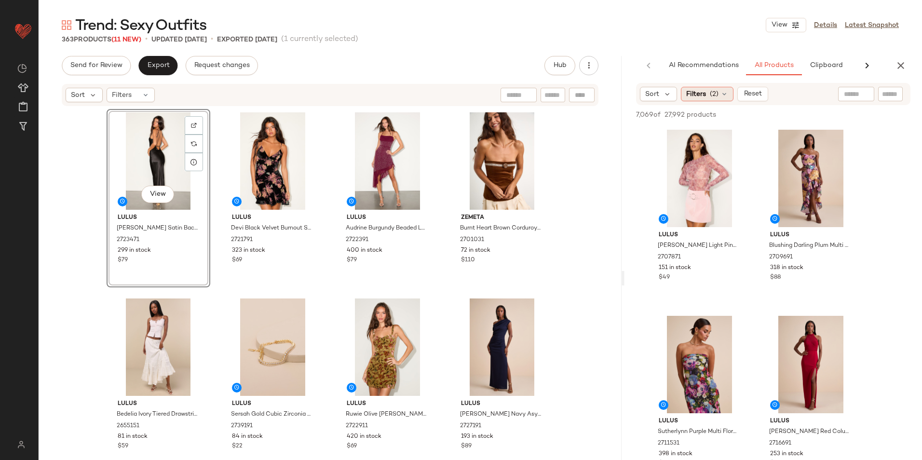
click at [713, 93] on span "(2)" at bounding box center [714, 94] width 9 height 10
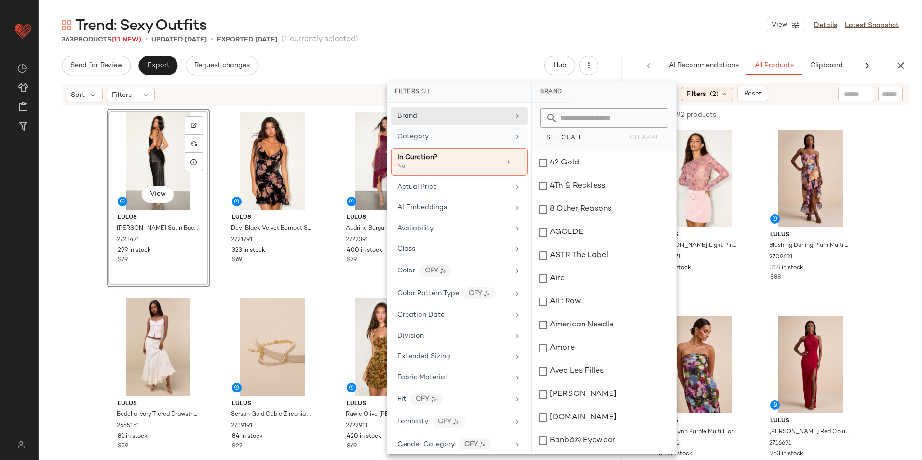
click at [472, 141] on div "Category" at bounding box center [453, 137] width 112 height 10
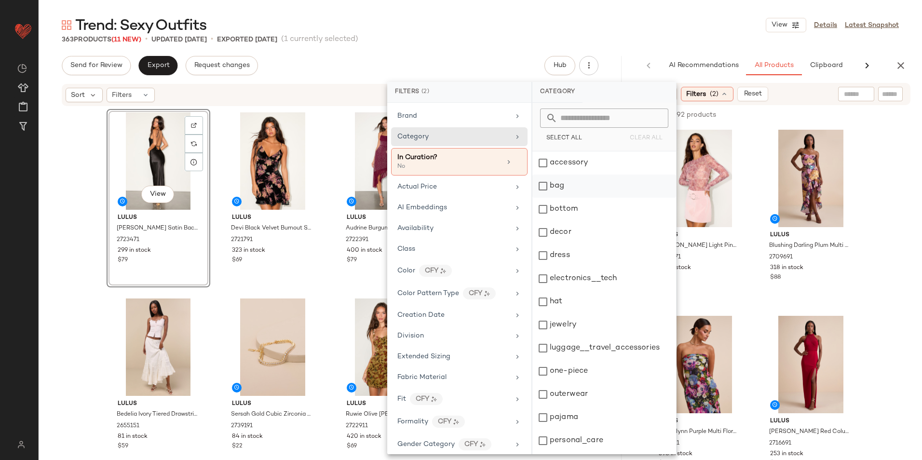
click at [575, 182] on div "bag" at bounding box center [604, 185] width 144 height 23
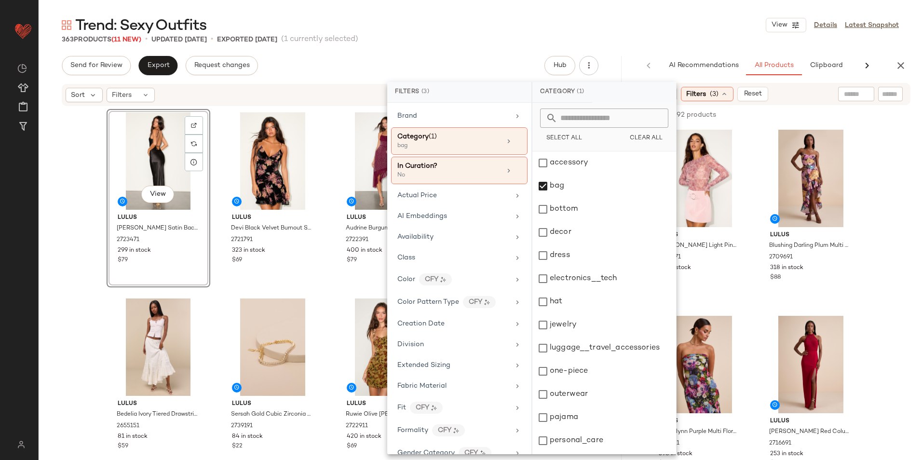
click at [514, 4] on main "Trend: Sexy Outfits View Details Latest Snapshot 363 Products (11 New) • update…" at bounding box center [461, 230] width 922 height 460
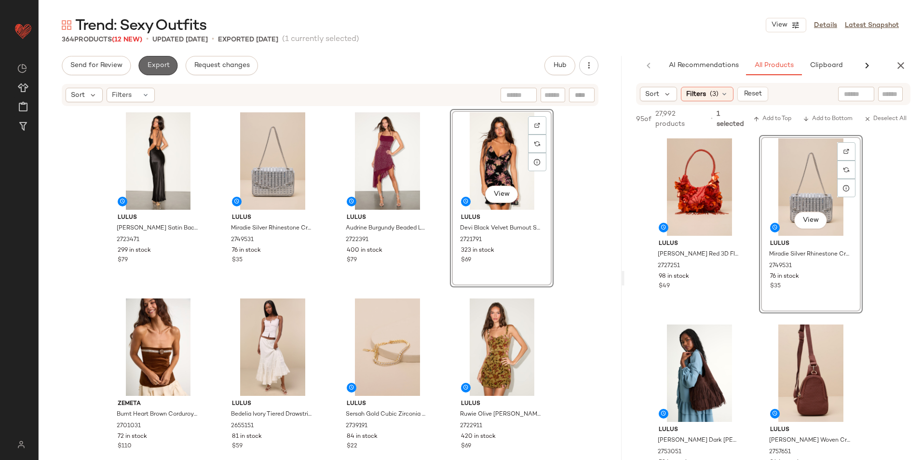
click at [145, 63] on button "Export" at bounding box center [157, 65] width 39 height 19
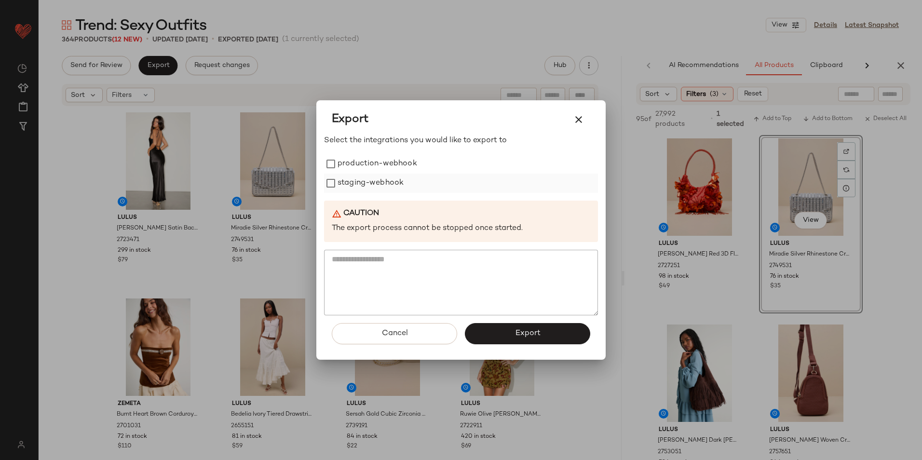
drag, startPoint x: 336, startPoint y: 157, endPoint x: 348, endPoint y: 181, distance: 27.4
click at [339, 166] on div "production-webhook" at bounding box center [461, 163] width 274 height 19
click at [348, 181] on label "staging-webhook" at bounding box center [370, 183] width 66 height 19
click at [365, 165] on label "production-webhook" at bounding box center [377, 163] width 80 height 19
click at [504, 338] on button "Export" at bounding box center [527, 333] width 125 height 21
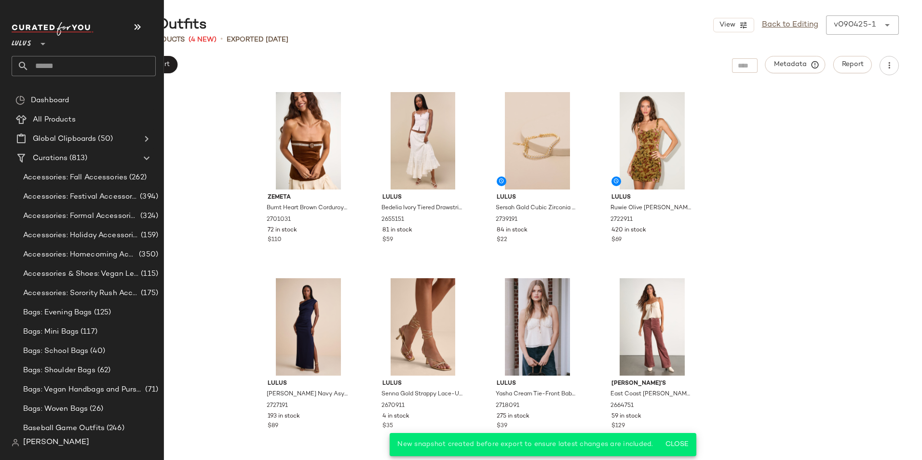
click at [49, 67] on input "text" at bounding box center [92, 66] width 127 height 20
type input "*"
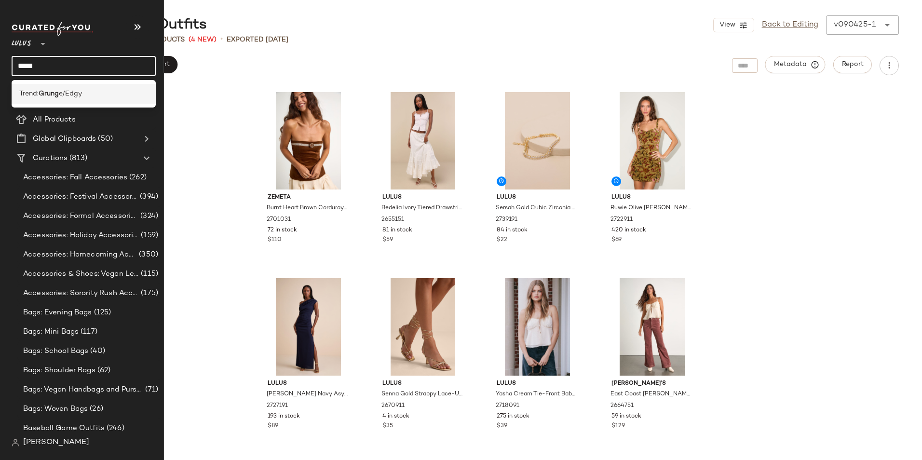
type input "*****"
click at [69, 99] on div "Trend: Grung e/Edgy" at bounding box center [84, 94] width 144 height 20
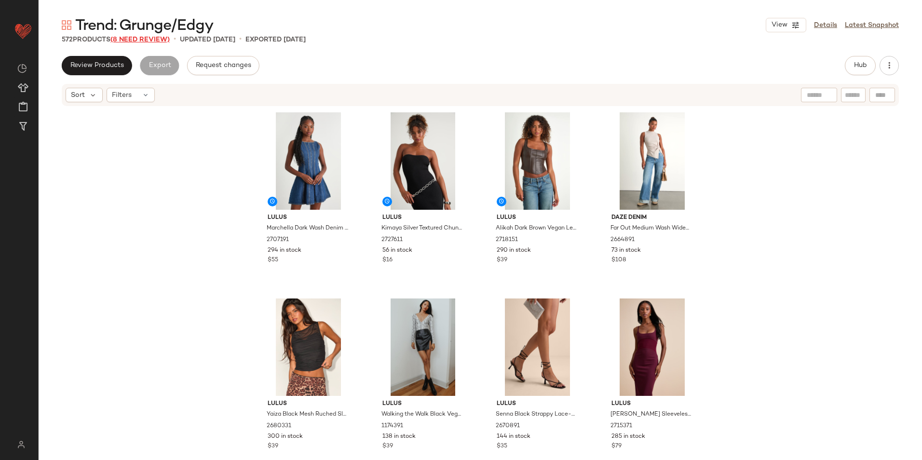
click at [156, 39] on span "(8 Need Review)" at bounding box center [139, 39] width 59 height 7
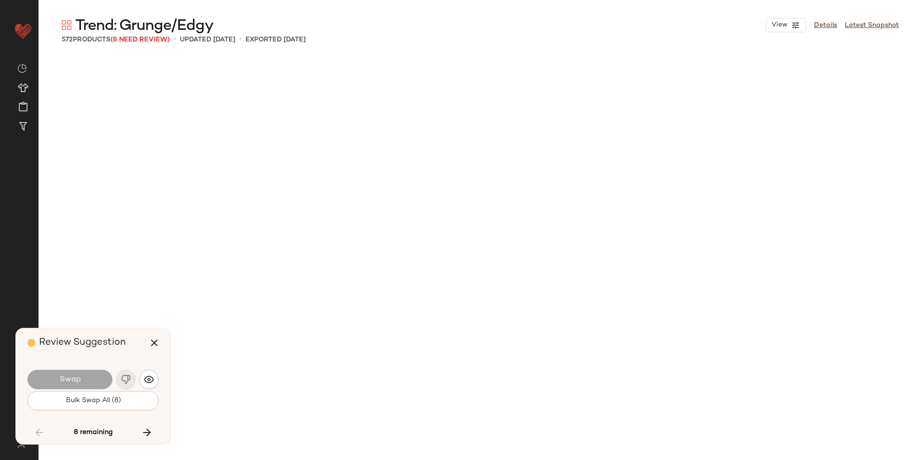
scroll to position [8558, 0]
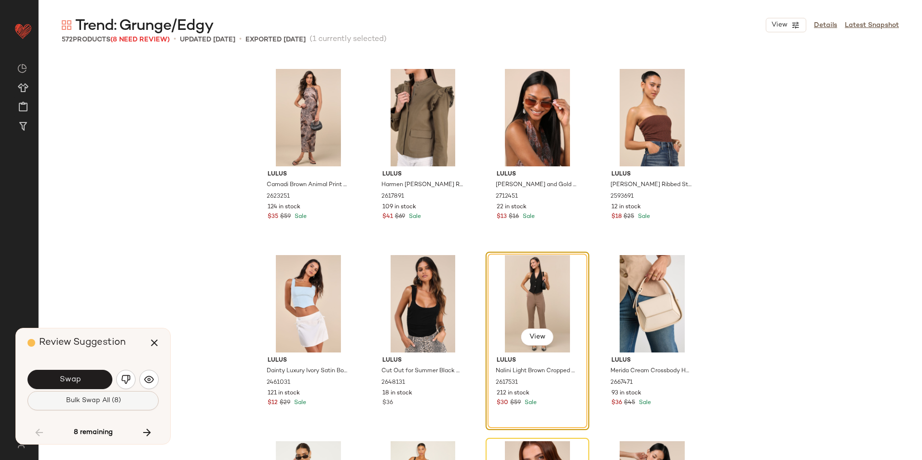
click at [107, 402] on span "Bulk Swap All (8)" at bounding box center [92, 401] width 55 height 8
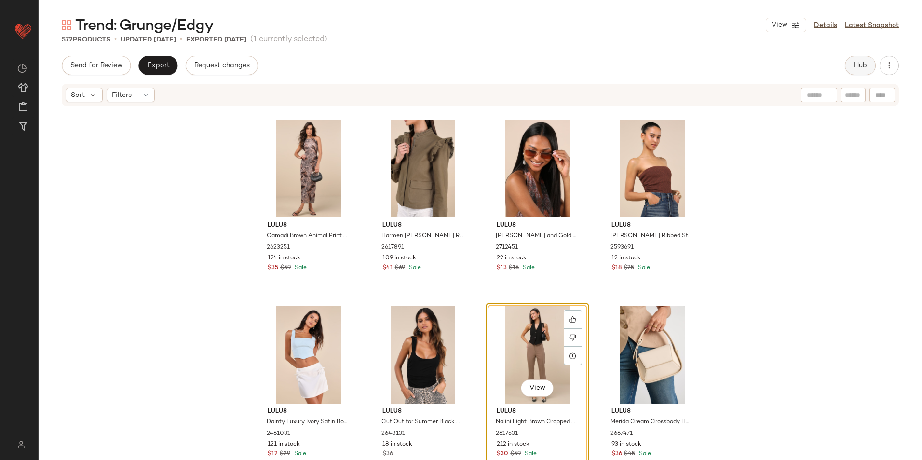
click at [868, 56] on button "Hub" at bounding box center [859, 65] width 31 height 19
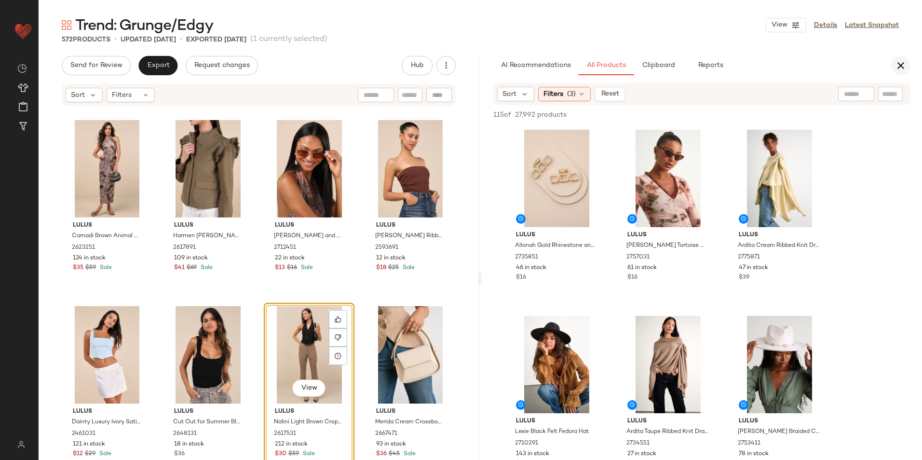
click at [906, 70] on icon "button" at bounding box center [901, 66] width 12 height 12
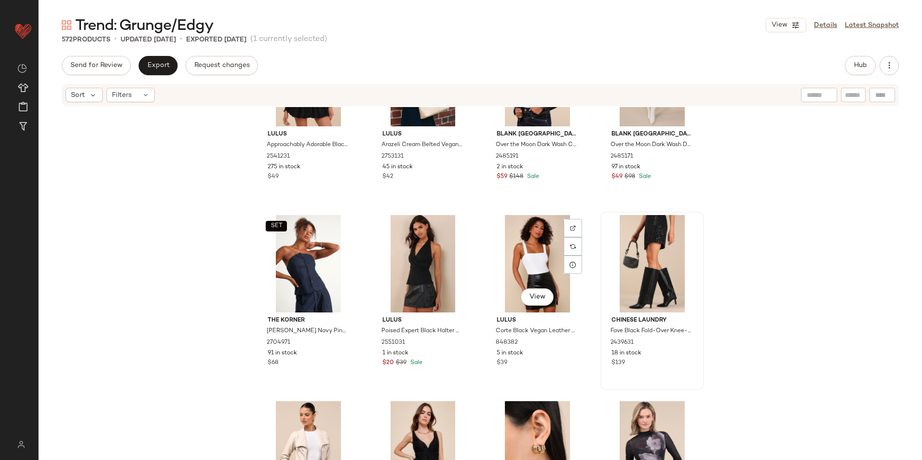
scroll to position [6100, 0]
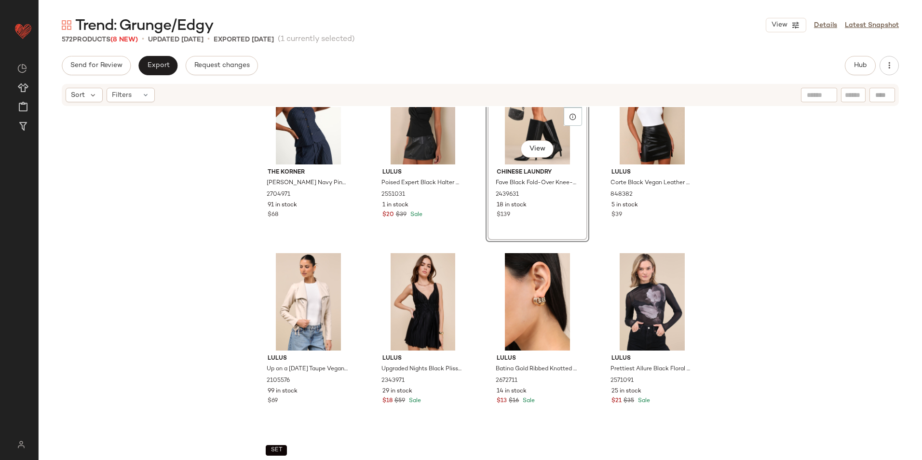
scroll to position [6197, 0]
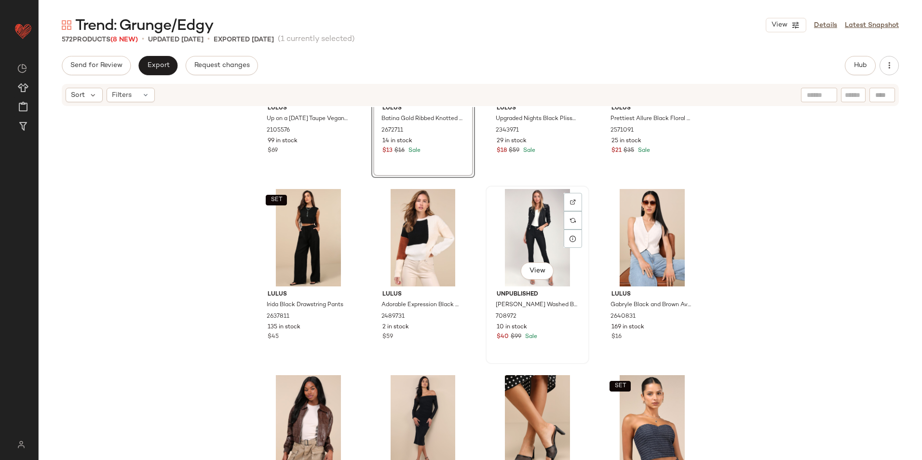
scroll to position [6486, 0]
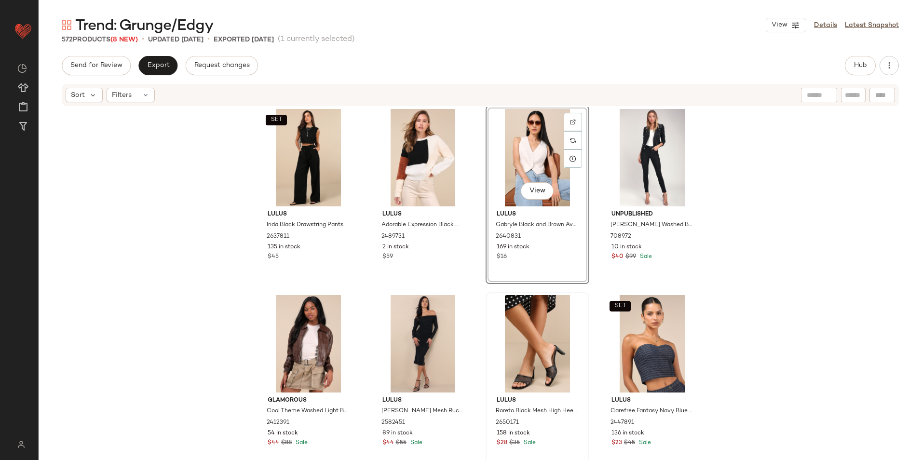
scroll to position [6582, 0]
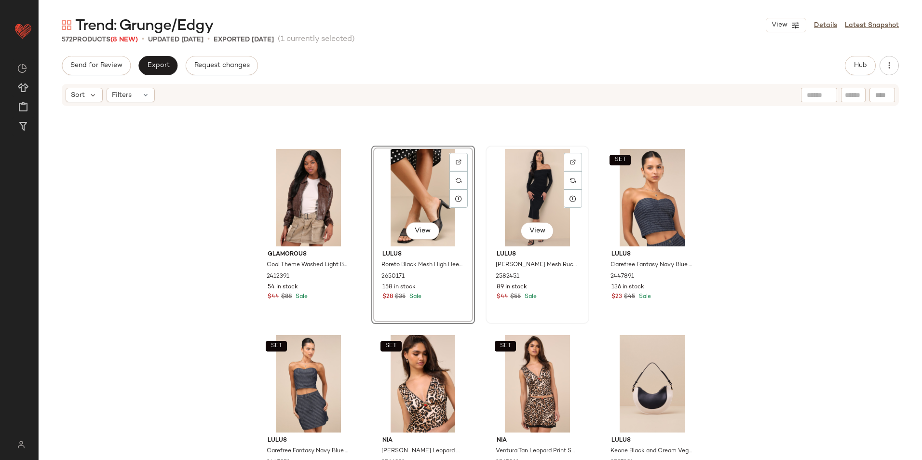
scroll to position [6727, 0]
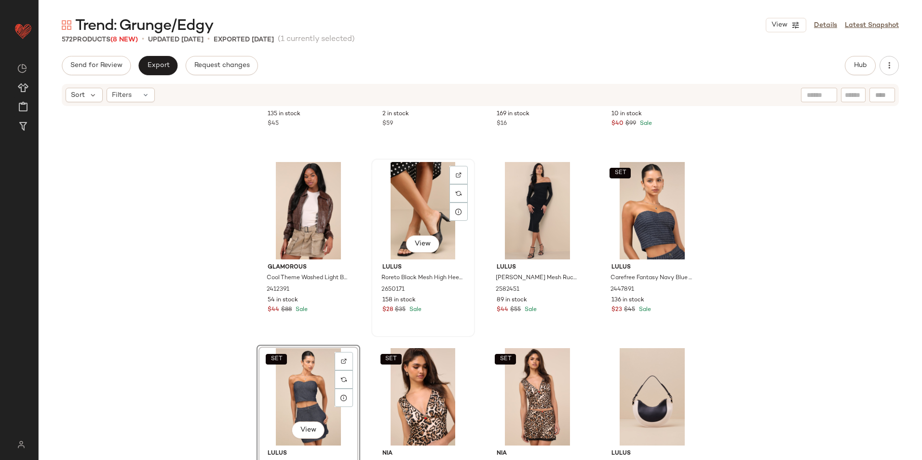
scroll to position [6679, 0]
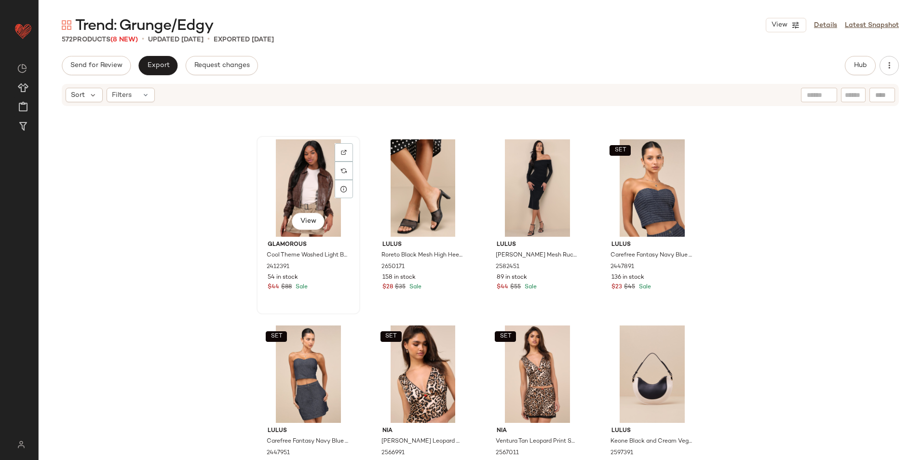
click at [303, 196] on div "View" at bounding box center [308, 187] width 97 height 97
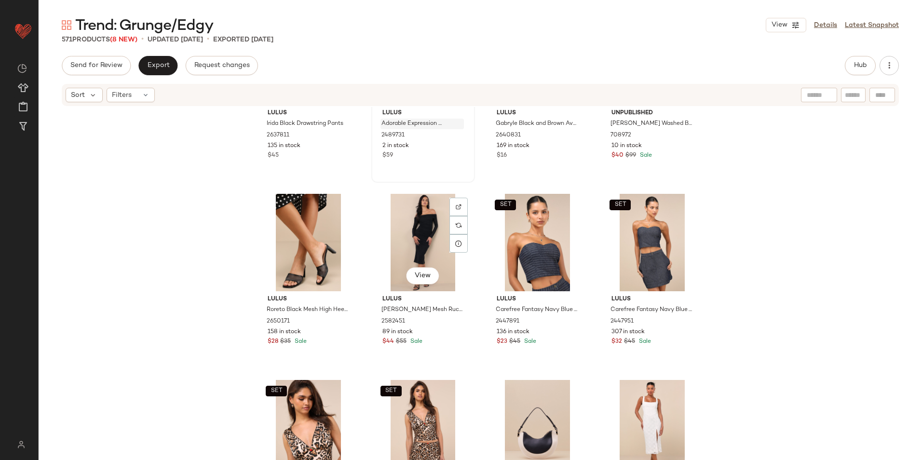
scroll to position [6534, 0]
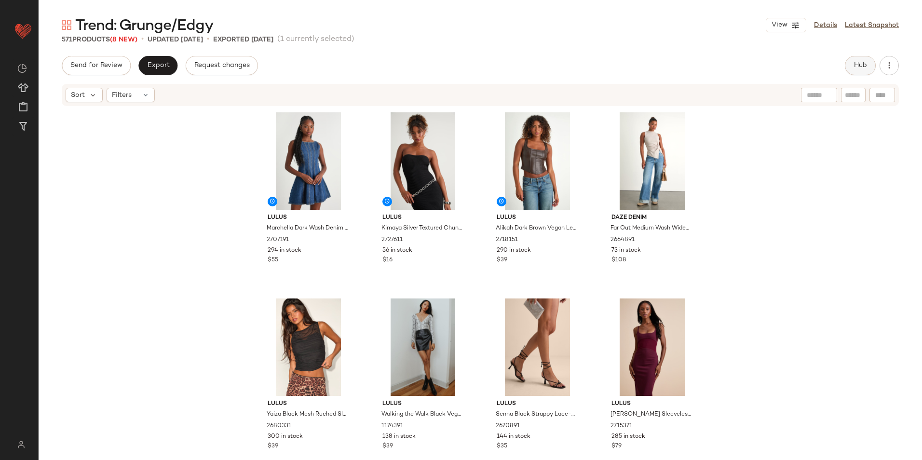
click at [854, 66] on span "Hub" at bounding box center [859, 66] width 13 height 8
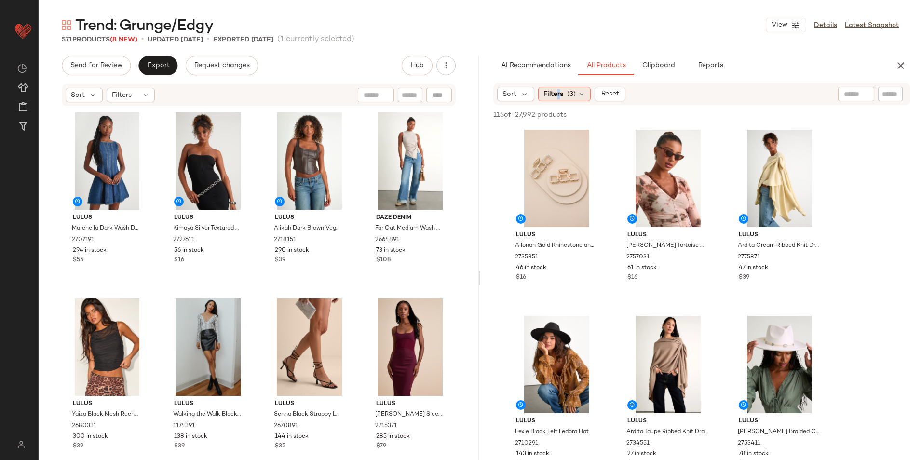
click at [558, 92] on span "Filters" at bounding box center [553, 94] width 20 height 10
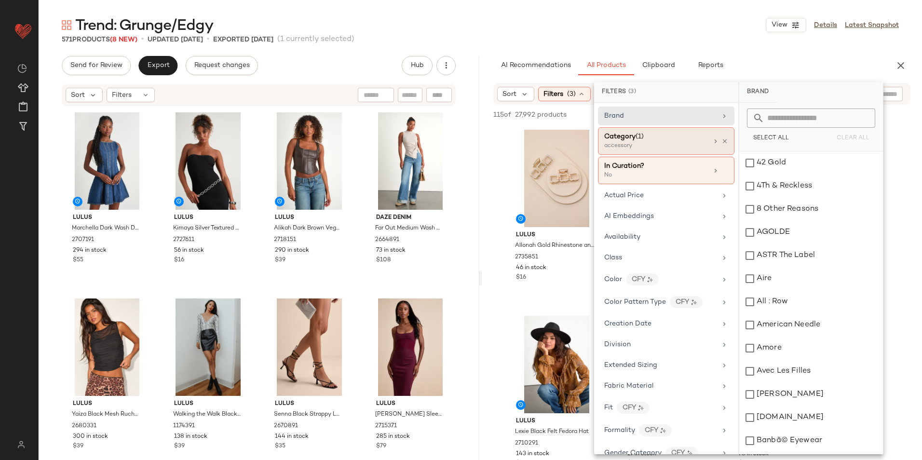
click at [651, 141] on div "Category (1)" at bounding box center [656, 137] width 104 height 10
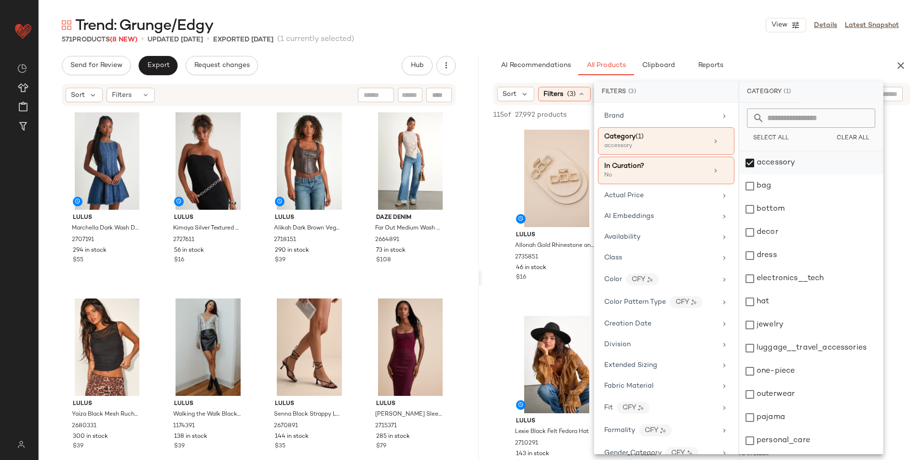
click at [766, 166] on div "accessory" at bounding box center [811, 162] width 144 height 23
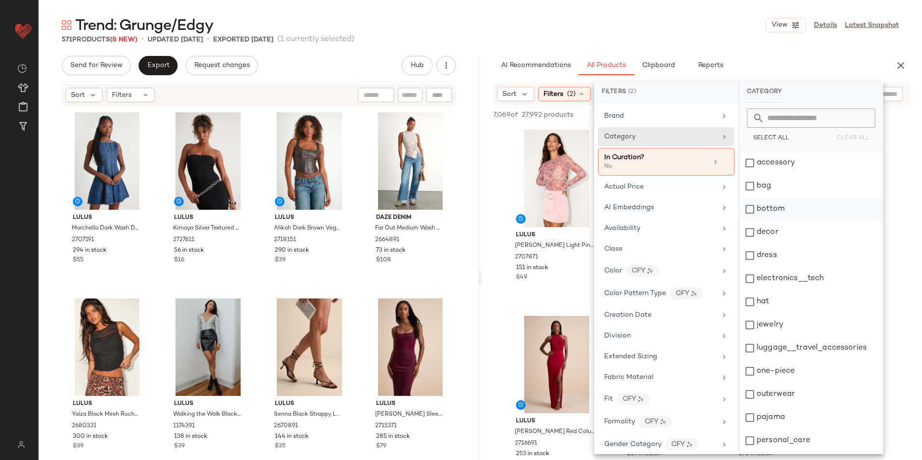
click at [777, 213] on div "bottom" at bounding box center [811, 209] width 144 height 23
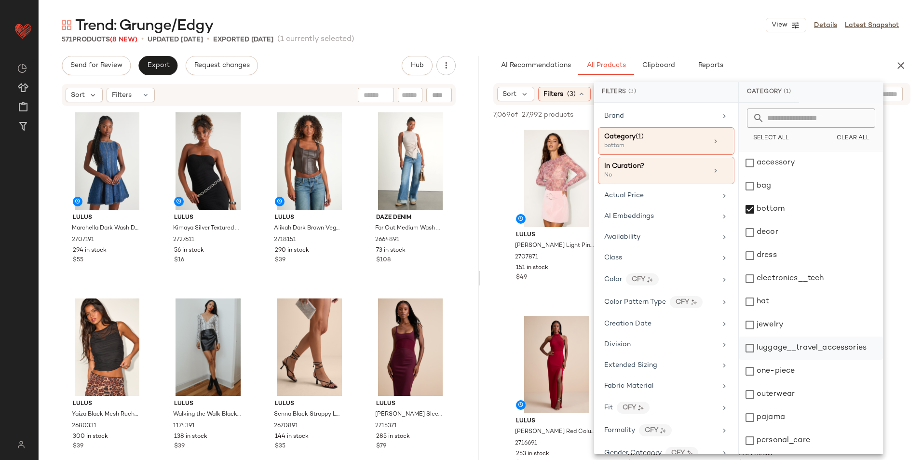
scroll to position [91, 0]
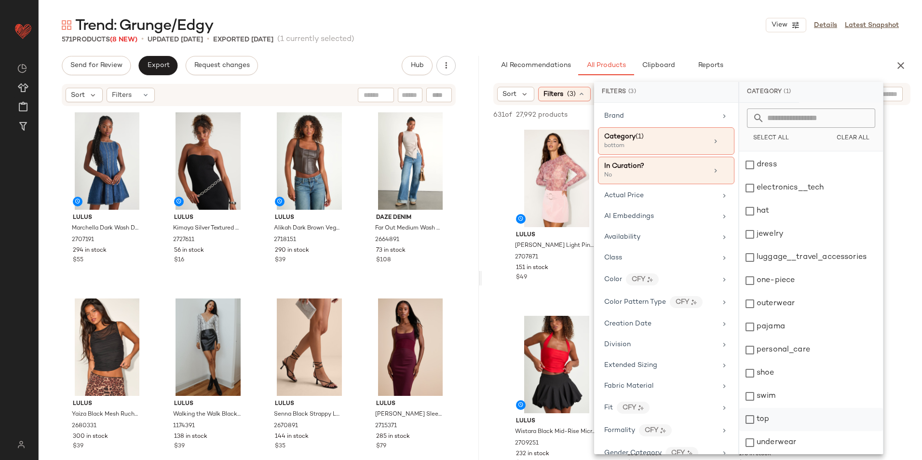
drag, startPoint x: 767, startPoint y: 417, endPoint x: 765, endPoint y: 388, distance: 29.4
click at [767, 417] on div "top" at bounding box center [811, 419] width 144 height 23
click at [695, 34] on div "Trend: Grunge/Edgy View Details Latest Snapshot" at bounding box center [480, 24] width 883 height 19
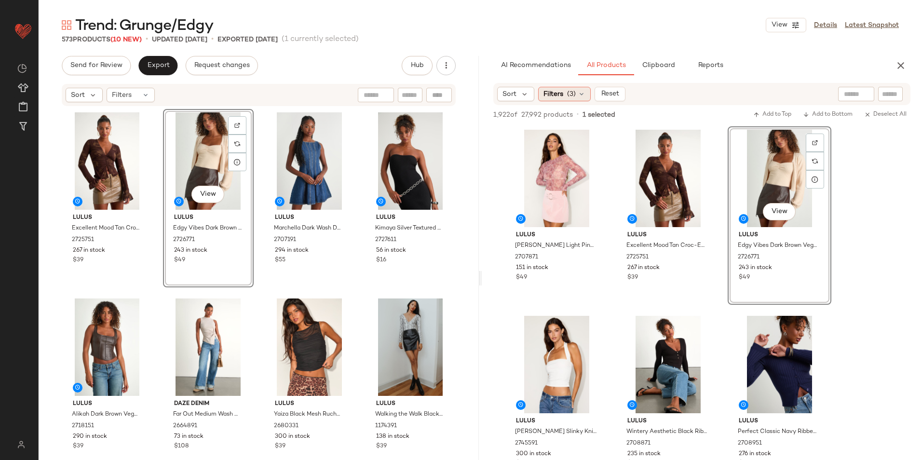
click at [577, 97] on icon at bounding box center [581, 94] width 8 height 8
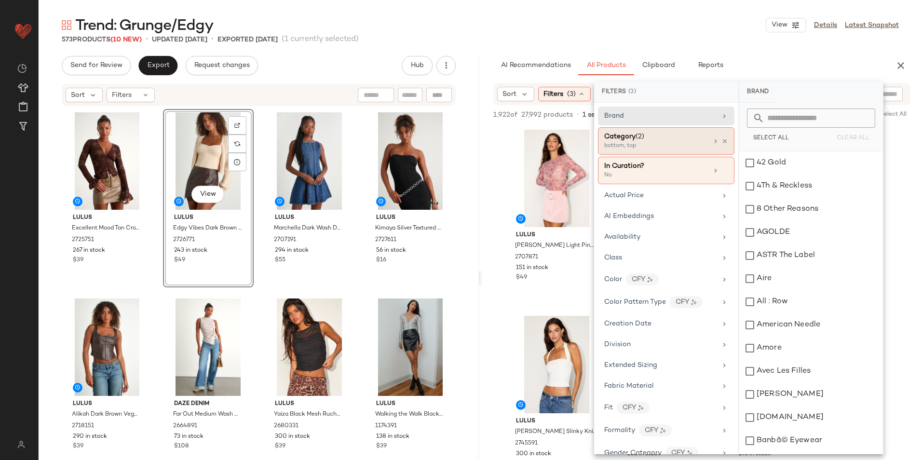
click at [629, 141] on div "Category (2)" at bounding box center [624, 137] width 40 height 10
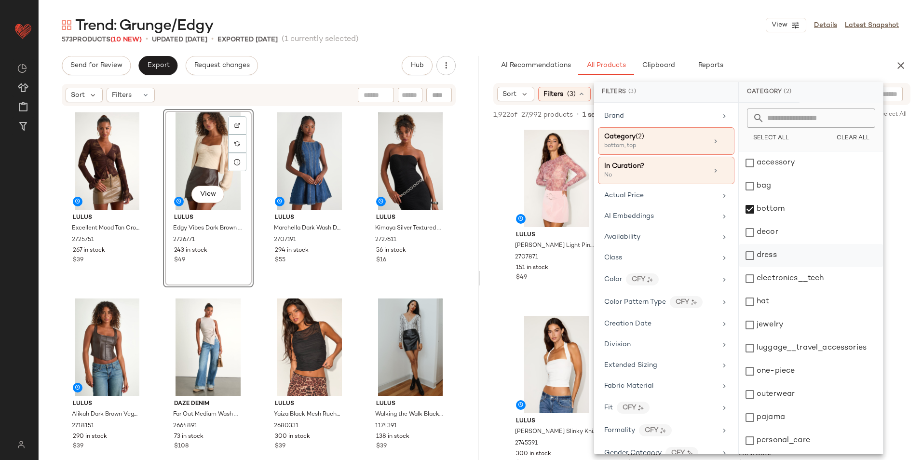
click at [764, 256] on div "dress" at bounding box center [811, 255] width 144 height 23
click at [778, 205] on div "bottom" at bounding box center [811, 209] width 144 height 23
click at [760, 421] on div "top" at bounding box center [811, 419] width 144 height 23
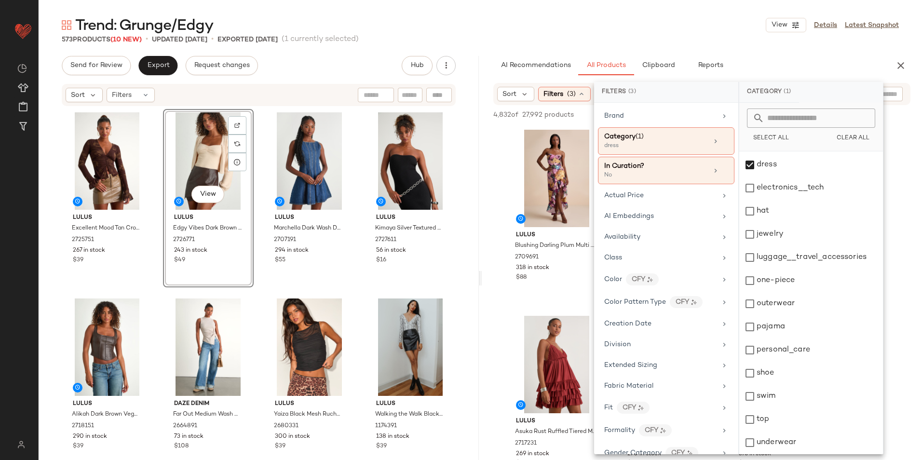
click at [731, 38] on div "573 Products (10 New) • updated Sep 9th • Exported Sep 4th (1 currently selecte…" at bounding box center [480, 40] width 883 height 10
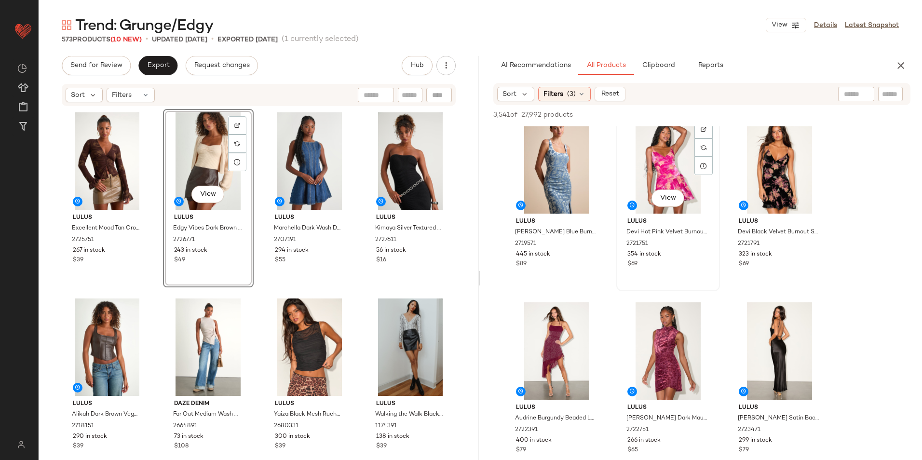
scroll to position [337, 0]
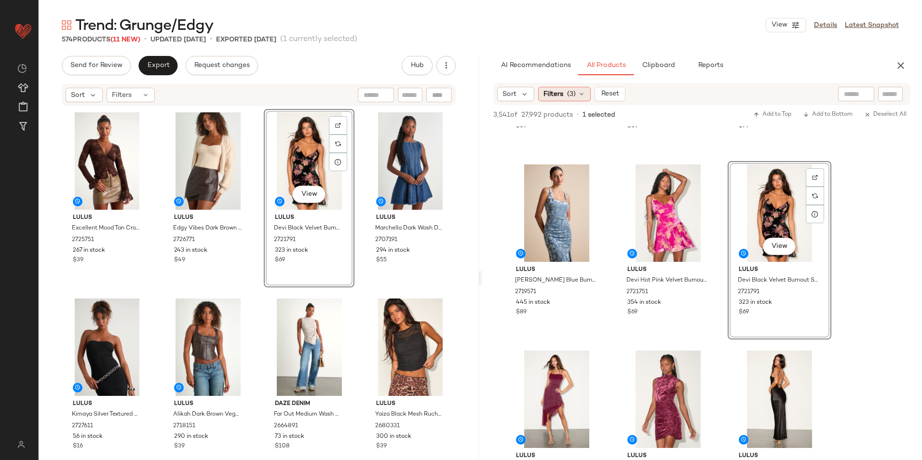
click at [573, 98] on span "(3)" at bounding box center [571, 94] width 9 height 10
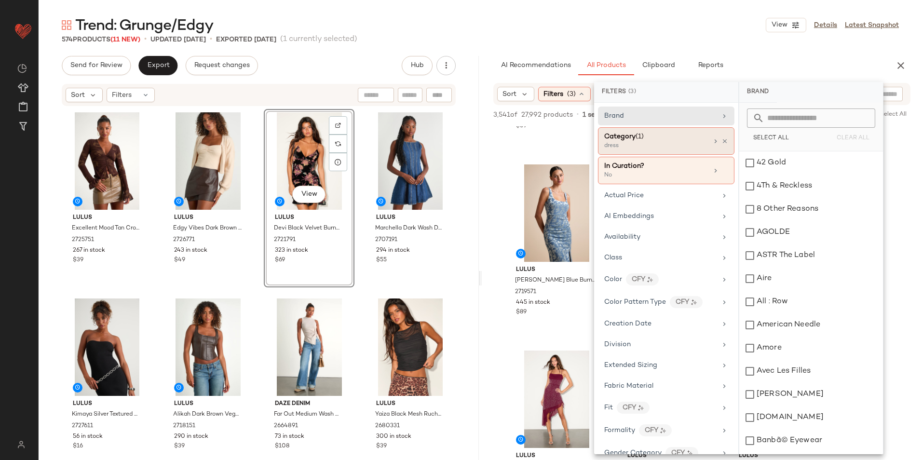
click at [624, 136] on span "Category" at bounding box center [619, 136] width 31 height 7
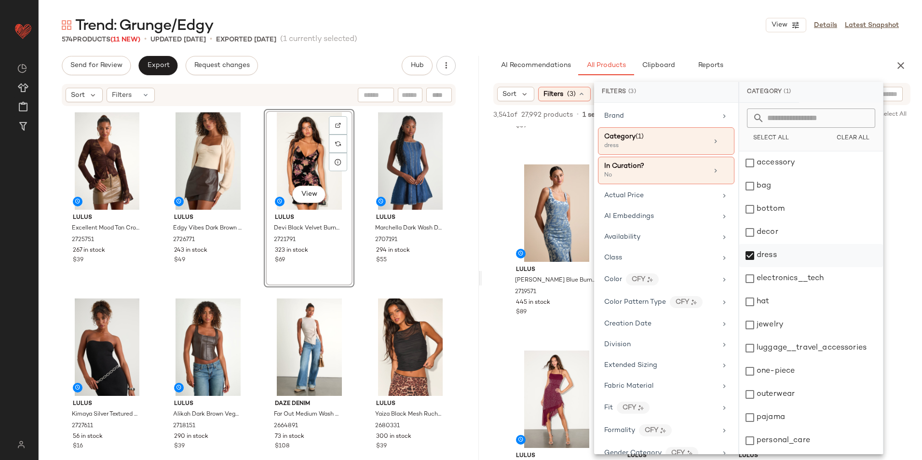
click at [756, 254] on div "dress" at bounding box center [811, 255] width 144 height 23
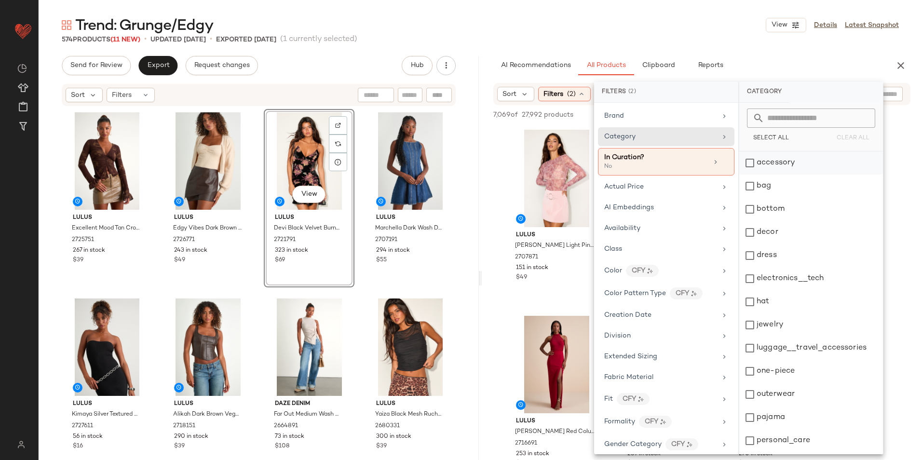
click at [770, 159] on div "accessory" at bounding box center [811, 162] width 144 height 23
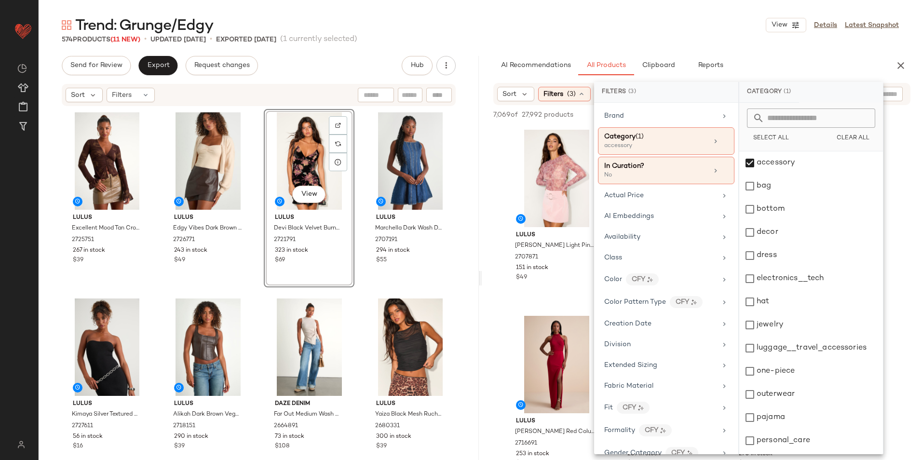
click at [548, 4] on main "Trend: Grunge/Edgy View Details Latest Snapshot 574 Products (11 New) • updated…" at bounding box center [461, 230] width 922 height 460
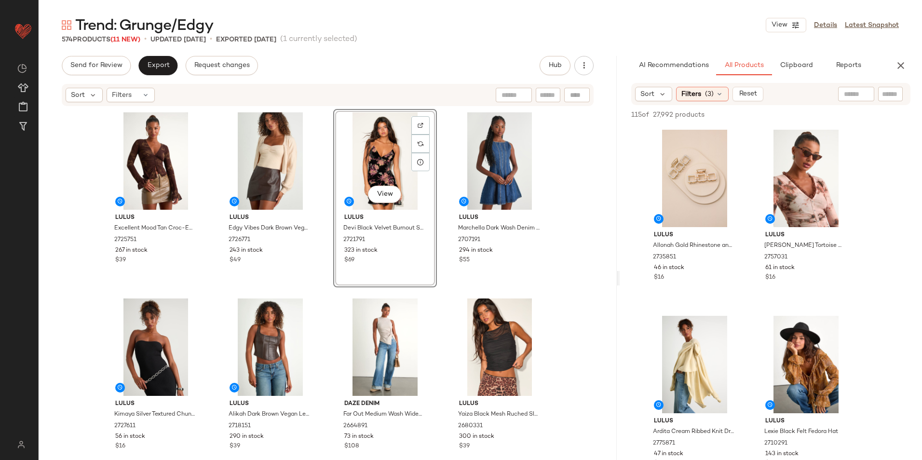
drag, startPoint x: 480, startPoint y: 280, endPoint x: 623, endPoint y: 274, distance: 143.3
click at [621, 276] on div "Trend: Grunge/Edgy View Details Latest Snapshot 574 Products (11 New) • updated…" at bounding box center [480, 237] width 883 height 444
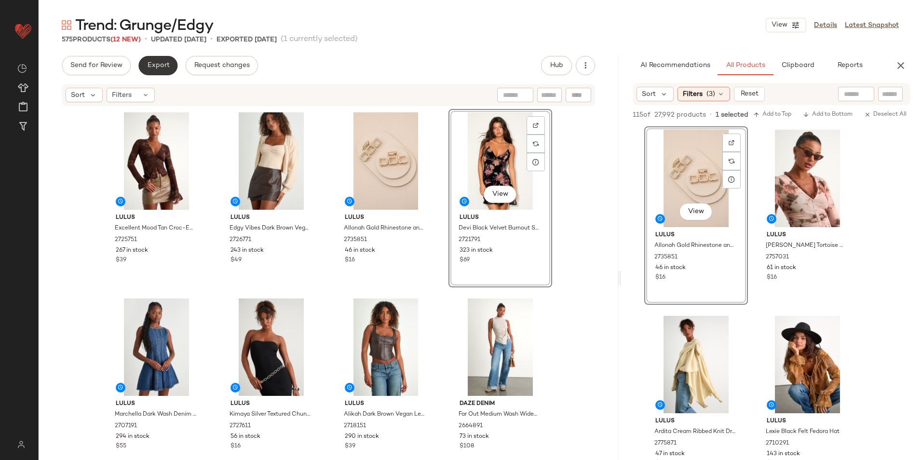
click at [153, 70] on button "Export" at bounding box center [157, 65] width 39 height 19
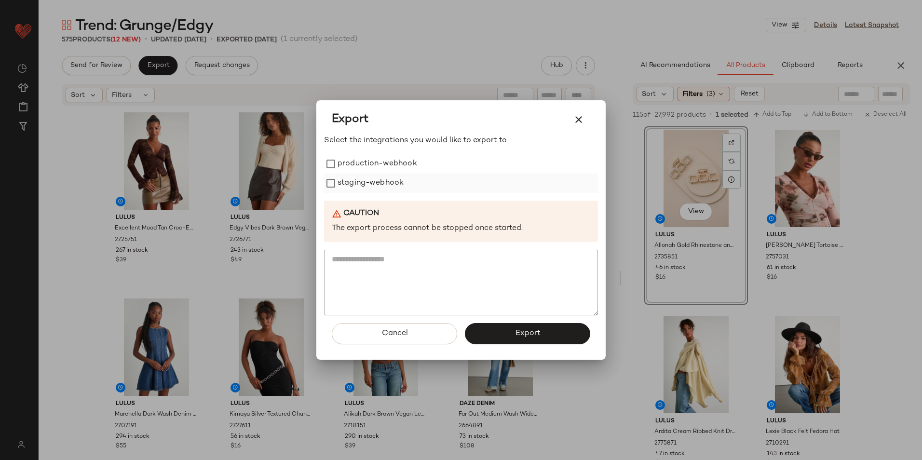
drag, startPoint x: 340, startPoint y: 167, endPoint x: 346, endPoint y: 178, distance: 12.3
click at [343, 171] on label "production-webhook" at bounding box center [377, 163] width 80 height 19
click at [350, 186] on label "staging-webhook" at bounding box center [370, 183] width 66 height 19
click at [508, 335] on button "Export" at bounding box center [527, 333] width 125 height 21
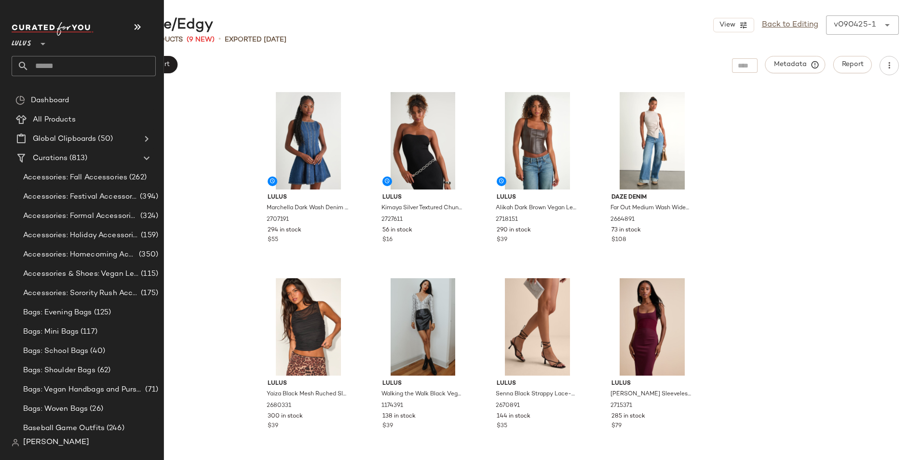
click at [49, 65] on input "text" at bounding box center [92, 66] width 127 height 20
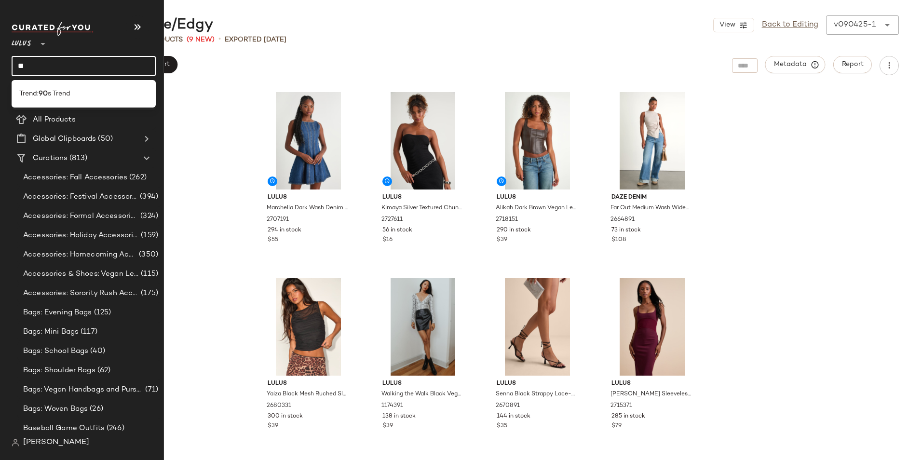
type input "**"
click at [46, 98] on b "90" at bounding box center [43, 94] width 9 height 10
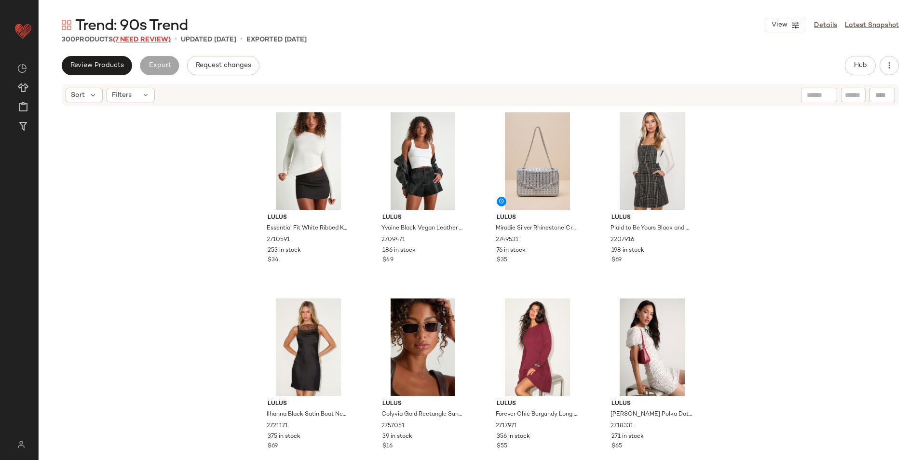
click at [160, 40] on span "(7 Need Review)" at bounding box center [142, 39] width 58 height 7
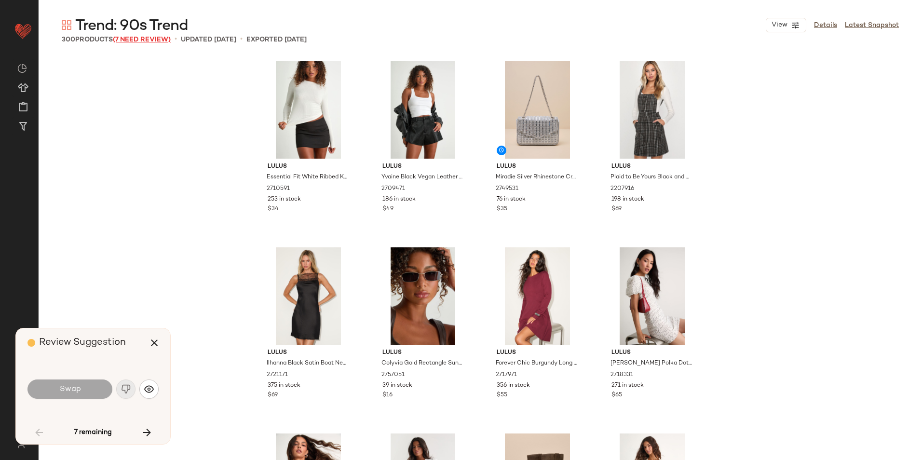
scroll to position [1861, 0]
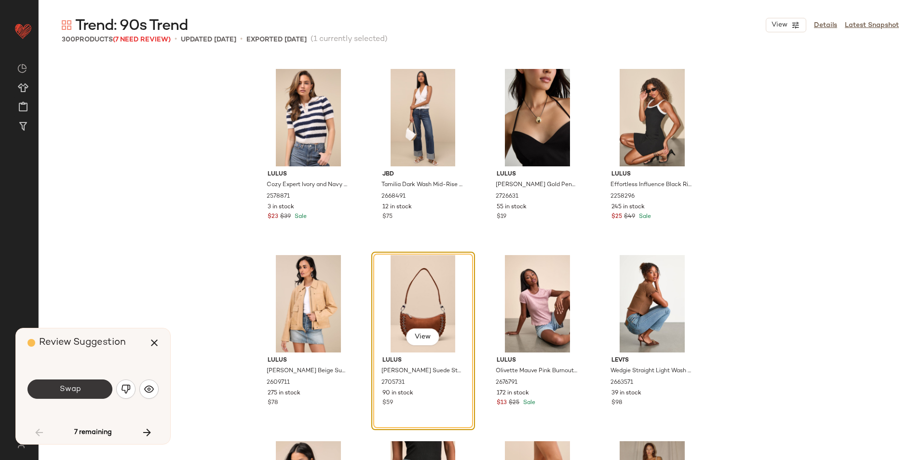
click at [82, 382] on button "Swap" at bounding box center [69, 388] width 85 height 19
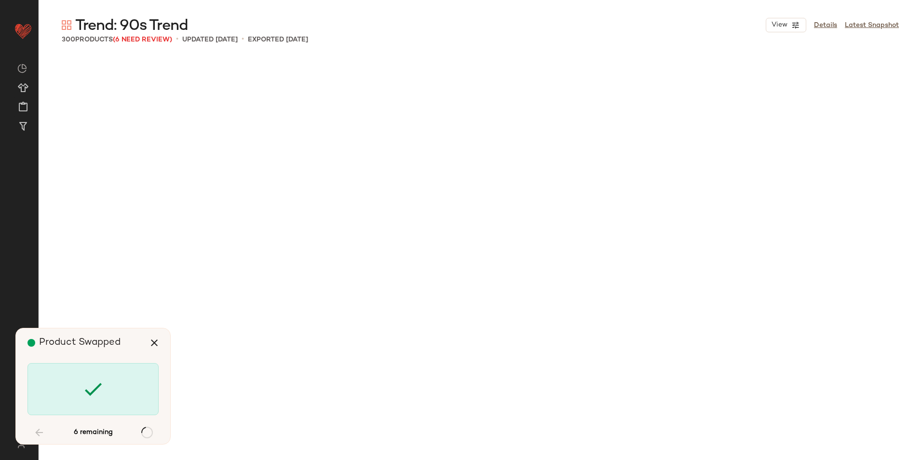
scroll to position [5582, 0]
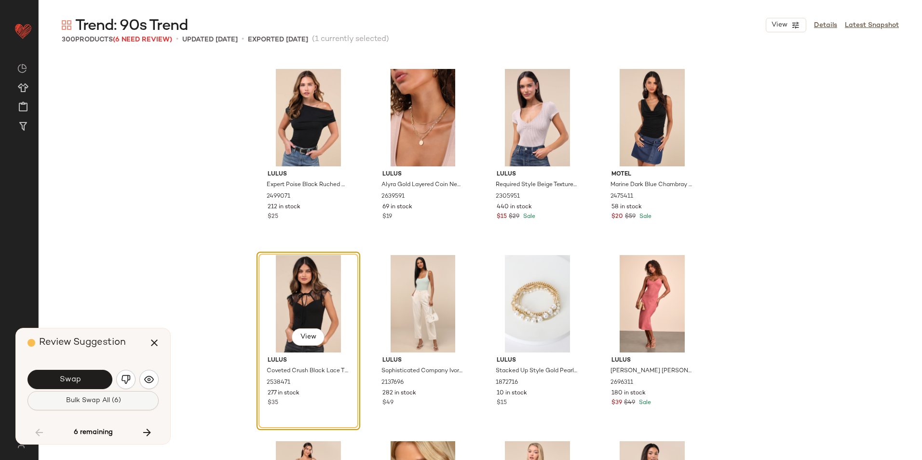
click at [111, 399] on span "Bulk Swap All (6)" at bounding box center [92, 401] width 55 height 8
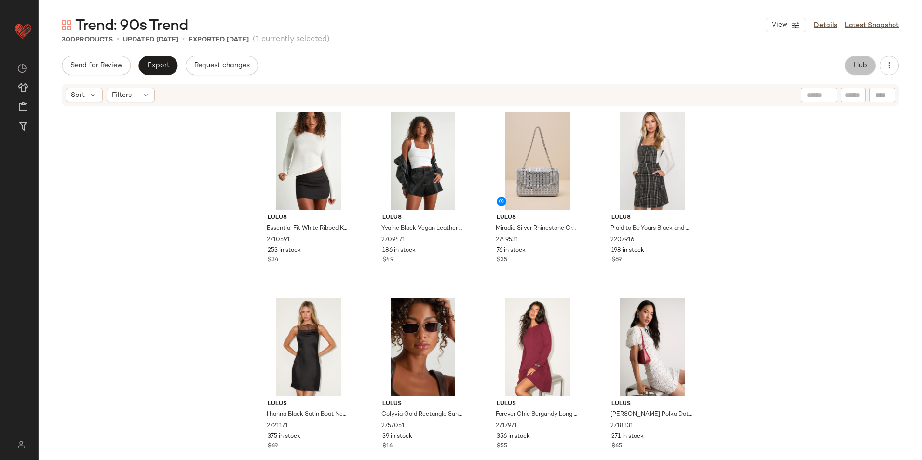
click at [844, 68] on button "Hub" at bounding box center [859, 65] width 31 height 19
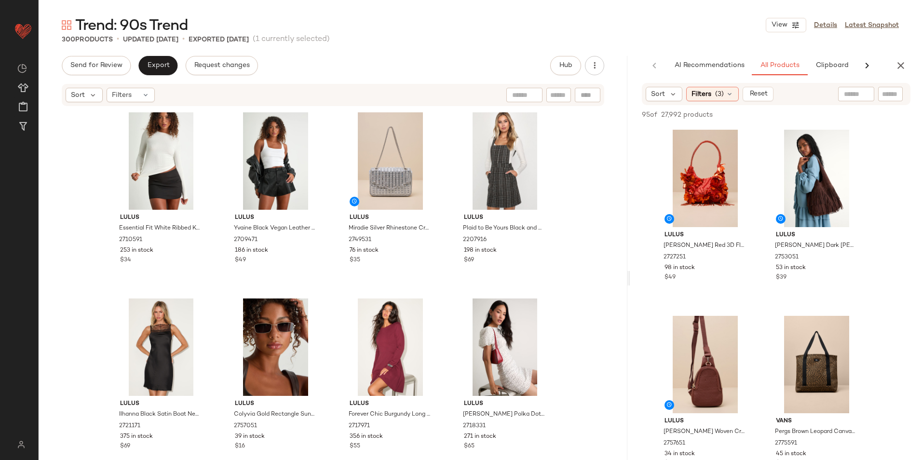
drag, startPoint x: 479, startPoint y: 278, endPoint x: 645, endPoint y: 282, distance: 166.3
click at [645, 282] on div "Trend: 90s Trend View Details Latest Snapshot 300 Products • updated Sep 4th • …" at bounding box center [480, 237] width 883 height 444
click at [709, 94] on span "Filters" at bounding box center [701, 94] width 20 height 10
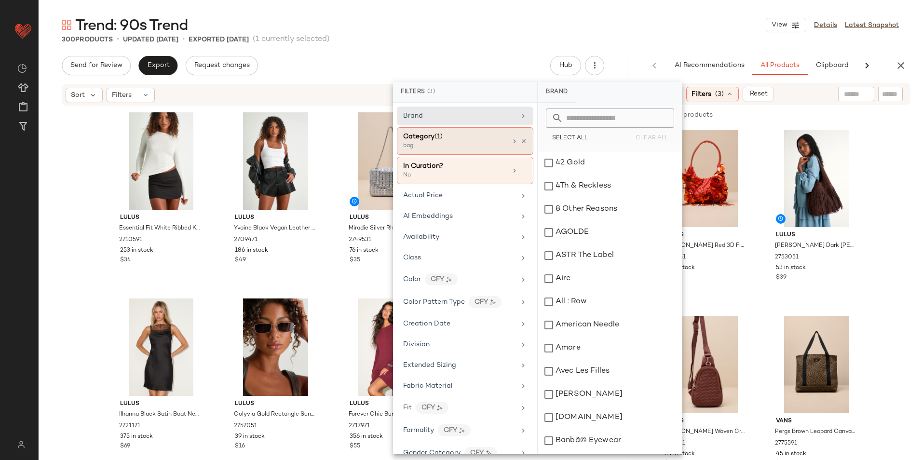
click at [497, 142] on div "bag" at bounding box center [451, 146] width 96 height 9
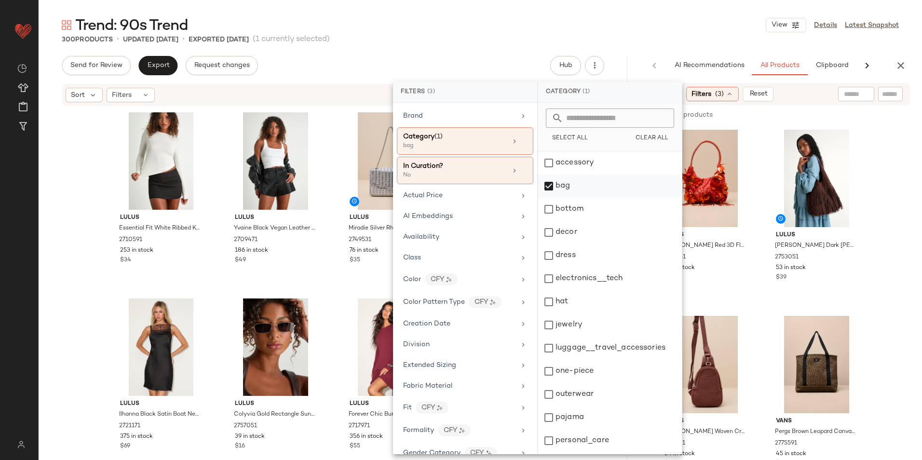
click at [553, 191] on div "bag" at bounding box center [610, 185] width 144 height 23
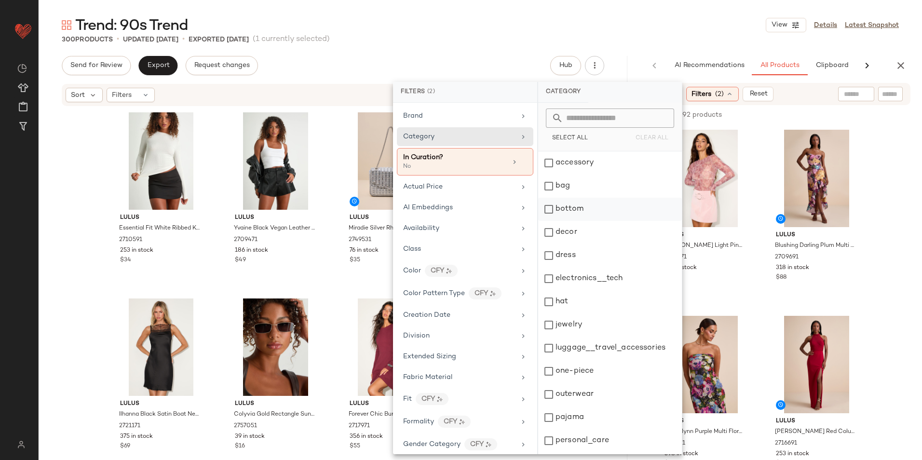
click at [562, 210] on div "bottom" at bounding box center [610, 209] width 144 height 23
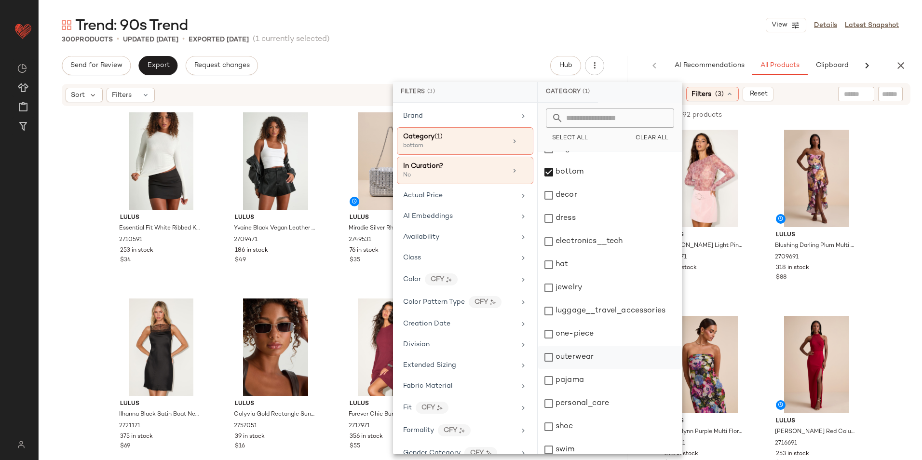
scroll to position [91, 0]
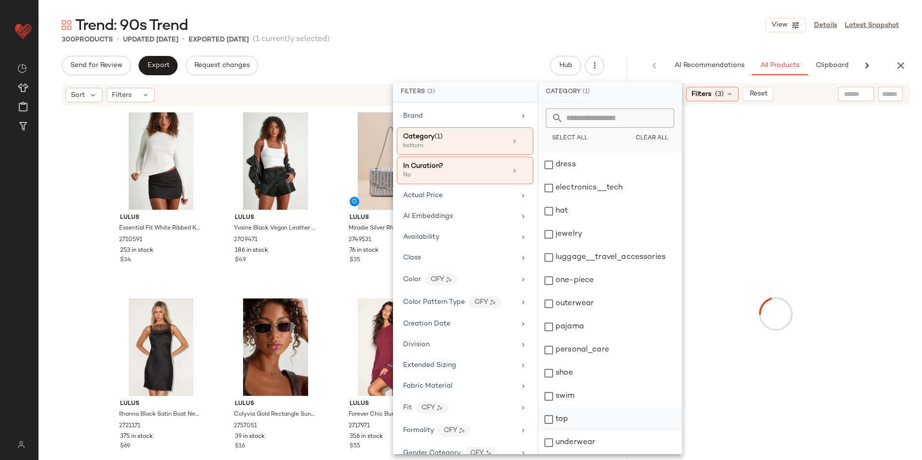
click at [578, 412] on div "top" at bounding box center [610, 419] width 144 height 23
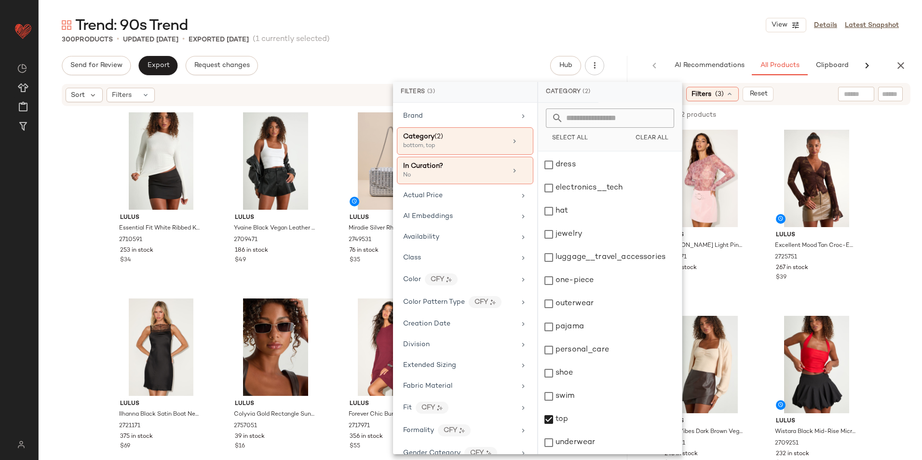
click at [630, 34] on div "Trend: 90s Trend View Details Latest Snapshot" at bounding box center [480, 24] width 883 height 19
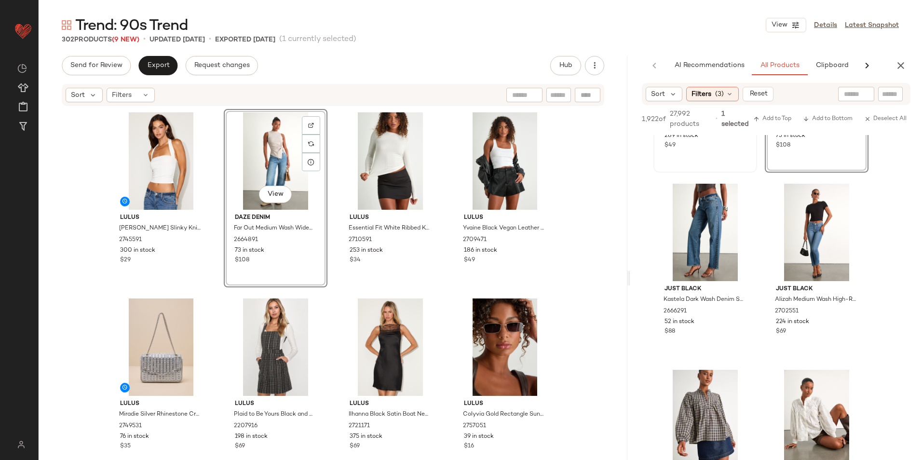
scroll to position [5495, 0]
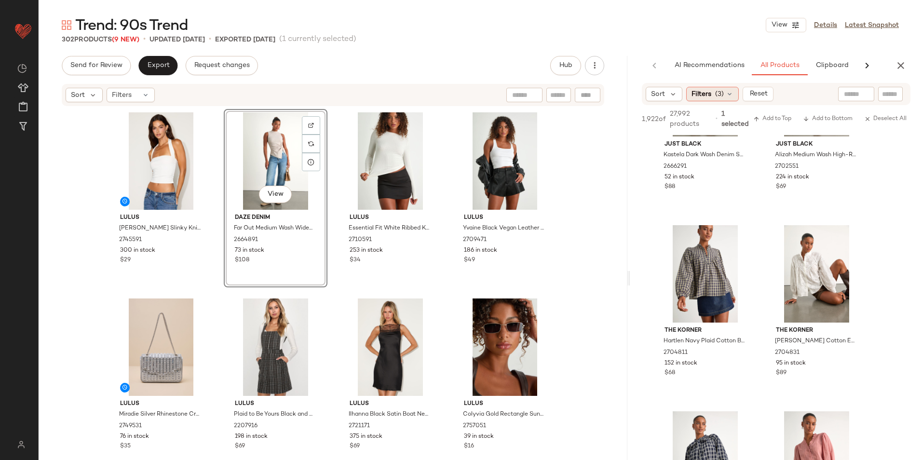
click at [728, 101] on div "Sort Filters (3) Reset" at bounding box center [776, 94] width 268 height 22
click at [728, 97] on icon at bounding box center [729, 94] width 8 height 8
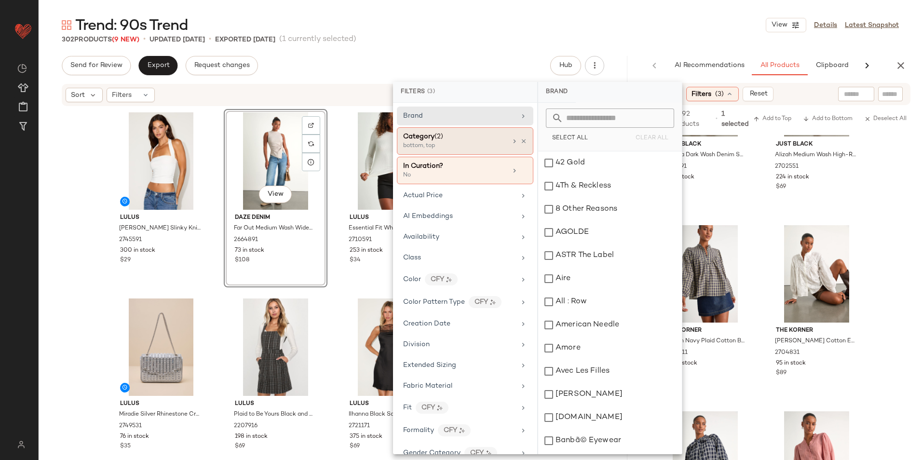
click at [451, 140] on div "Category (2)" at bounding box center [455, 137] width 104 height 10
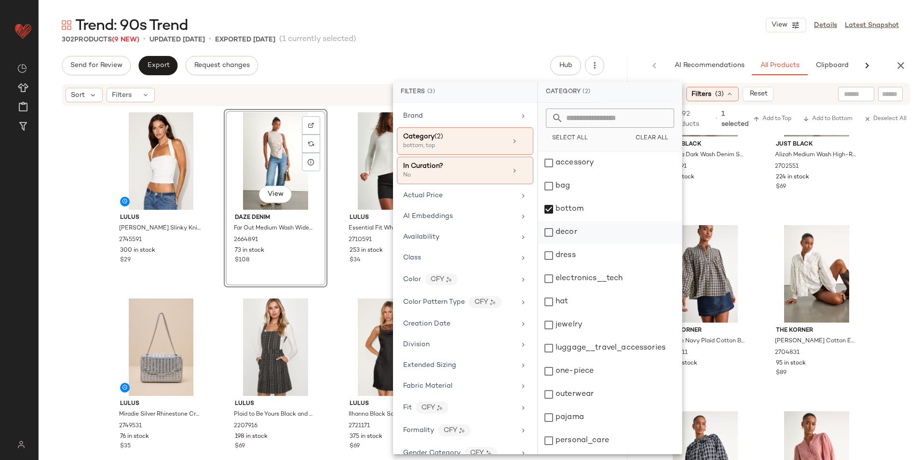
drag, startPoint x: 551, startPoint y: 210, endPoint x: 547, endPoint y: 225, distance: 16.2
click at [552, 209] on div "bottom" at bounding box center [610, 209] width 144 height 23
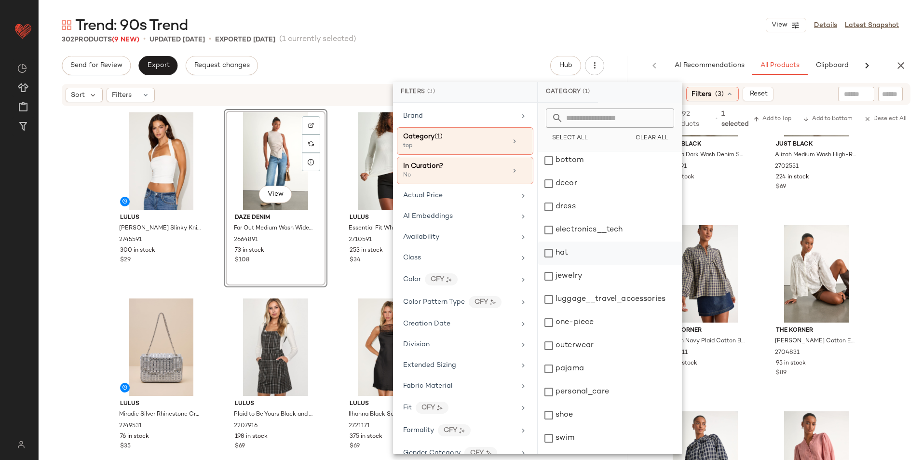
scroll to position [91, 0]
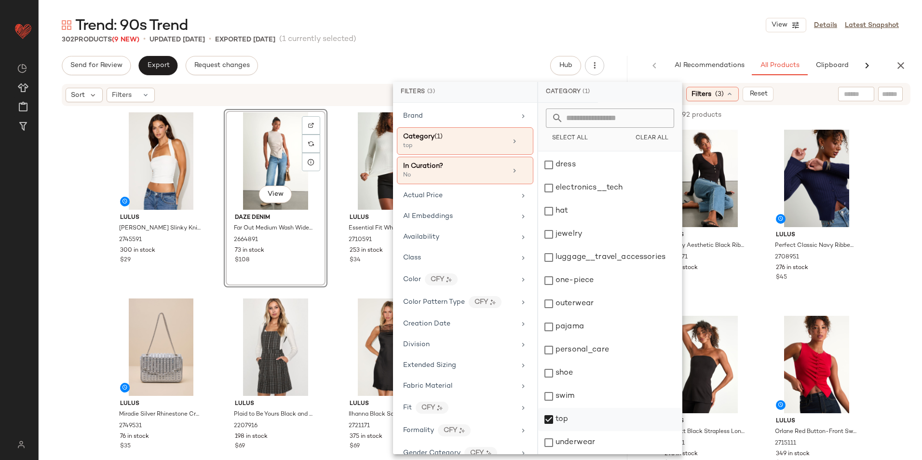
click at [555, 419] on div "top" at bounding box center [610, 419] width 144 height 23
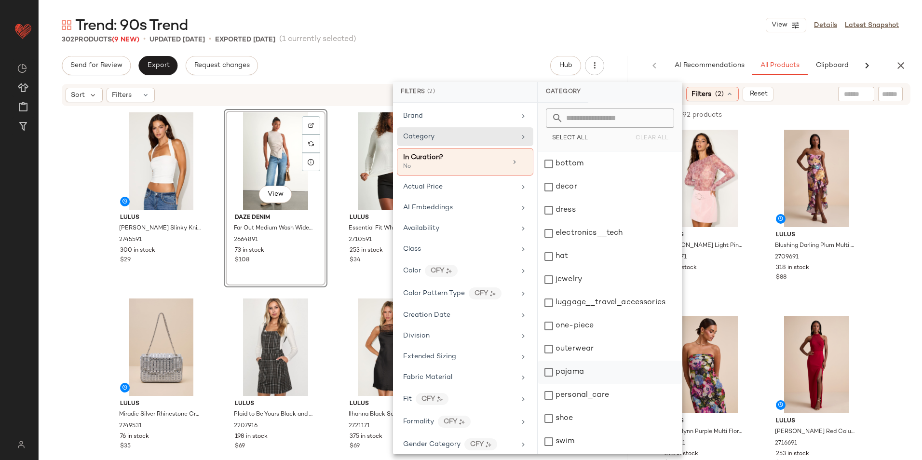
scroll to position [0, 0]
click at [580, 256] on div "dress" at bounding box center [610, 255] width 144 height 23
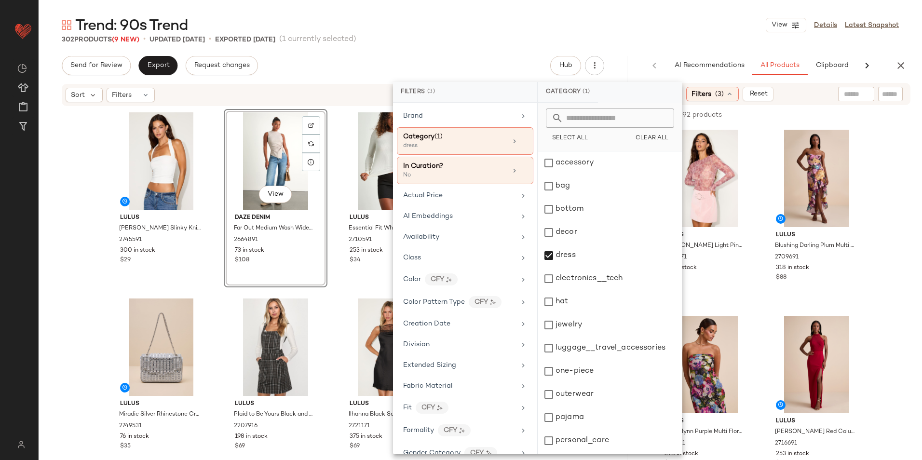
click at [606, 12] on main "Trend: 90s Trend View Details Latest Snapshot 302 Products (9 New) • updated Se…" at bounding box center [461, 230] width 922 height 460
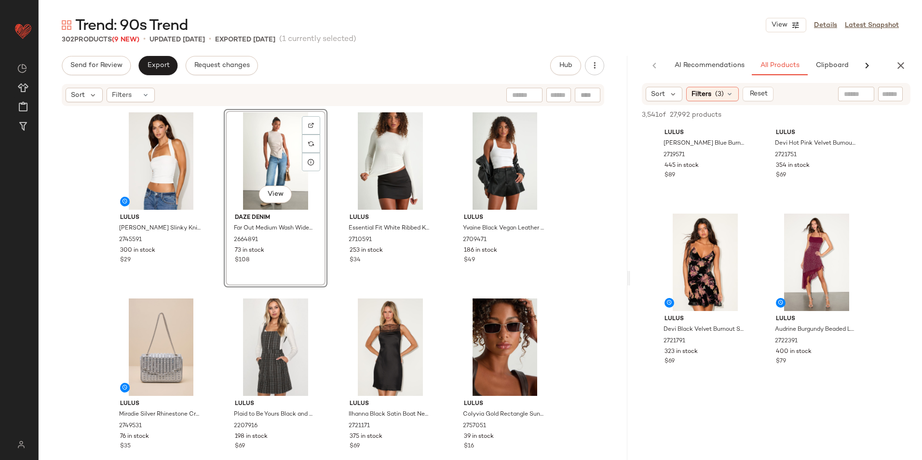
scroll to position [675, 0]
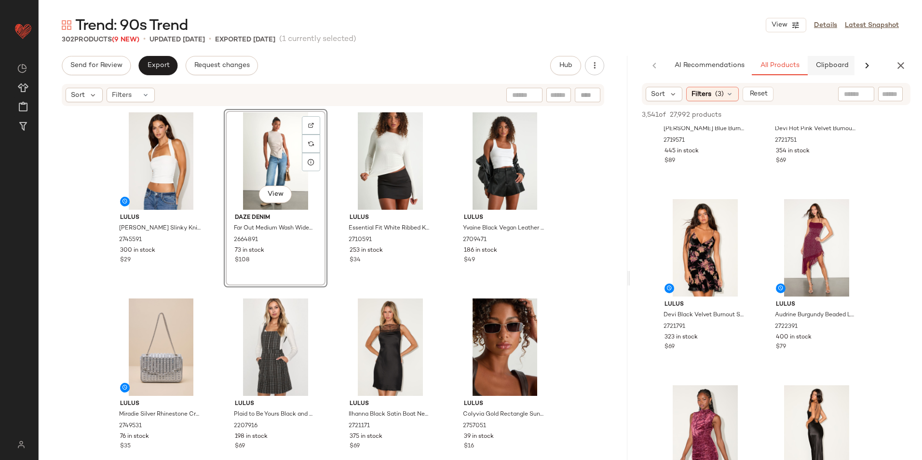
click at [825, 67] on span "Clipboard" at bounding box center [831, 66] width 33 height 8
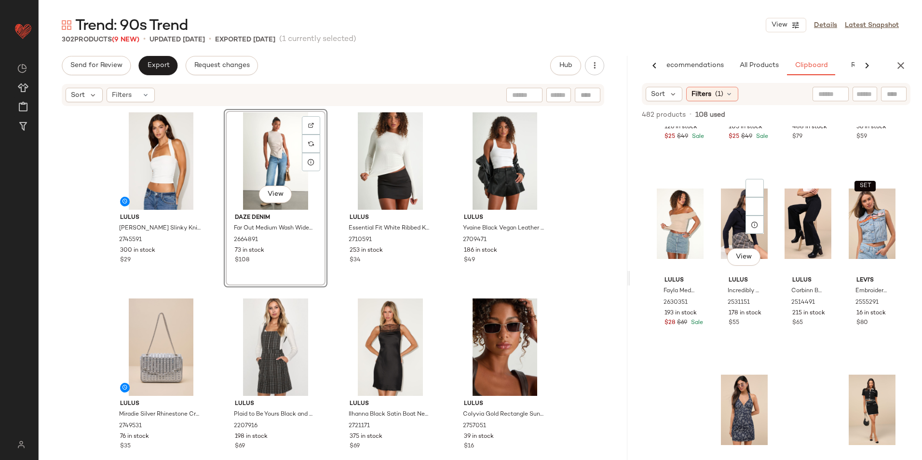
scroll to position [1454, 0]
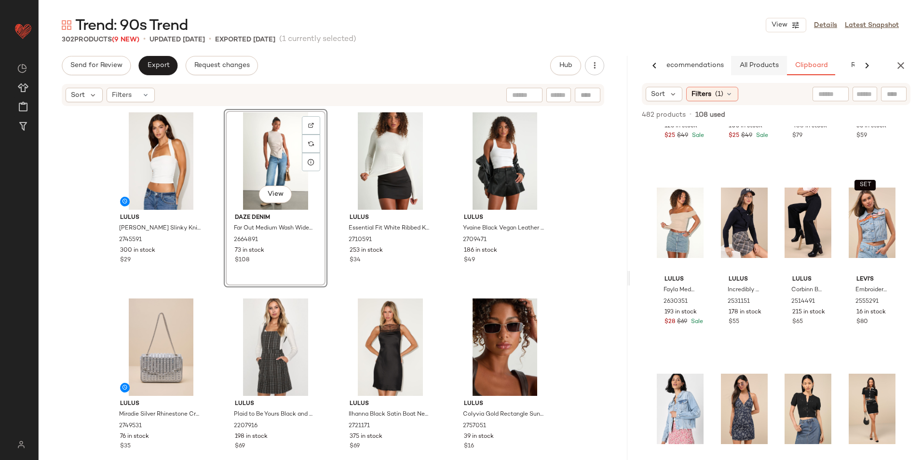
click at [760, 57] on button "All Products" at bounding box center [759, 65] width 56 height 19
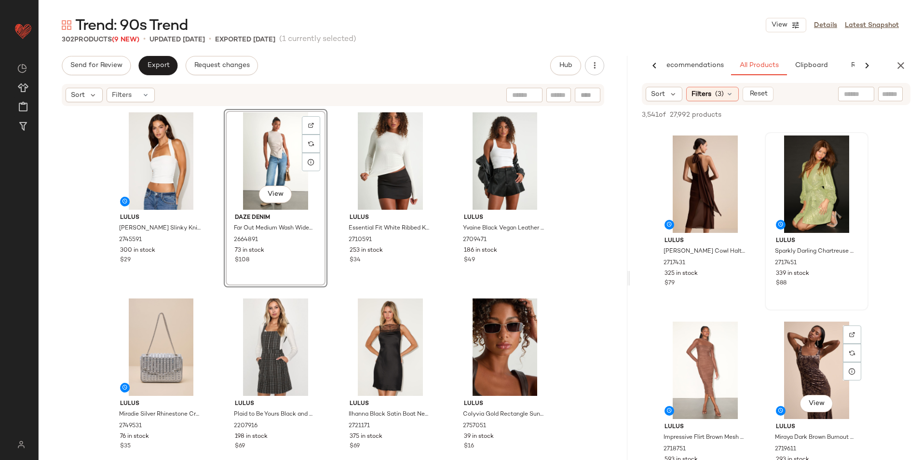
scroll to position [3519, 0]
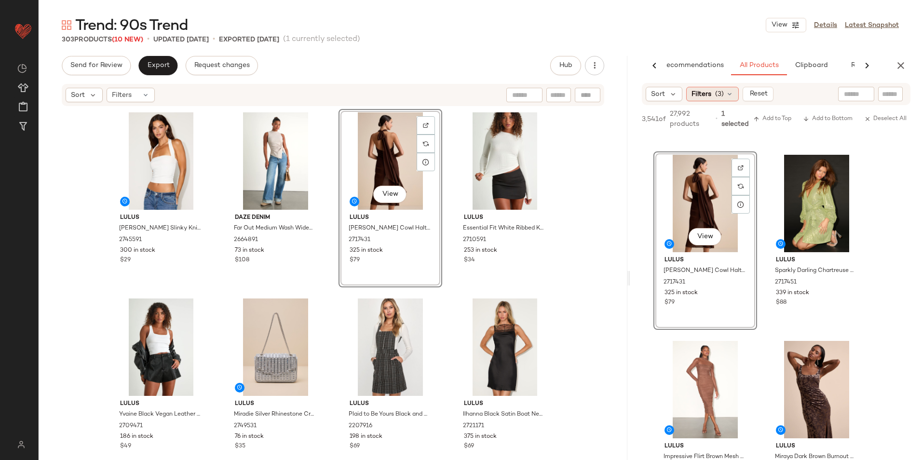
click at [709, 92] on span "Filters" at bounding box center [701, 94] width 20 height 10
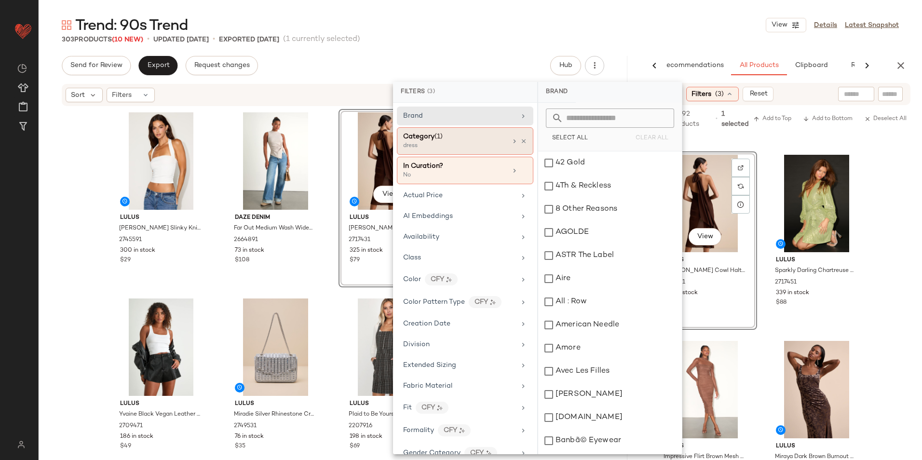
click at [460, 145] on div "dress" at bounding box center [451, 146] width 96 height 9
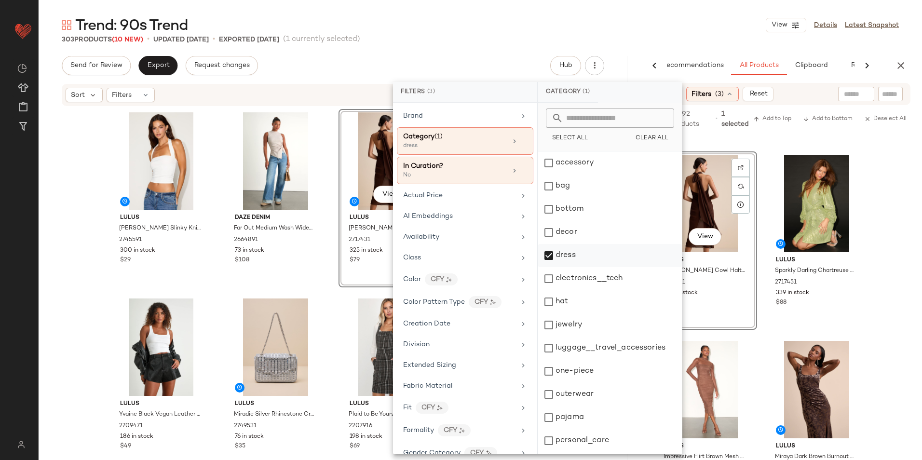
click at [558, 255] on div "dress" at bounding box center [610, 255] width 144 height 23
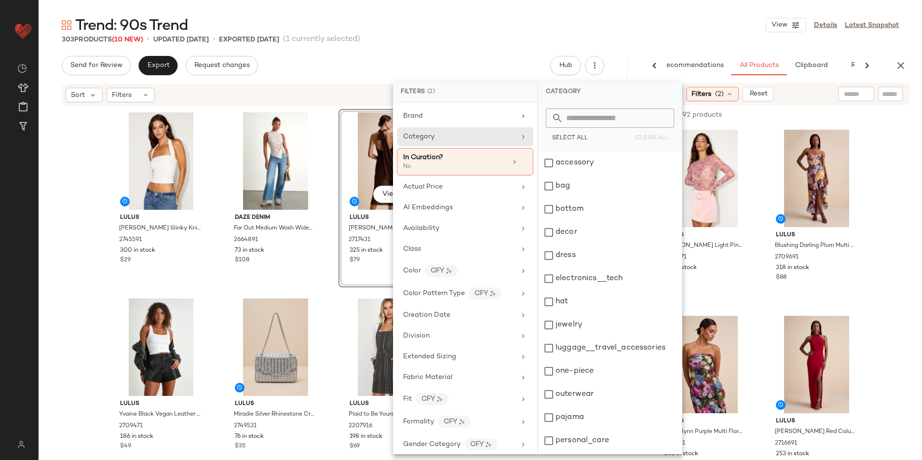
click at [616, 20] on div "Trend: 90s Trend View Details Latest Snapshot" at bounding box center [480, 24] width 883 height 19
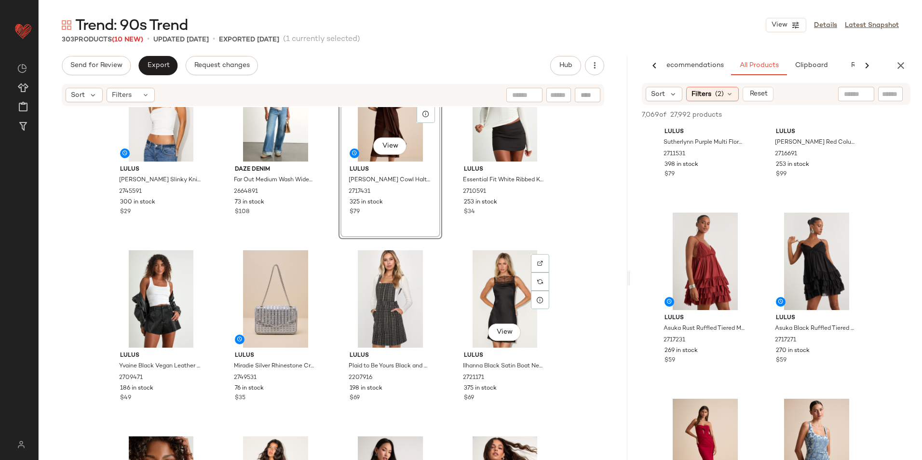
scroll to position [0, 0]
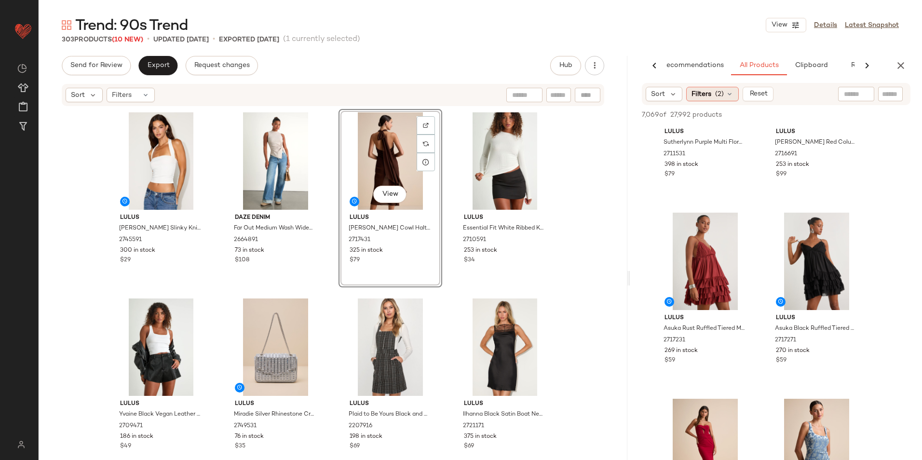
click at [707, 96] on span "Filters" at bounding box center [701, 94] width 20 height 10
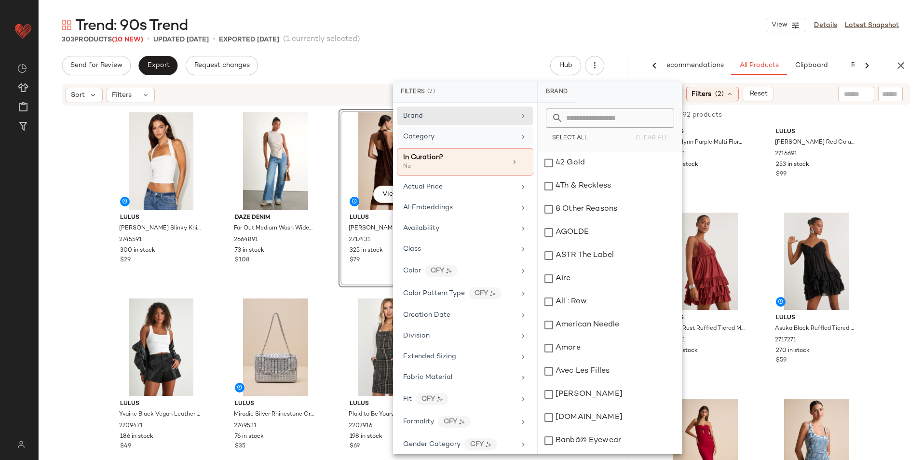
click at [453, 143] on div "Category" at bounding box center [465, 136] width 136 height 19
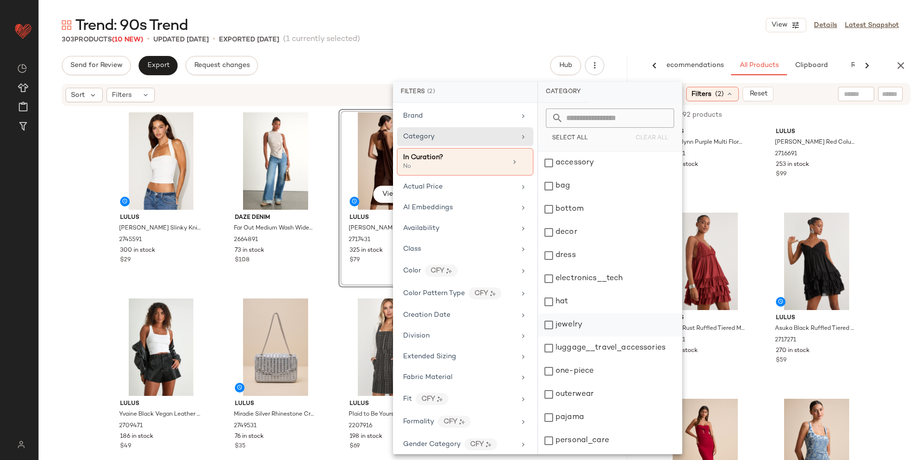
click at [565, 328] on div "jewelry" at bounding box center [610, 324] width 144 height 23
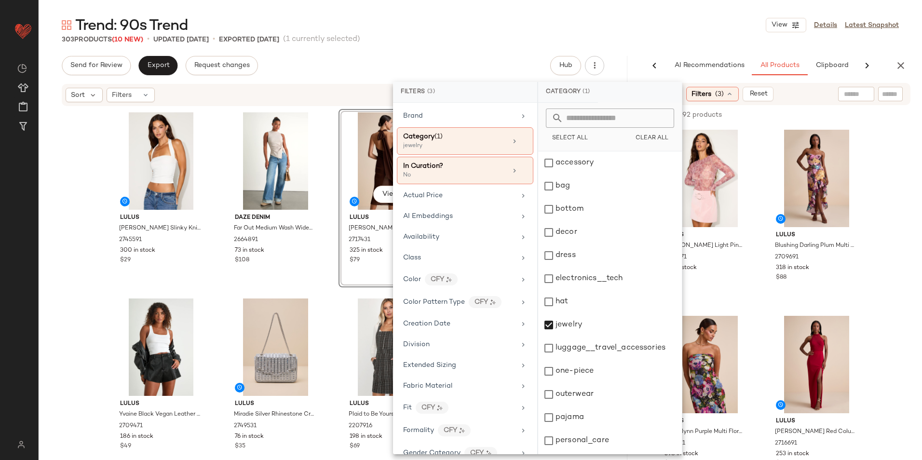
click at [659, 29] on div "Trend: 90s Trend View Details Latest Snapshot" at bounding box center [480, 24] width 883 height 19
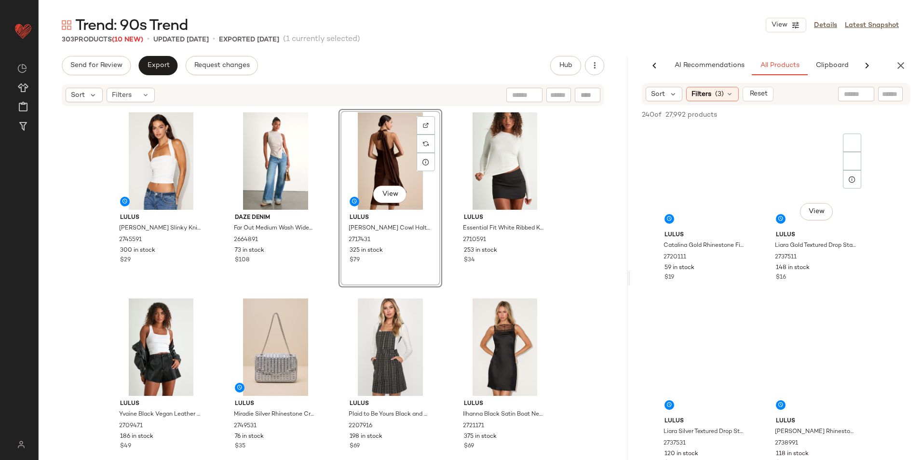
scroll to position [0, 21]
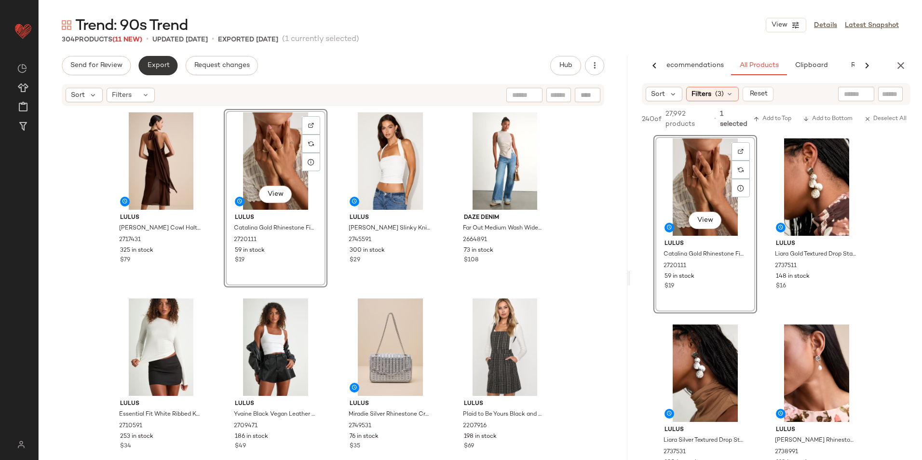
click at [161, 65] on span "Export" at bounding box center [158, 66] width 23 height 8
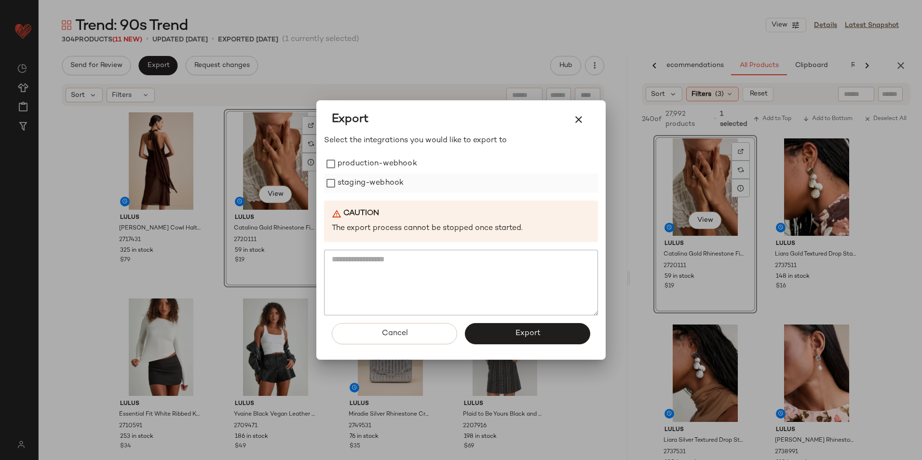
click at [370, 175] on label "staging-webhook" at bounding box center [370, 183] width 66 height 19
click at [374, 186] on label "staging-webhook" at bounding box center [370, 183] width 66 height 19
click at [379, 166] on label "production-webhook" at bounding box center [377, 163] width 80 height 19
click at [378, 187] on label "staging-webhook" at bounding box center [370, 183] width 66 height 19
drag, startPoint x: 525, startPoint y: 332, endPoint x: 532, endPoint y: 321, distance: 12.8
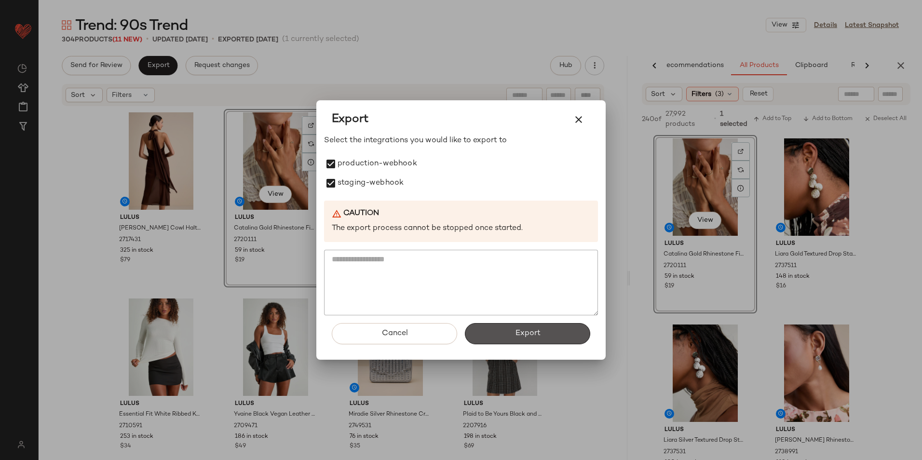
click at [526, 332] on span "Export" at bounding box center [527, 333] width 26 height 9
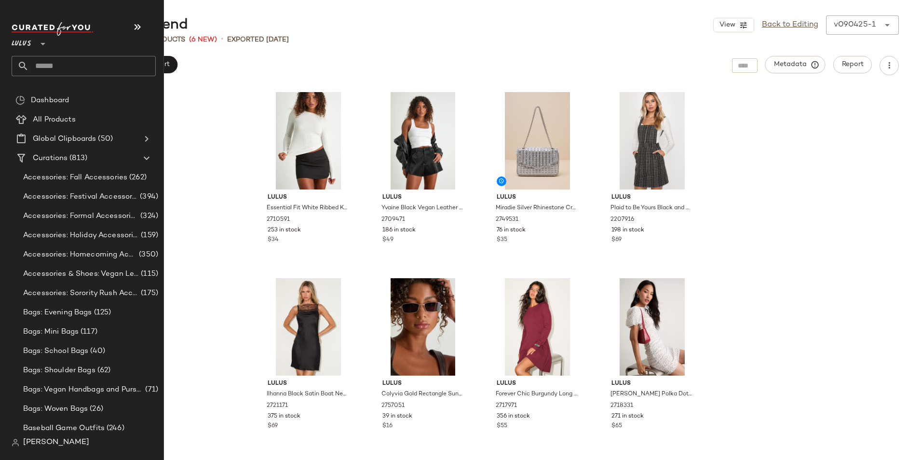
click at [71, 65] on input "text" at bounding box center [92, 66] width 127 height 20
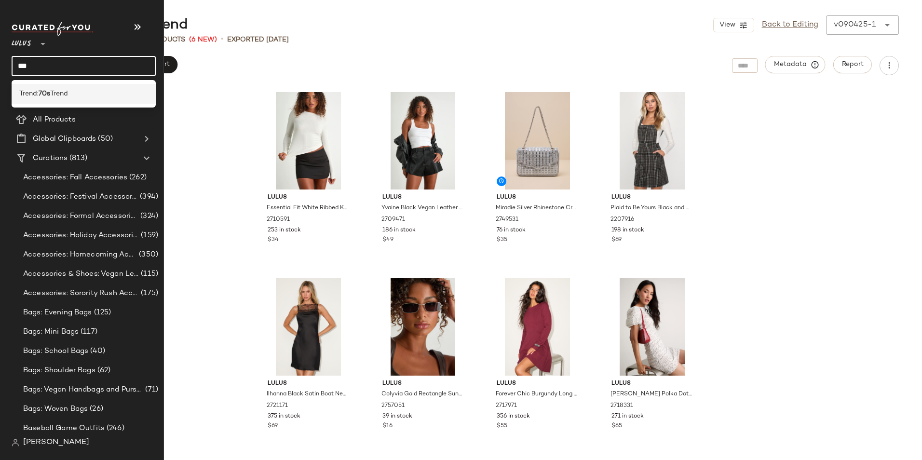
type input "***"
click at [59, 99] on div "Trend: 70s Trend" at bounding box center [84, 94] width 144 height 20
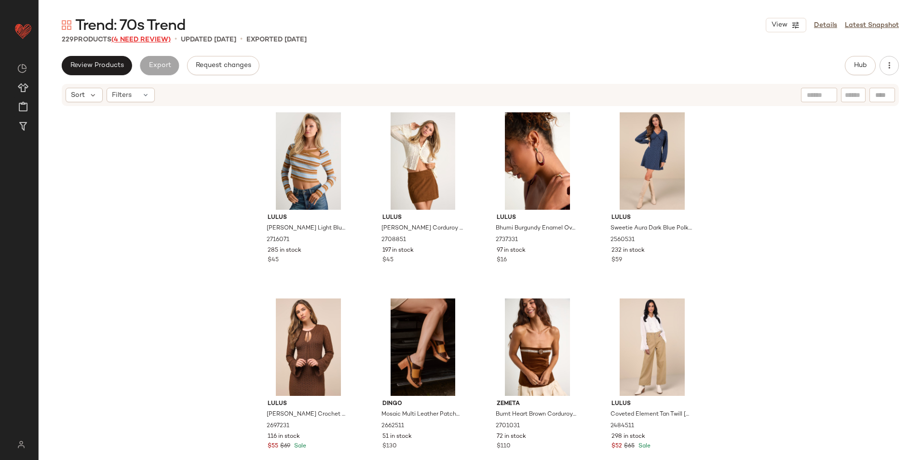
click at [150, 40] on span "(4 Need Review)" at bounding box center [140, 39] width 59 height 7
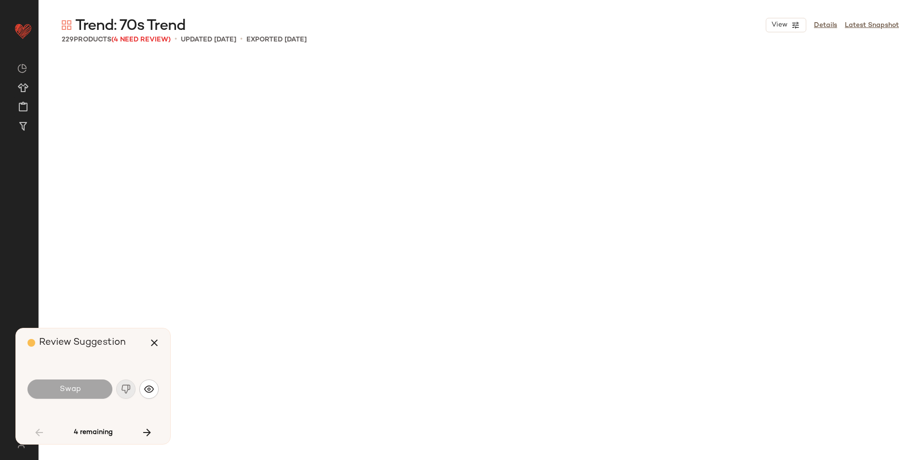
scroll to position [1302, 0]
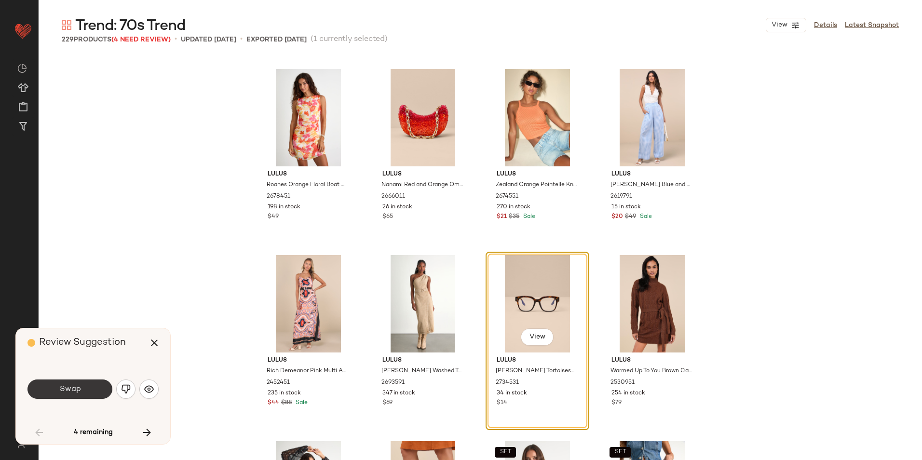
click at [85, 395] on button "Swap" at bounding box center [69, 388] width 85 height 19
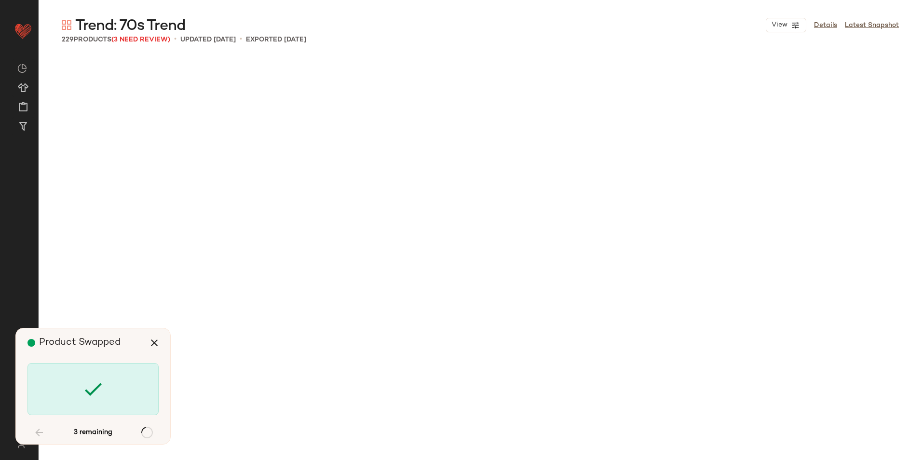
scroll to position [2977, 0]
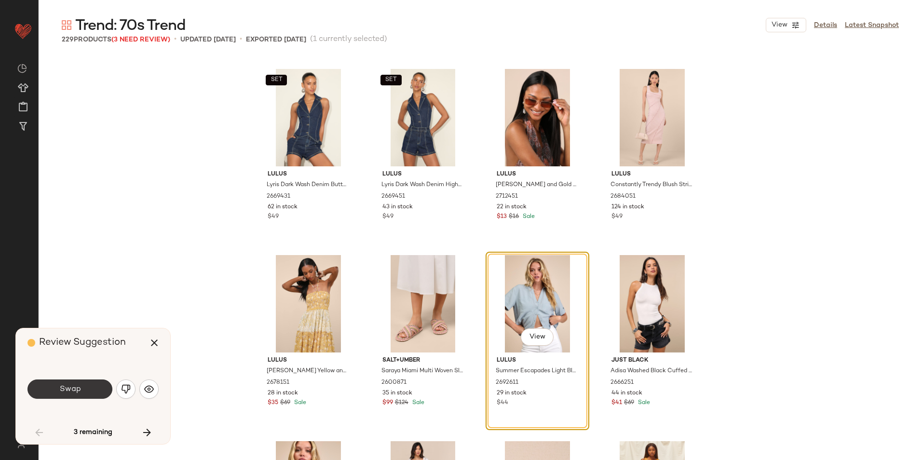
click at [61, 392] on span "Swap" at bounding box center [70, 389] width 22 height 9
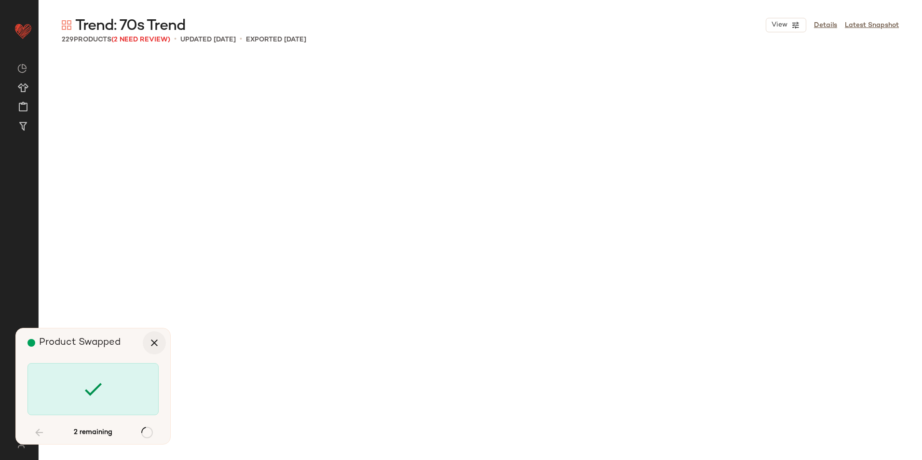
scroll to position [6512, 0]
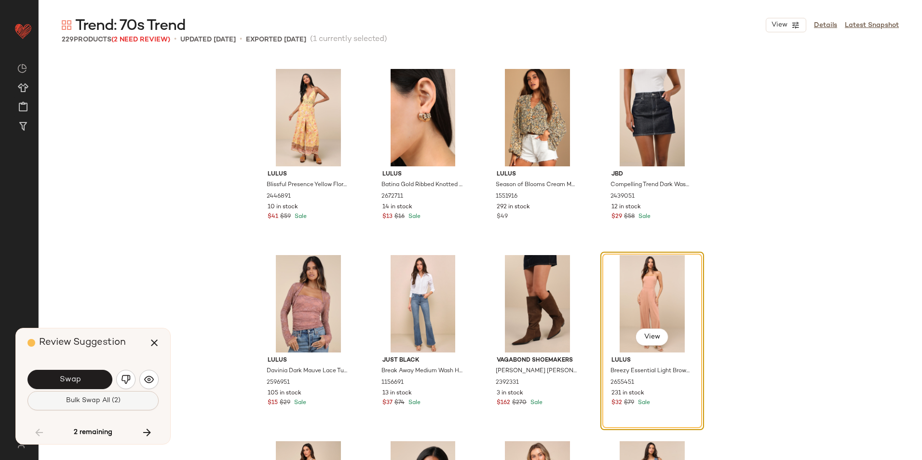
click at [96, 404] on span "Bulk Swap All (2)" at bounding box center [93, 401] width 55 height 8
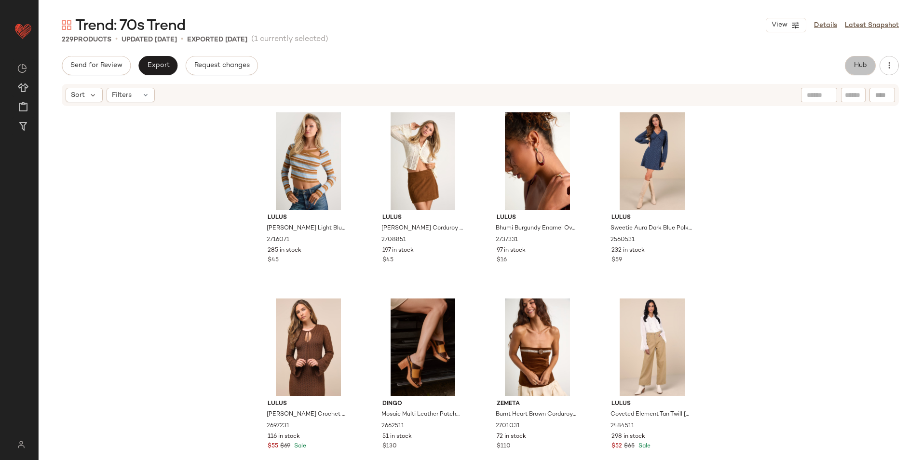
click at [845, 61] on button "Hub" at bounding box center [859, 65] width 31 height 19
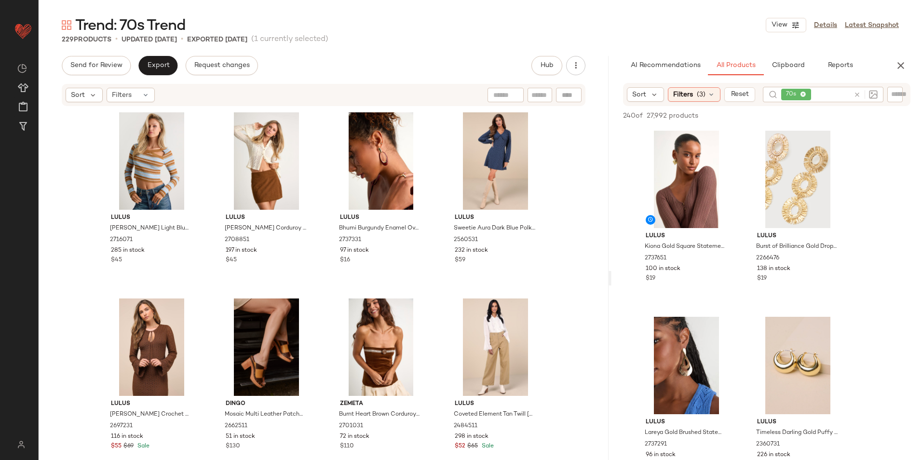
drag, startPoint x: 479, startPoint y: 282, endPoint x: 611, endPoint y: 285, distance: 132.1
click at [611, 285] on div "Trend: 70s Trend View Details Latest Snapshot 229 Products • updated [DATE] • E…" at bounding box center [480, 237] width 883 height 444
click at [436, 48] on div "Trend: 70s Trend View Details Latest Snapshot 229 Products • updated [DATE] • E…" at bounding box center [480, 237] width 883 height 444
click at [856, 93] on icon at bounding box center [856, 94] width 7 height 7
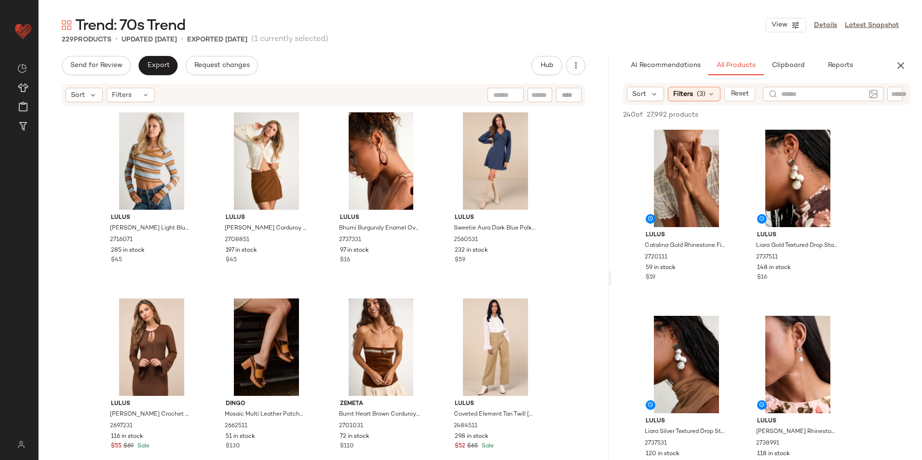
click at [463, 32] on div "Trend: 70s Trend View Details Latest Snapshot" at bounding box center [480, 24] width 883 height 19
click at [706, 90] on div "Filters (3)" at bounding box center [694, 94] width 53 height 14
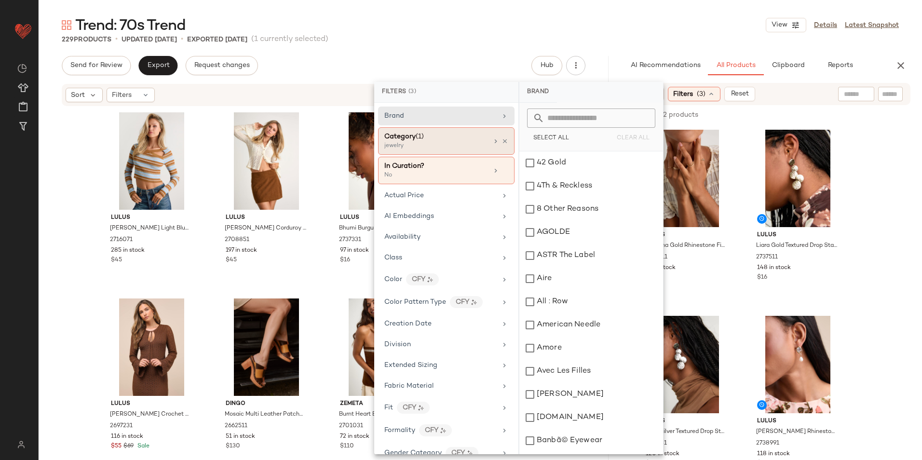
click at [401, 143] on div "jewelry" at bounding box center [432, 146] width 96 height 9
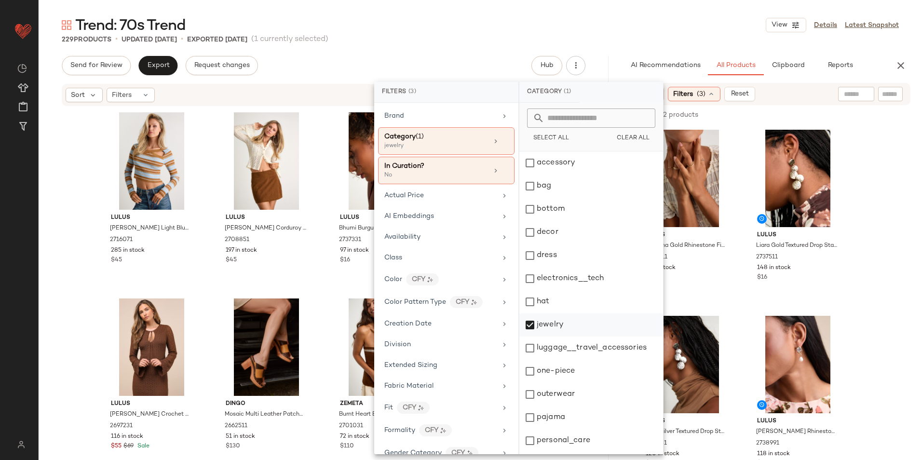
click at [575, 320] on div "jewelry" at bounding box center [591, 324] width 144 height 23
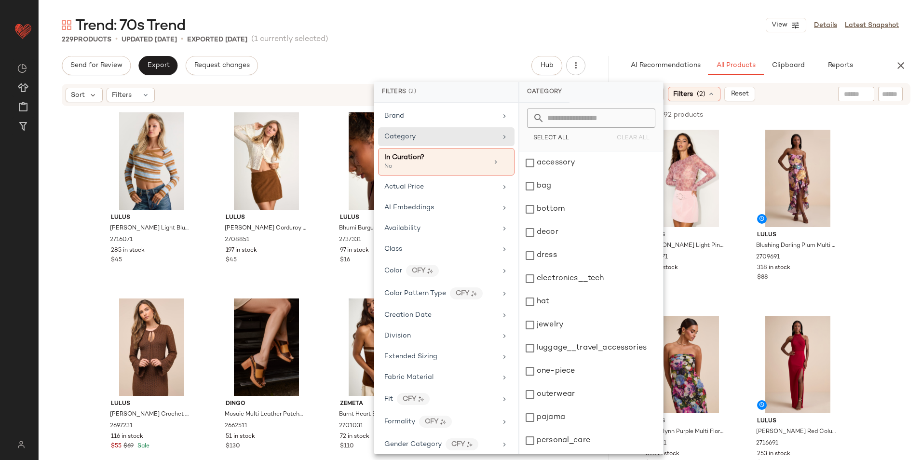
click at [605, 23] on div "Trend: 70s Trend View Details Latest Snapshot" at bounding box center [480, 24] width 883 height 19
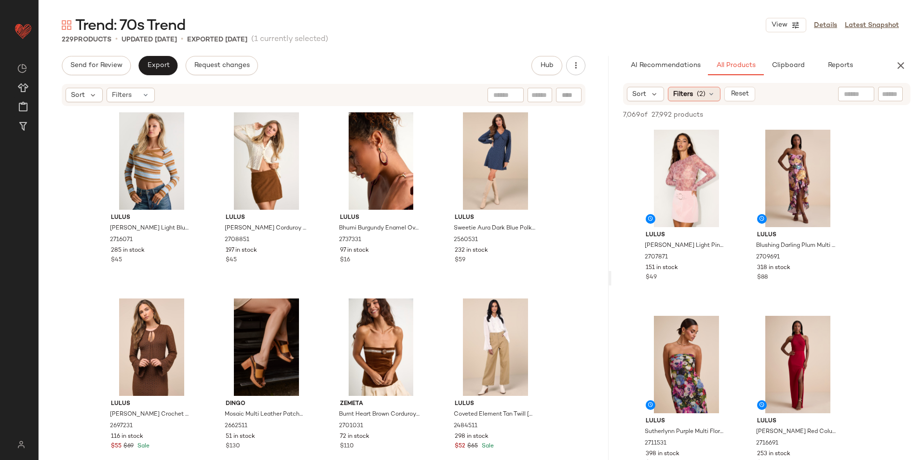
click at [714, 94] on icon at bounding box center [711, 94] width 8 height 8
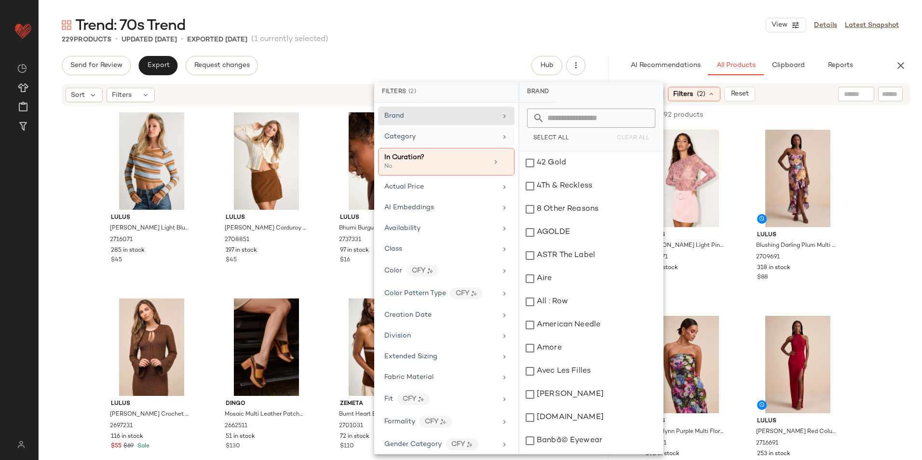
click at [433, 134] on div "Category" at bounding box center [440, 137] width 112 height 10
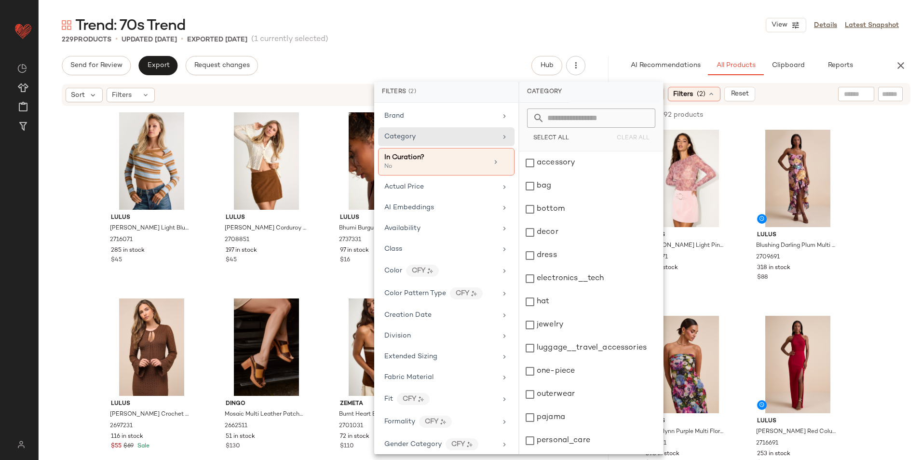
click at [723, 26] on div "Trend: 70s Trend View Details Latest Snapshot" at bounding box center [480, 24] width 883 height 19
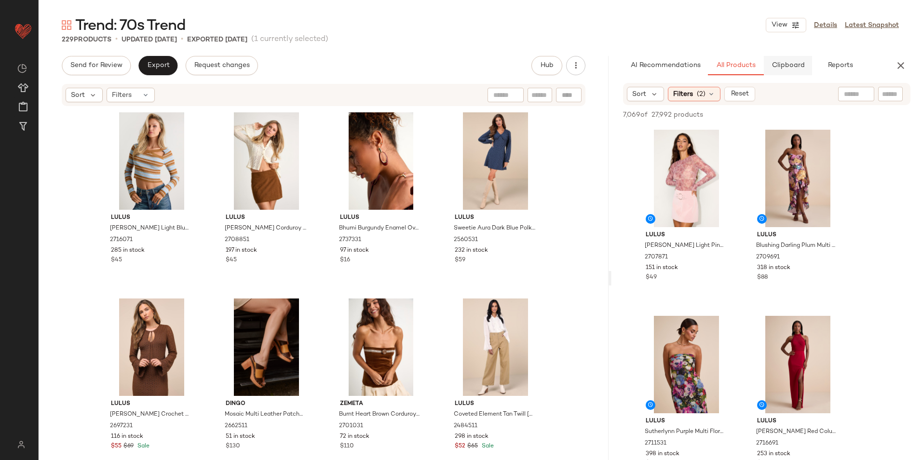
click at [786, 67] on span "Clipboard" at bounding box center [787, 66] width 33 height 8
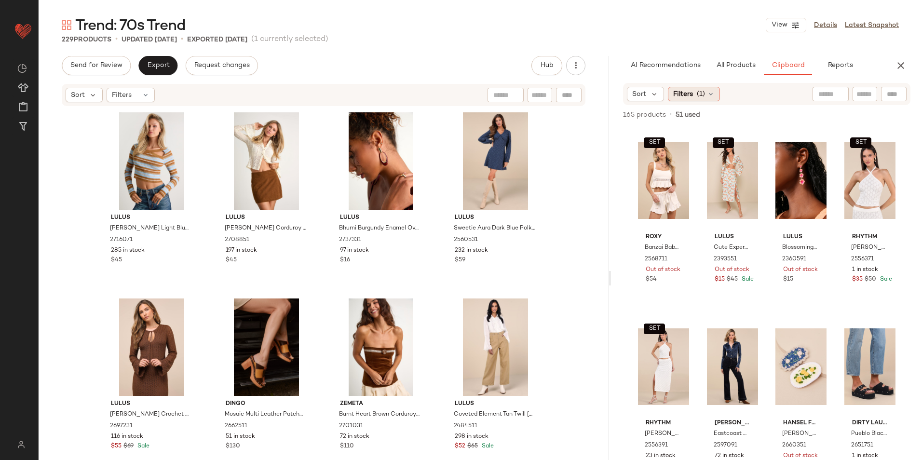
click at [695, 97] on div "Filters (1)" at bounding box center [694, 94] width 52 height 14
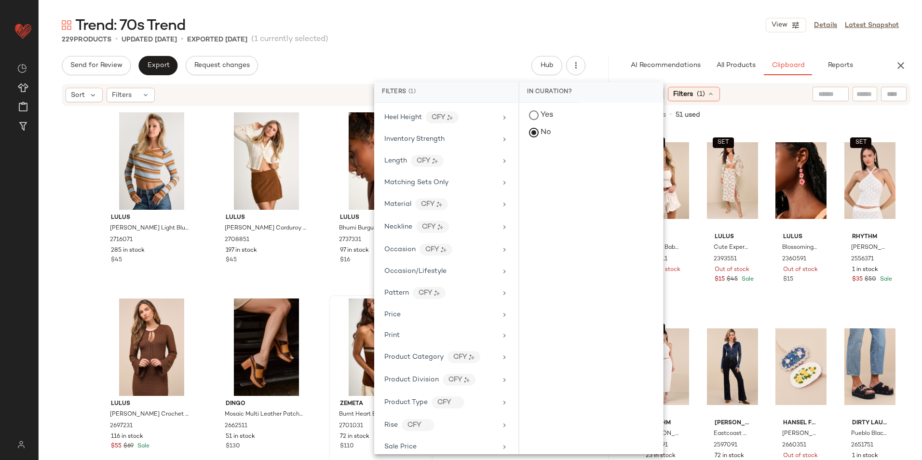
scroll to position [551, 0]
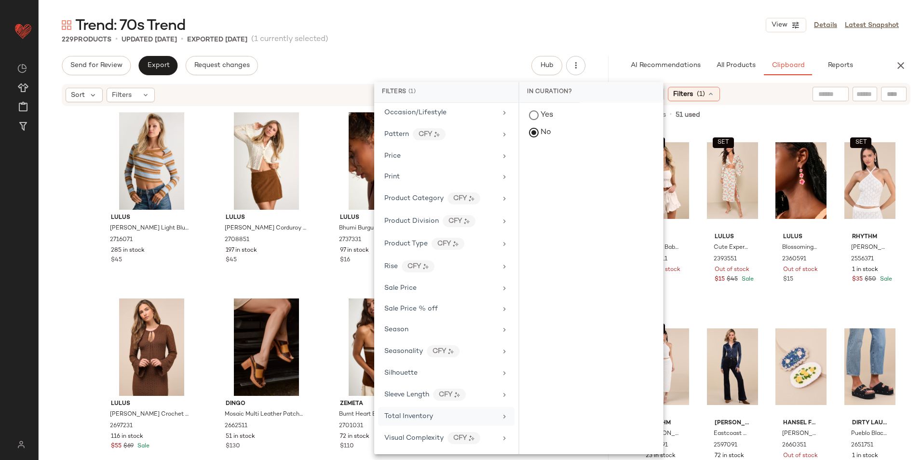
click at [432, 416] on span "Total Inventory" at bounding box center [408, 416] width 49 height 7
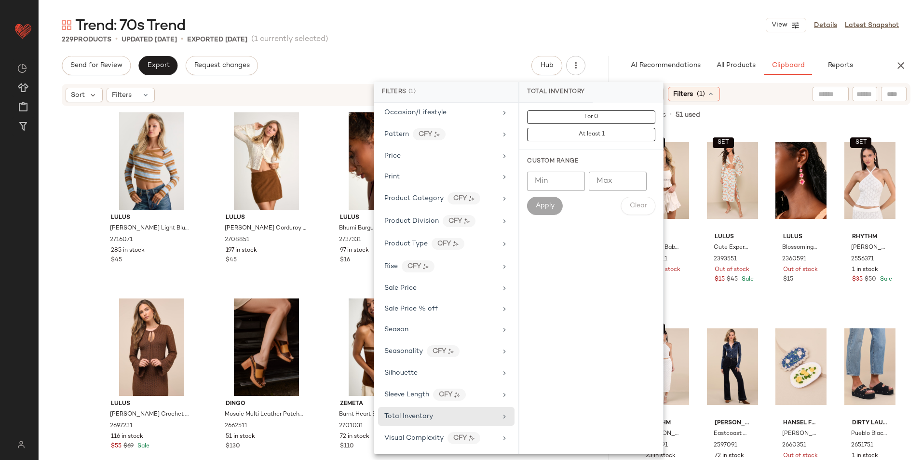
click at [565, 183] on input "Min" at bounding box center [556, 181] width 58 height 19
type input "**"
click at [542, 202] on span "Apply" at bounding box center [544, 206] width 19 height 8
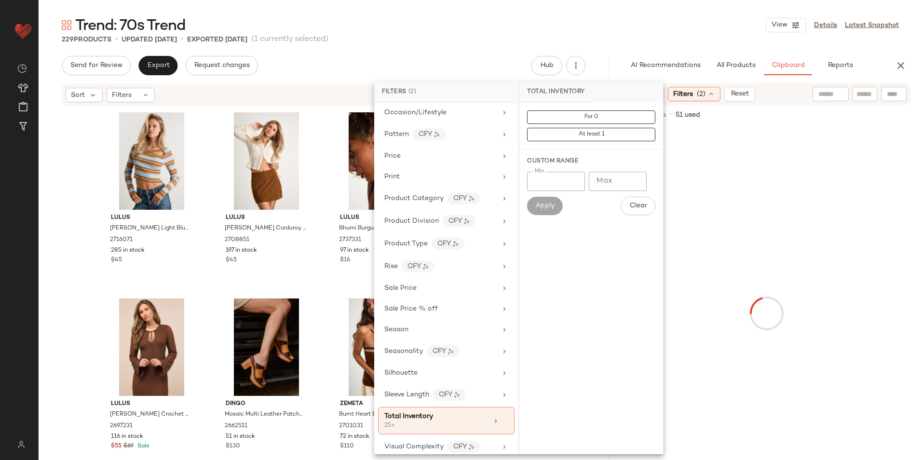
click at [643, 26] on div "Trend: 70s Trend View Details Latest Snapshot" at bounding box center [480, 24] width 883 height 19
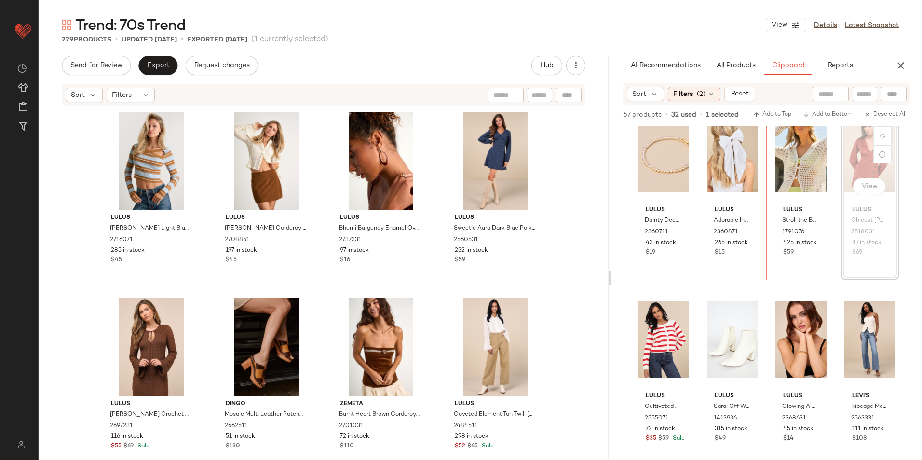
scroll to position [774, 0]
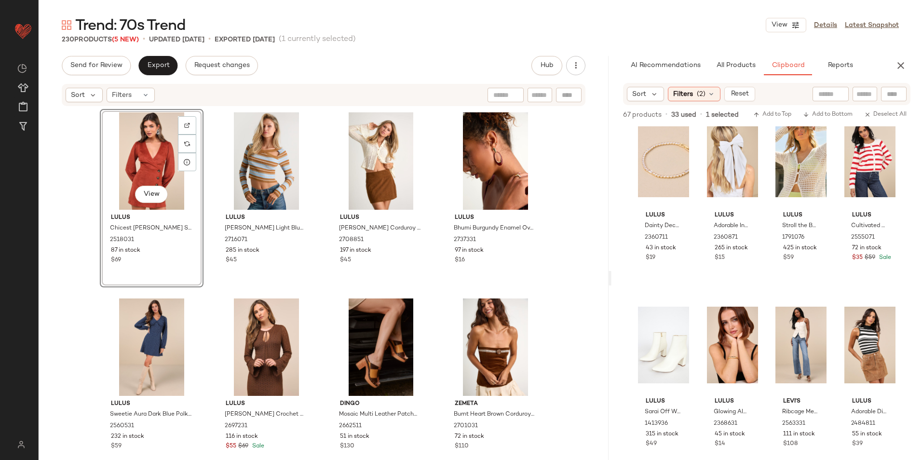
click at [155, 156] on div "View" at bounding box center [151, 160] width 97 height 97
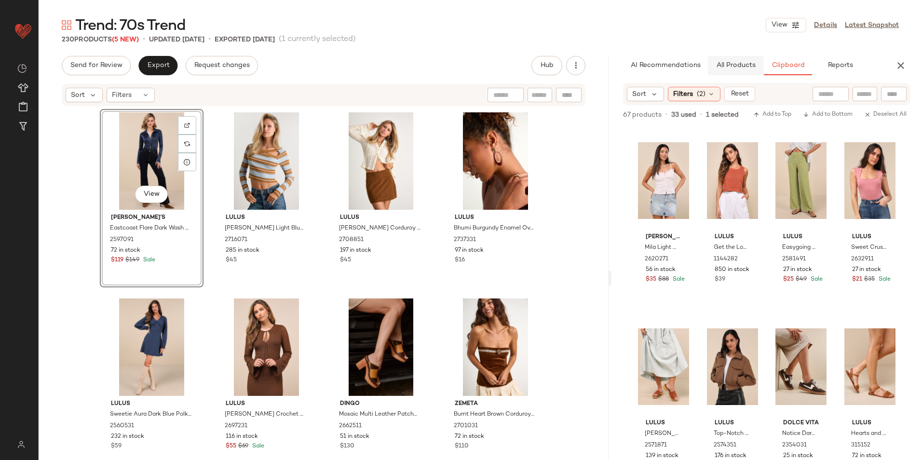
click at [738, 66] on span "All Products" at bounding box center [736, 66] width 40 height 8
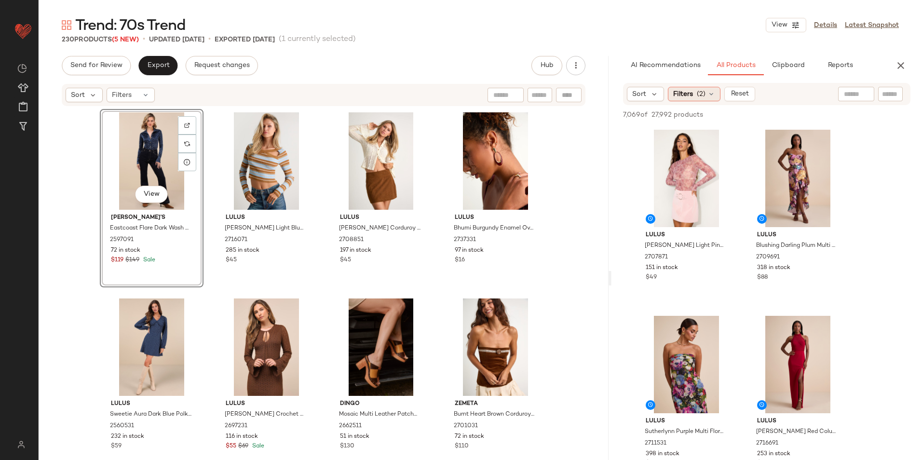
click at [703, 96] on span "(2)" at bounding box center [700, 94] width 9 height 10
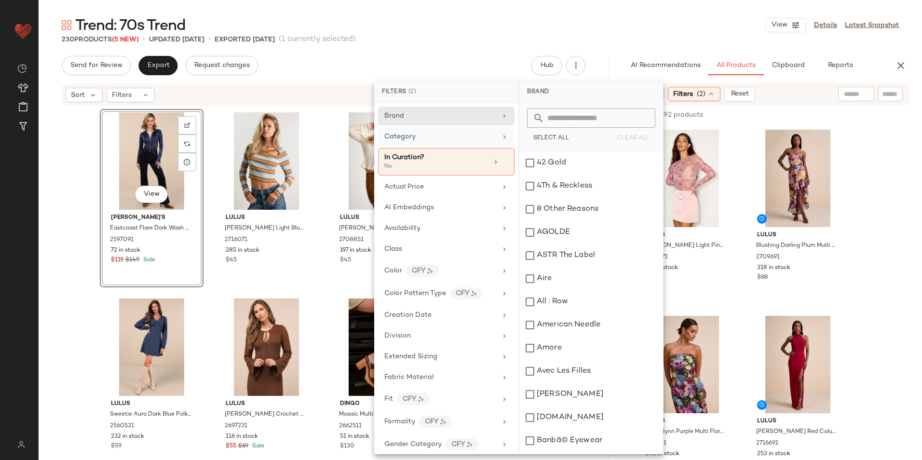
click at [409, 133] on span "Category" at bounding box center [399, 136] width 31 height 7
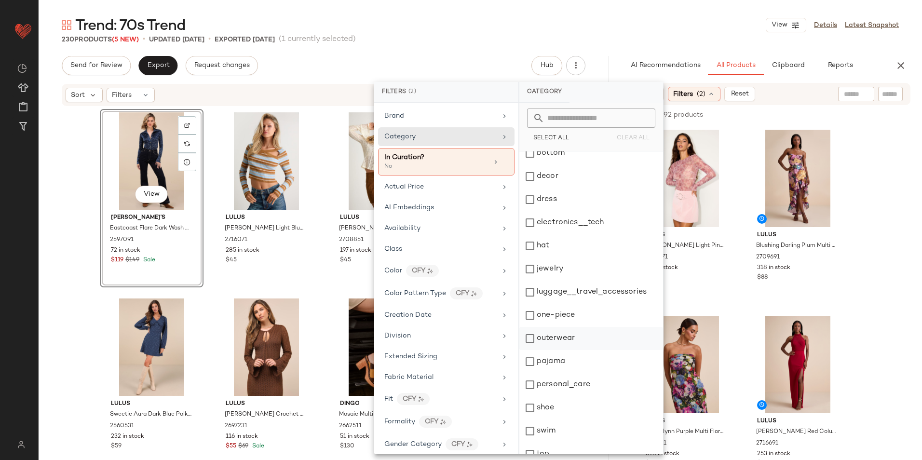
scroll to position [91, 0]
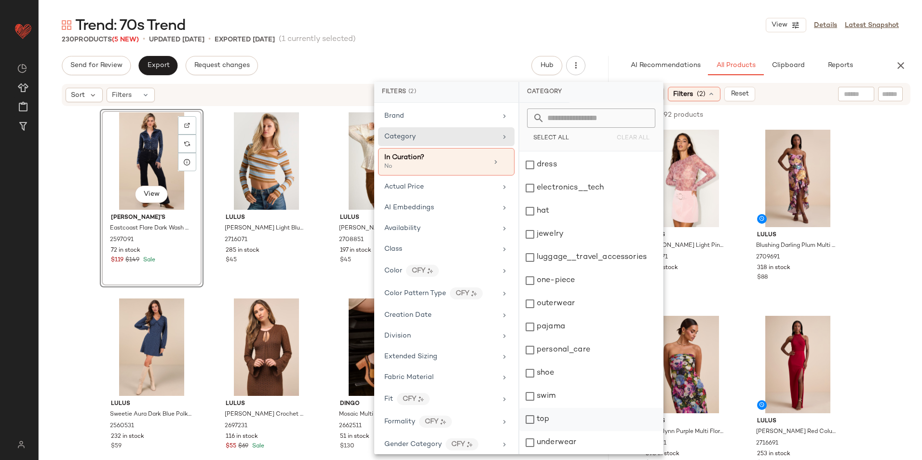
click at [556, 416] on div "top" at bounding box center [591, 419] width 144 height 23
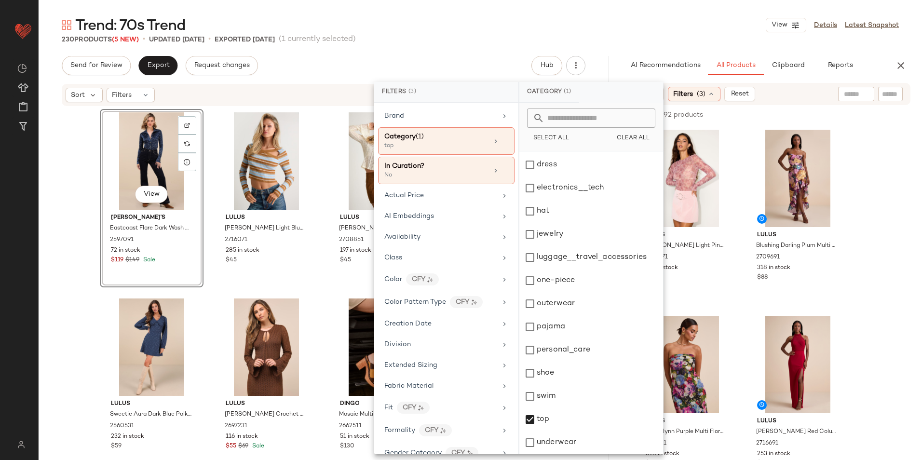
click at [616, 36] on div "230 Products (5 New) • updated [DATE] • Exported [DATE] (1 currently selected)" at bounding box center [480, 40] width 883 height 10
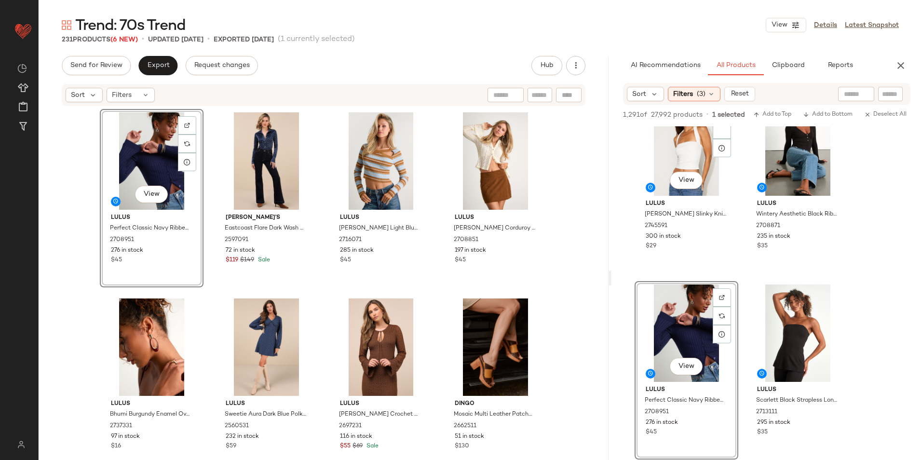
scroll to position [0, 0]
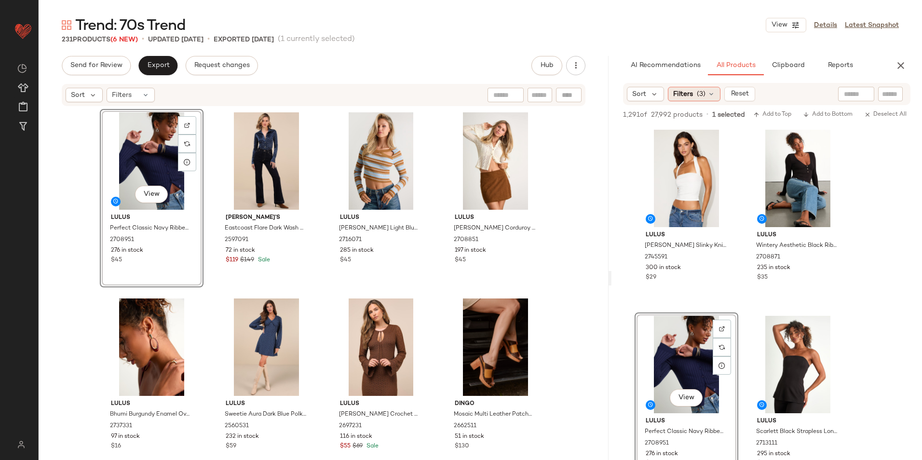
click at [710, 93] on icon at bounding box center [711, 94] width 8 height 8
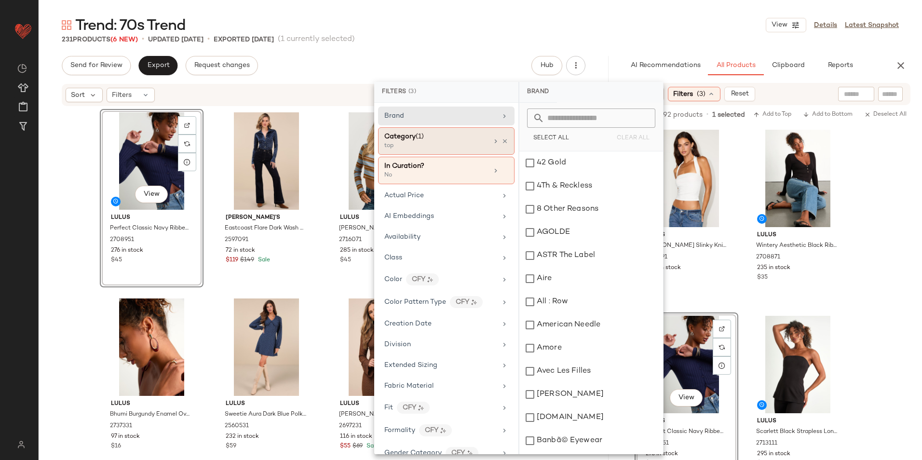
click at [425, 148] on div "top" at bounding box center [432, 146] width 96 height 9
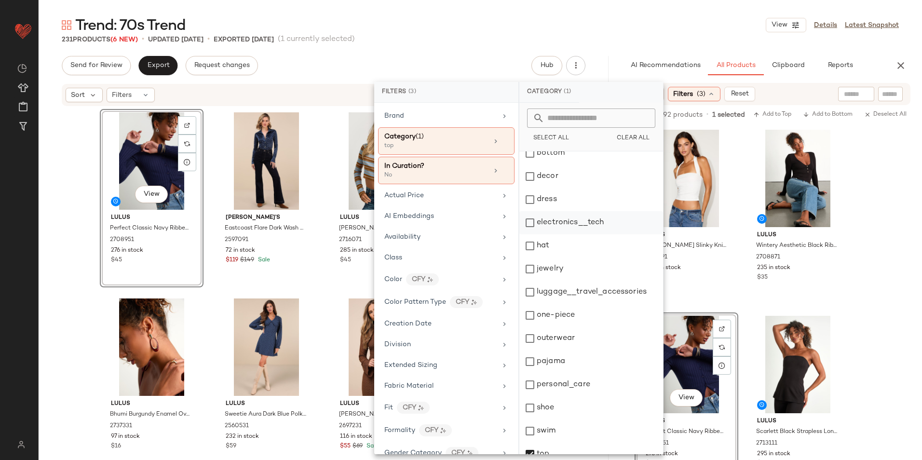
scroll to position [91, 0]
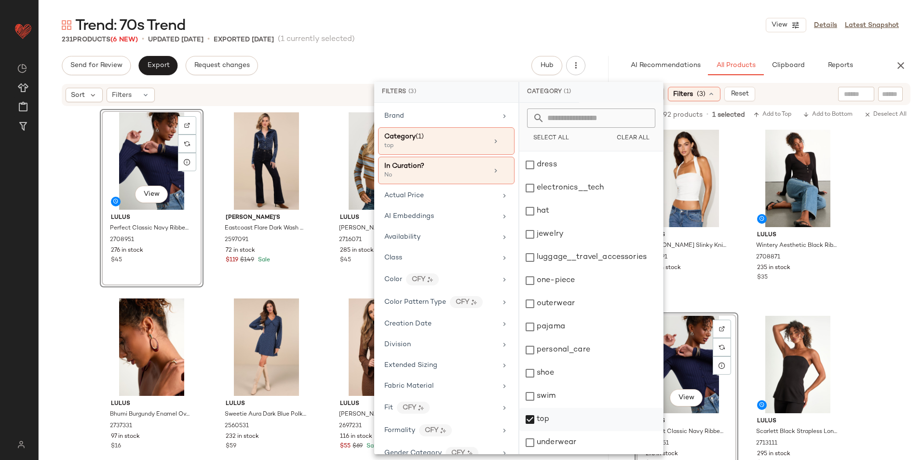
click at [535, 409] on div "top" at bounding box center [591, 419] width 144 height 23
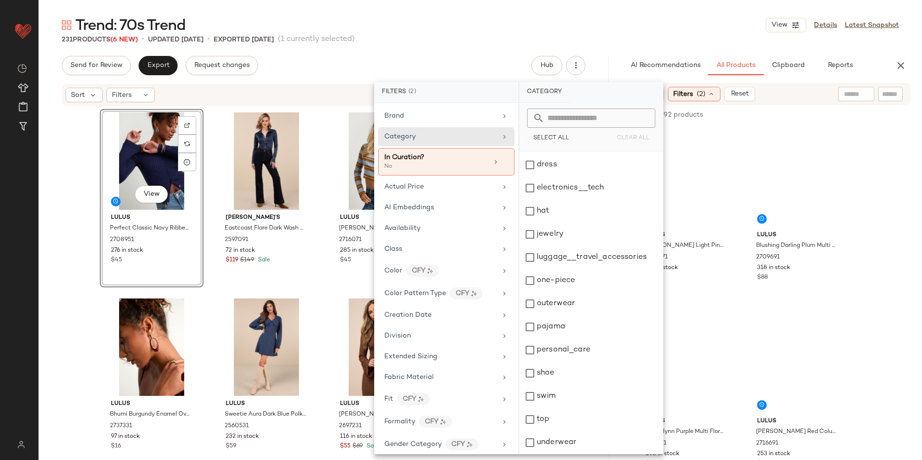
click at [543, 14] on main "Trend: 70s Trend View Details Latest Snapshot 231 Products (6 New) • updated [D…" at bounding box center [461, 230] width 922 height 460
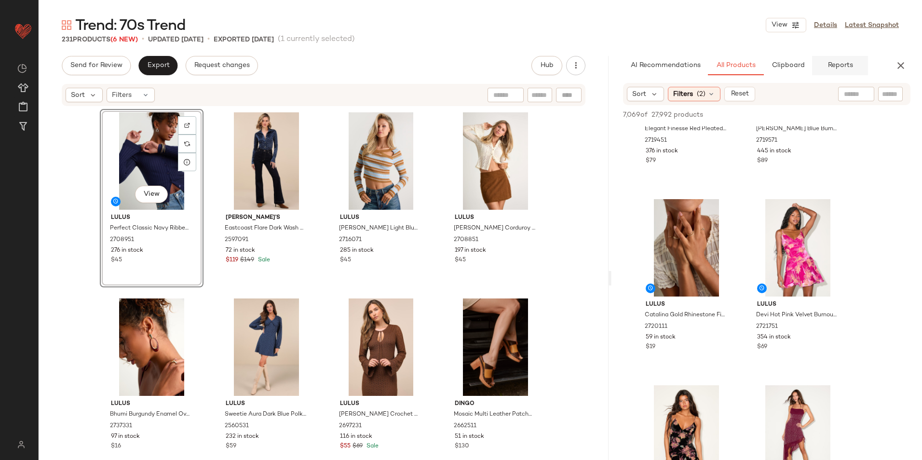
scroll to position [868, 0]
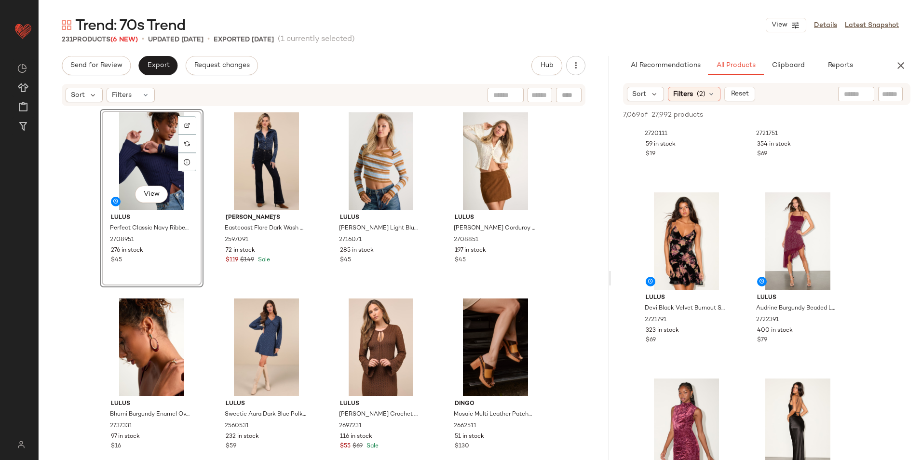
click at [852, 89] on input "text" at bounding box center [855, 94] width 25 height 10
type input "***"
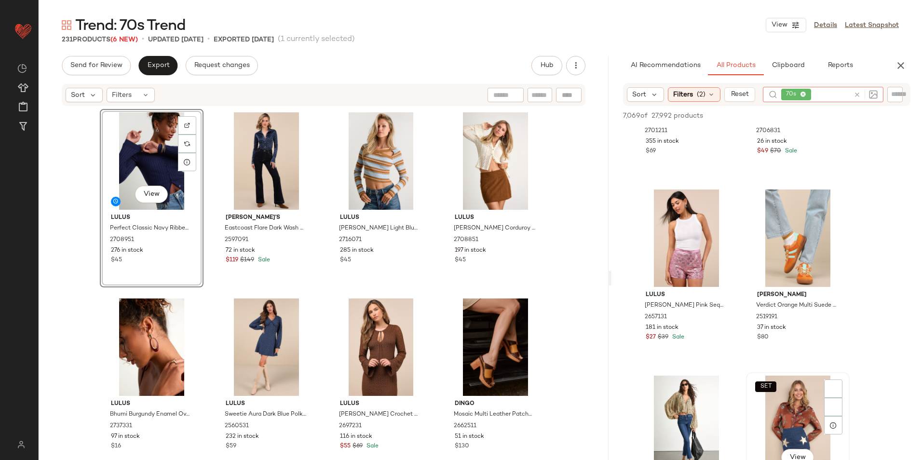
scroll to position [337, 0]
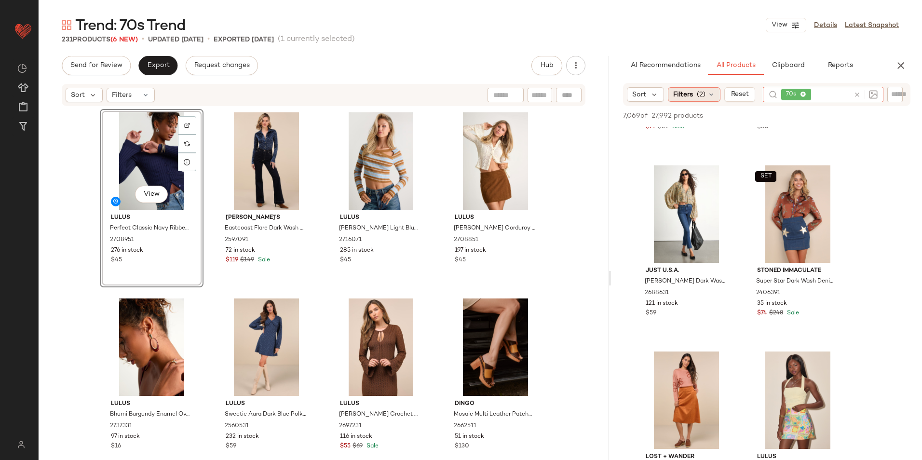
click at [703, 95] on span "(2)" at bounding box center [700, 95] width 9 height 10
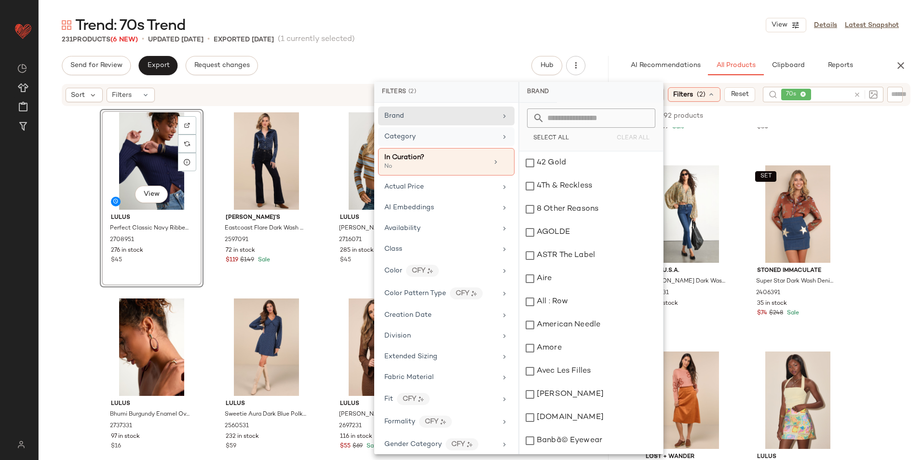
click at [464, 144] on div "Category" at bounding box center [446, 136] width 136 height 19
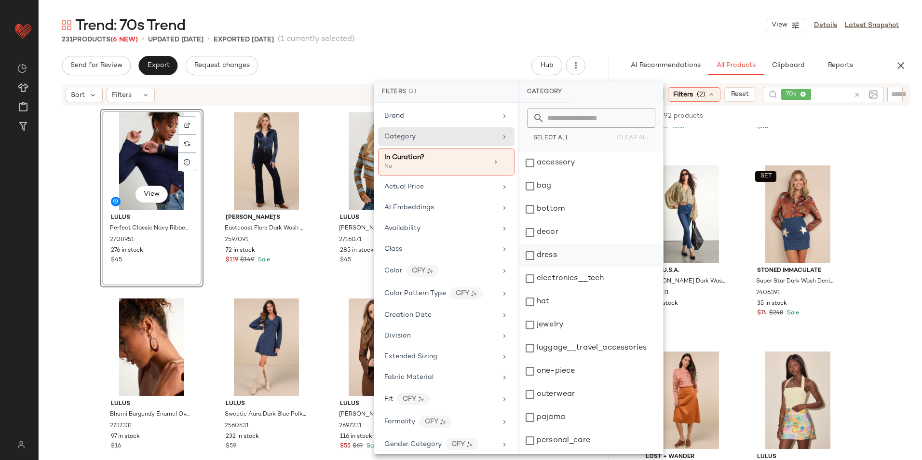
click at [549, 257] on div "dress" at bounding box center [591, 255] width 144 height 23
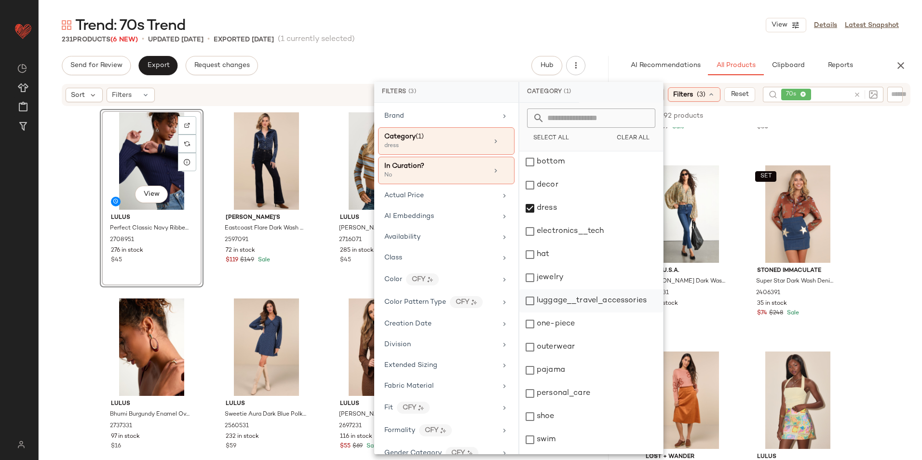
scroll to position [91, 0]
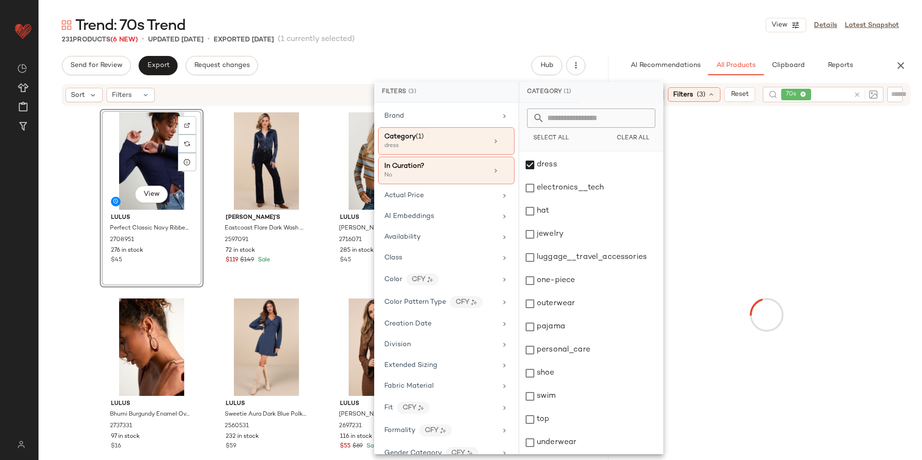
click at [584, 27] on div "Trend: 70s Trend View Details Latest Snapshot" at bounding box center [480, 24] width 883 height 19
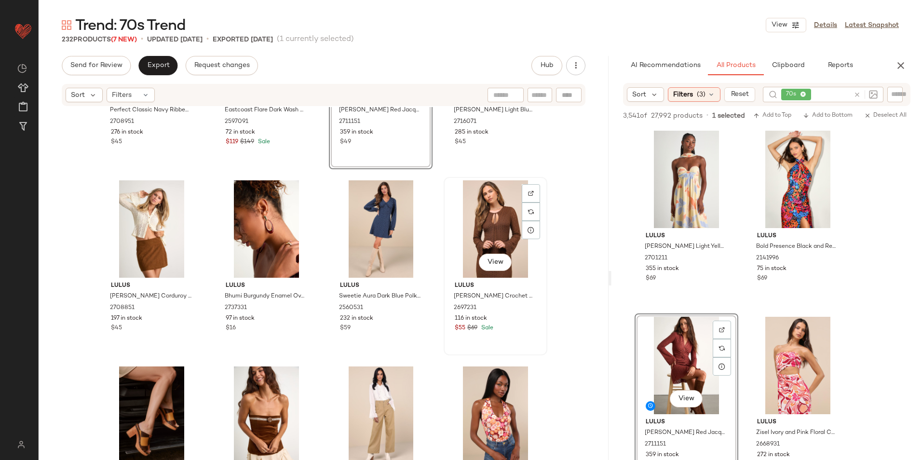
scroll to position [0, 0]
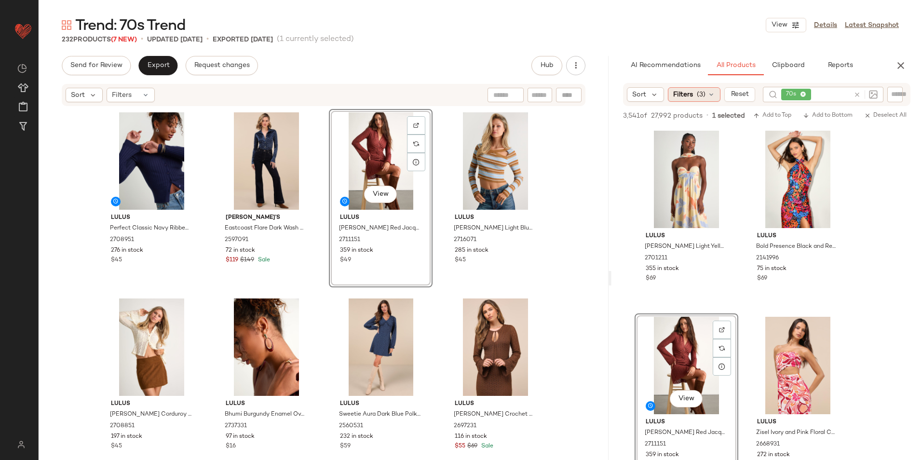
click at [696, 99] on span "(3)" at bounding box center [700, 95] width 9 height 10
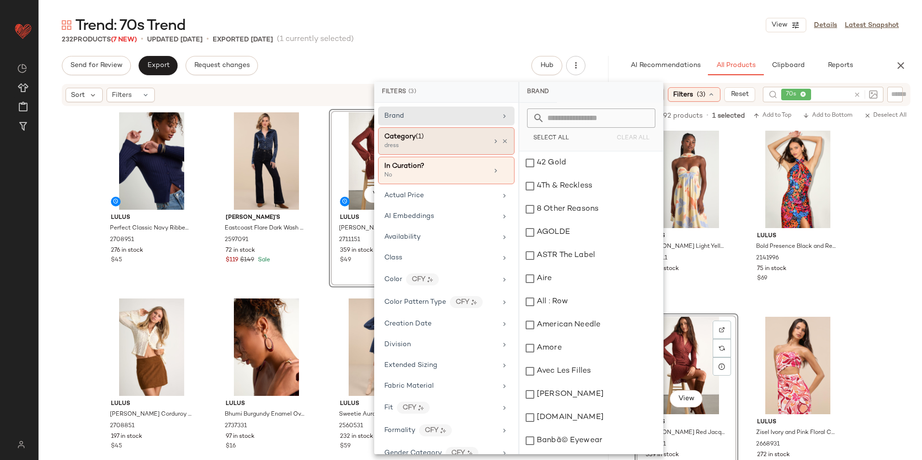
click at [446, 149] on div "dress" at bounding box center [432, 146] width 96 height 9
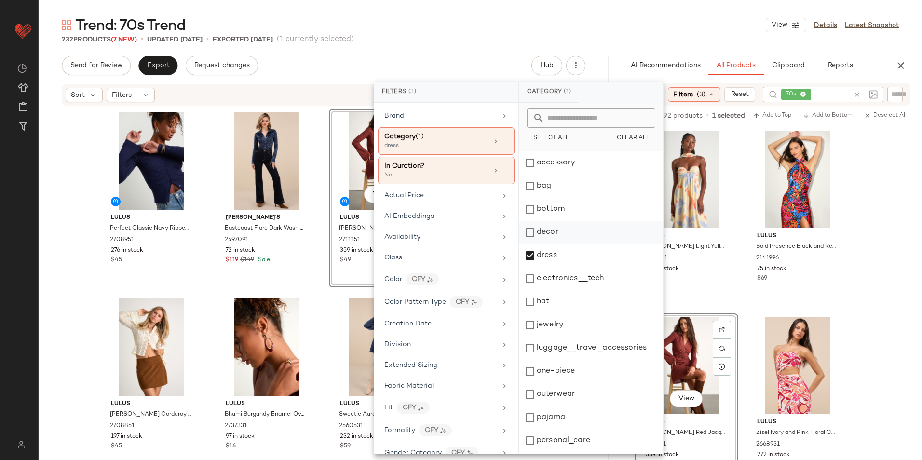
drag, startPoint x: 540, startPoint y: 182, endPoint x: 533, endPoint y: 229, distance: 47.8
click at [540, 182] on div "bag" at bounding box center [591, 185] width 144 height 23
click at [536, 261] on div "dress" at bounding box center [591, 255] width 144 height 23
click at [611, 35] on div "232 Products (7 New) • updated [DATE] • Exported [DATE] (1 currently selected)" at bounding box center [480, 40] width 883 height 10
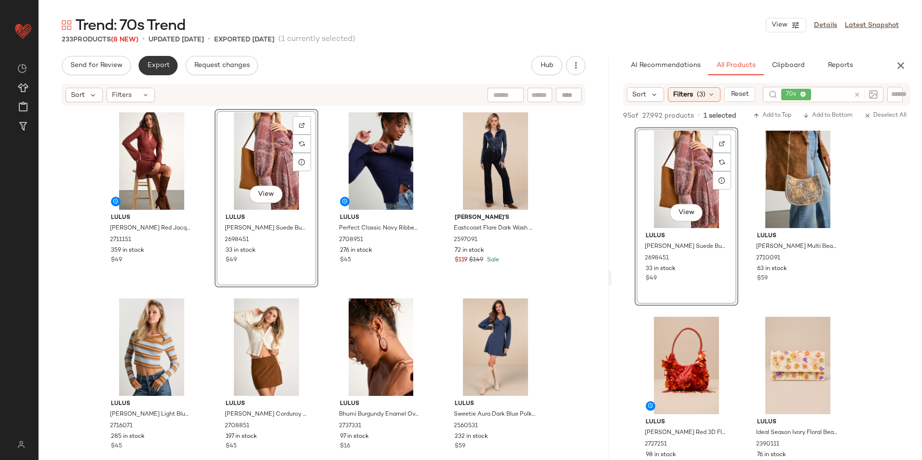
click at [143, 60] on button "Export" at bounding box center [157, 65] width 39 height 19
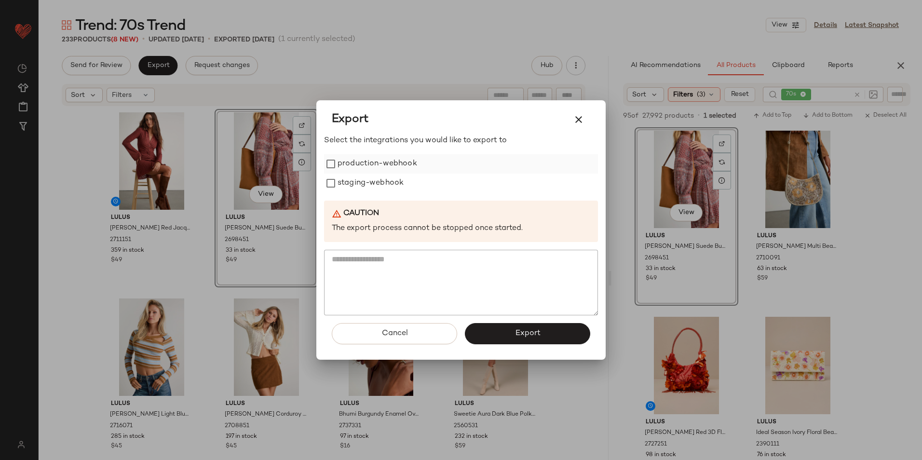
click at [345, 161] on label "production-webhook" at bounding box center [377, 163] width 80 height 19
click at [347, 179] on label "staging-webhook" at bounding box center [370, 183] width 66 height 19
click at [526, 327] on button "Export" at bounding box center [527, 333] width 125 height 21
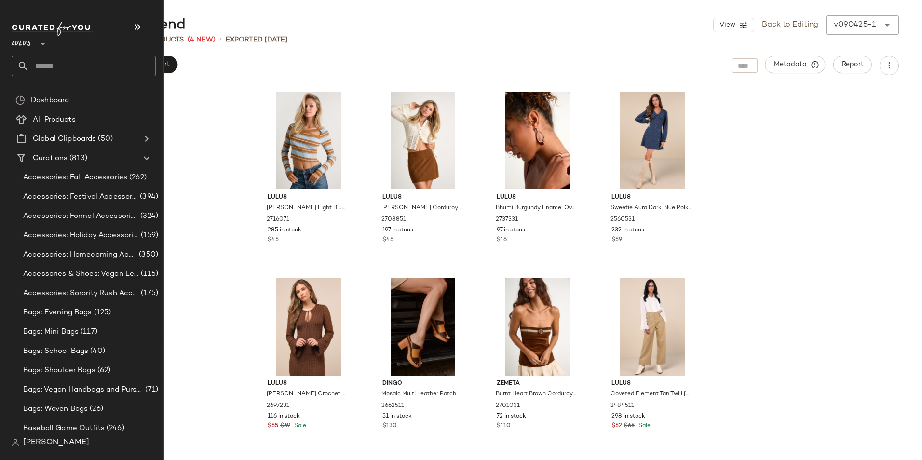
click at [80, 67] on input "text" at bounding box center [92, 66] width 127 height 20
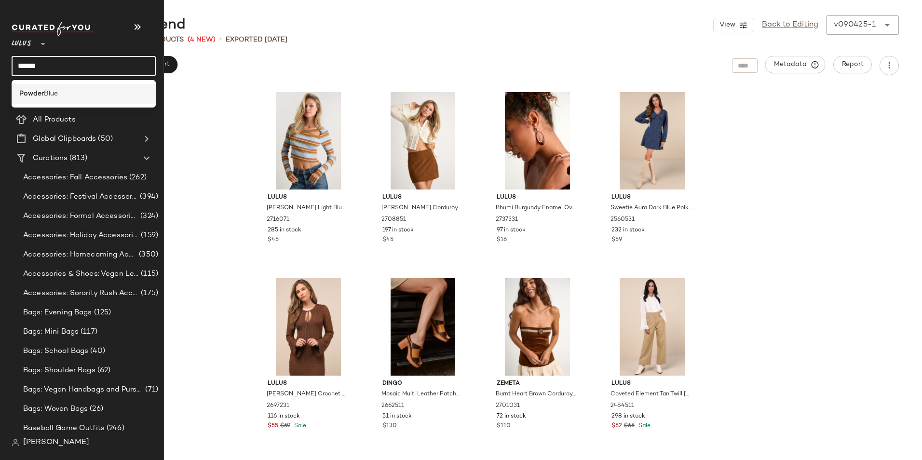
type input "******"
click at [69, 94] on div "Powder Blue" at bounding box center [83, 94] width 129 height 10
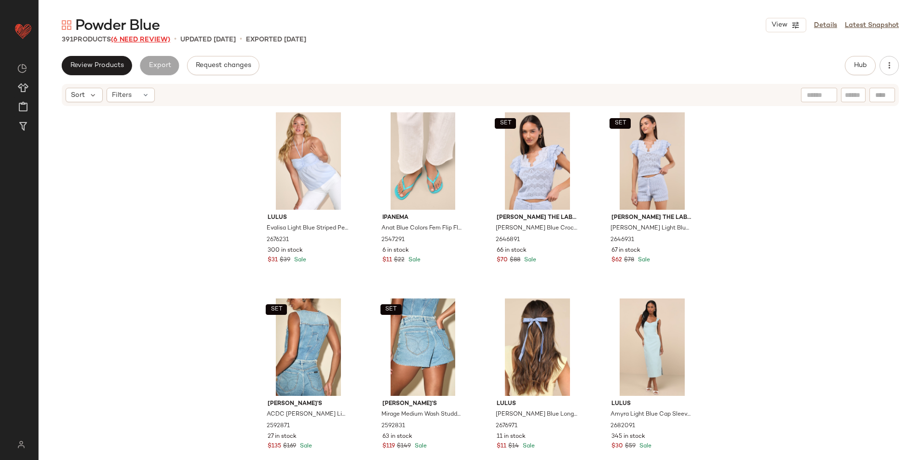
click at [150, 38] on span "(6 Need Review)" at bounding box center [140, 39] width 59 height 7
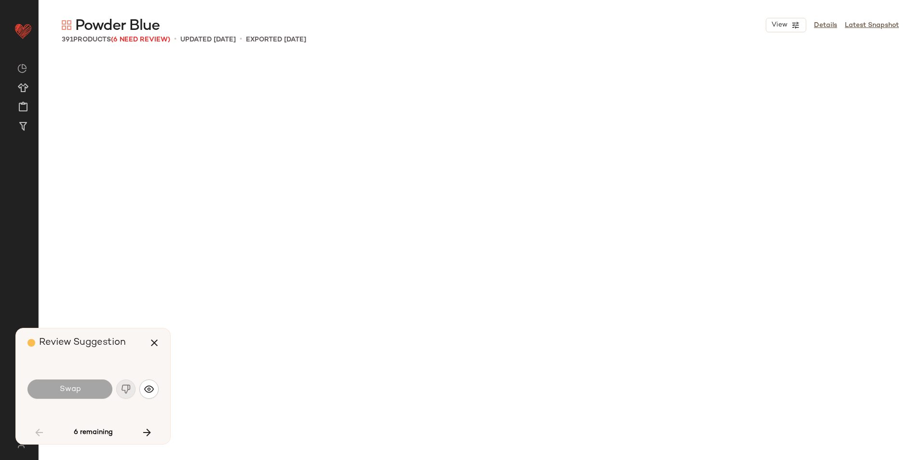
scroll to position [752, 0]
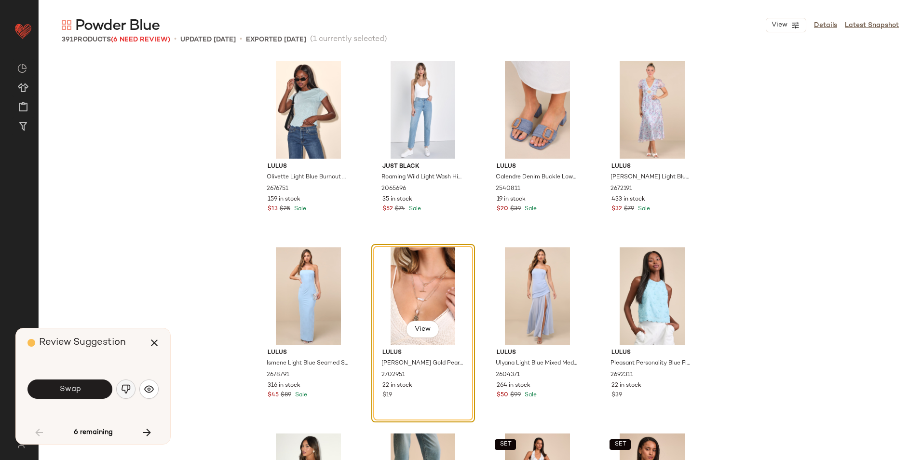
drag, startPoint x: 129, startPoint y: 390, endPoint x: 129, endPoint y: 380, distance: 9.7
click at [129, 390] on img "button" at bounding box center [126, 389] width 10 height 10
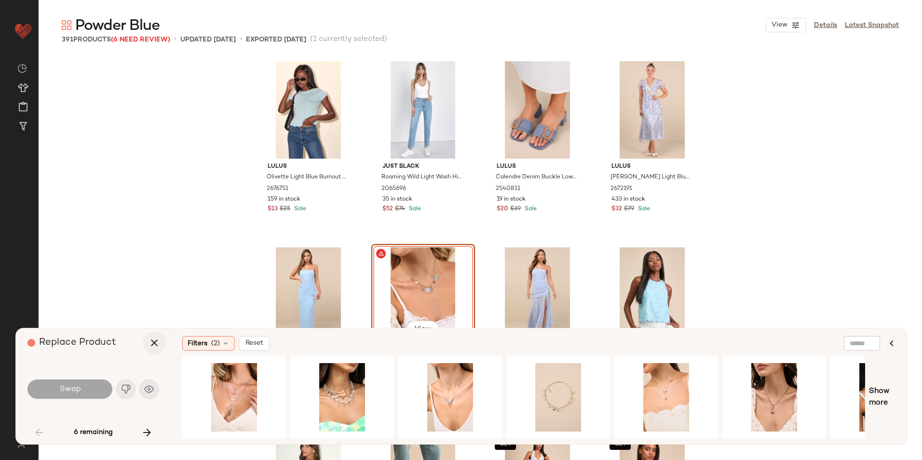
click at [150, 344] on icon "button" at bounding box center [154, 343] width 12 height 12
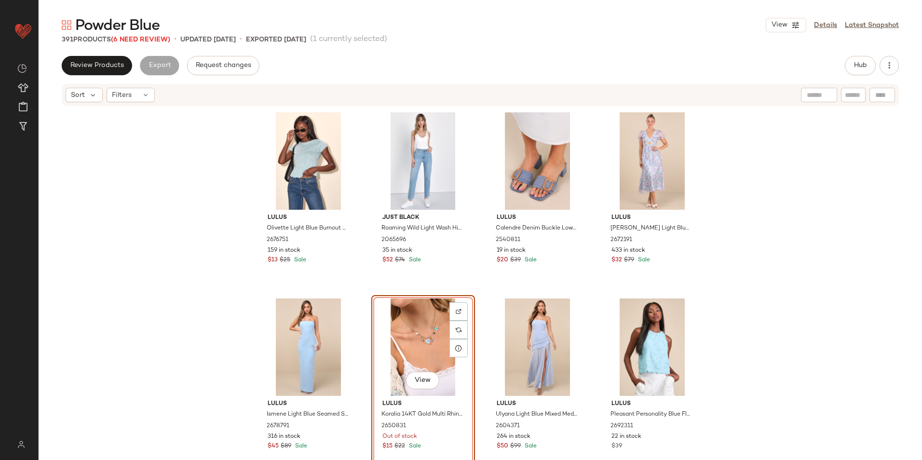
click at [403, 329] on div "View" at bounding box center [423, 346] width 97 height 97
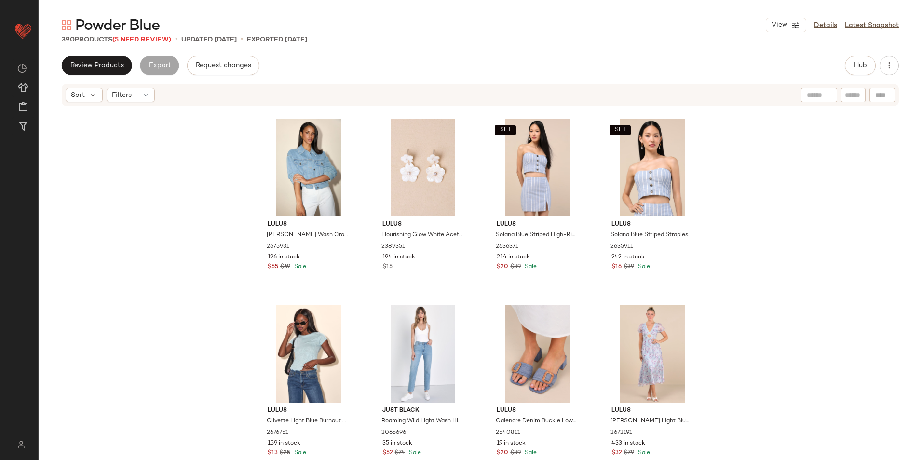
scroll to position [366, 0]
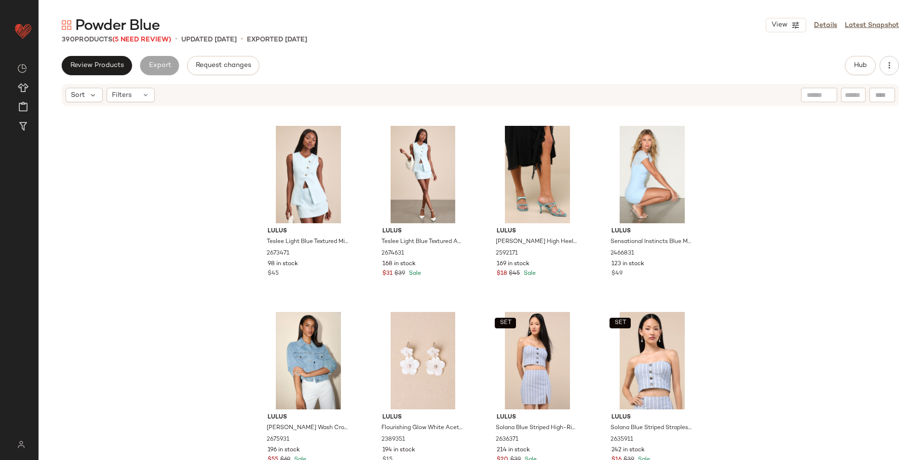
click at [158, 36] on span "Powder Blue" at bounding box center [117, 25] width 84 height 19
click at [158, 39] on span "(5 Need Review)" at bounding box center [141, 39] width 59 height 7
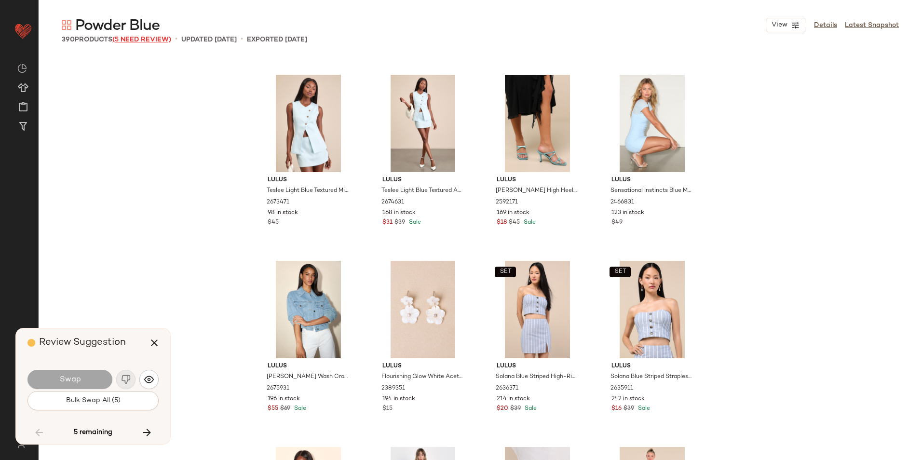
scroll to position [6140, 0]
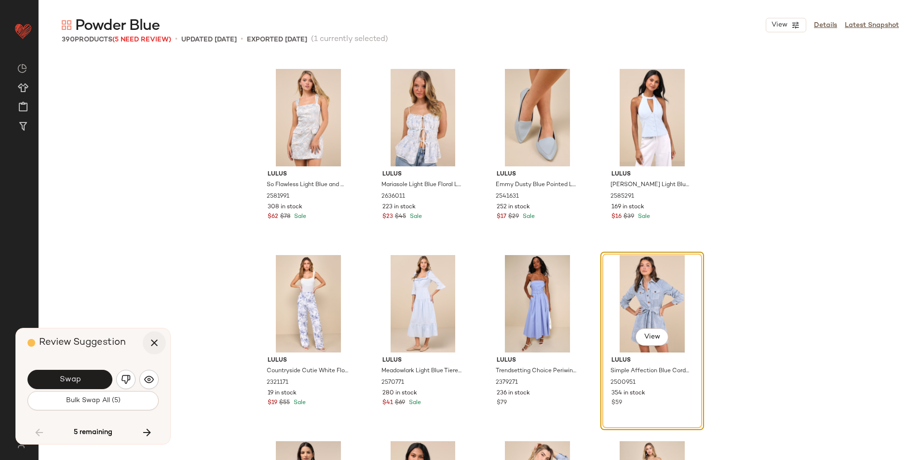
click at [153, 348] on button "button" at bounding box center [154, 342] width 23 height 23
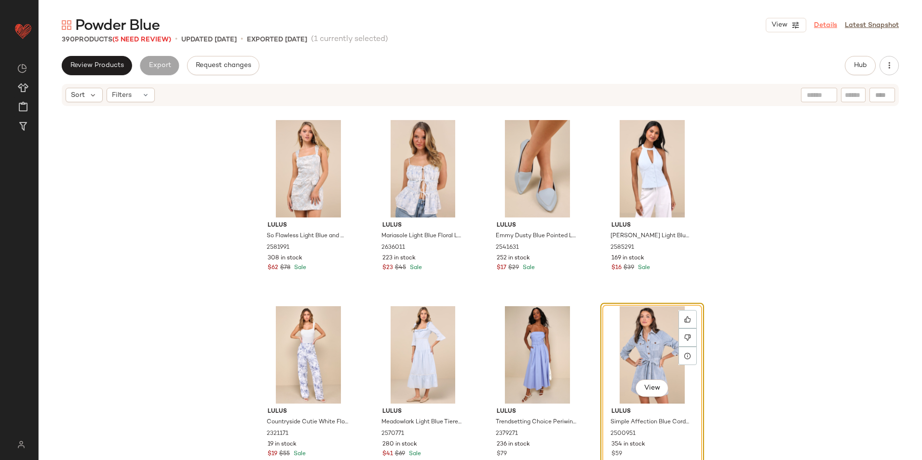
click at [826, 27] on link "Details" at bounding box center [825, 25] width 23 height 10
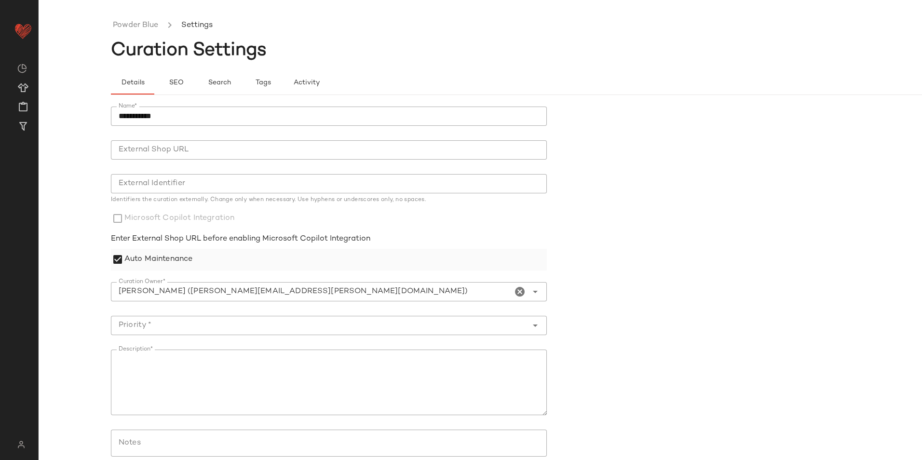
click at [166, 263] on label "Auto Maintenance" at bounding box center [158, 260] width 68 height 22
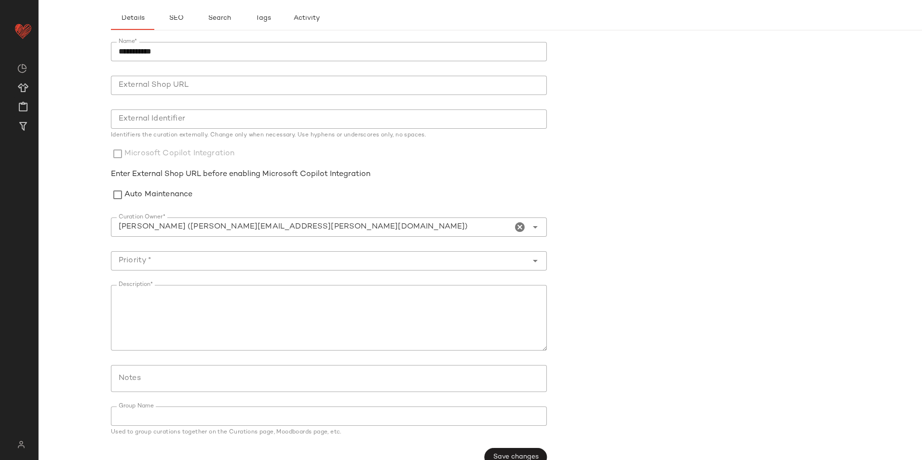
scroll to position [83, 0]
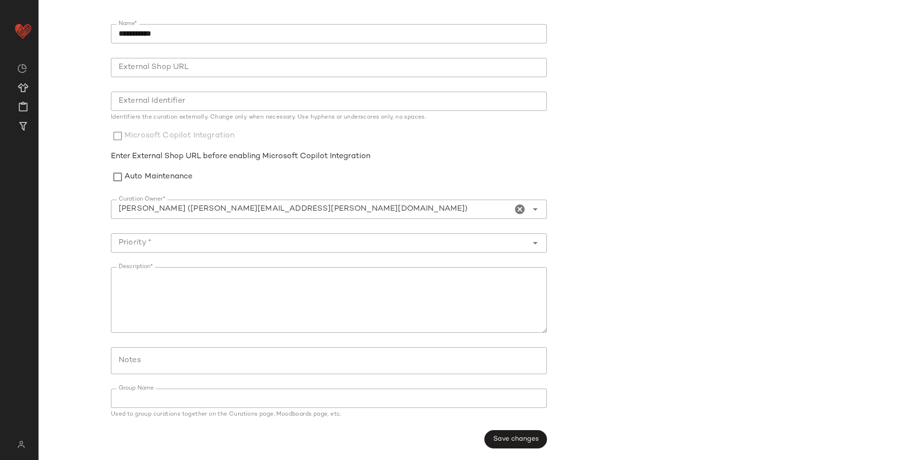
drag, startPoint x: 631, startPoint y: 293, endPoint x: 549, endPoint y: 423, distance: 153.4
click at [626, 299] on form "**********" at bounding box center [552, 236] width 883 height 436
click at [509, 440] on span "Save changes" at bounding box center [516, 439] width 46 height 8
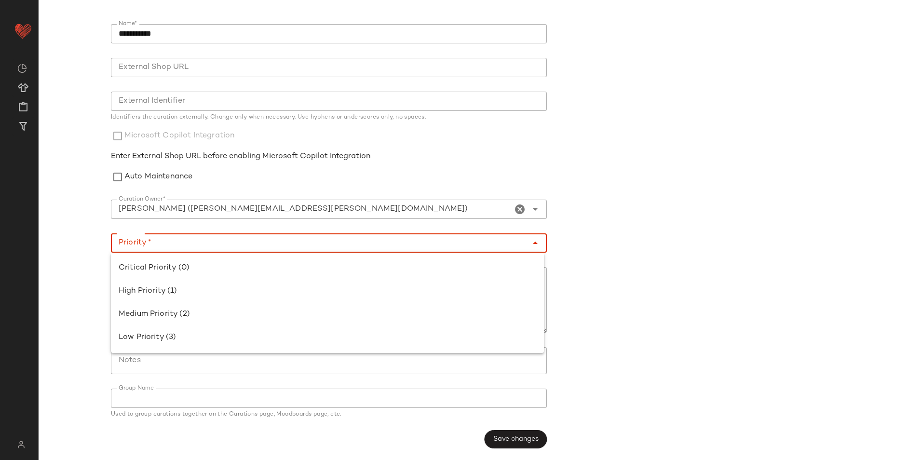
click at [154, 251] on div at bounding box center [319, 242] width 416 height 19
click at [171, 311] on div "Medium Priority (2)" at bounding box center [327, 314] width 417 height 12
type input "**********"
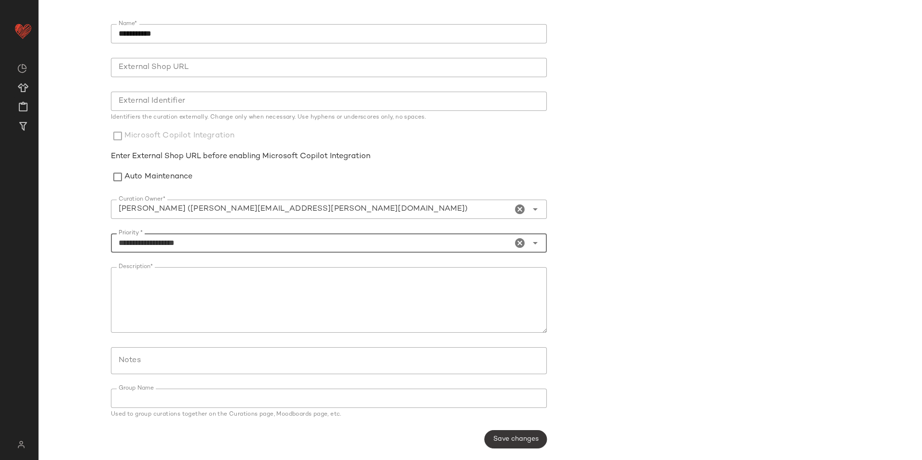
click at [516, 442] on span "Save changes" at bounding box center [516, 439] width 46 height 8
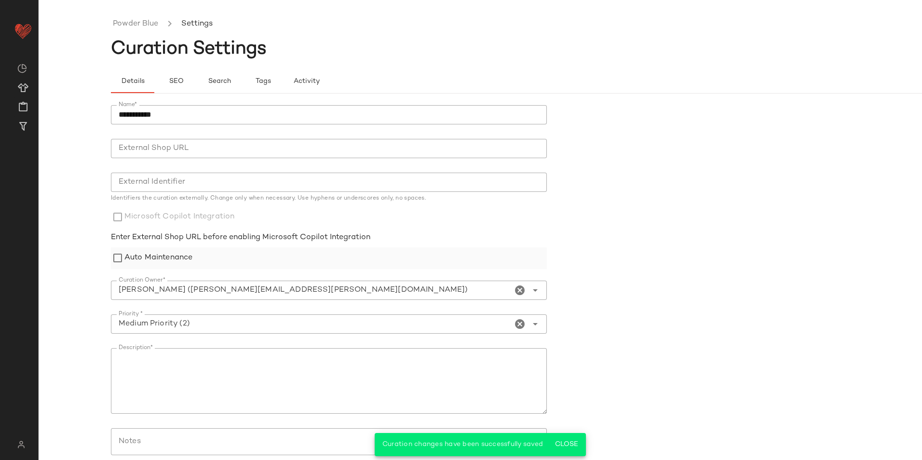
scroll to position [0, 0]
click at [128, 18] on ul "Powder Blue Settings" at bounding box center [552, 25] width 883 height 22
click at [145, 27] on link "Powder Blue" at bounding box center [135, 25] width 45 height 13
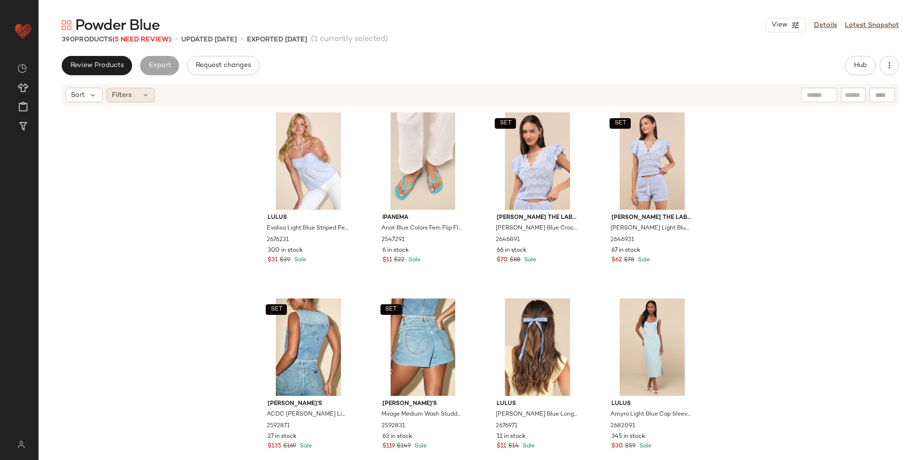
click at [147, 92] on icon at bounding box center [146, 95] width 8 height 8
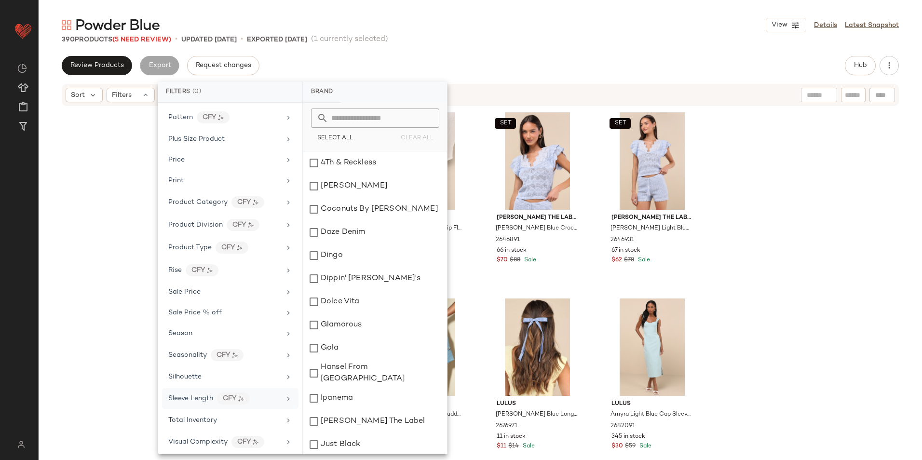
scroll to position [543, 0]
click at [208, 417] on span "Total Inventory" at bounding box center [192, 416] width 49 height 7
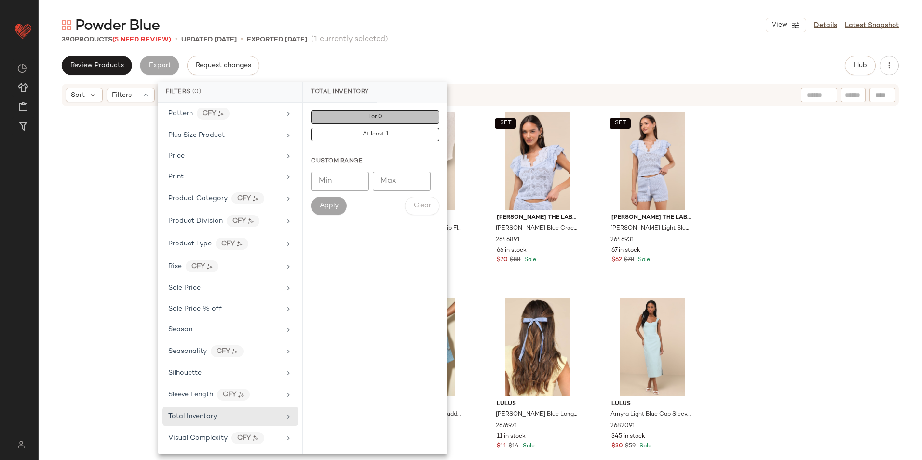
click at [370, 117] on span "For 0" at bounding box center [375, 117] width 14 height 7
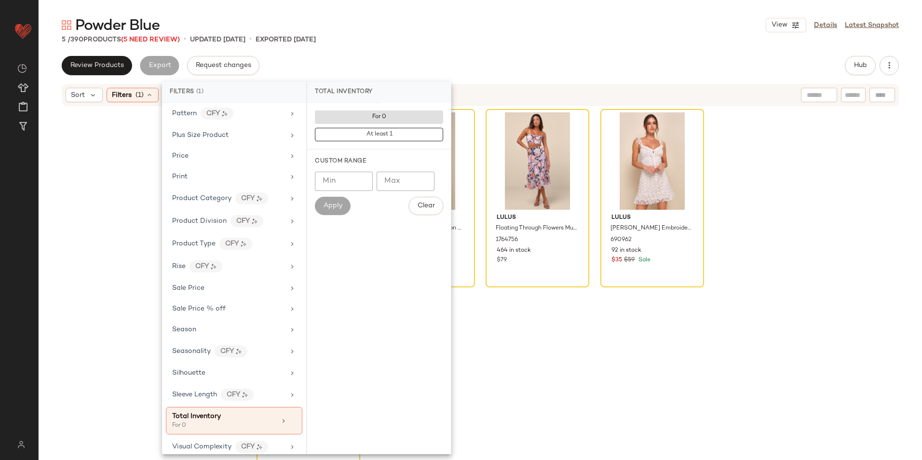
click at [520, 30] on div "Powder Blue View Details Latest Snapshot" at bounding box center [480, 24] width 883 height 19
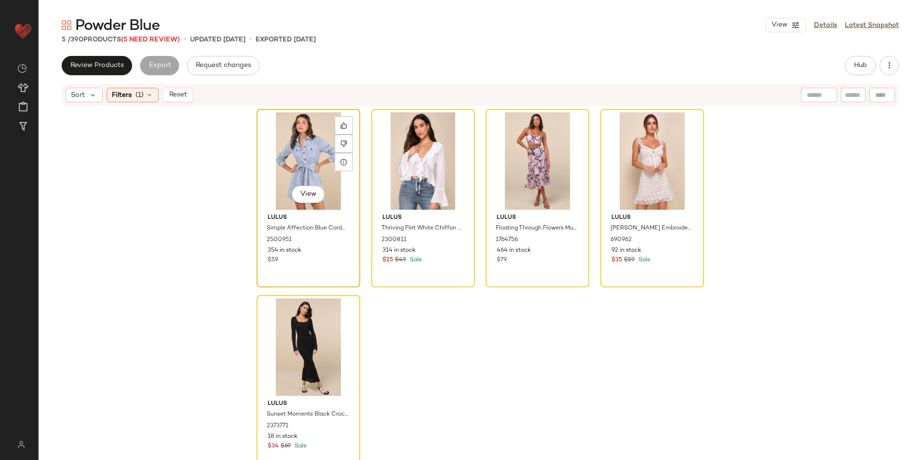
click at [314, 143] on div "View" at bounding box center [308, 160] width 97 height 97
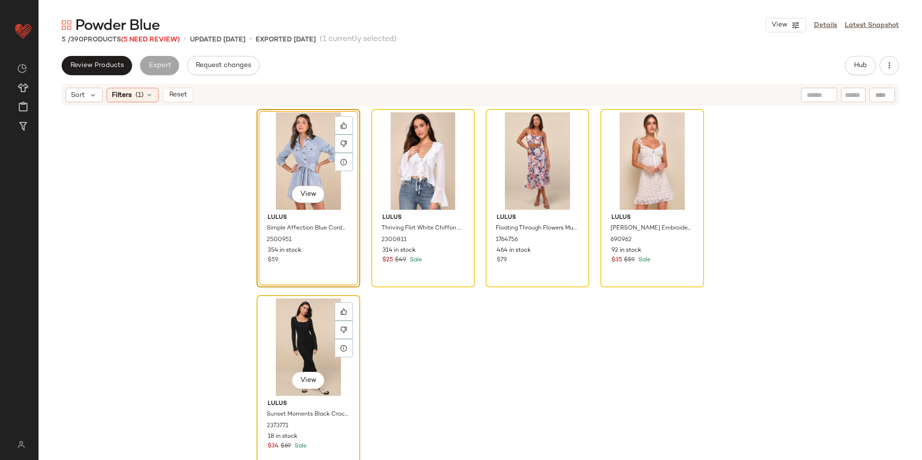
click at [280, 342] on div "View" at bounding box center [308, 346] width 97 height 97
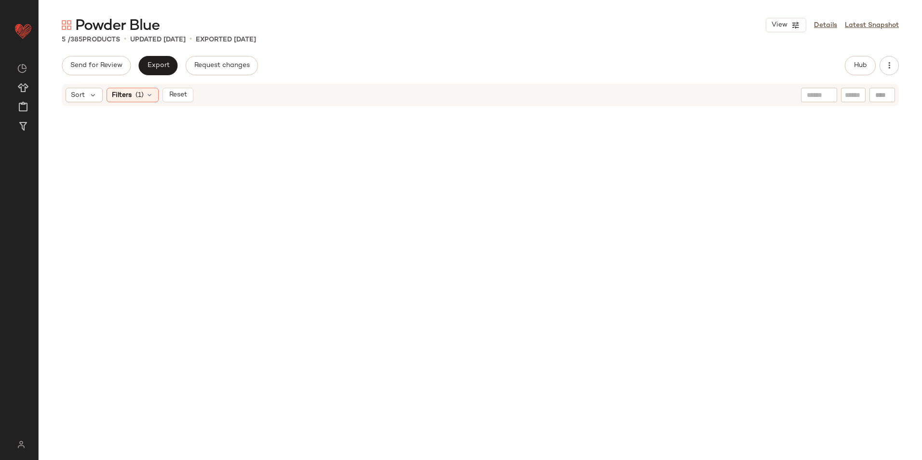
click at [186, 97] on span "Reset" at bounding box center [177, 95] width 18 height 8
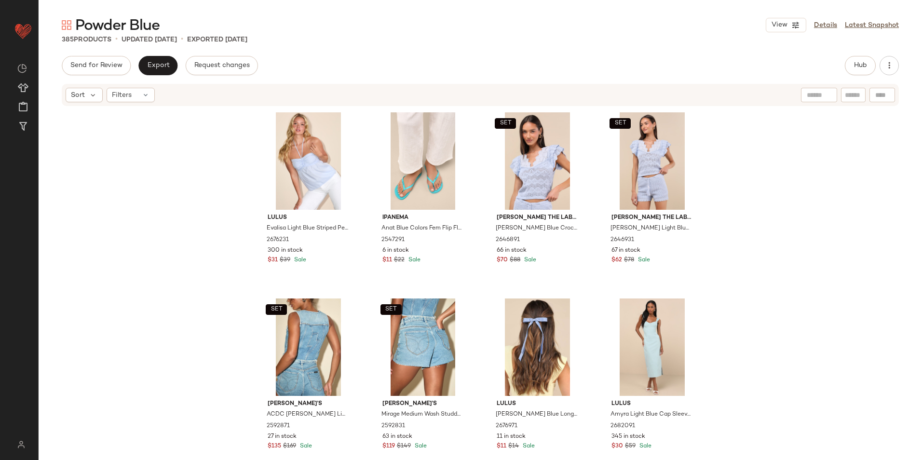
click at [532, 59] on div "Send for Review Export Request changes Hub" at bounding box center [480, 65] width 837 height 19
click at [857, 71] on button "Hub" at bounding box center [859, 65] width 31 height 19
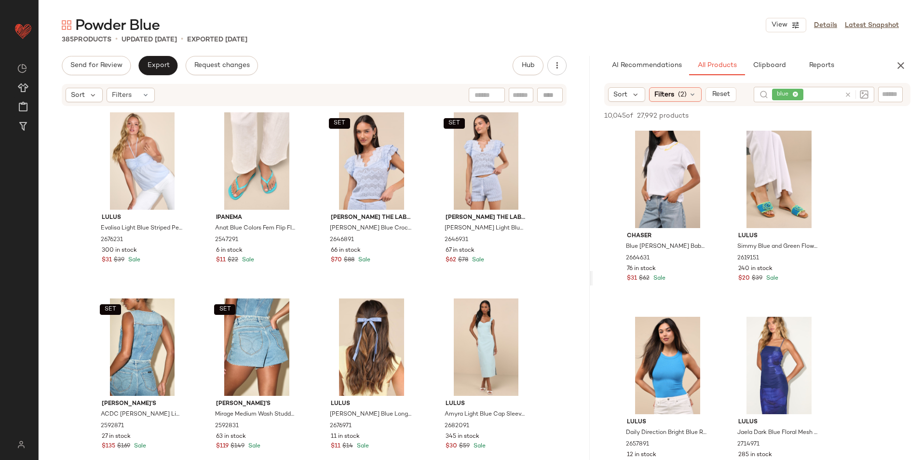
drag, startPoint x: 481, startPoint y: 280, endPoint x: 683, endPoint y: 276, distance: 202.5
click at [683, 276] on div "Powder Blue View Details Latest Snapshot 385 Products • updated [DATE] • Export…" at bounding box center [480, 237] width 883 height 444
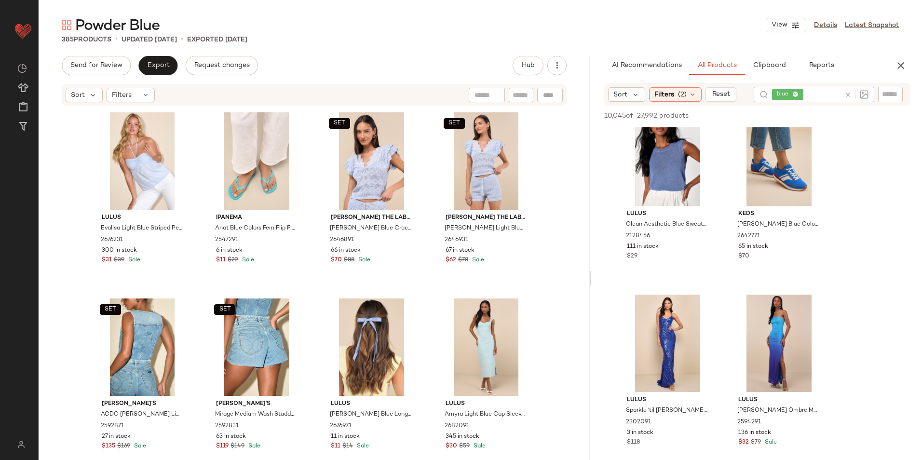
scroll to position [2892, 0]
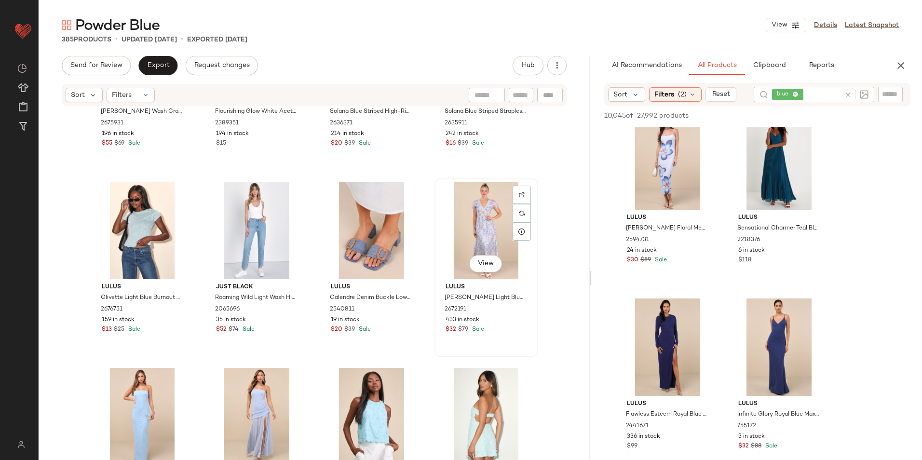
scroll to position [972, 0]
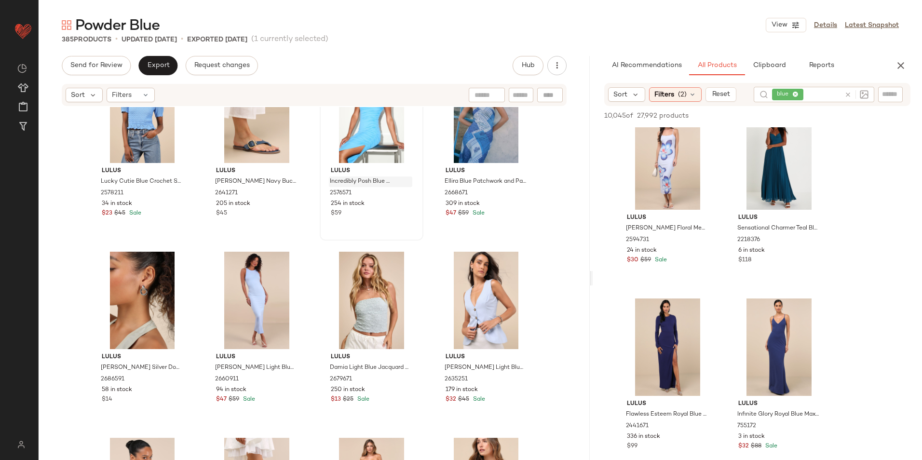
scroll to position [1357, 0]
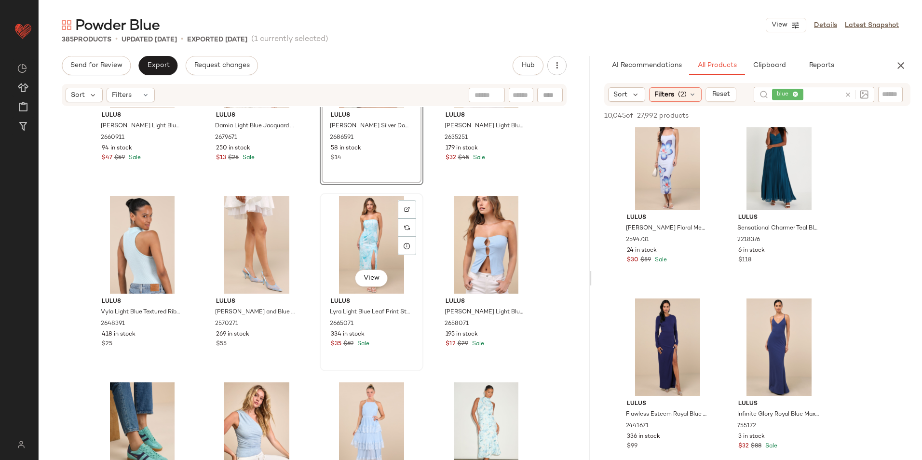
scroll to position [1695, 0]
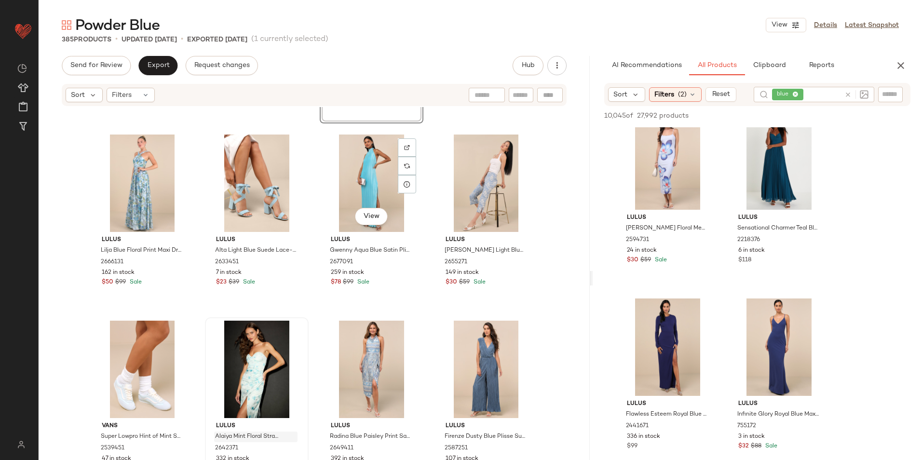
scroll to position [2177, 0]
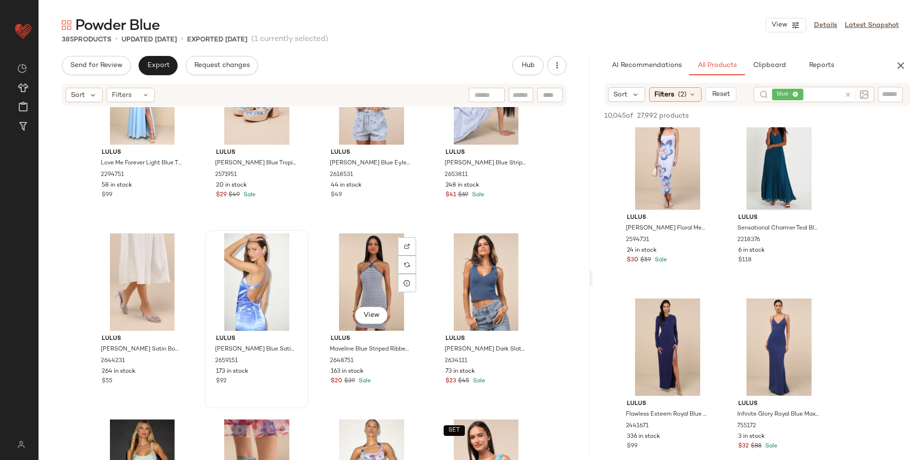
scroll to position [2514, 0]
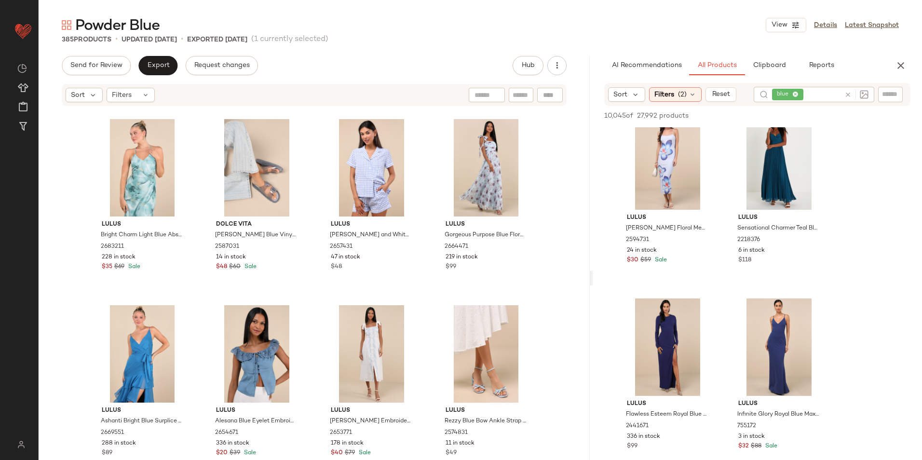
scroll to position [3526, 0]
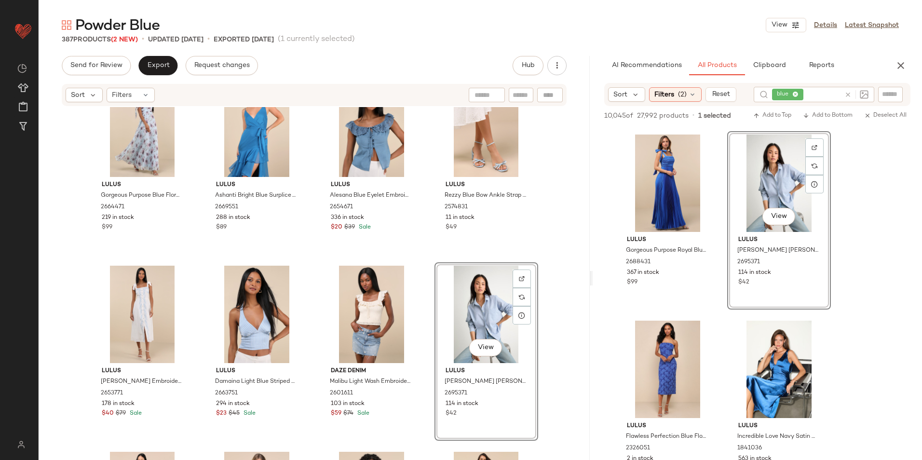
scroll to position [3658, 0]
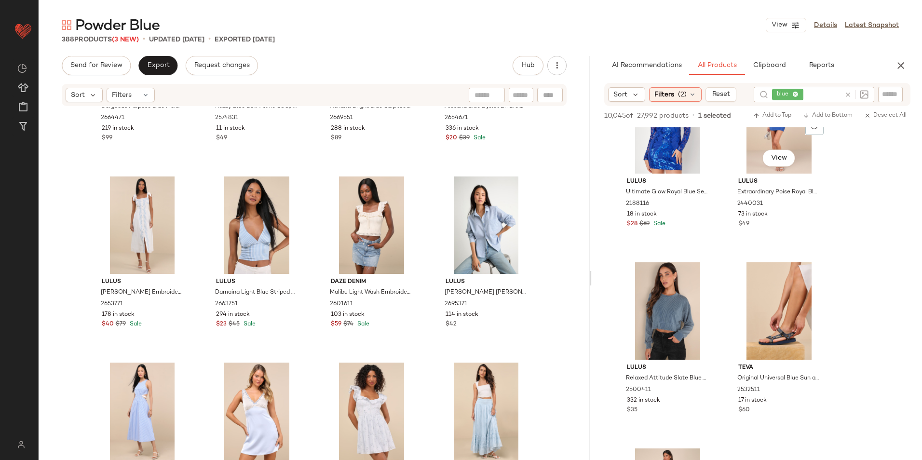
scroll to position [10101, 0]
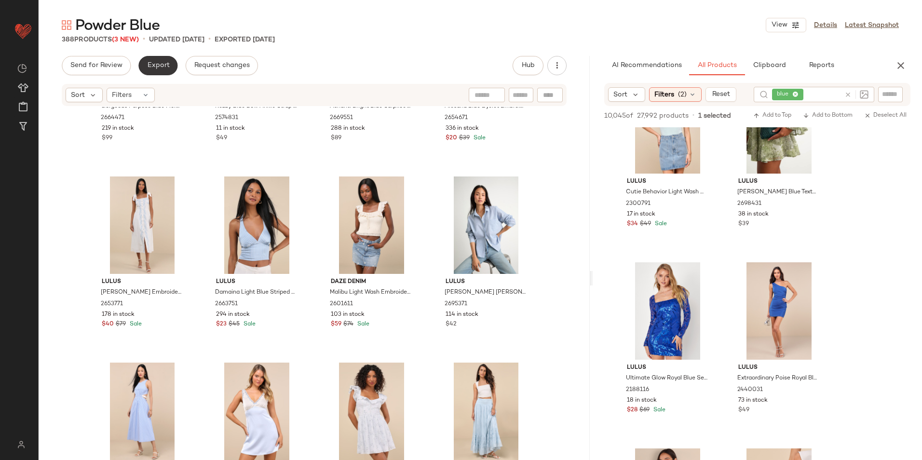
click at [170, 61] on button "Export" at bounding box center [157, 65] width 39 height 19
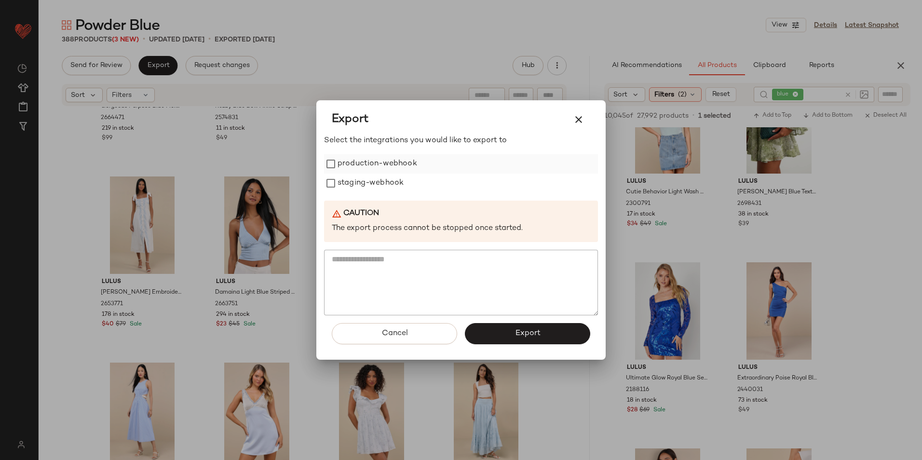
drag, startPoint x: 357, startPoint y: 164, endPoint x: 353, endPoint y: 191, distance: 27.3
click at [357, 165] on label "production-webhook" at bounding box center [377, 163] width 80 height 19
click at [353, 191] on label "staging-webhook" at bounding box center [370, 183] width 66 height 19
click at [505, 333] on button "Export" at bounding box center [527, 333] width 125 height 21
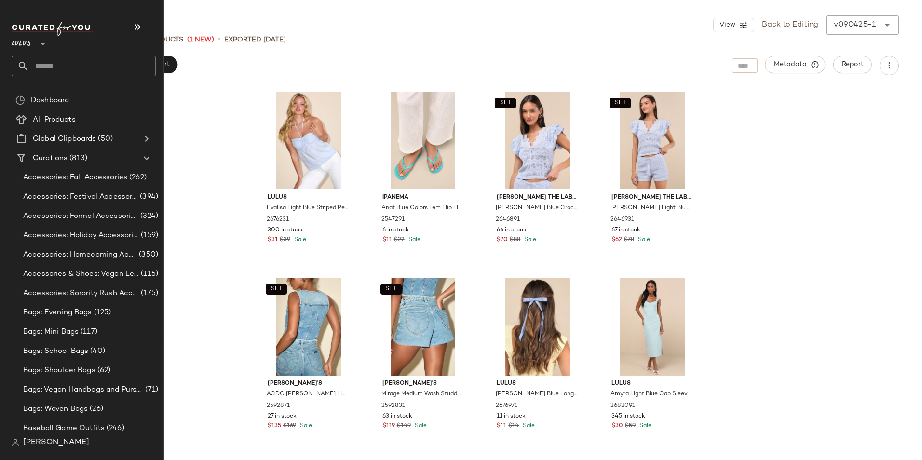
click at [42, 66] on input "text" at bounding box center [92, 66] width 127 height 20
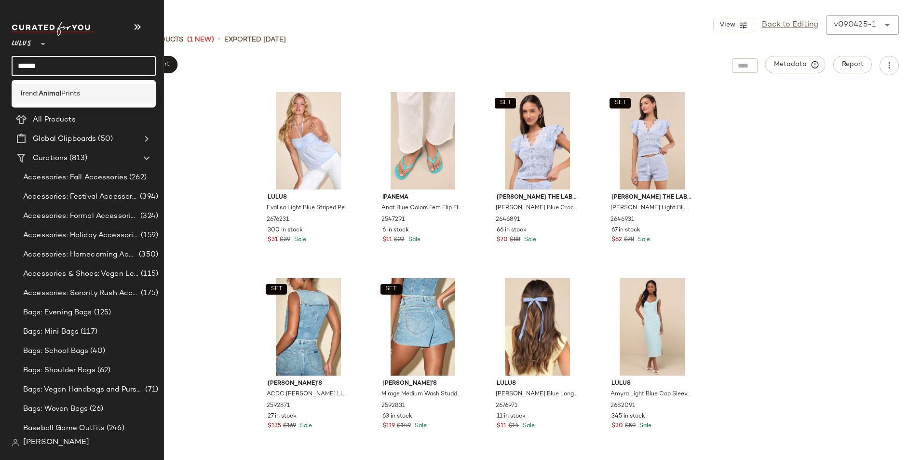
type input "******"
click at [41, 91] on b "Animal" at bounding box center [50, 94] width 23 height 10
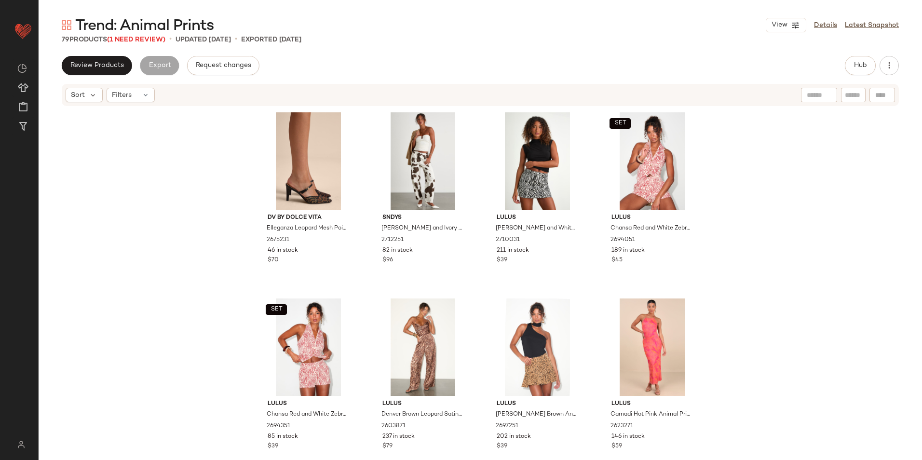
click at [349, 49] on div "Trend: Animal Prints View Details Latest Snapshot 79 Products (1 Need Review) •…" at bounding box center [480, 237] width 883 height 444
click at [147, 40] on span "(1 Need Review)" at bounding box center [136, 39] width 58 height 7
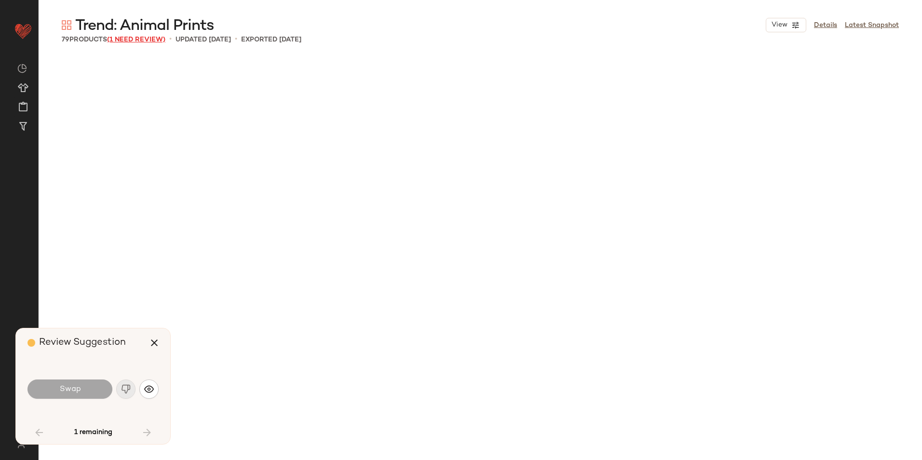
scroll to position [1116, 0]
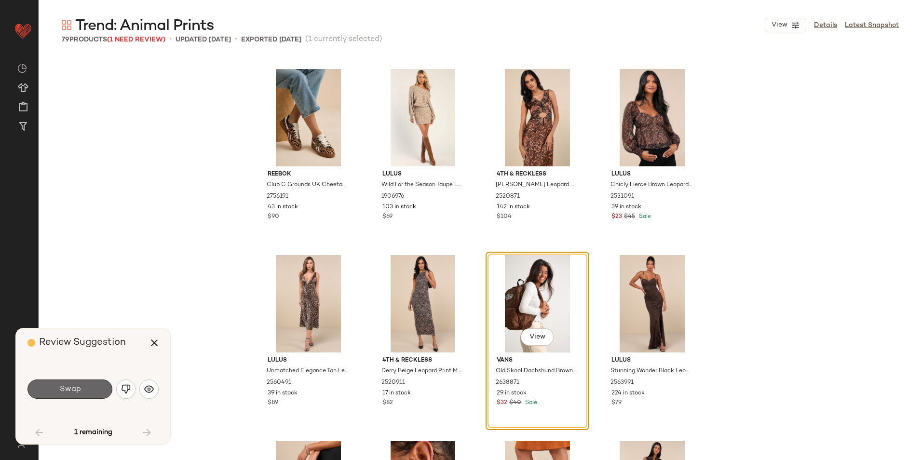
click at [49, 392] on button "Swap" at bounding box center [69, 388] width 85 height 19
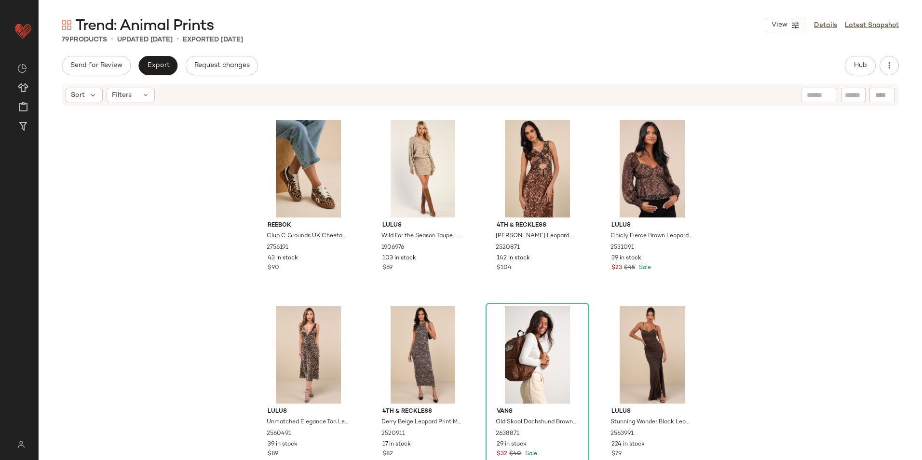
drag, startPoint x: 181, startPoint y: 294, endPoint x: 169, endPoint y: 299, distance: 12.5
click at [180, 294] on div "Reebok Club C Grounds UK Cheetah Pony Hair Sneakers 2756191 43 in stock $90 Lul…" at bounding box center [480, 298] width 883 height 382
click at [865, 65] on span "Hub" at bounding box center [859, 66] width 13 height 8
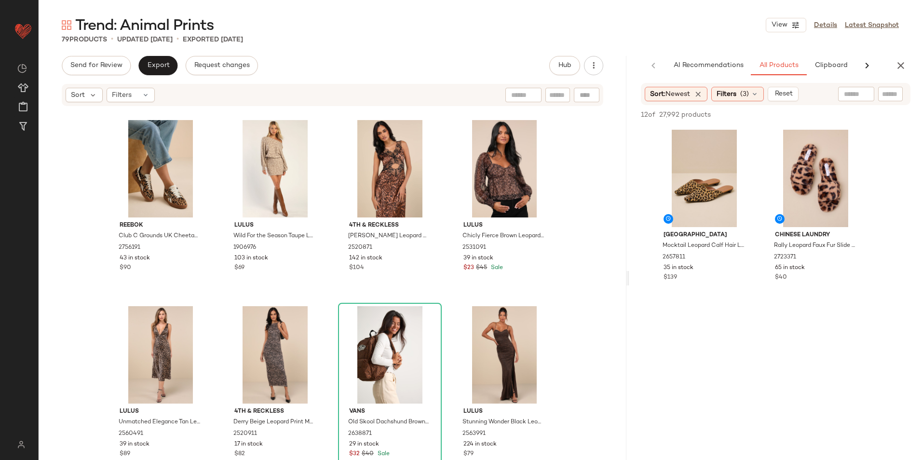
drag, startPoint x: 481, startPoint y: 277, endPoint x: 726, endPoint y: 308, distance: 247.3
click at [726, 308] on div "Trend: Animal Prints View Details Latest Snapshot 79 Products • updated Sep 4th…" at bounding box center [480, 237] width 883 height 444
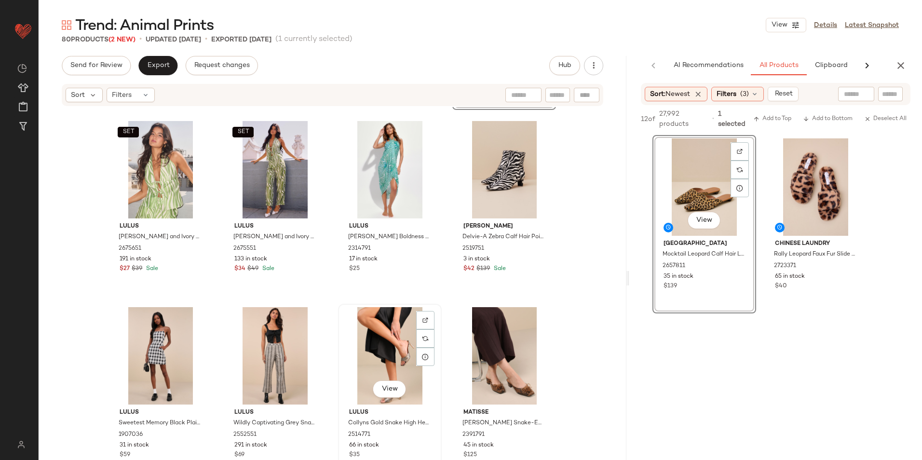
scroll to position [2267, 0]
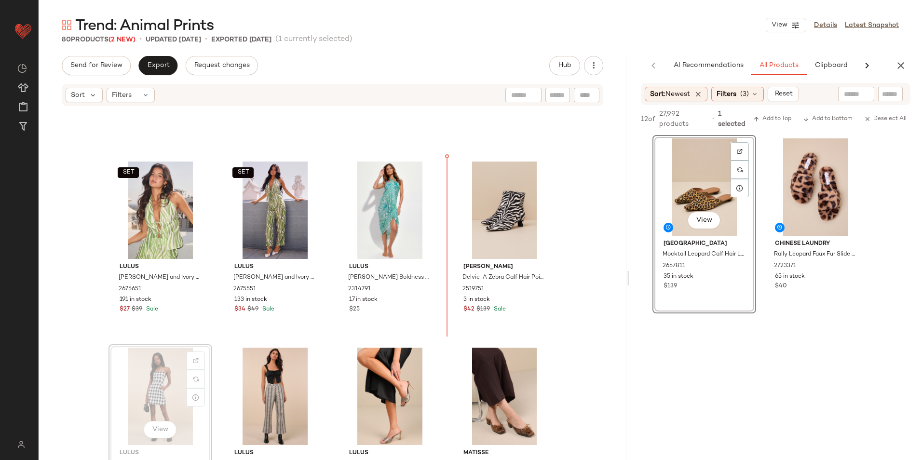
scroll to position [2188, 0]
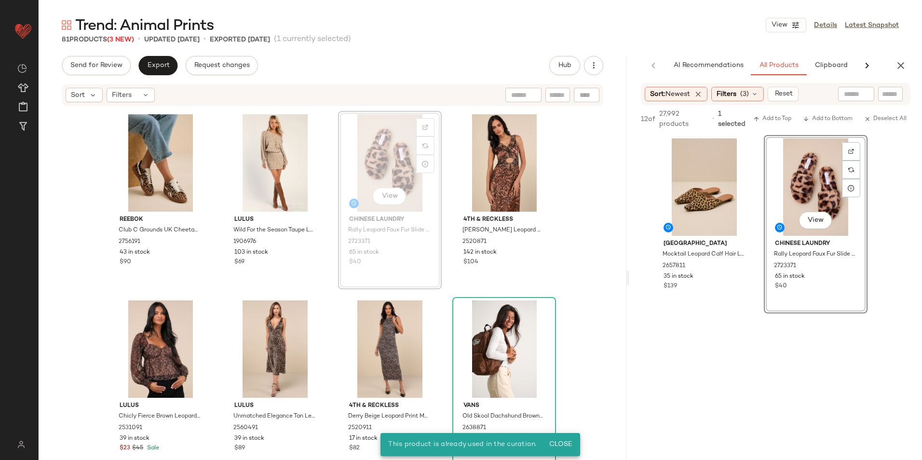
scroll to position [1122, 0]
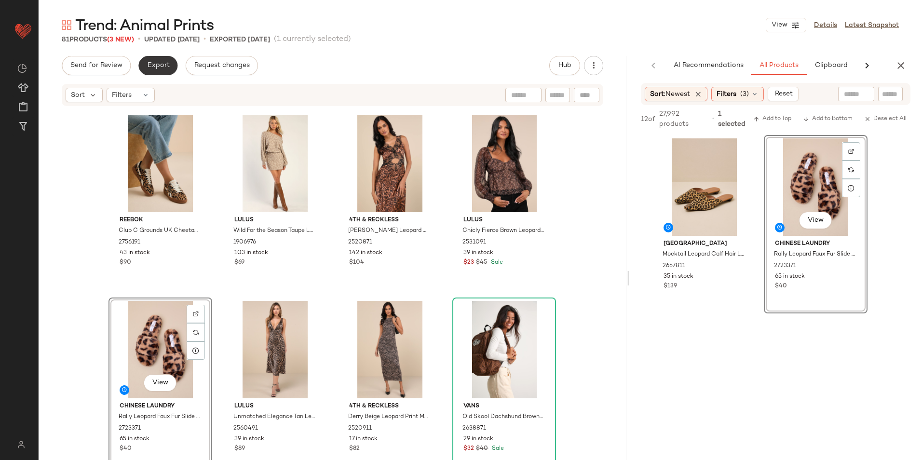
click at [163, 65] on span "Export" at bounding box center [158, 66] width 23 height 8
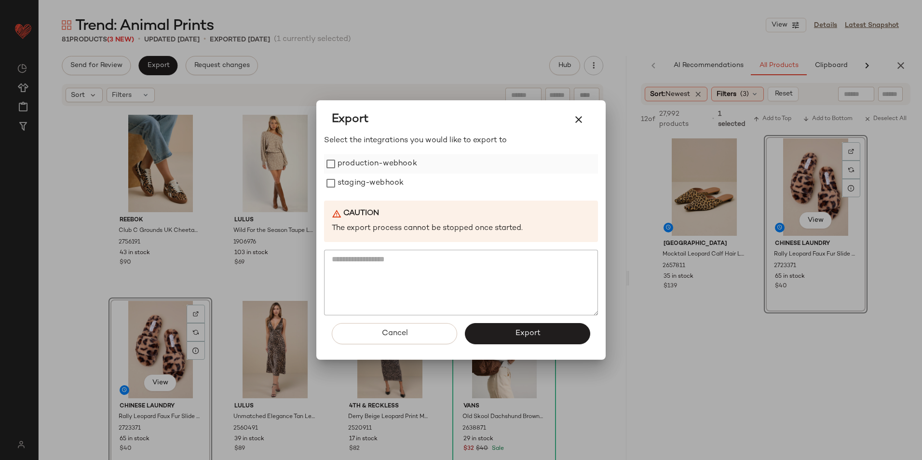
click at [364, 157] on label "production-webhook" at bounding box center [377, 163] width 80 height 19
click at [360, 185] on label "staging-webhook" at bounding box center [370, 183] width 66 height 19
click at [518, 342] on button "Export" at bounding box center [527, 333] width 125 height 21
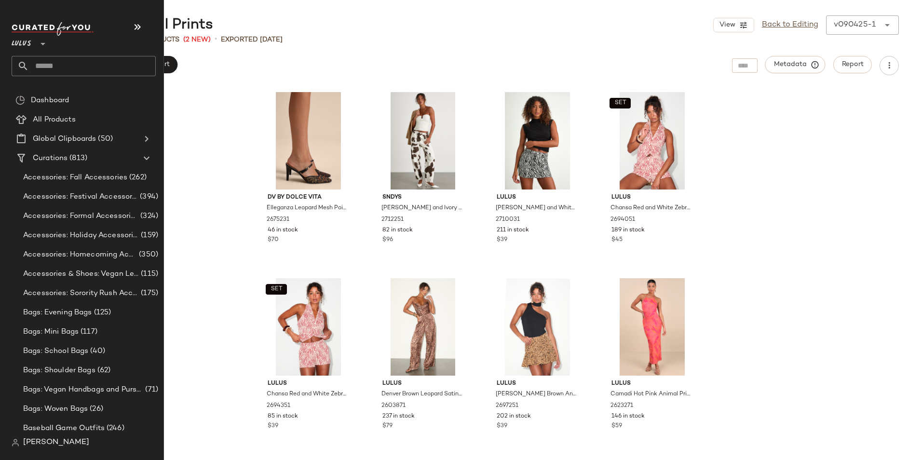
click at [53, 68] on input "text" at bounding box center [92, 66] width 127 height 20
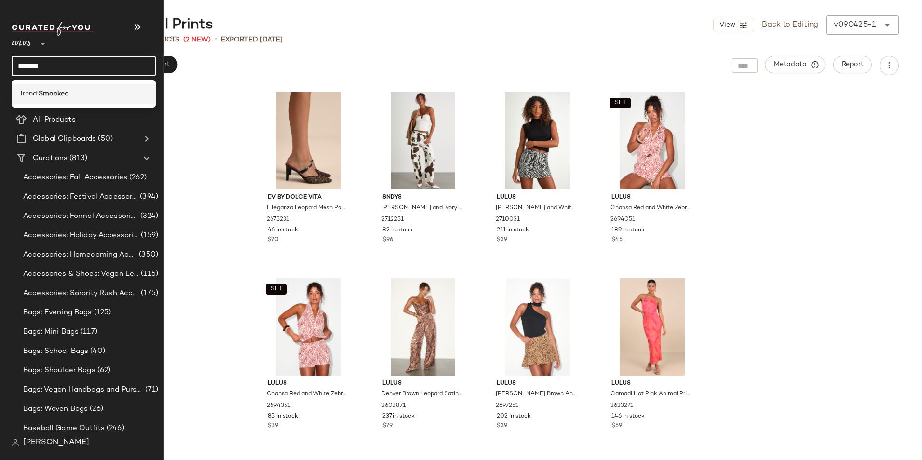
type input "*******"
click at [45, 97] on b "Smocked" at bounding box center [54, 94] width 30 height 10
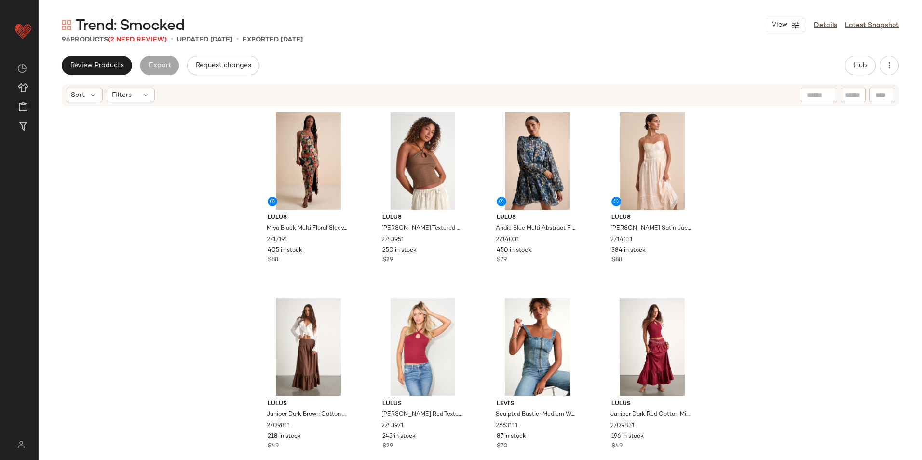
click at [366, 50] on div "Trend: Smocked View Details Latest Snapshot 96 Products (2 Need Review) • updat…" at bounding box center [480, 237] width 883 height 444
click at [154, 43] on span "(2 Need Review)" at bounding box center [137, 39] width 59 height 7
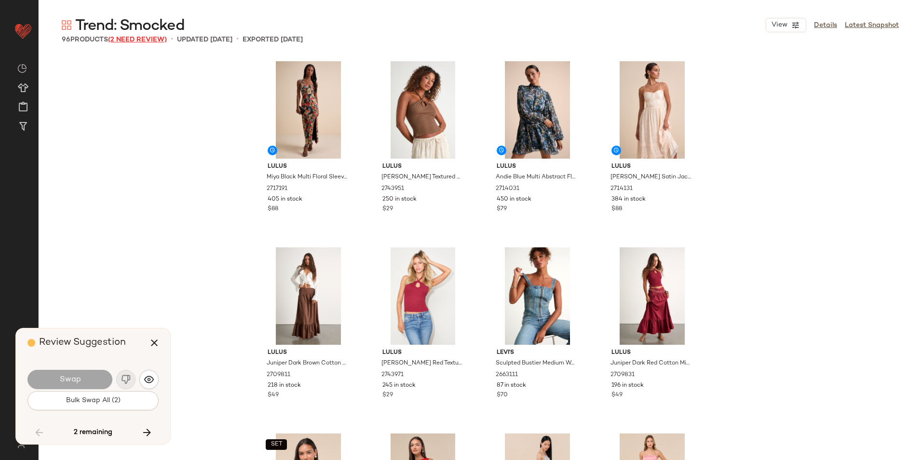
scroll to position [3349, 0]
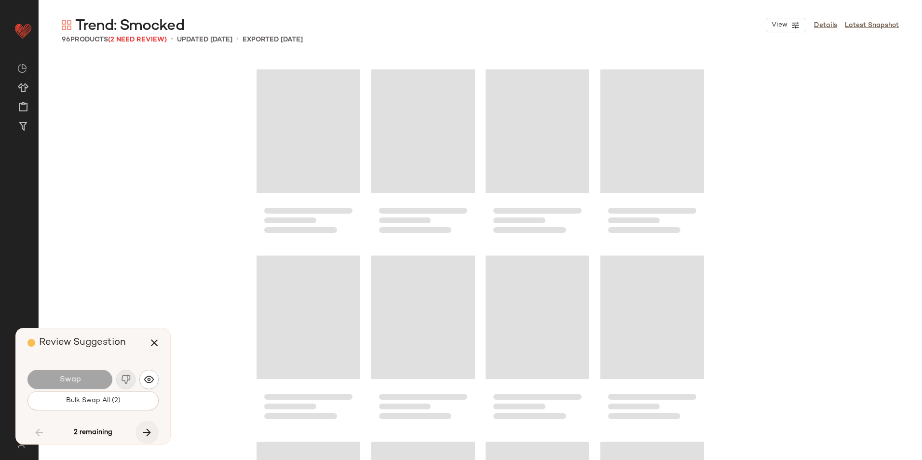
click at [142, 434] on icon "button" at bounding box center [147, 433] width 12 height 12
click at [127, 376] on div "Swap" at bounding box center [92, 379] width 131 height 23
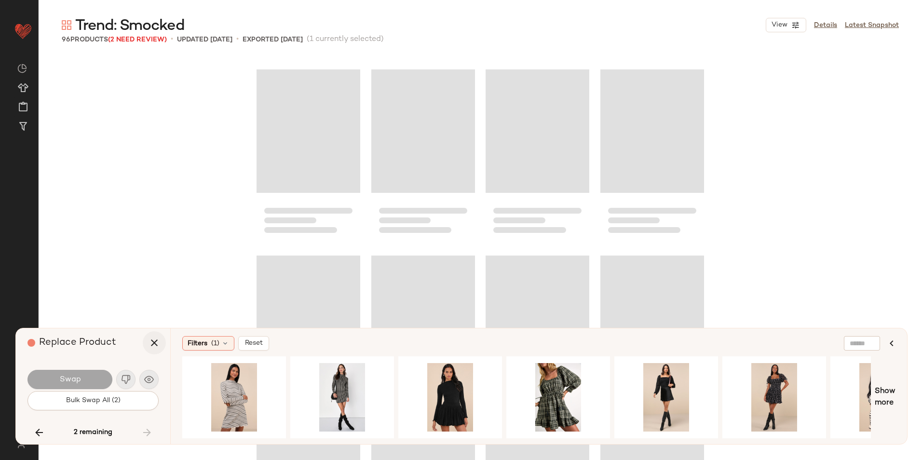
click at [152, 345] on icon "button" at bounding box center [154, 343] width 12 height 12
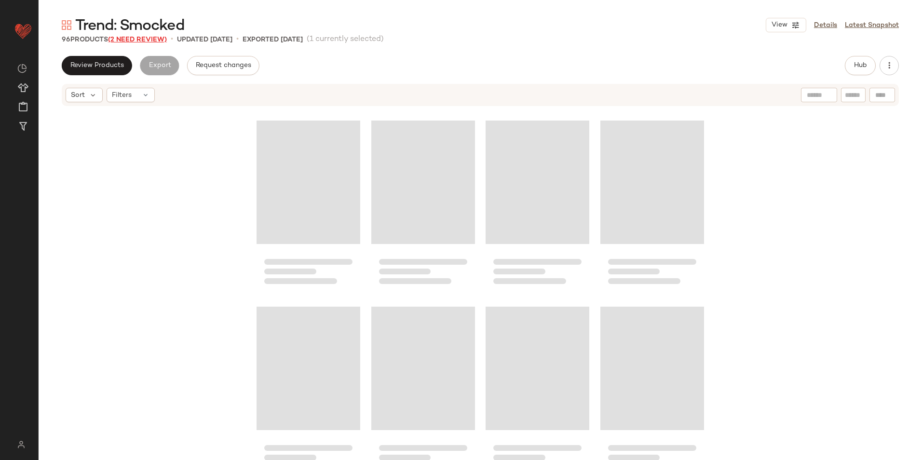
click at [148, 41] on span "(2 Need Review)" at bounding box center [137, 39] width 59 height 7
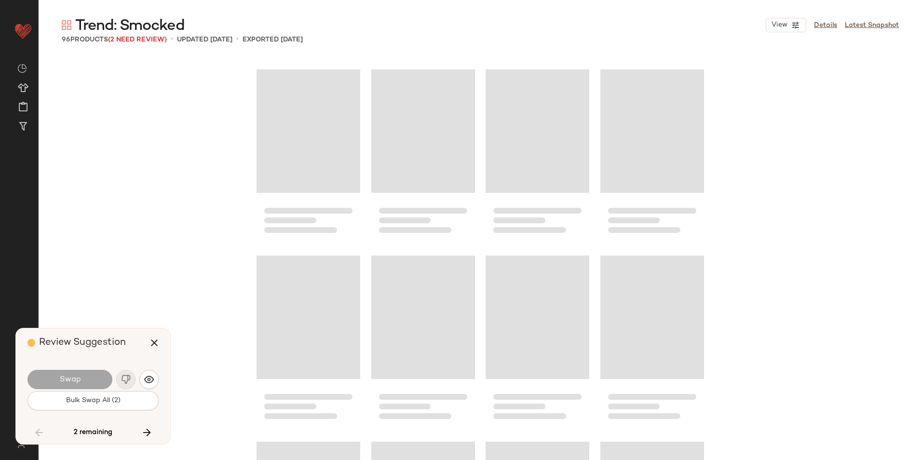
scroll to position [3349, 0]
click at [155, 343] on icon "button" at bounding box center [154, 343] width 12 height 12
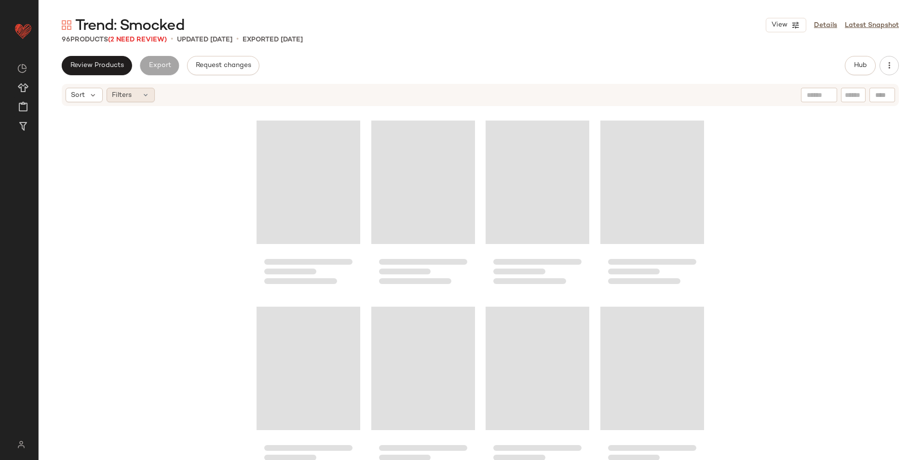
click at [130, 94] on span "Filters" at bounding box center [122, 95] width 20 height 10
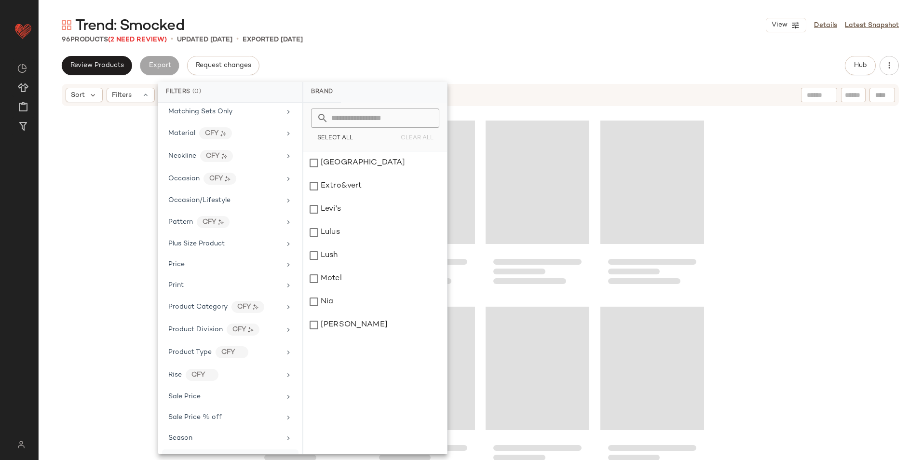
scroll to position [520, 0]
click at [203, 417] on span "Total Inventory" at bounding box center [192, 416] width 49 height 7
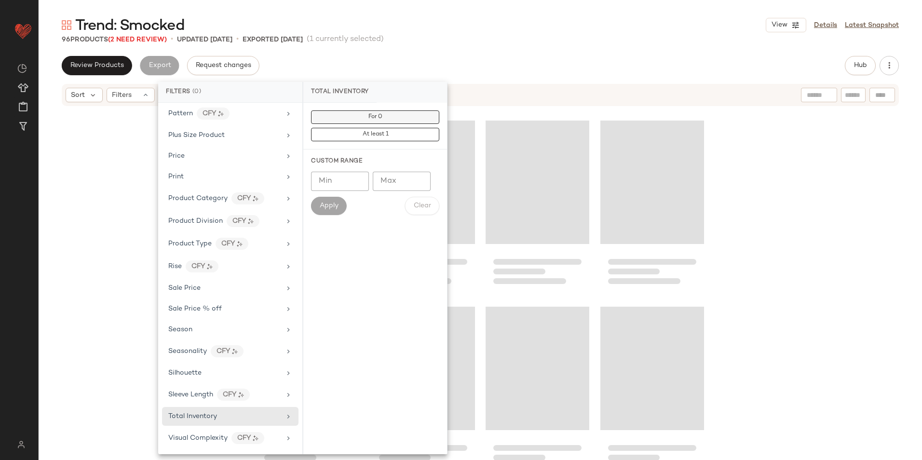
click at [398, 114] on button "For 0" at bounding box center [375, 116] width 128 height 13
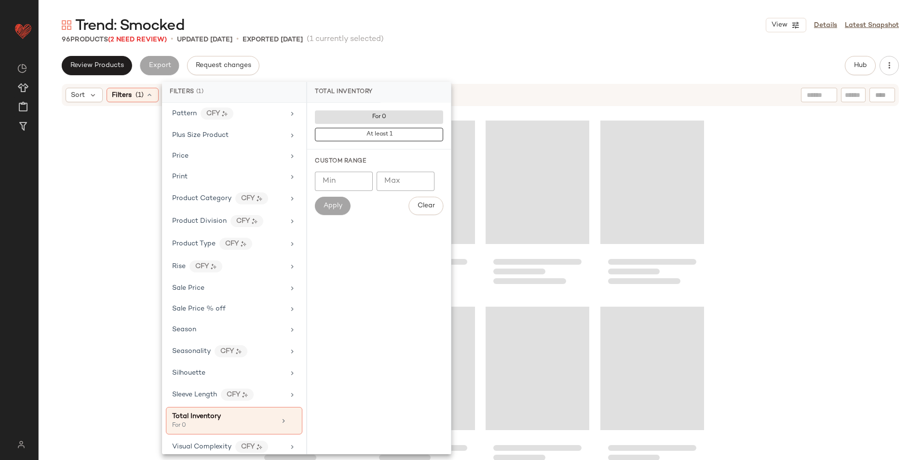
click at [497, 44] on div "96 Products (2 Need Review) • updated Sep 4th • Exported Sep 4th (1 currently s…" at bounding box center [480, 40] width 883 height 10
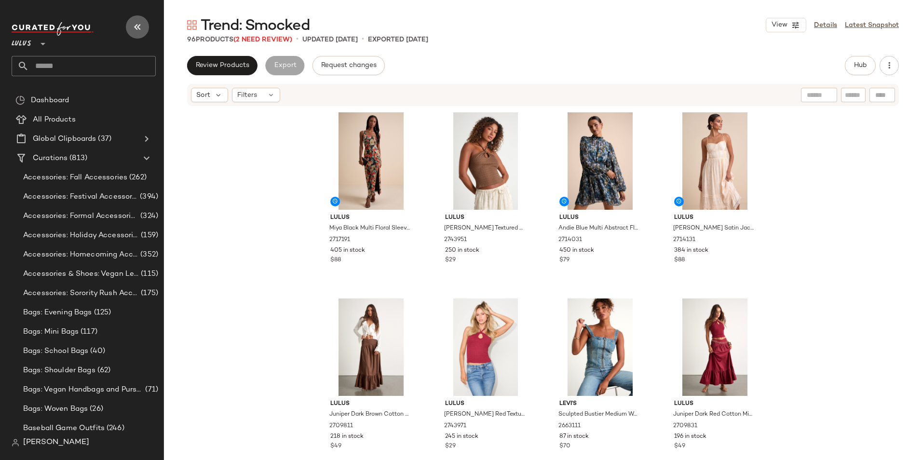
click at [140, 27] on icon "button" at bounding box center [138, 27] width 12 height 12
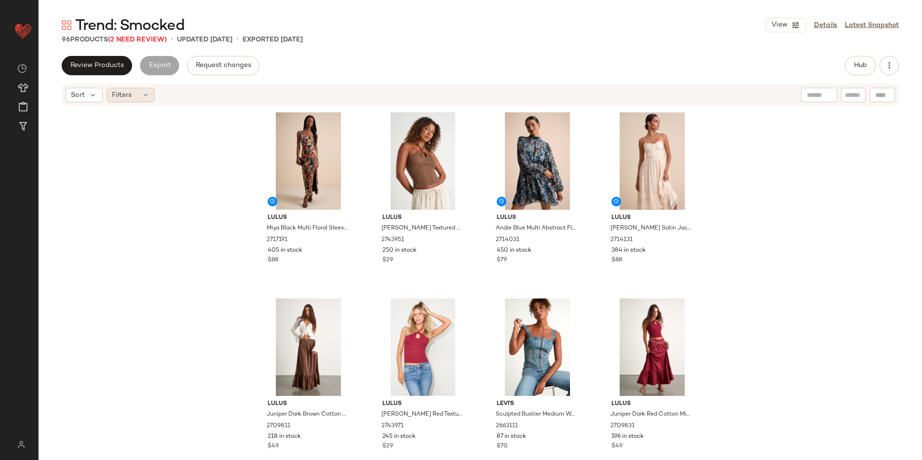
click at [140, 102] on div "Filters" at bounding box center [131, 95] width 48 height 14
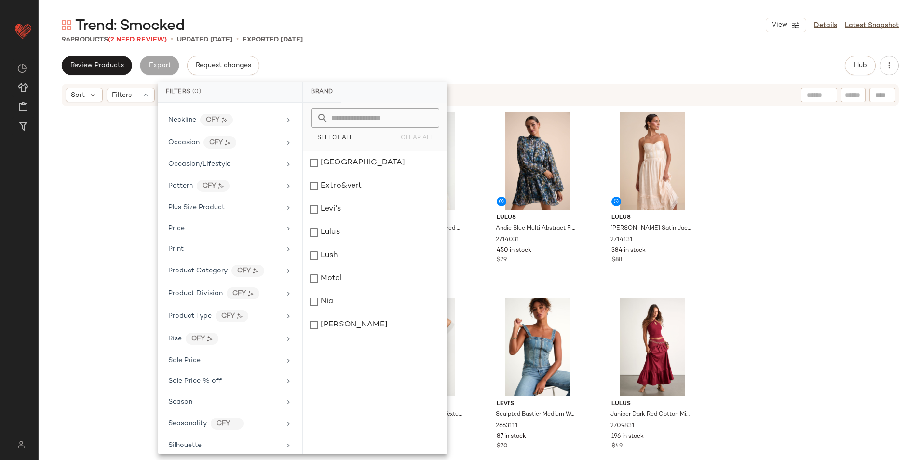
scroll to position [520, 0]
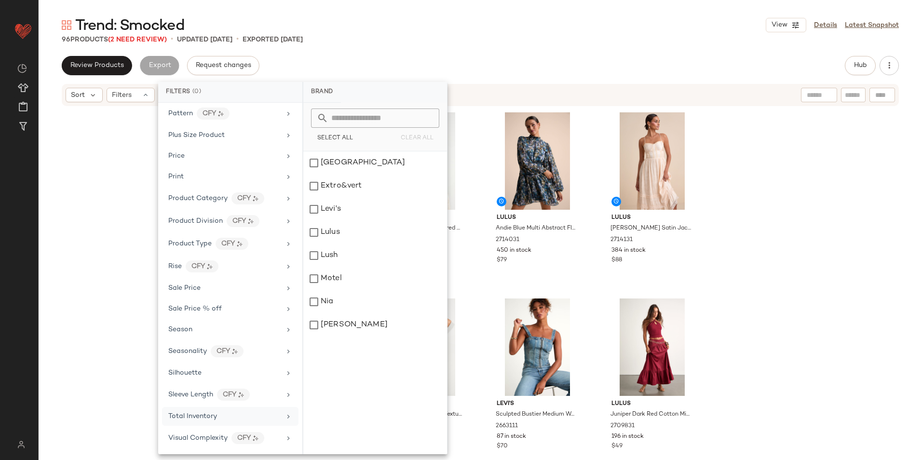
click at [221, 414] on div "Total Inventory" at bounding box center [224, 416] width 112 height 10
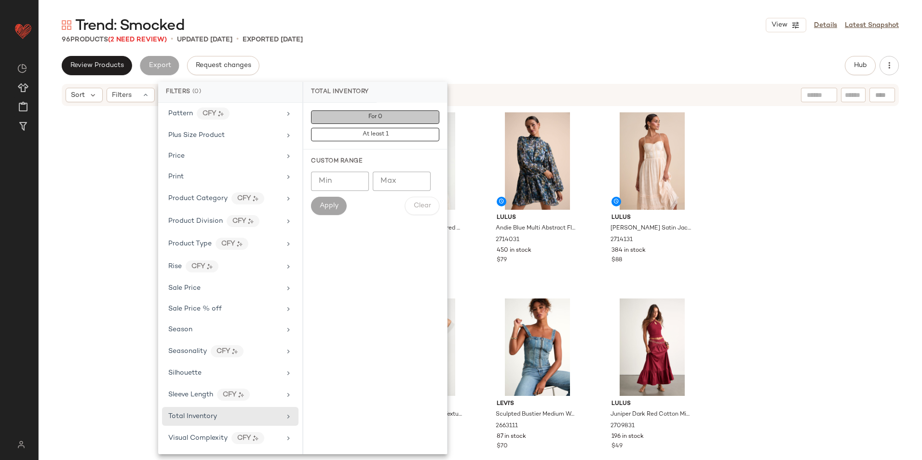
drag, startPoint x: 353, startPoint y: 113, endPoint x: 402, endPoint y: 78, distance: 59.4
click at [356, 111] on button "For 0" at bounding box center [375, 116] width 128 height 13
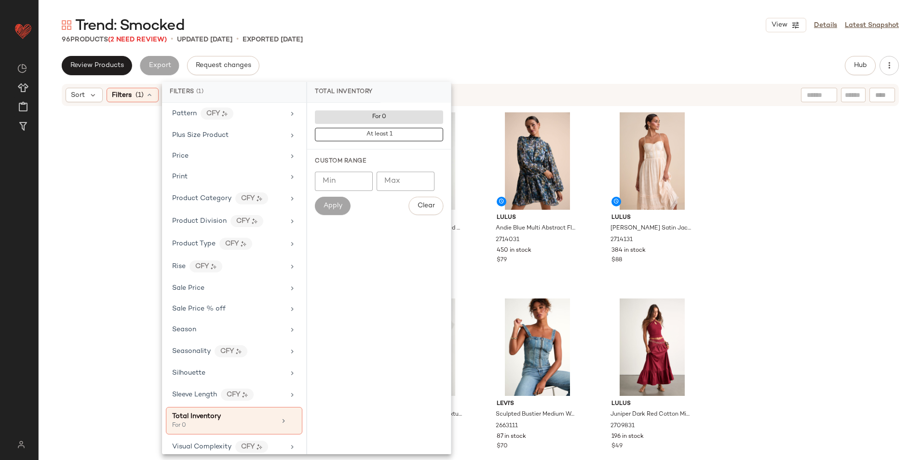
drag, startPoint x: 438, startPoint y: 50, endPoint x: 442, endPoint y: 46, distance: 5.5
click at [442, 46] on div "Trend: Smocked View Details Latest Snapshot 96 Products (2 Need Review) • updat…" at bounding box center [480, 237] width 883 height 444
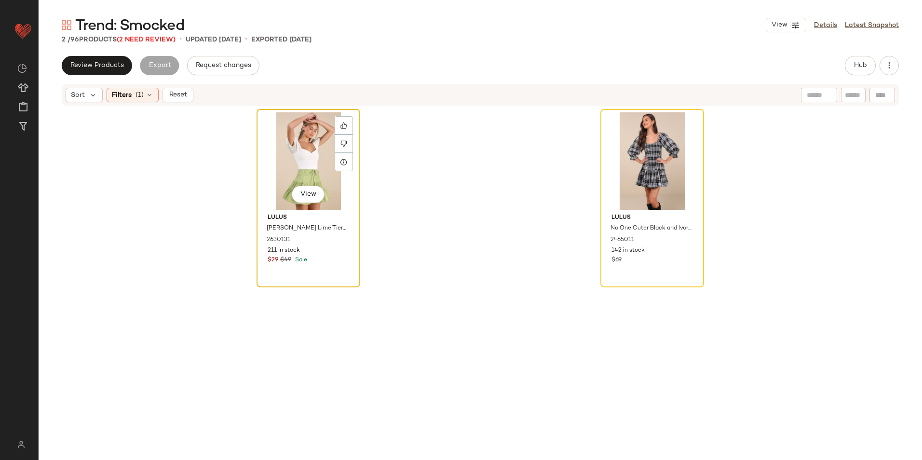
click at [295, 159] on div "View" at bounding box center [308, 160] width 97 height 97
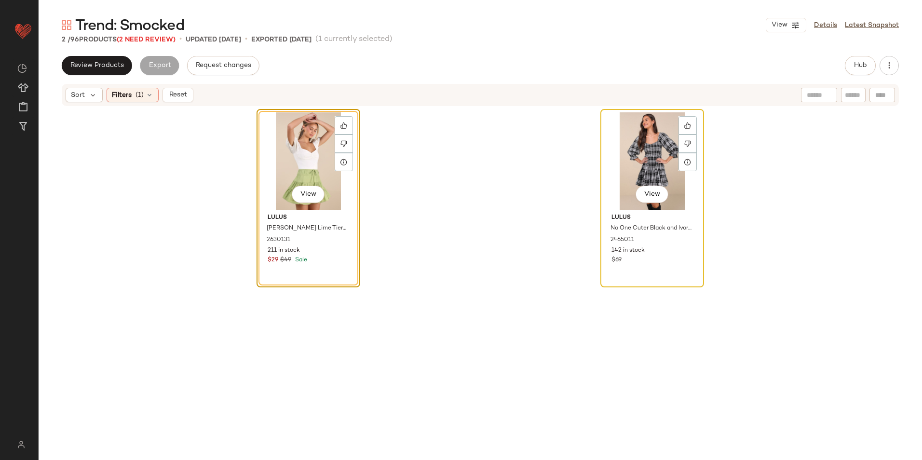
click at [642, 163] on div "View" at bounding box center [651, 160] width 97 height 97
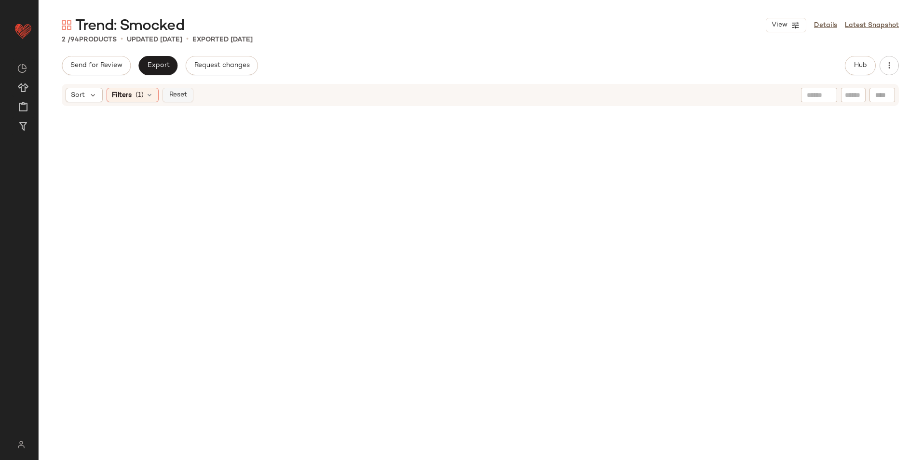
click at [181, 101] on button "Reset" at bounding box center [177, 95] width 31 height 14
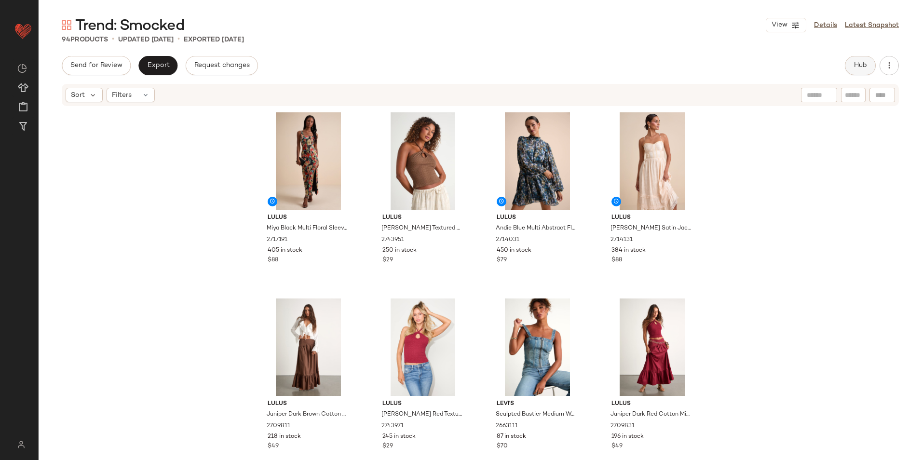
click at [845, 69] on button "Hub" at bounding box center [859, 65] width 31 height 19
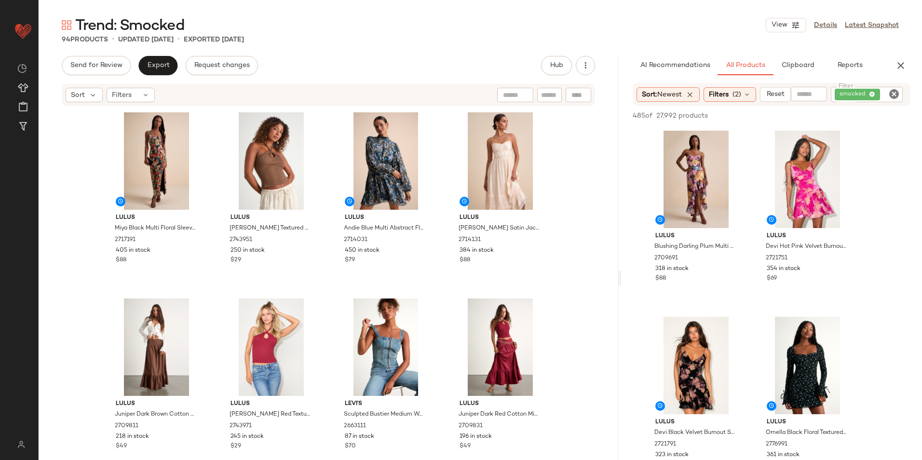
drag, startPoint x: 479, startPoint y: 275, endPoint x: 680, endPoint y: 267, distance: 200.7
click at [680, 267] on div "Trend: Smocked View Details Latest Snapshot 94 Products • updated [DATE] • Expo…" at bounding box center [480, 237] width 883 height 444
click at [696, 211] on span "View" at bounding box center [695, 213] width 16 height 8
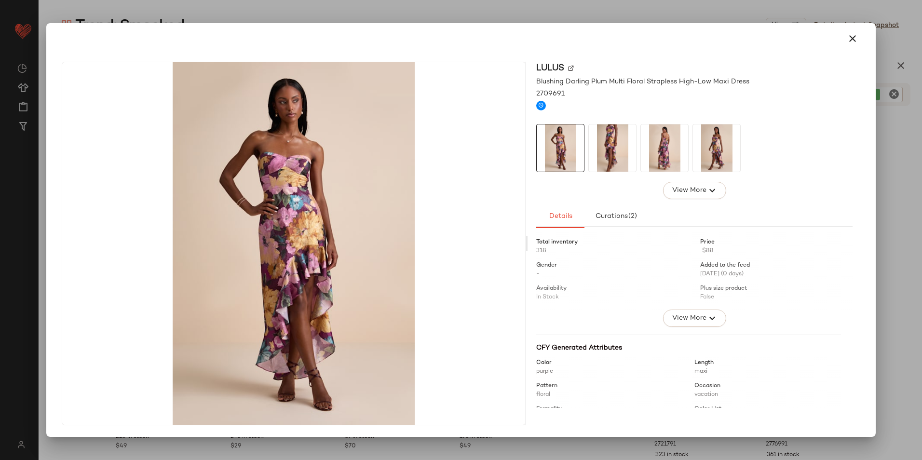
click at [603, 147] on img at bounding box center [612, 147] width 47 height 47
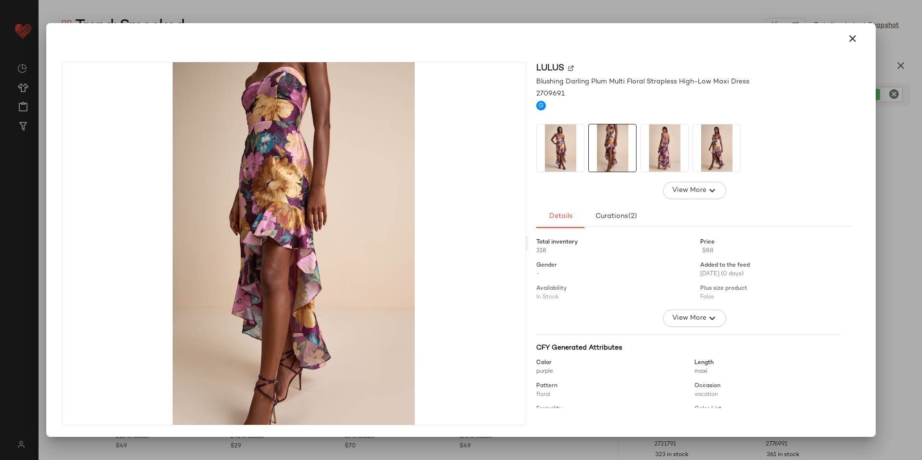
click at [639, 145] on div at bounding box center [694, 148] width 316 height 48
click at [657, 141] on img at bounding box center [664, 147] width 47 height 47
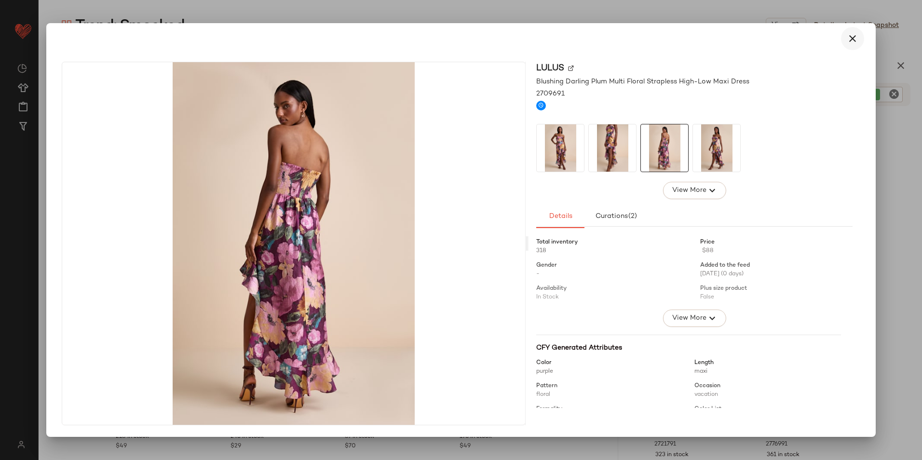
click at [847, 37] on icon "button" at bounding box center [852, 39] width 12 height 12
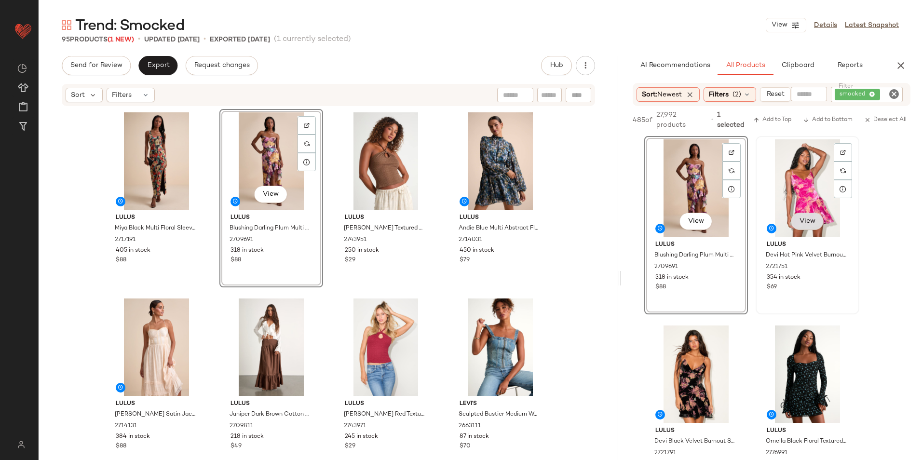
click at [789, 220] on div "View" at bounding box center [807, 187] width 97 height 97
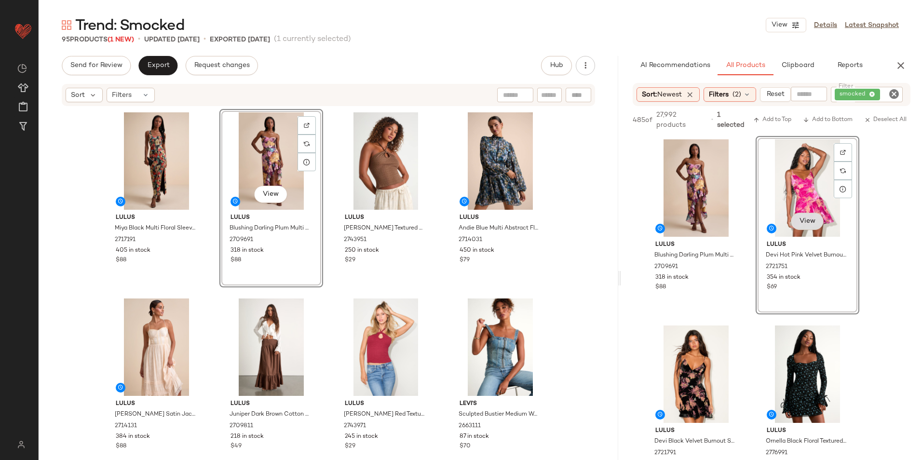
click at [812, 220] on span "View" at bounding box center [807, 221] width 16 height 8
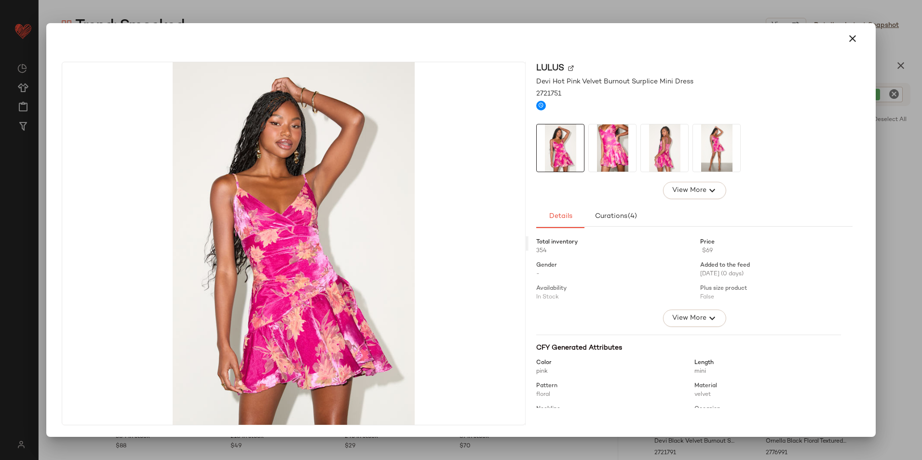
click at [668, 145] on img at bounding box center [664, 147] width 47 height 47
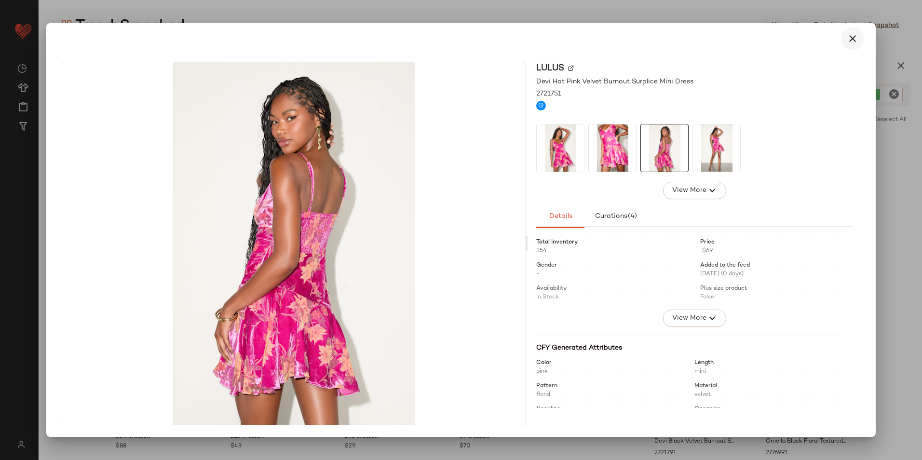
click at [848, 35] on icon "button" at bounding box center [852, 39] width 12 height 12
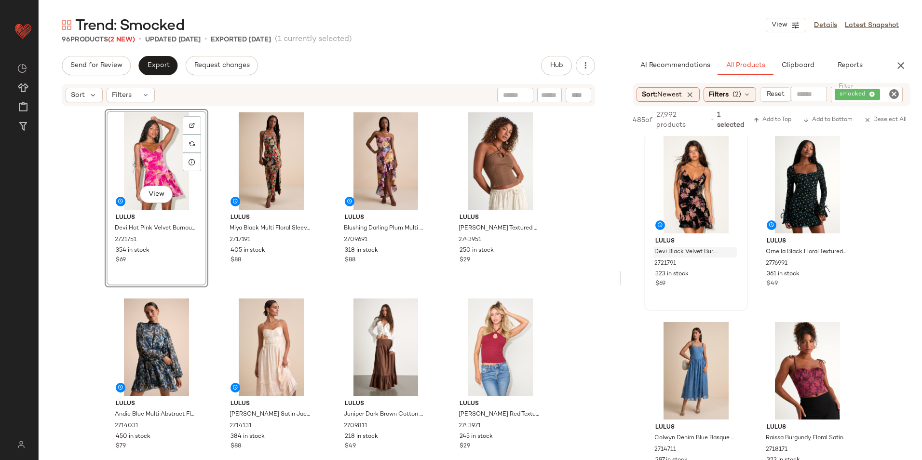
scroll to position [193, 0]
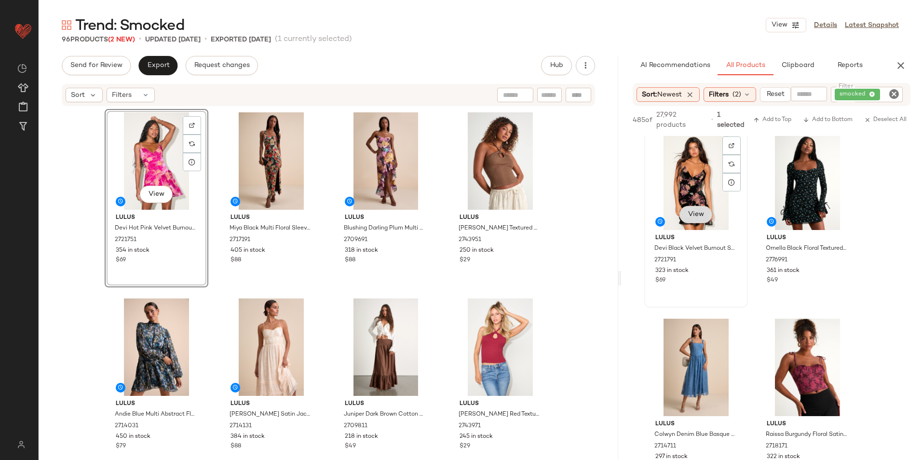
click at [686, 214] on button "View" at bounding box center [695, 214] width 33 height 17
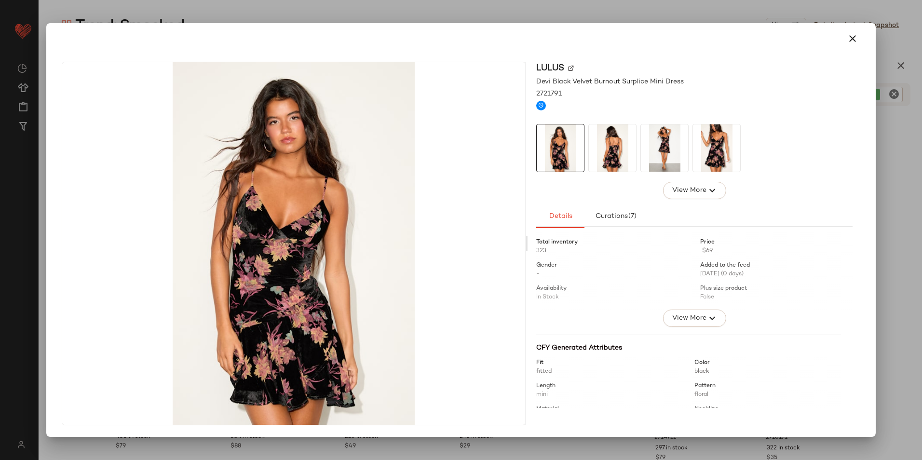
click at [612, 160] on img at bounding box center [612, 147] width 47 height 47
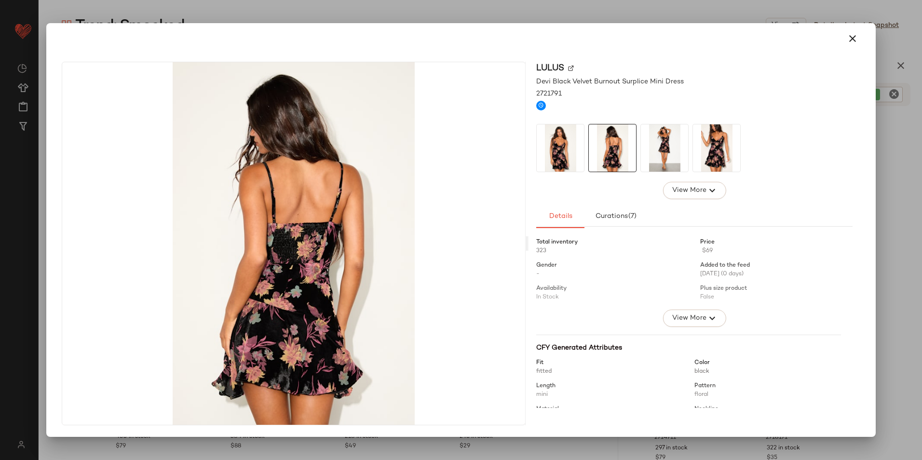
drag, startPoint x: 846, startPoint y: 35, endPoint x: 832, endPoint y: 49, distance: 20.1
click at [846, 35] on button "button" at bounding box center [852, 38] width 23 height 23
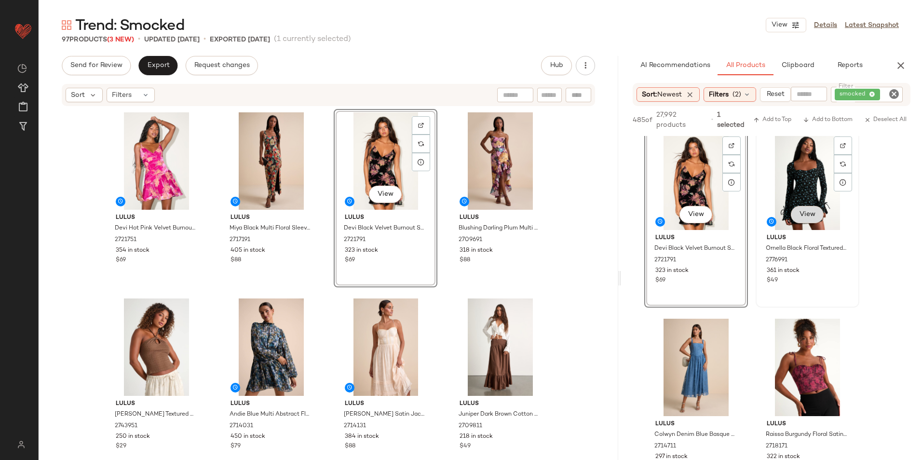
click at [811, 209] on button "View" at bounding box center [806, 214] width 33 height 17
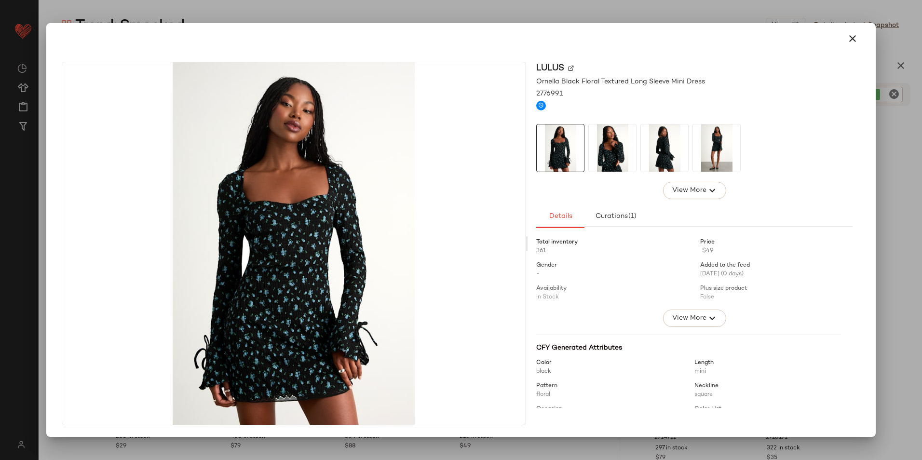
click at [652, 147] on img at bounding box center [664, 147] width 47 height 47
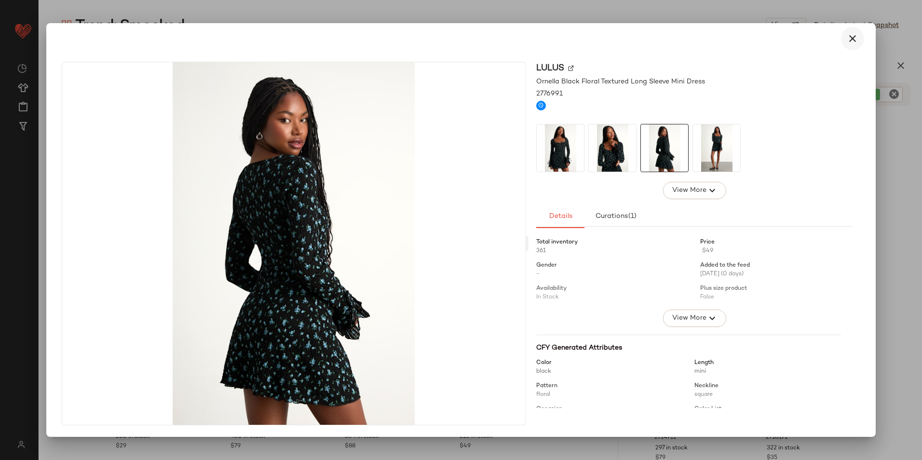
click at [852, 41] on icon "button" at bounding box center [852, 39] width 12 height 12
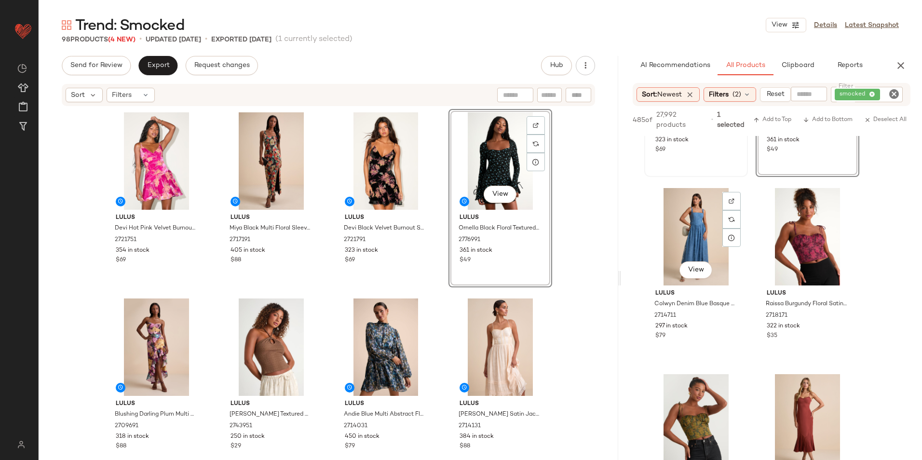
scroll to position [337, 0]
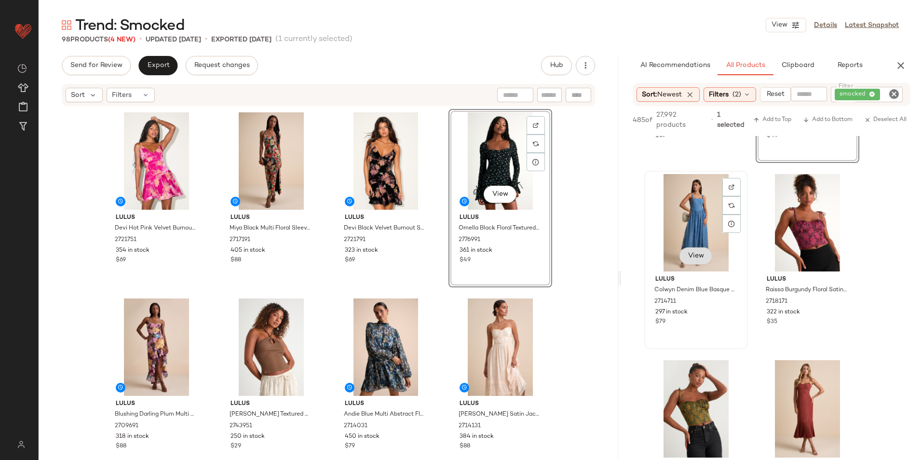
click at [700, 256] on div "View" at bounding box center [695, 256] width 33 height 19
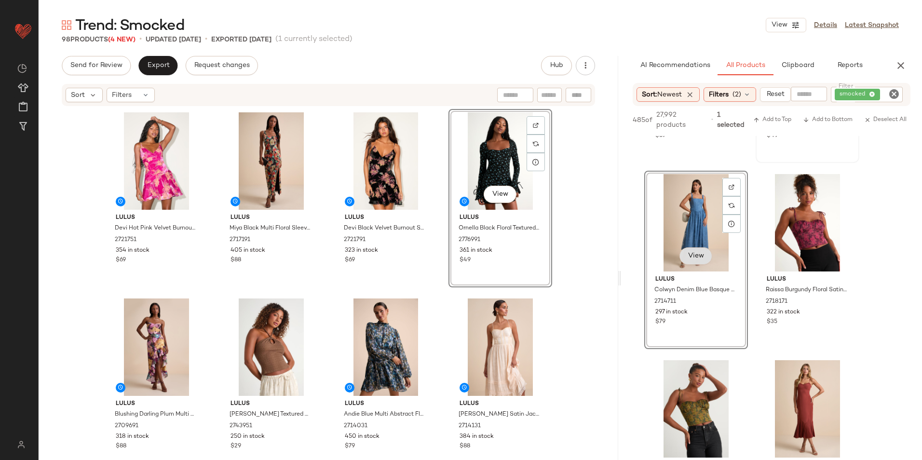
click at [696, 258] on span "View" at bounding box center [695, 256] width 16 height 8
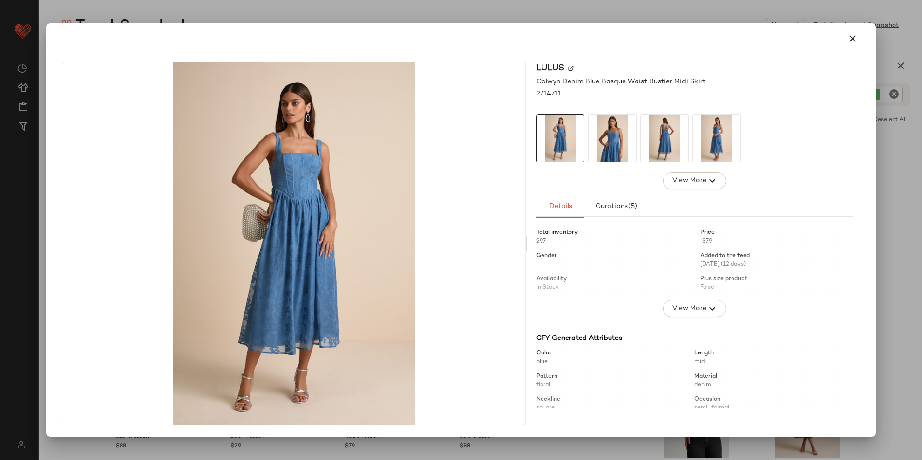
click at [656, 131] on img at bounding box center [664, 138] width 47 height 47
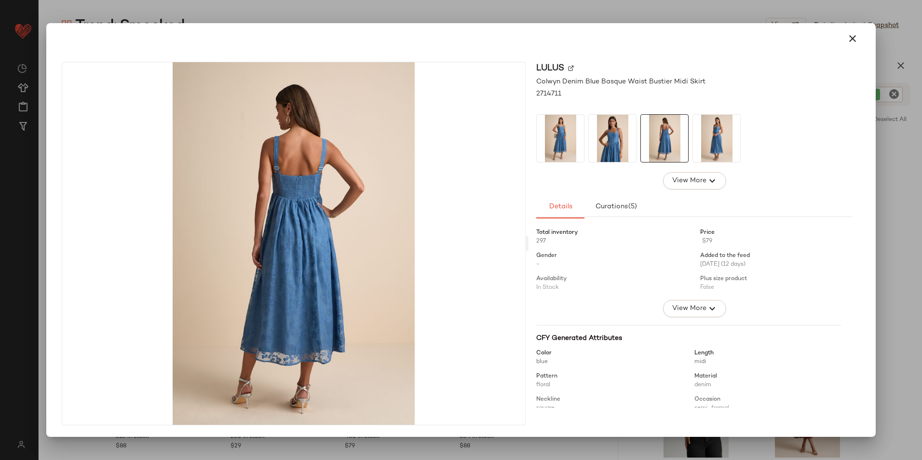
click at [719, 148] on img at bounding box center [716, 138] width 47 height 47
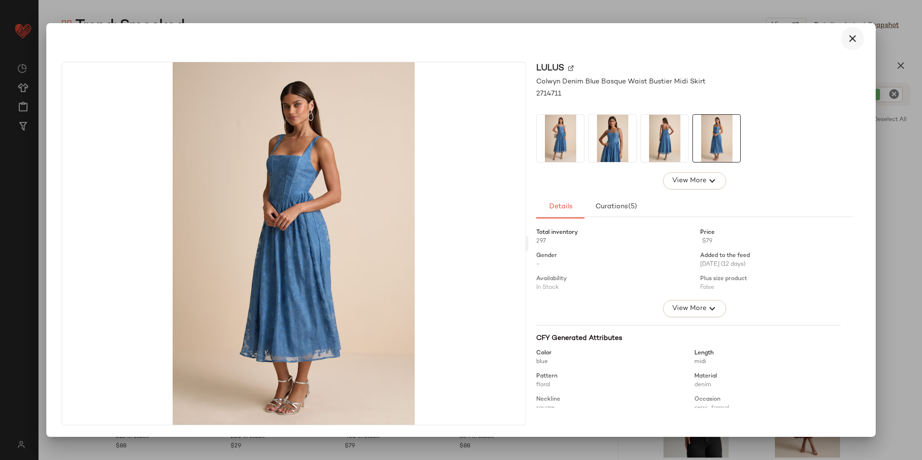
click at [851, 46] on button "button" at bounding box center [852, 38] width 23 height 23
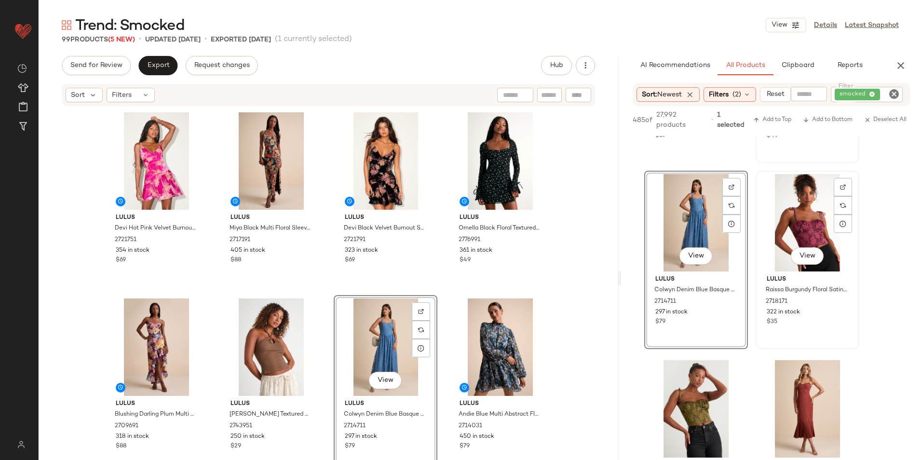
click at [789, 262] on div "View" at bounding box center [807, 222] width 97 height 97
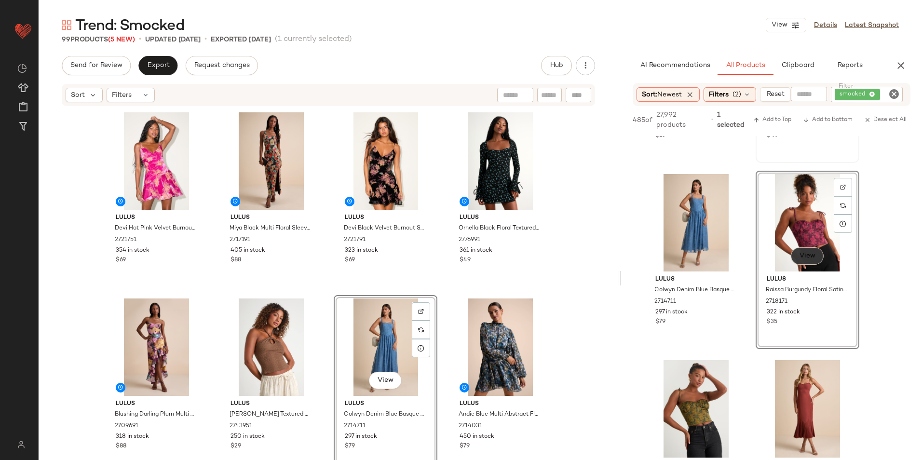
click at [796, 258] on button "View" at bounding box center [806, 255] width 33 height 17
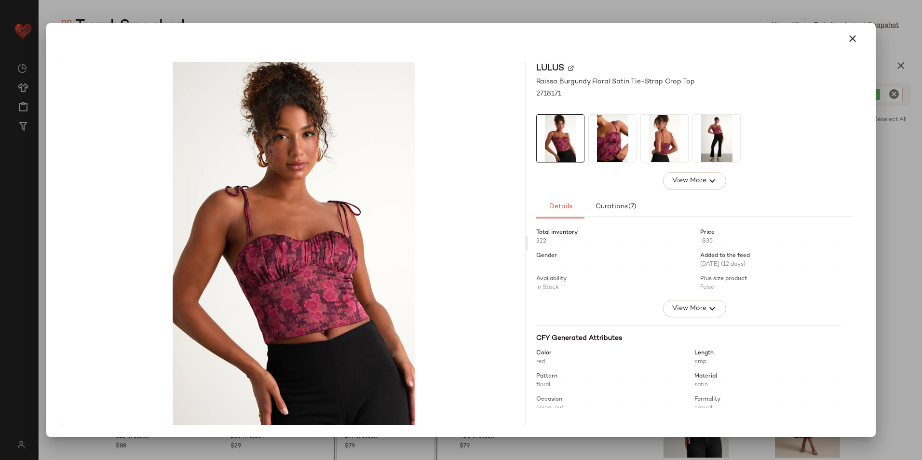
click at [660, 152] on img at bounding box center [664, 138] width 47 height 47
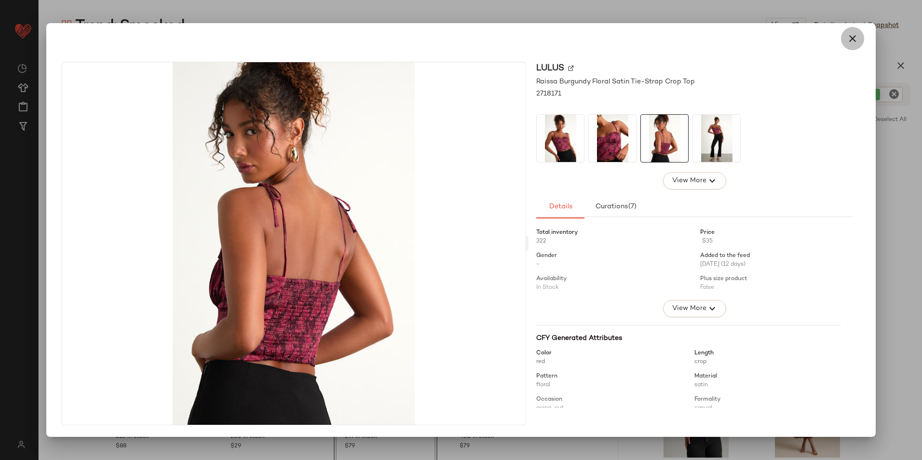
click at [847, 35] on icon "button" at bounding box center [852, 39] width 12 height 12
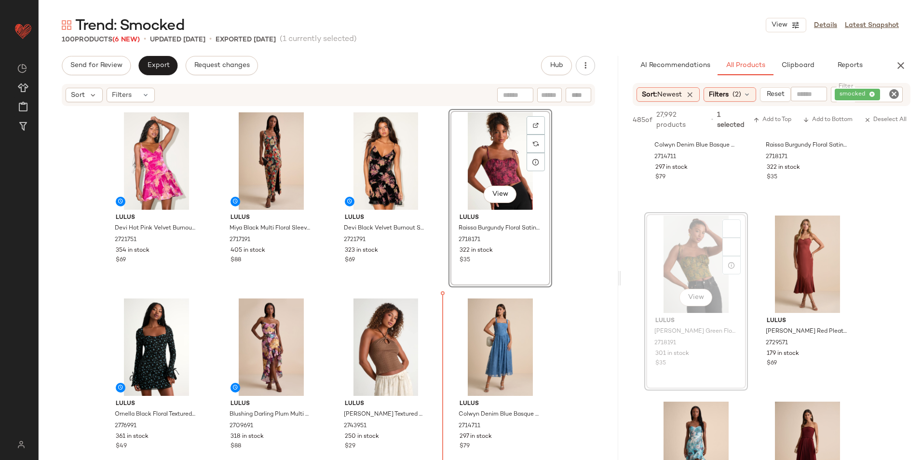
scroll to position [530, 0]
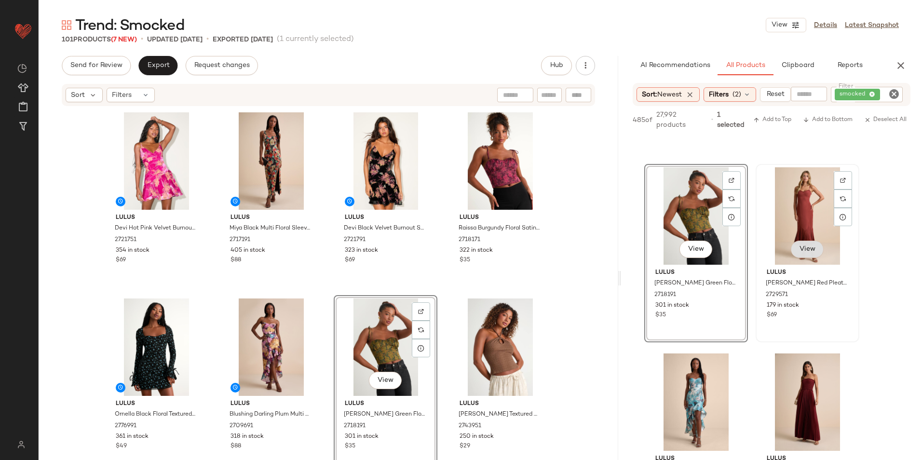
click at [798, 254] on div "View" at bounding box center [807, 215] width 97 height 97
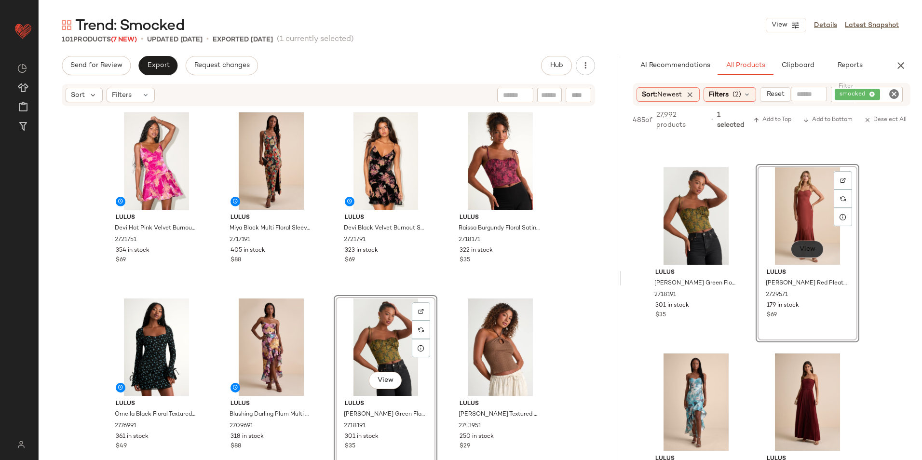
click at [814, 244] on button "View" at bounding box center [806, 249] width 33 height 17
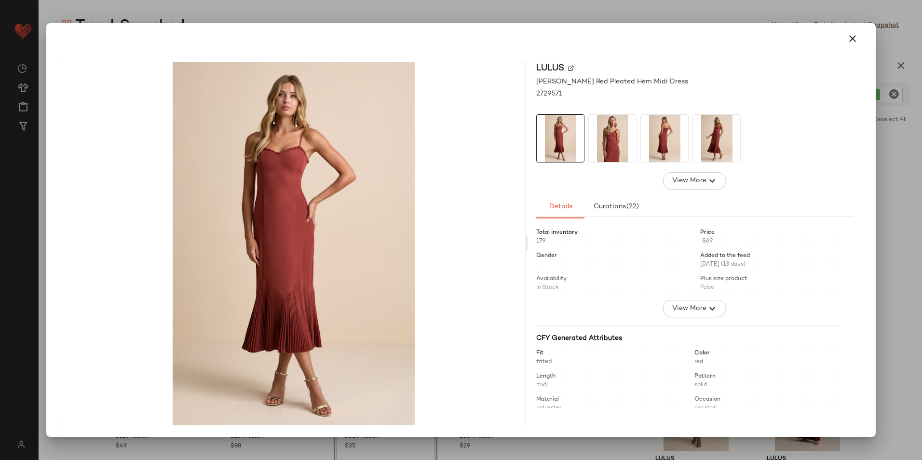
click at [673, 144] on img at bounding box center [664, 138] width 47 height 47
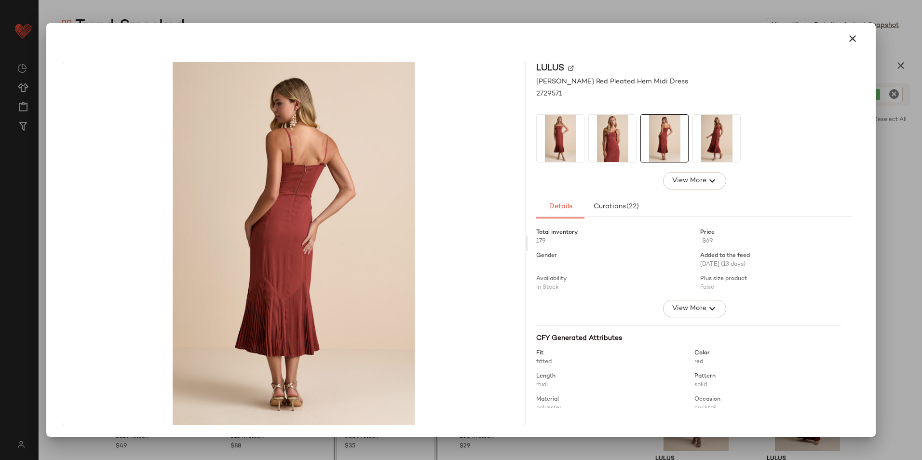
click at [709, 146] on img at bounding box center [716, 138] width 47 height 47
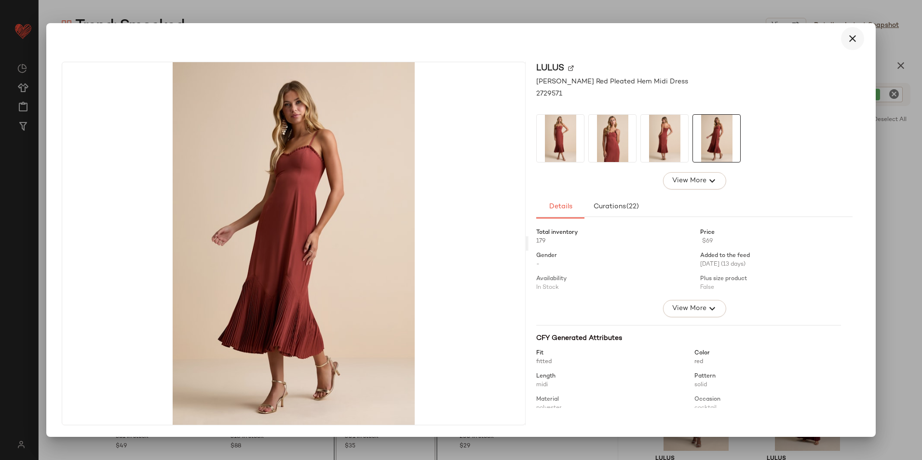
click at [845, 38] on button "button" at bounding box center [852, 38] width 23 height 23
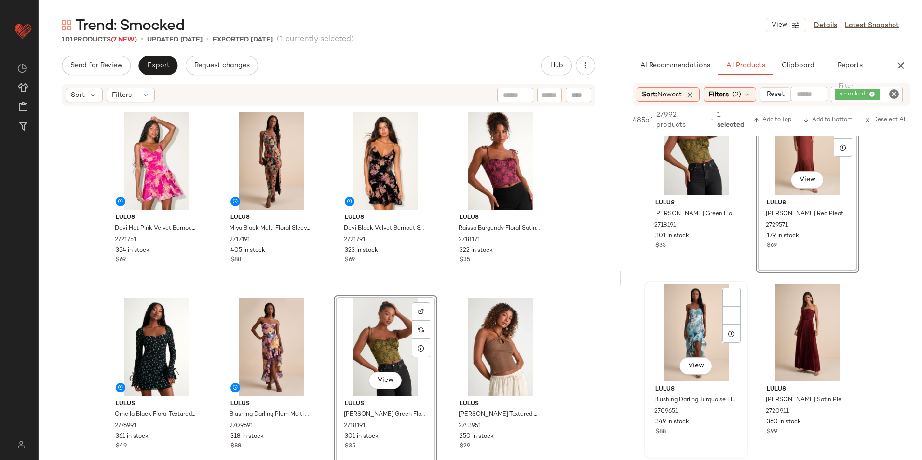
scroll to position [675, 0]
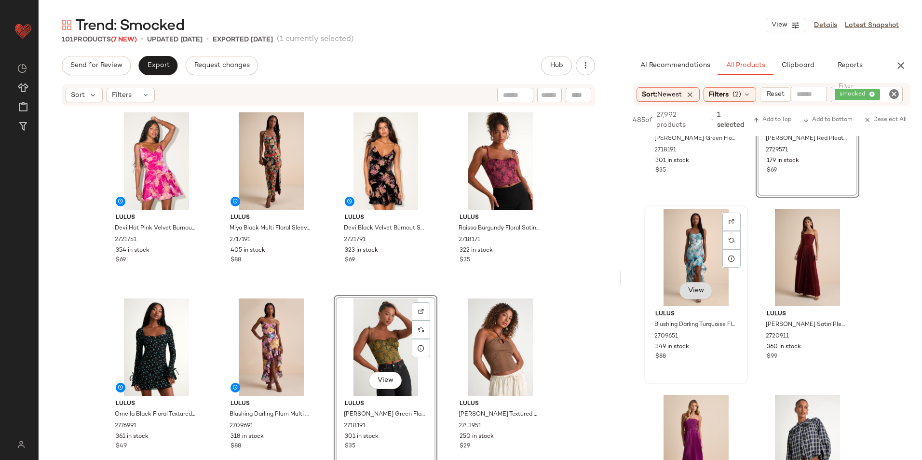
click at [687, 289] on button "View" at bounding box center [695, 290] width 33 height 17
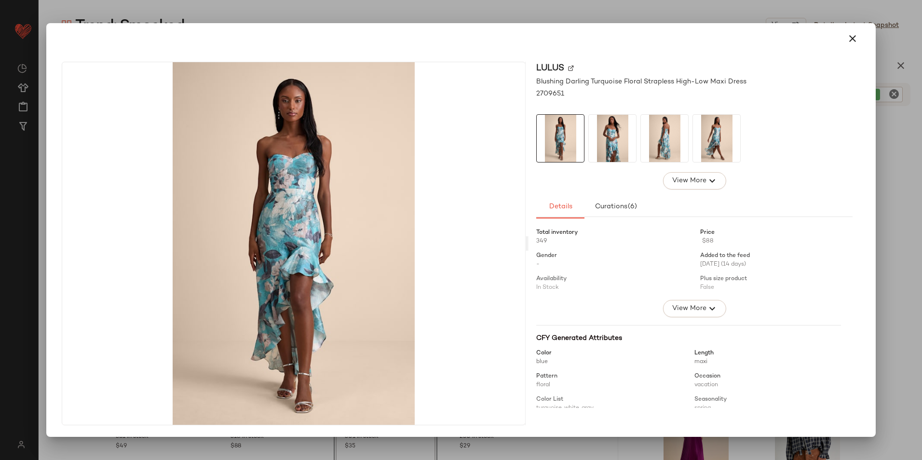
click at [661, 135] on img at bounding box center [664, 138] width 47 height 47
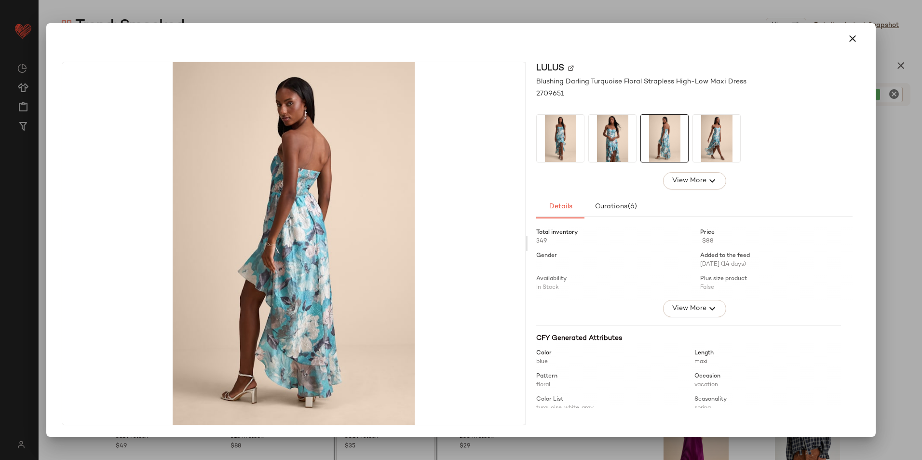
click at [856, 36] on icon "button" at bounding box center [852, 39] width 12 height 12
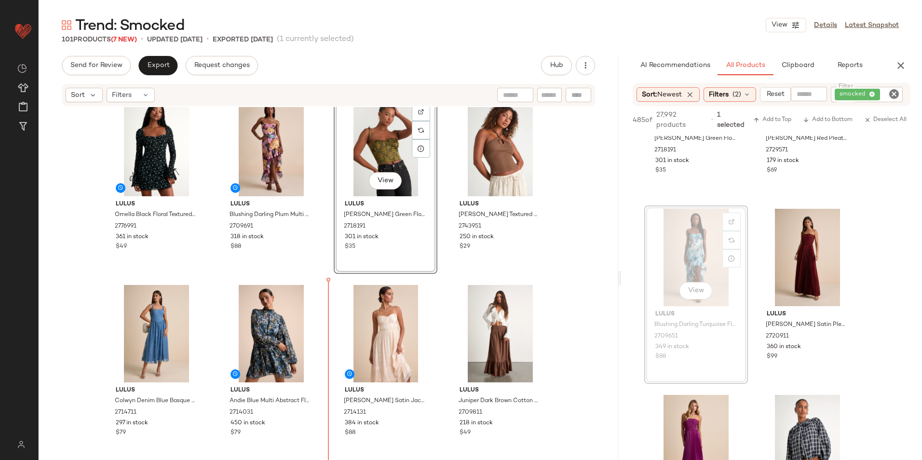
scroll to position [261, 0]
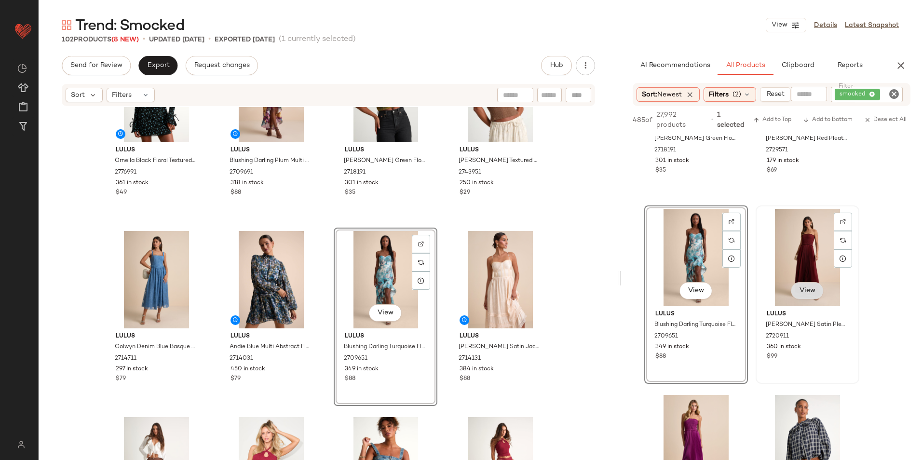
click at [805, 282] on button "View" at bounding box center [806, 290] width 33 height 17
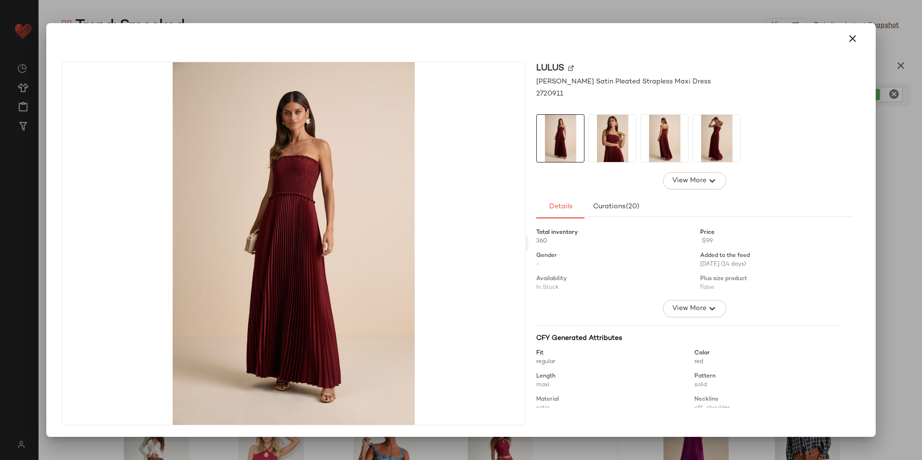
click at [605, 143] on img at bounding box center [612, 138] width 47 height 47
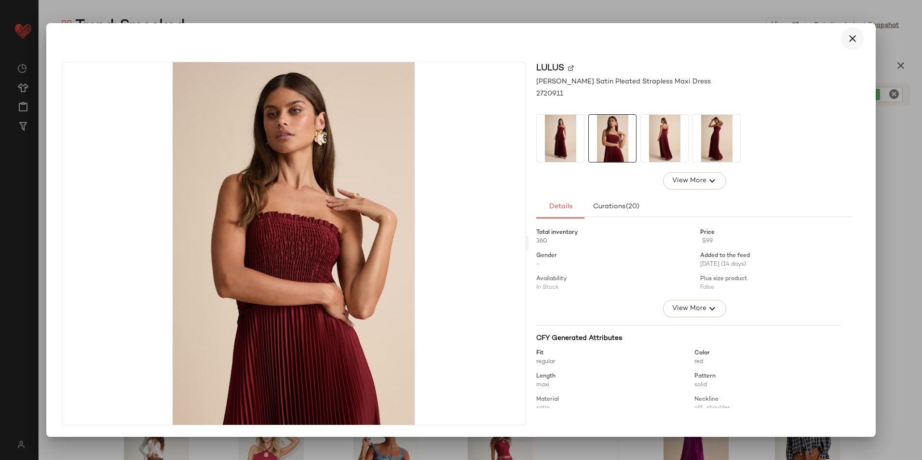
click at [858, 39] on button "button" at bounding box center [852, 38] width 23 height 23
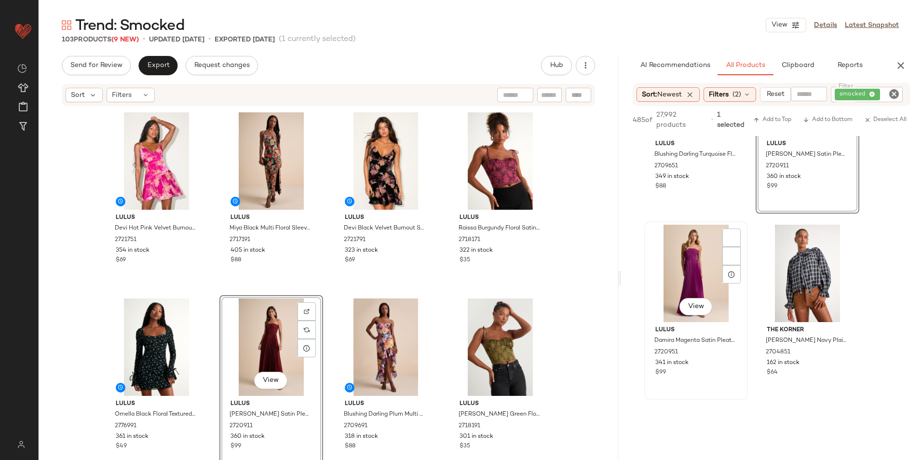
scroll to position [916, 0]
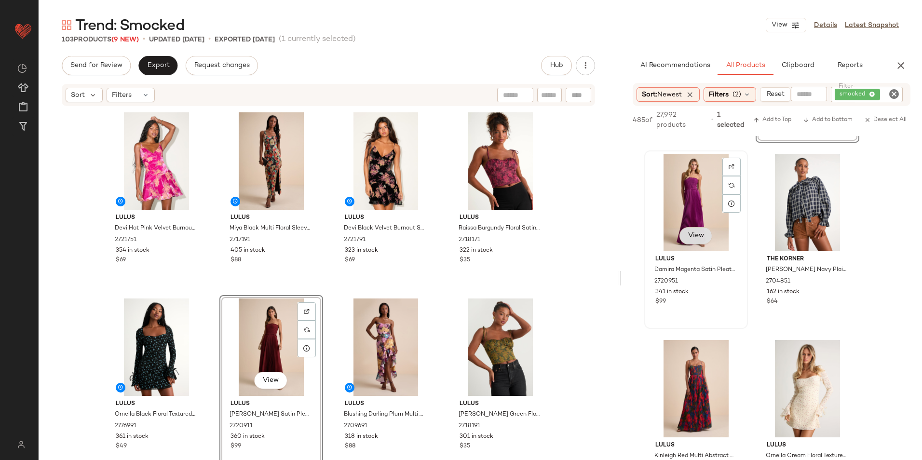
click at [690, 241] on div "View" at bounding box center [695, 202] width 97 height 97
click at [691, 238] on span "View" at bounding box center [695, 236] width 16 height 8
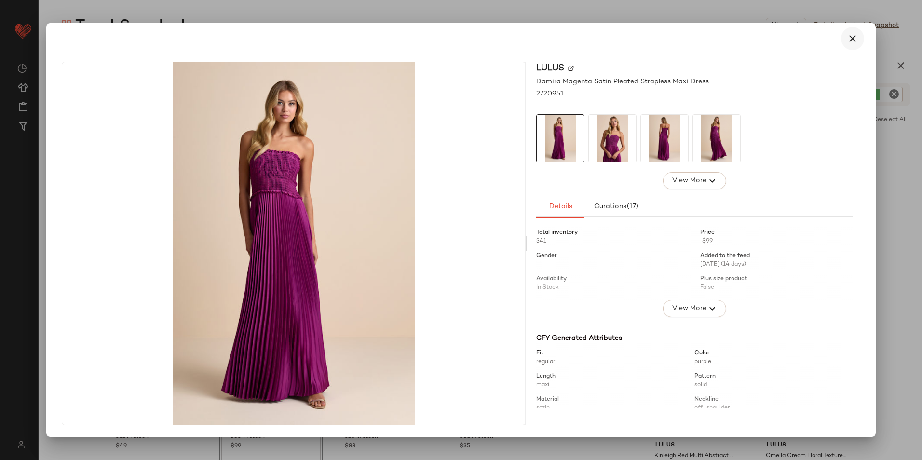
click at [848, 36] on icon "button" at bounding box center [852, 39] width 12 height 12
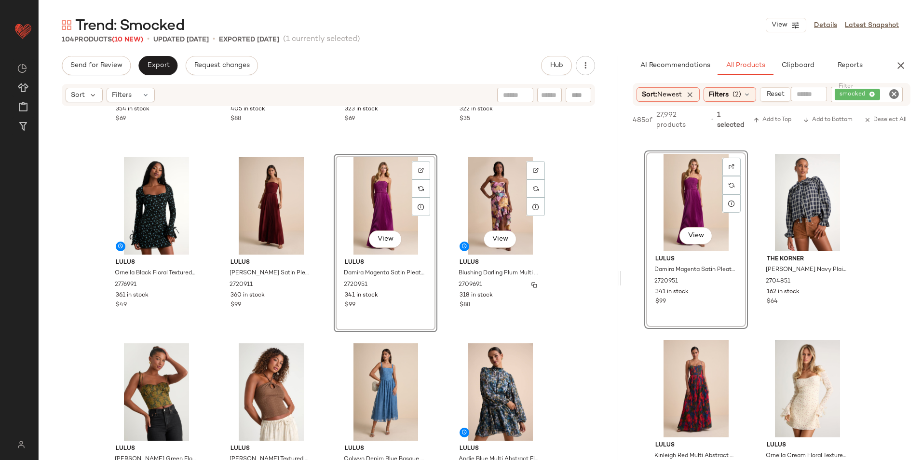
scroll to position [0, 0]
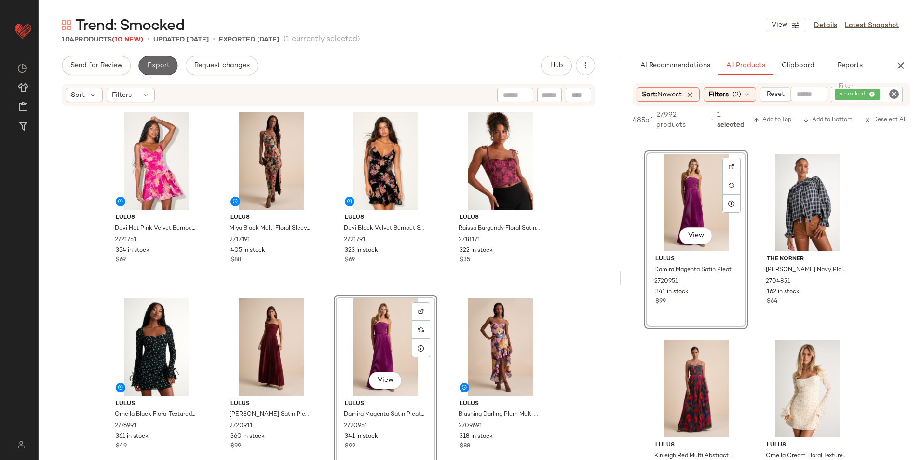
click at [147, 62] on span "Export" at bounding box center [158, 66] width 23 height 8
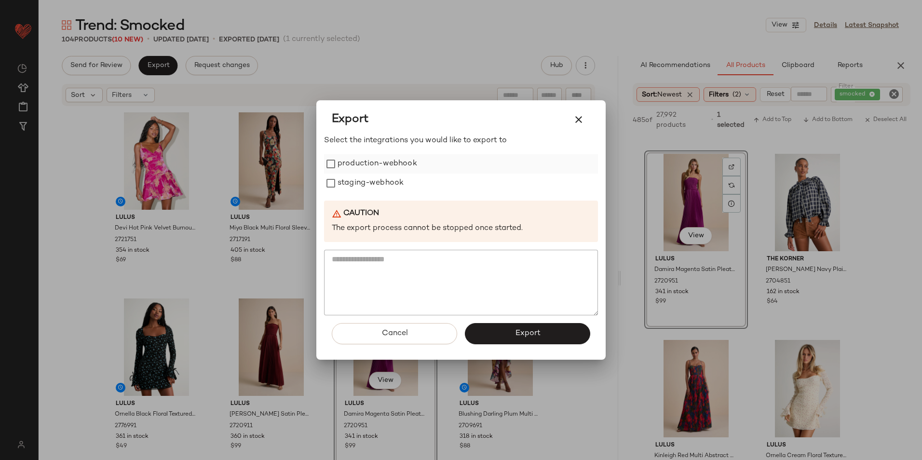
click at [373, 162] on label "production-webhook" at bounding box center [377, 163] width 80 height 19
click at [374, 180] on label "staging-webhook" at bounding box center [370, 183] width 66 height 19
click at [517, 334] on span "Export" at bounding box center [527, 333] width 26 height 9
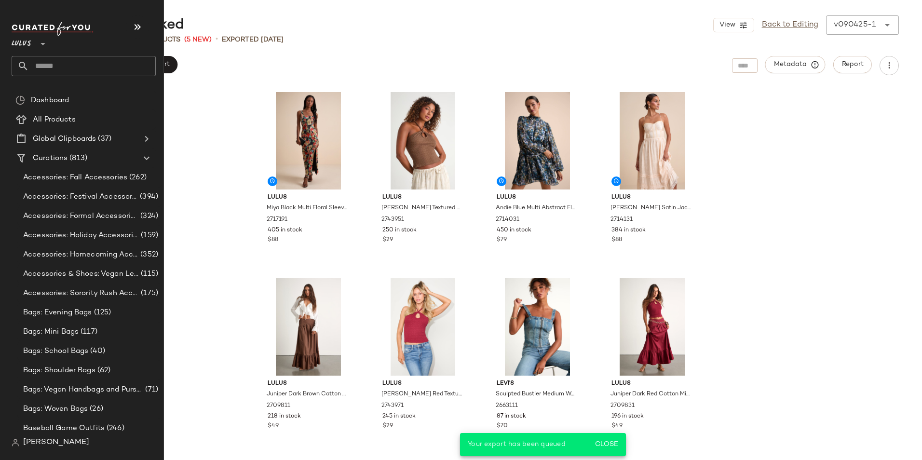
click at [49, 67] on input "text" at bounding box center [92, 66] width 127 height 20
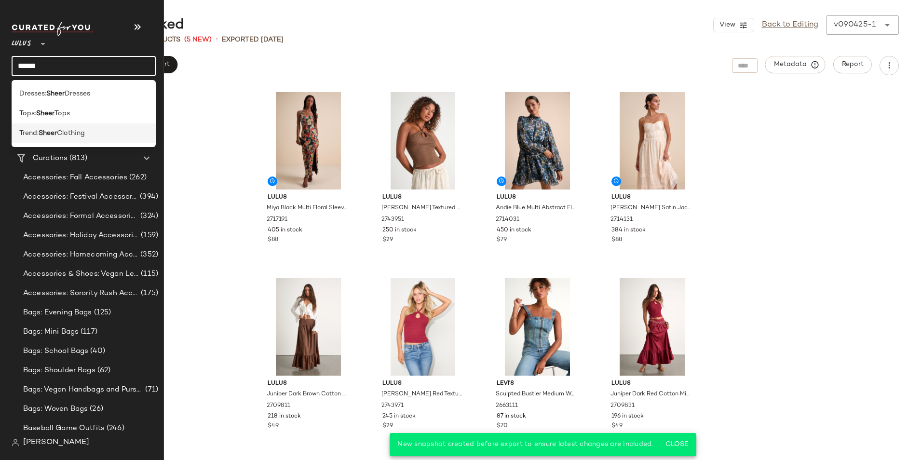
type input "*****"
click at [59, 132] on span "Clothing" at bounding box center [71, 133] width 28 height 10
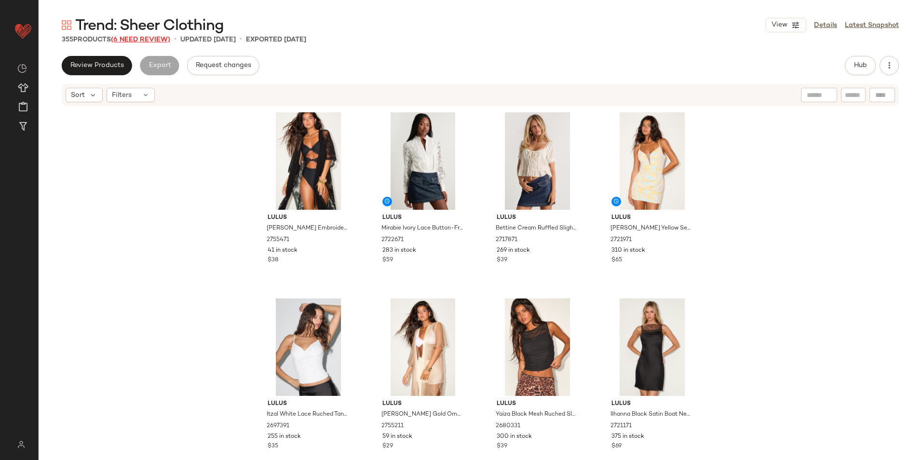
click at [159, 39] on span "(6 Need Review)" at bounding box center [140, 39] width 59 height 7
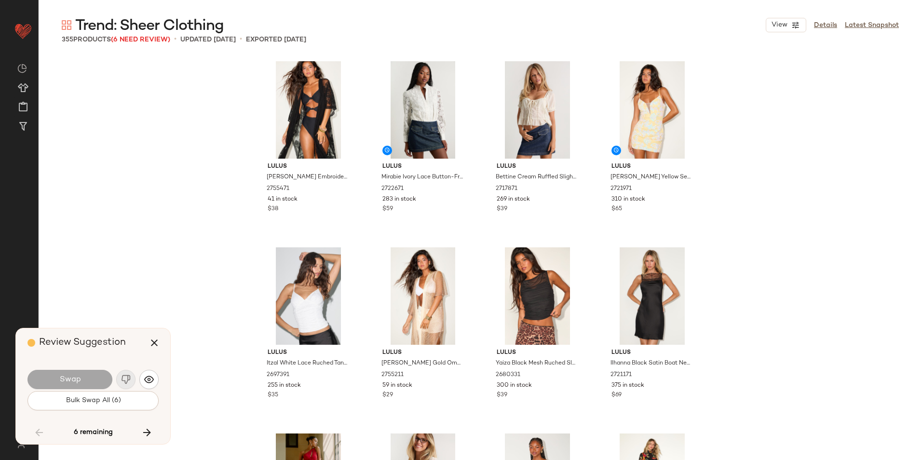
scroll to position [6512, 0]
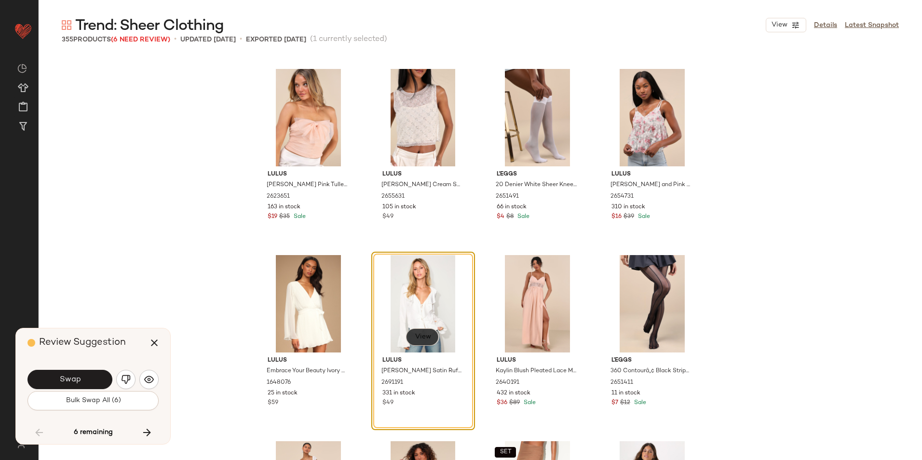
click at [411, 335] on button "View" at bounding box center [422, 336] width 33 height 17
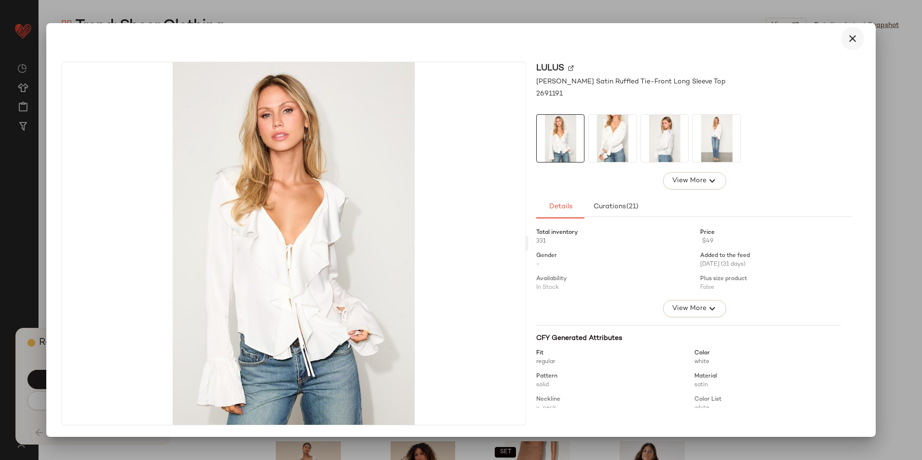
click at [857, 40] on icon "button" at bounding box center [852, 39] width 12 height 12
